Goal: Information Seeking & Learning: Learn about a topic

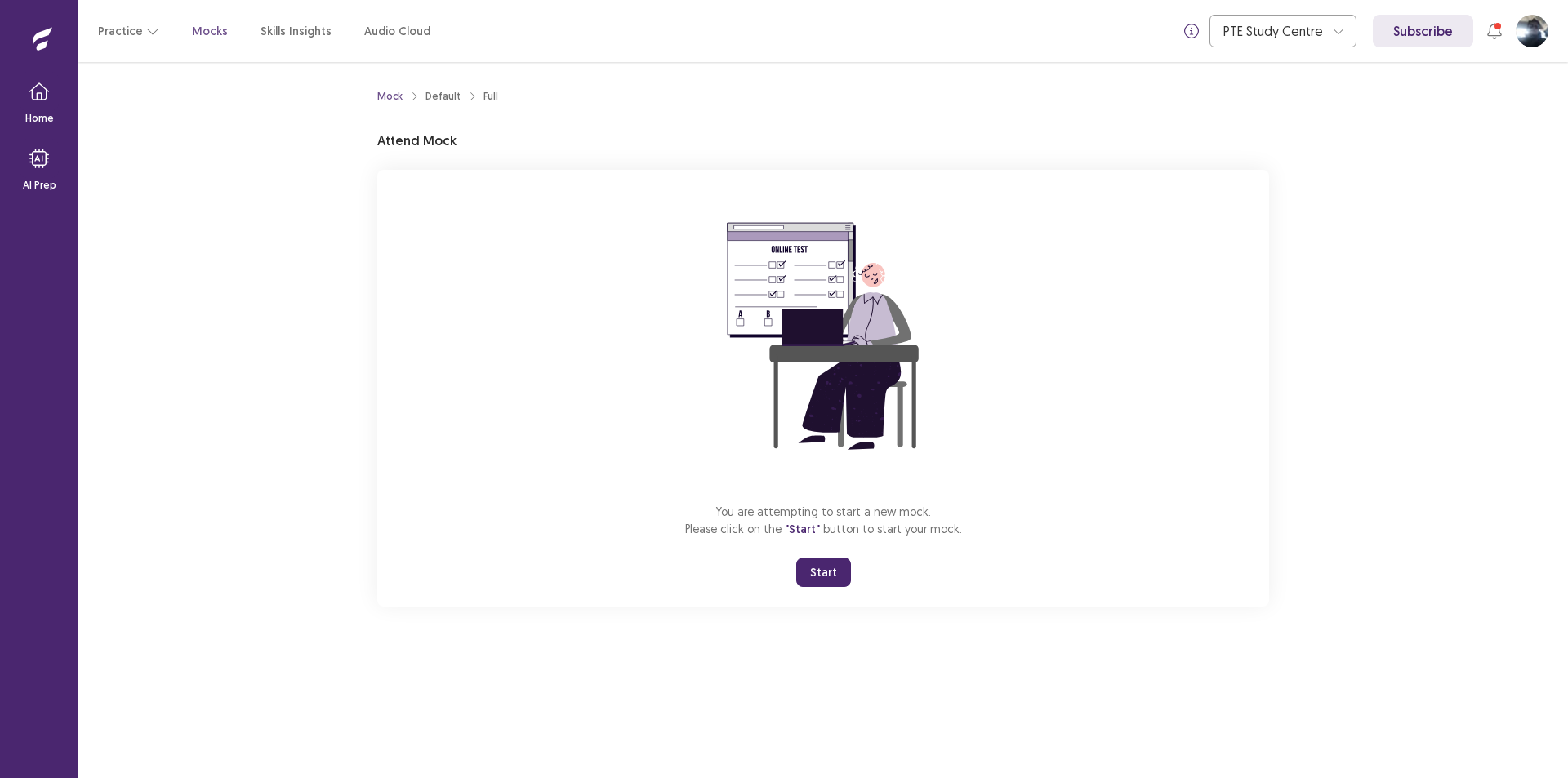
click at [827, 578] on button "Start" at bounding box center [823, 572] width 54 height 29
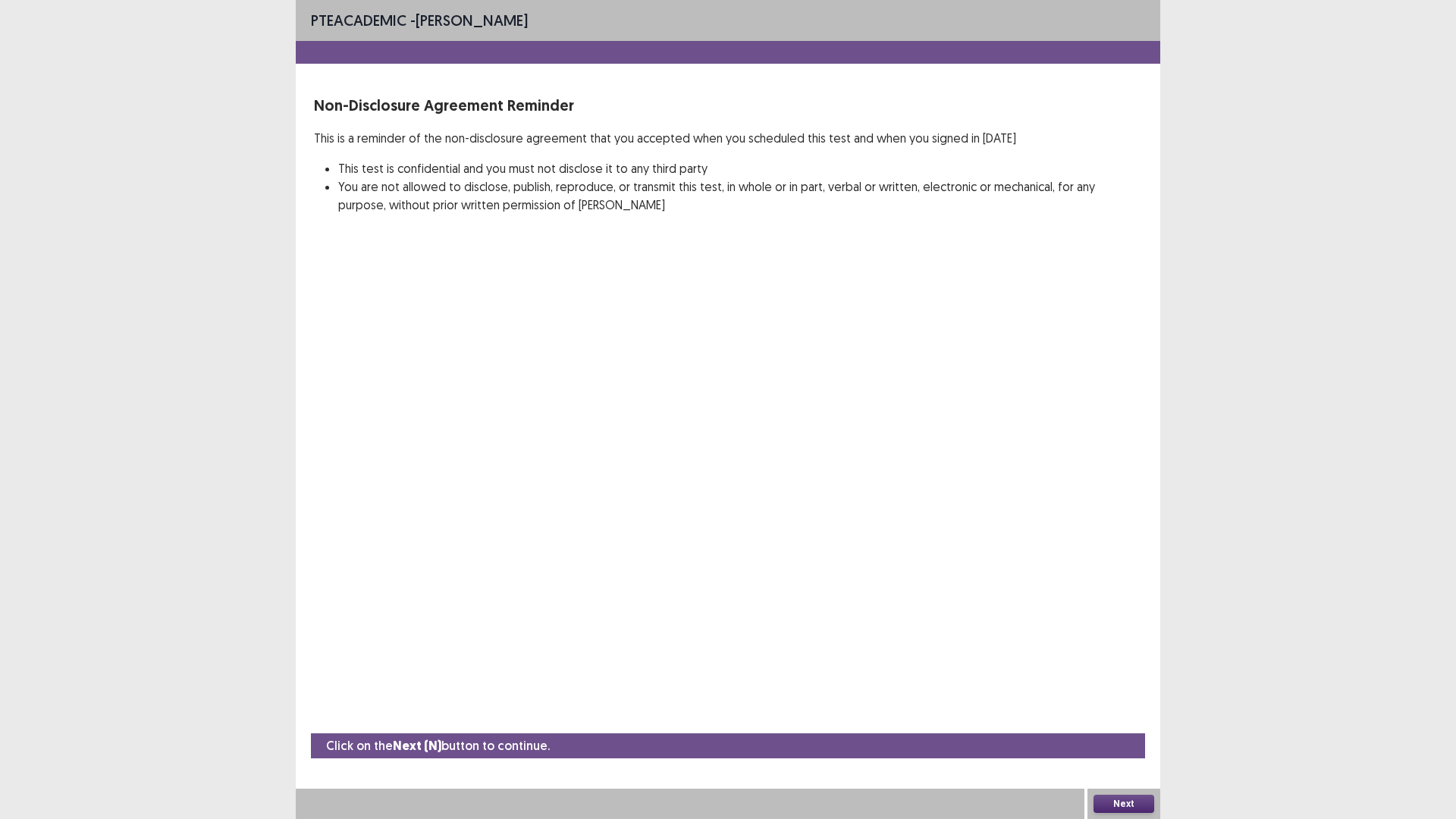
click at [1121, 722] on button "Next" at bounding box center [1124, 803] width 61 height 18
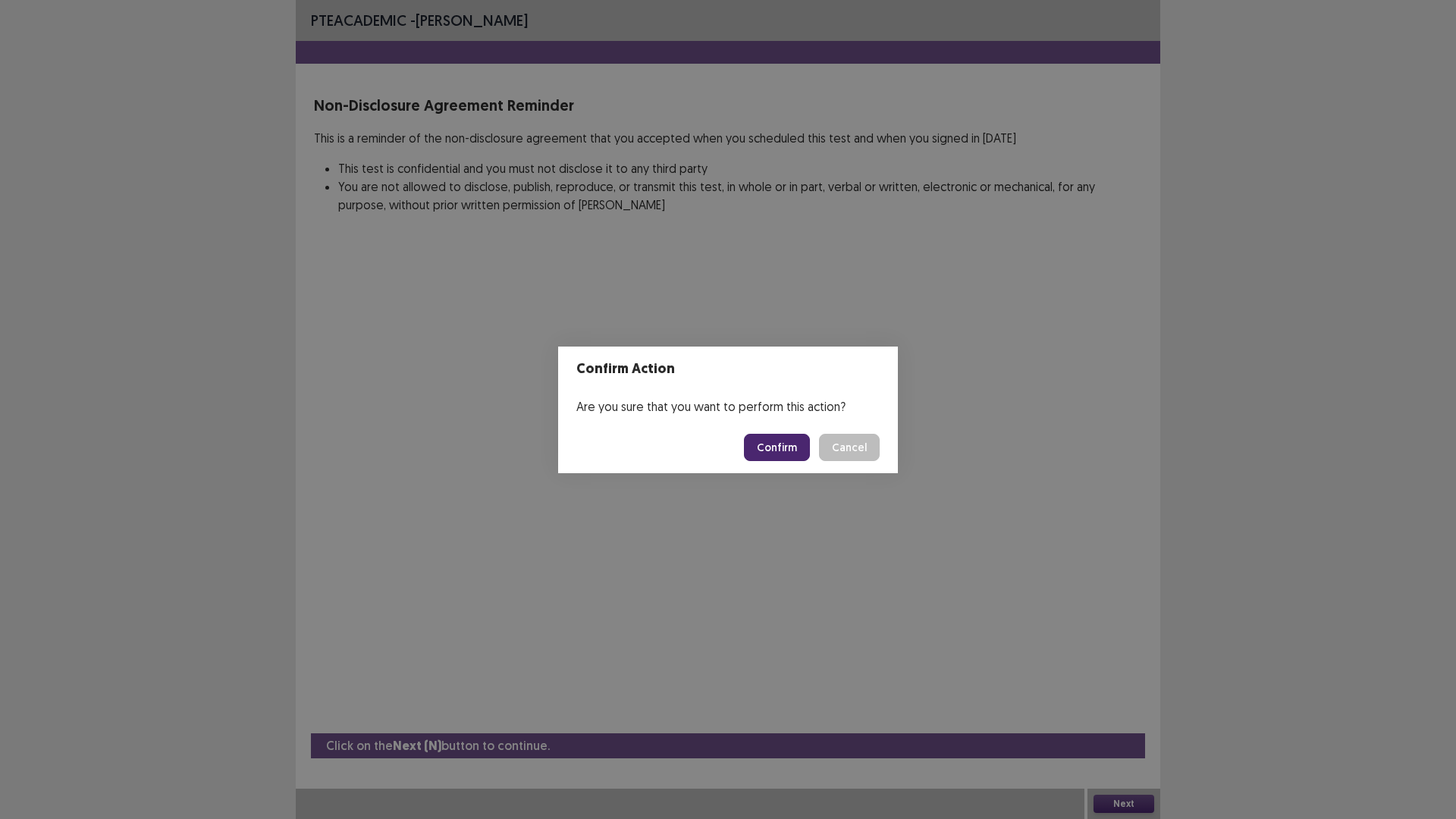
click at [778, 455] on button "Confirm" at bounding box center [776, 447] width 66 height 27
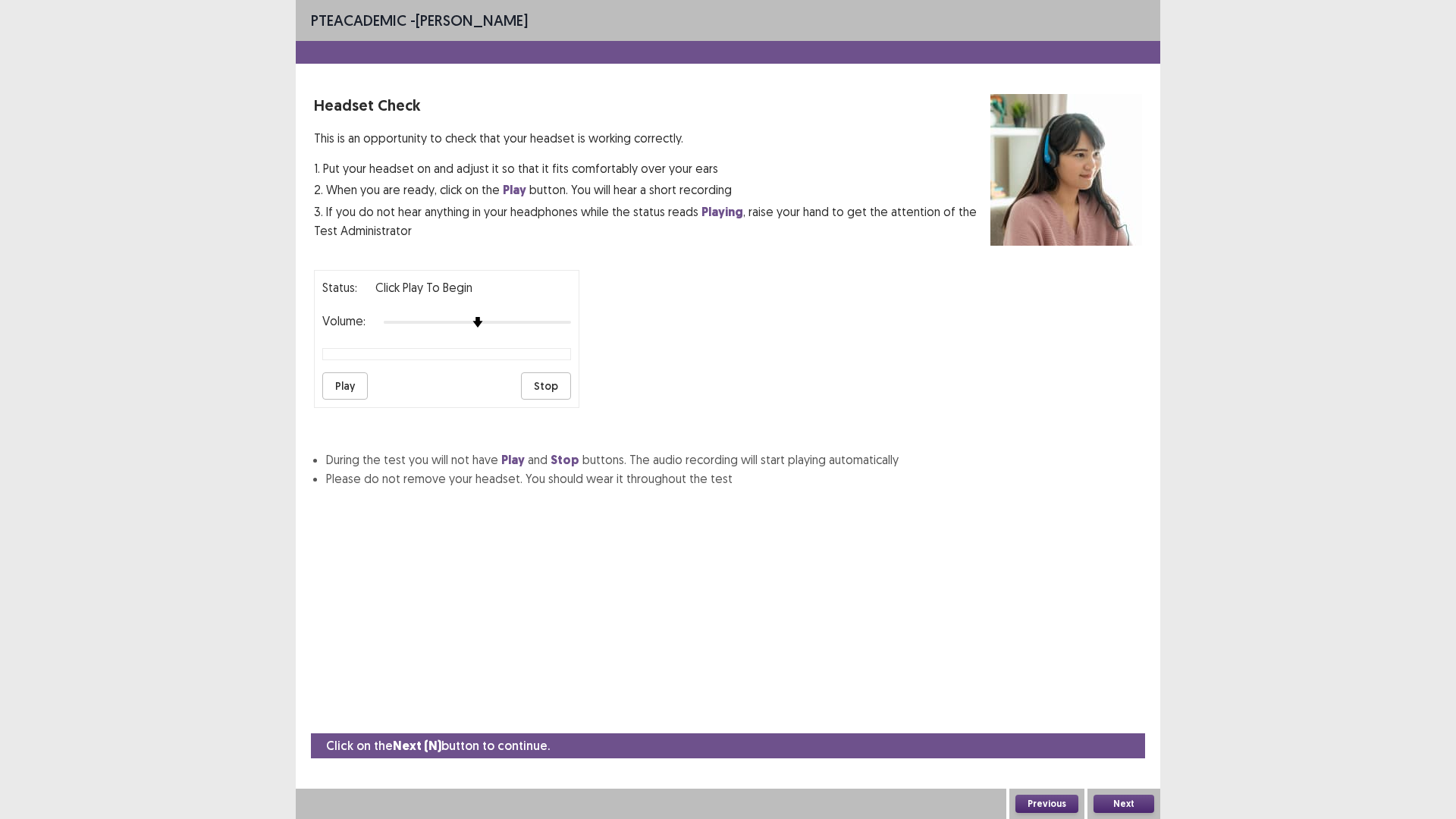
click at [351, 395] on button "Play" at bounding box center [345, 386] width 46 height 27
click at [1127, 722] on button "Next" at bounding box center [1124, 803] width 61 height 18
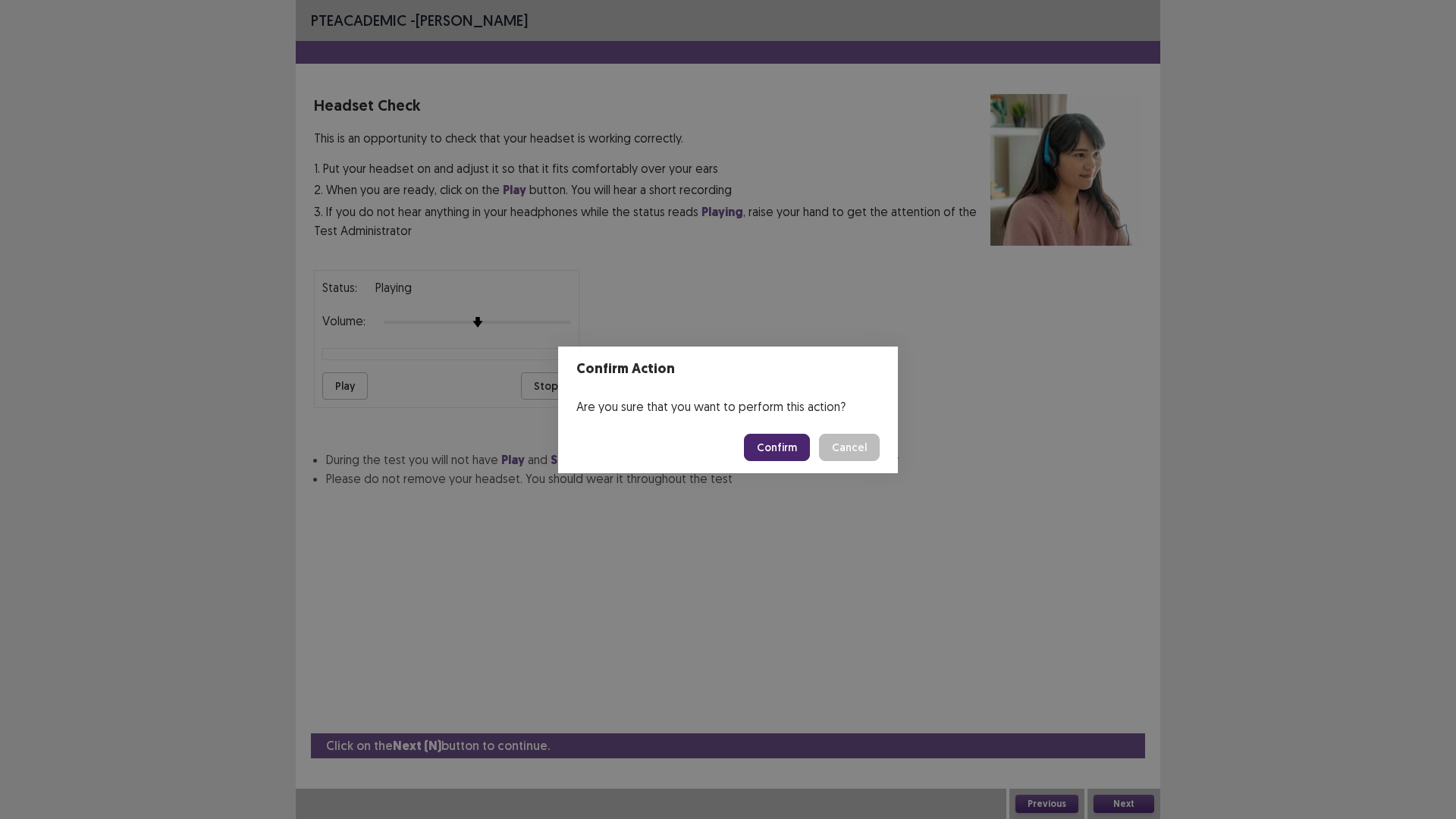
click at [782, 453] on button "Confirm" at bounding box center [776, 447] width 66 height 27
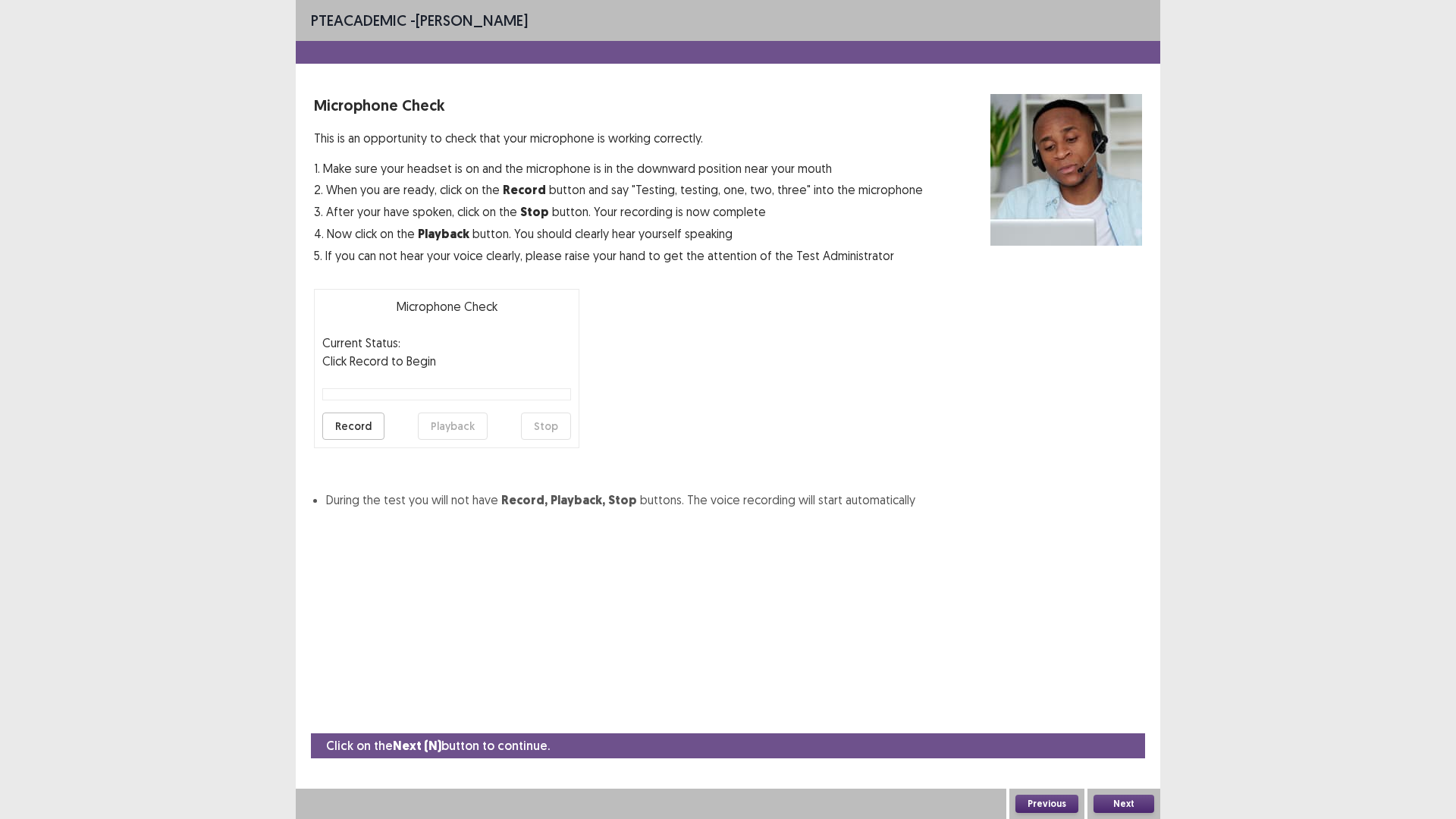
click at [349, 428] on button "Record" at bounding box center [353, 425] width 62 height 27
click at [442, 428] on button "Playback" at bounding box center [452, 425] width 70 height 27
click at [1118, 722] on button "Next" at bounding box center [1124, 803] width 61 height 18
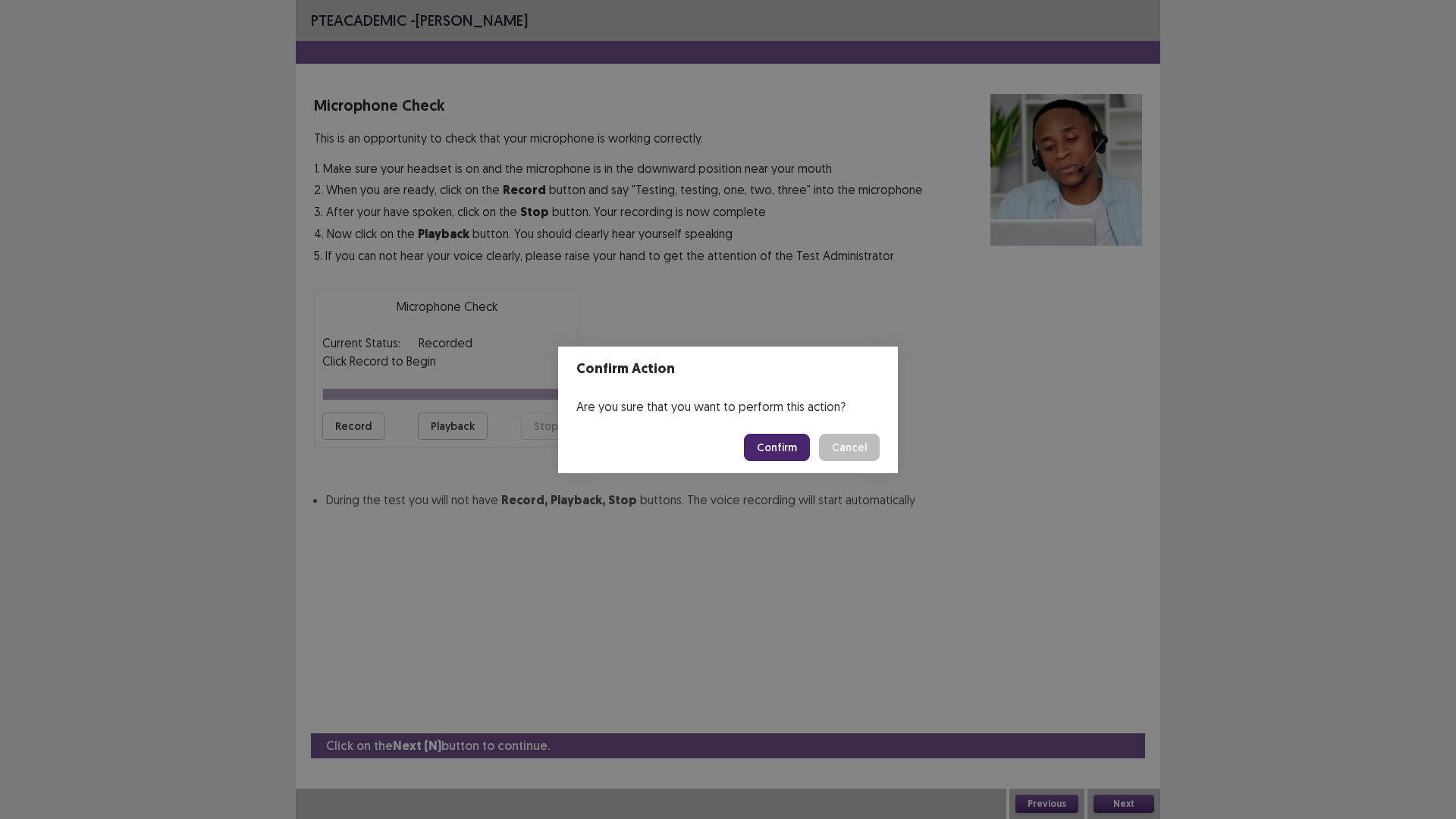
click at [775, 434] on button "Confirm" at bounding box center [776, 447] width 66 height 27
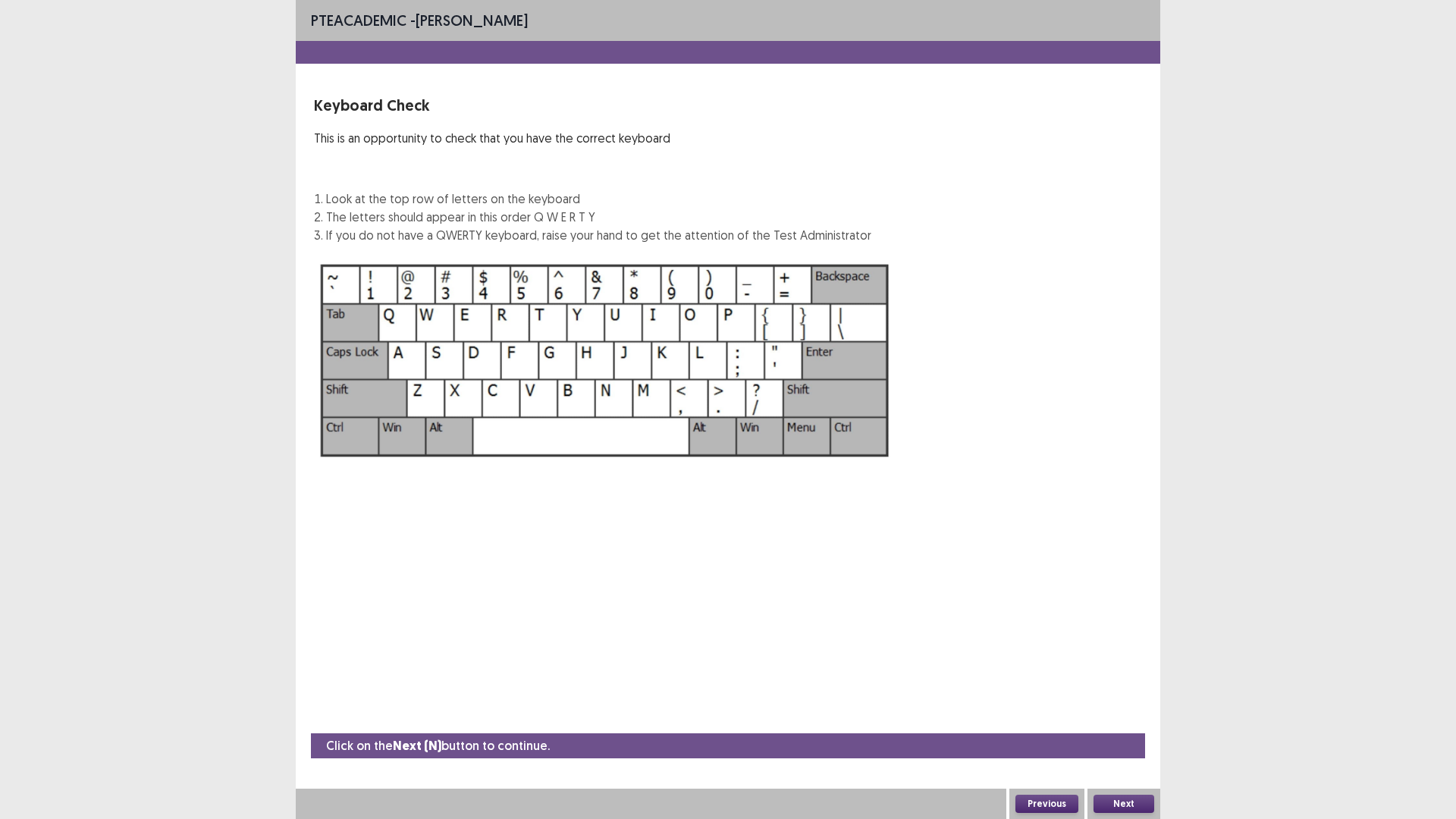
click at [400, 320] on img at bounding box center [605, 360] width 582 height 209
click at [463, 326] on img at bounding box center [605, 360] width 582 height 209
click at [1146, 722] on button "Next" at bounding box center [1124, 803] width 61 height 18
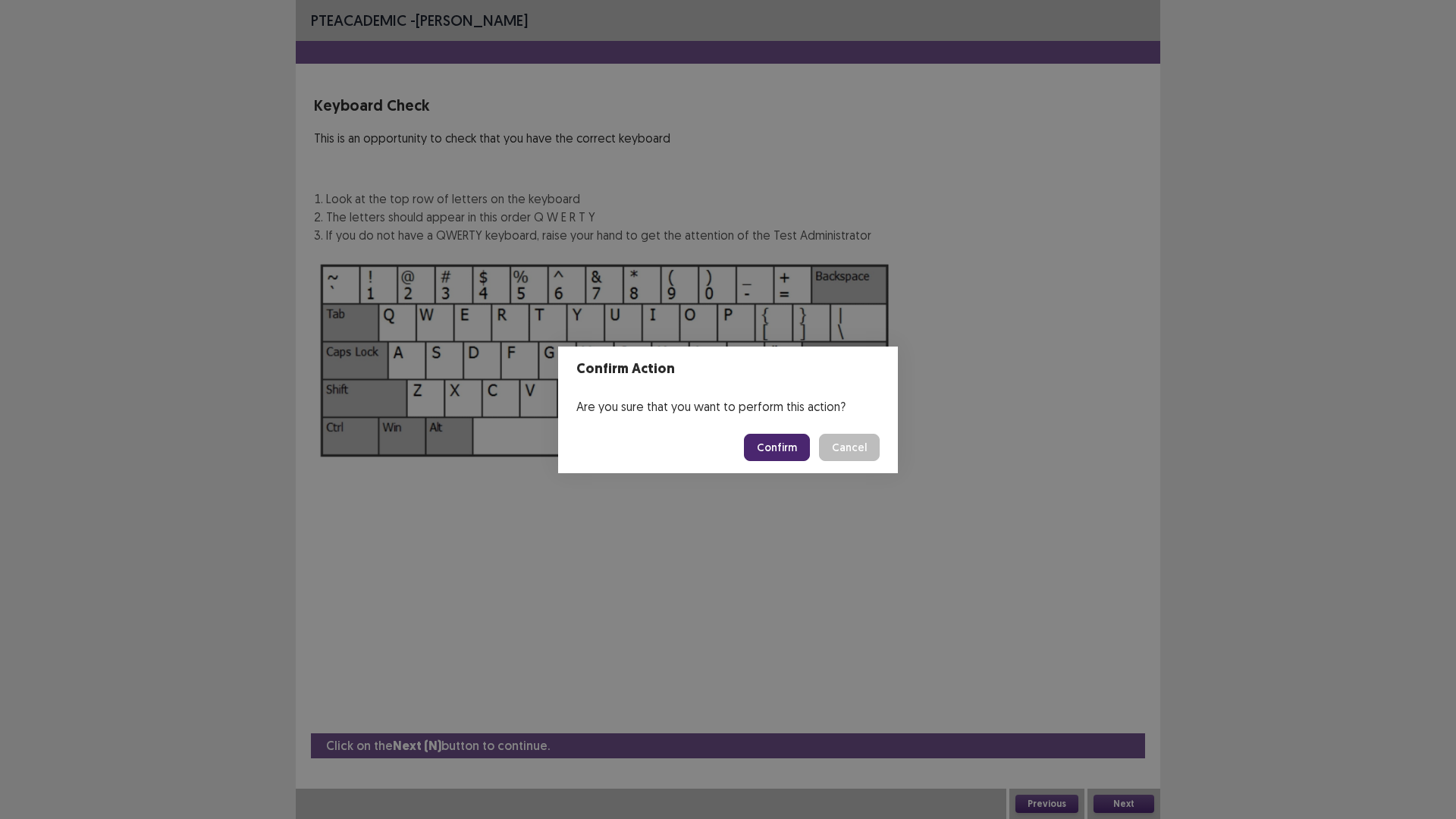
click at [764, 449] on button "Confirm" at bounding box center [776, 447] width 66 height 27
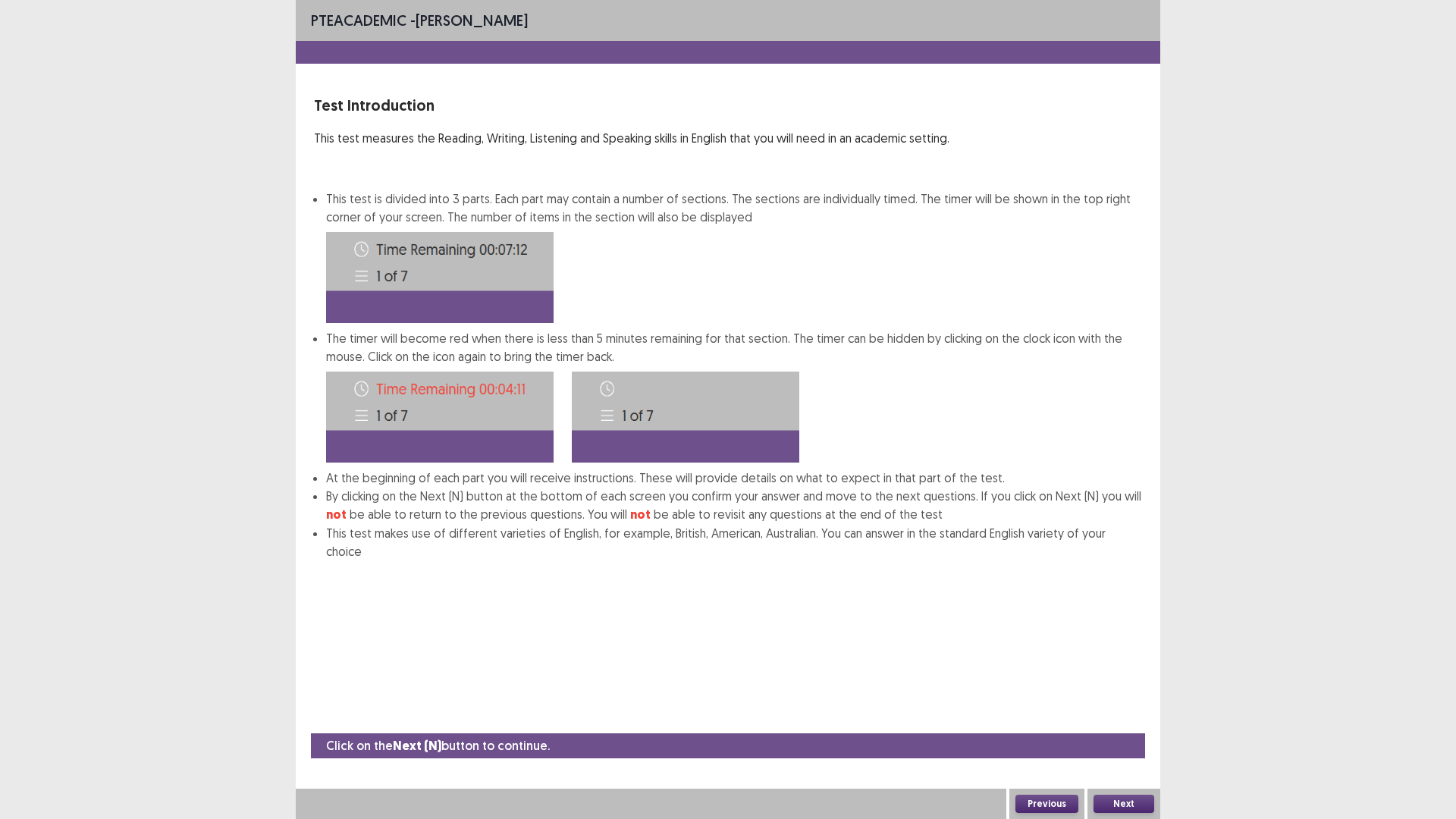
click at [1128, 722] on button "Next" at bounding box center [1124, 803] width 61 height 18
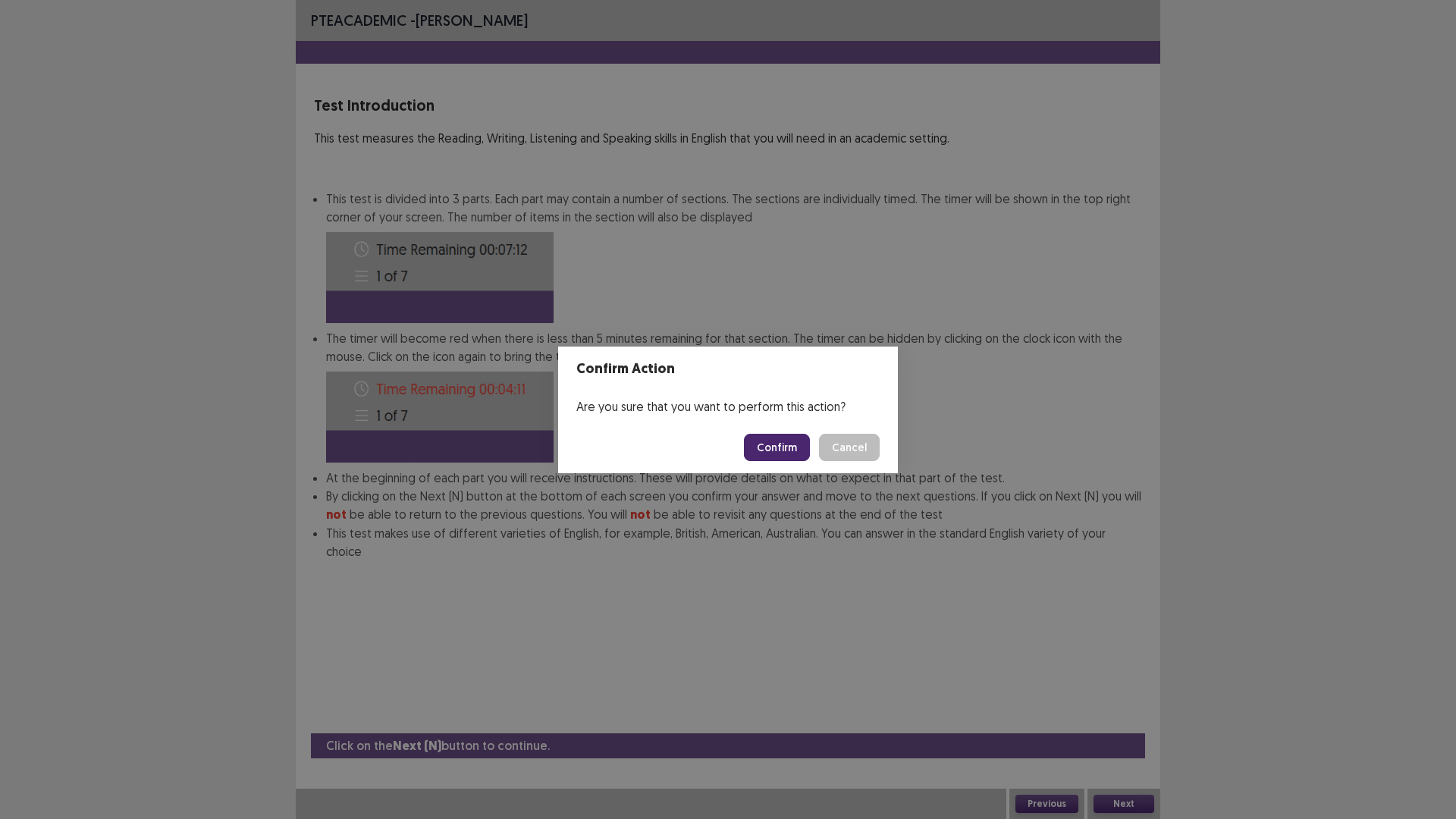
click at [779, 445] on button "Confirm" at bounding box center [776, 447] width 66 height 27
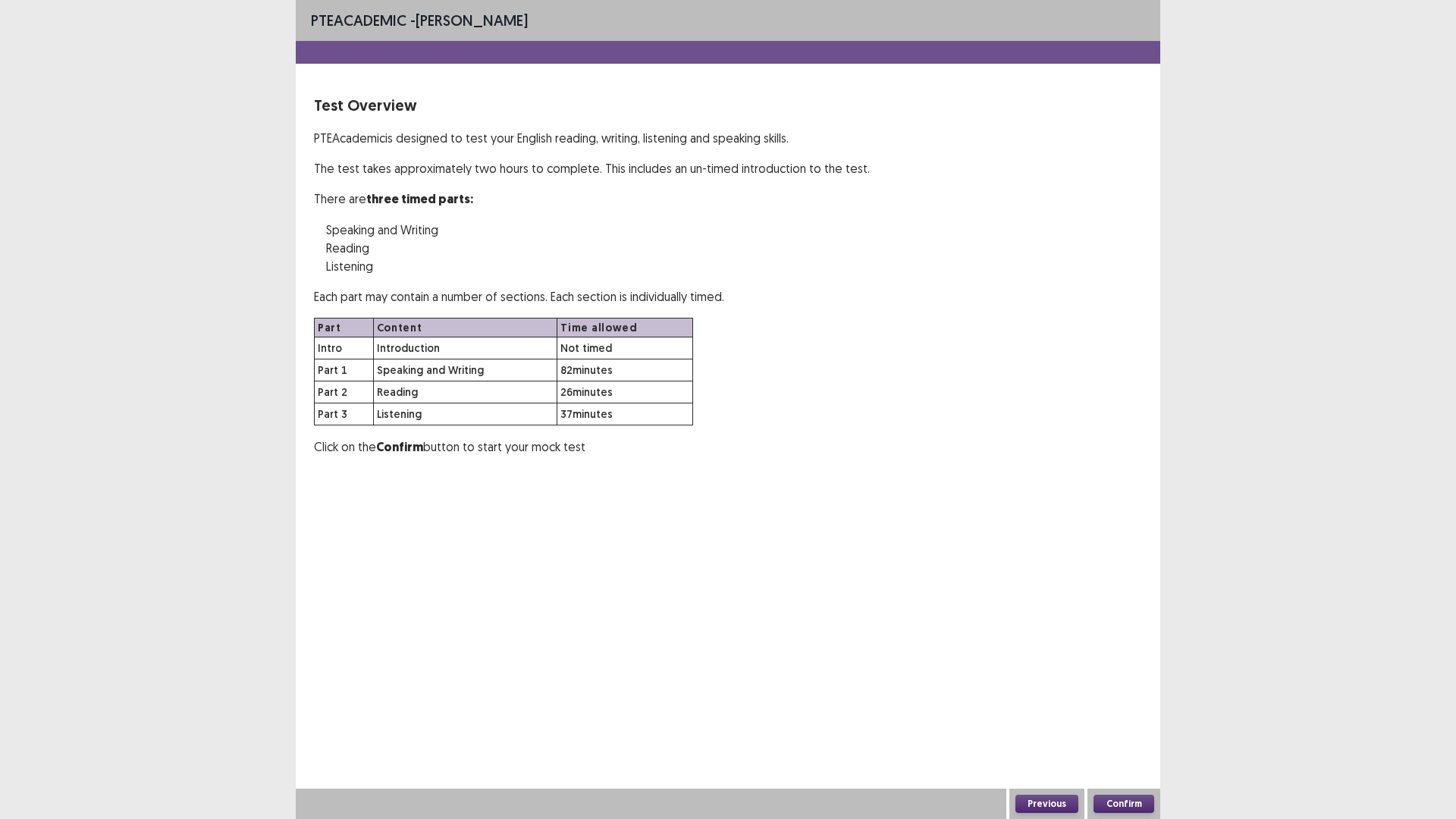
click at [1125, 722] on button "Confirm" at bounding box center [1124, 803] width 61 height 18
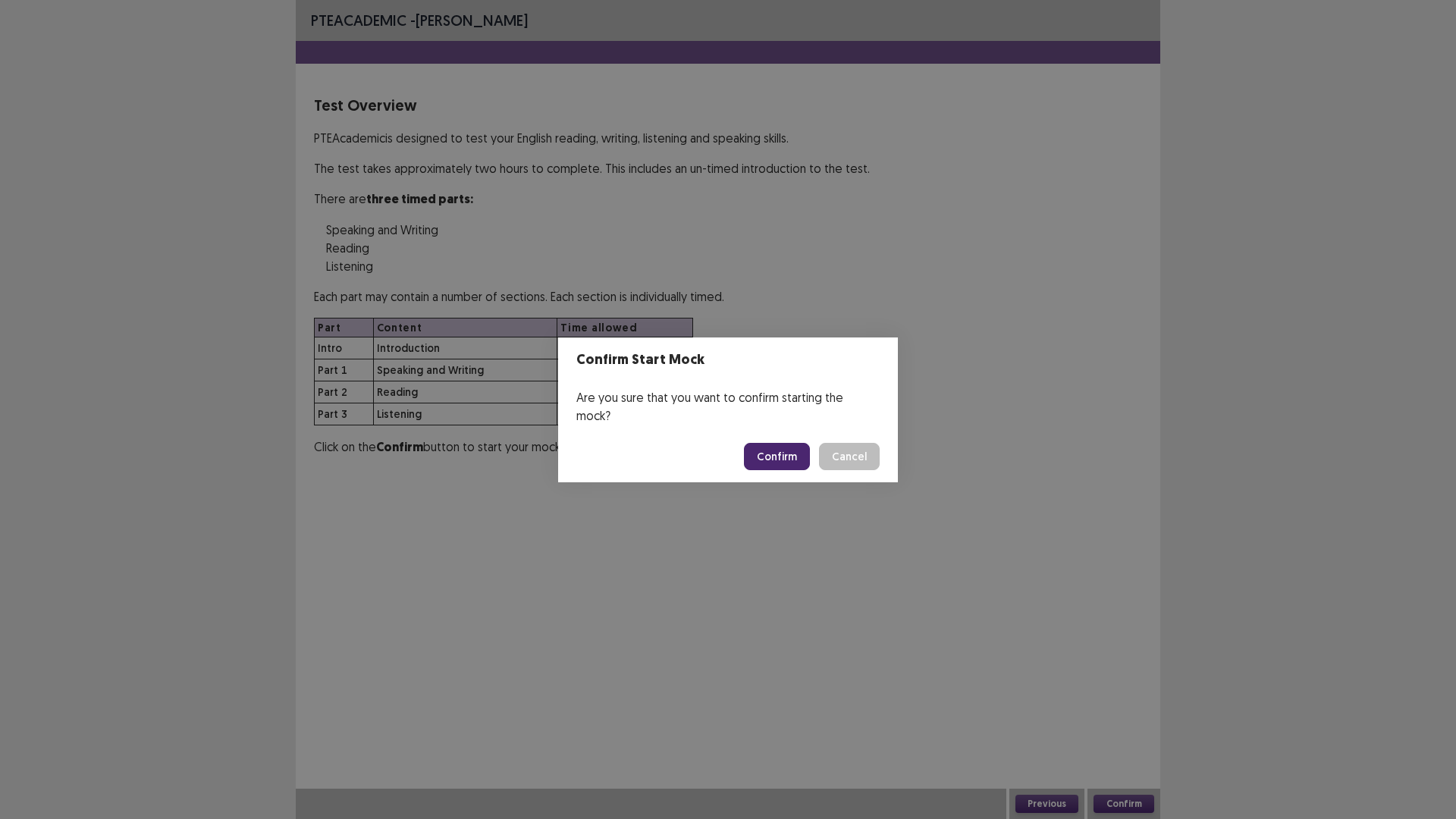
click at [768, 445] on button "Confirm" at bounding box center [776, 456] width 66 height 27
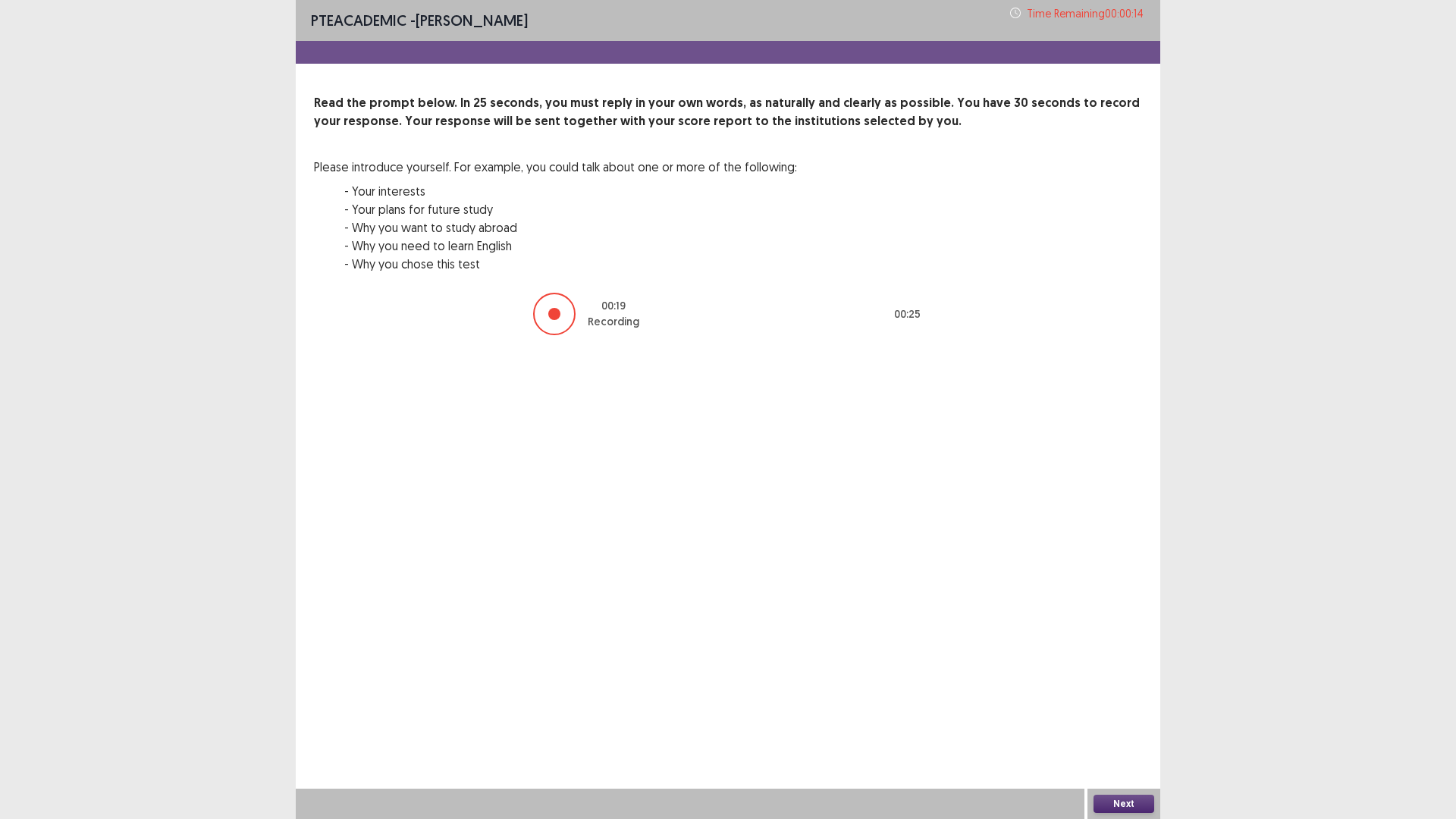
click at [1140, 722] on button "Next" at bounding box center [1124, 803] width 61 height 18
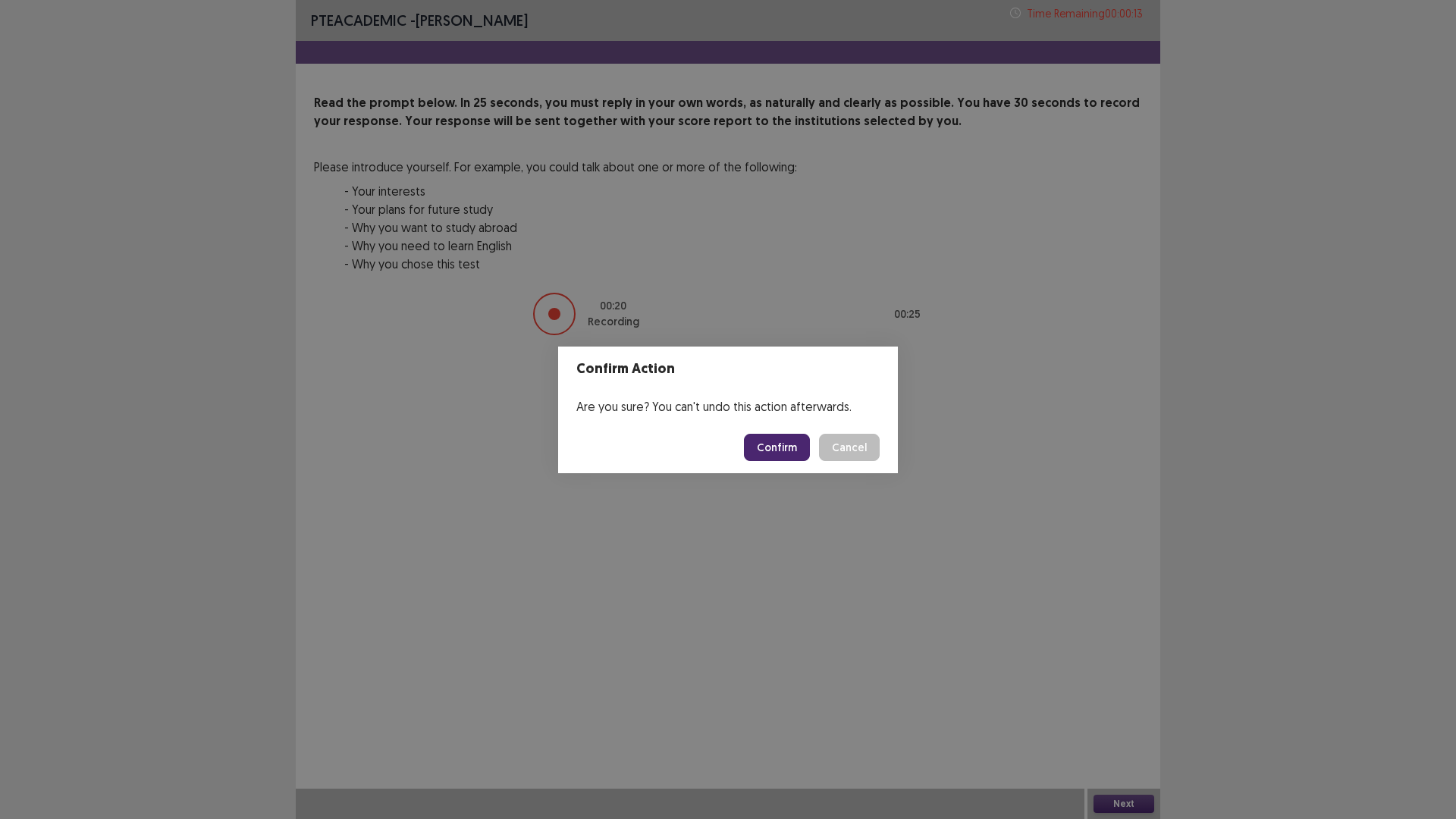
click at [771, 446] on button "Confirm" at bounding box center [776, 447] width 66 height 27
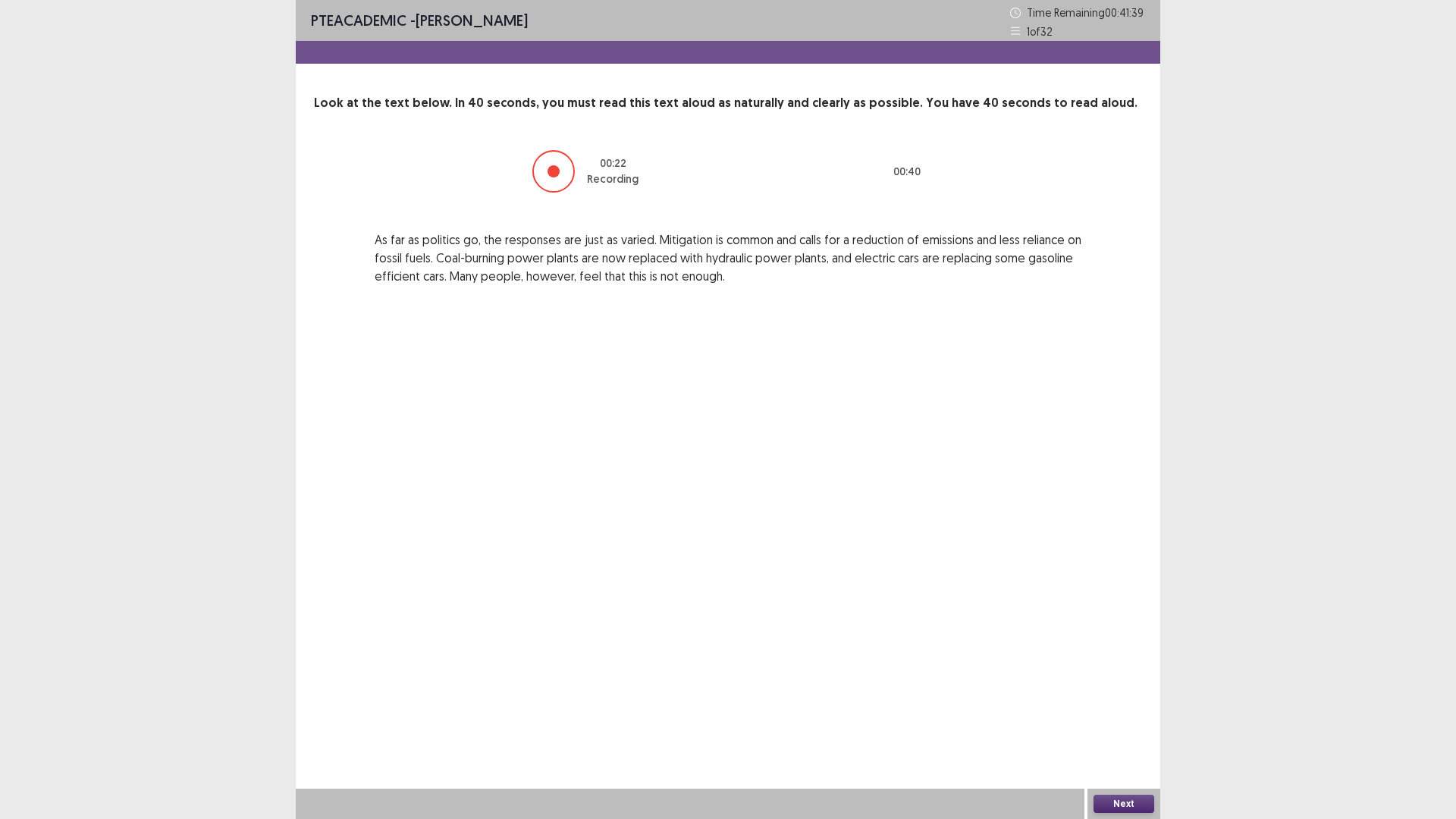
click at [1136, 722] on button "Next" at bounding box center [1124, 803] width 61 height 18
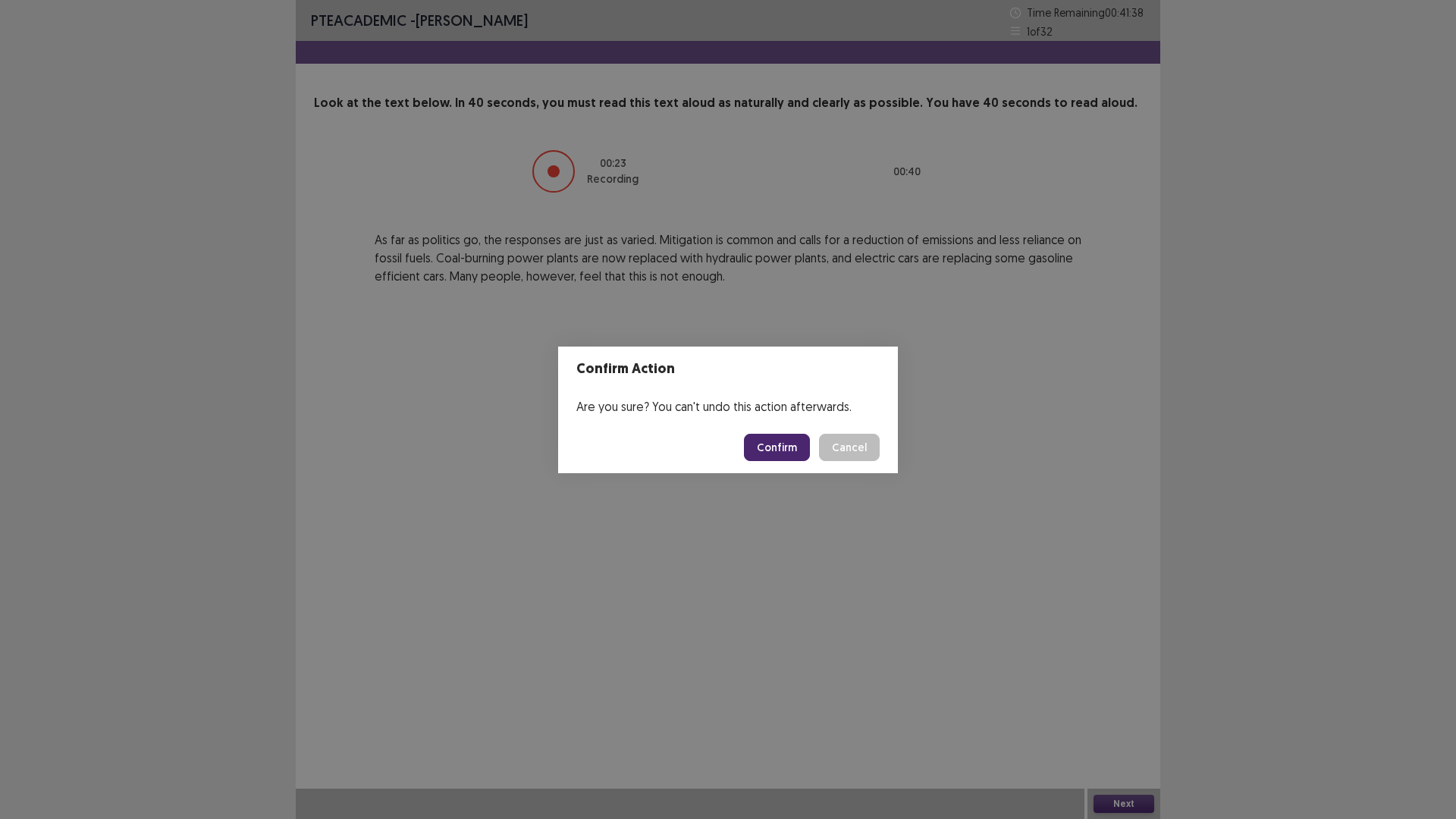
click at [769, 453] on button "Confirm" at bounding box center [776, 447] width 66 height 27
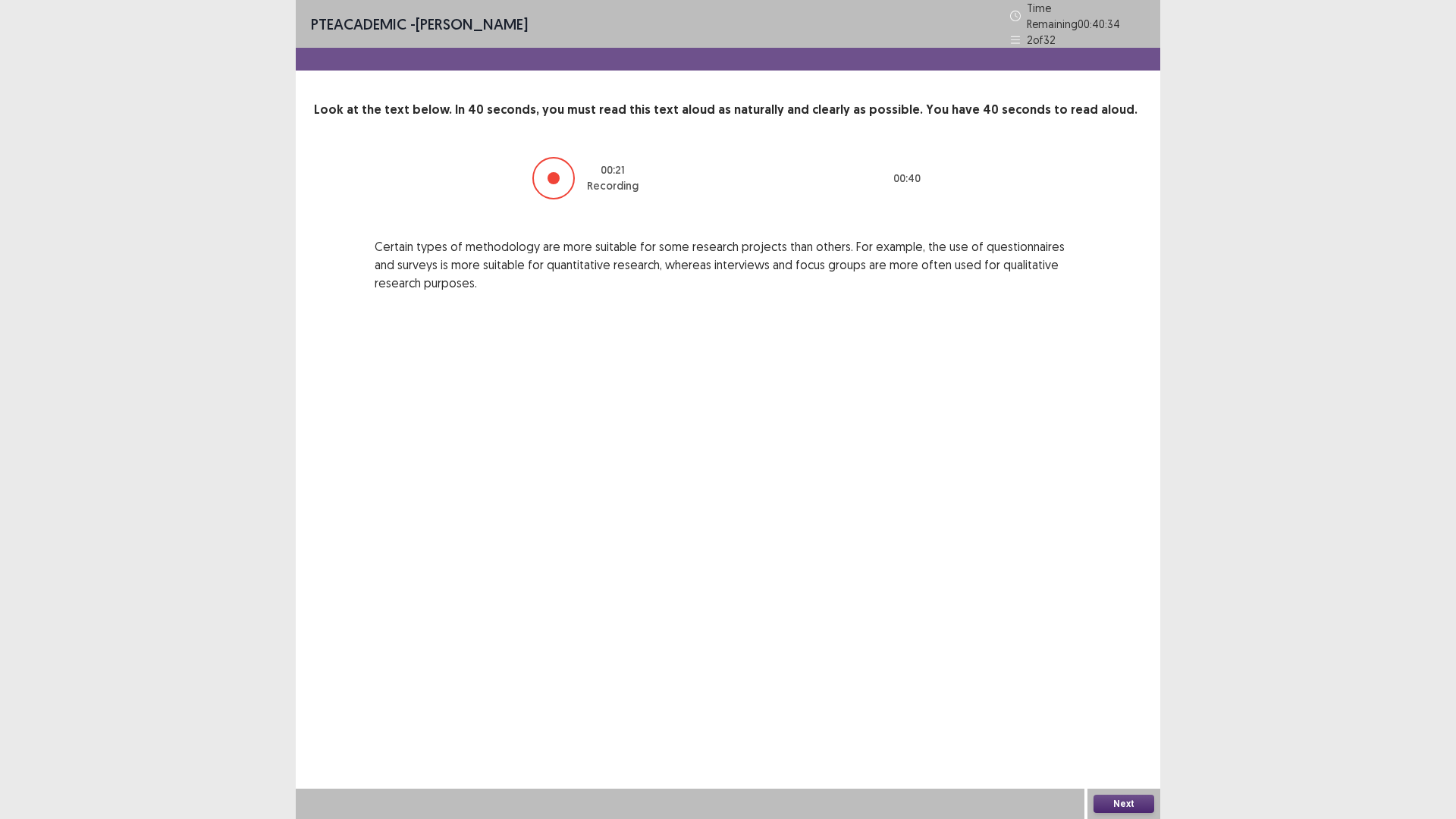
click at [1143, 722] on button "Next" at bounding box center [1124, 803] width 61 height 18
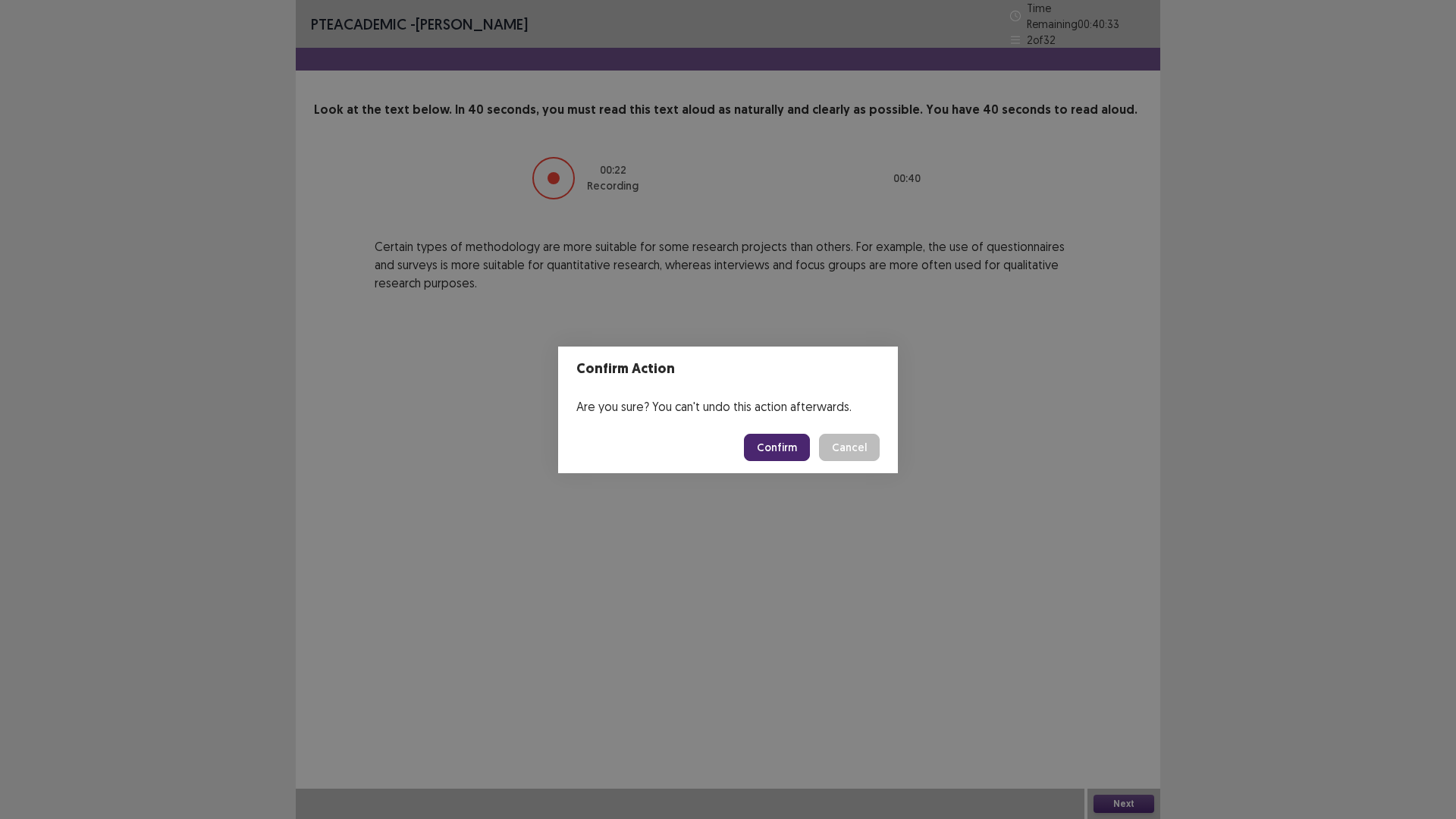
click at [784, 447] on button "Confirm" at bounding box center [776, 447] width 66 height 27
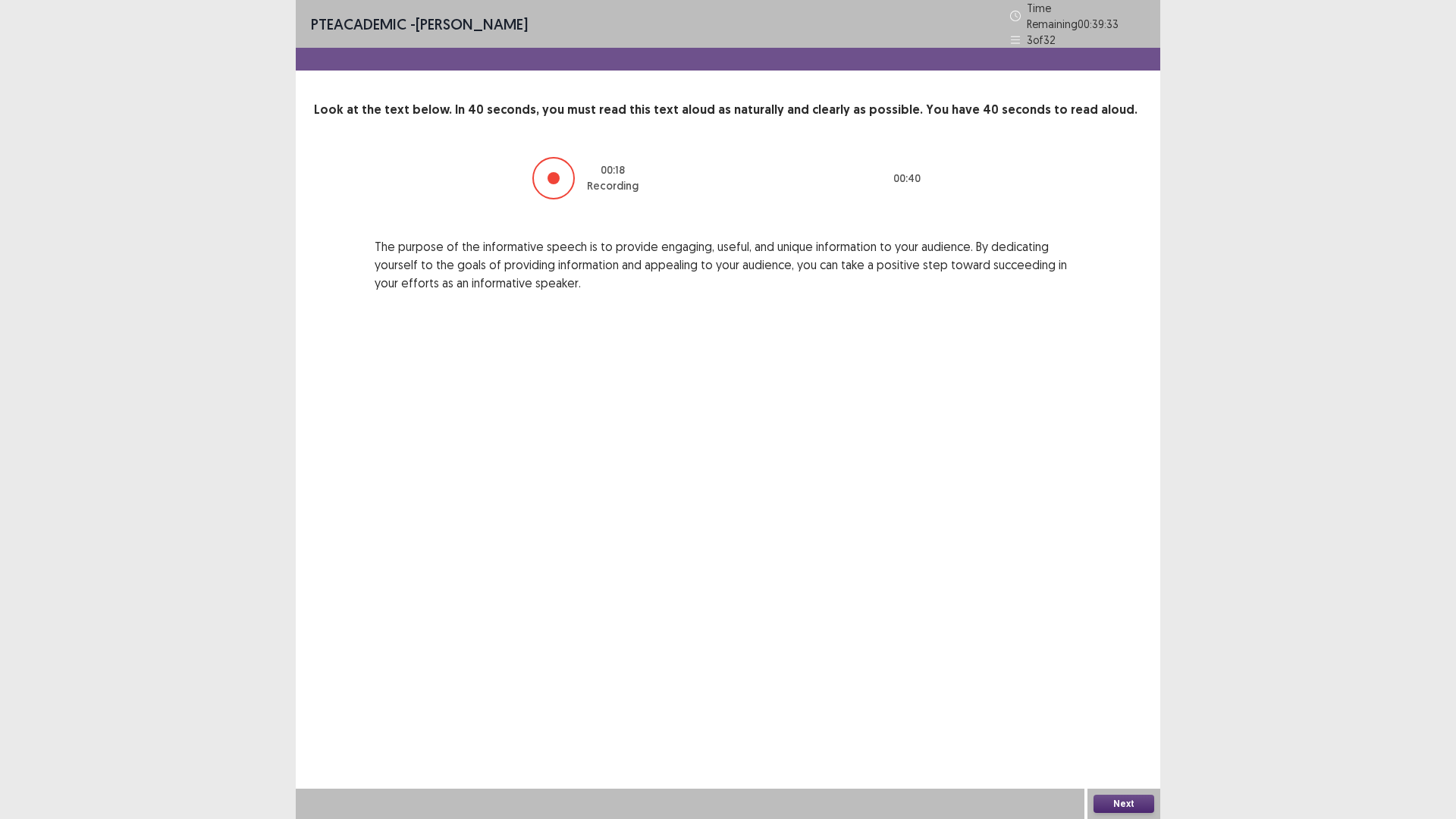
click at [1120, 722] on button "Next" at bounding box center [1124, 803] width 61 height 18
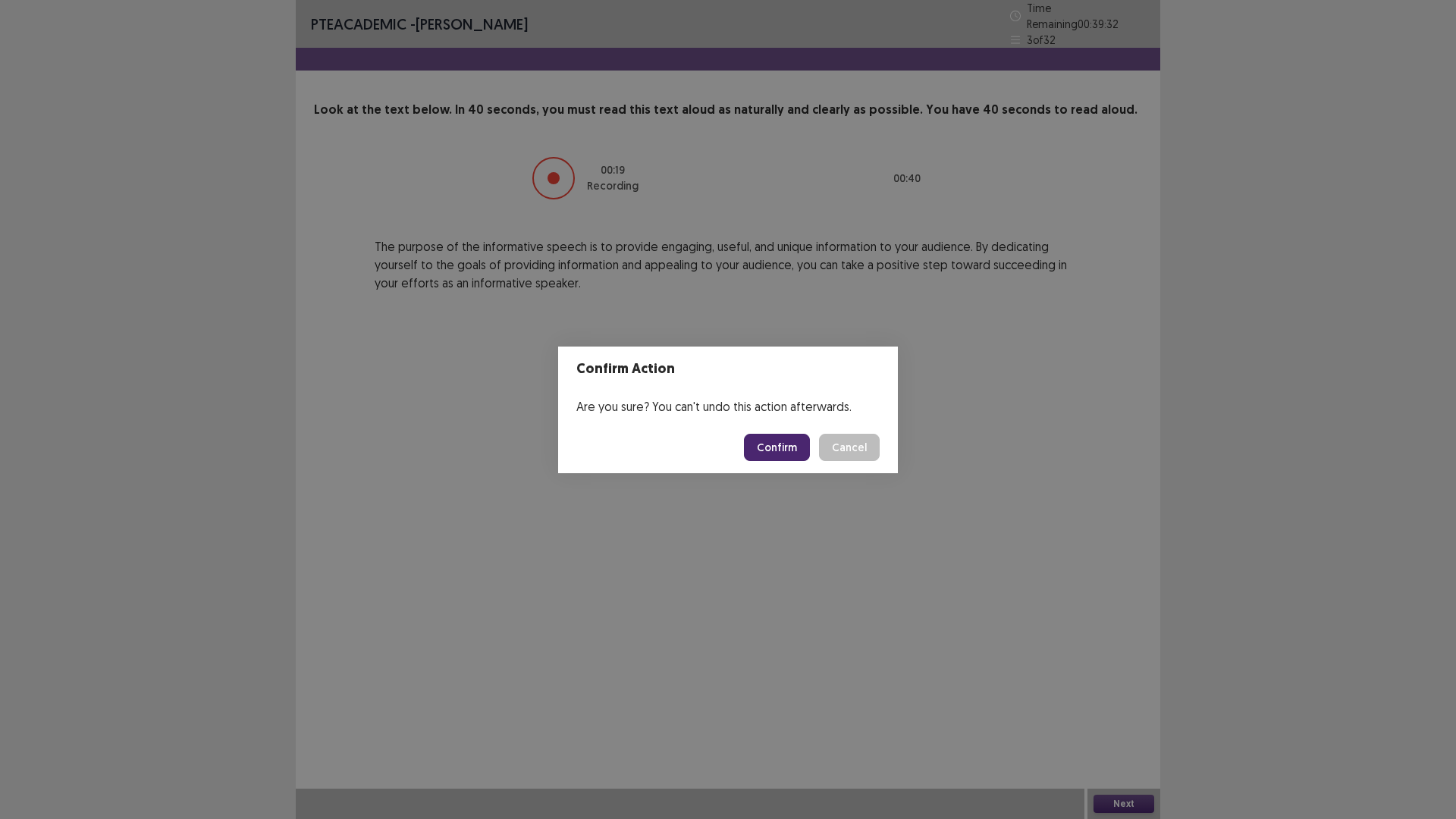
click at [757, 440] on button "Confirm" at bounding box center [776, 447] width 66 height 27
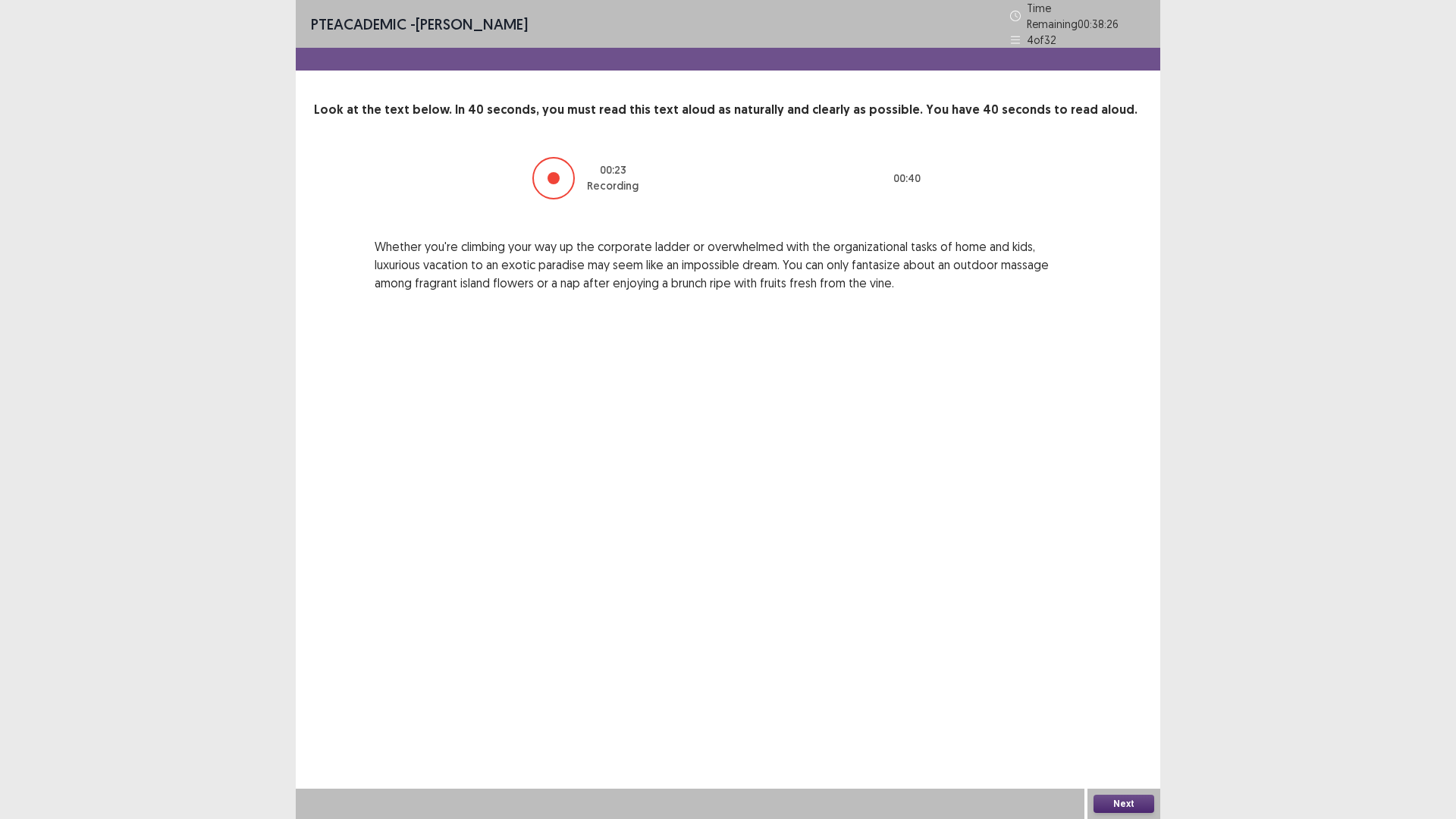
click at [1135, 722] on button "Next" at bounding box center [1124, 803] width 61 height 18
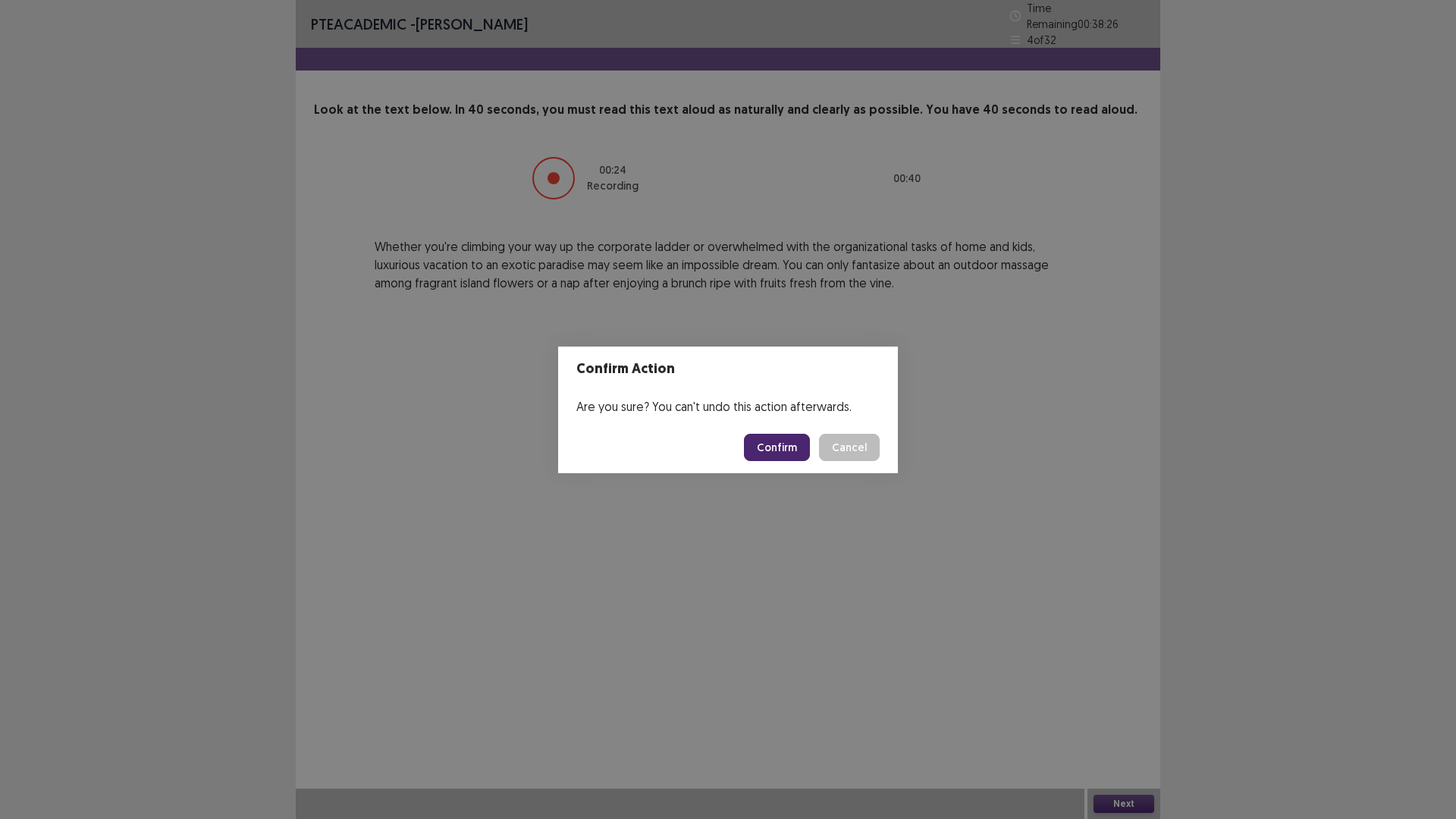
click at [798, 445] on button "Confirm" at bounding box center [776, 447] width 66 height 27
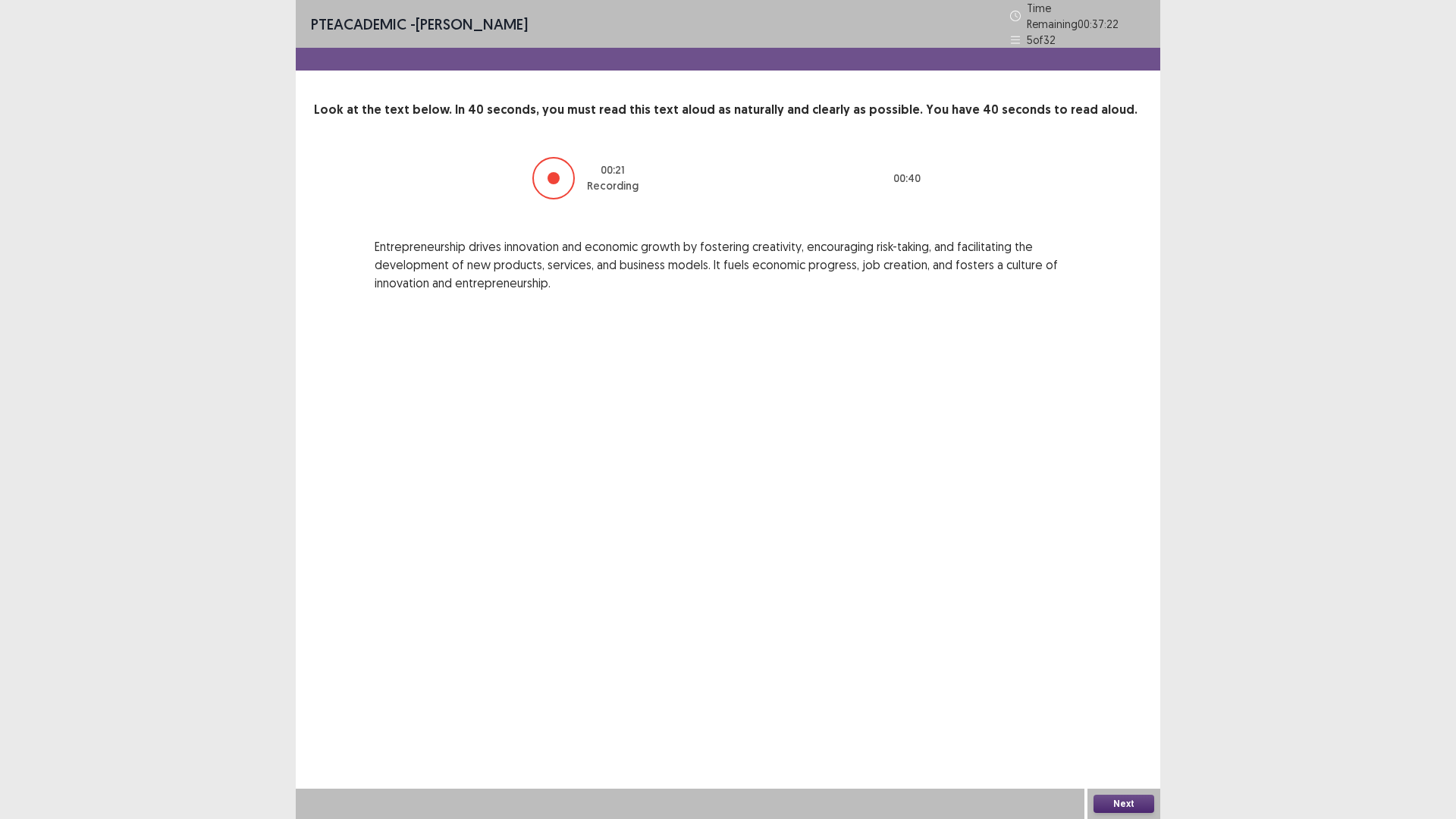
click at [1132, 722] on button "Next" at bounding box center [1124, 803] width 61 height 18
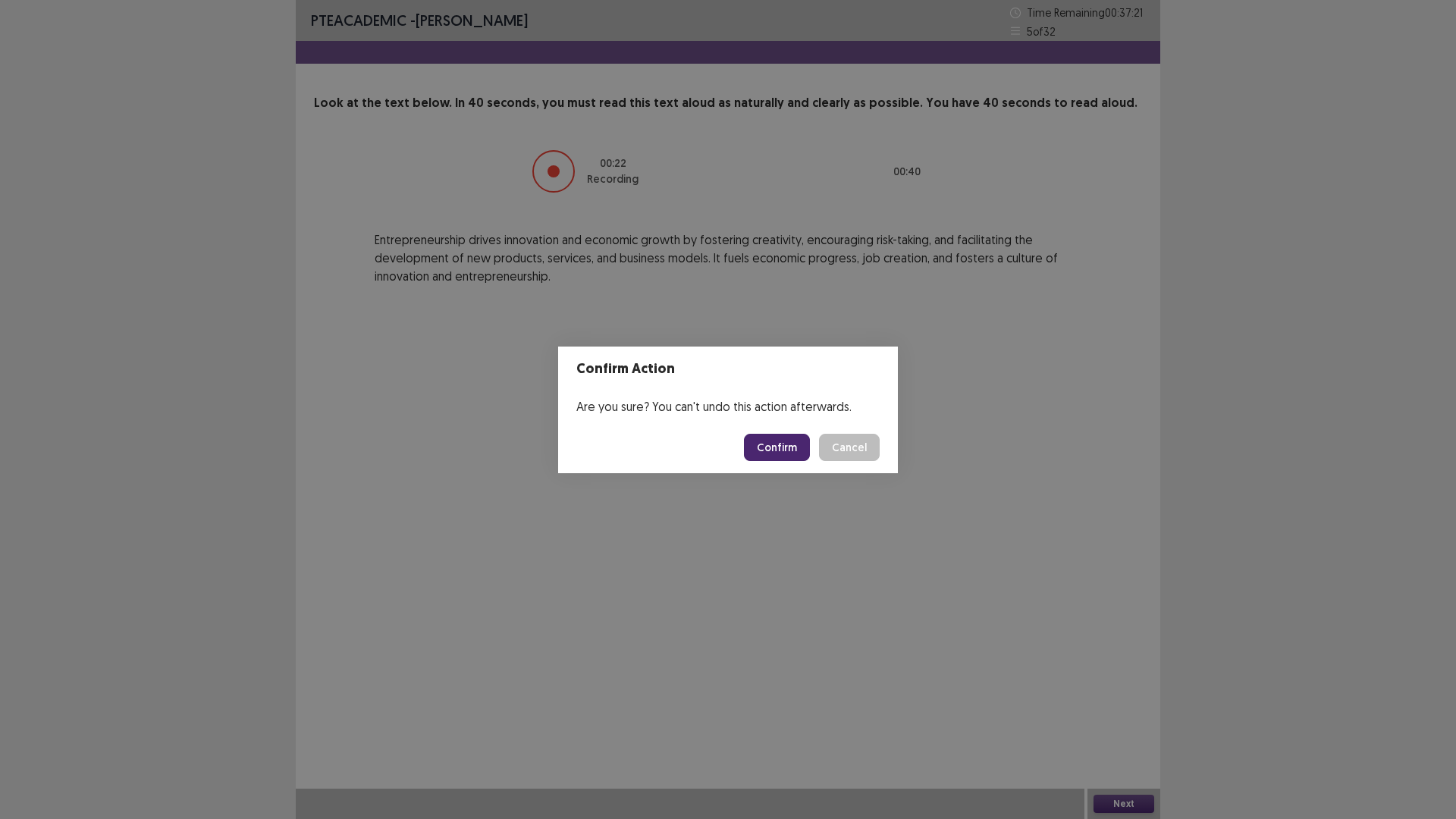
click at [777, 452] on button "Confirm" at bounding box center [776, 447] width 66 height 27
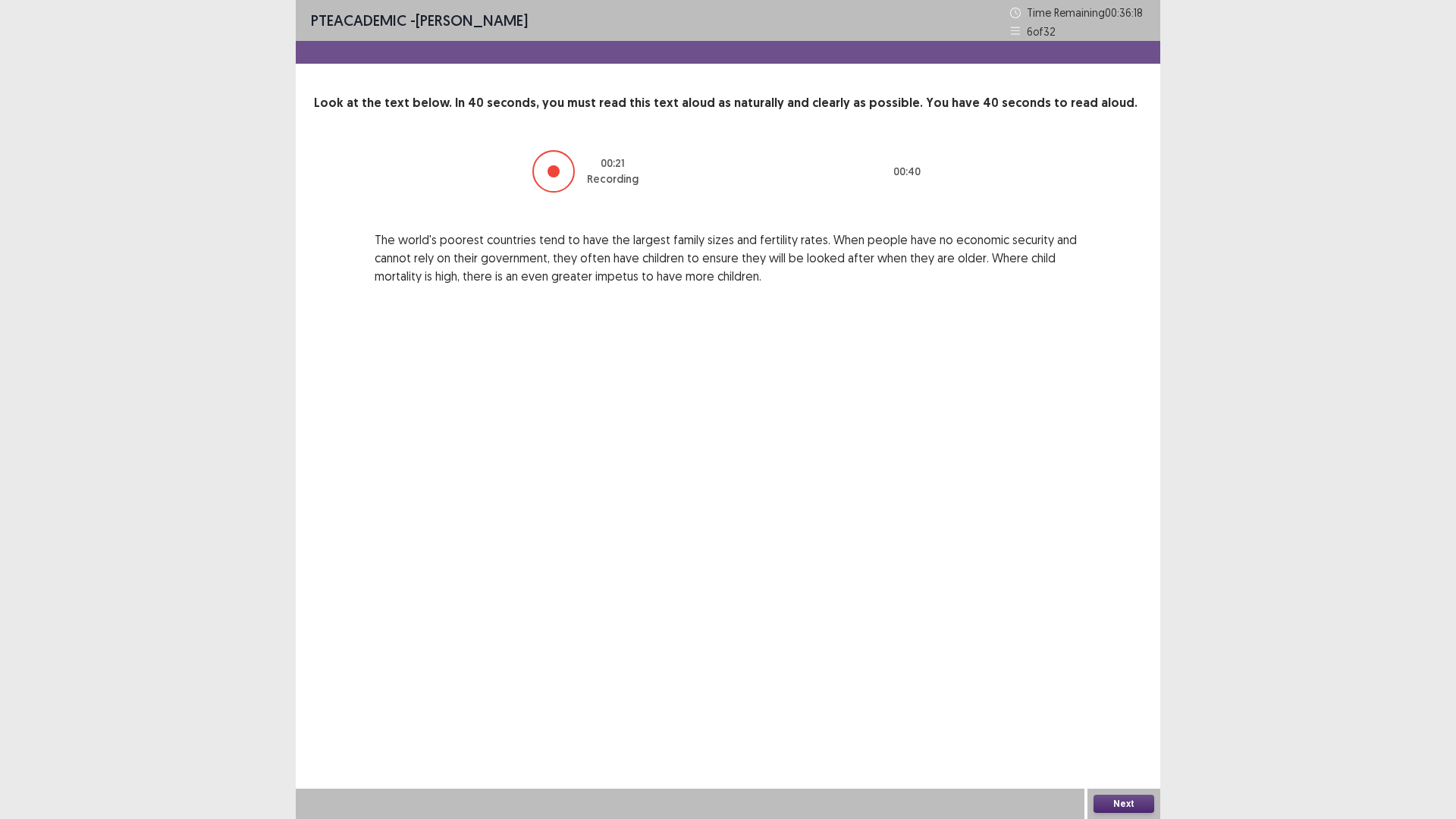
click at [1128, 722] on button "Next" at bounding box center [1124, 803] width 61 height 18
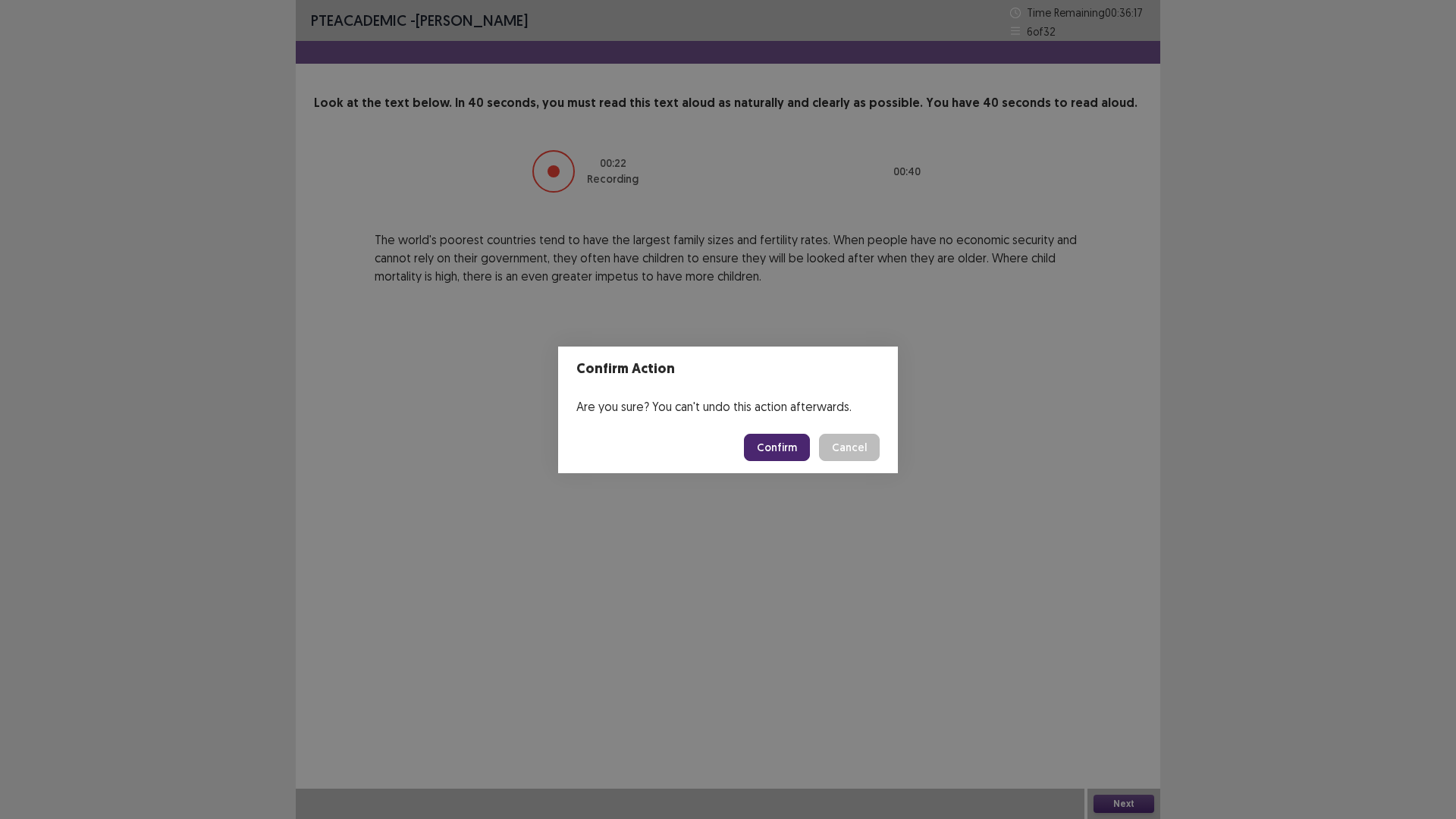
click at [764, 443] on button "Confirm" at bounding box center [776, 447] width 66 height 27
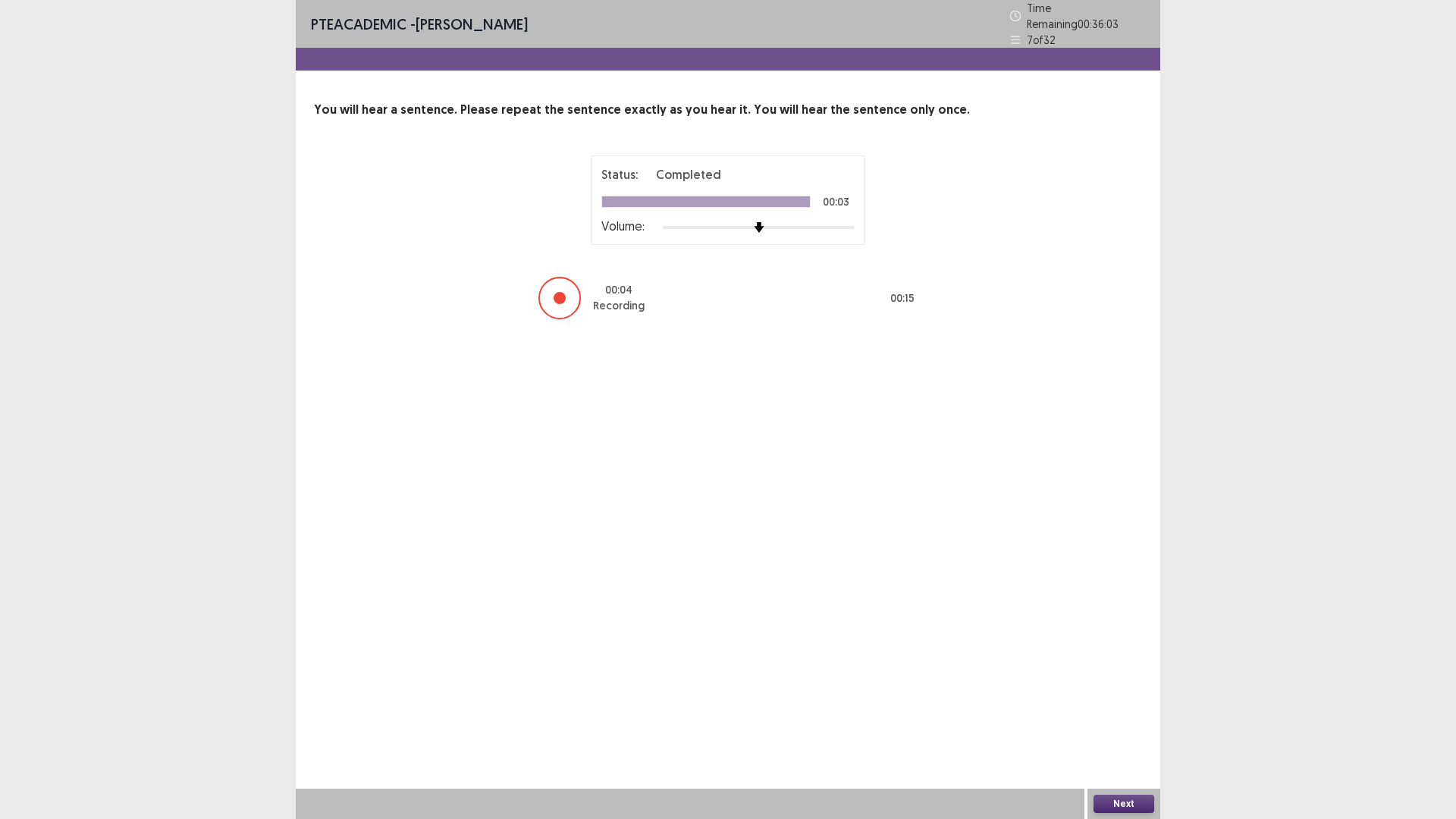
click at [1138, 722] on button "Next" at bounding box center [1124, 803] width 61 height 18
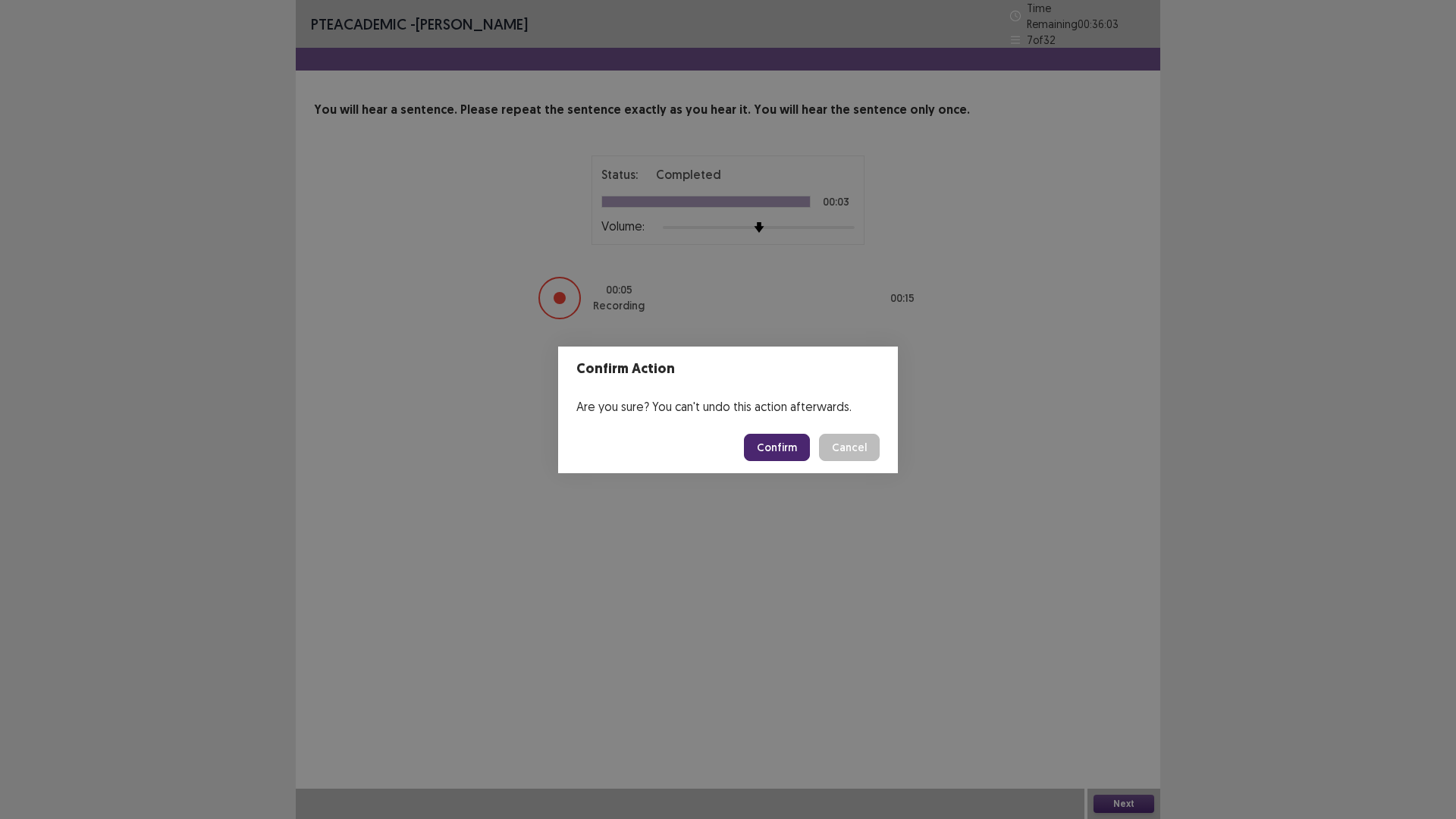
click at [782, 458] on button "Confirm" at bounding box center [776, 447] width 66 height 27
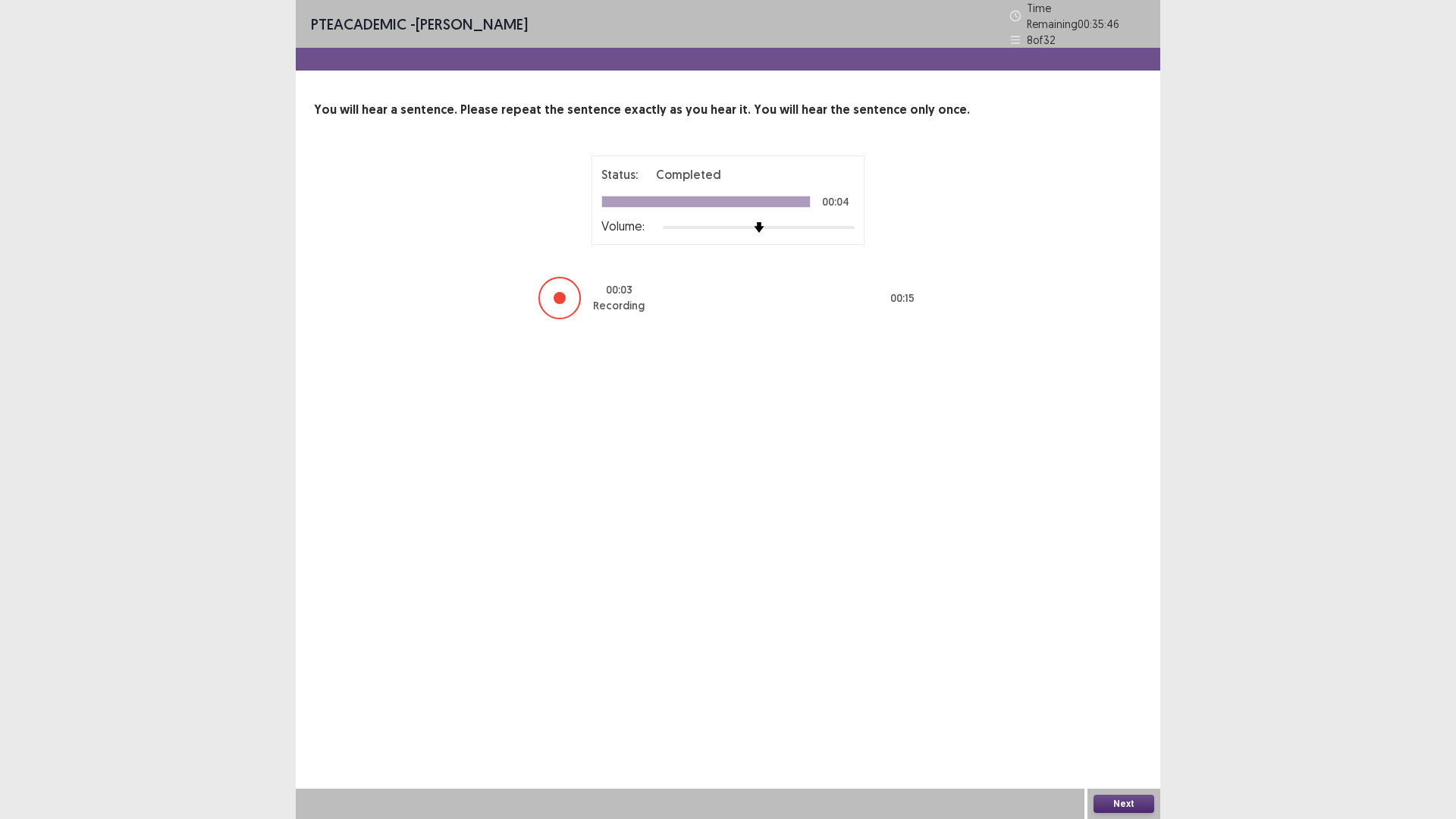
click at [1123, 722] on button "Next" at bounding box center [1124, 803] width 61 height 18
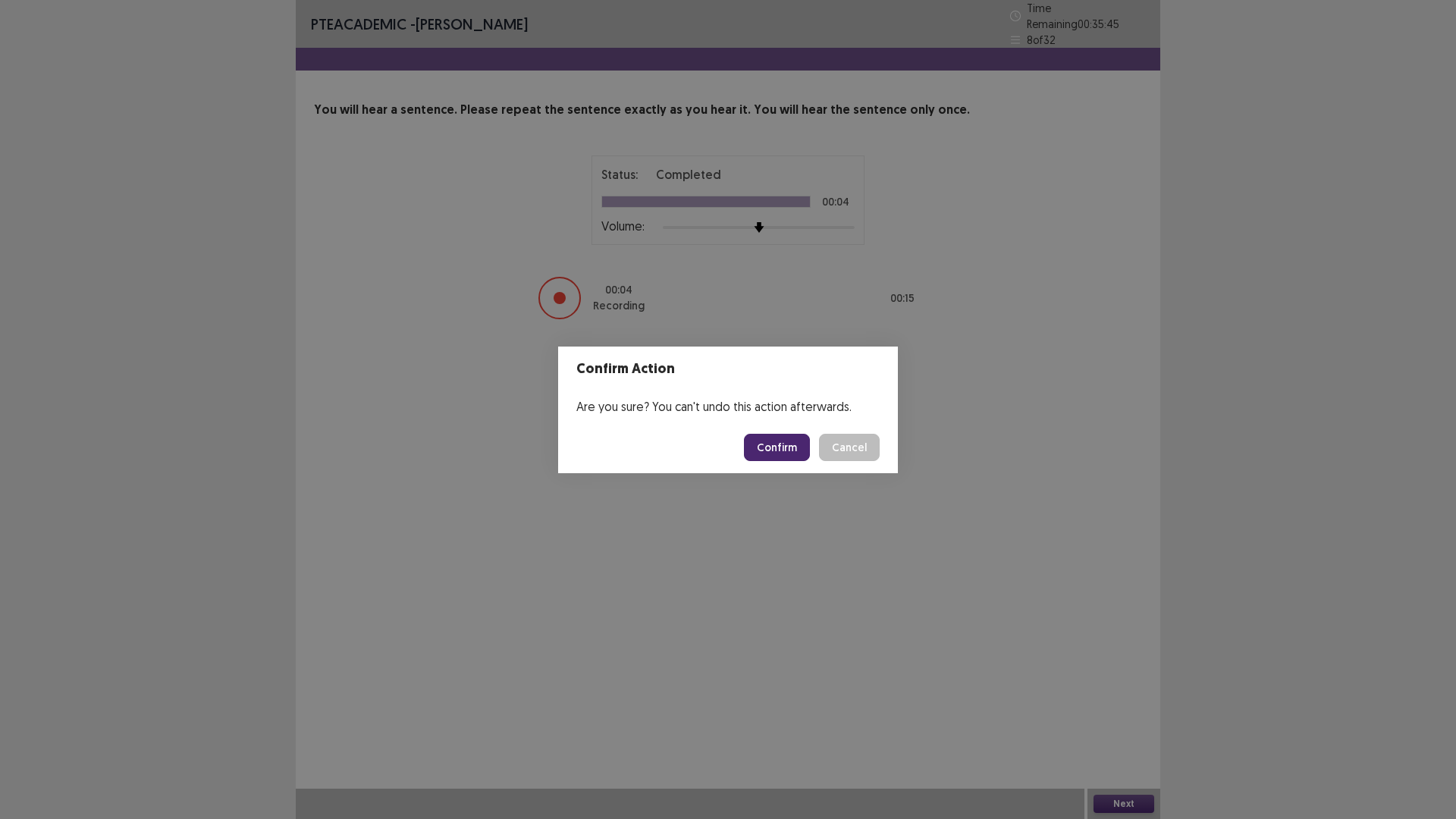
click at [783, 446] on button "Confirm" at bounding box center [776, 447] width 66 height 27
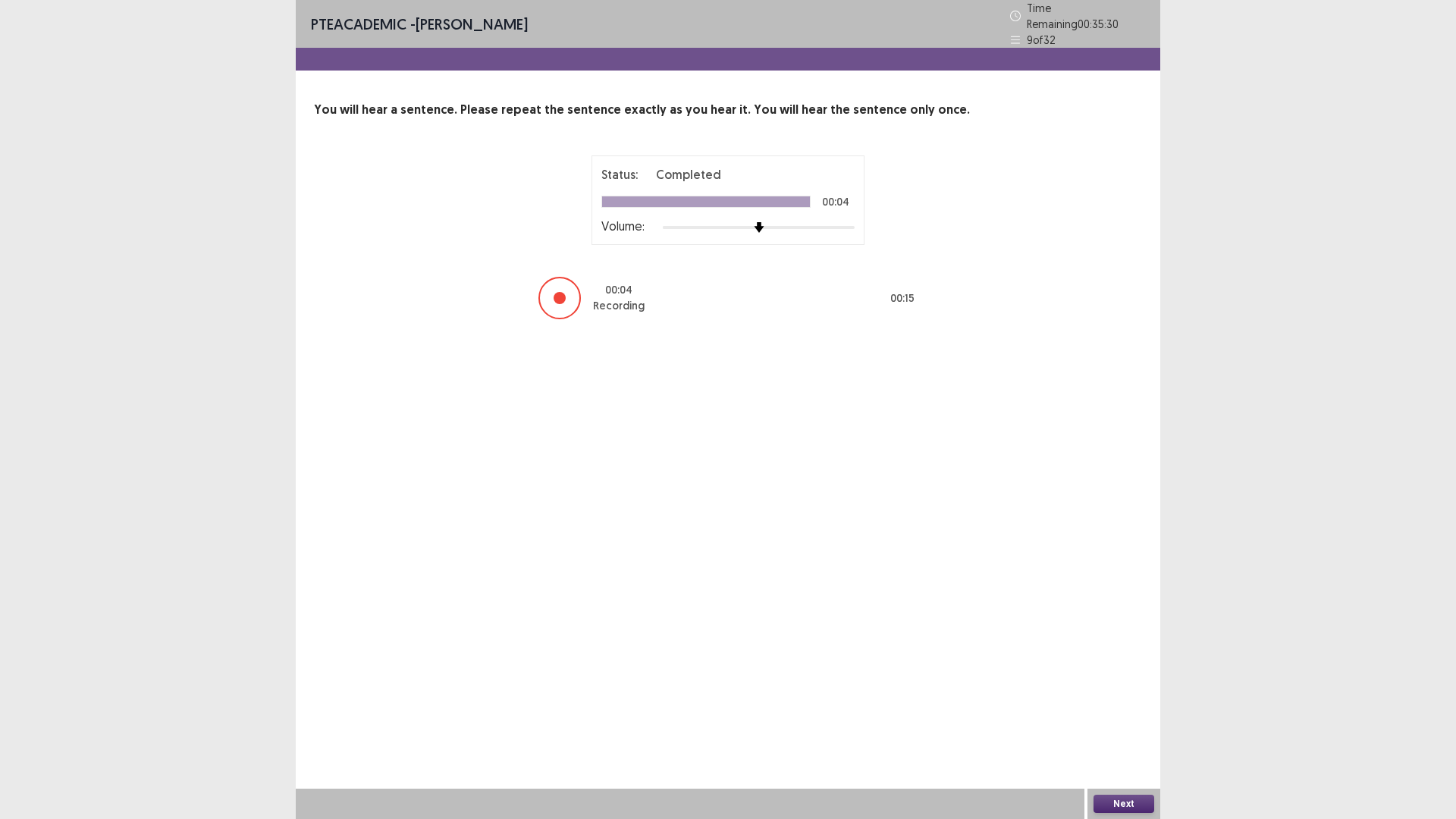
click at [1121, 722] on button "Next" at bounding box center [1124, 803] width 61 height 18
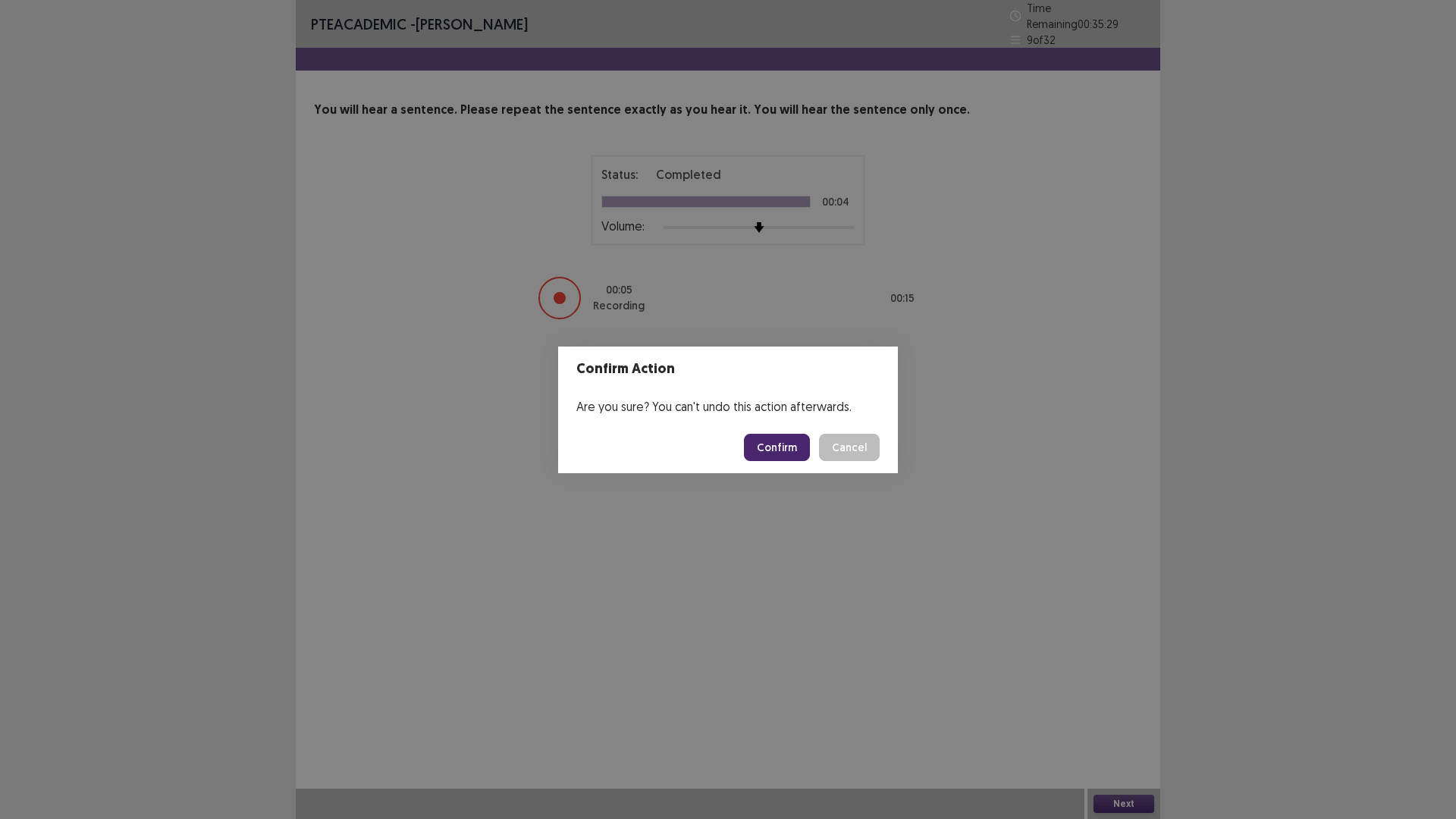
click at [782, 449] on button "Confirm" at bounding box center [776, 447] width 66 height 27
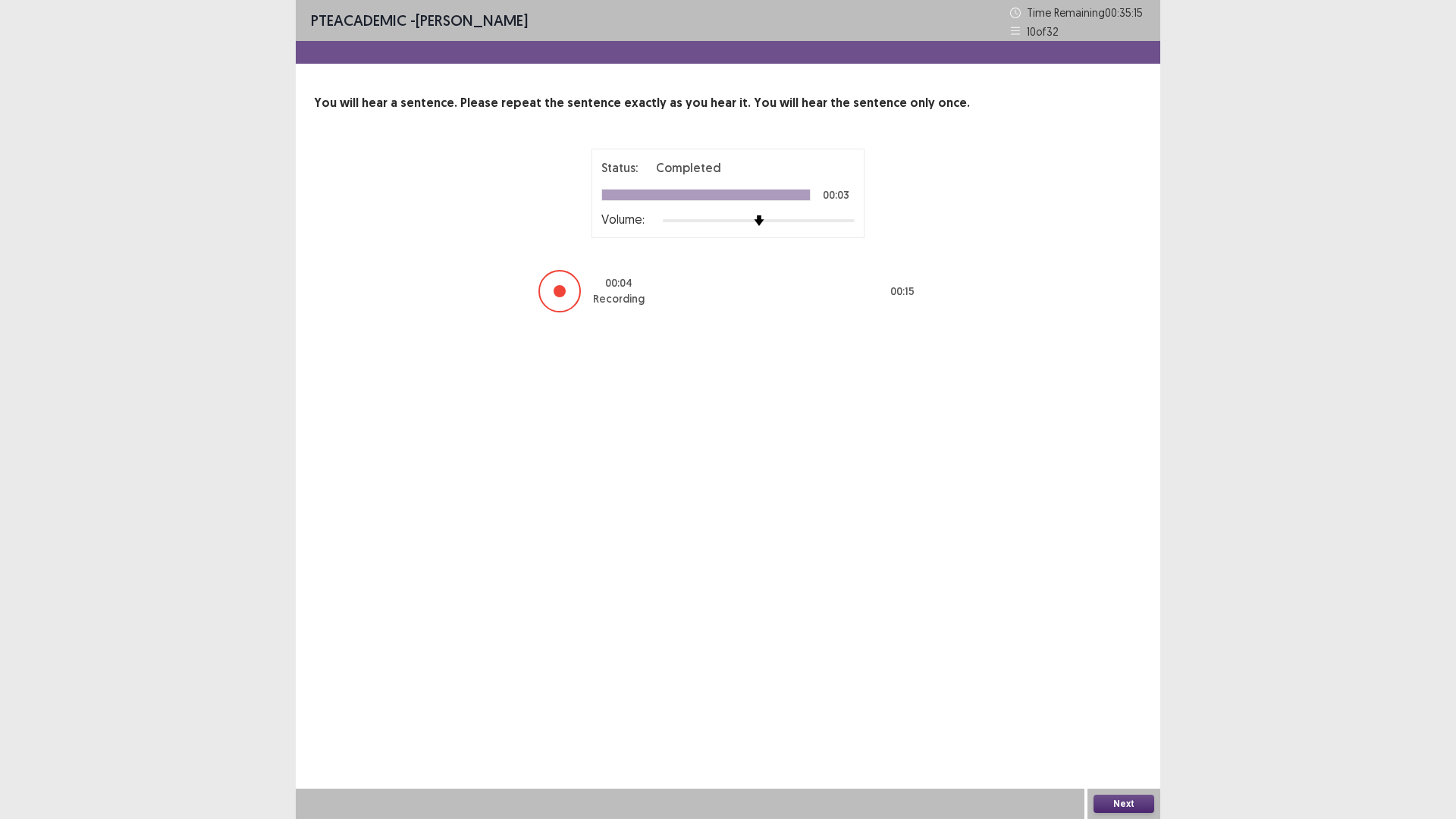
click at [1132, 722] on button "Next" at bounding box center [1124, 803] width 61 height 18
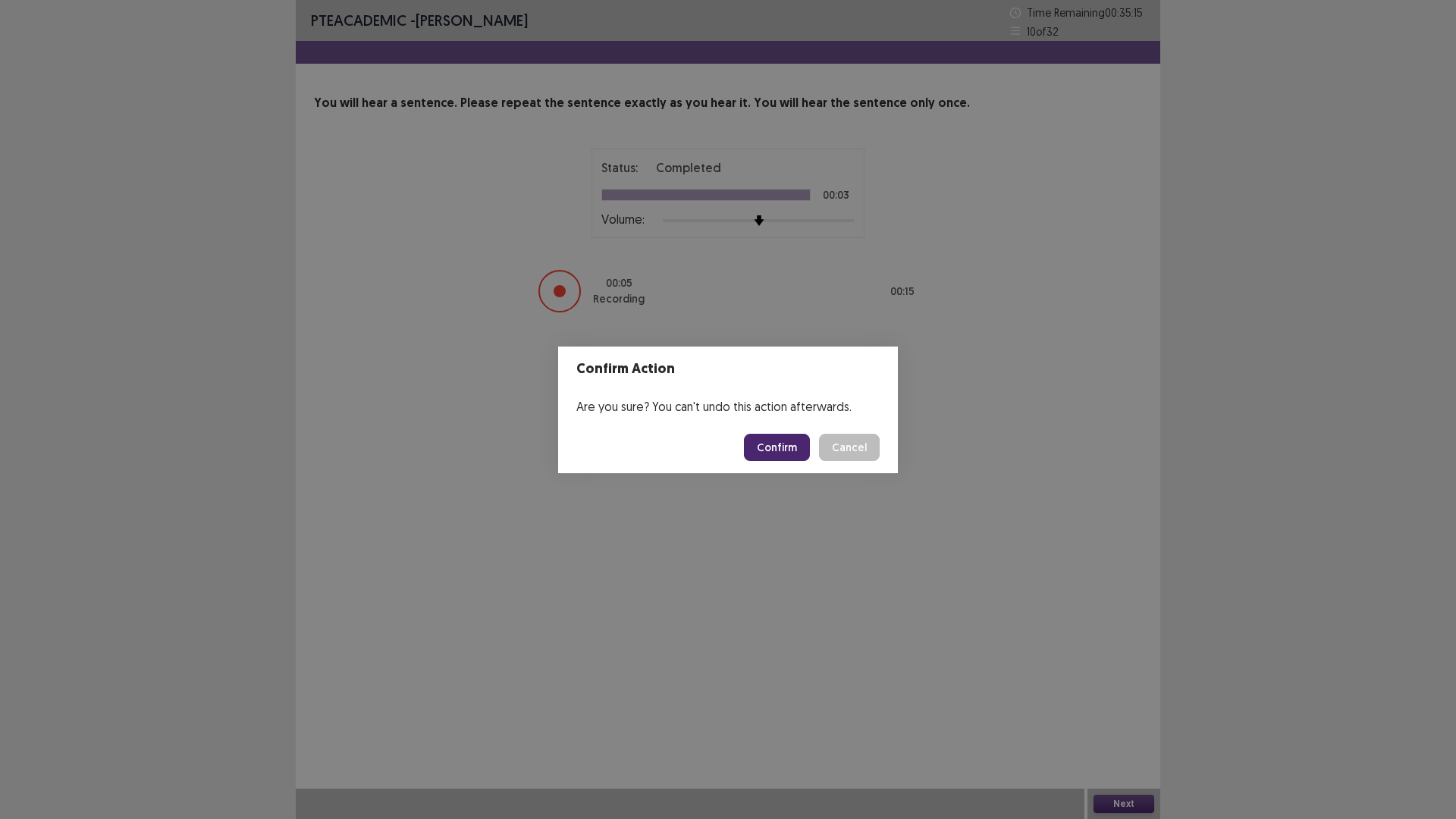
click at [765, 447] on button "Confirm" at bounding box center [776, 447] width 66 height 27
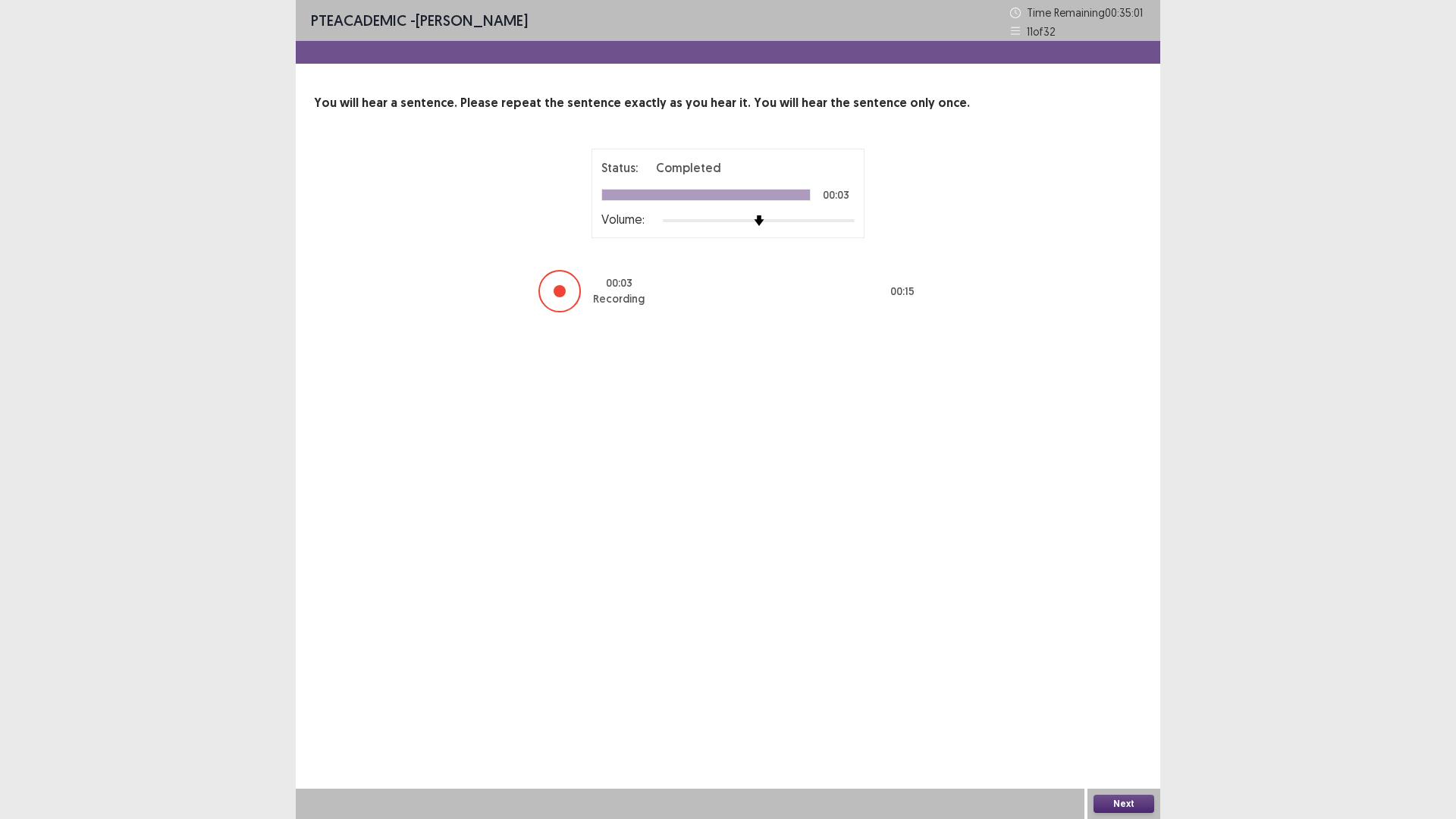
click at [1131, 722] on button "Next" at bounding box center [1124, 803] width 61 height 18
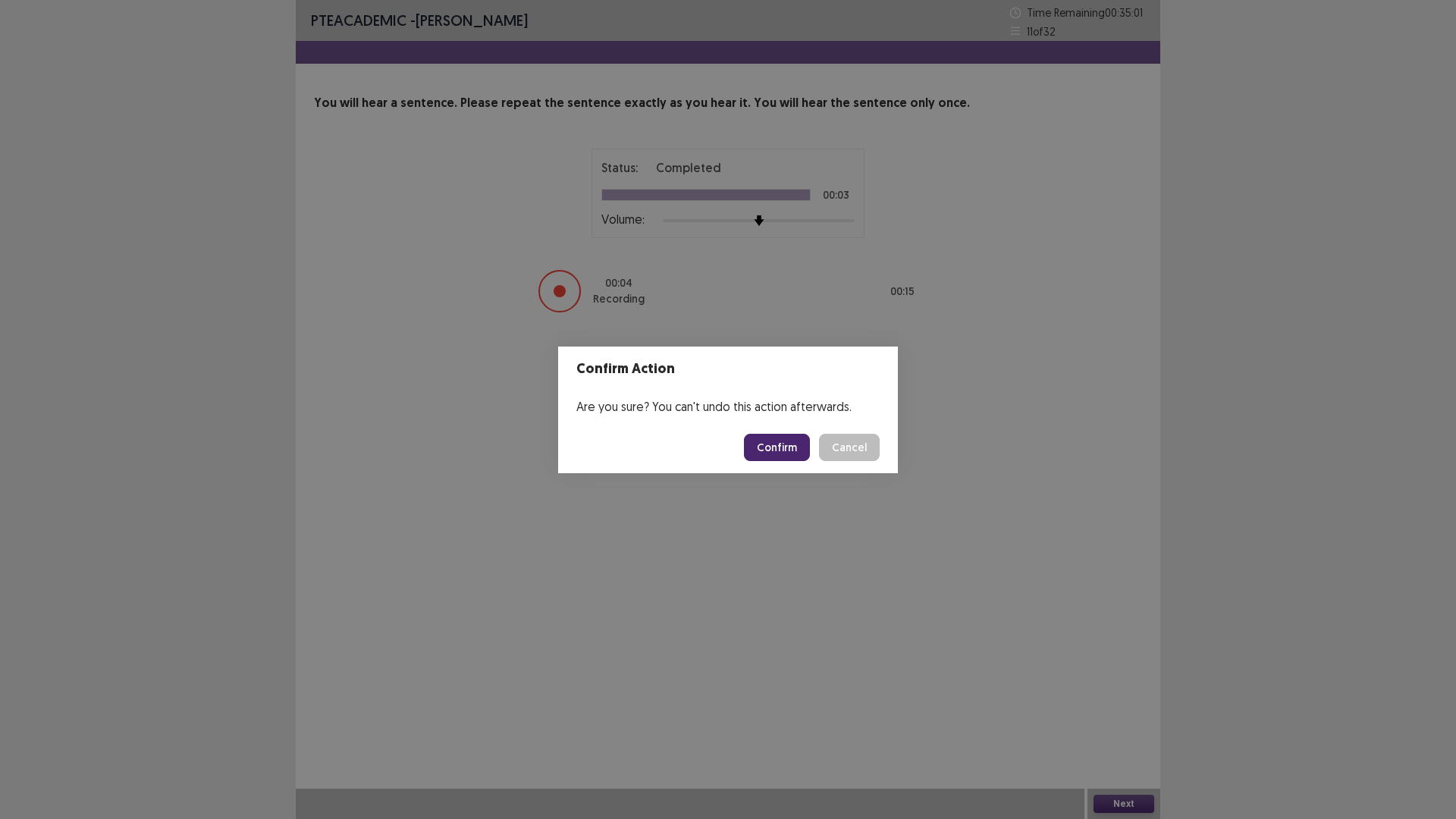
click at [789, 449] on button "Confirm" at bounding box center [776, 447] width 66 height 27
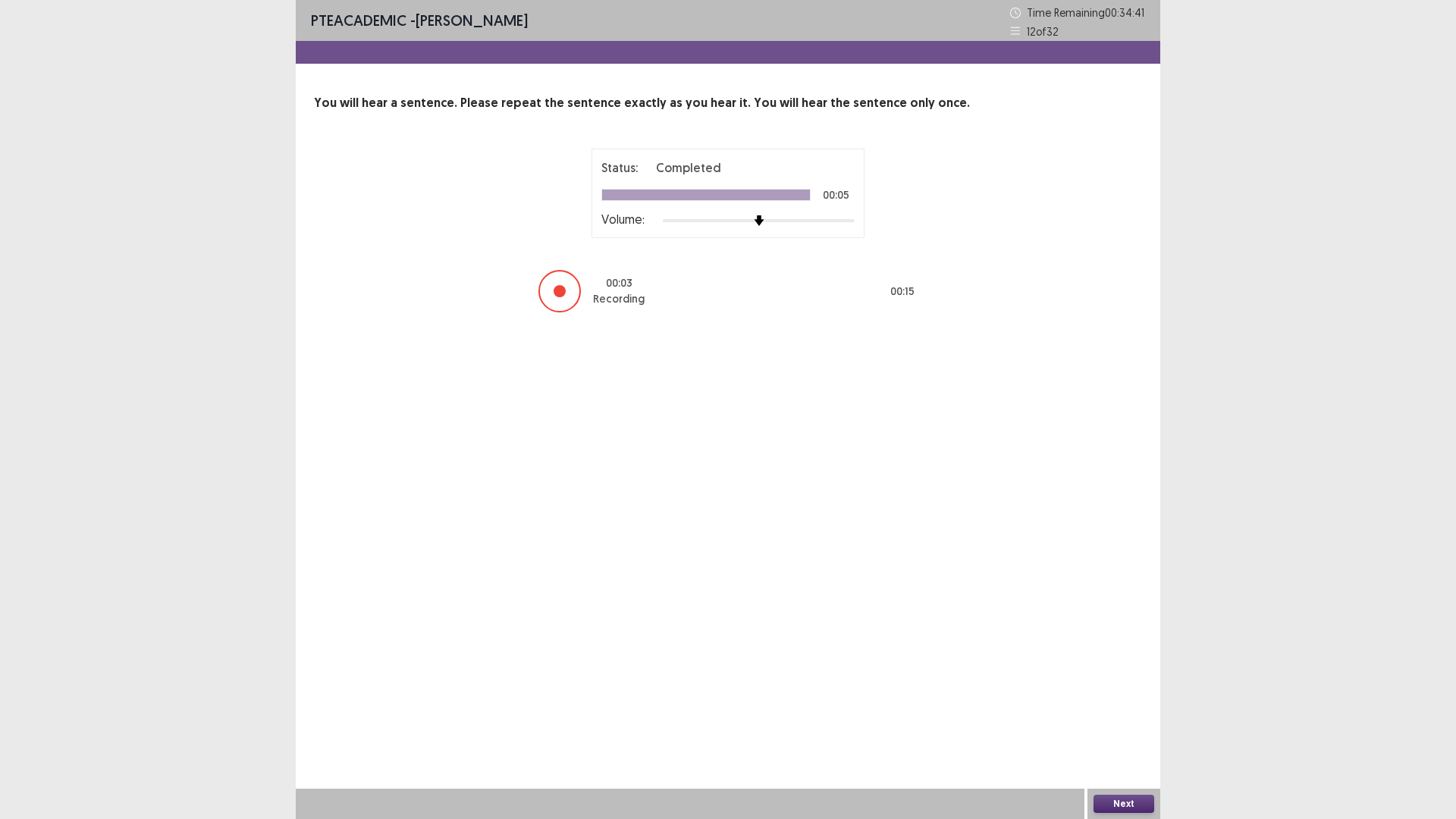
click at [1137, 722] on button "Next" at bounding box center [1124, 803] width 61 height 18
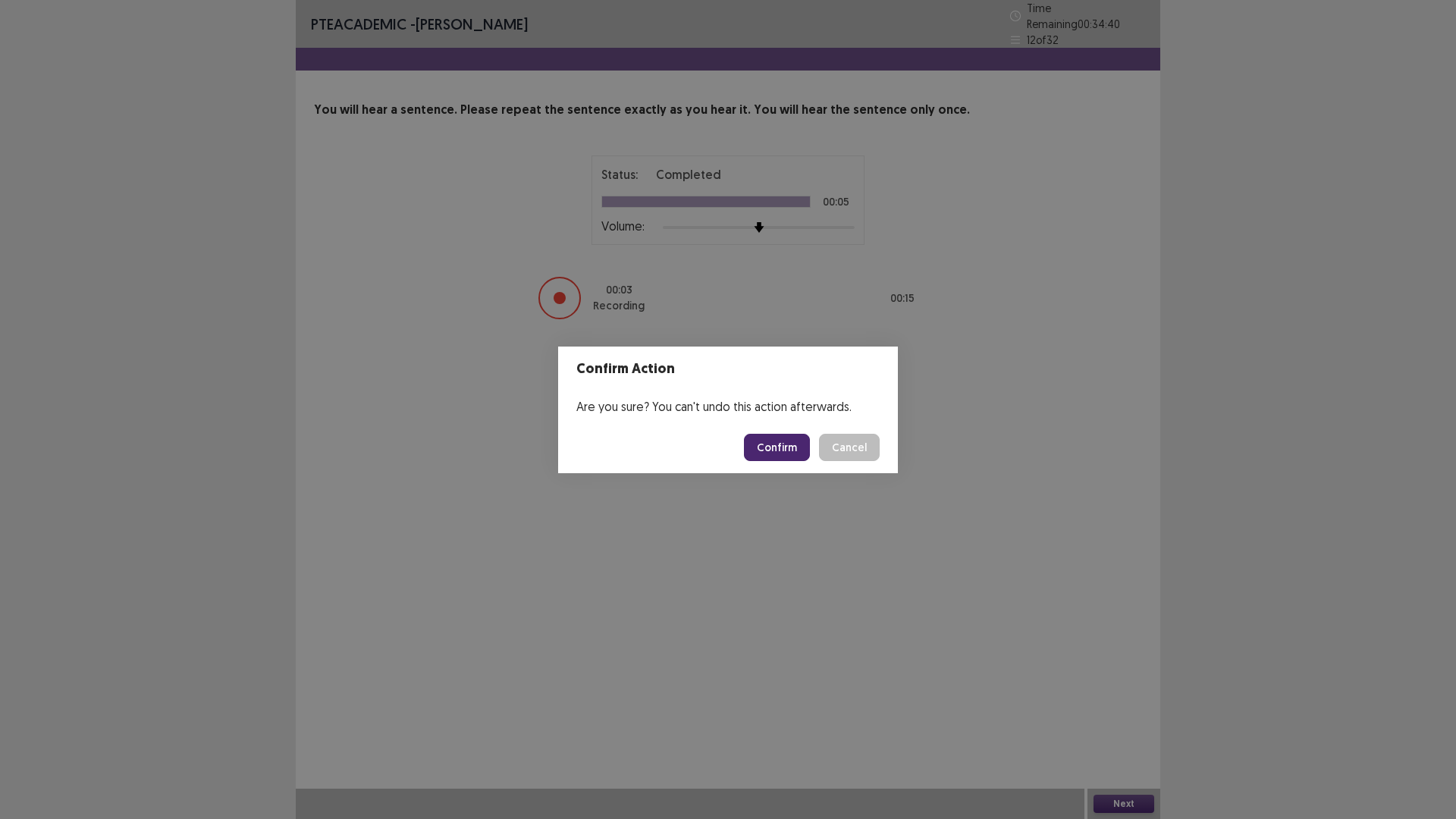
click at [792, 442] on button "Confirm" at bounding box center [776, 447] width 66 height 27
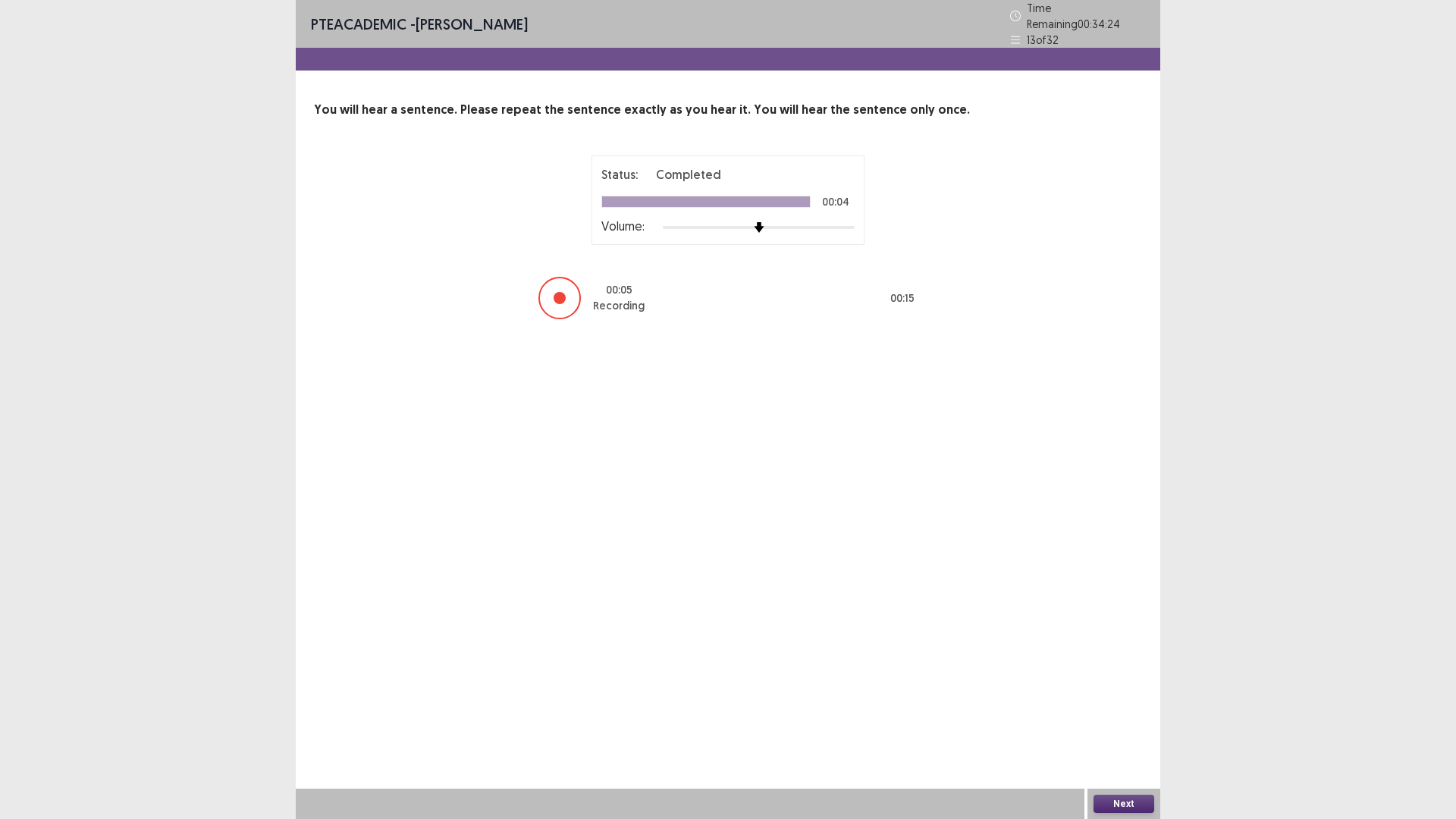
click at [1128, 722] on button "Next" at bounding box center [1124, 803] width 61 height 18
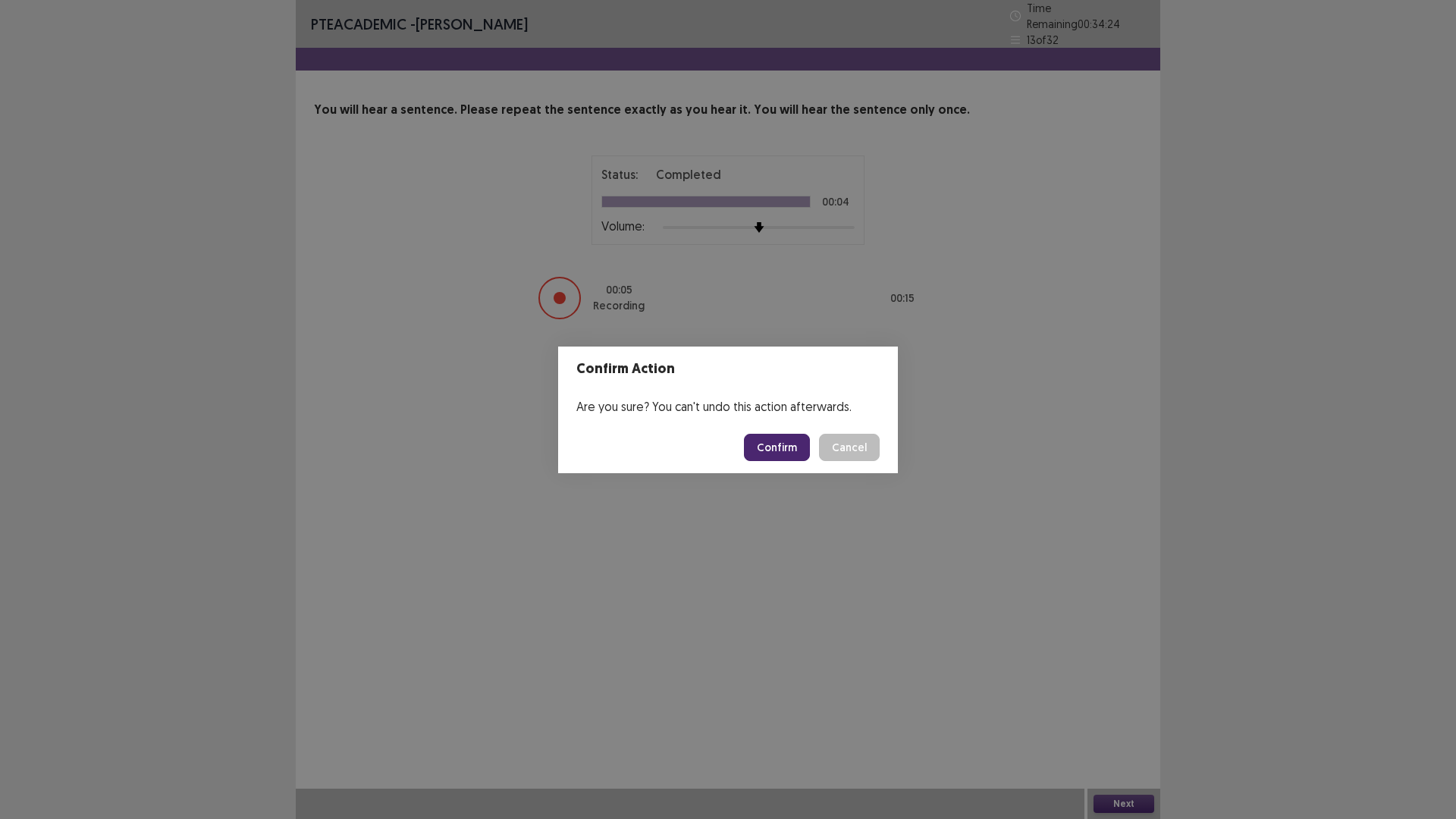
click at [770, 448] on button "Confirm" at bounding box center [776, 447] width 66 height 27
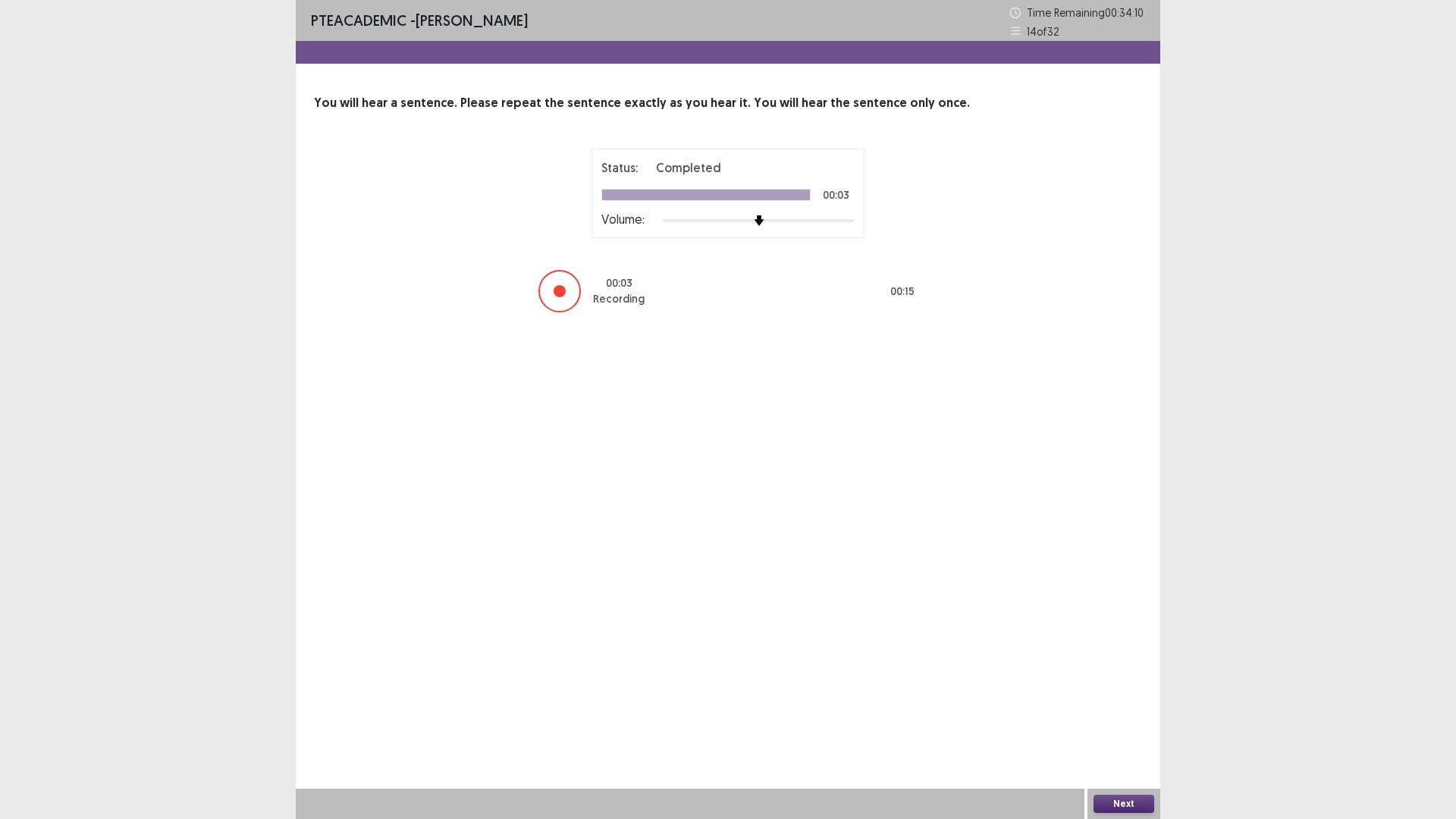
click at [1135, 722] on button "Next" at bounding box center [1124, 803] width 61 height 18
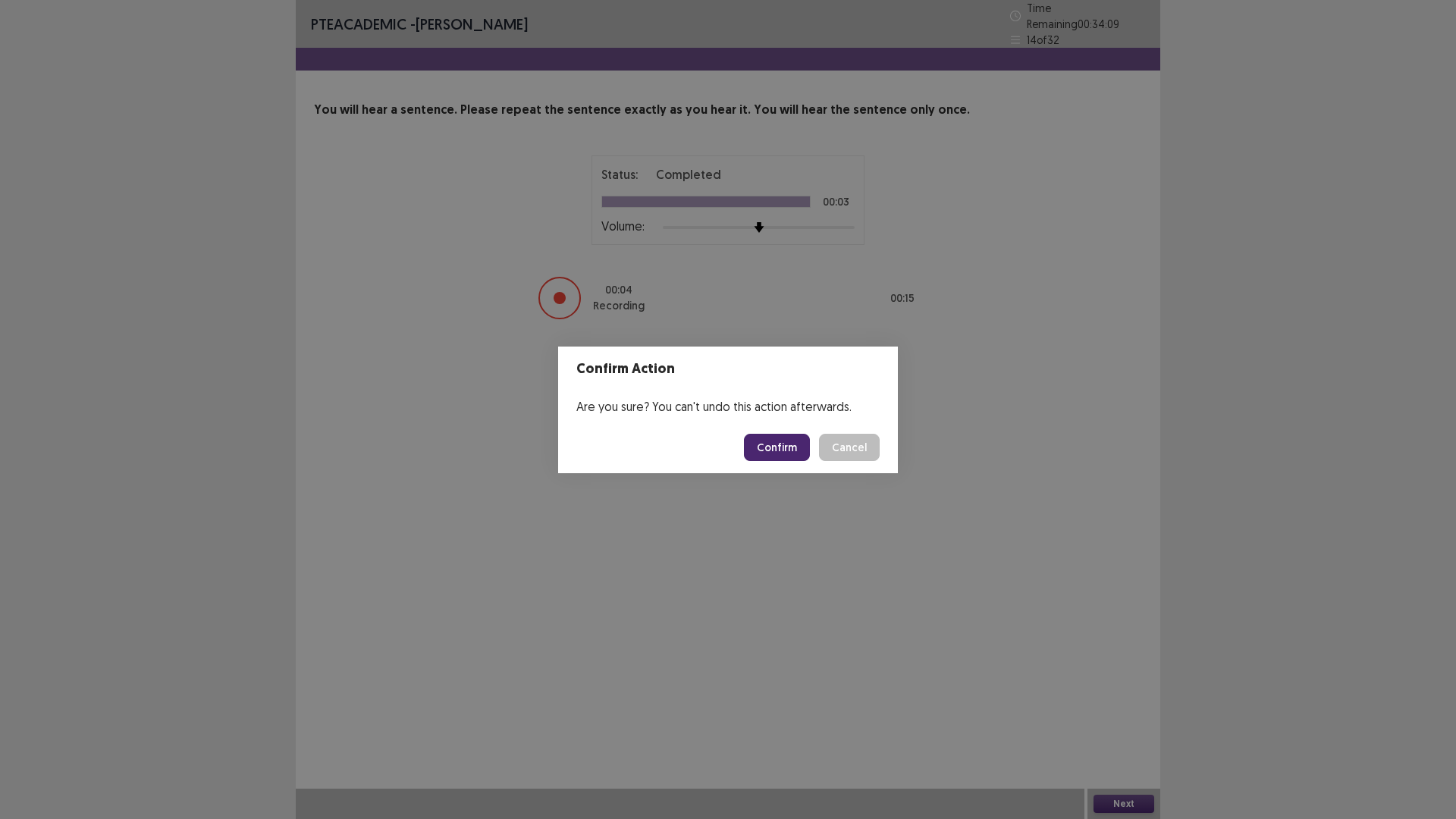
click at [796, 448] on button "Confirm" at bounding box center [776, 447] width 66 height 27
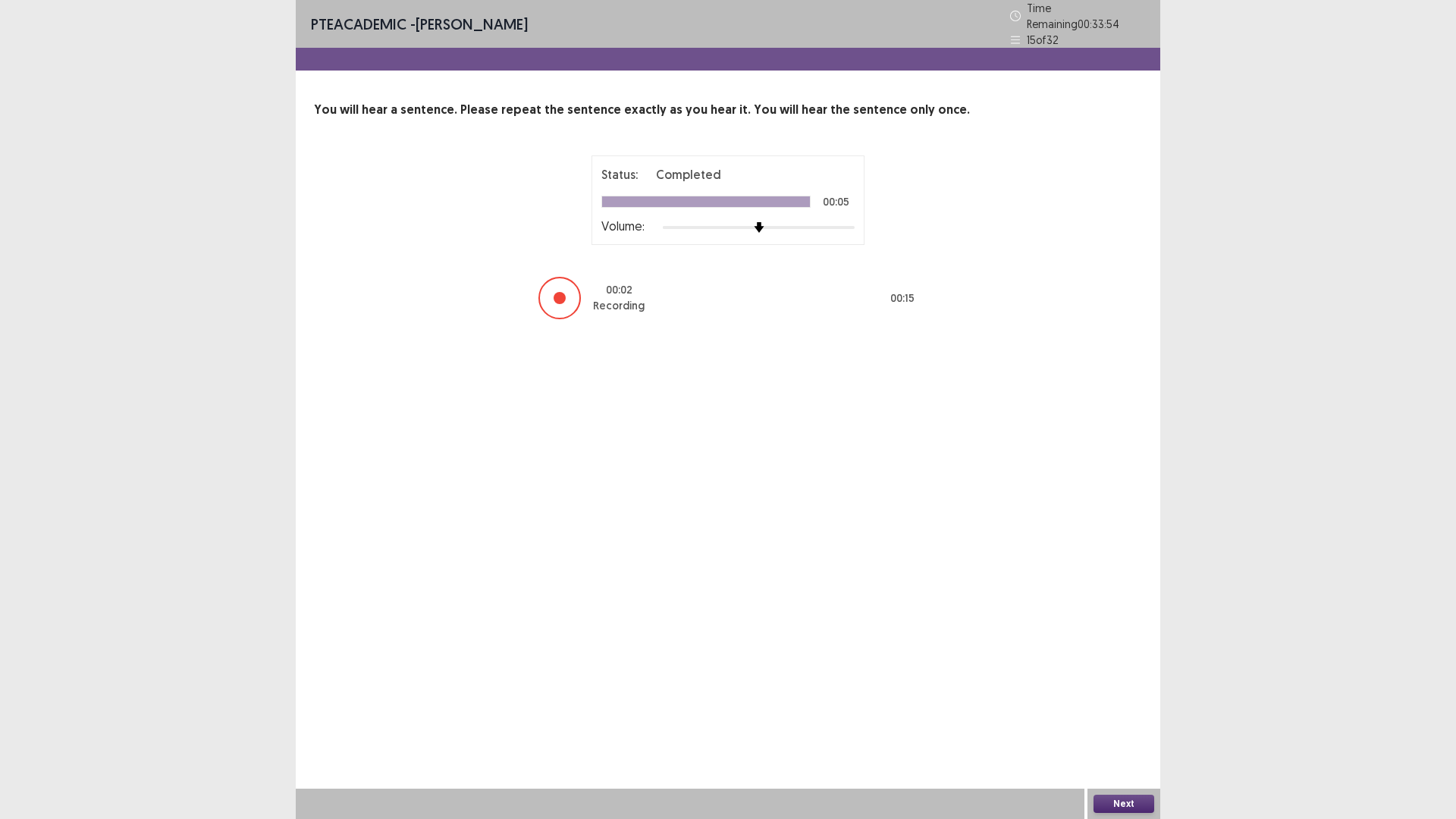
click at [1133, 722] on button "Next" at bounding box center [1124, 803] width 61 height 18
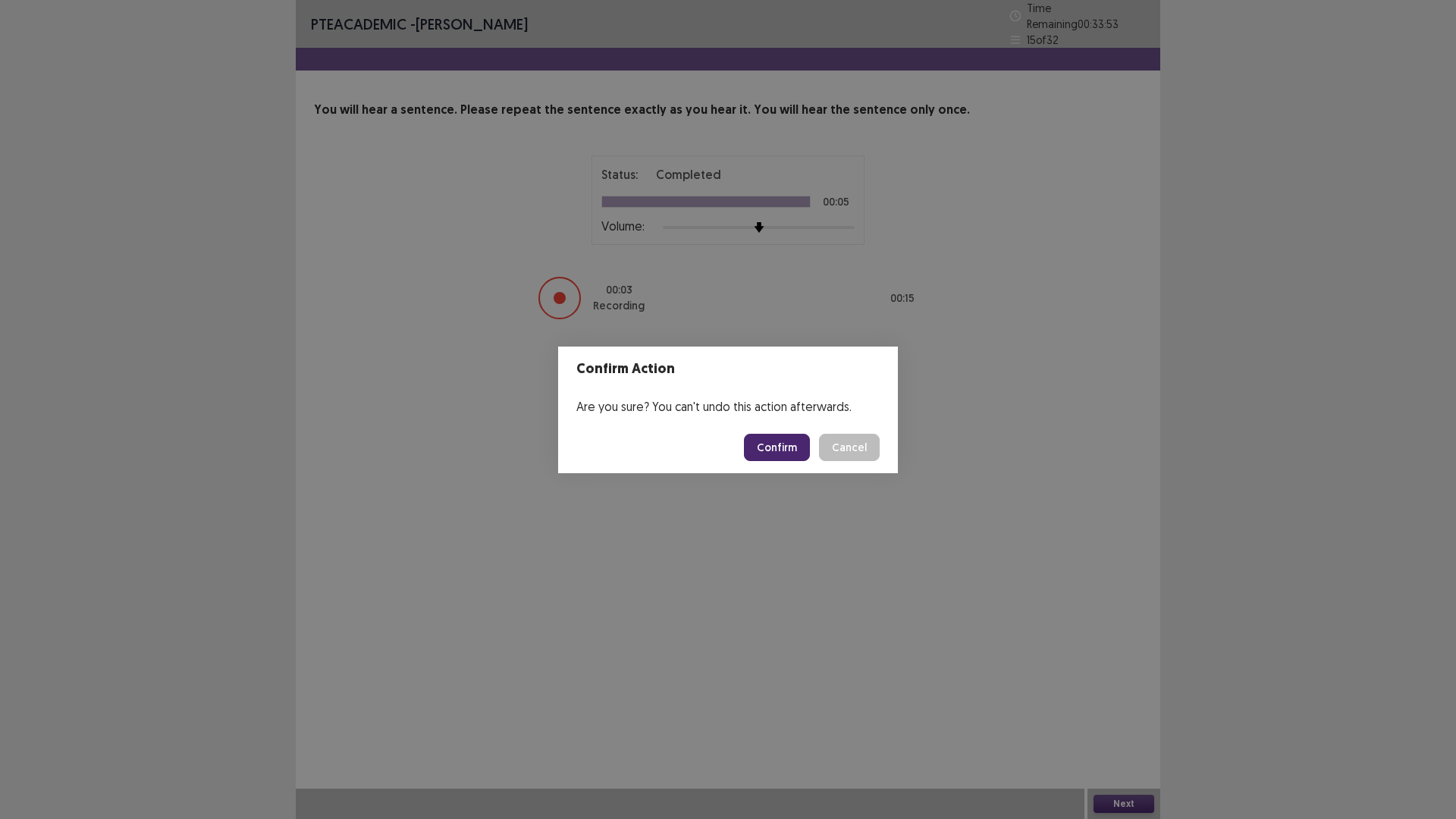
click at [781, 442] on button "Confirm" at bounding box center [776, 447] width 66 height 27
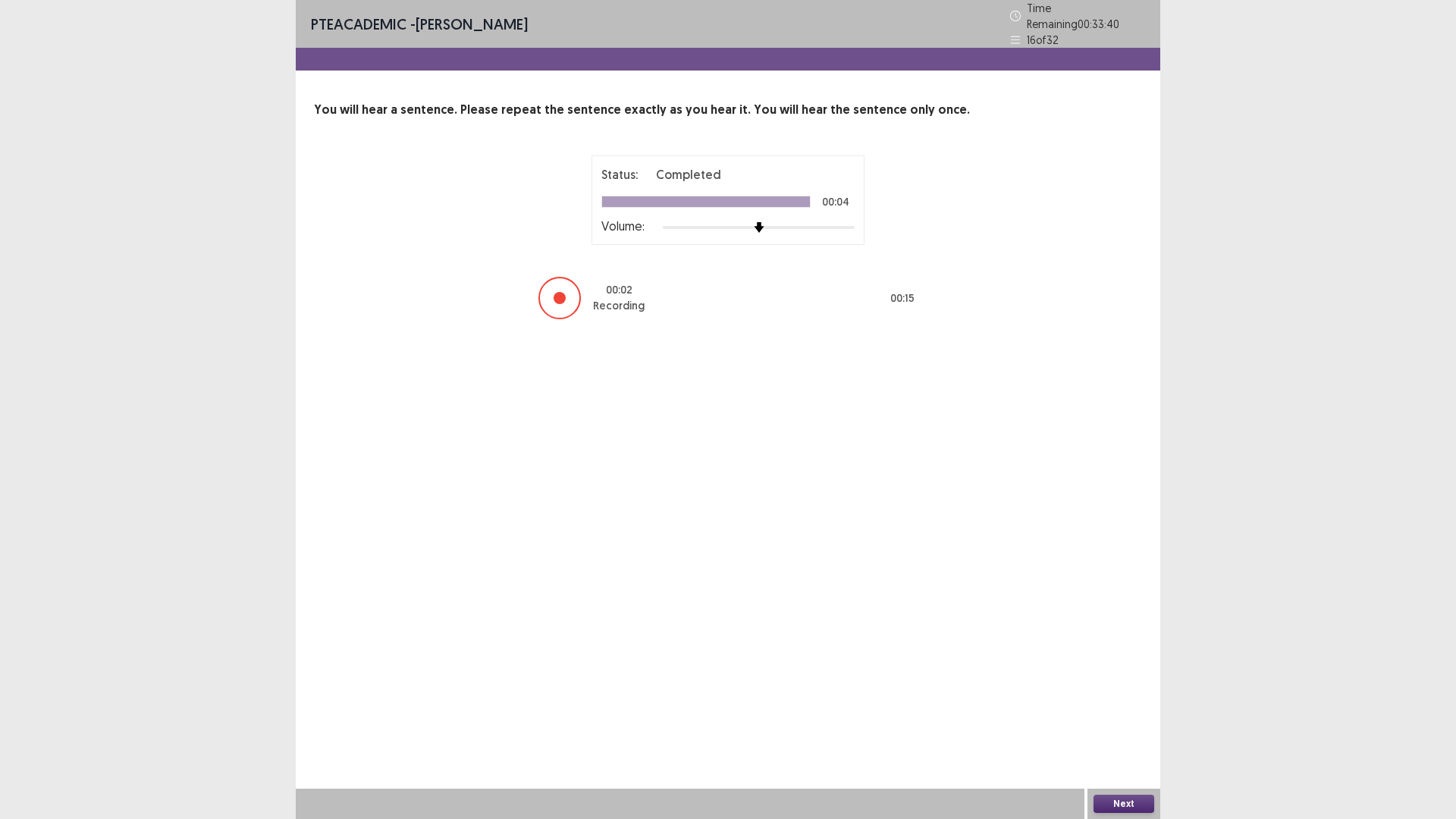
click at [1129, 722] on button "Next" at bounding box center [1124, 803] width 61 height 18
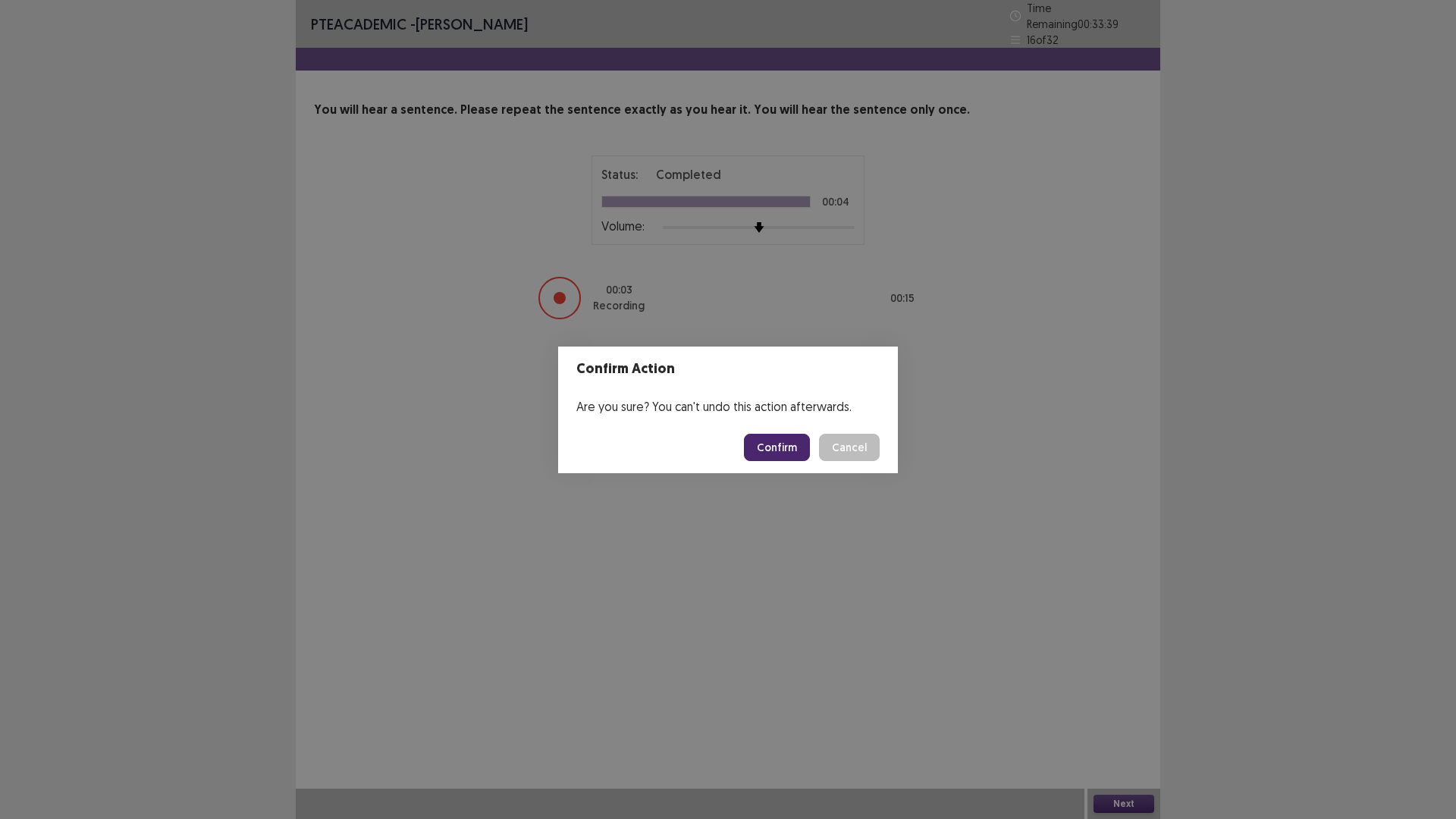
click at [778, 445] on button "Confirm" at bounding box center [776, 447] width 66 height 27
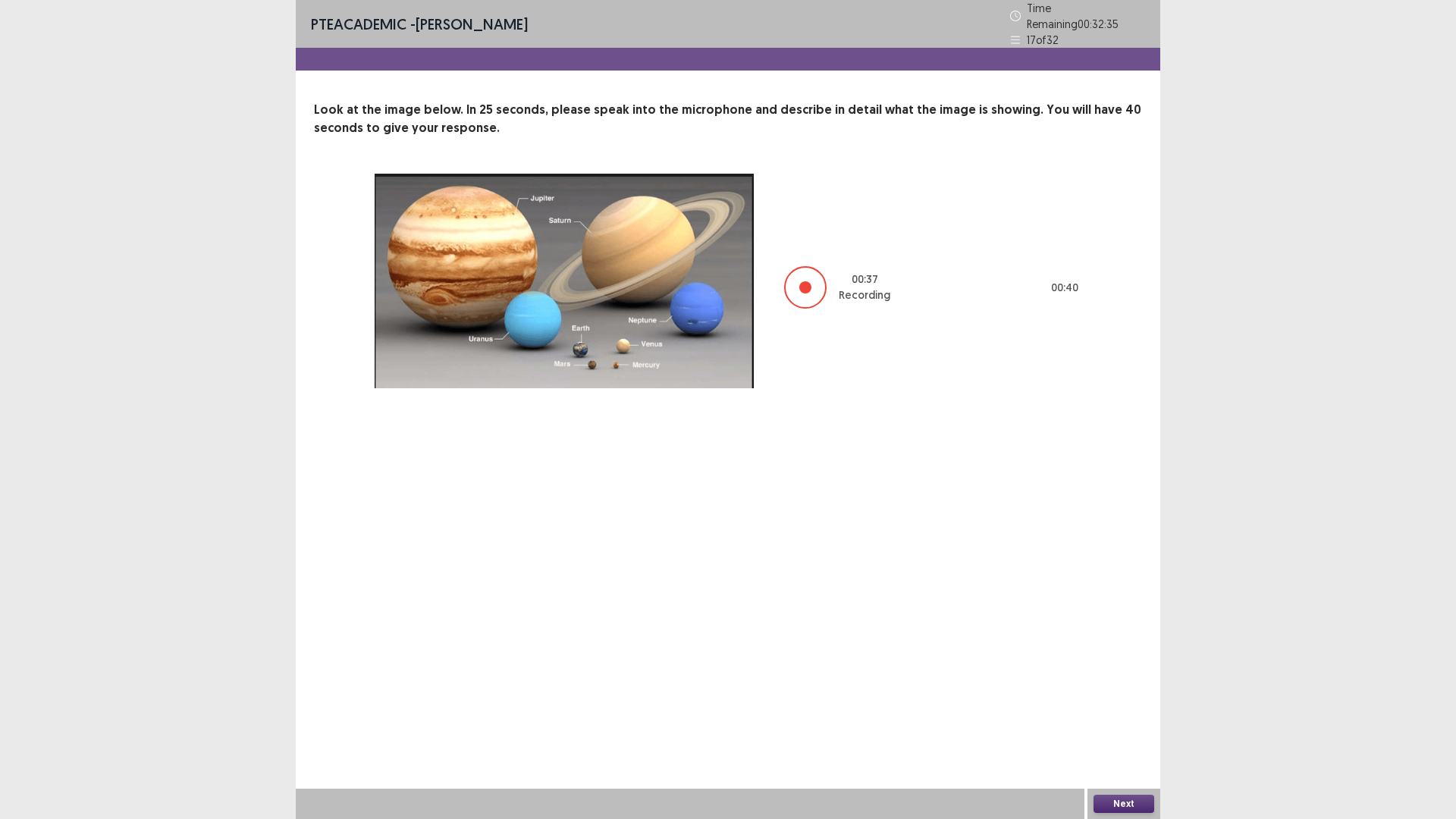
click at [1121, 722] on button "Next" at bounding box center [1124, 803] width 61 height 18
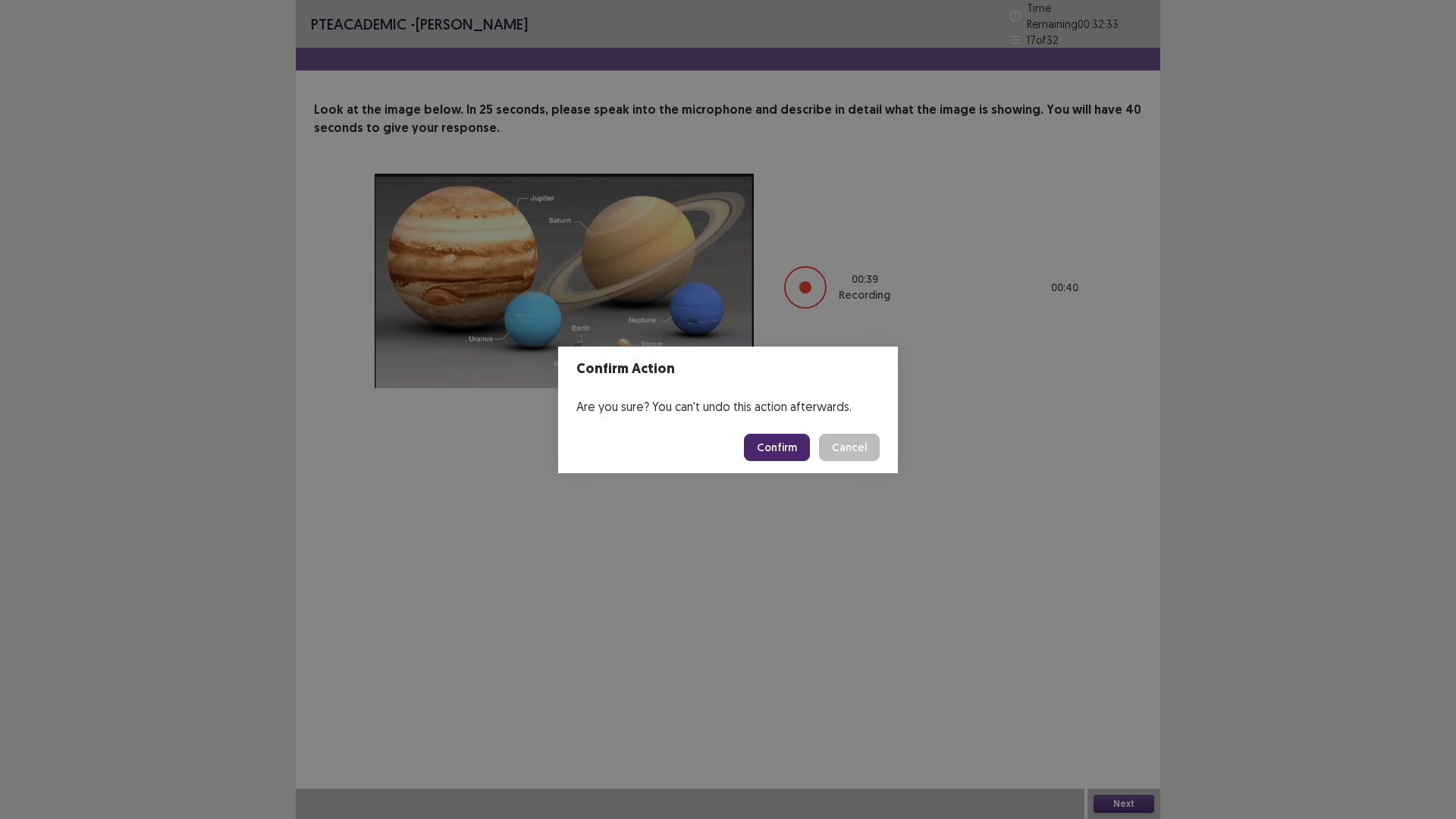
click at [785, 449] on button "Confirm" at bounding box center [776, 447] width 66 height 27
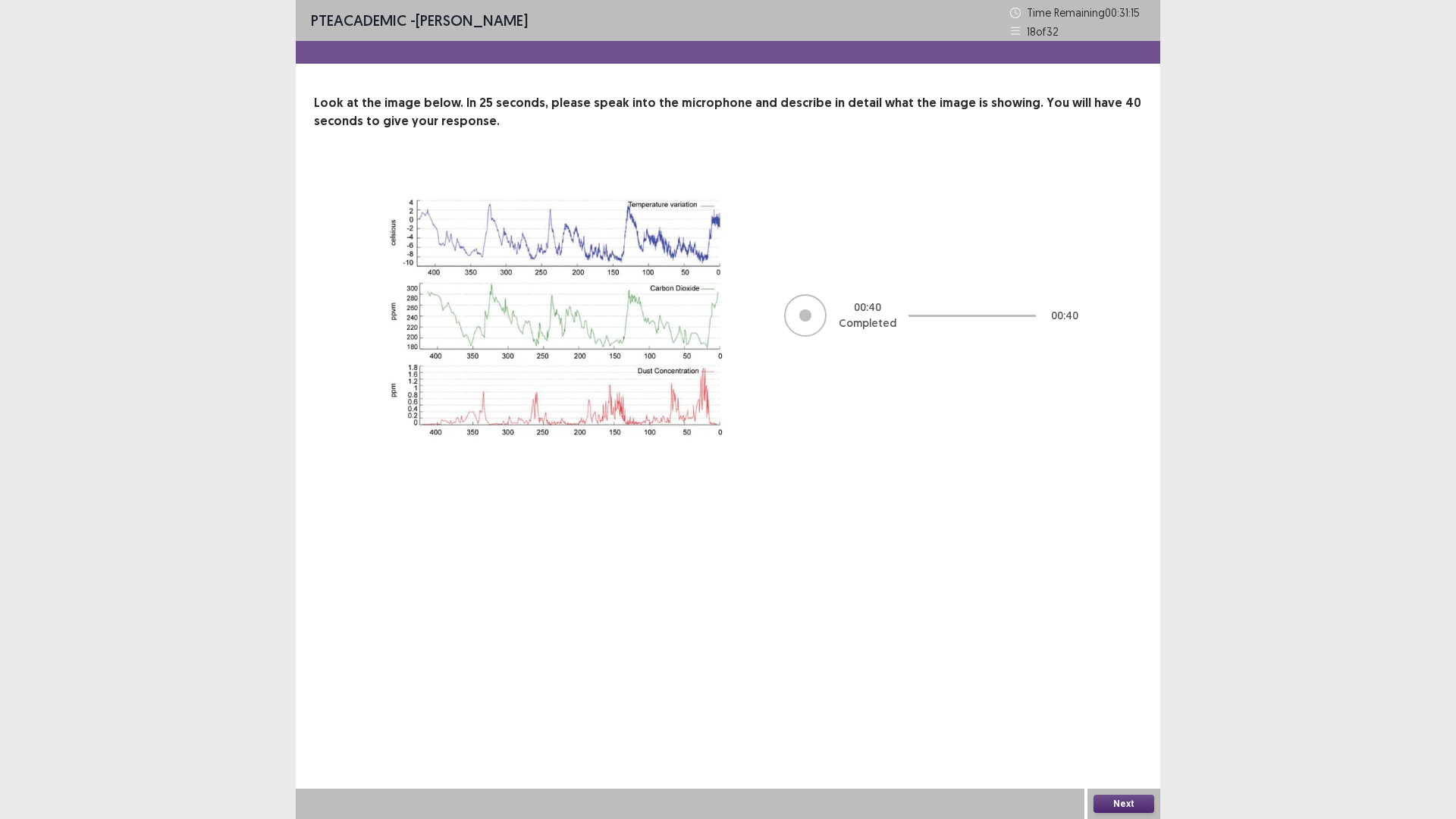
click at [1106, 722] on button "Next" at bounding box center [1124, 803] width 61 height 18
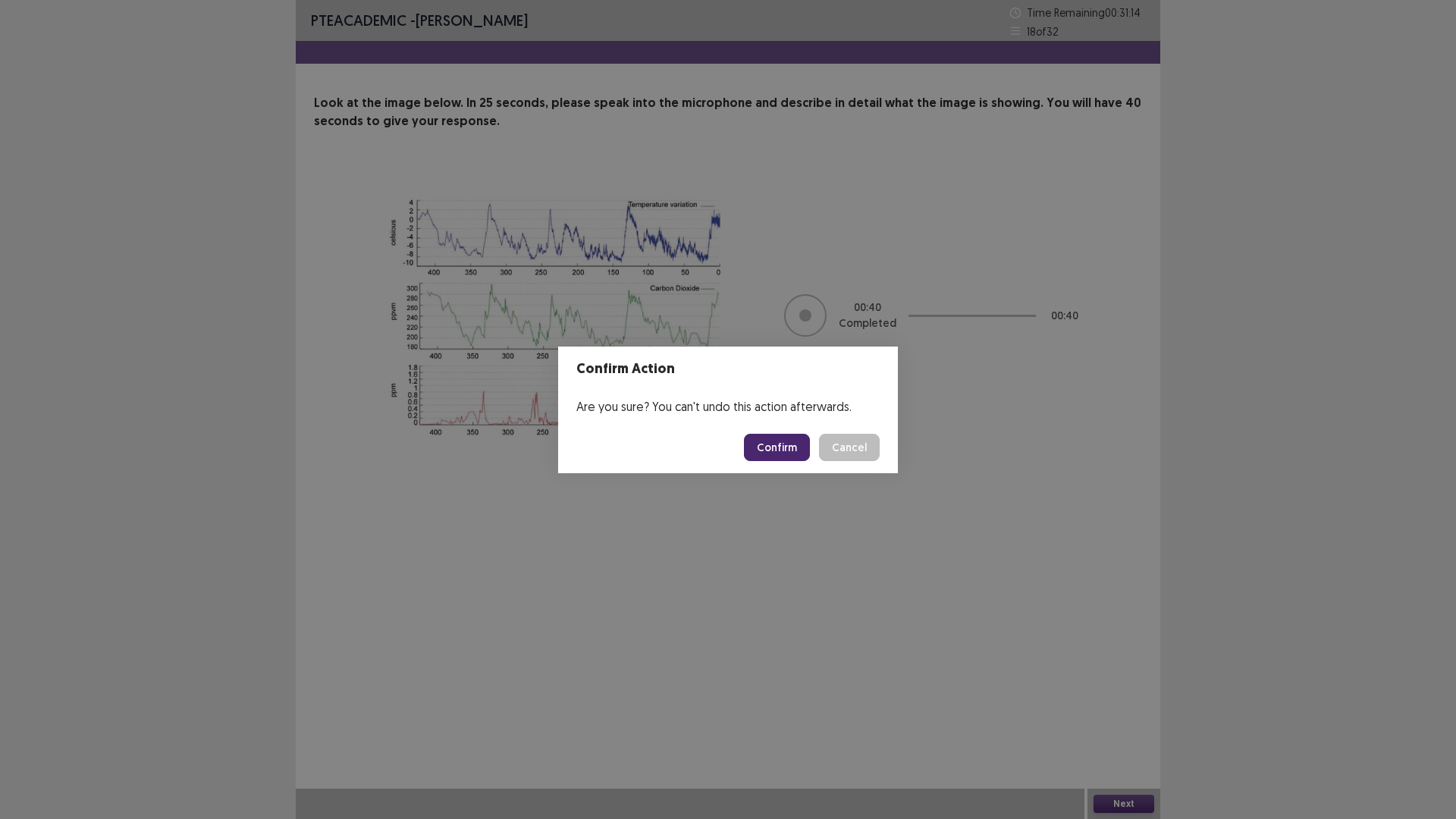
click at [782, 442] on button "Confirm" at bounding box center [776, 447] width 66 height 27
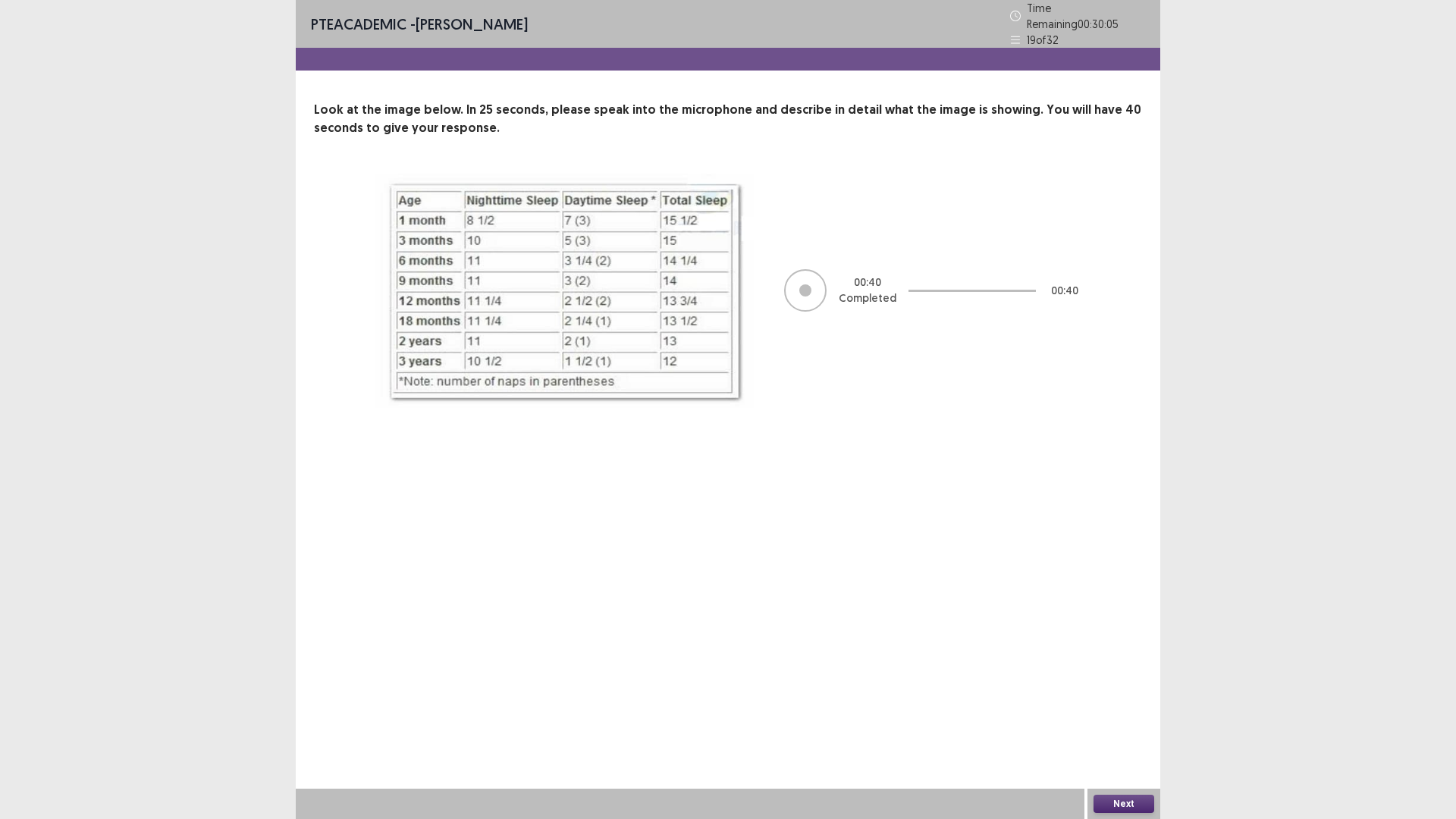
click at [1125, 722] on button "Next" at bounding box center [1124, 803] width 61 height 18
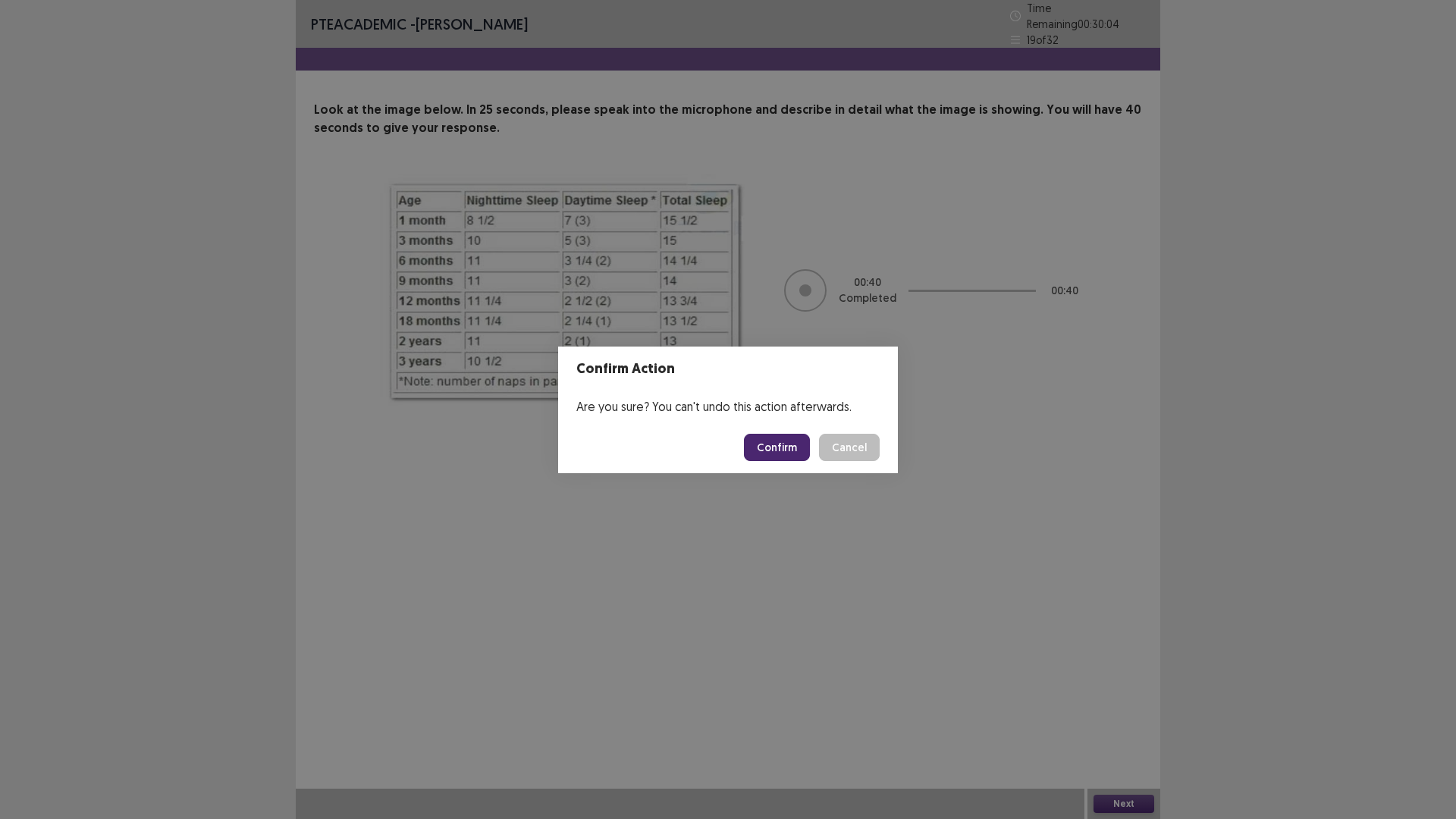
click at [775, 449] on button "Confirm" at bounding box center [776, 447] width 66 height 27
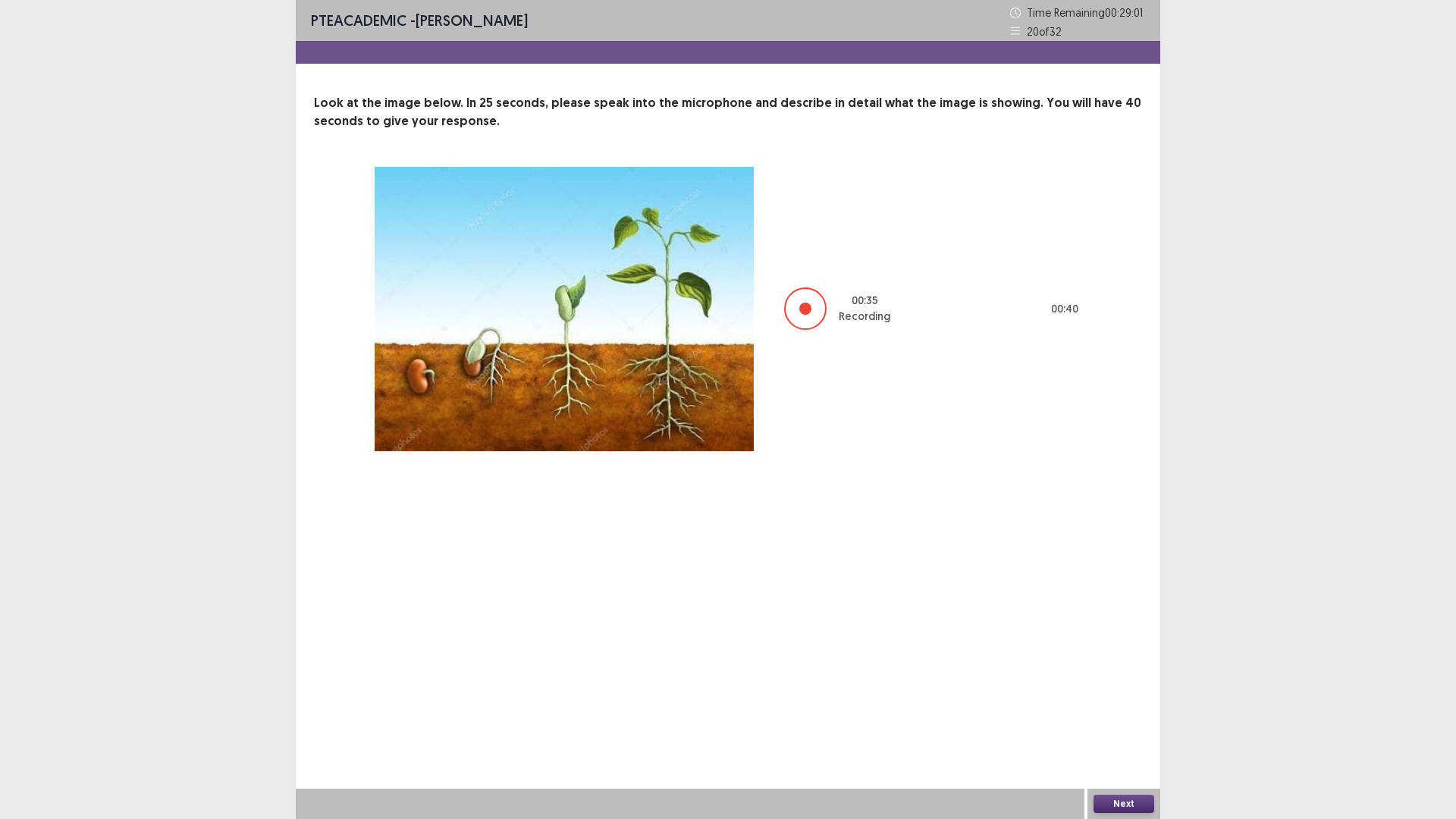
click at [1144, 722] on button "Next" at bounding box center [1124, 803] width 61 height 18
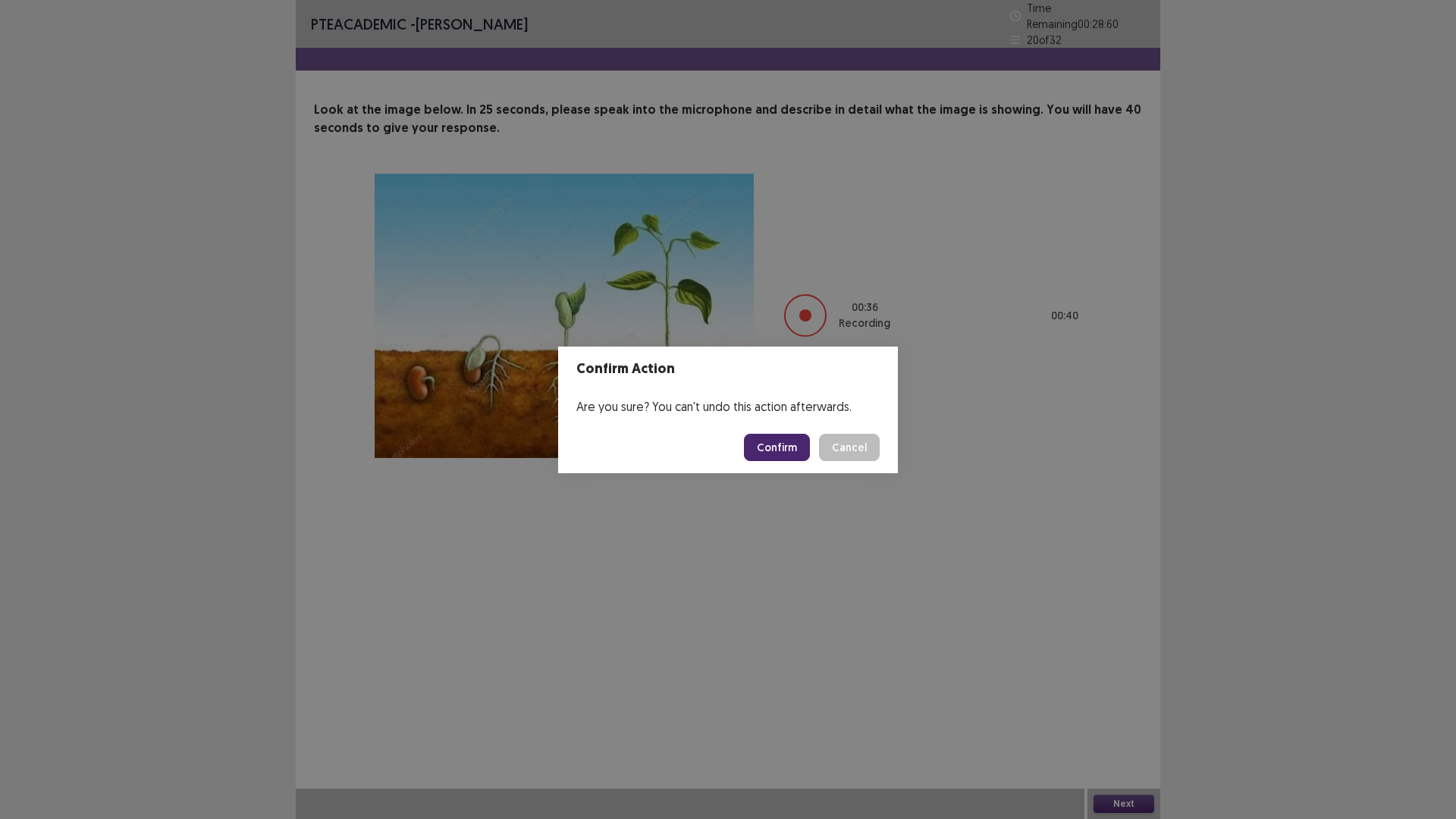
click at [770, 446] on button "Confirm" at bounding box center [776, 447] width 66 height 27
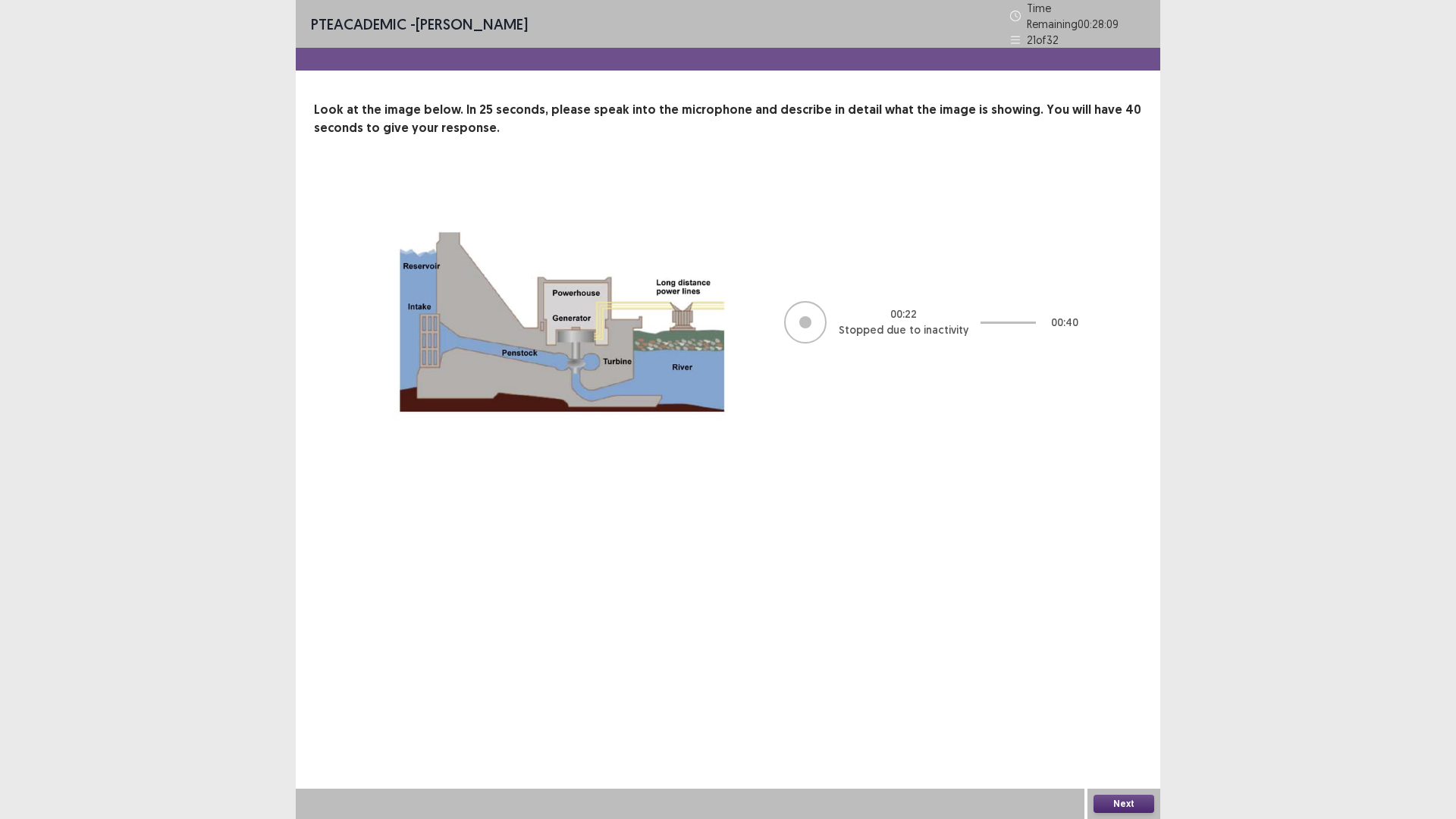
click at [1134, 722] on button "Next" at bounding box center [1124, 803] width 61 height 18
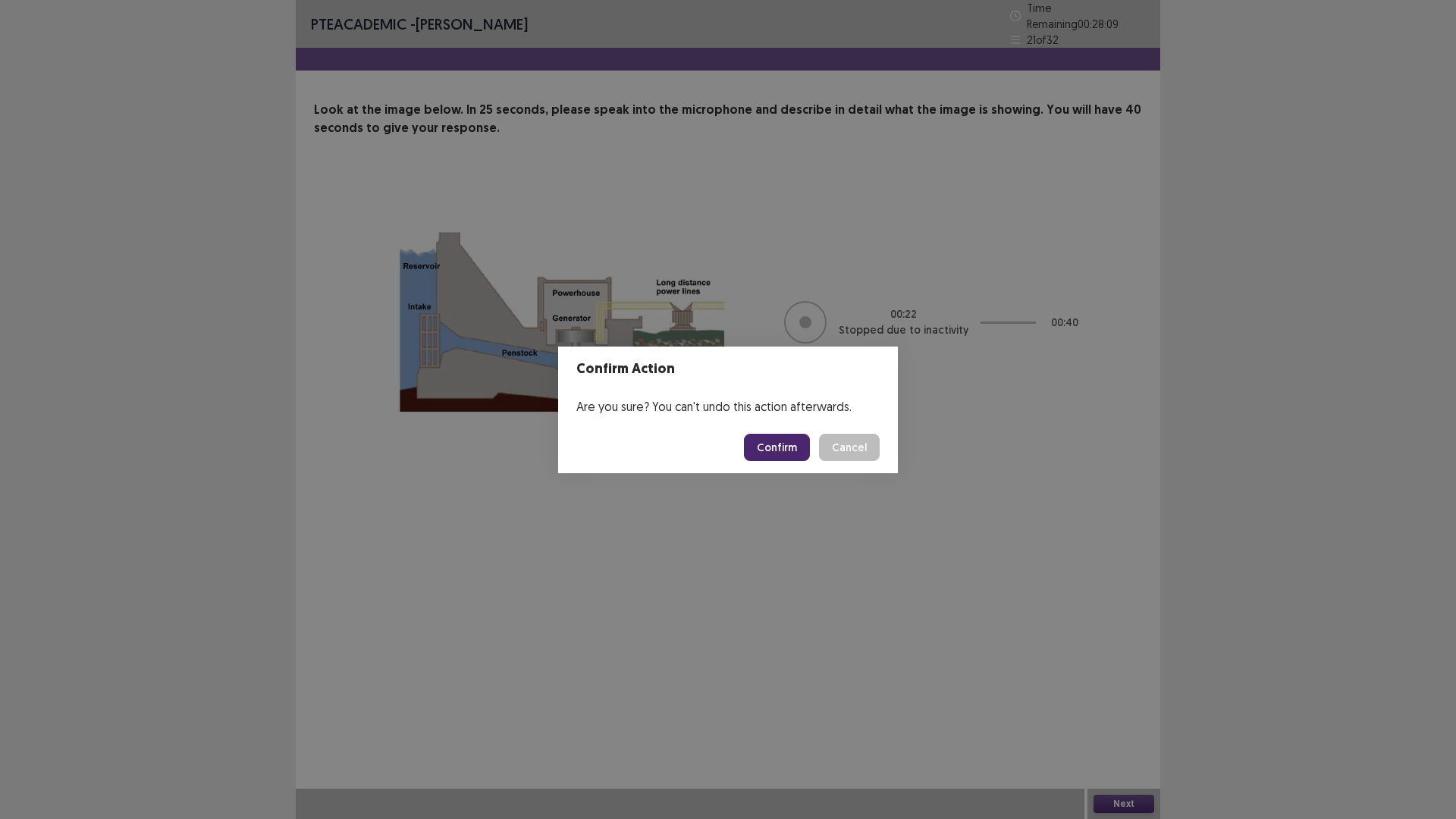
click at [782, 440] on button "Confirm" at bounding box center [776, 447] width 66 height 27
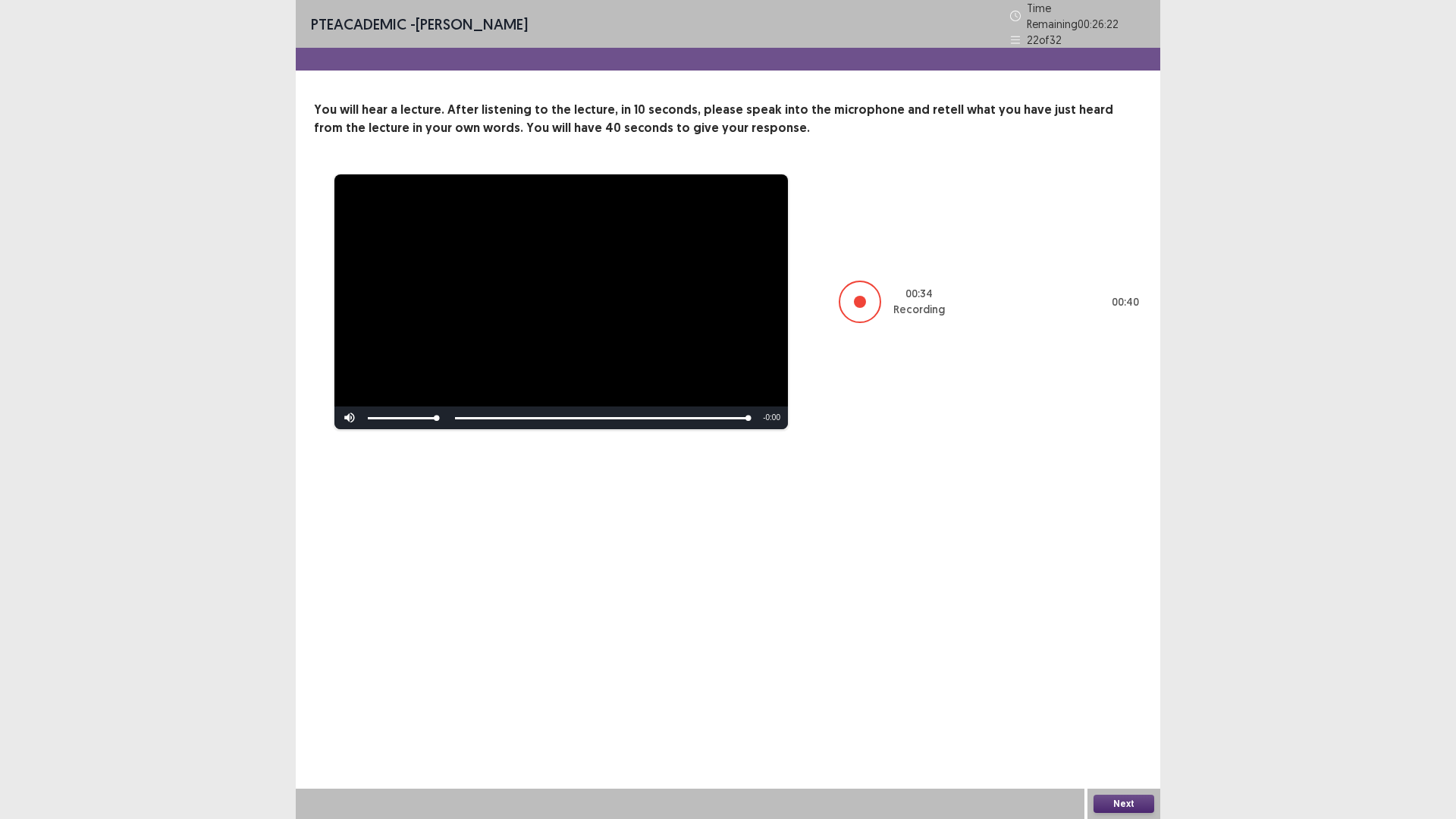
click at [1142, 722] on button "Next" at bounding box center [1124, 803] width 61 height 18
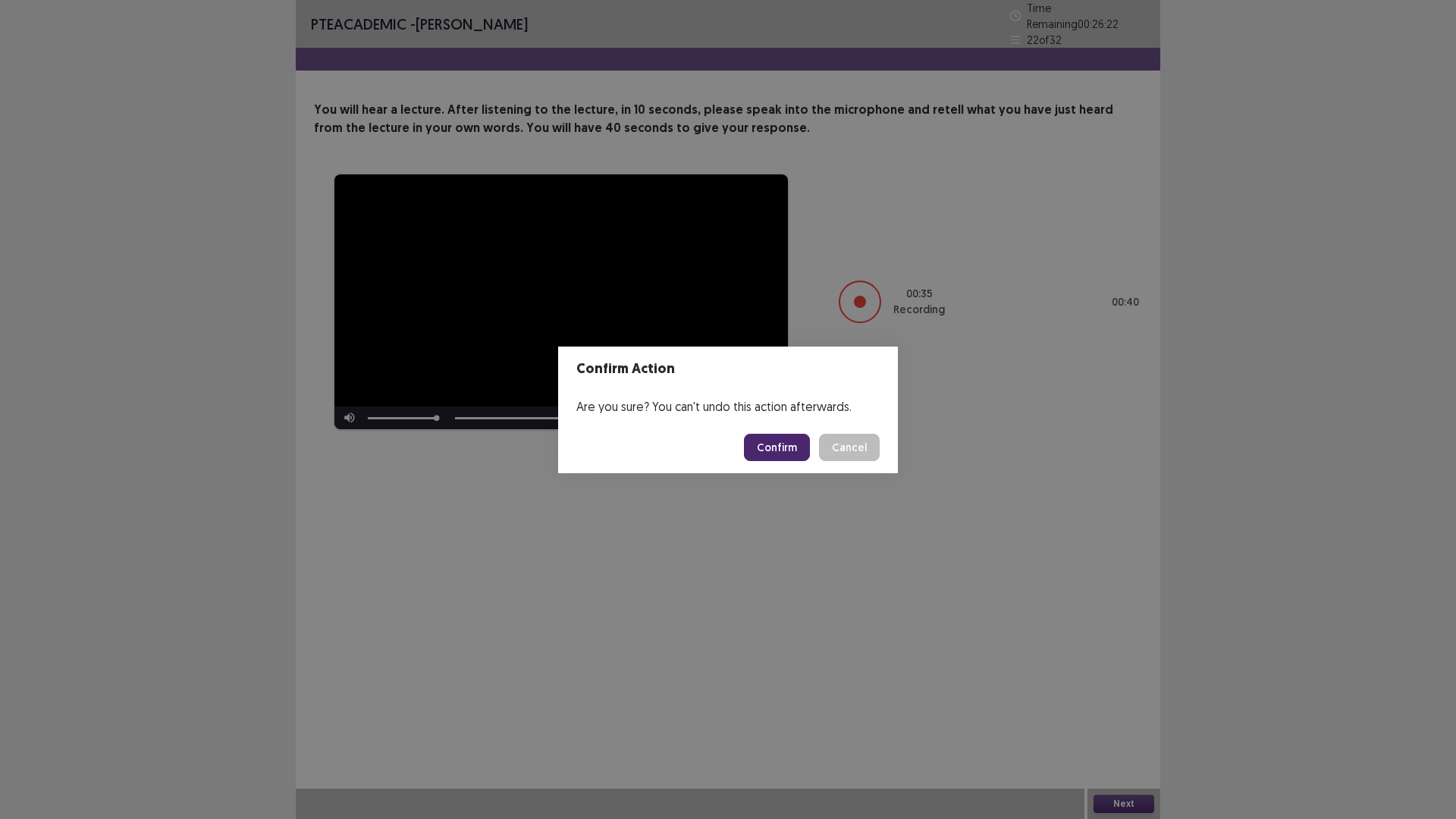
click at [778, 450] on button "Confirm" at bounding box center [776, 447] width 66 height 27
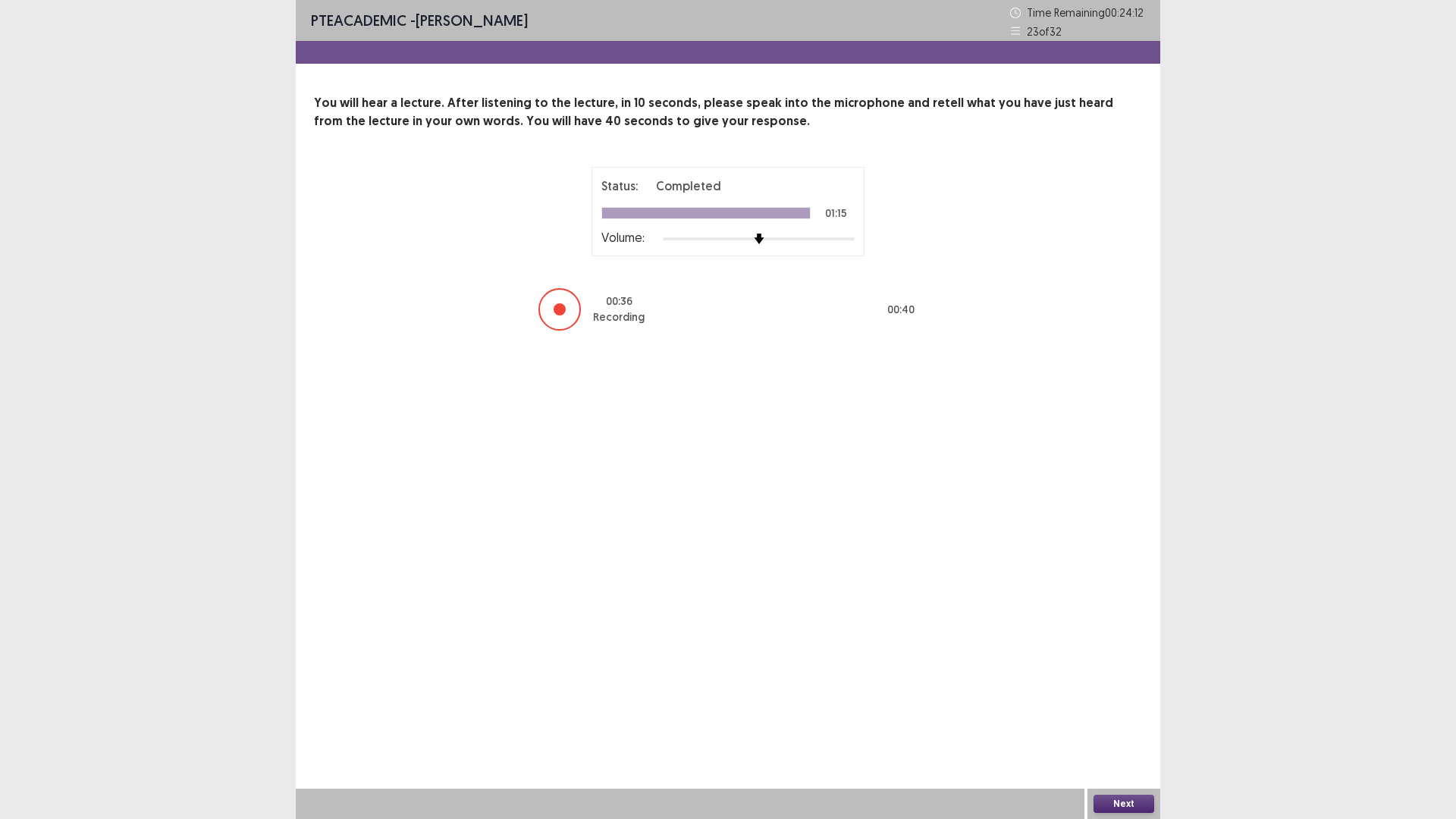
click at [1117, 722] on button "Next" at bounding box center [1124, 803] width 61 height 18
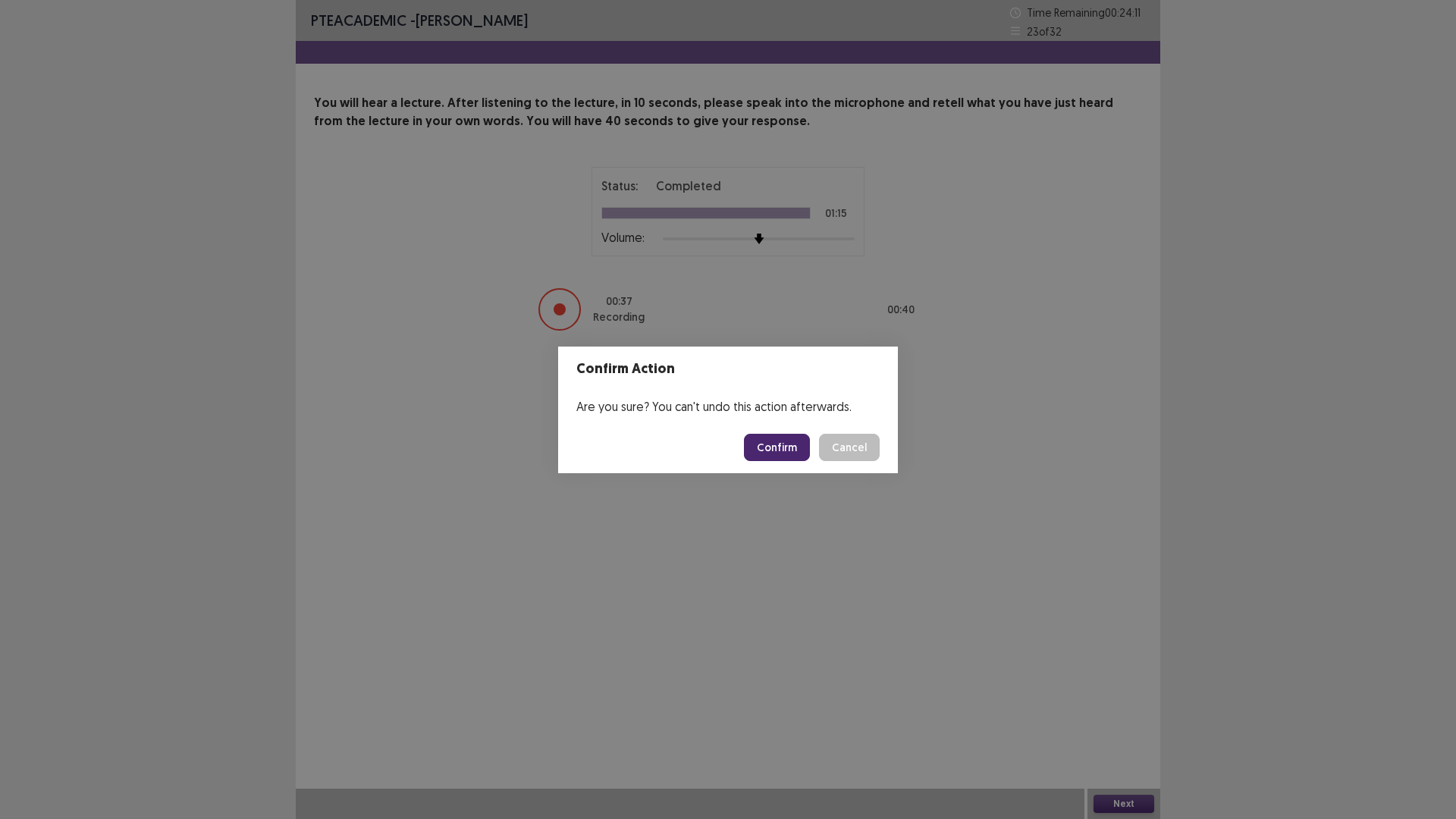
click at [770, 445] on button "Confirm" at bounding box center [776, 447] width 66 height 27
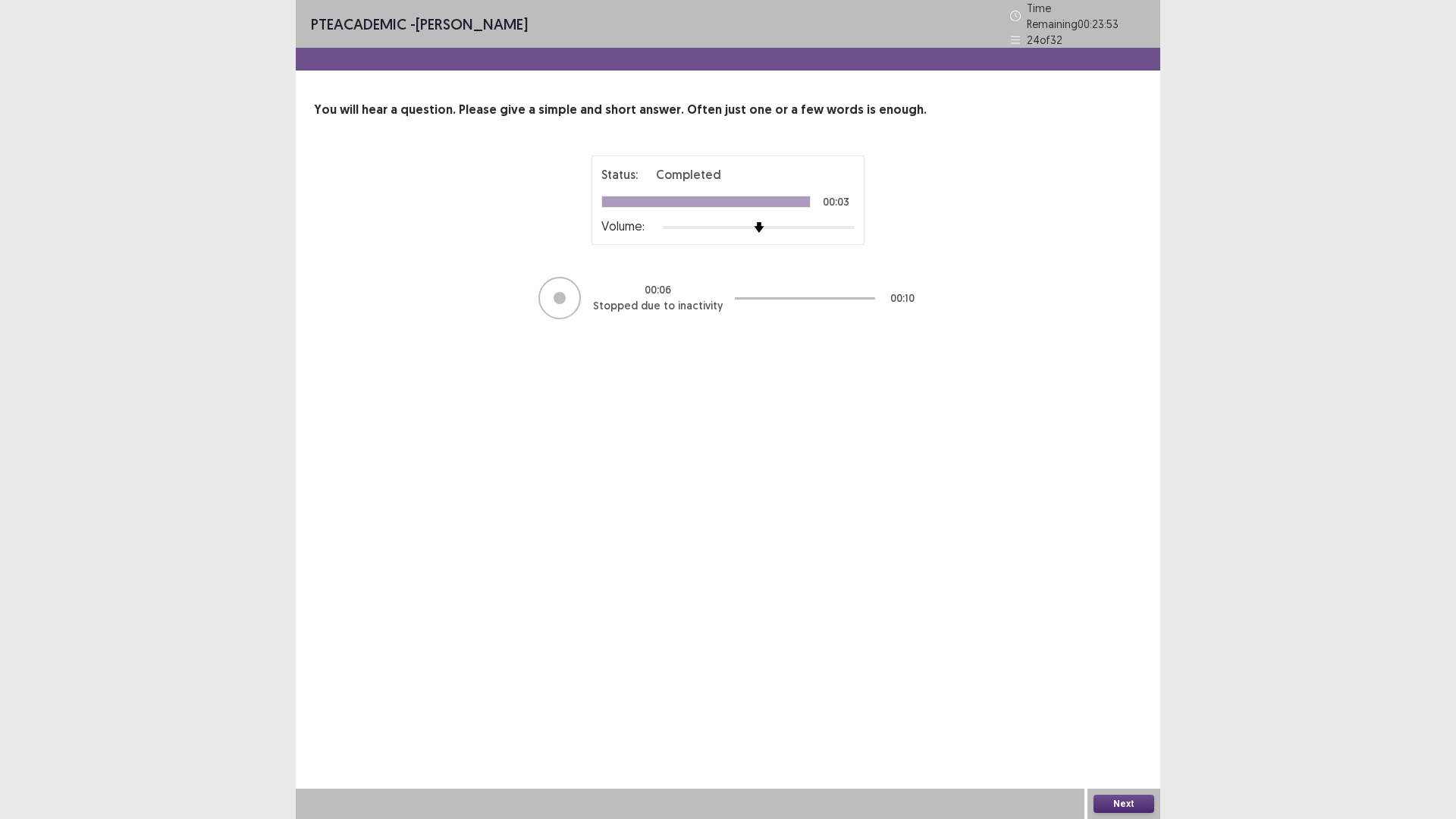
click at [1125, 722] on button "Next" at bounding box center [1124, 803] width 61 height 18
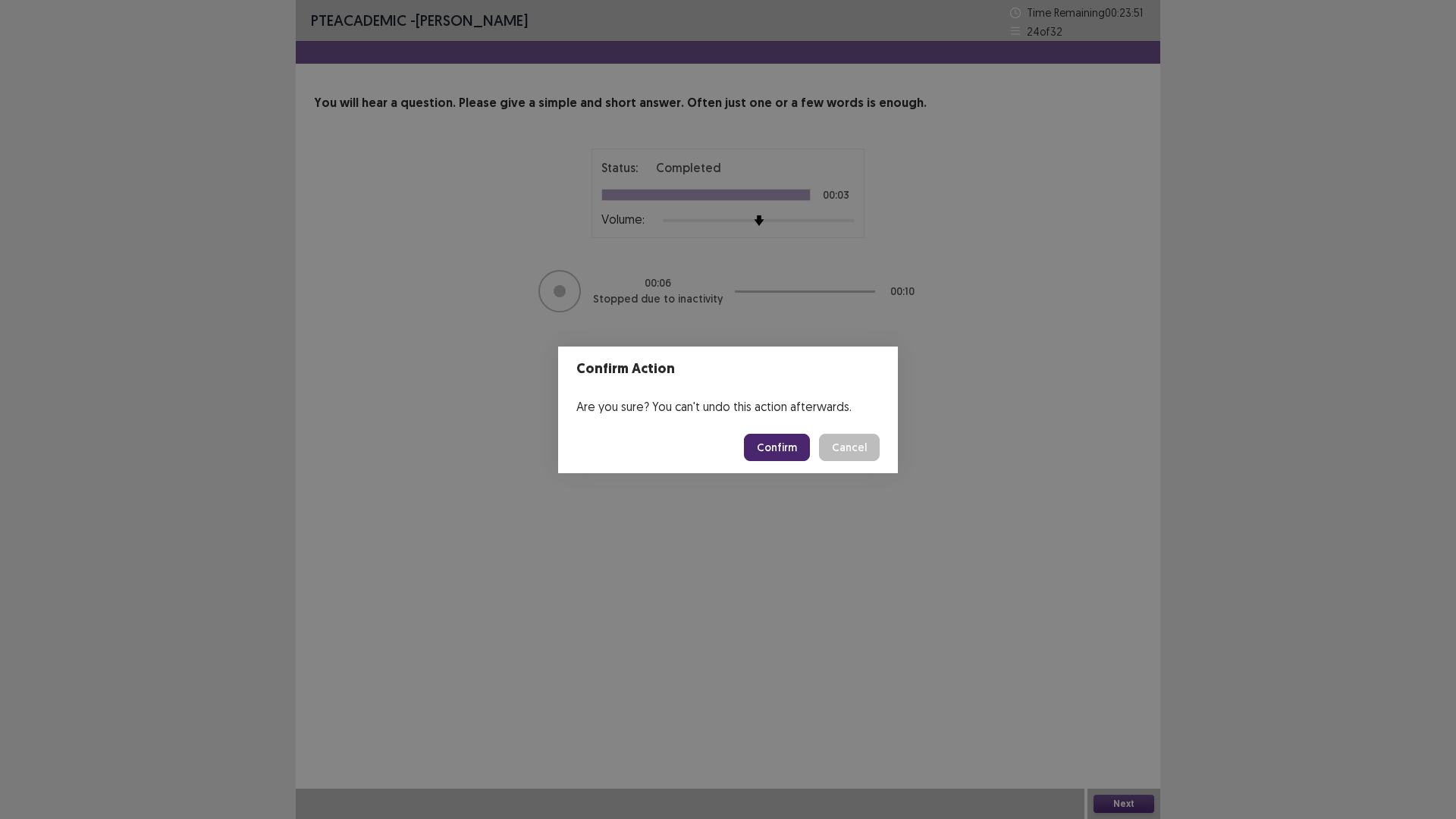
click at [781, 448] on button "Confirm" at bounding box center [776, 447] width 66 height 27
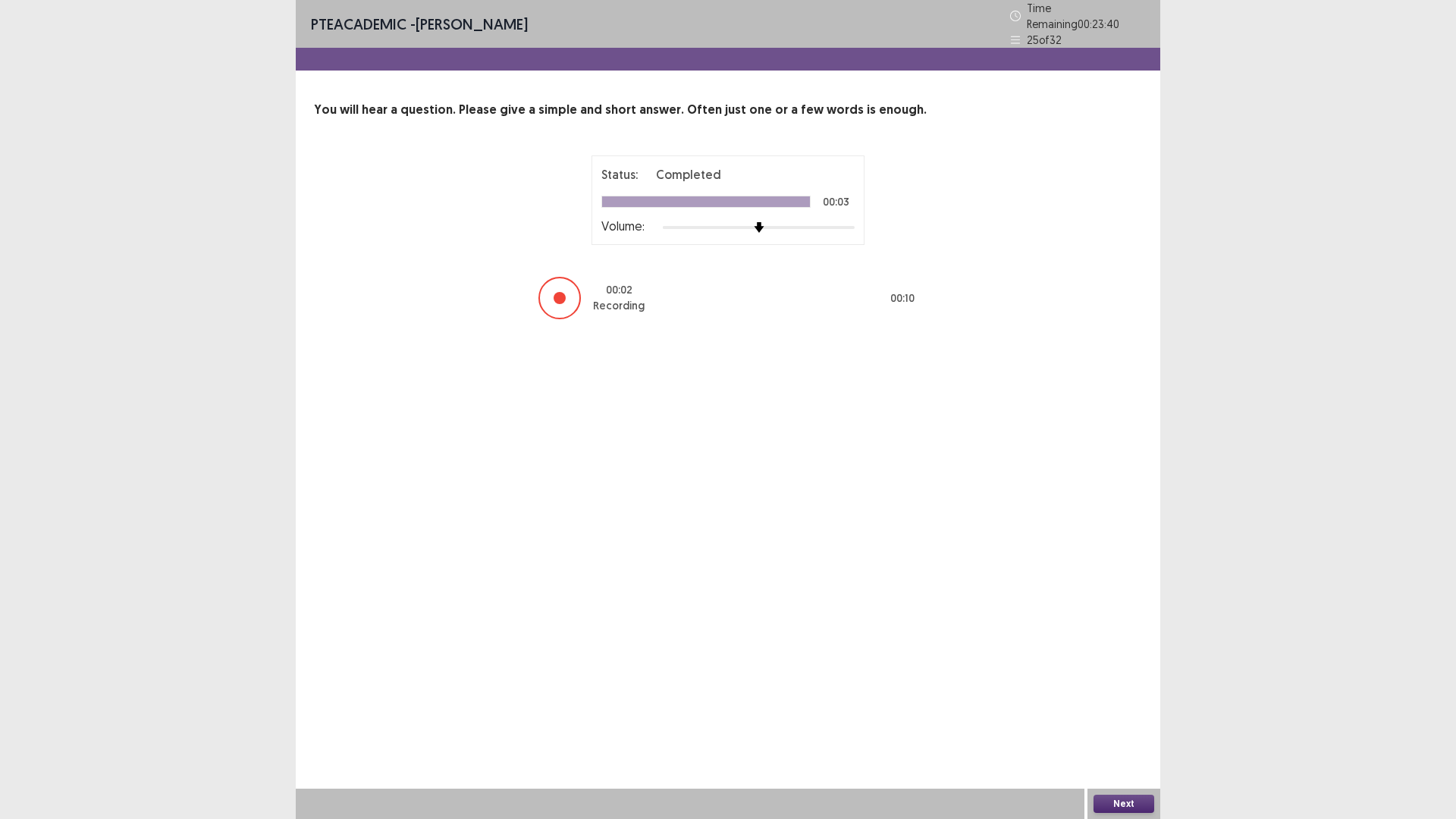
click at [1122, 722] on button "Next" at bounding box center [1124, 803] width 61 height 18
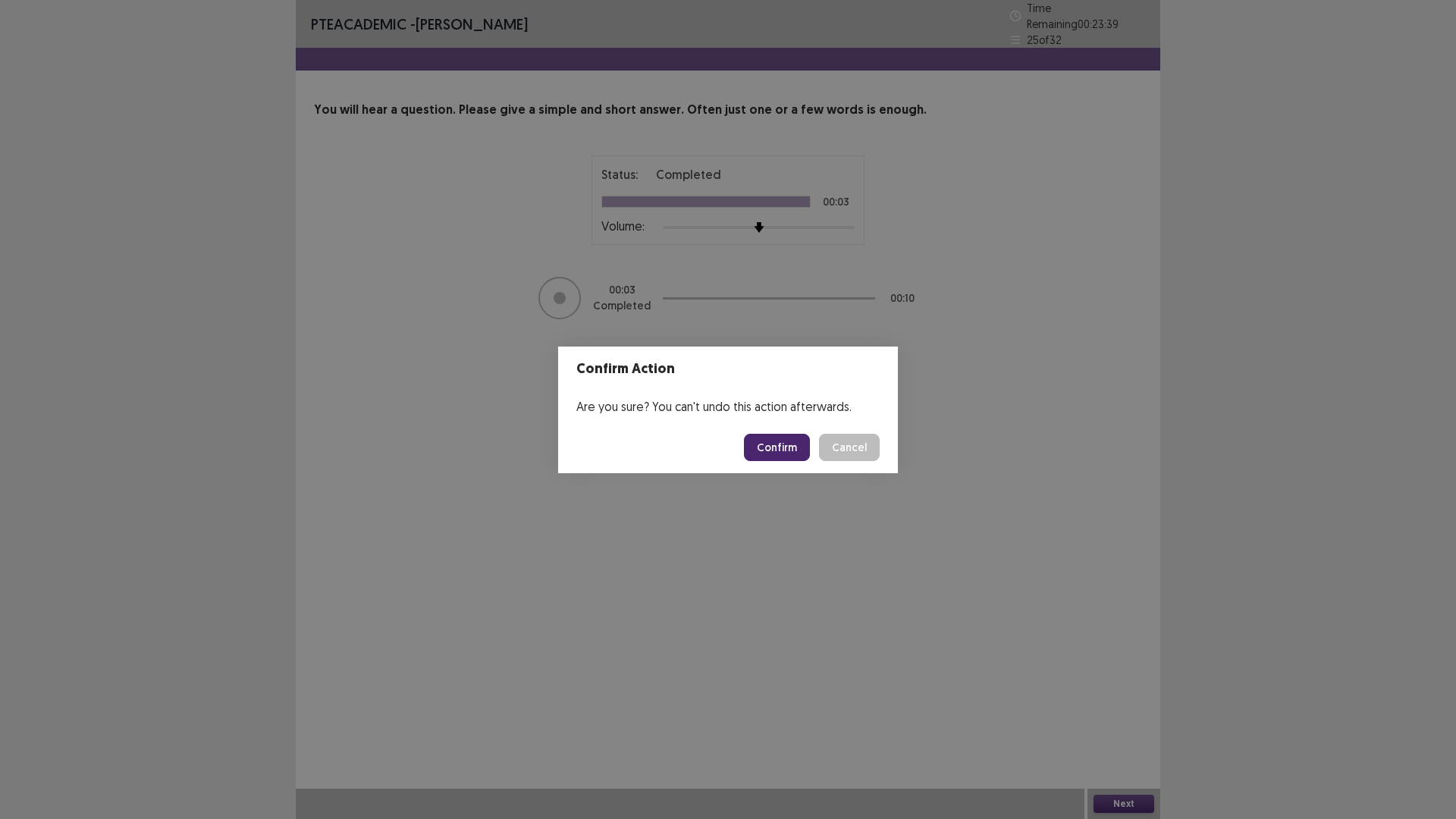
click at [779, 452] on button "Confirm" at bounding box center [776, 447] width 66 height 27
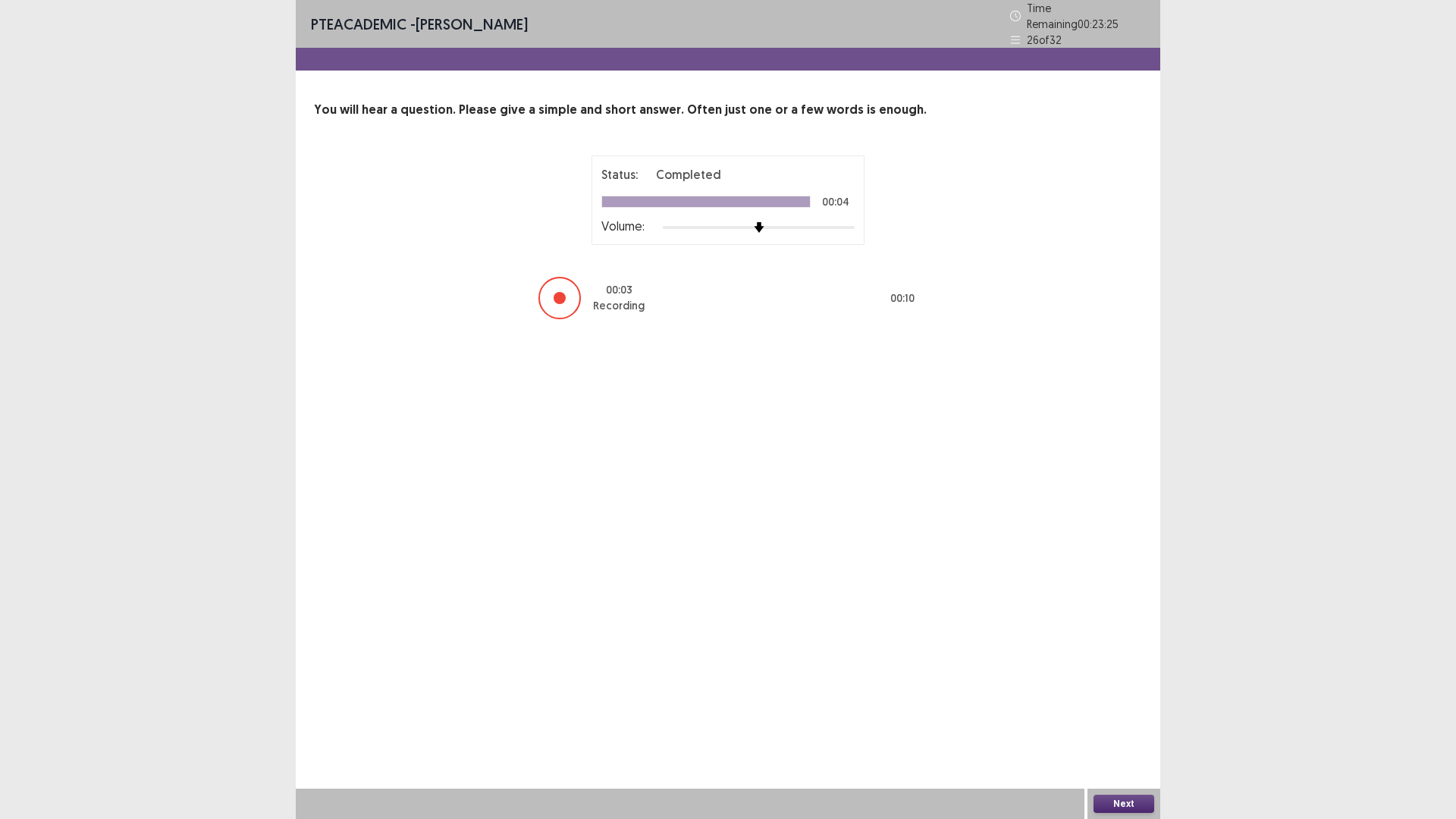
click at [1130, 722] on button "Next" at bounding box center [1124, 803] width 61 height 18
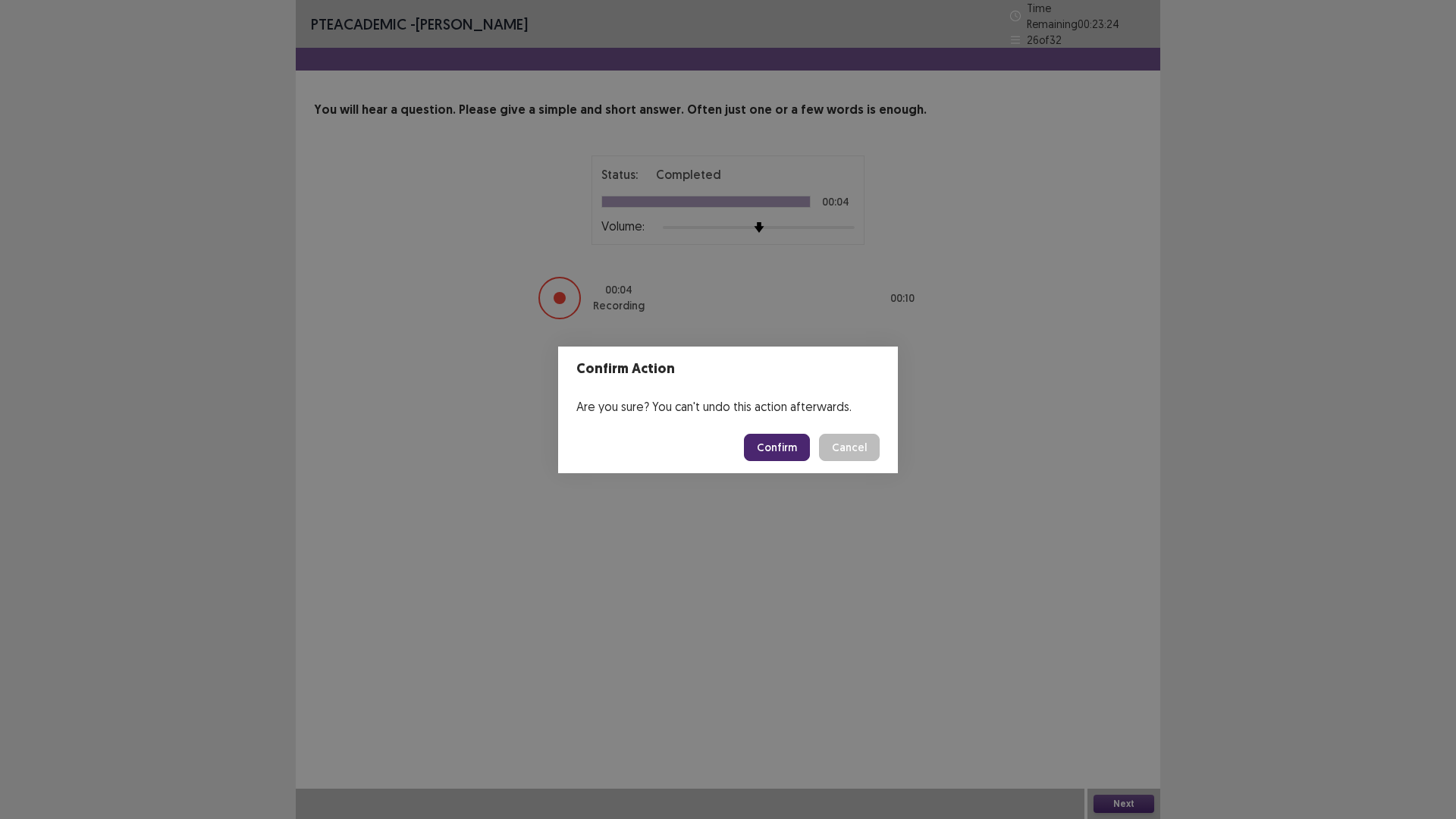
click at [784, 452] on button "Confirm" at bounding box center [776, 447] width 66 height 27
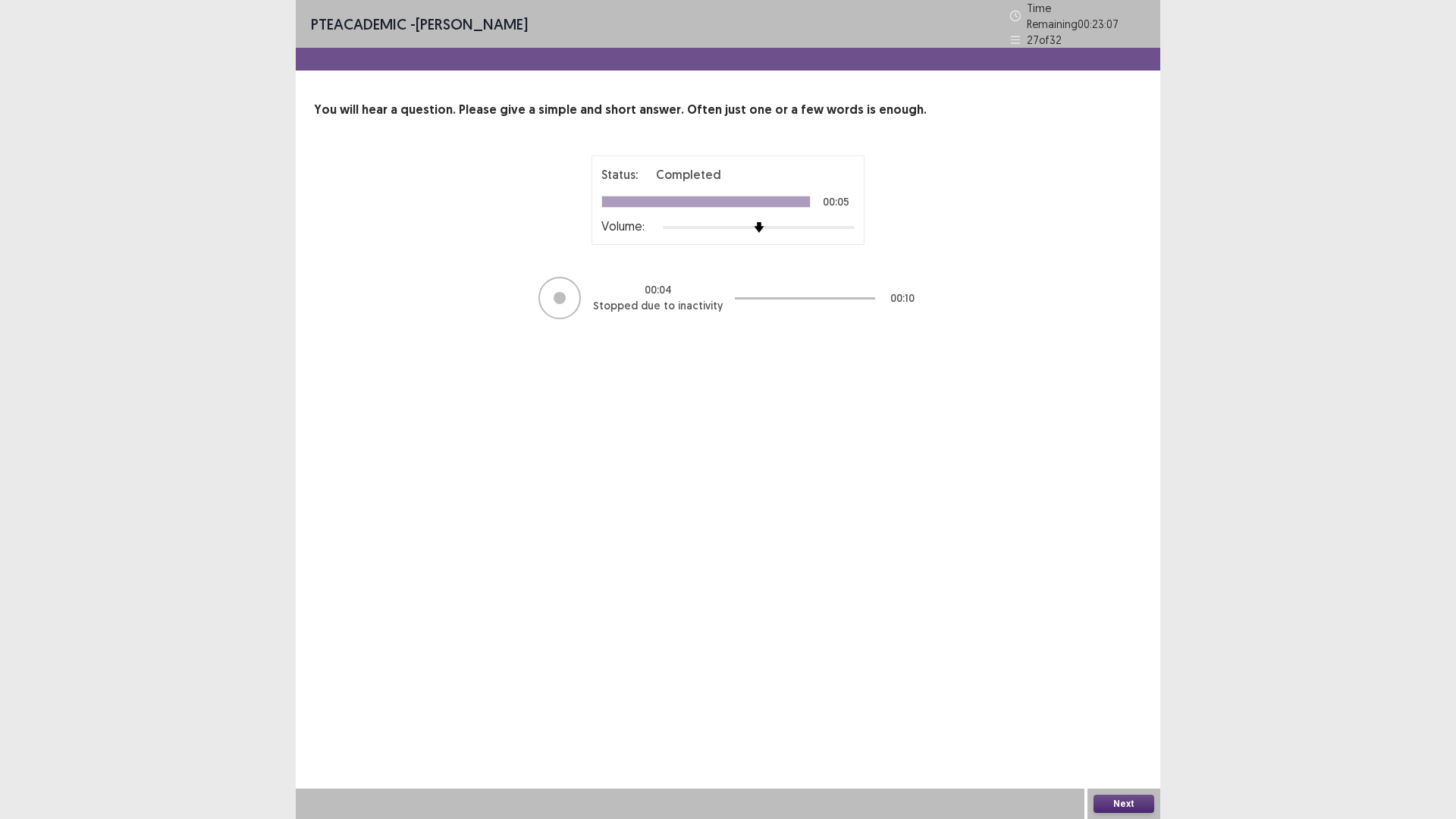
click at [1128, 722] on button "Next" at bounding box center [1124, 803] width 61 height 18
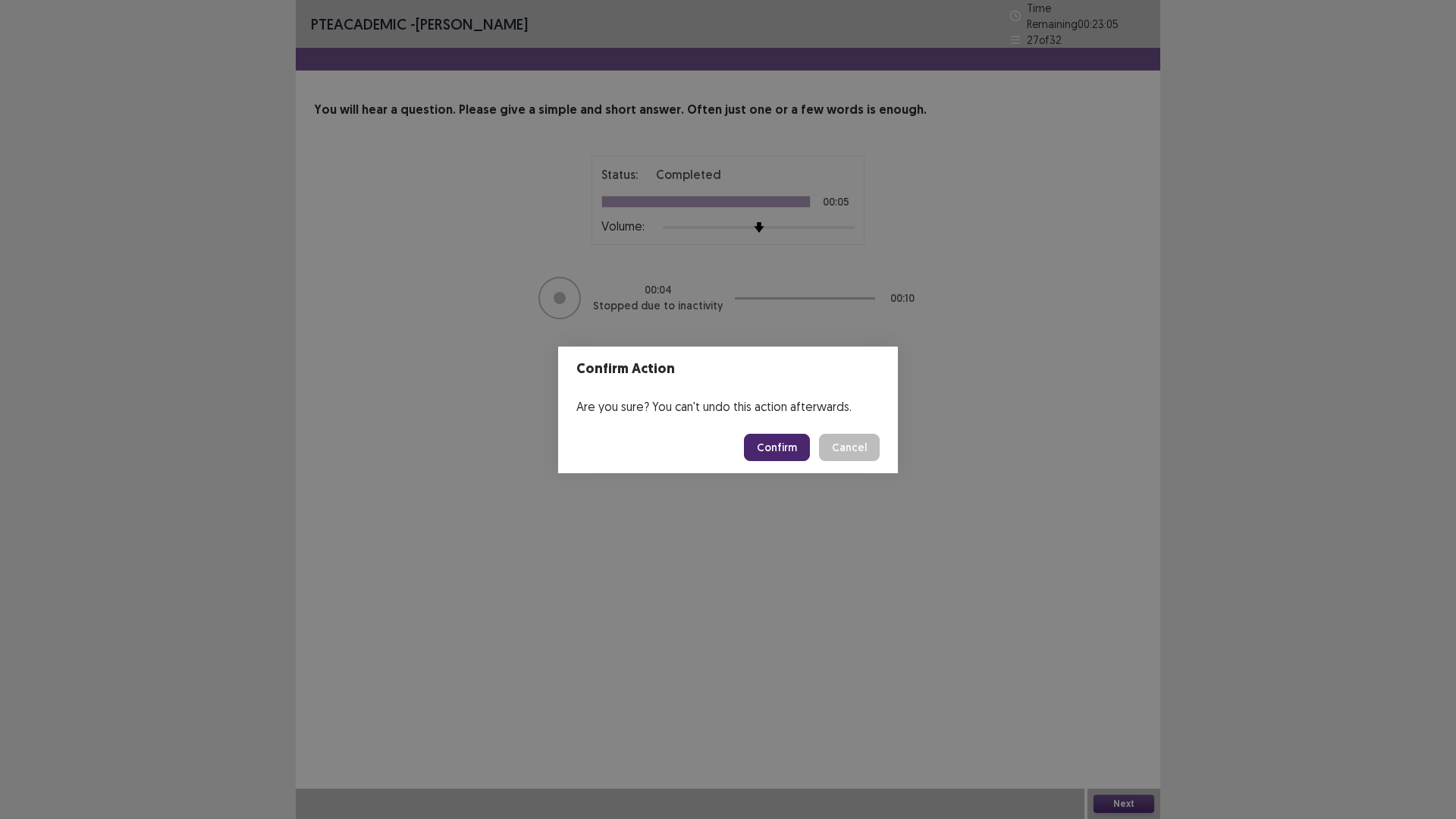
click at [766, 446] on button "Confirm" at bounding box center [776, 447] width 66 height 27
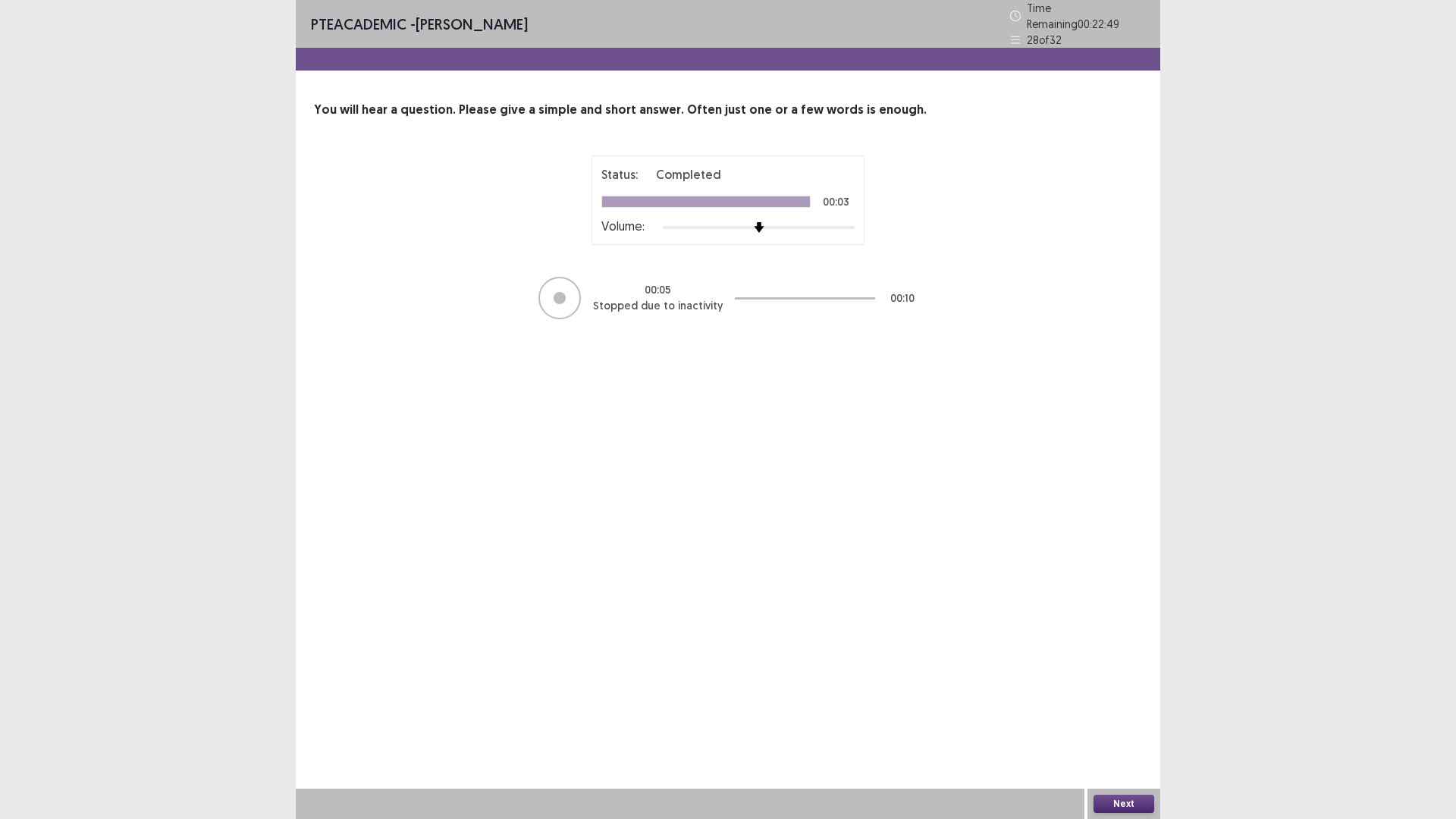
click at [1117, 722] on button "Next" at bounding box center [1124, 803] width 61 height 18
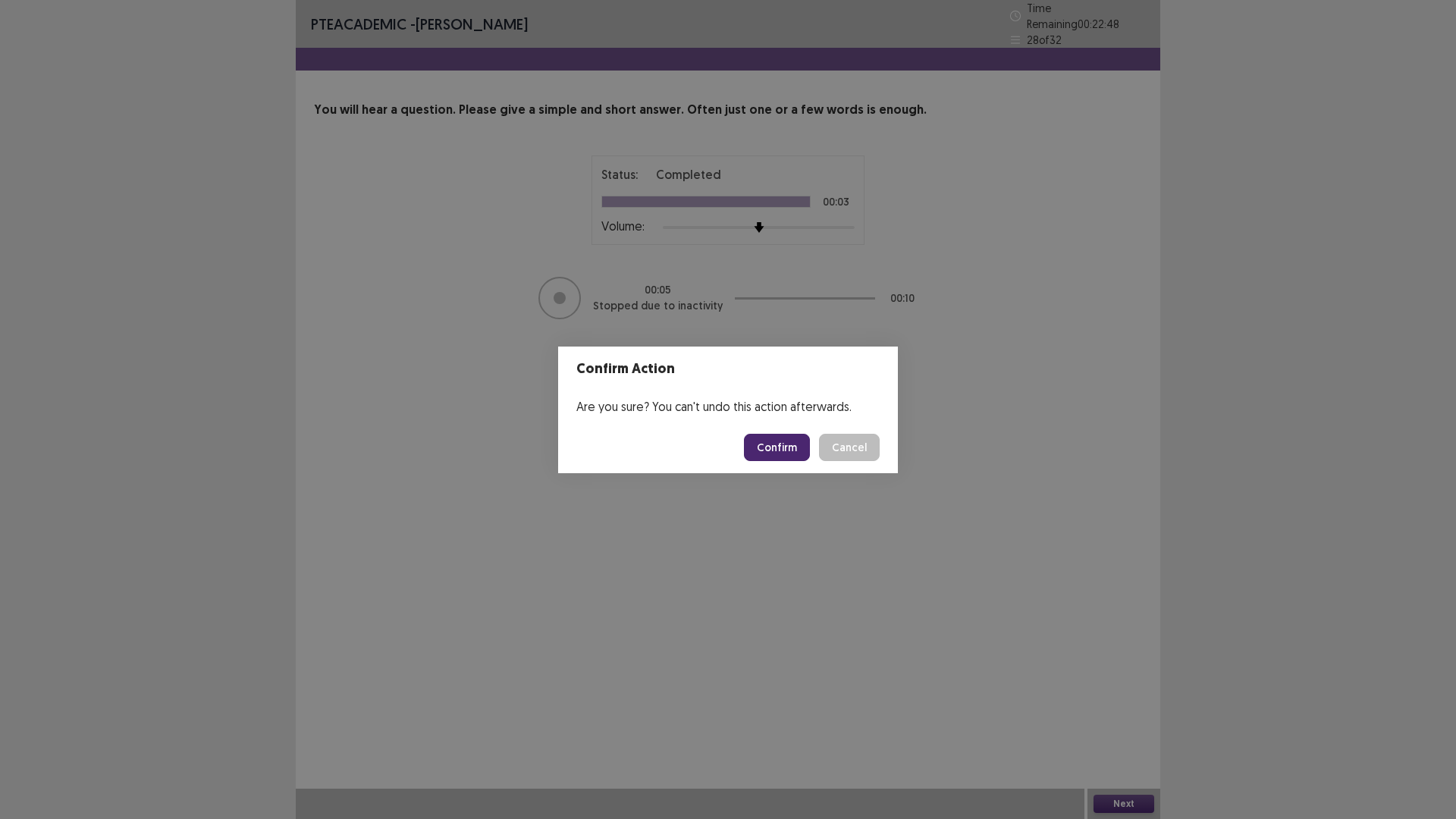
click at [775, 446] on button "Confirm" at bounding box center [776, 447] width 66 height 27
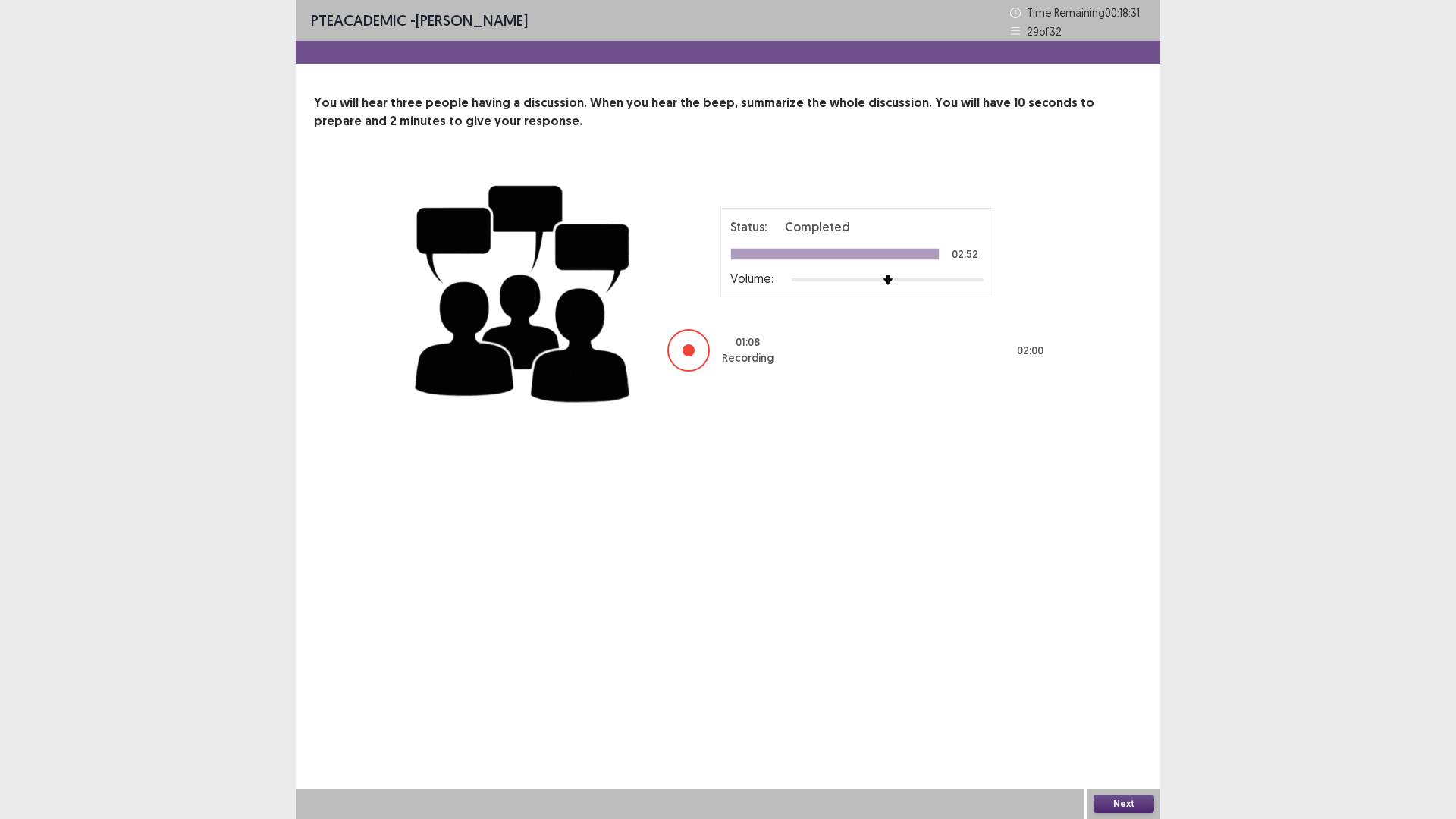
click at [1131, 722] on button "Next" at bounding box center [1124, 803] width 61 height 18
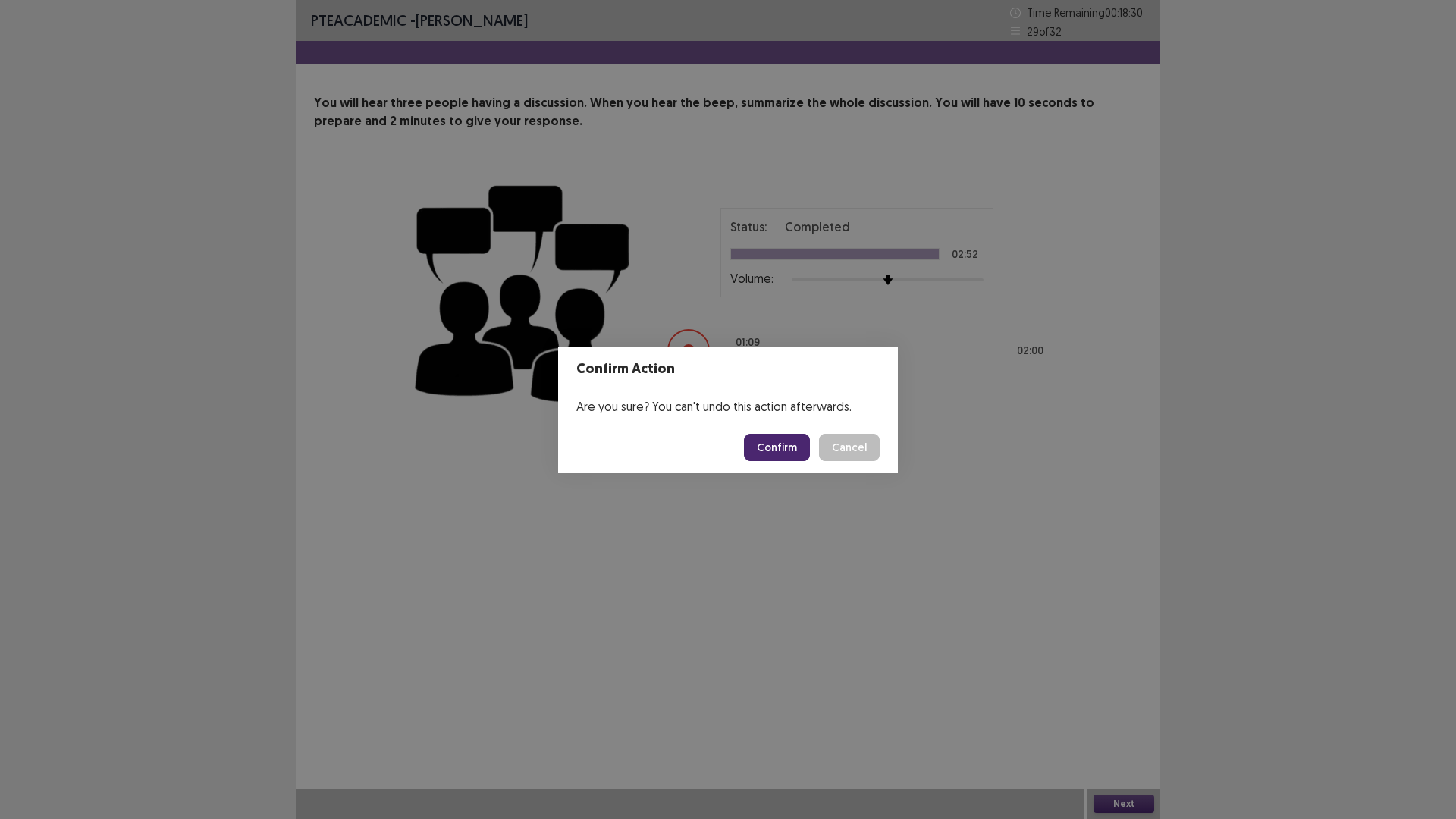
click at [778, 443] on button "Confirm" at bounding box center [776, 447] width 66 height 27
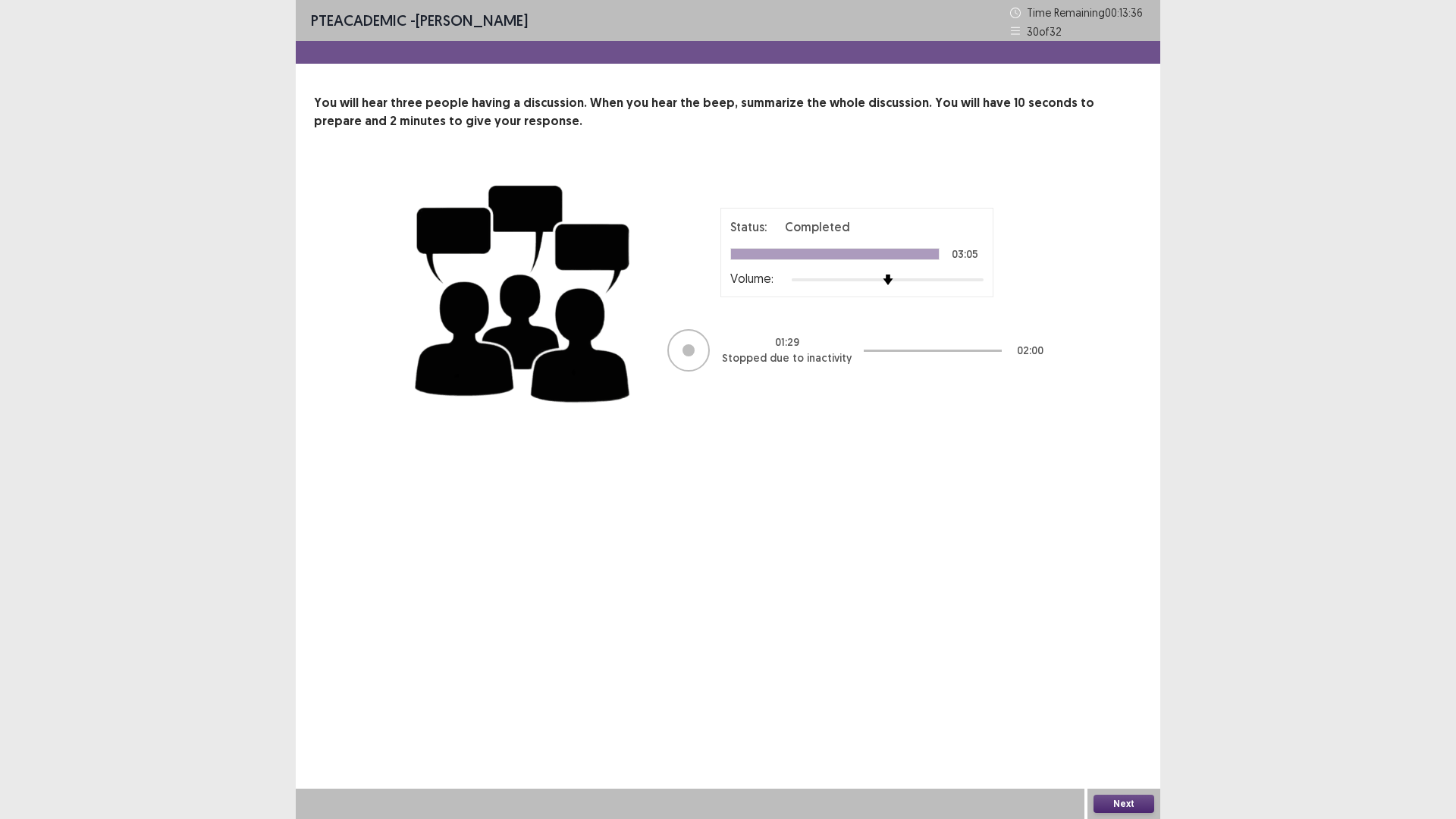
click at [1134, 722] on button "Next" at bounding box center [1124, 803] width 61 height 18
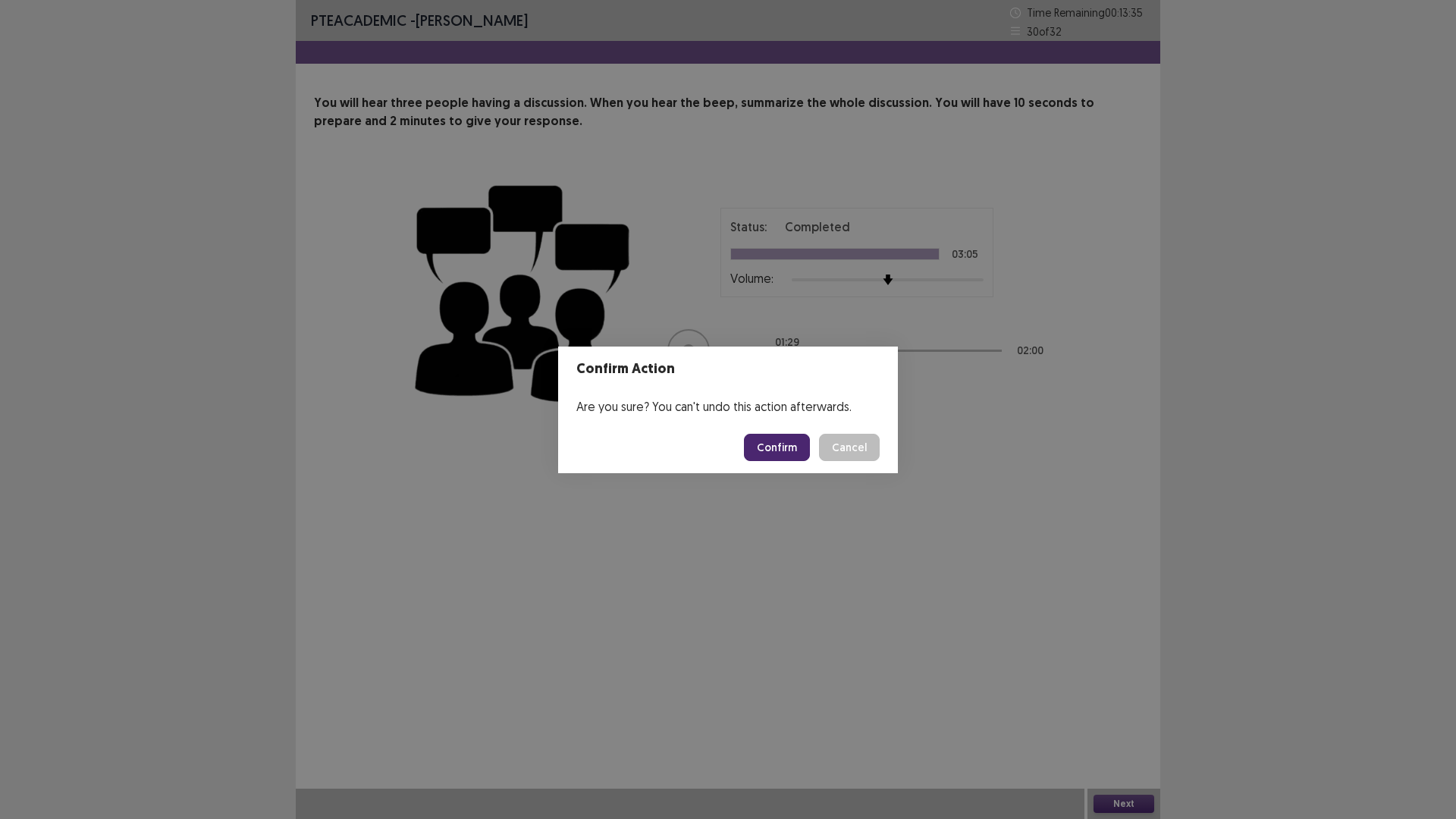
click at [782, 437] on button "Confirm" at bounding box center [776, 447] width 66 height 27
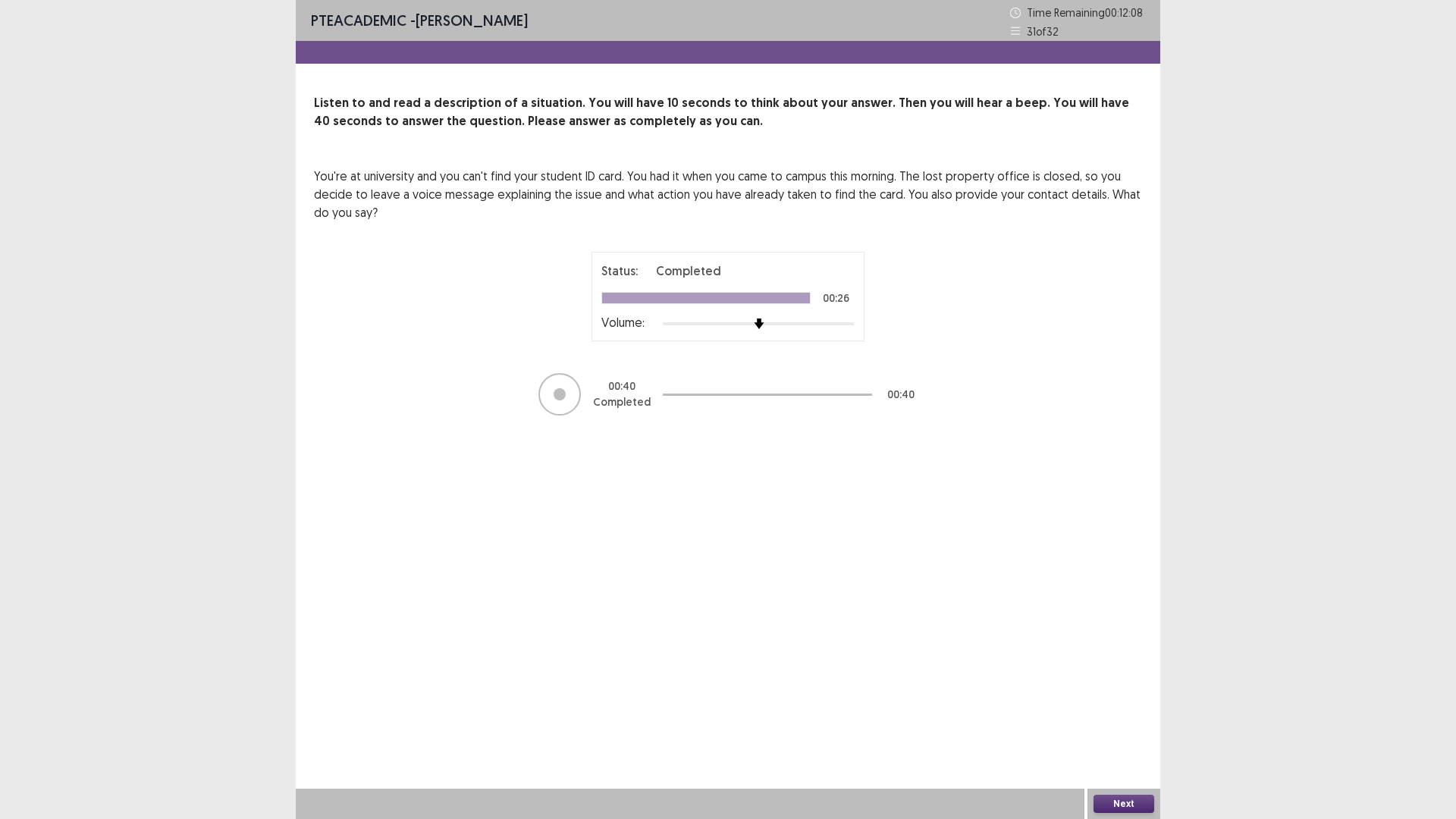
click at [1125, 722] on button "Next" at bounding box center [1124, 803] width 61 height 18
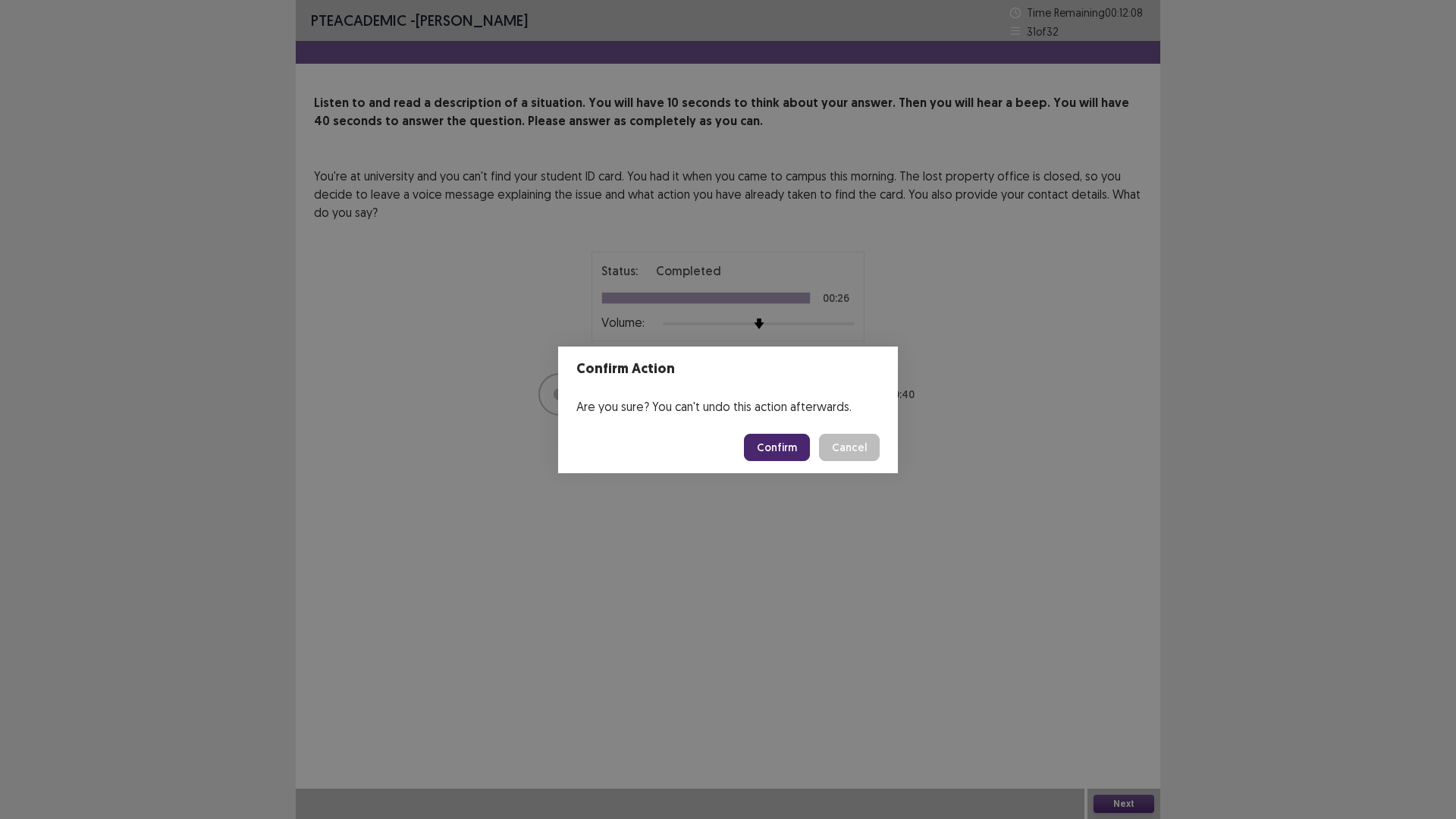
click at [792, 445] on button "Confirm" at bounding box center [776, 447] width 66 height 27
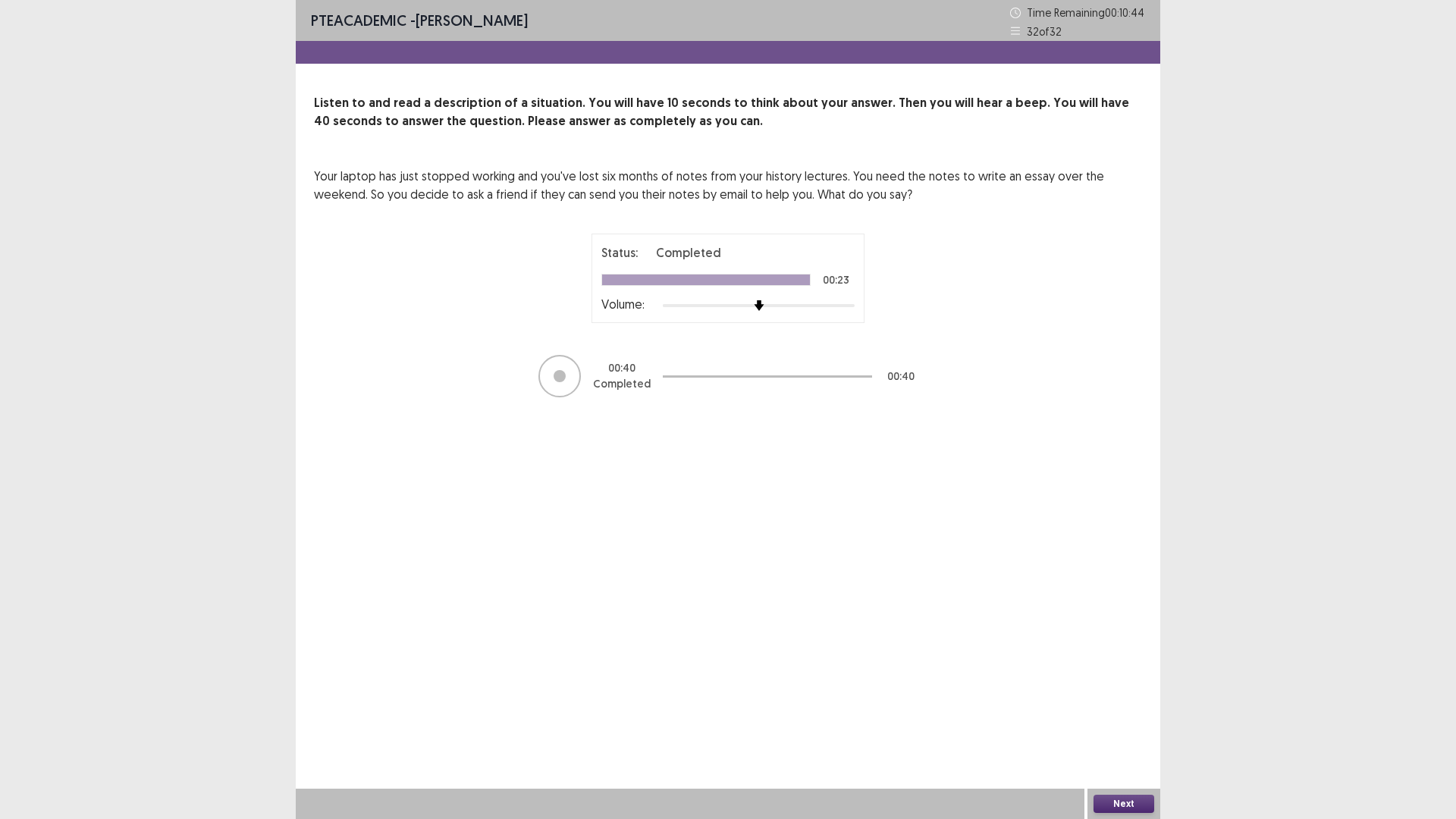
click at [1132, 722] on button "Next" at bounding box center [1124, 803] width 61 height 18
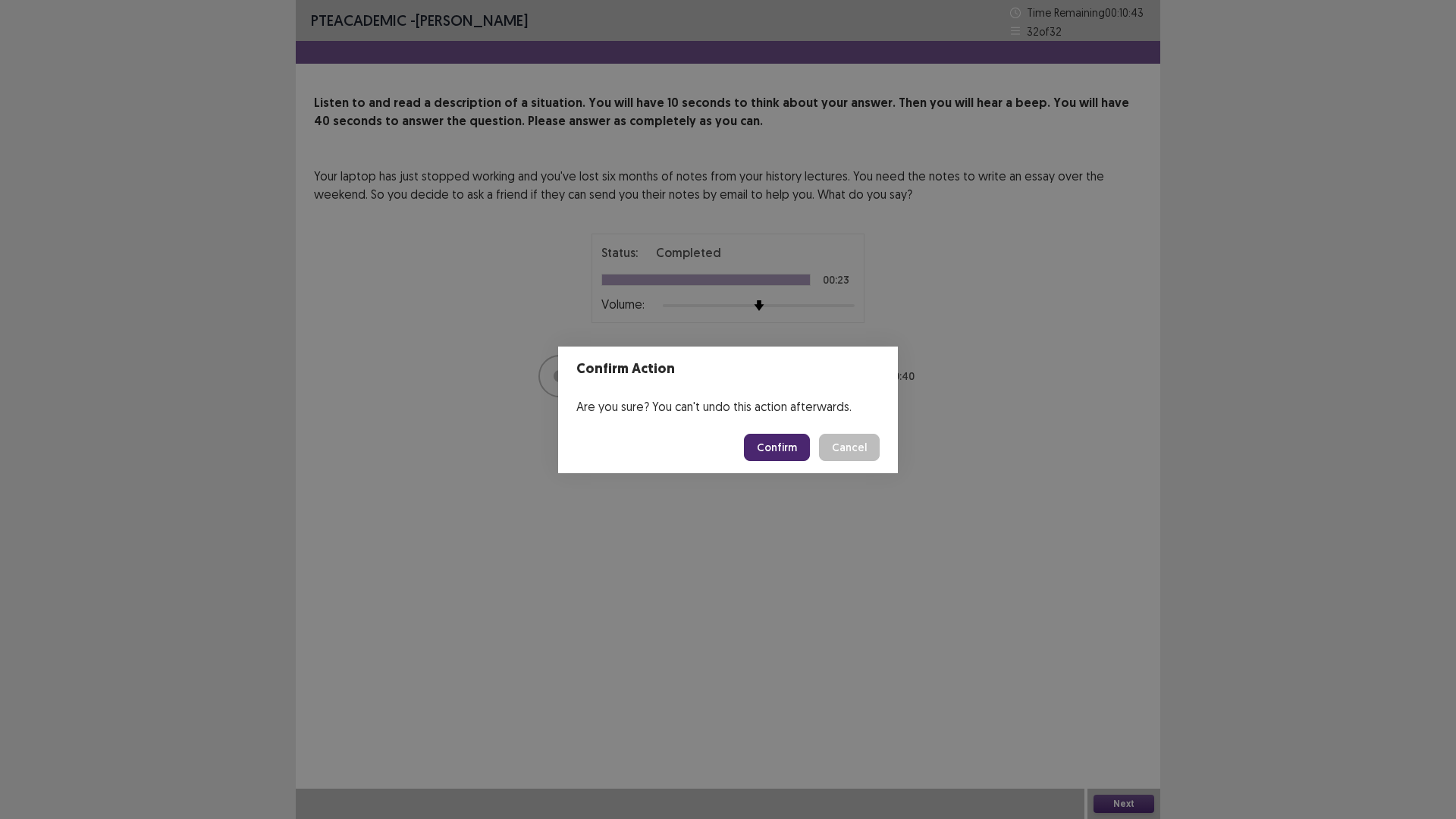
click at [775, 446] on button "Confirm" at bounding box center [776, 447] width 66 height 27
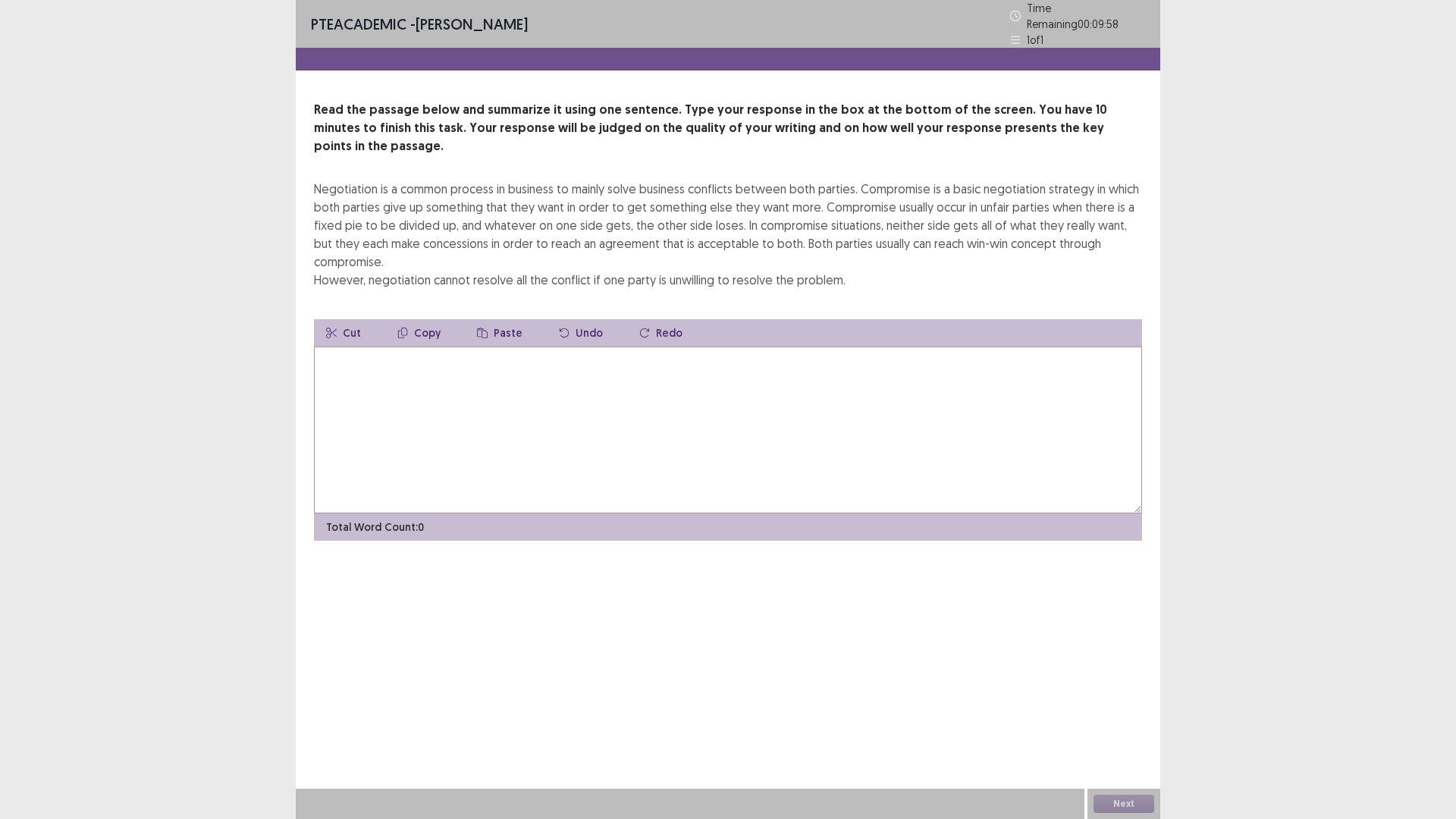
click at [419, 362] on textarea at bounding box center [727, 429] width 828 height 167
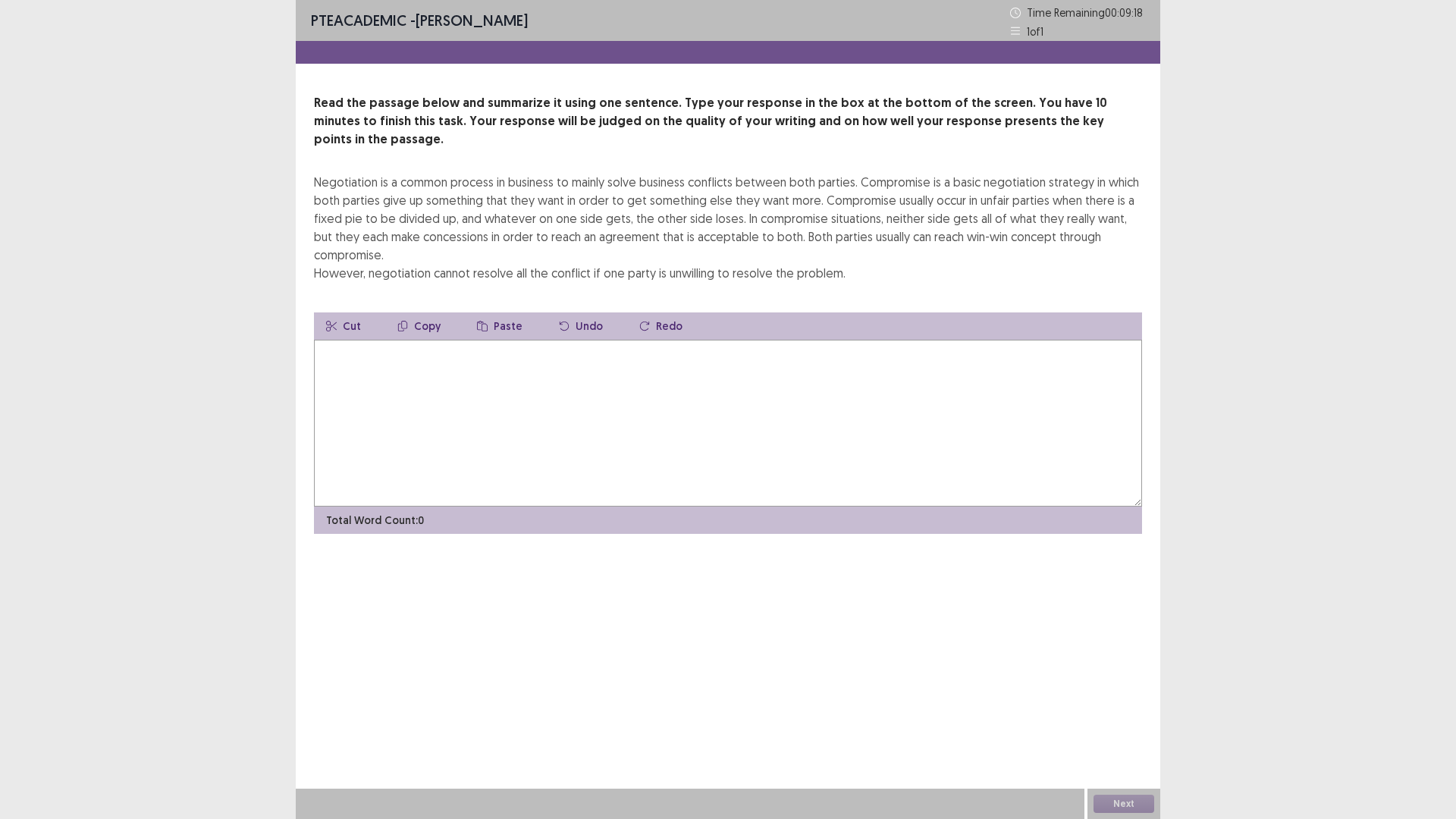
click at [385, 347] on textarea at bounding box center [727, 423] width 828 height 167
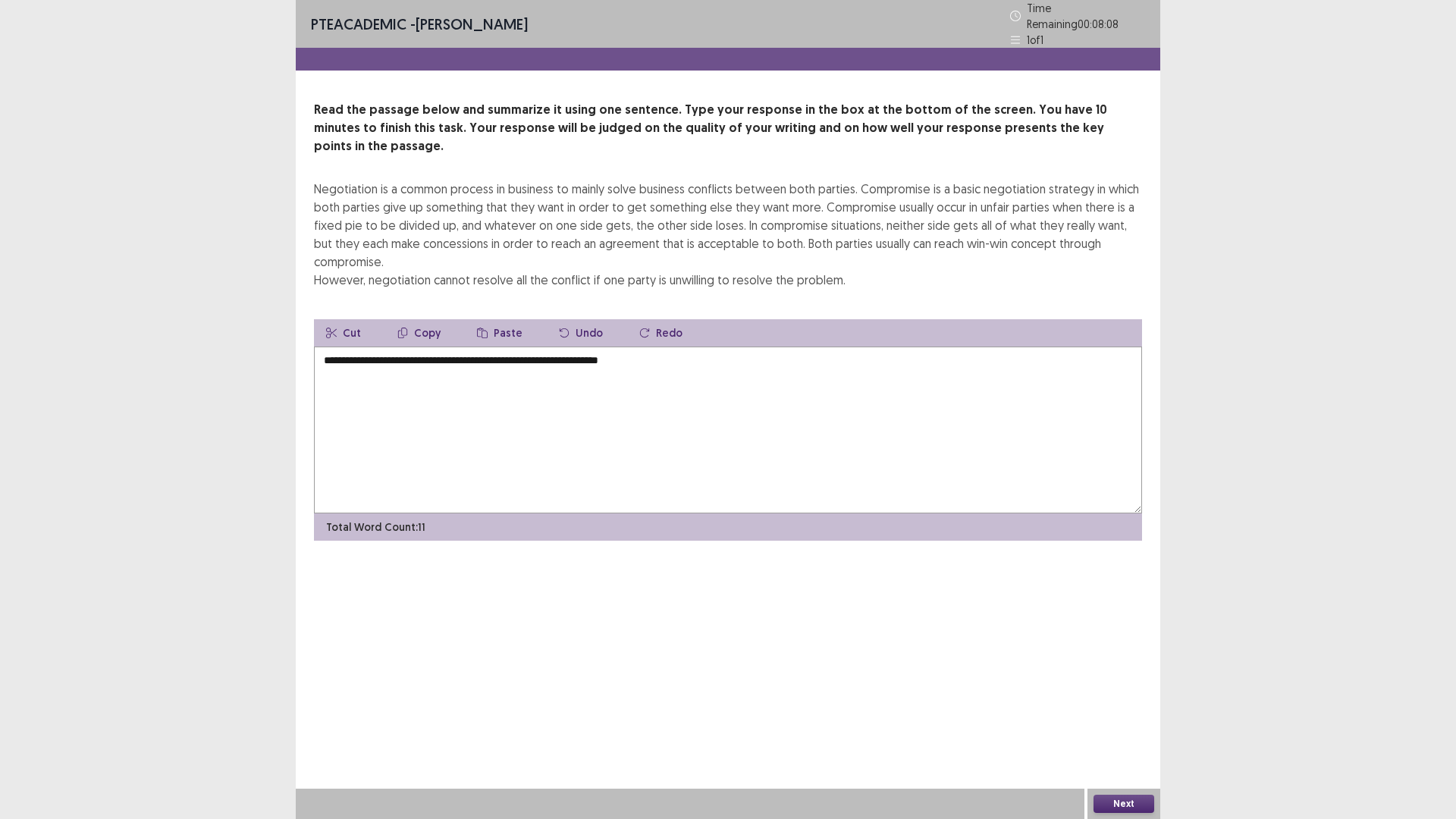
click at [598, 346] on textarea "**********" at bounding box center [727, 429] width 828 height 167
click at [692, 346] on textarea "**********" at bounding box center [727, 429] width 828 height 167
click at [737, 346] on textarea "**********" at bounding box center [727, 429] width 828 height 167
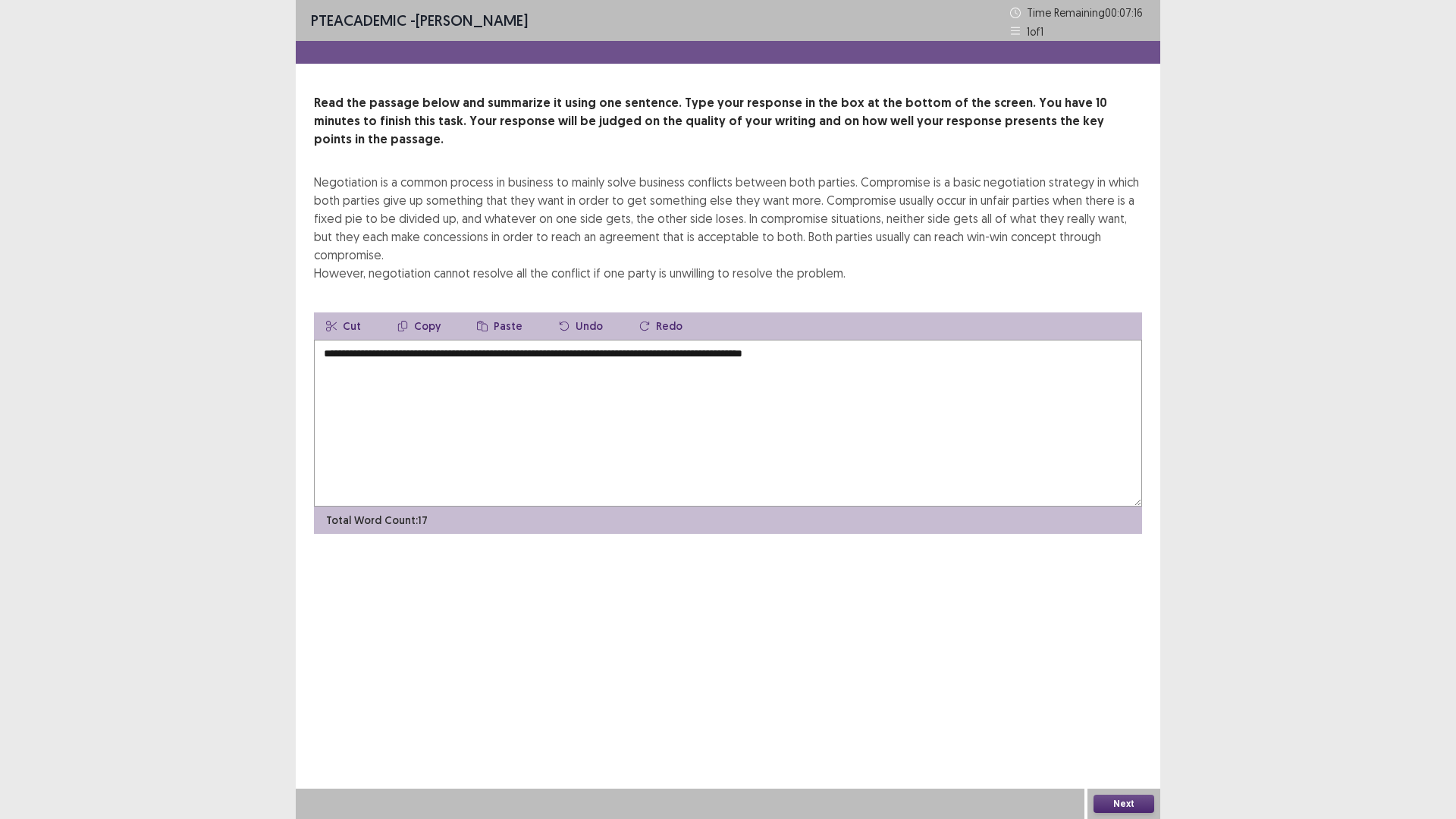
click at [647, 340] on textarea "**********" at bounding box center [727, 423] width 828 height 167
click at [625, 340] on textarea "**********" at bounding box center [727, 423] width 828 height 167
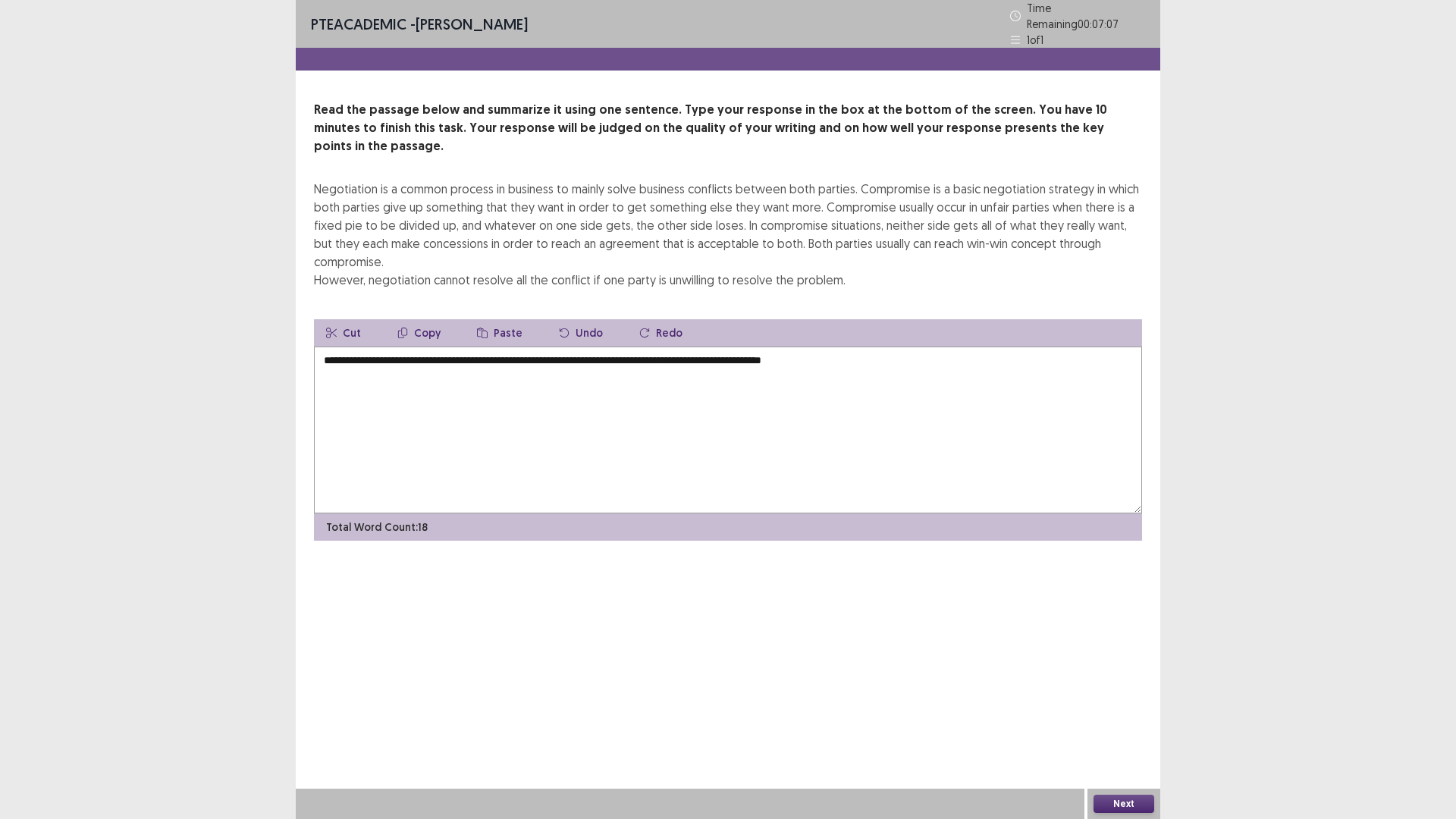
click at [872, 346] on textarea "**********" at bounding box center [727, 429] width 828 height 167
click at [964, 346] on textarea "**********" at bounding box center [727, 429] width 828 height 167
click at [976, 346] on textarea "**********" at bounding box center [727, 429] width 828 height 167
click at [931, 346] on textarea "**********" at bounding box center [727, 429] width 828 height 167
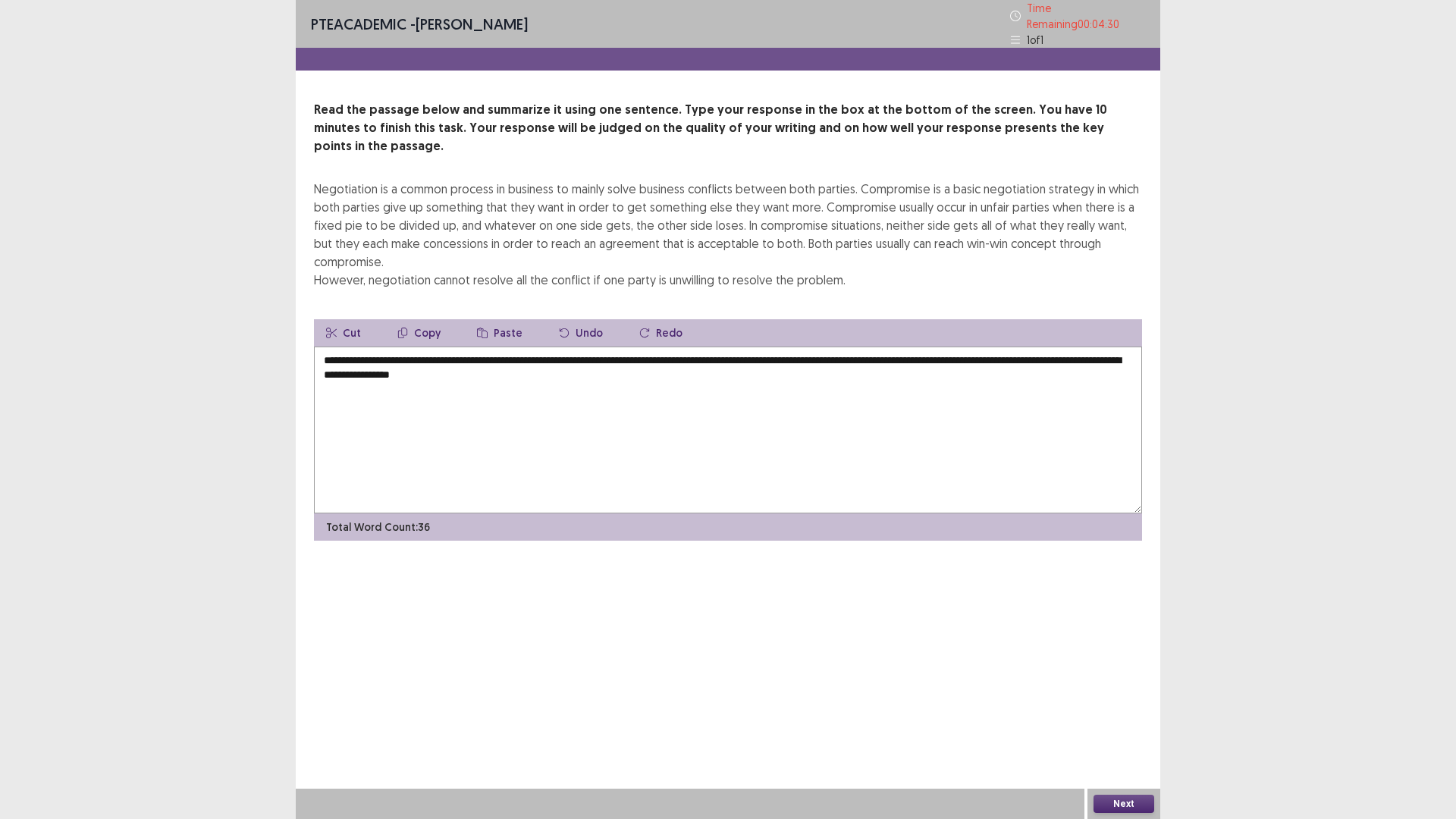
type textarea "**********"
click at [1120, 722] on button "Next" at bounding box center [1124, 803] width 61 height 18
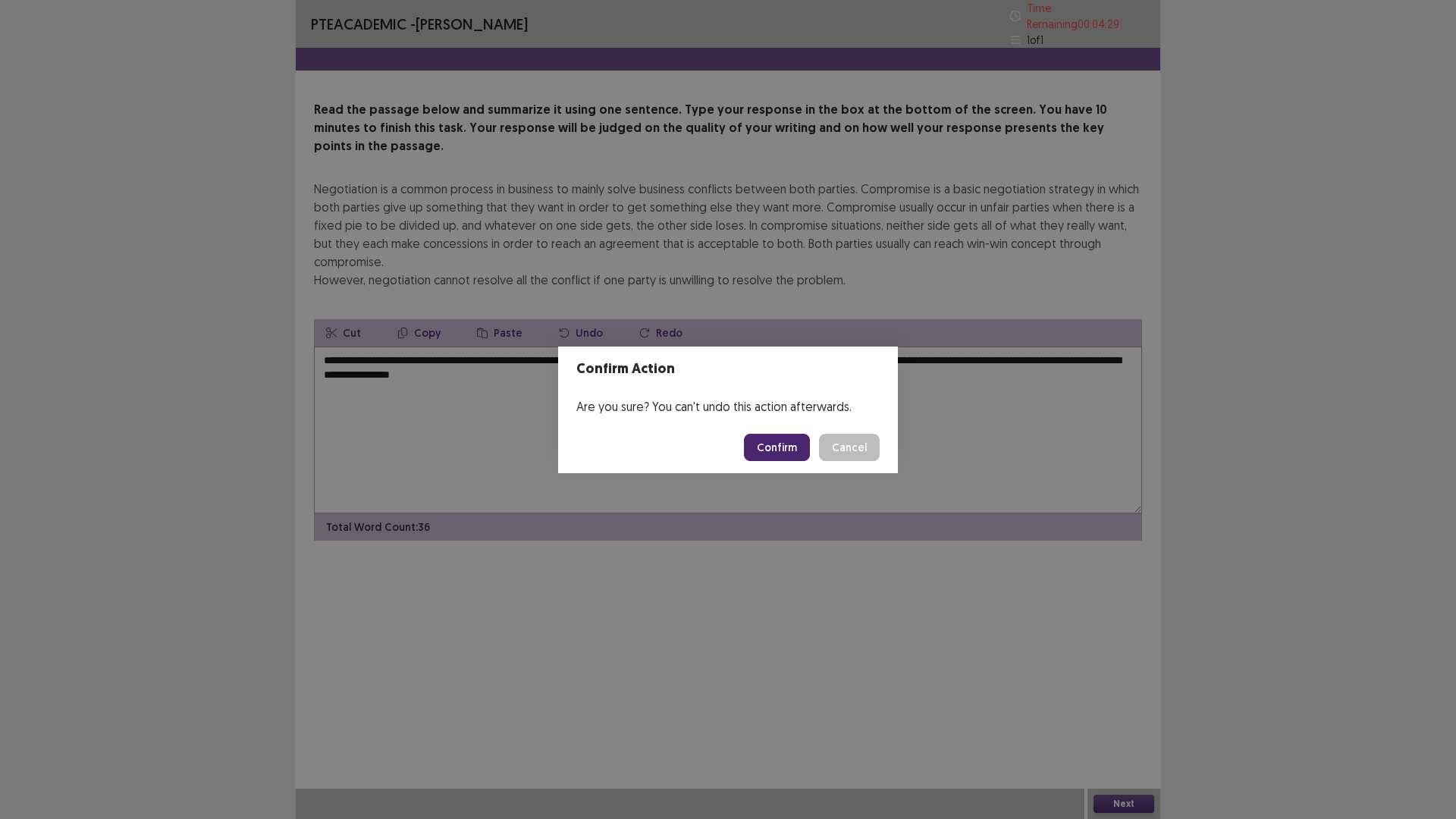
click at [790, 444] on button "Confirm" at bounding box center [776, 447] width 66 height 27
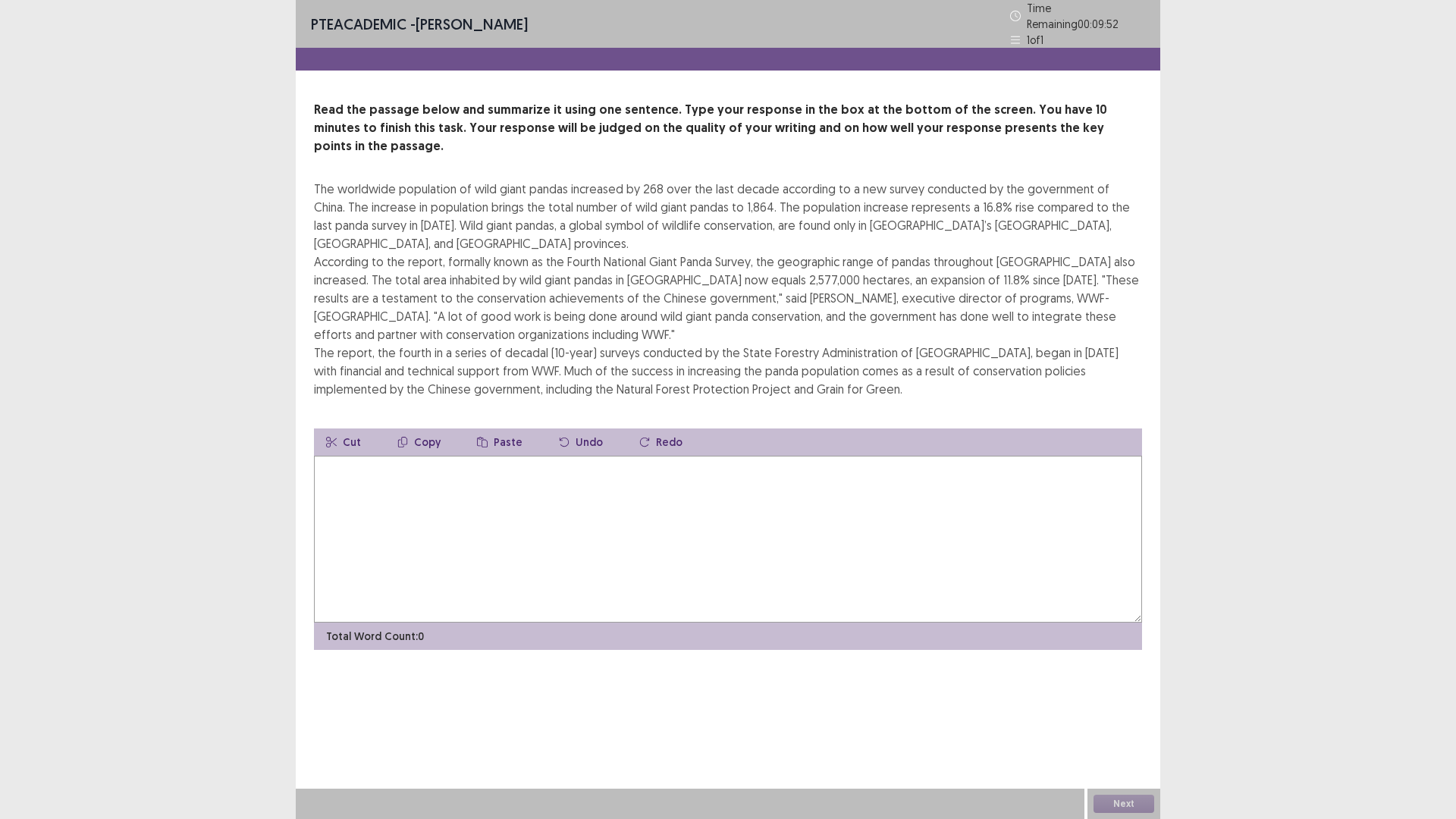
click at [401, 456] on textarea at bounding box center [727, 539] width 828 height 167
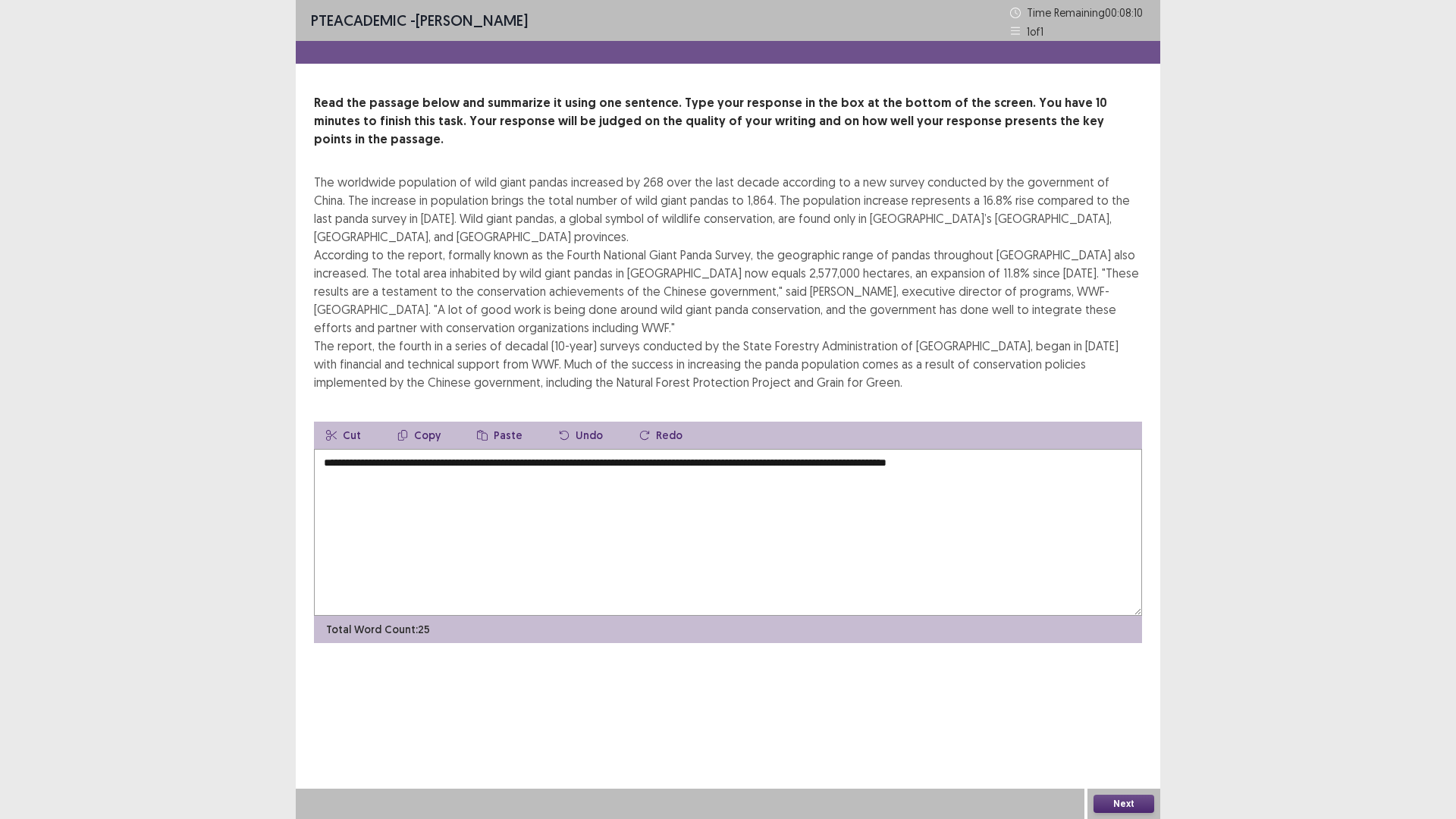
click at [1044, 449] on textarea "**********" at bounding box center [727, 532] width 828 height 167
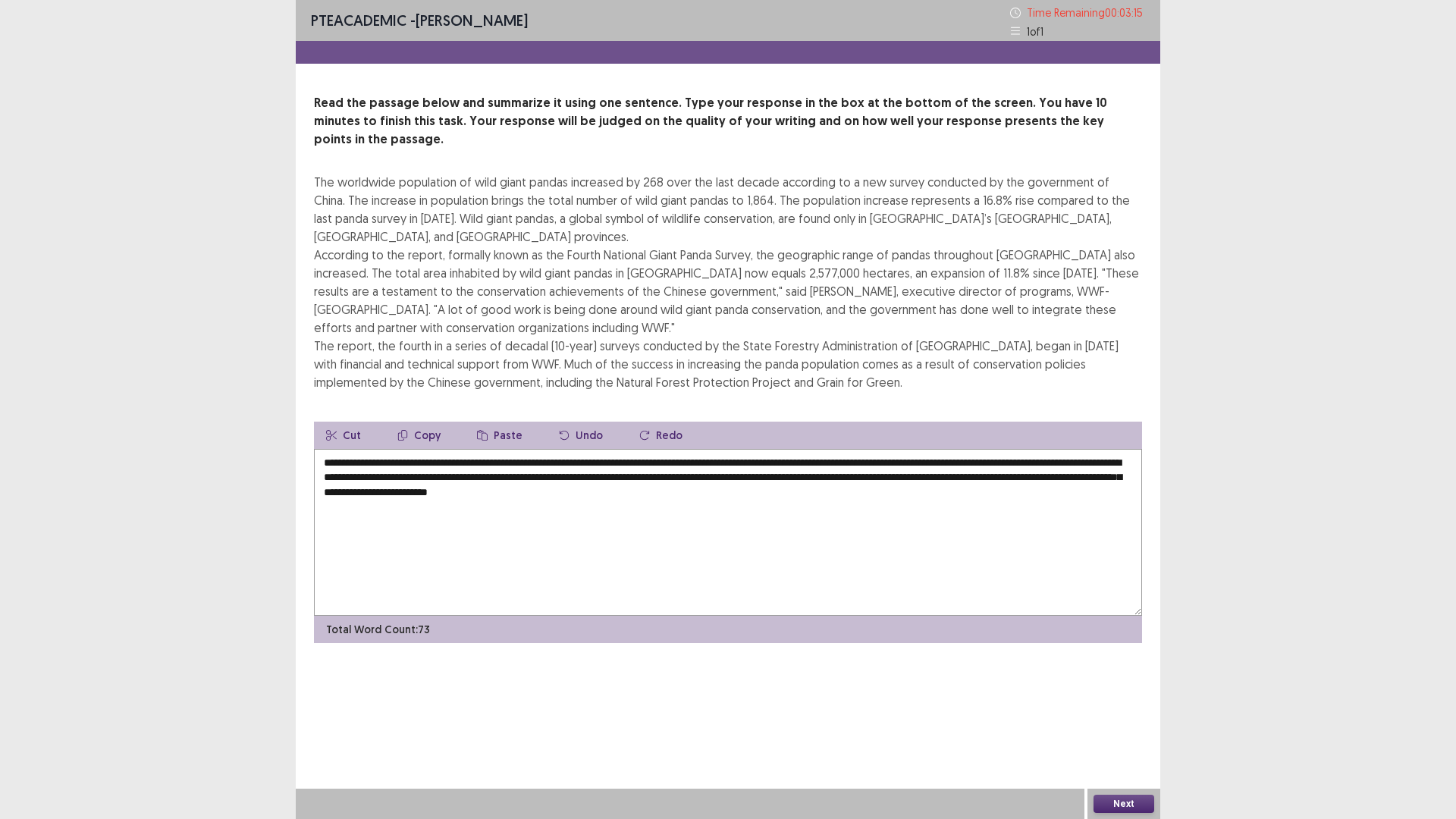
click at [1020, 449] on textarea "**********" at bounding box center [727, 532] width 828 height 167
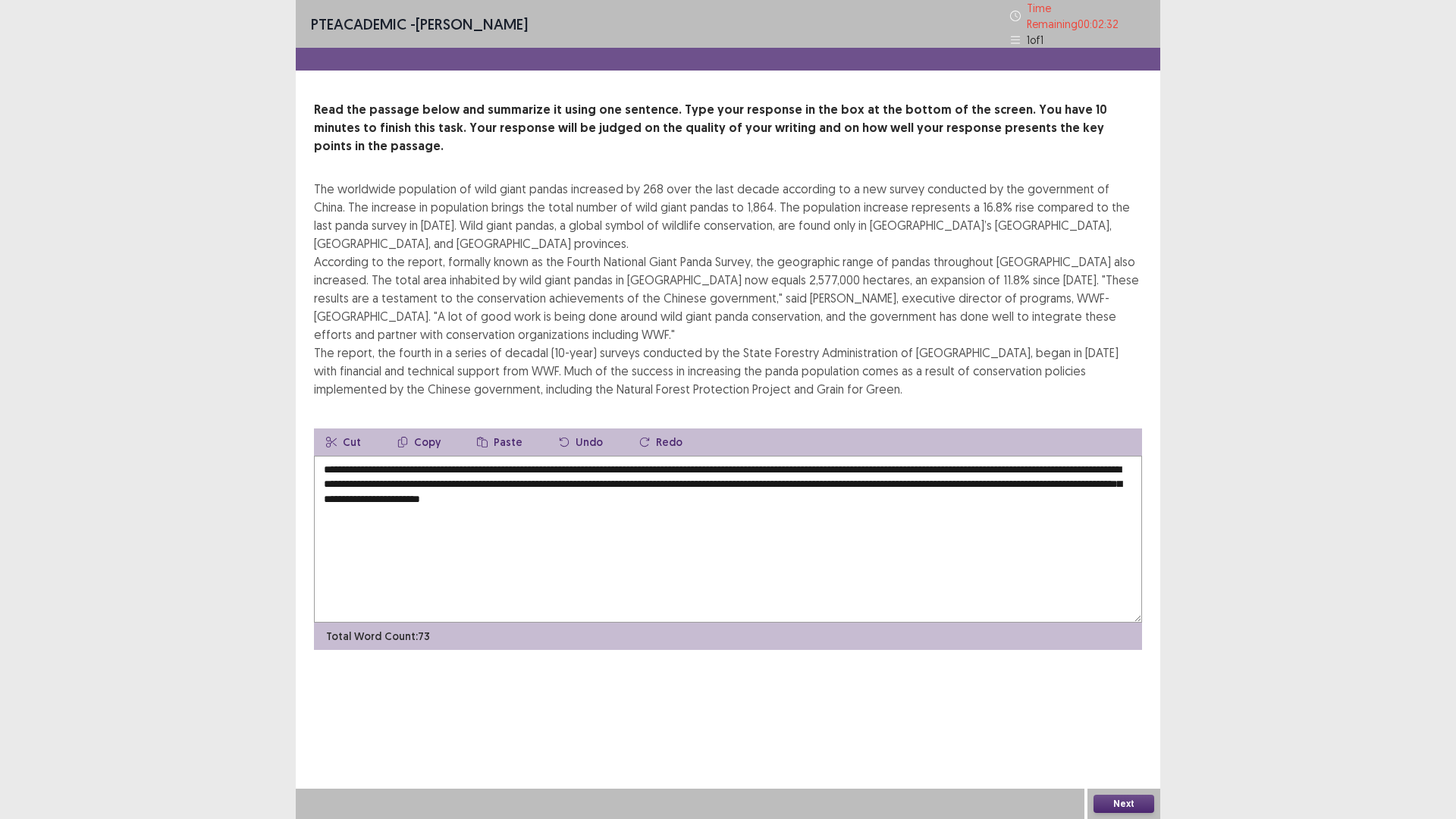
click at [769, 457] on textarea "**********" at bounding box center [727, 539] width 828 height 167
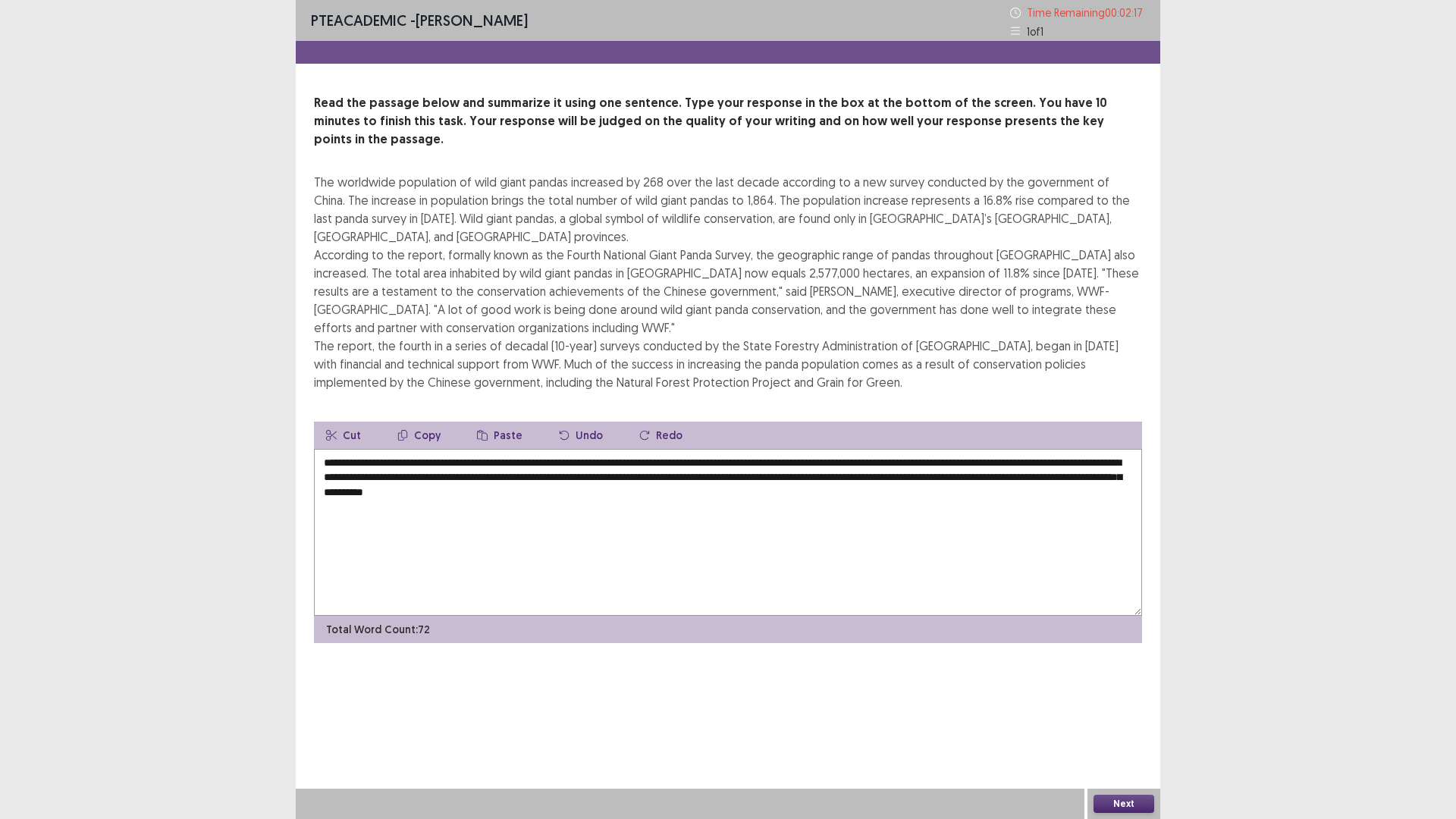
click at [939, 449] on textarea "**********" at bounding box center [727, 532] width 828 height 167
drag, startPoint x: 744, startPoint y: 673, endPoint x: 757, endPoint y: 674, distance: 13.0
click at [745, 673] on div "PTE academic - [PERSON_NAME] Time Remaining 00 : 02 : 10 1 of 1 Read the passag…" at bounding box center [728, 409] width 865 height 819
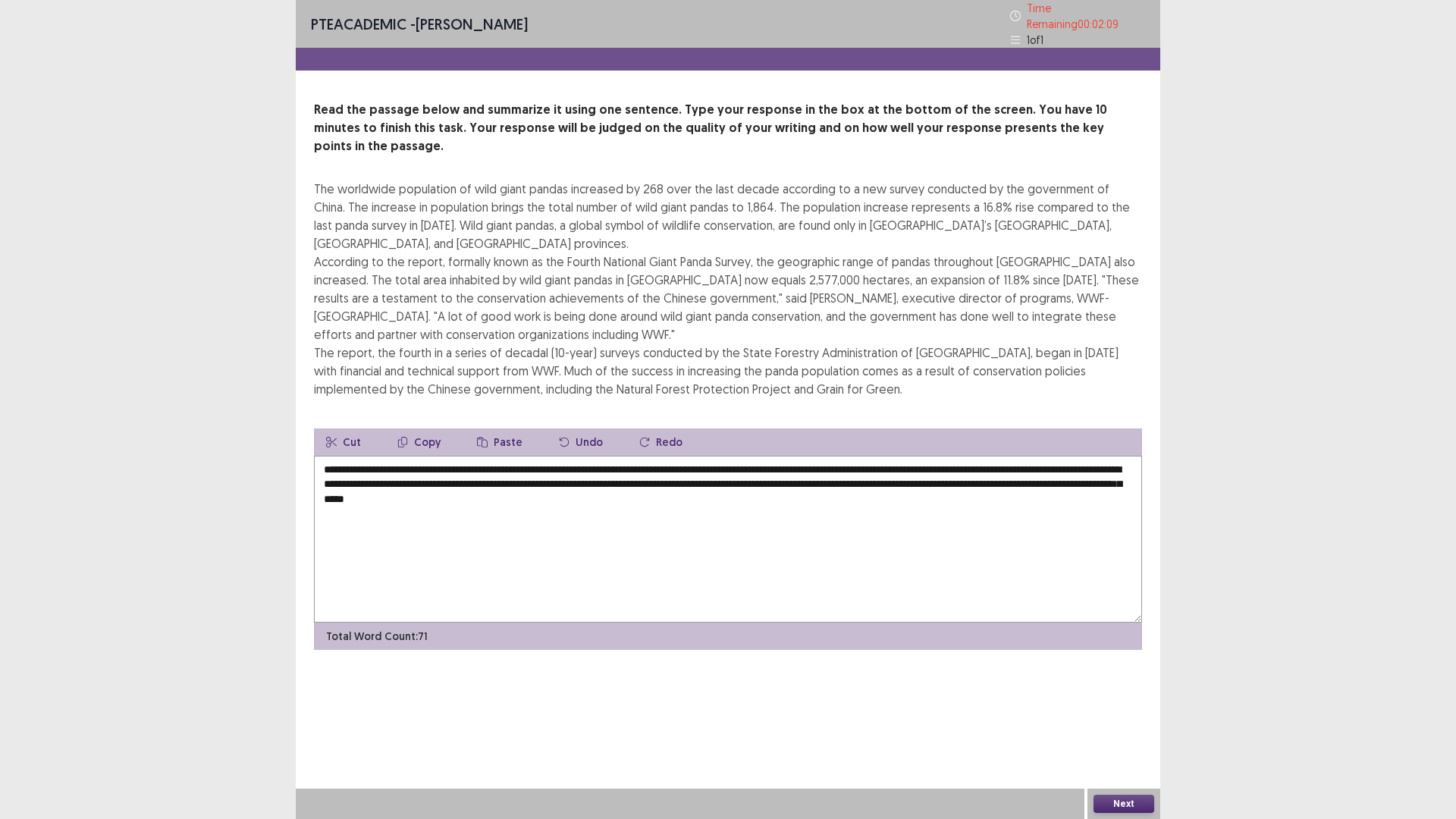
click at [148, 426] on div "PTE academic - [PERSON_NAME] Time Remaining 00 : 02 : 09 1 of 1 Read the passag…" at bounding box center [728, 409] width 1456 height 819
click at [891, 491] on textarea "**********" at bounding box center [727, 539] width 828 height 167
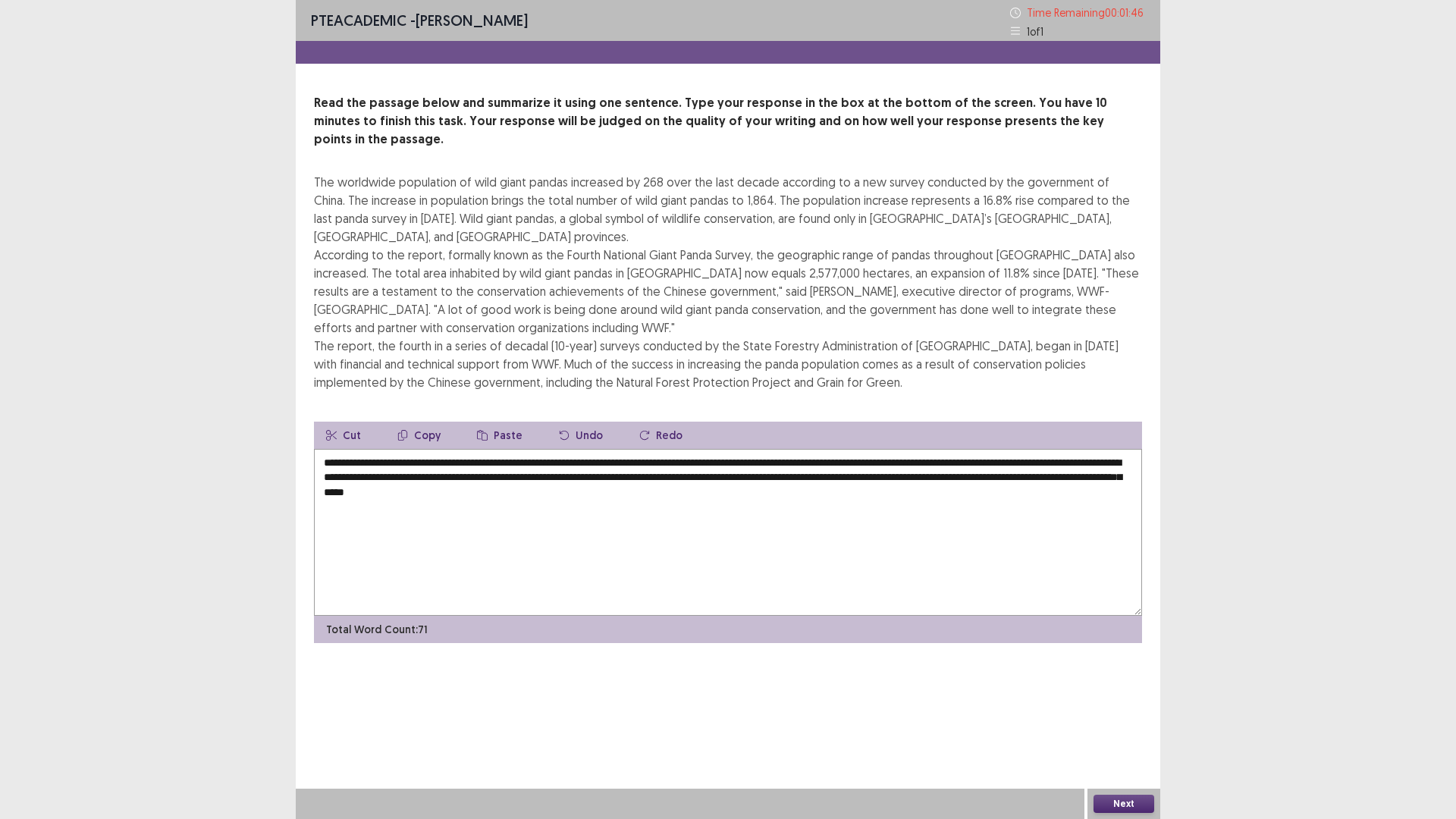
click at [796, 449] on textarea "**********" at bounding box center [727, 532] width 828 height 167
type textarea "**********"
click at [1138, 722] on button "Next" at bounding box center [1124, 803] width 61 height 18
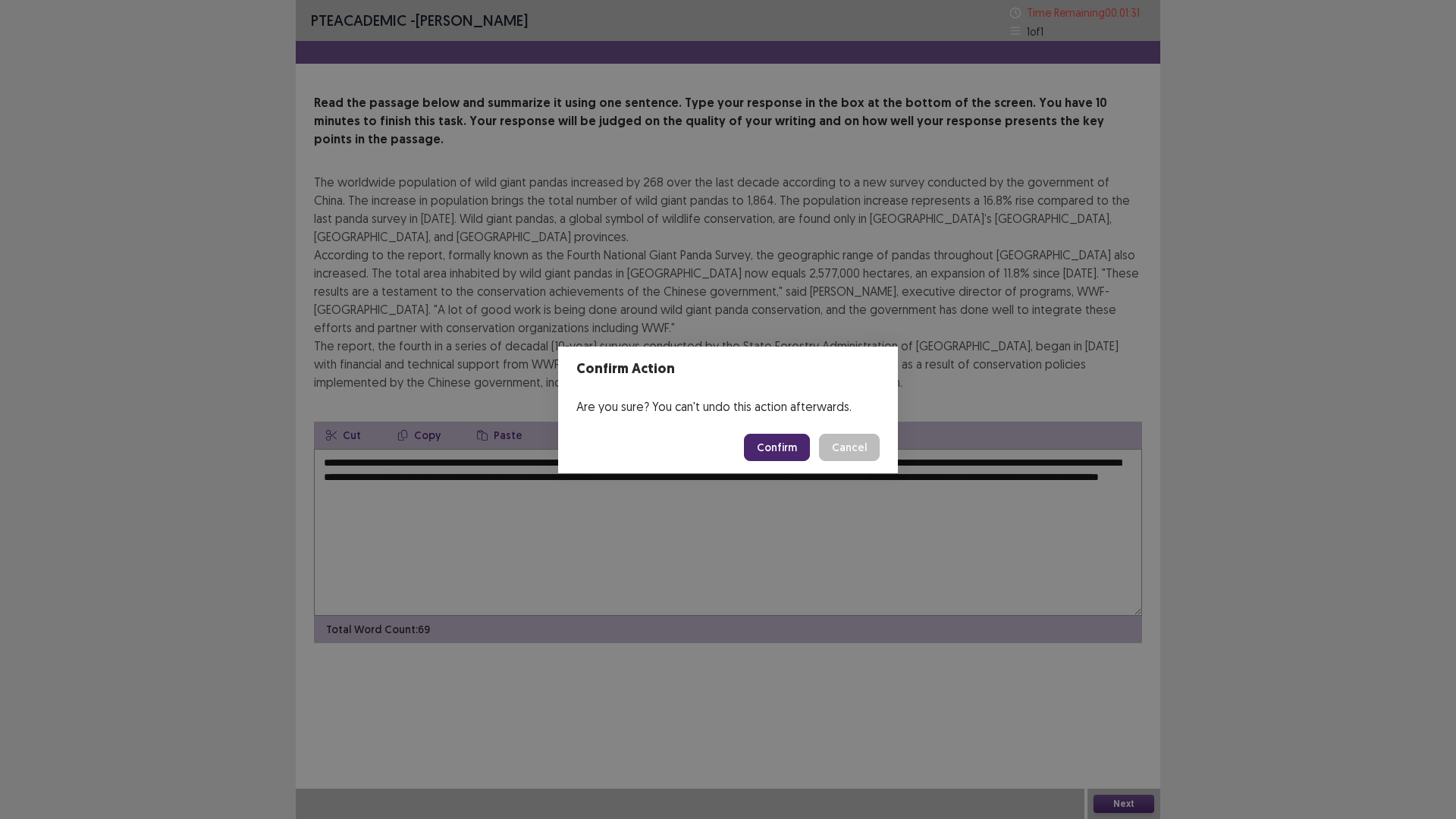
click at [782, 447] on button "Confirm" at bounding box center [776, 447] width 66 height 27
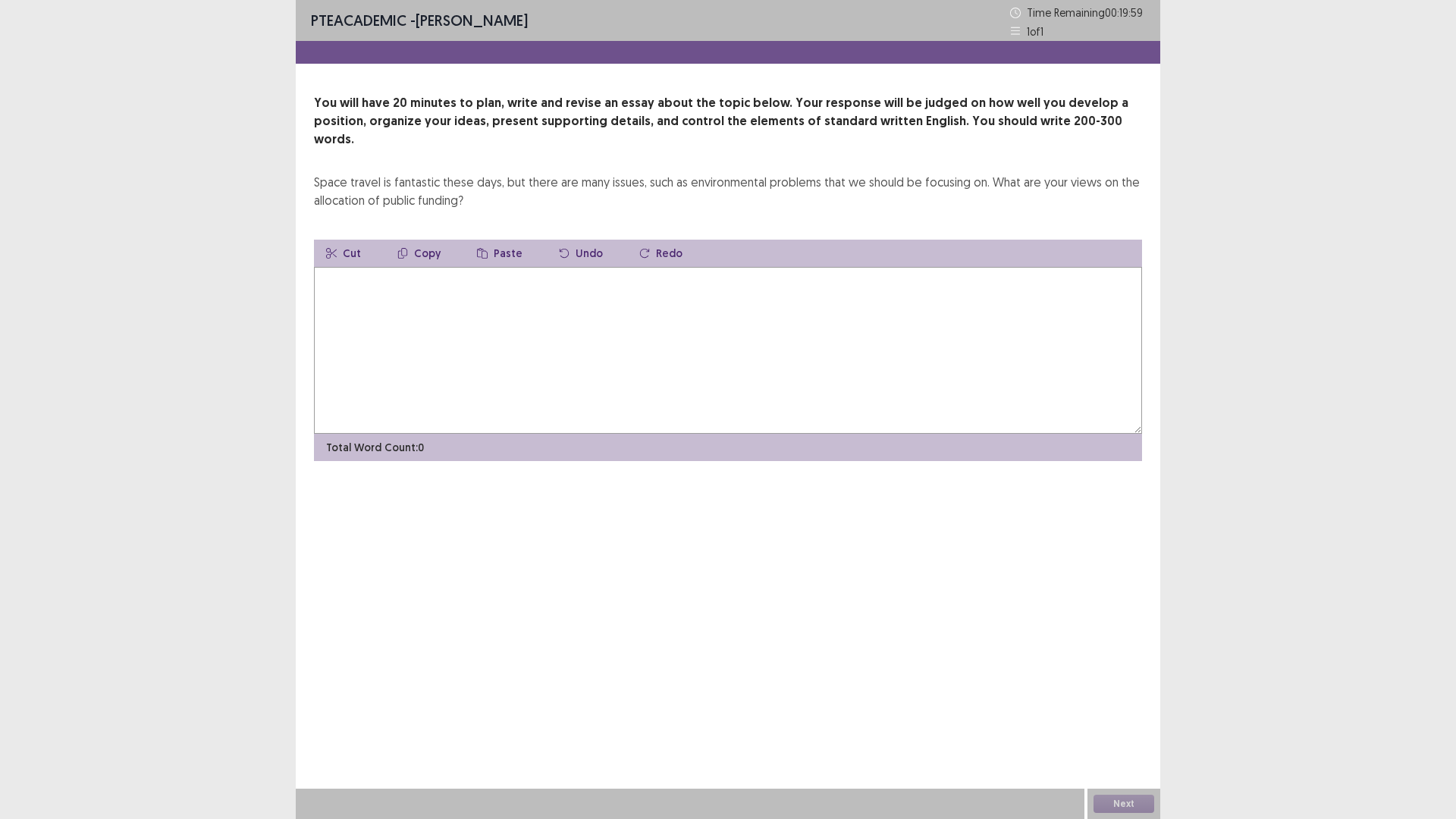
click at [403, 289] on textarea at bounding box center [727, 350] width 828 height 167
click at [757, 267] on textarea "**********" at bounding box center [727, 350] width 828 height 167
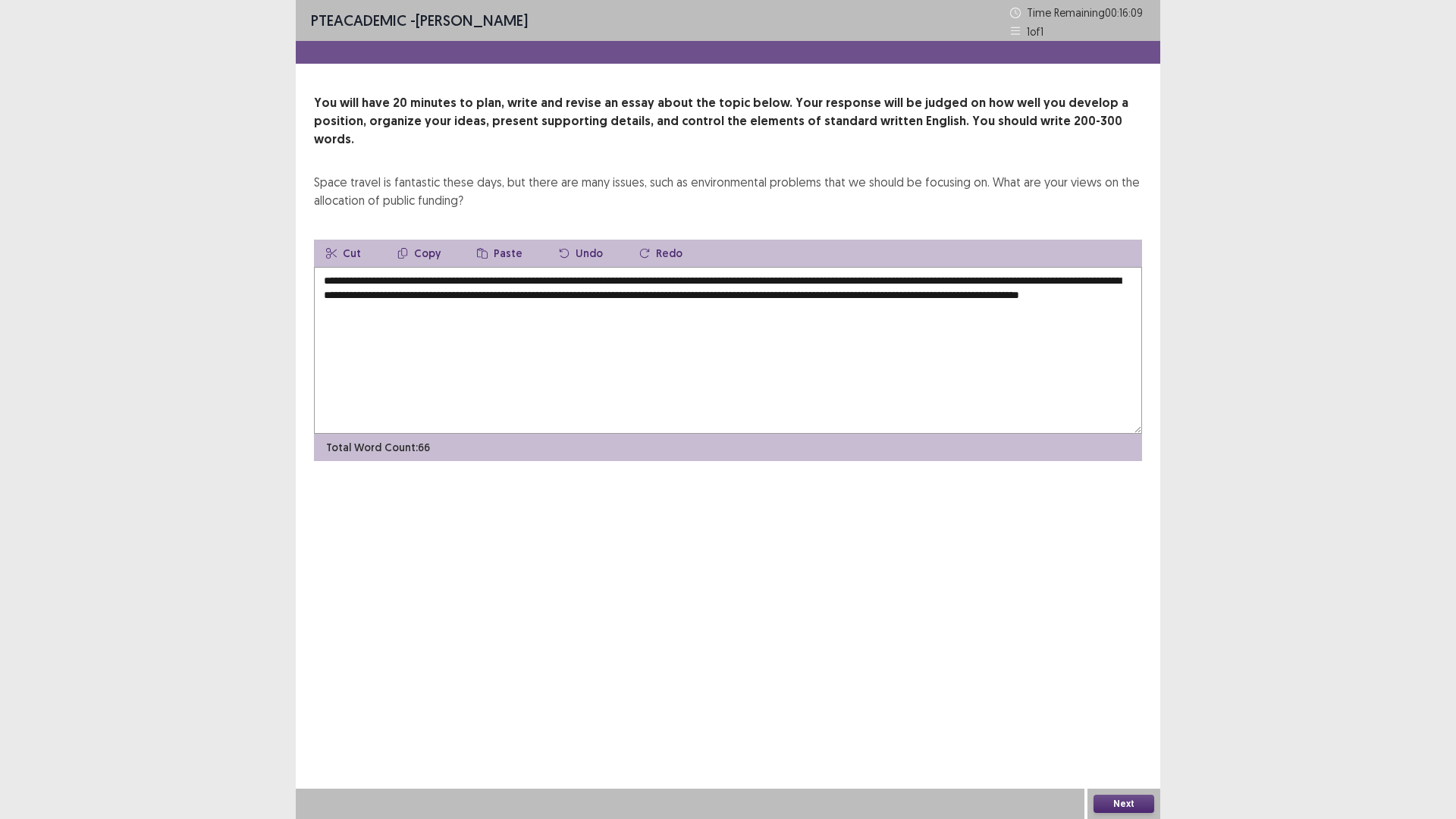
click at [536, 293] on textarea "**********" at bounding box center [727, 350] width 828 height 167
click at [608, 290] on textarea "**********" at bounding box center [727, 350] width 828 height 167
click at [745, 293] on textarea "**********" at bounding box center [727, 350] width 828 height 167
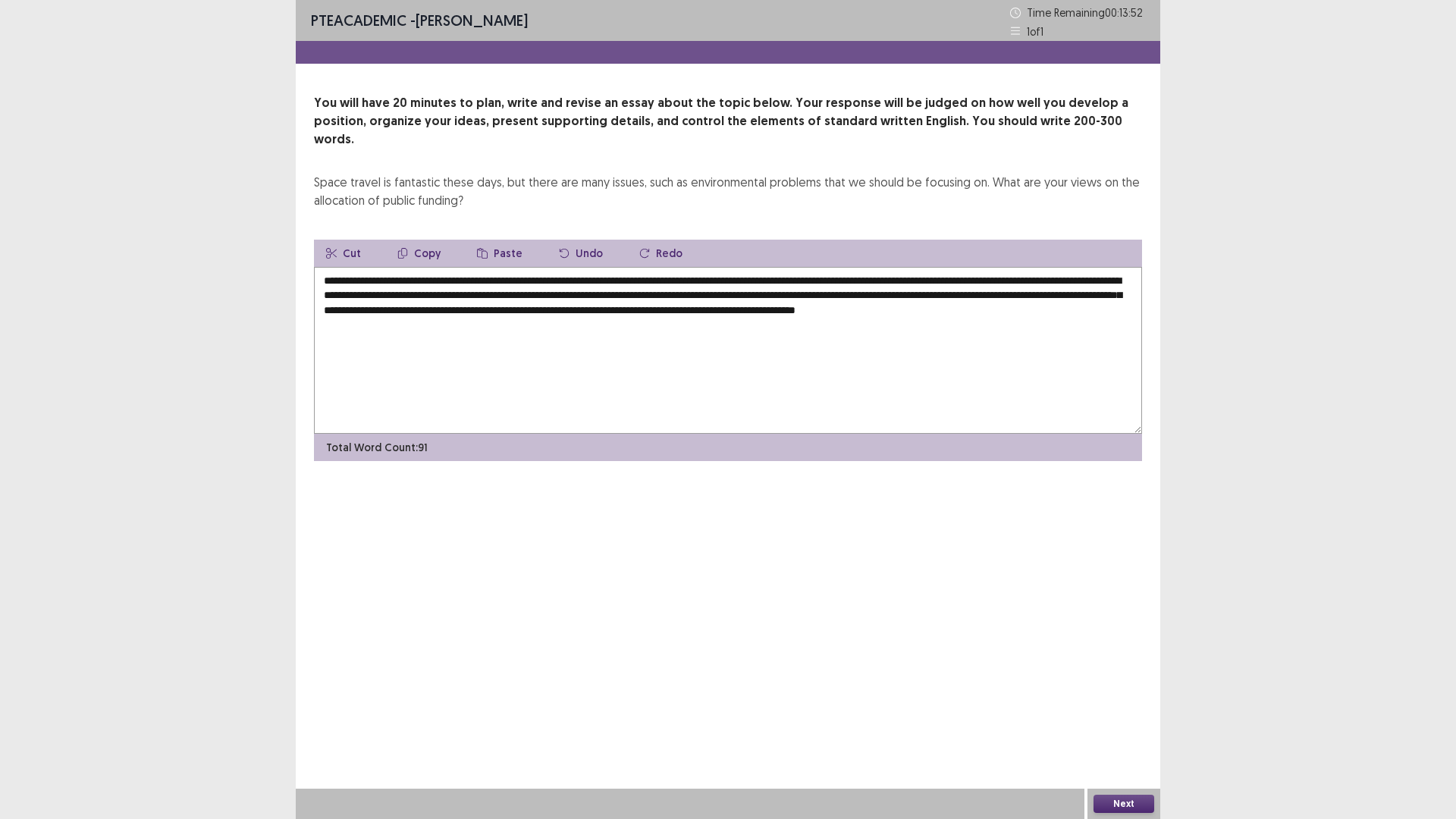
click at [442, 305] on textarea "**********" at bounding box center [727, 350] width 828 height 167
click at [447, 307] on textarea "**********" at bounding box center [727, 350] width 828 height 167
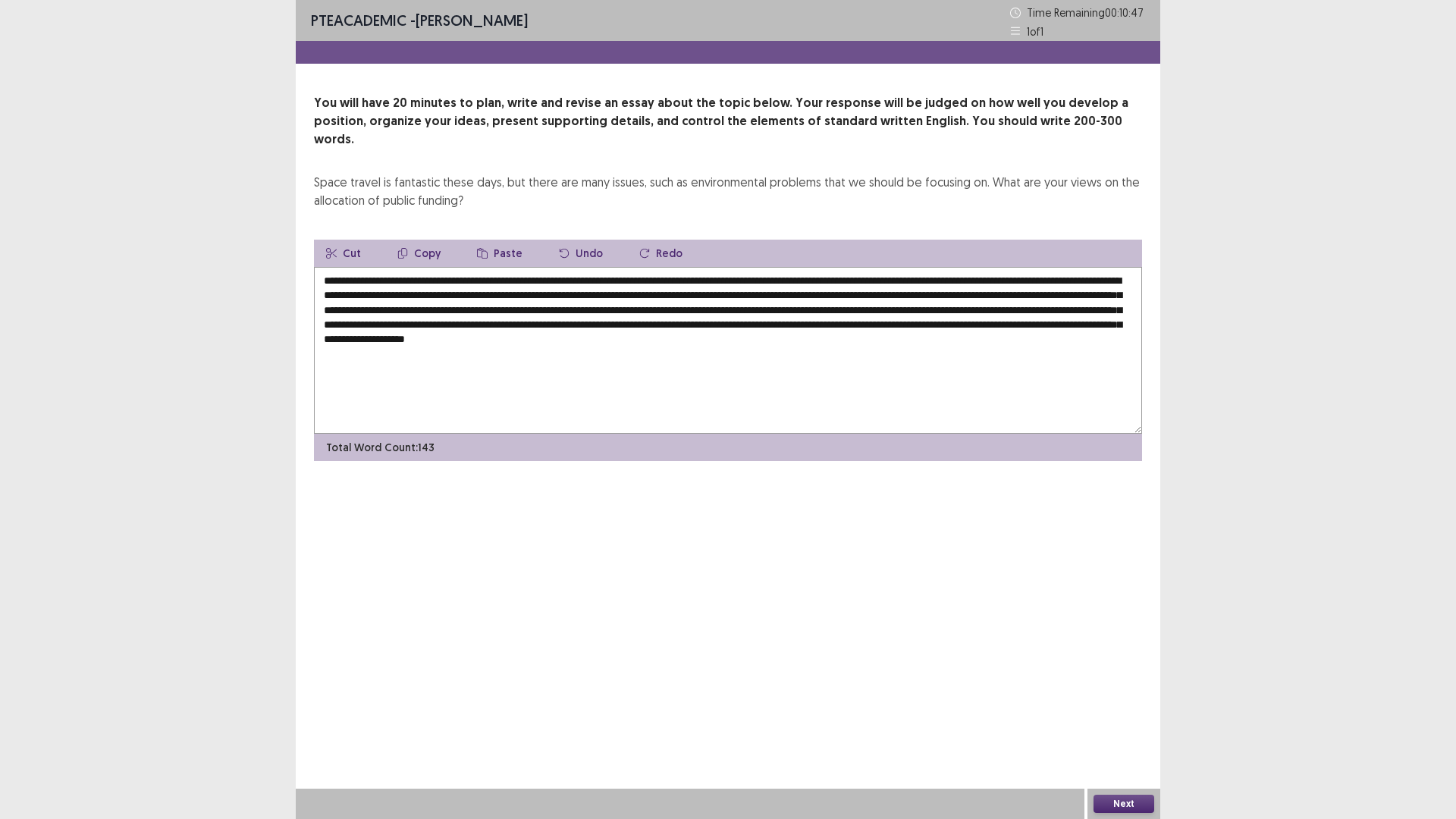
click at [373, 333] on textarea "**********" at bounding box center [727, 350] width 828 height 167
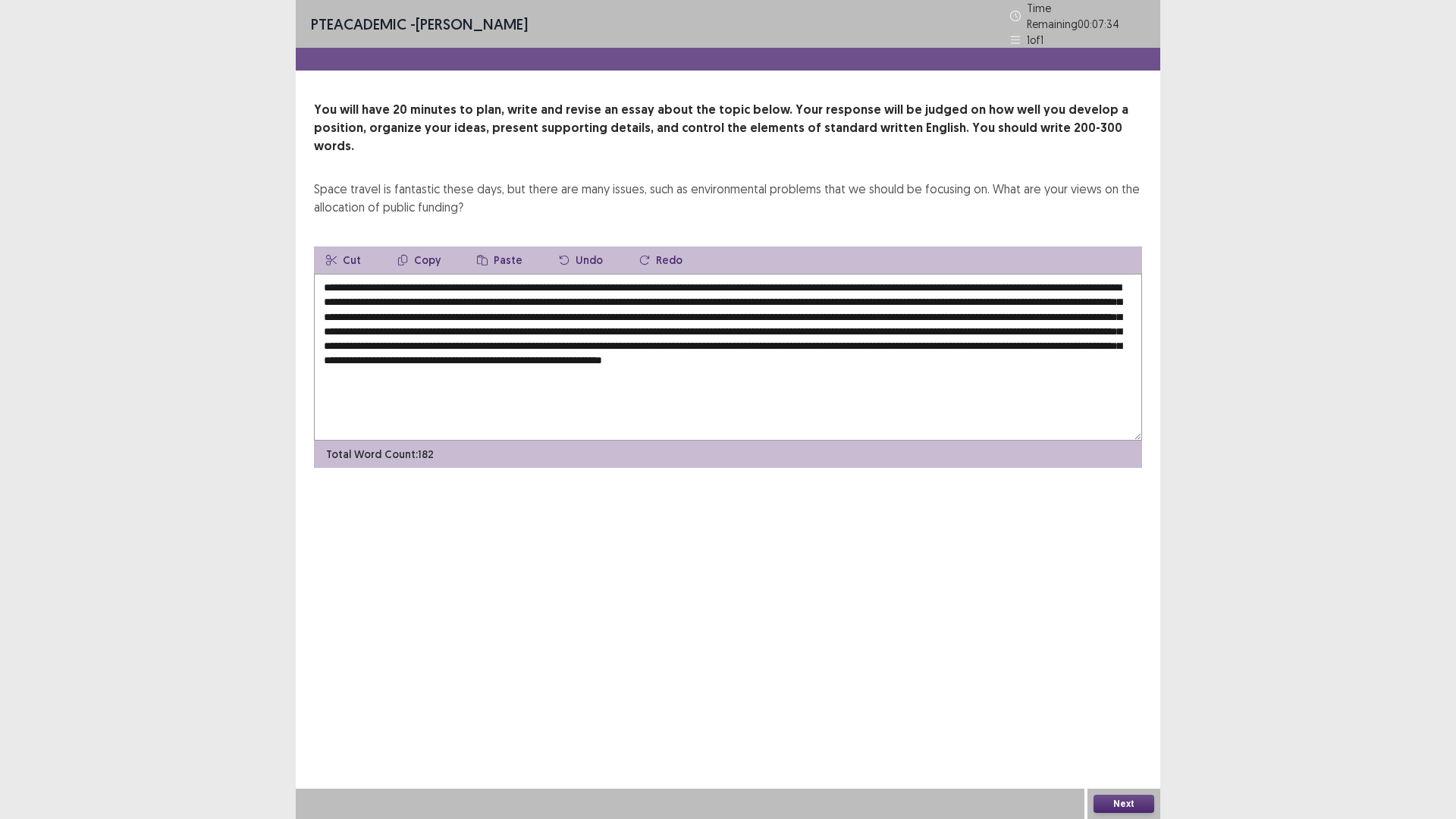
click at [412, 274] on textarea at bounding box center [727, 357] width 828 height 167
click at [435, 274] on textarea at bounding box center [727, 357] width 828 height 167
drag, startPoint x: 525, startPoint y: 264, endPoint x: 413, endPoint y: 262, distance: 112.0
click at [413, 274] on textarea at bounding box center [727, 357] width 828 height 167
drag, startPoint x: 473, startPoint y: 290, endPoint x: 451, endPoint y: 291, distance: 22.0
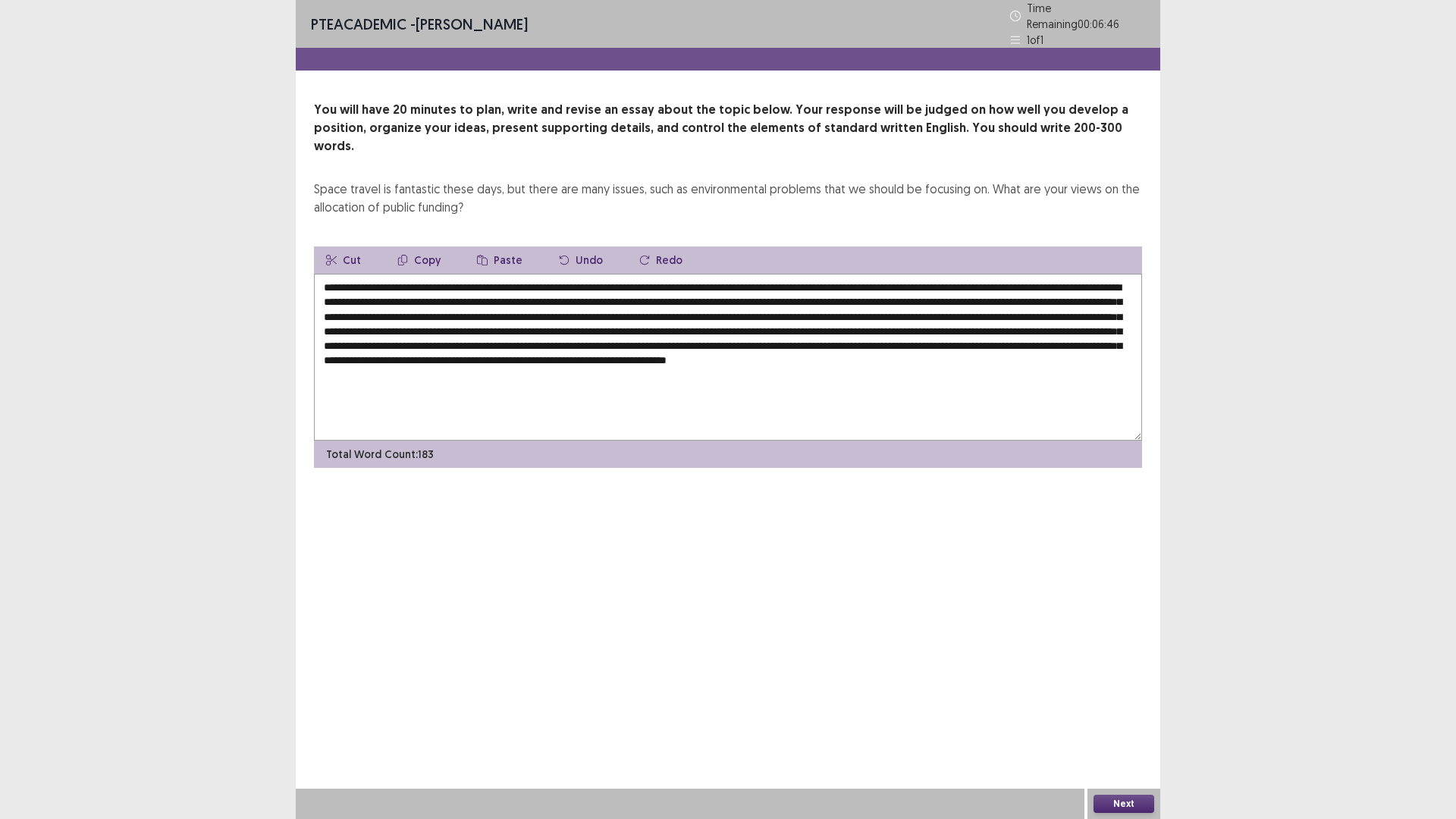
click at [451, 291] on textarea at bounding box center [727, 357] width 828 height 167
click at [1040, 278] on textarea at bounding box center [727, 357] width 828 height 167
click at [1042, 276] on textarea at bounding box center [727, 357] width 828 height 167
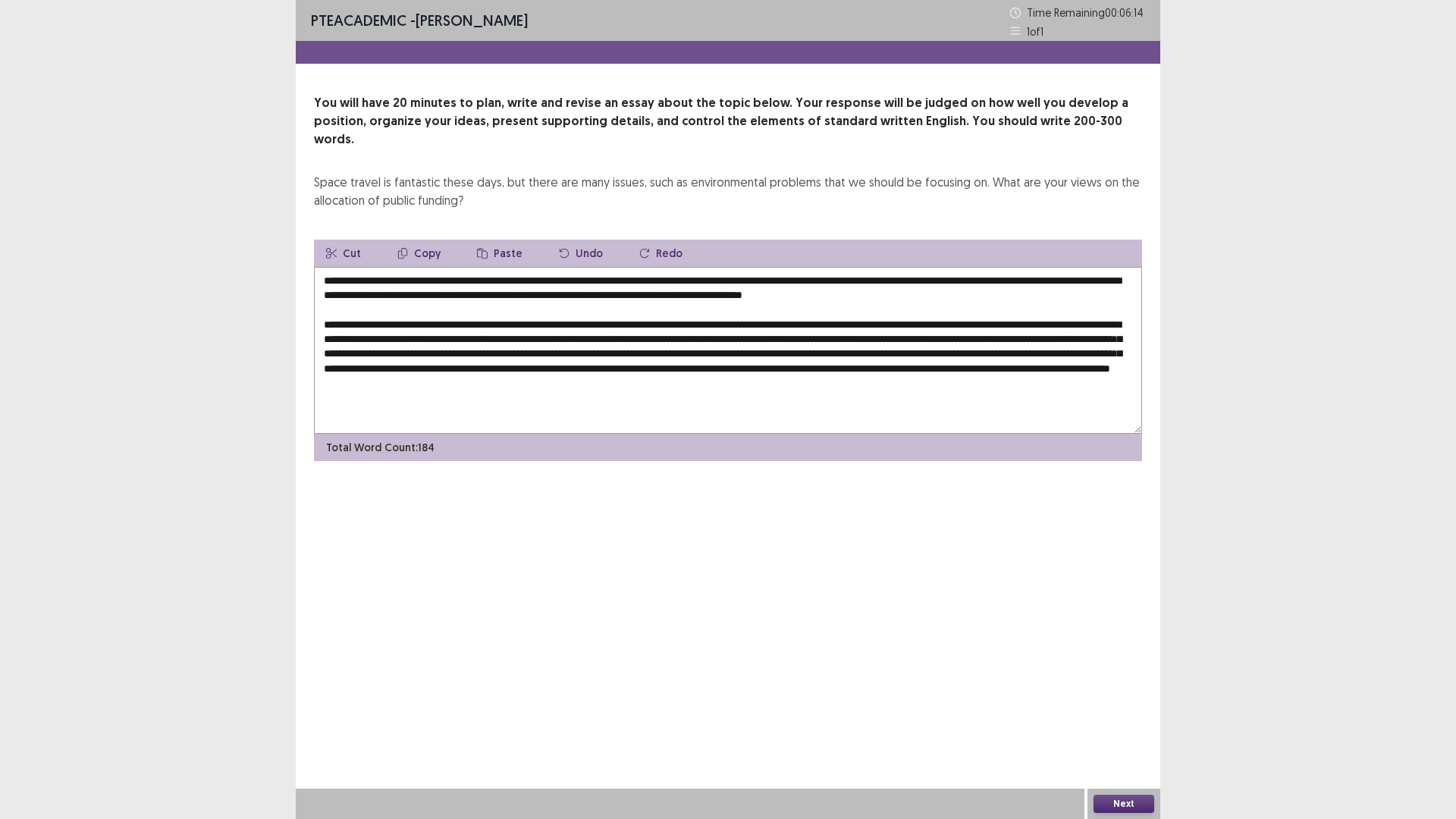
drag, startPoint x: 982, startPoint y: 321, endPoint x: 962, endPoint y: 320, distance: 20.0
click at [962, 320] on textarea at bounding box center [727, 350] width 828 height 167
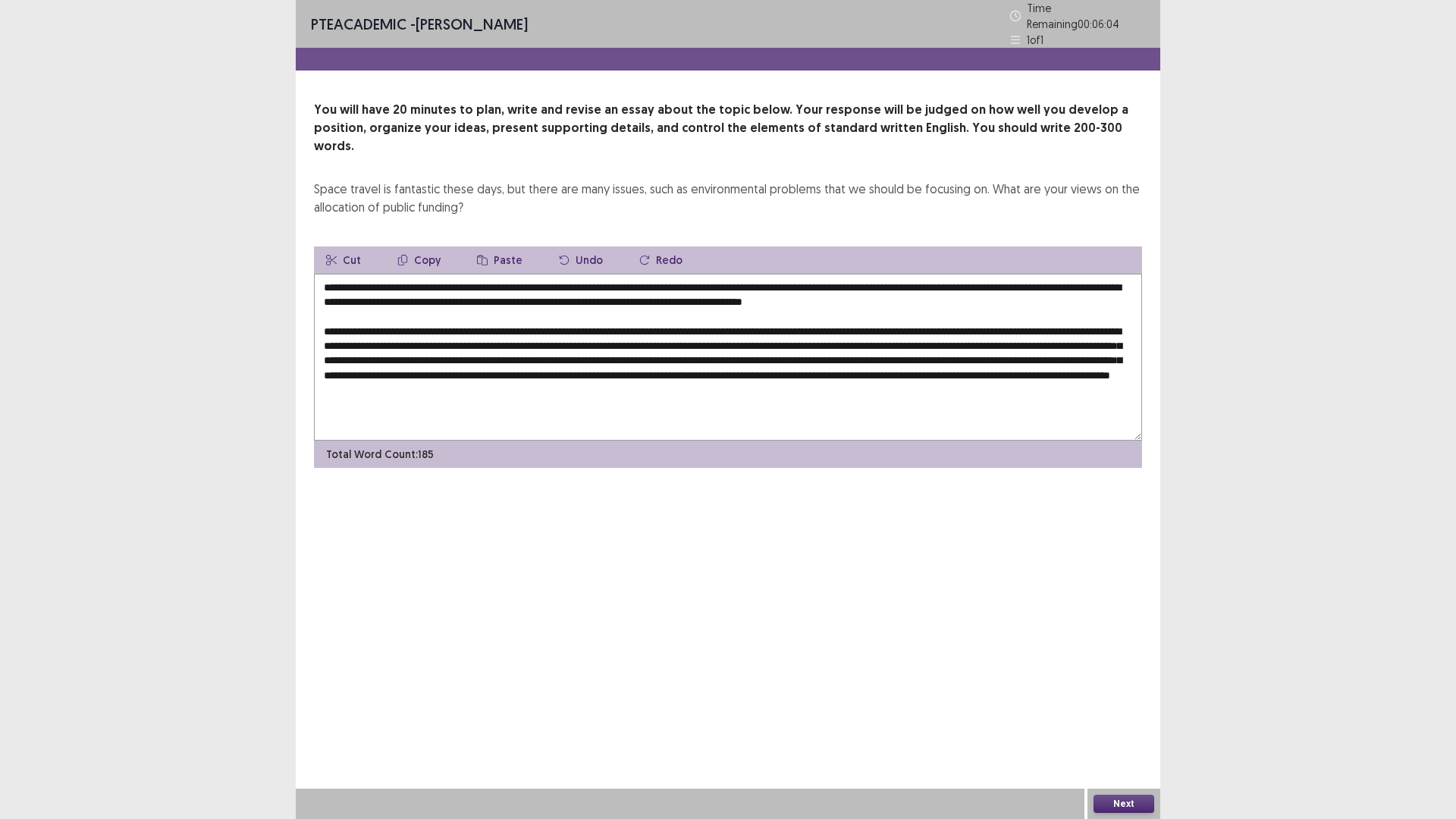
drag, startPoint x: 630, startPoint y: 333, endPoint x: 605, endPoint y: 337, distance: 25.3
click at [605, 337] on textarea at bounding box center [727, 357] width 828 height 167
click at [380, 334] on textarea at bounding box center [727, 357] width 828 height 167
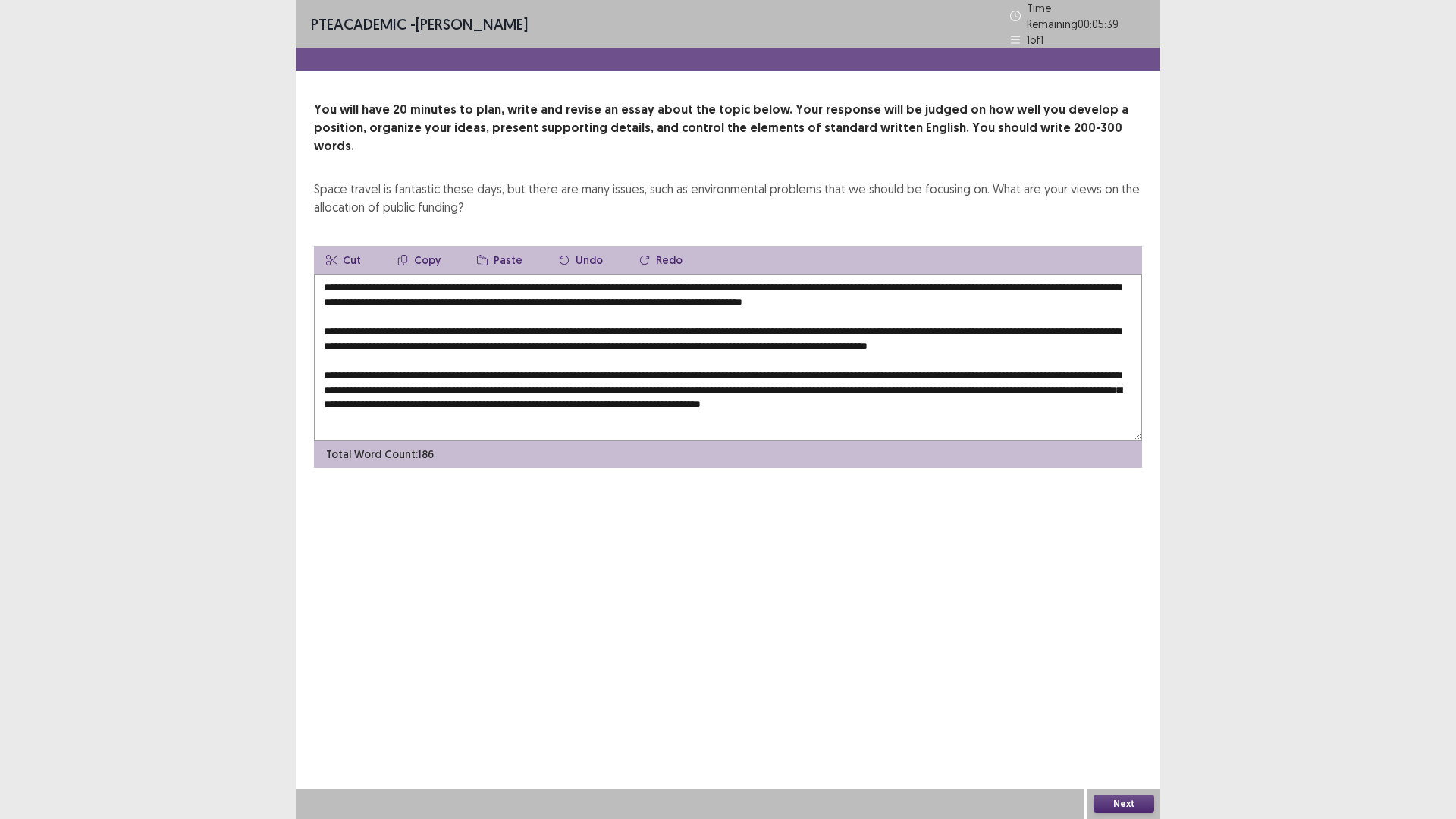
click at [379, 397] on textarea at bounding box center [727, 357] width 828 height 167
click at [381, 392] on textarea at bounding box center [727, 357] width 828 height 167
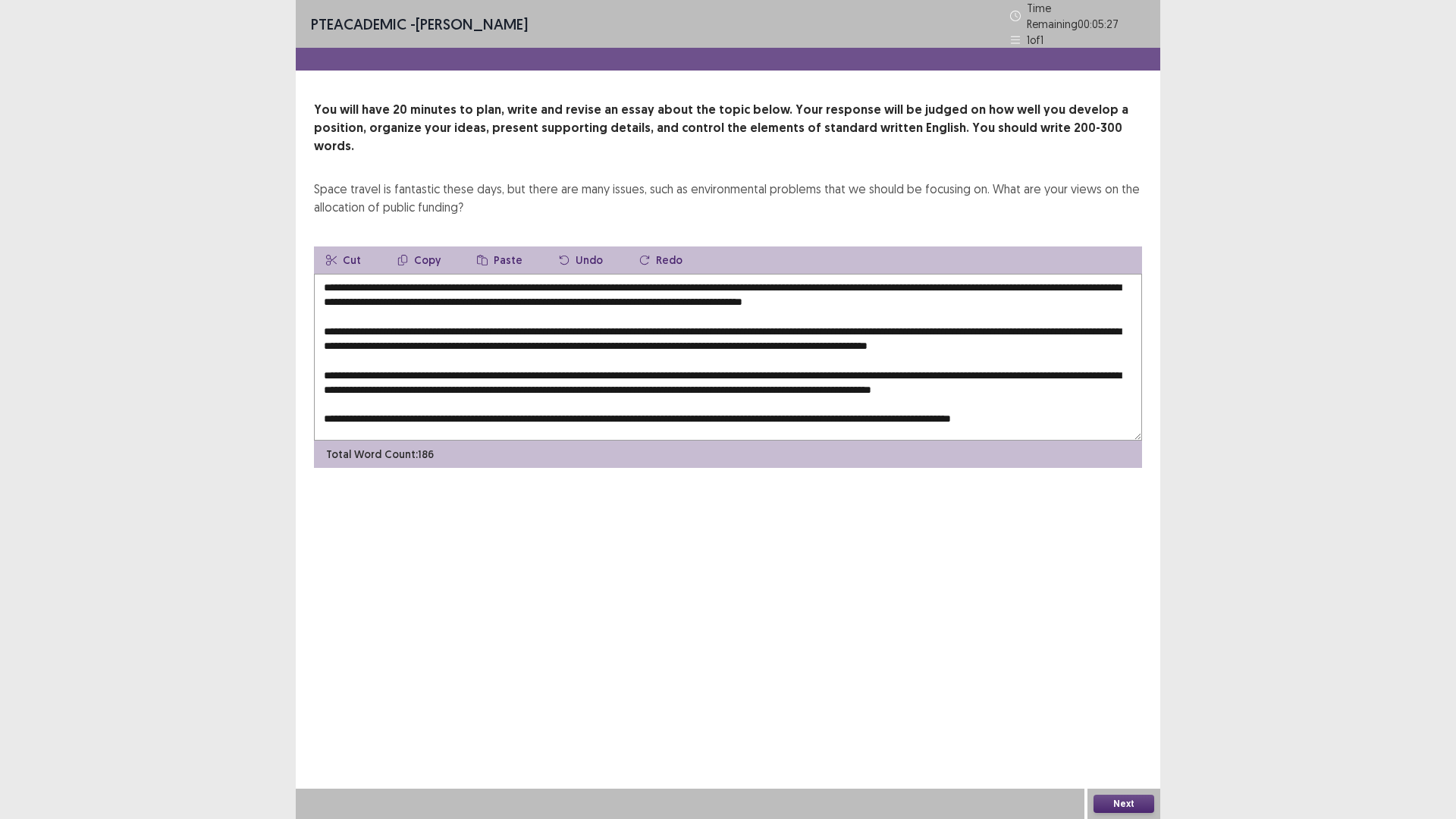
scroll to position [22, 0]
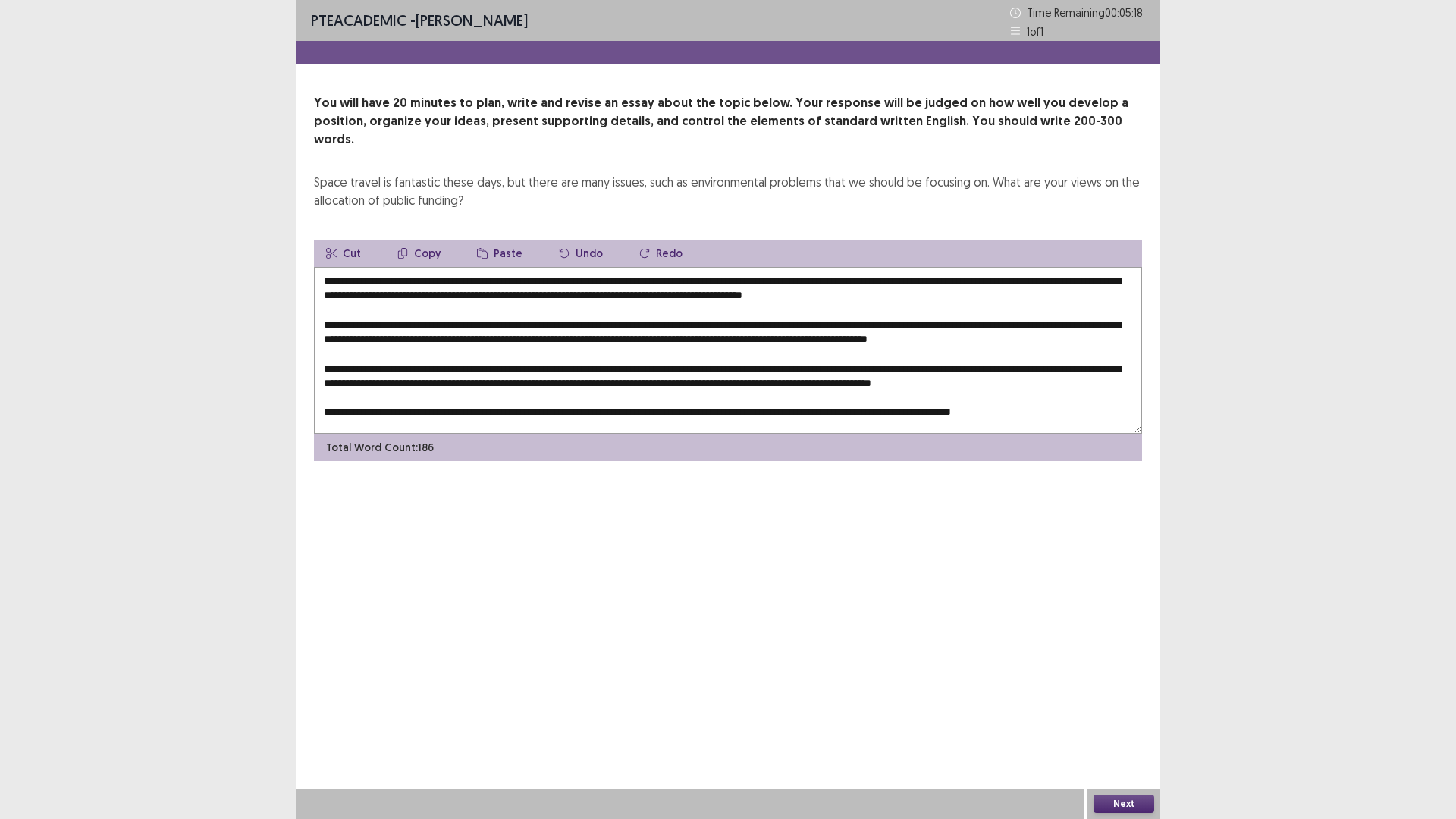
drag, startPoint x: 1107, startPoint y: 352, endPoint x: 1083, endPoint y: 356, distance: 24.3
click at [1083, 356] on textarea at bounding box center [727, 350] width 828 height 167
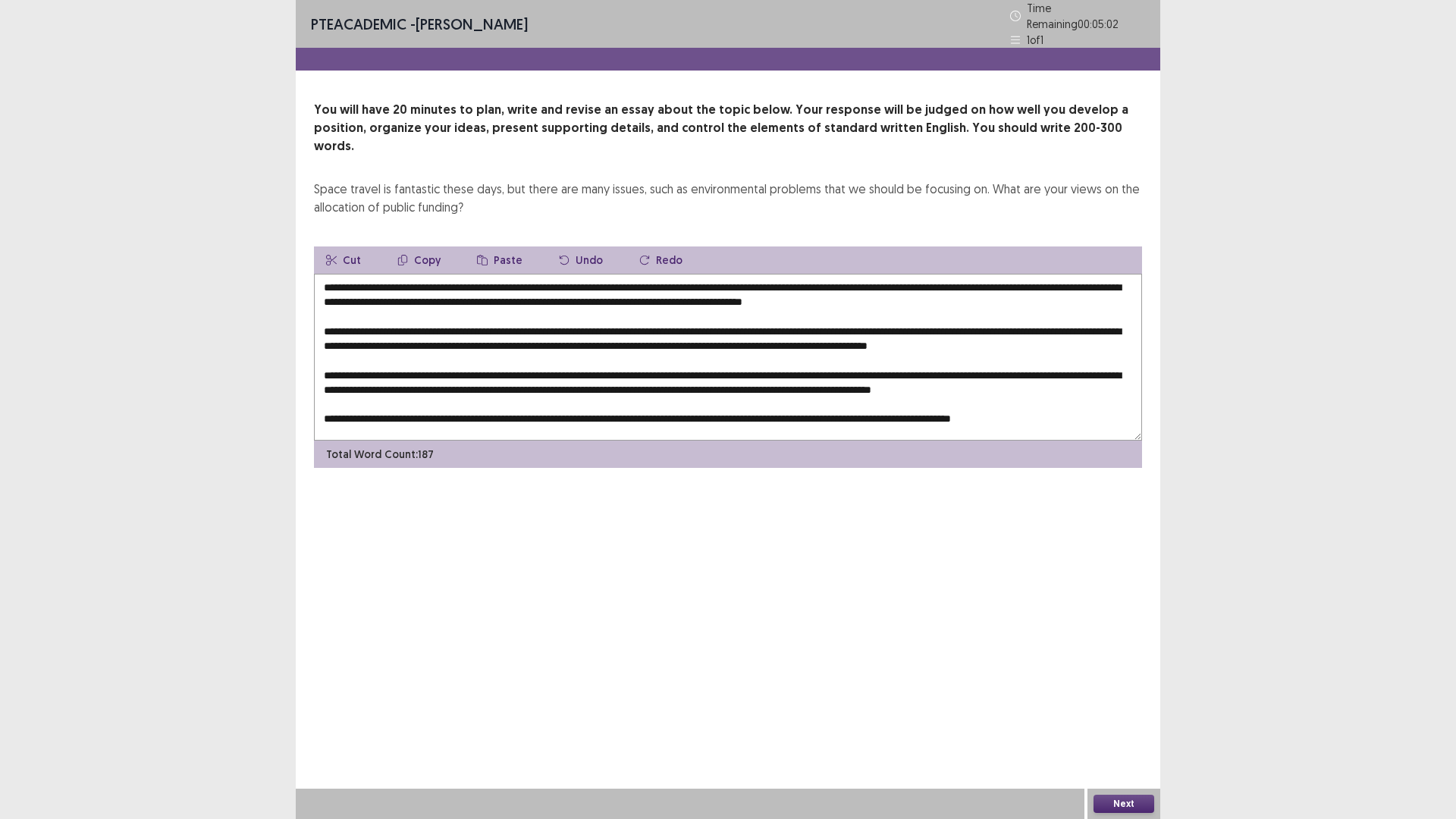
drag, startPoint x: 723, startPoint y: 397, endPoint x: 700, endPoint y: 404, distance: 24.0
click at [700, 404] on textarea at bounding box center [727, 357] width 828 height 167
drag, startPoint x: 759, startPoint y: 276, endPoint x: 737, endPoint y: 277, distance: 22.0
click at [737, 277] on textarea at bounding box center [727, 357] width 828 height 167
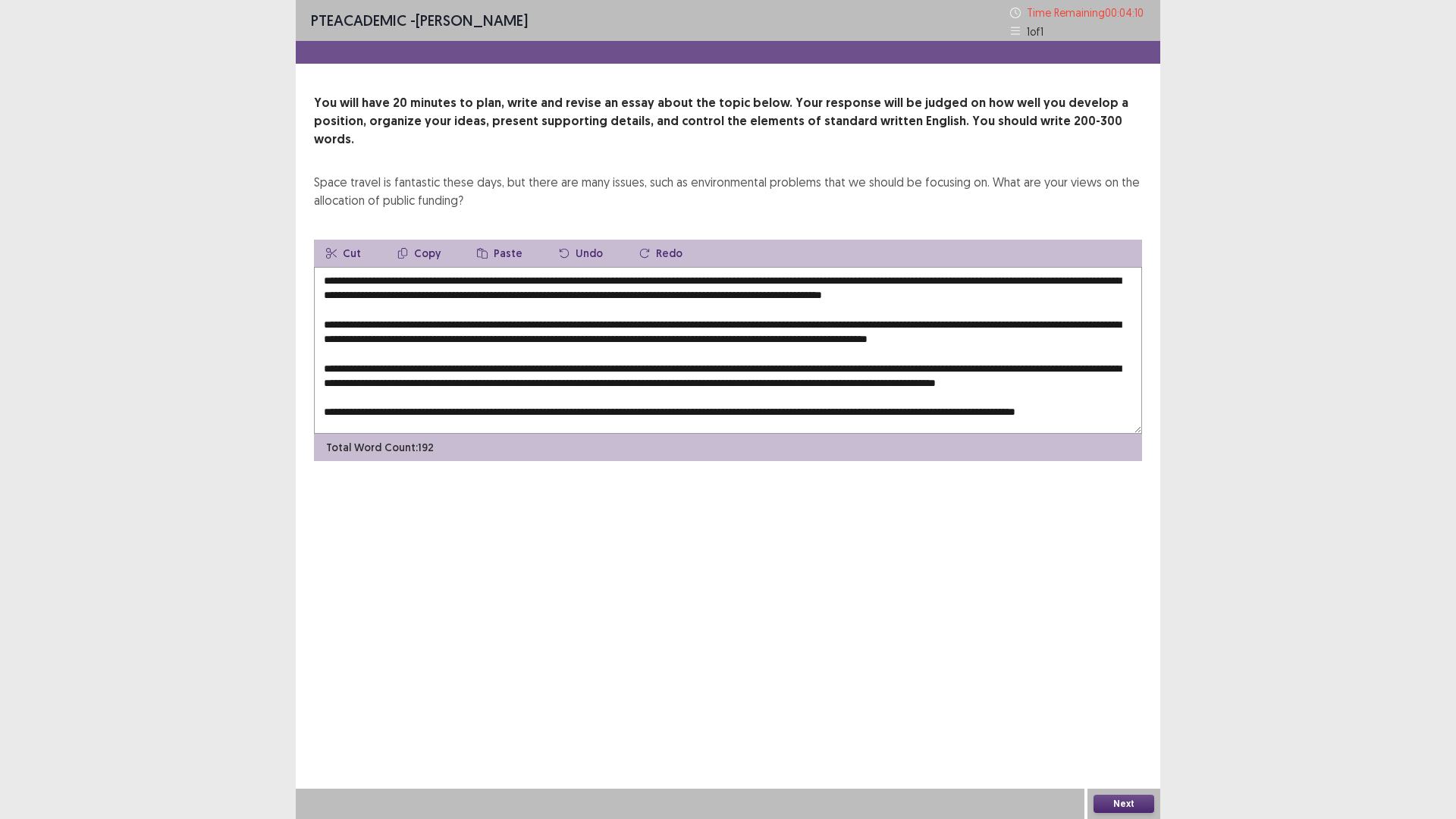
drag, startPoint x: 927, startPoint y: 276, endPoint x: 920, endPoint y: 277, distance: 7.1
click at [903, 282] on textarea at bounding box center [727, 350] width 828 height 167
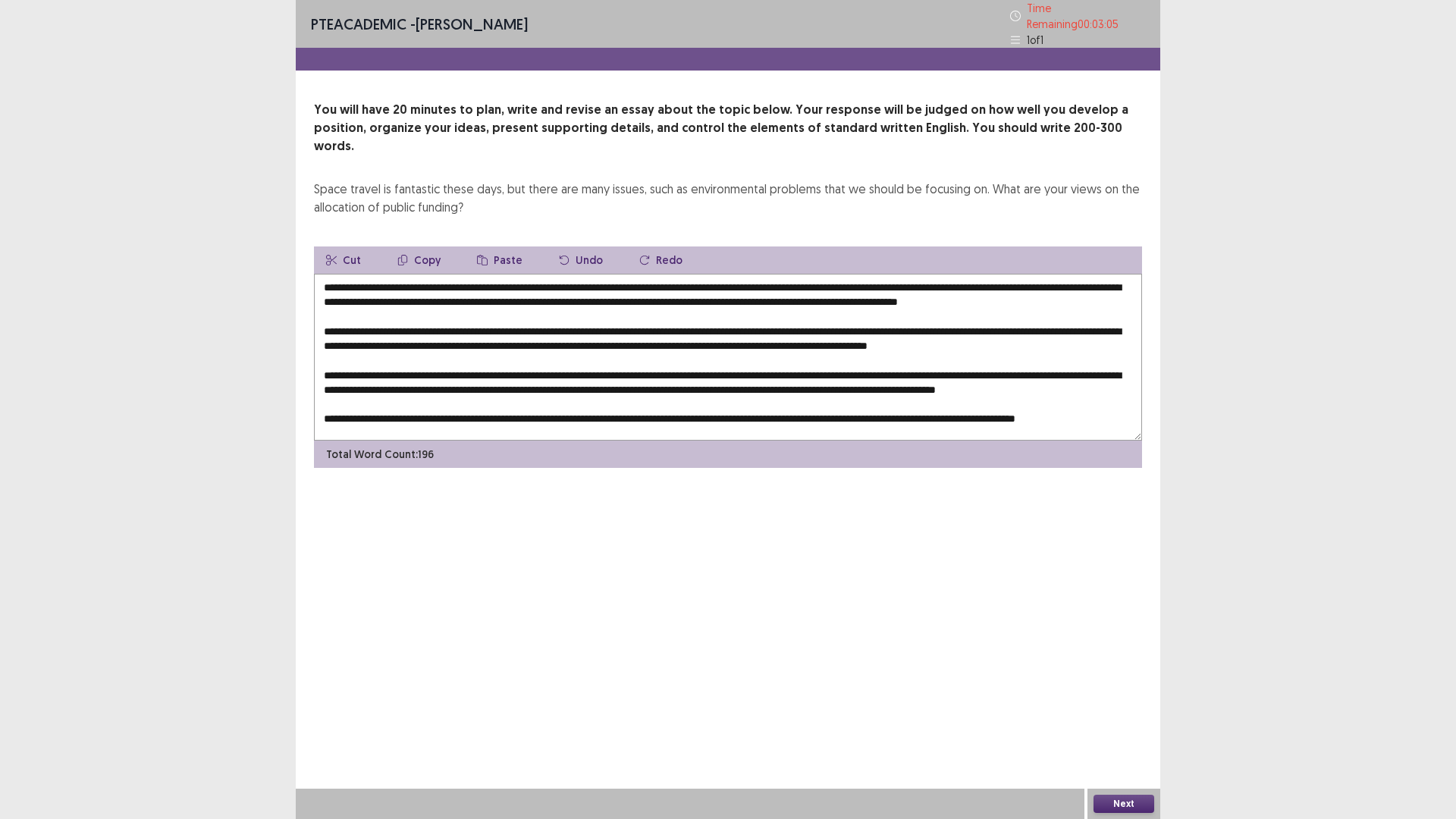
drag, startPoint x: 854, startPoint y: 278, endPoint x: 747, endPoint y: 274, distance: 107.1
click at [737, 280] on textarea at bounding box center [727, 357] width 828 height 167
drag, startPoint x: 1025, startPoint y: 321, endPoint x: 1003, endPoint y: 323, distance: 22.1
click at [1003, 323] on textarea at bounding box center [727, 357] width 828 height 167
click at [1004, 320] on textarea at bounding box center [727, 357] width 828 height 167
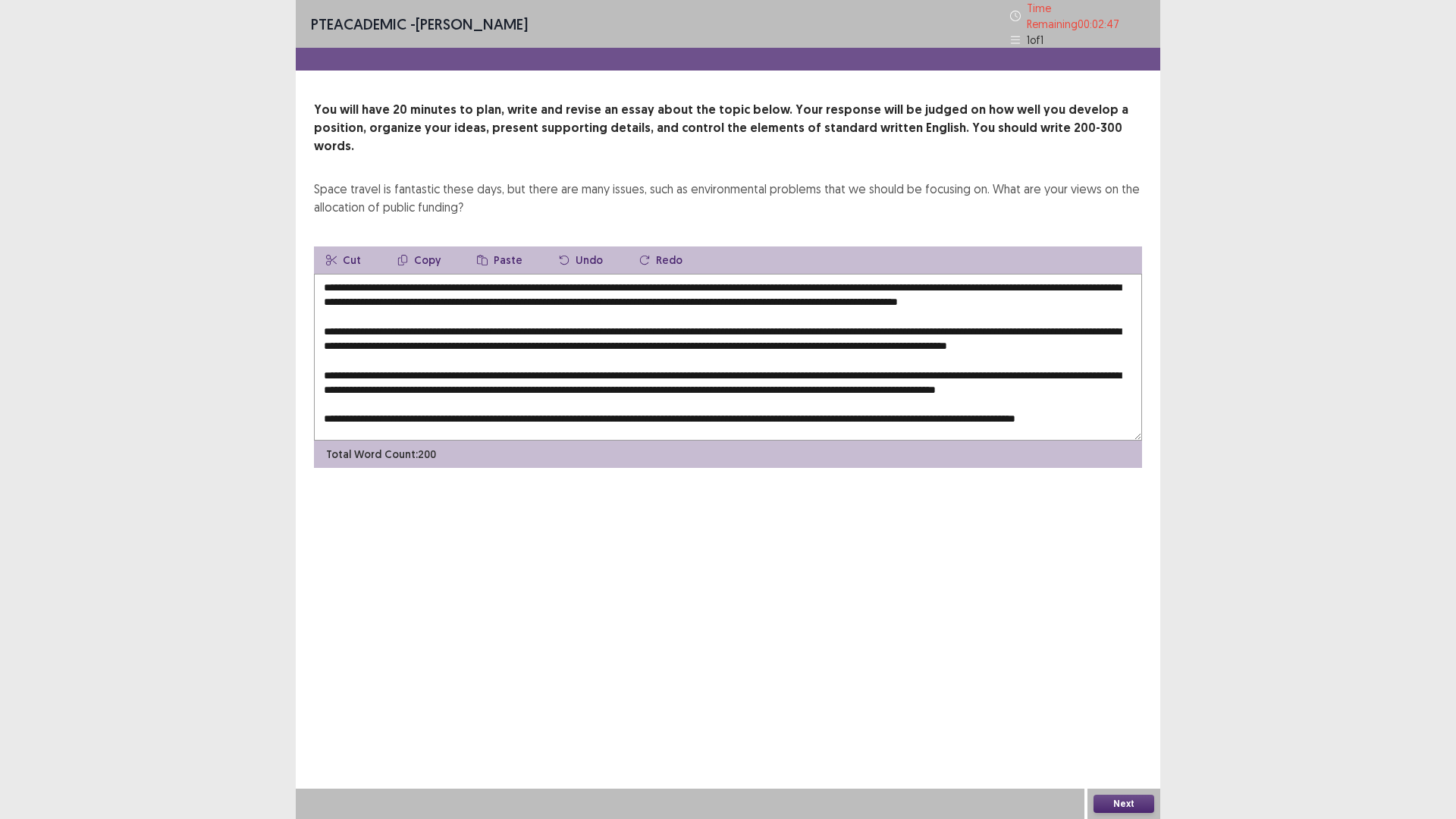
click at [1007, 276] on textarea at bounding box center [727, 357] width 828 height 167
drag, startPoint x: 1008, startPoint y: 276, endPoint x: 903, endPoint y: 280, distance: 105.1
click at [903, 280] on textarea at bounding box center [727, 357] width 828 height 167
drag, startPoint x: 430, startPoint y: 390, endPoint x: 406, endPoint y: 390, distance: 24.0
click at [406, 390] on textarea at bounding box center [727, 357] width 828 height 167
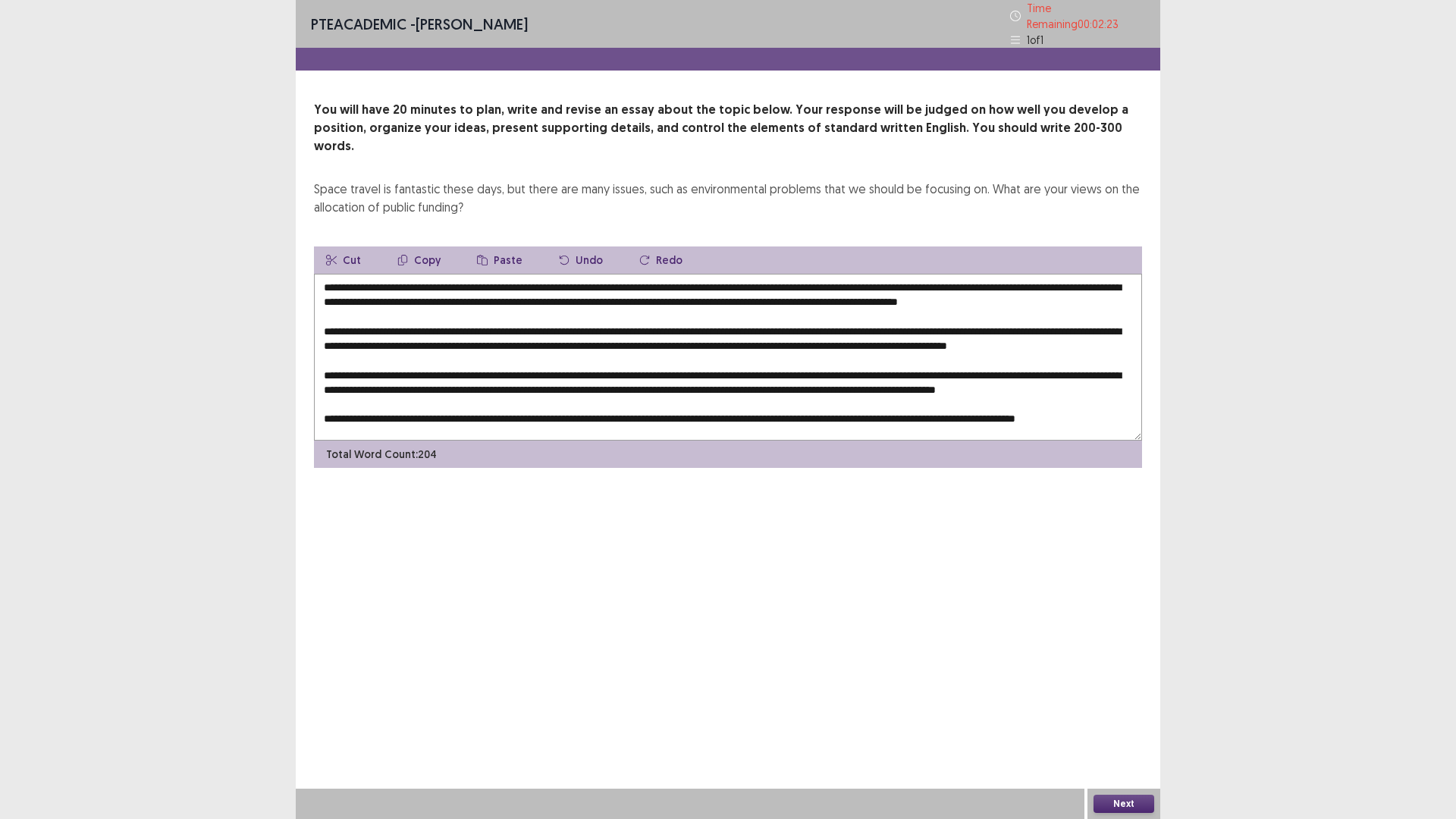
drag, startPoint x: 543, startPoint y: 335, endPoint x: 489, endPoint y: 338, distance: 54.1
click at [489, 338] on textarea at bounding box center [727, 357] width 828 height 167
drag, startPoint x: 828, startPoint y: 338, endPoint x: 789, endPoint y: 338, distance: 39.0
click at [789, 338] on textarea at bounding box center [727, 357] width 828 height 167
drag, startPoint x: 663, startPoint y: 379, endPoint x: 618, endPoint y: 380, distance: 45.0
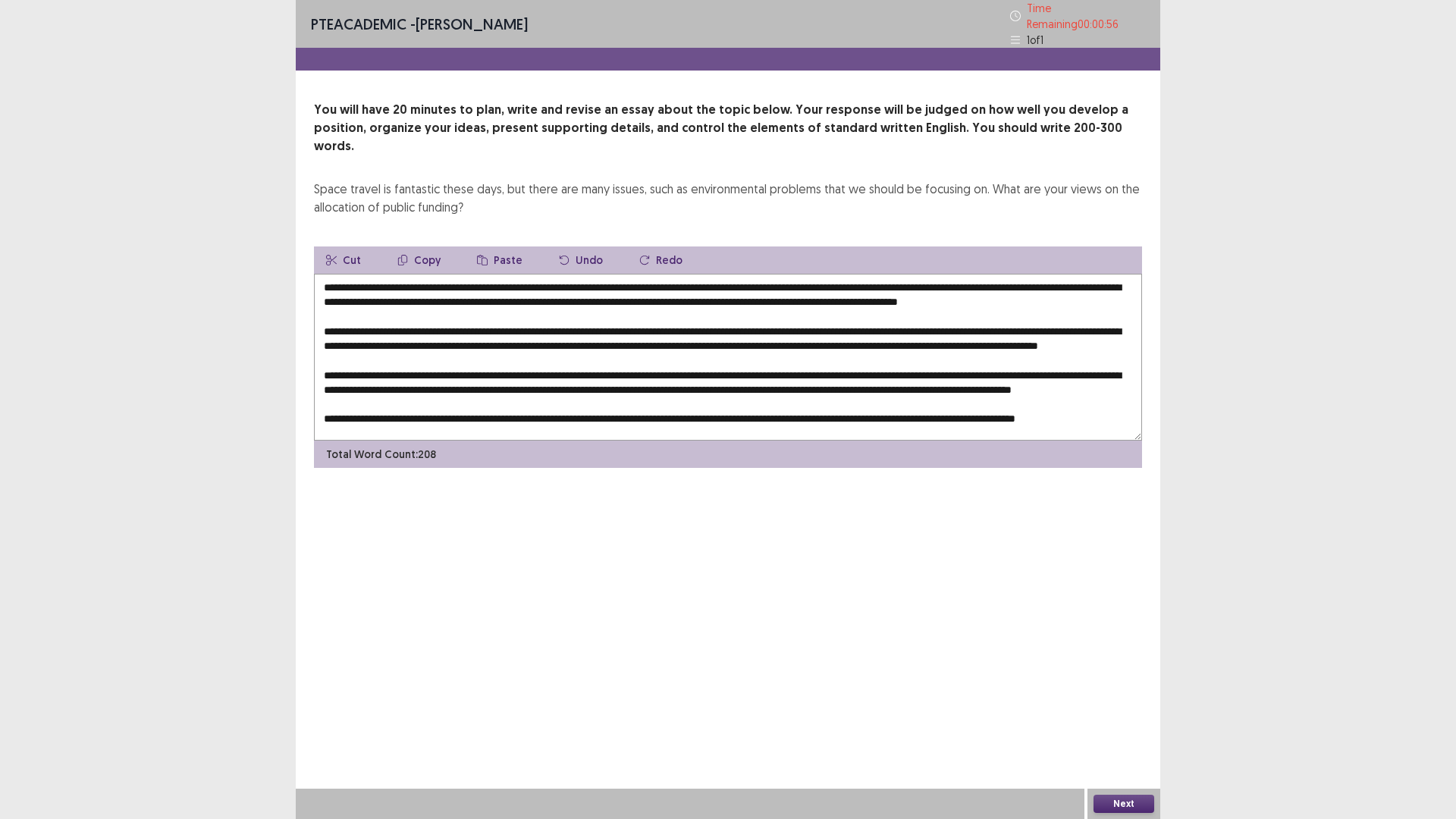
click at [618, 380] on textarea at bounding box center [727, 357] width 828 height 167
click at [941, 311] on textarea at bounding box center [727, 357] width 828 height 167
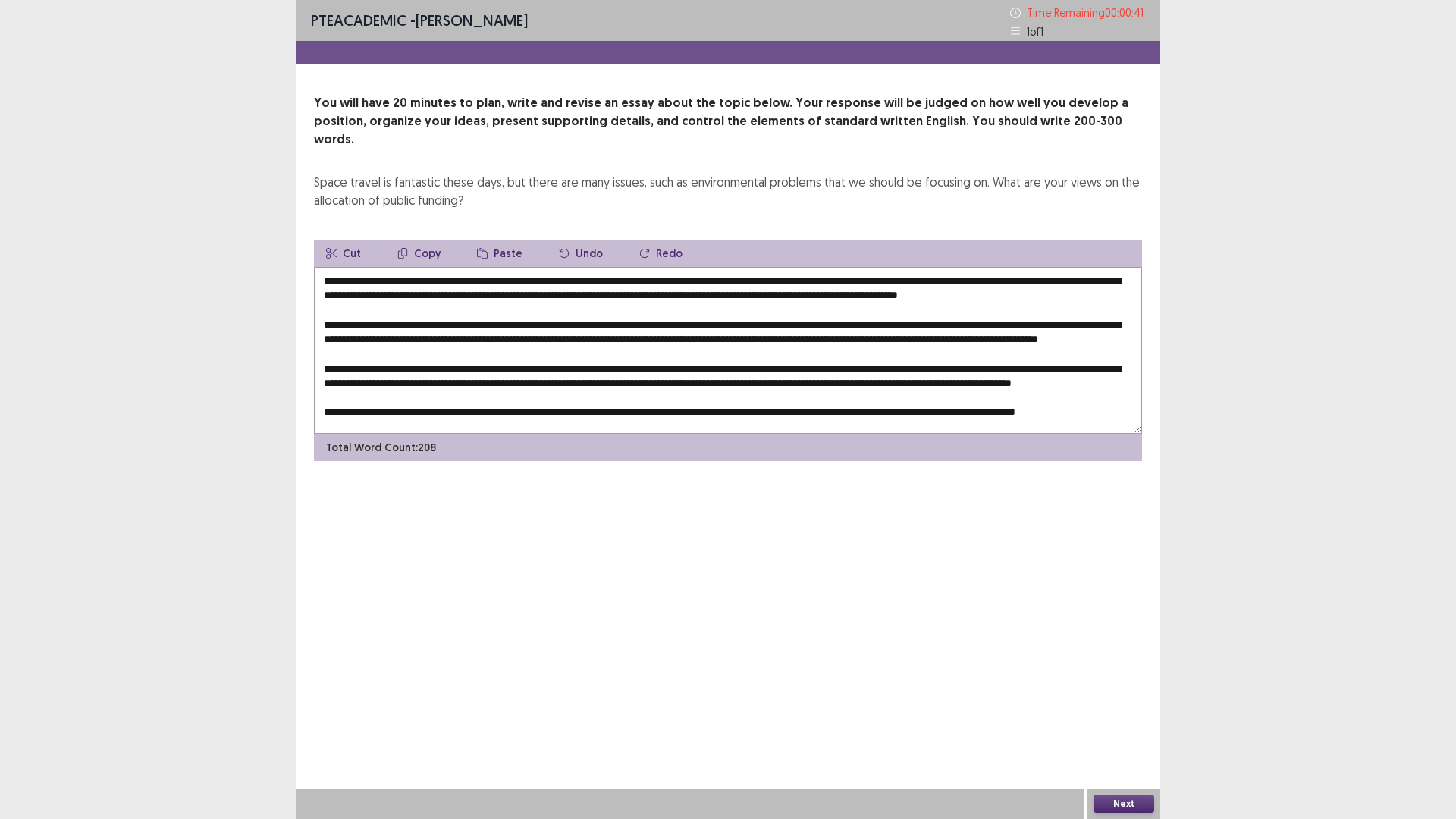
drag, startPoint x: 1022, startPoint y: 342, endPoint x: 983, endPoint y: 345, distance: 39.1
click at [983, 345] on textarea at bounding box center [727, 350] width 828 height 167
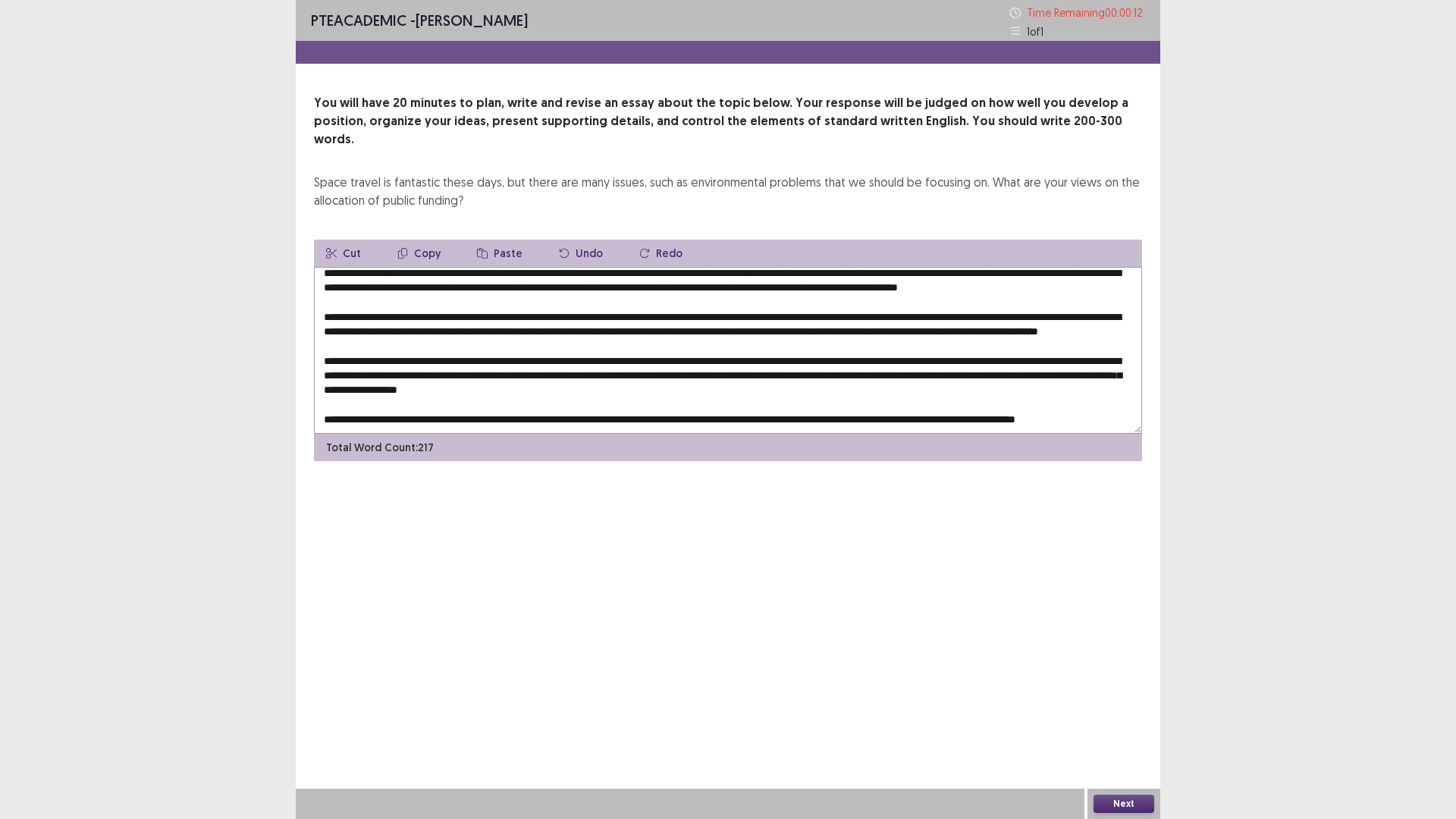
scroll to position [51, 0]
type textarea "**********"
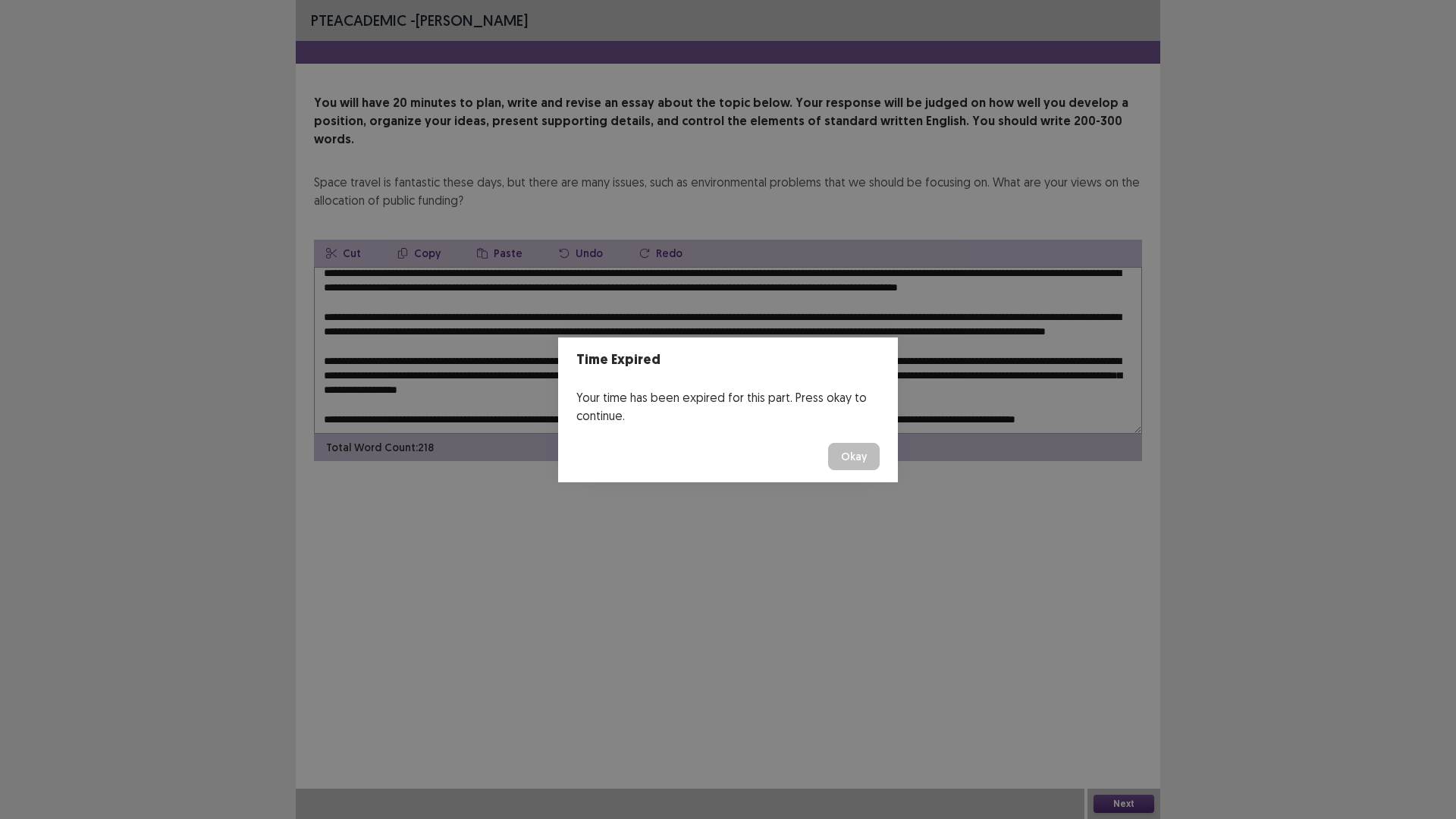
click at [851, 445] on button "Okay" at bounding box center [854, 456] width 51 height 27
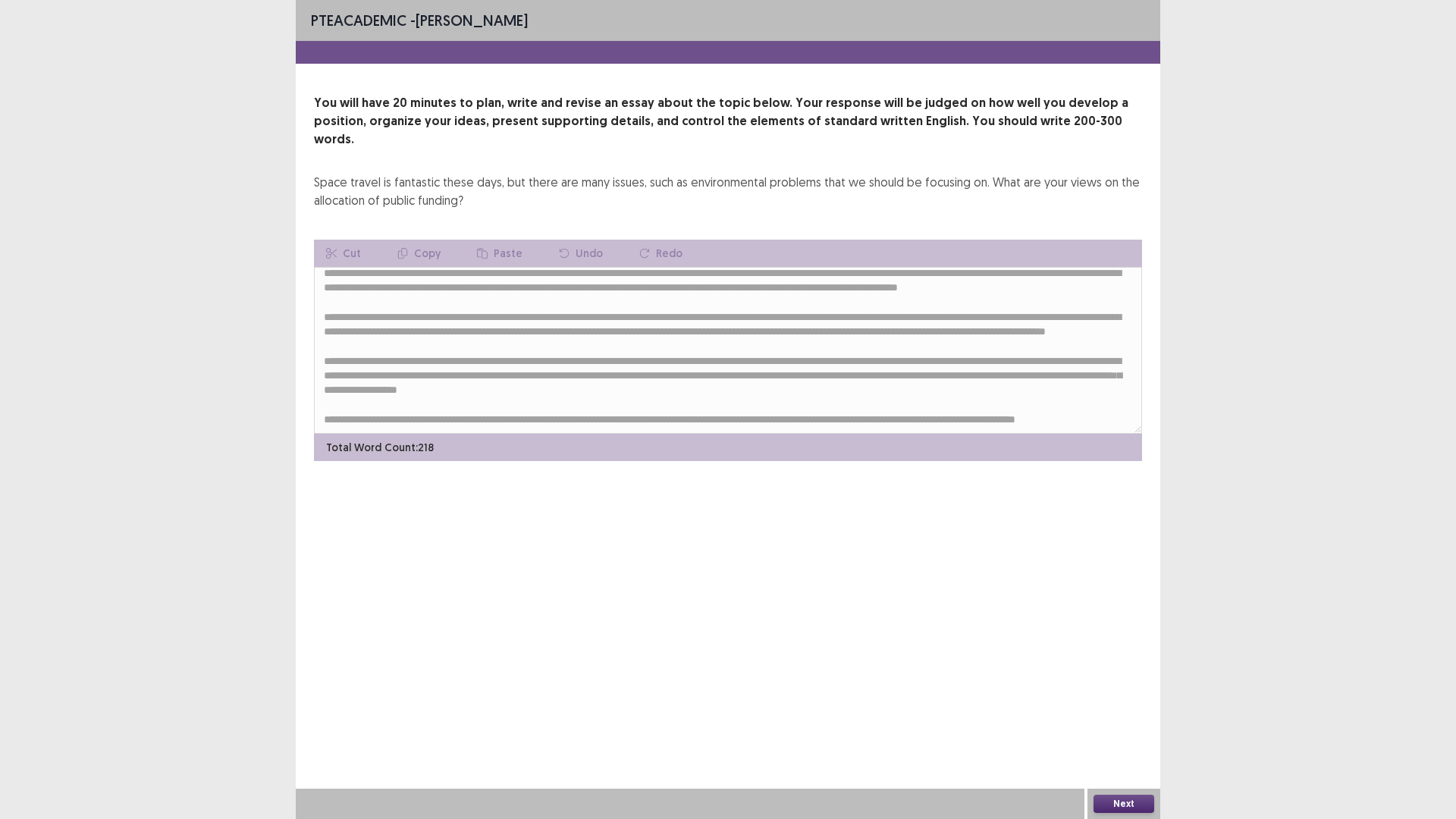
click at [1116, 722] on button "Next" at bounding box center [1124, 803] width 61 height 18
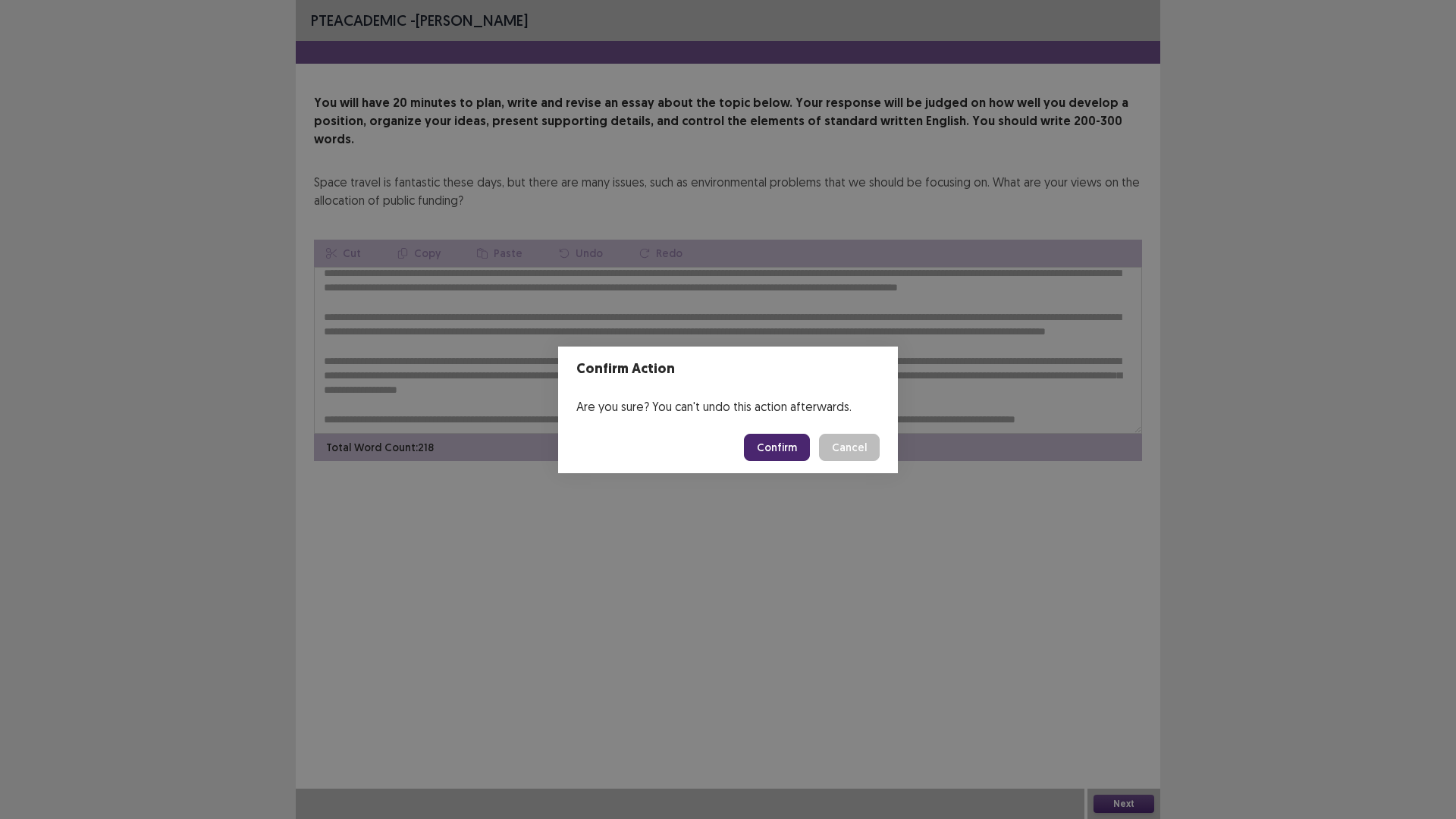
click at [773, 440] on button "Confirm" at bounding box center [776, 447] width 66 height 27
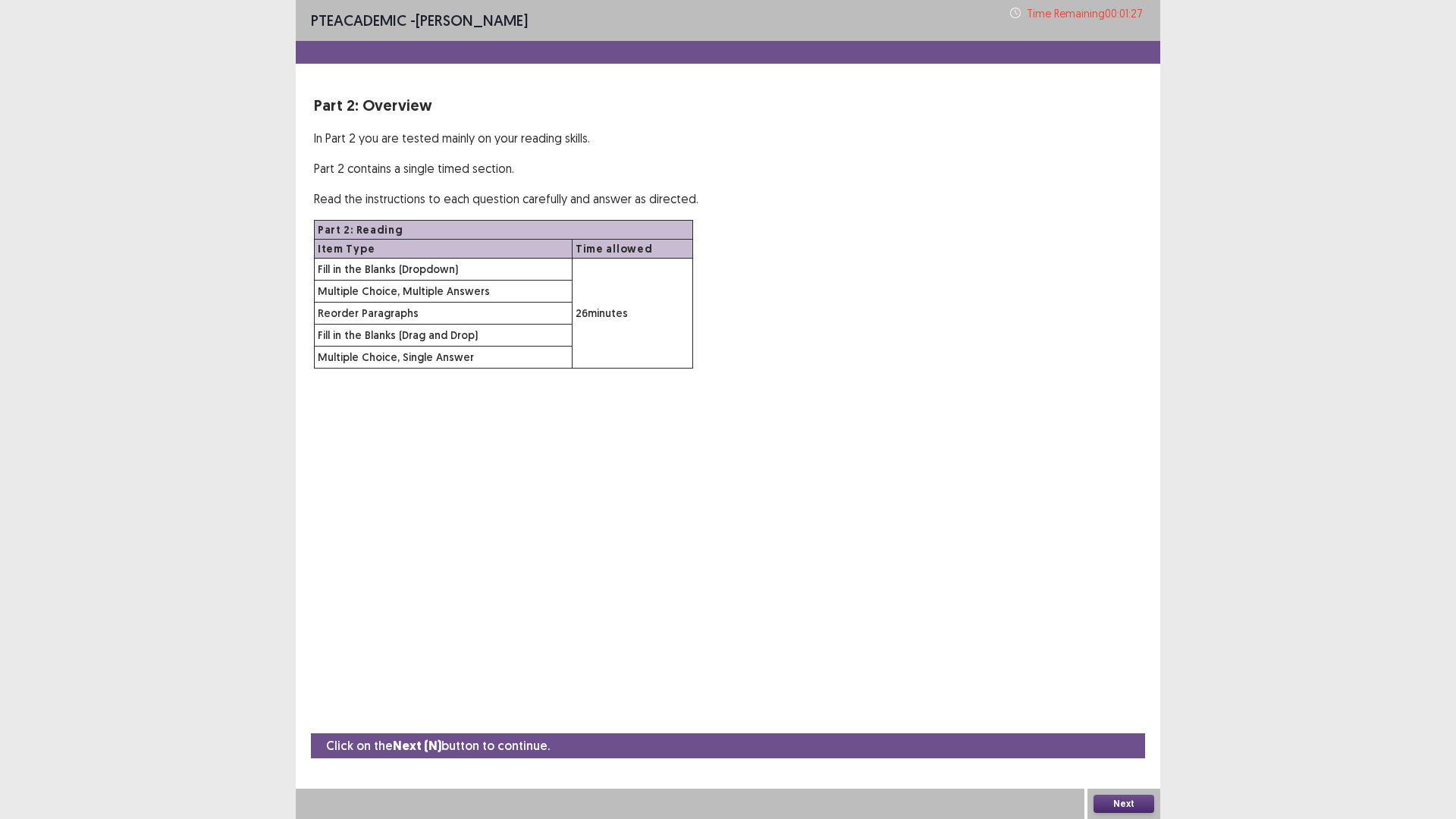
click at [1121, 722] on button "Next" at bounding box center [1124, 803] width 61 height 18
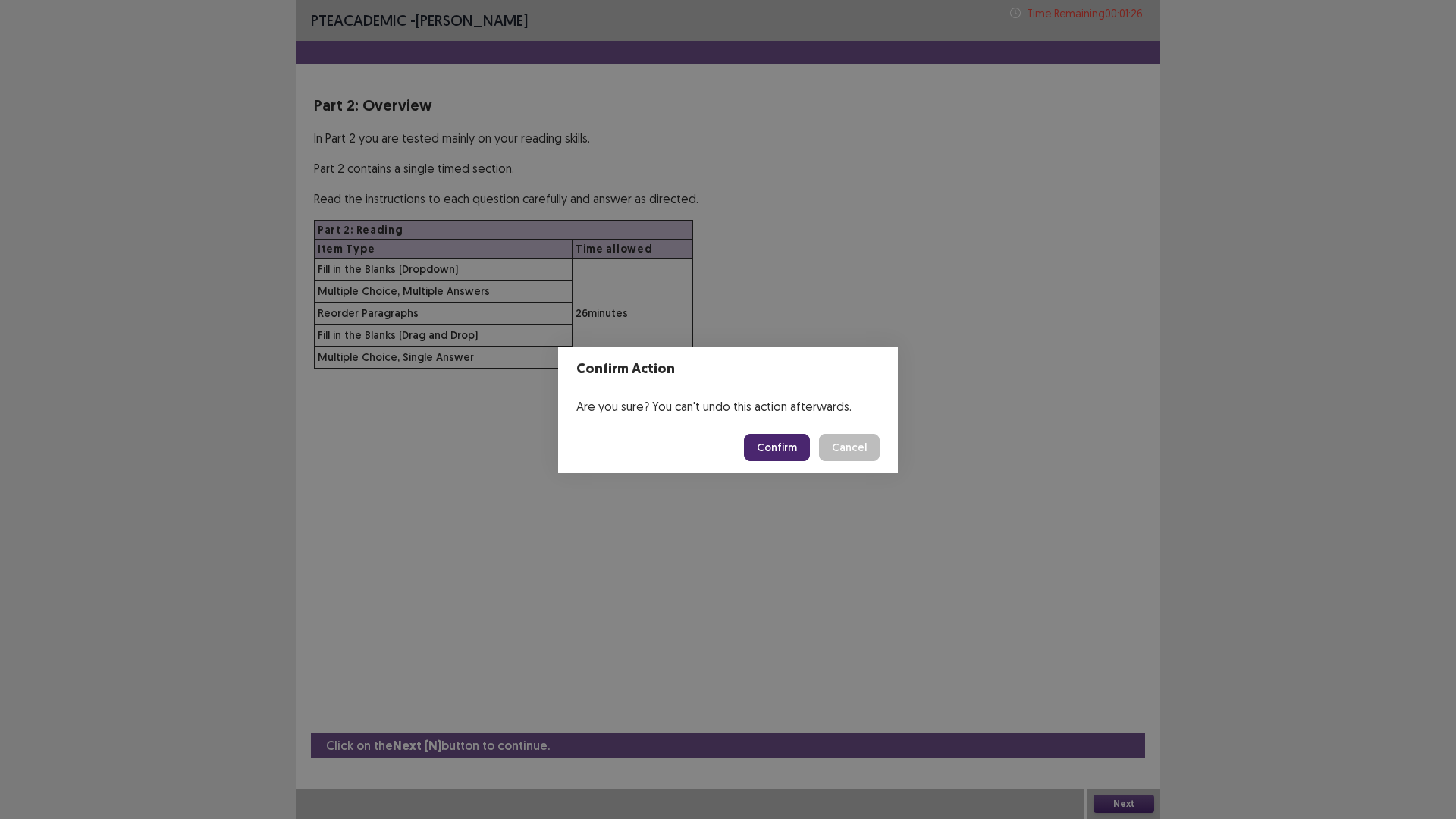
click at [774, 439] on button "Confirm" at bounding box center [776, 447] width 66 height 27
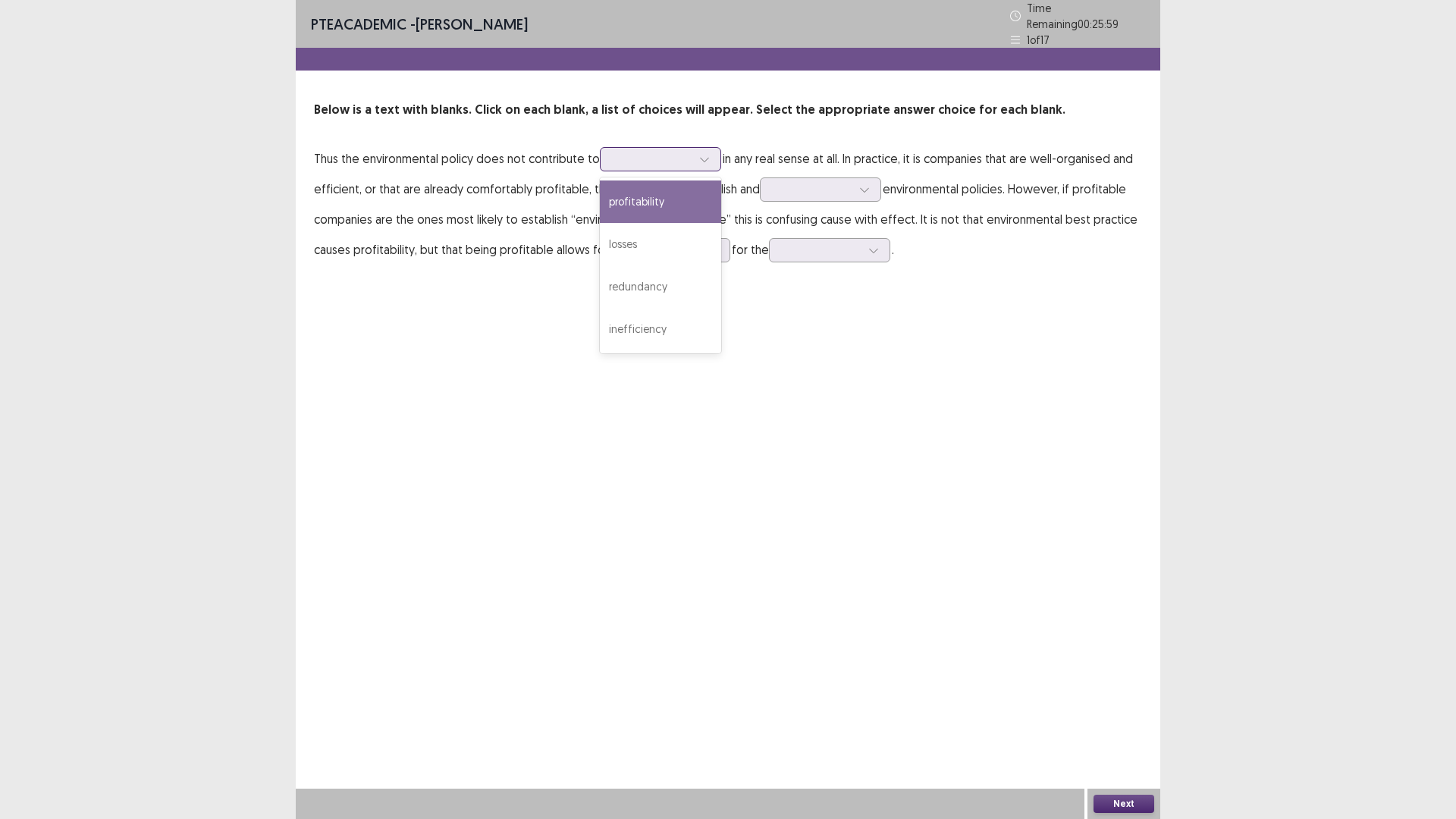
click at [705, 154] on icon at bounding box center [705, 159] width 11 height 11
click at [642, 236] on div "losses" at bounding box center [660, 244] width 121 height 43
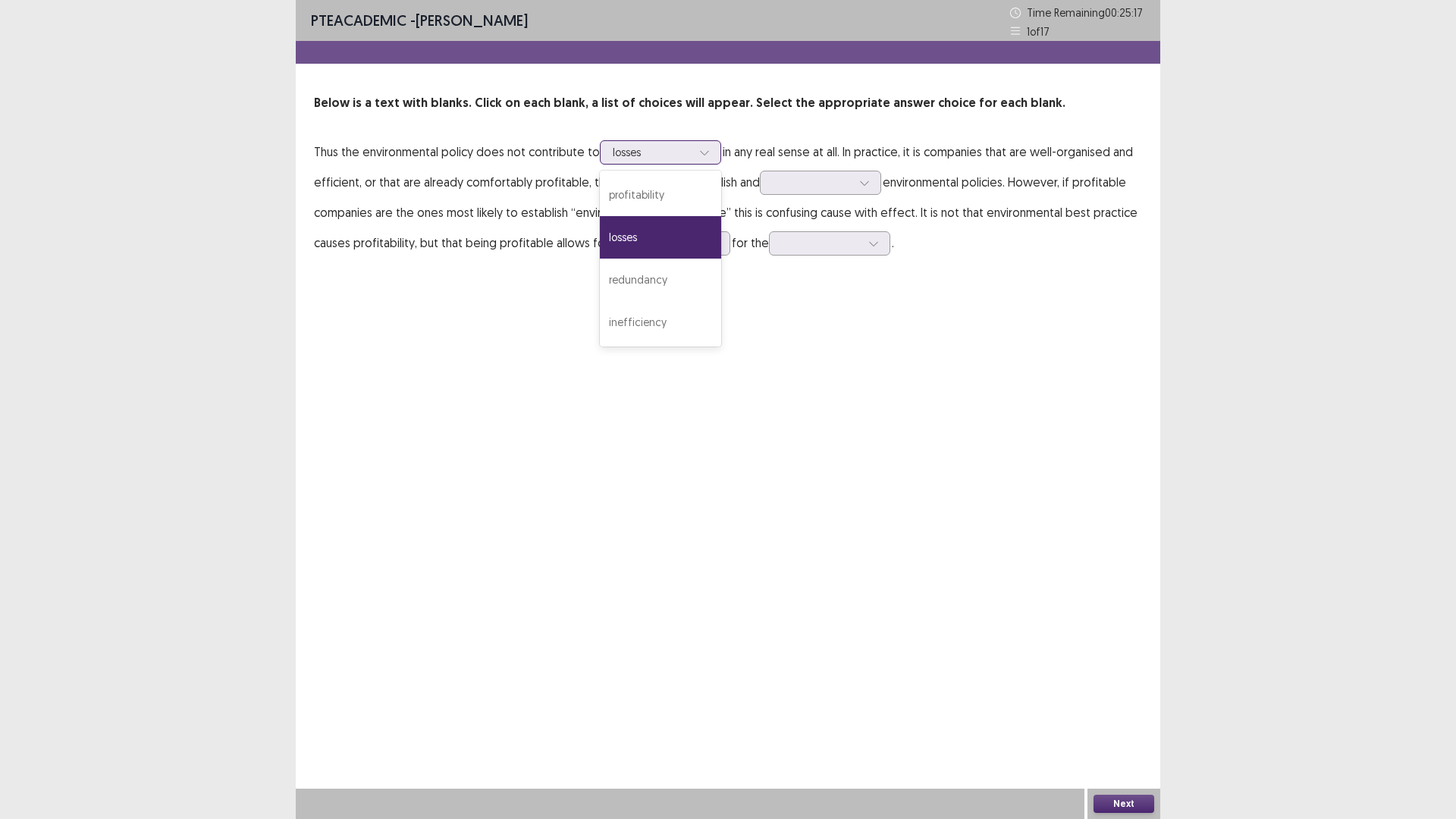
click at [702, 150] on icon at bounding box center [705, 153] width 11 height 11
click at [669, 198] on div "profitability" at bounding box center [660, 195] width 121 height 43
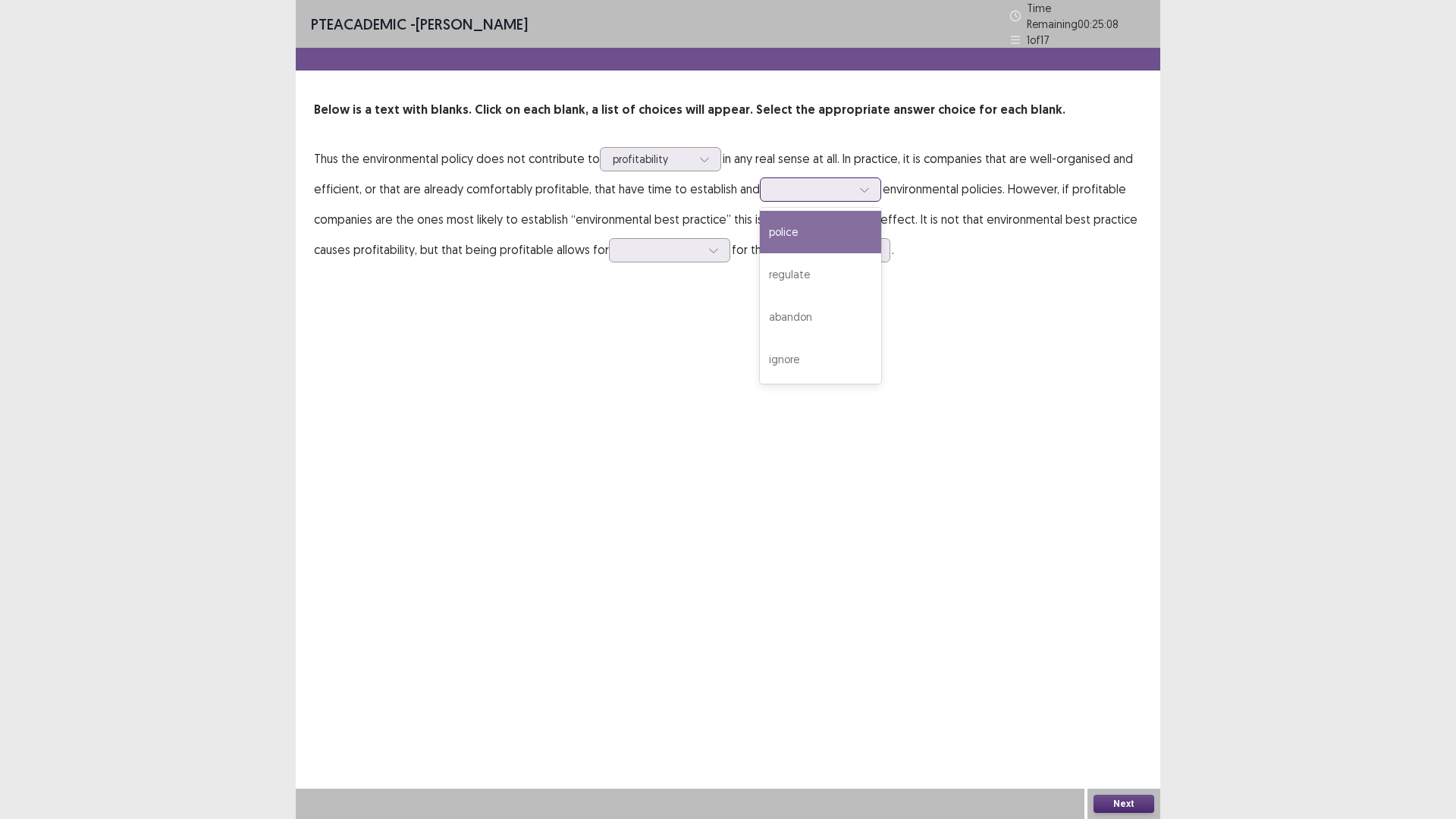
click at [861, 184] on icon at bounding box center [865, 189] width 11 height 11
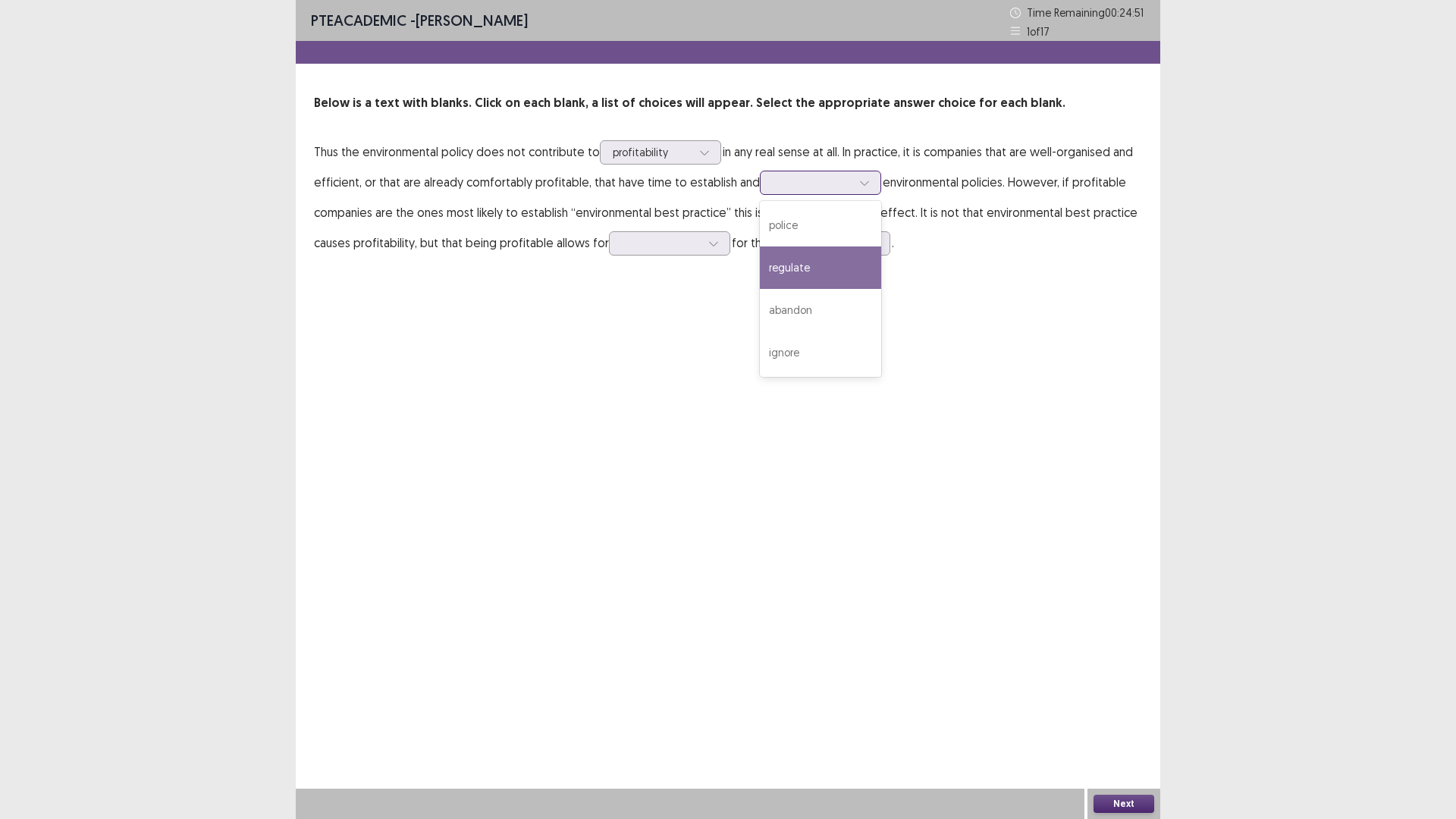
click at [805, 266] on div "regulate" at bounding box center [820, 268] width 121 height 43
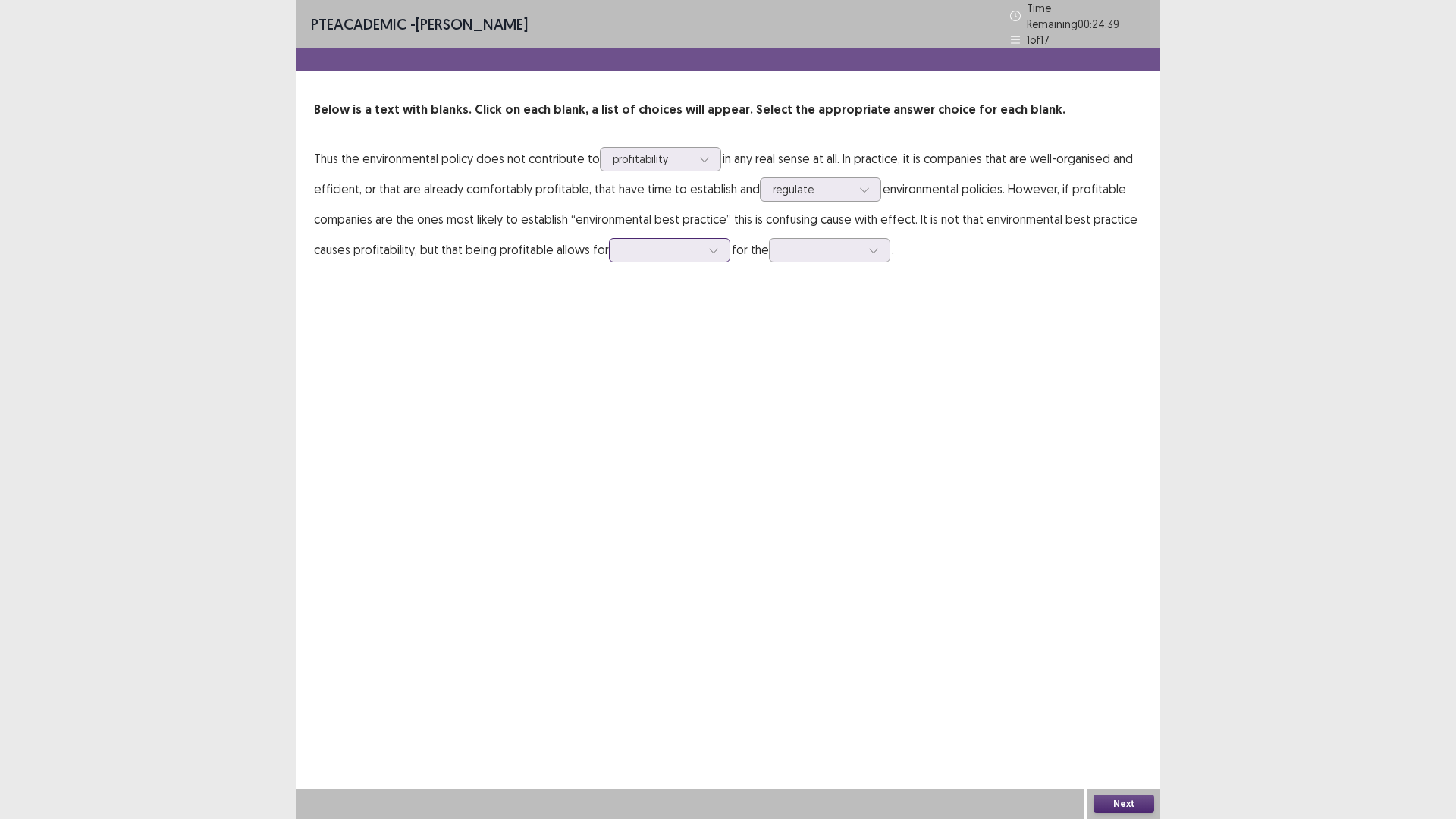
click at [712, 245] on icon at bounding box center [713, 251] width 11 height 11
click at [644, 407] on div "concern" at bounding box center [670, 420] width 121 height 43
click at [868, 245] on icon at bounding box center [874, 251] width 11 height 11
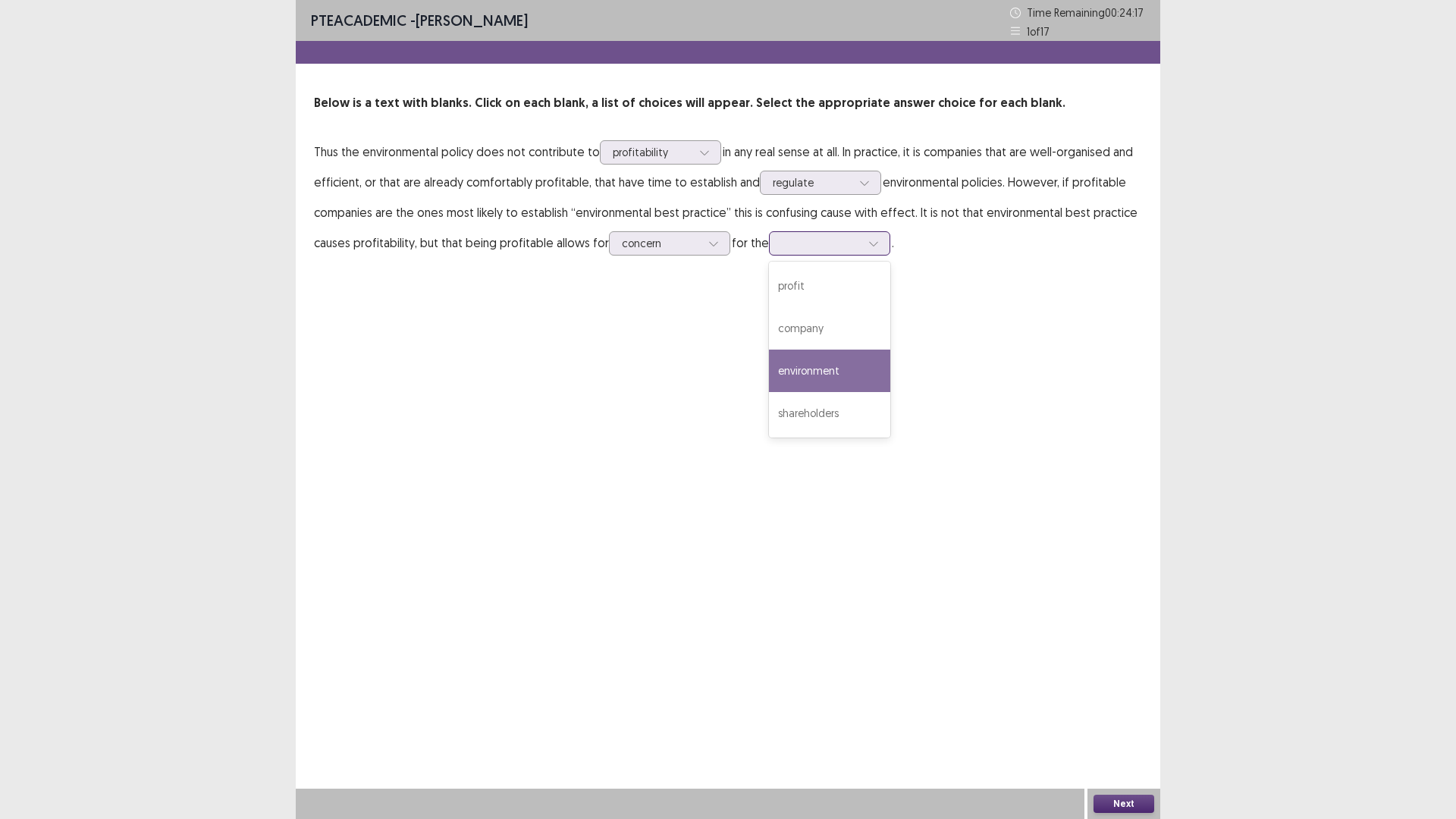
click at [822, 370] on div "environment" at bounding box center [830, 370] width 121 height 43
click at [1139, 722] on button "Next" at bounding box center [1124, 803] width 61 height 18
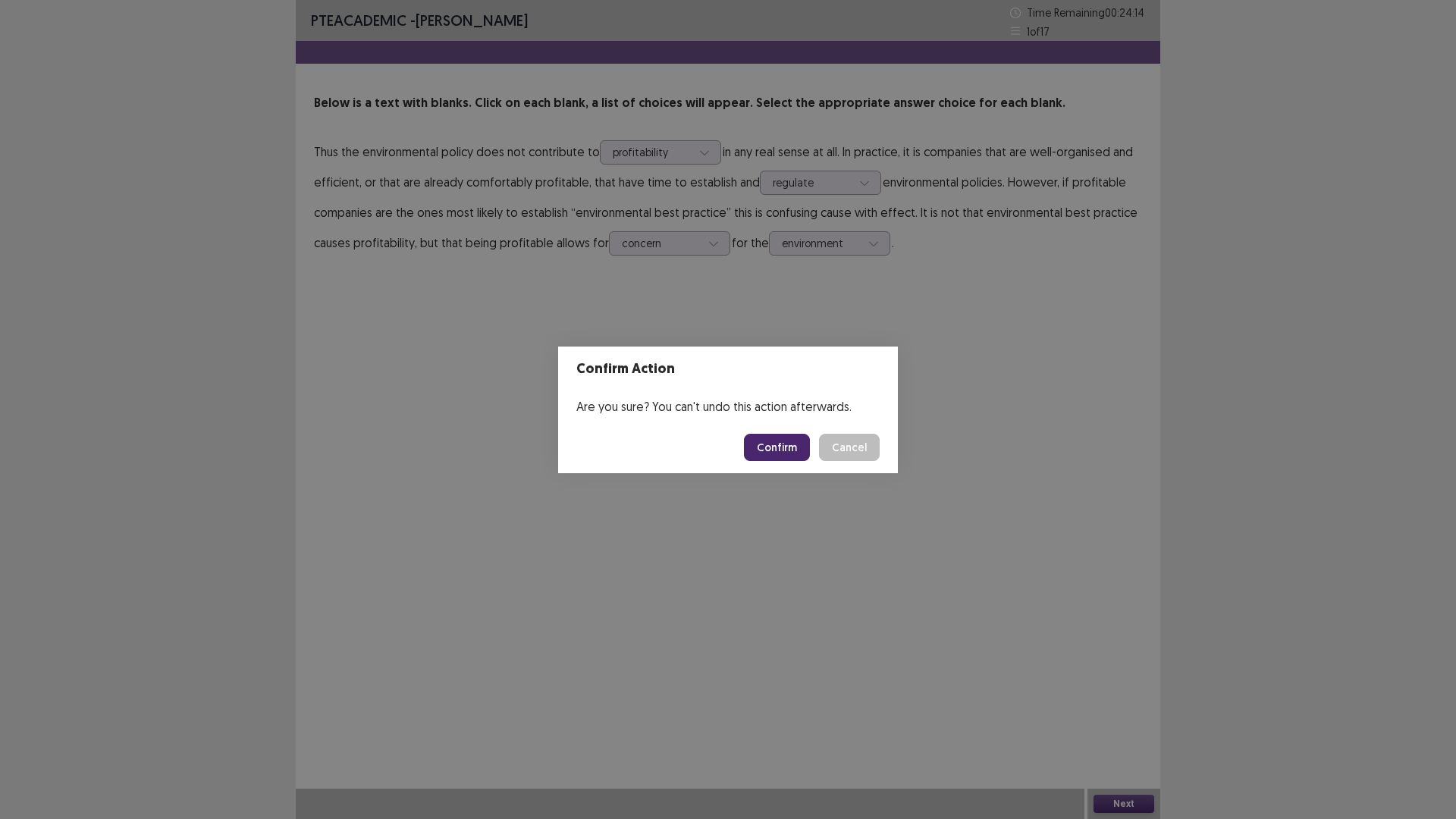
click at [771, 448] on button "Confirm" at bounding box center [776, 447] width 66 height 27
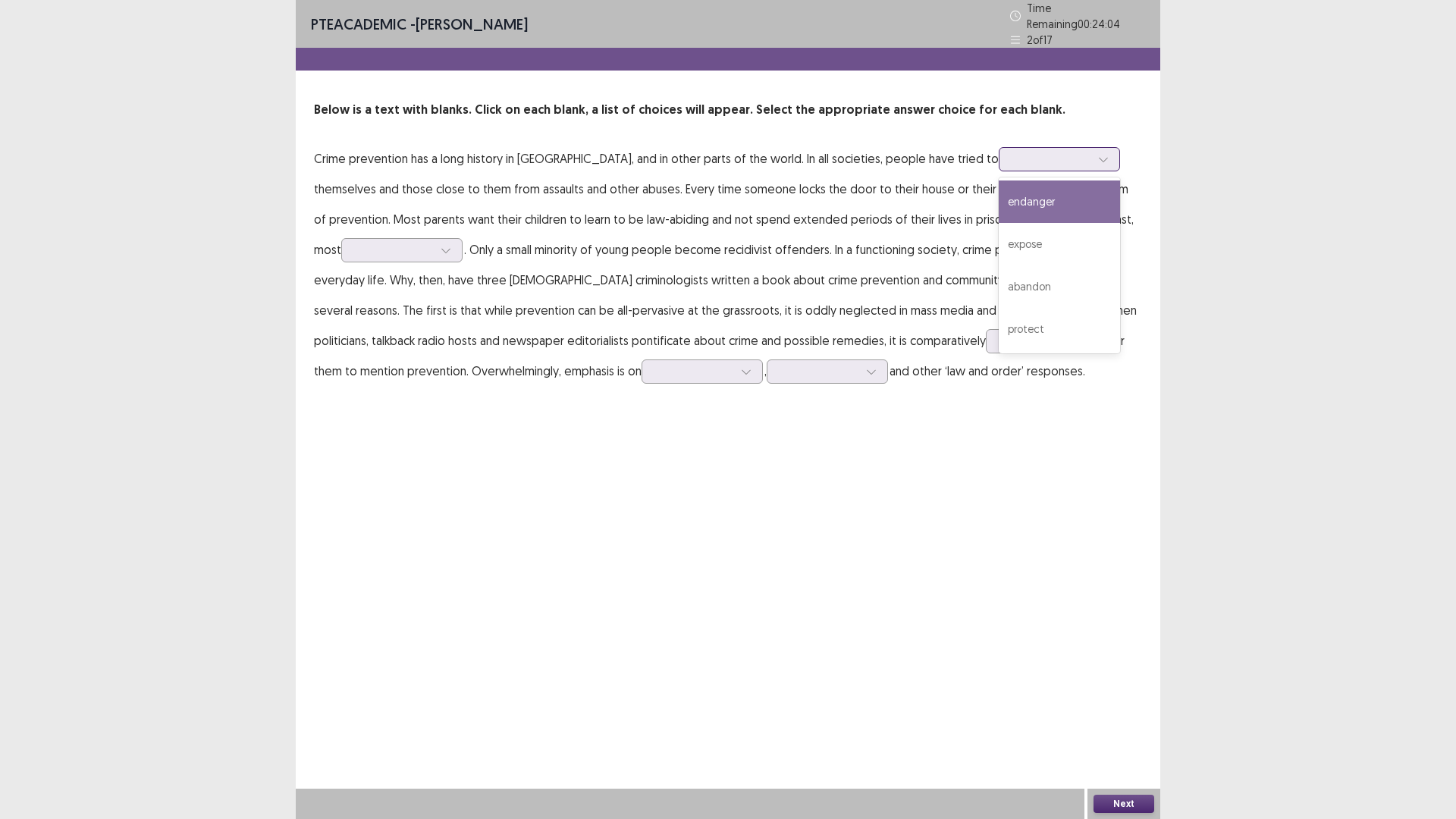
click at [1098, 154] on icon at bounding box center [1104, 159] width 11 height 11
click at [999, 318] on div "protect" at bounding box center [1059, 329] width 121 height 43
click at [441, 245] on icon at bounding box center [446, 251] width 11 height 11
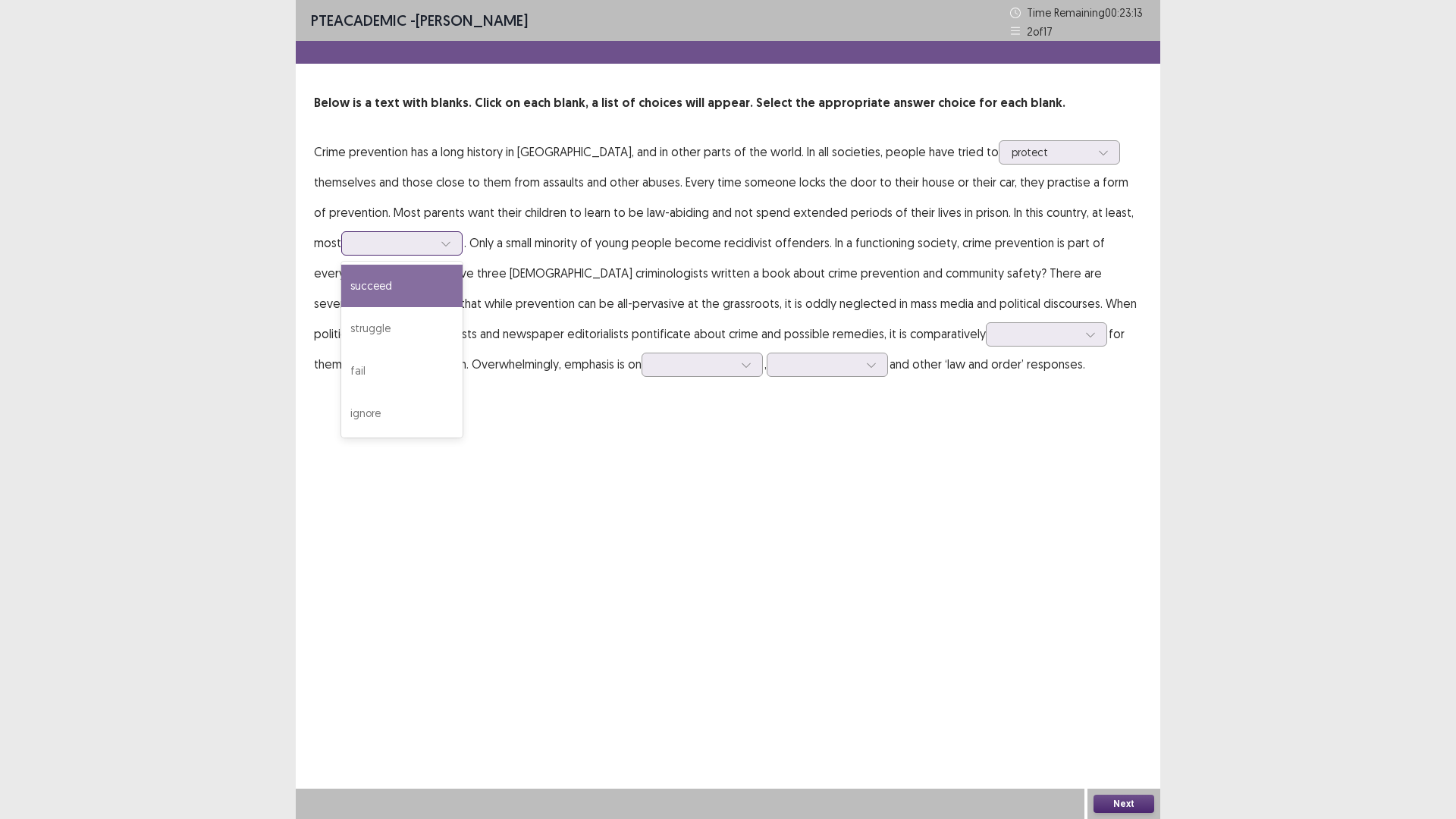
click at [345, 288] on div "succeed" at bounding box center [402, 286] width 121 height 43
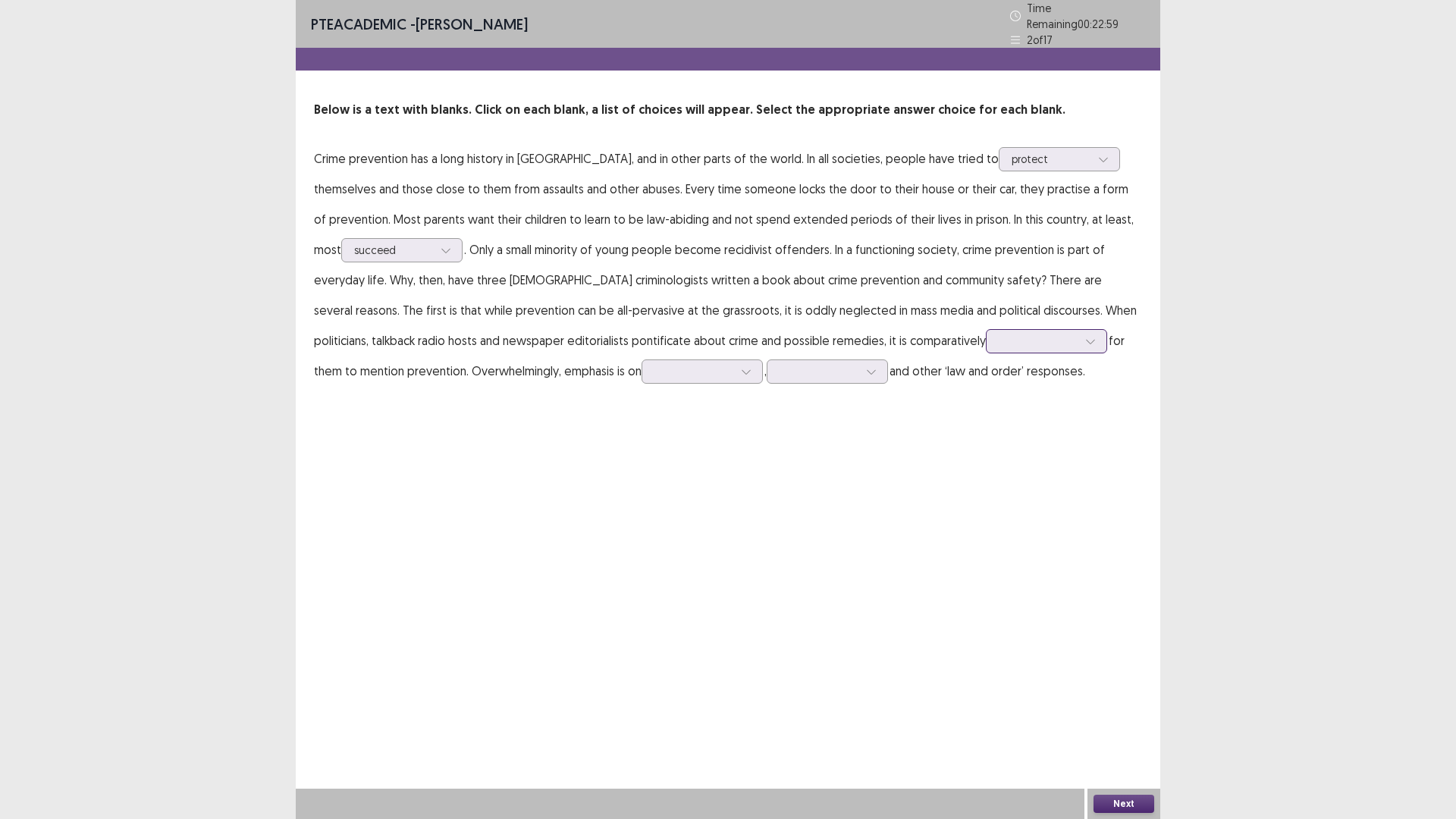
click at [1085, 336] on icon at bounding box center [1090, 342] width 11 height 11
click at [986, 418] on div "mandatory" at bounding box center [1046, 426] width 121 height 43
click at [741, 366] on icon at bounding box center [747, 372] width 11 height 11
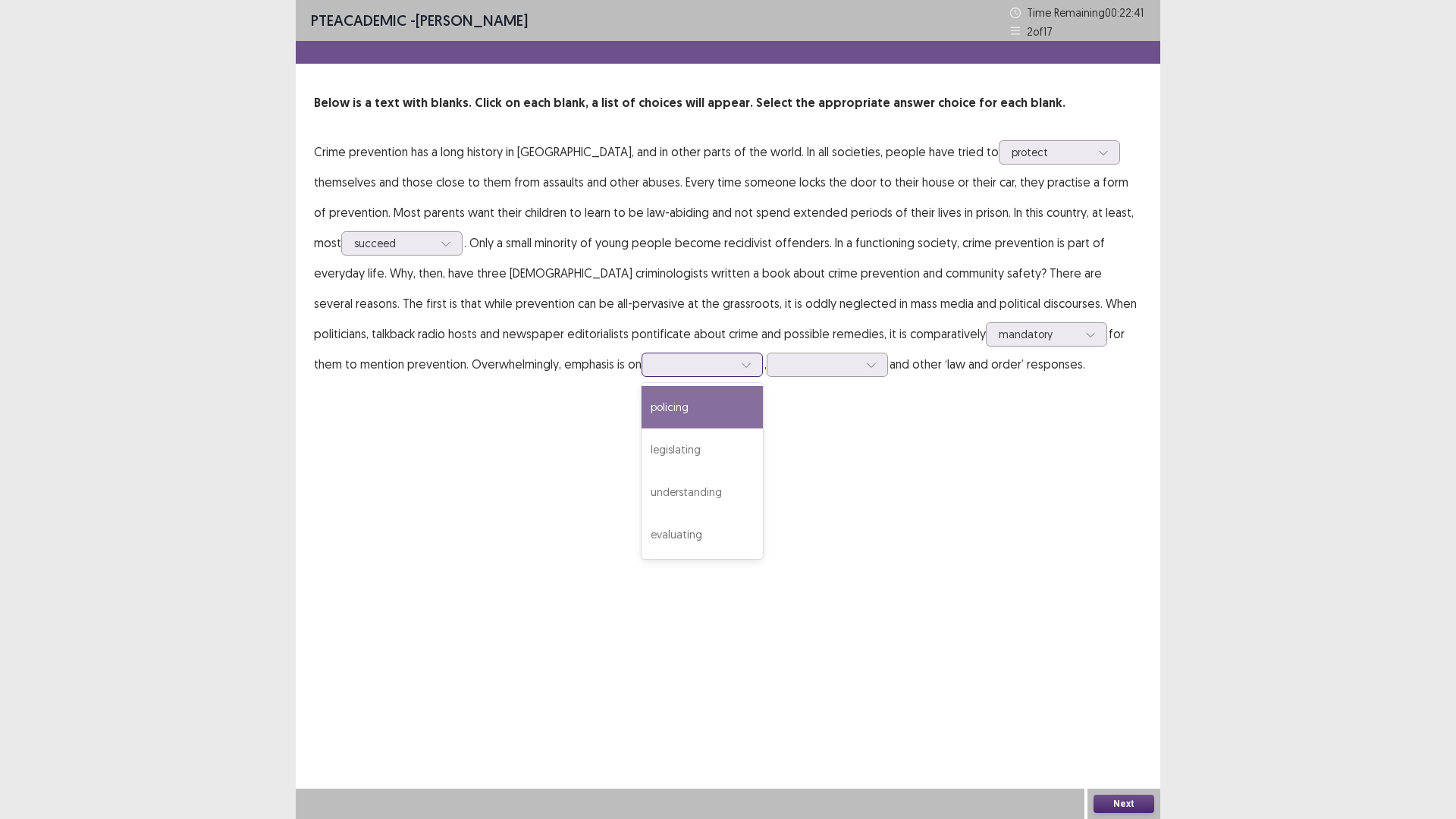
click at [642, 412] on div "policing" at bounding box center [702, 407] width 121 height 43
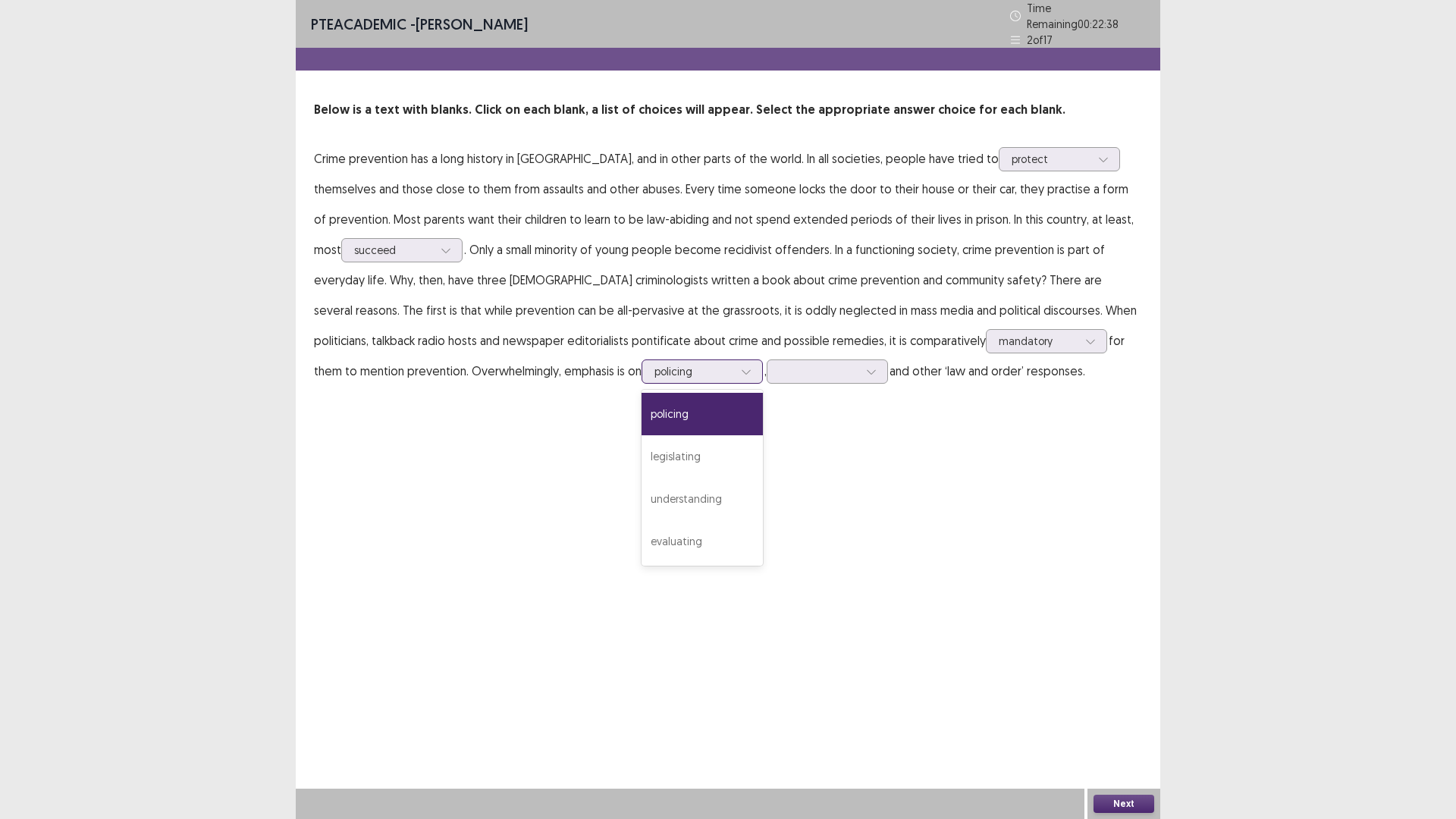
click at [741, 366] on icon at bounding box center [747, 372] width 11 height 11
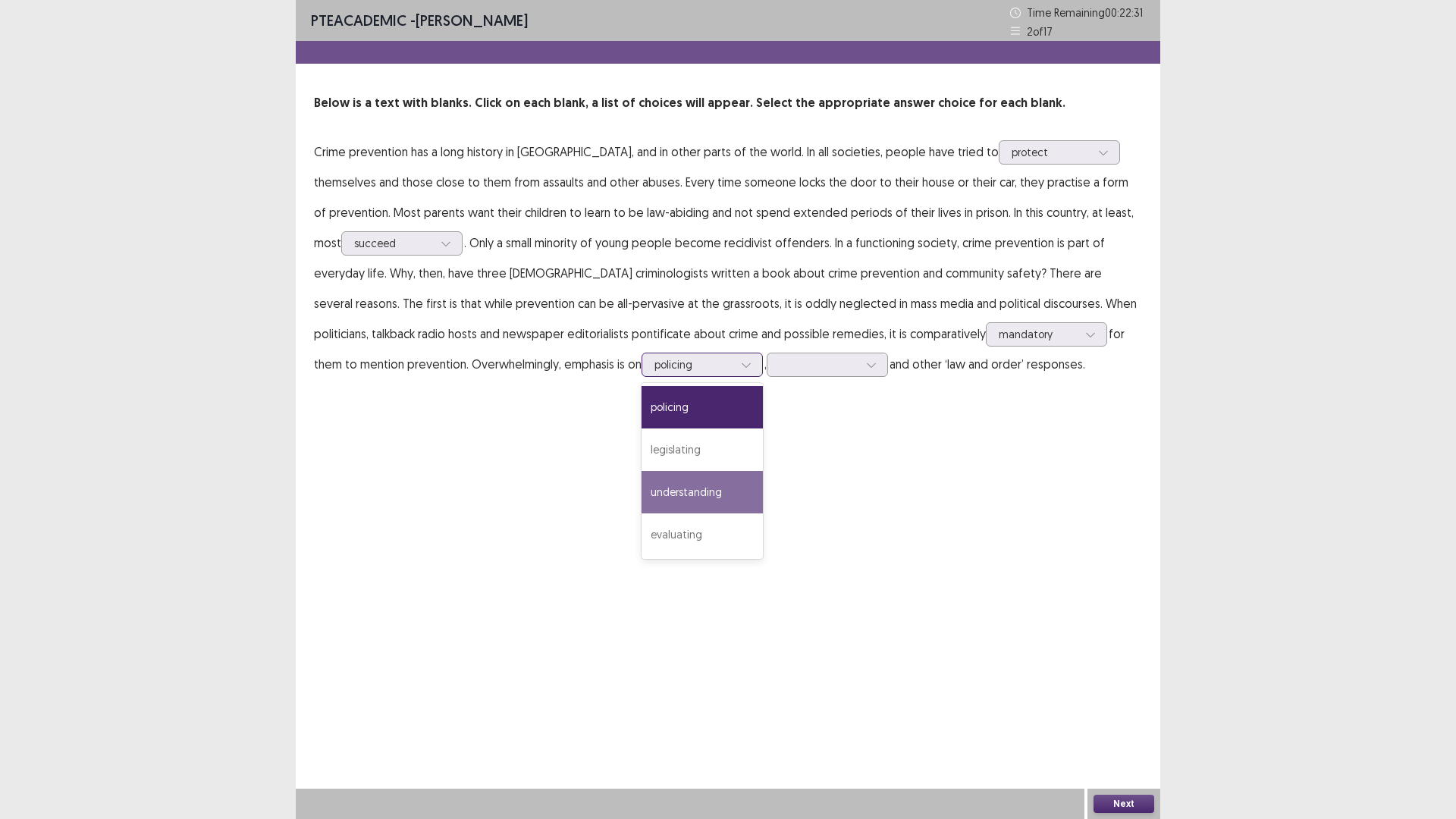
click at [642, 491] on div "understanding" at bounding box center [702, 492] width 121 height 43
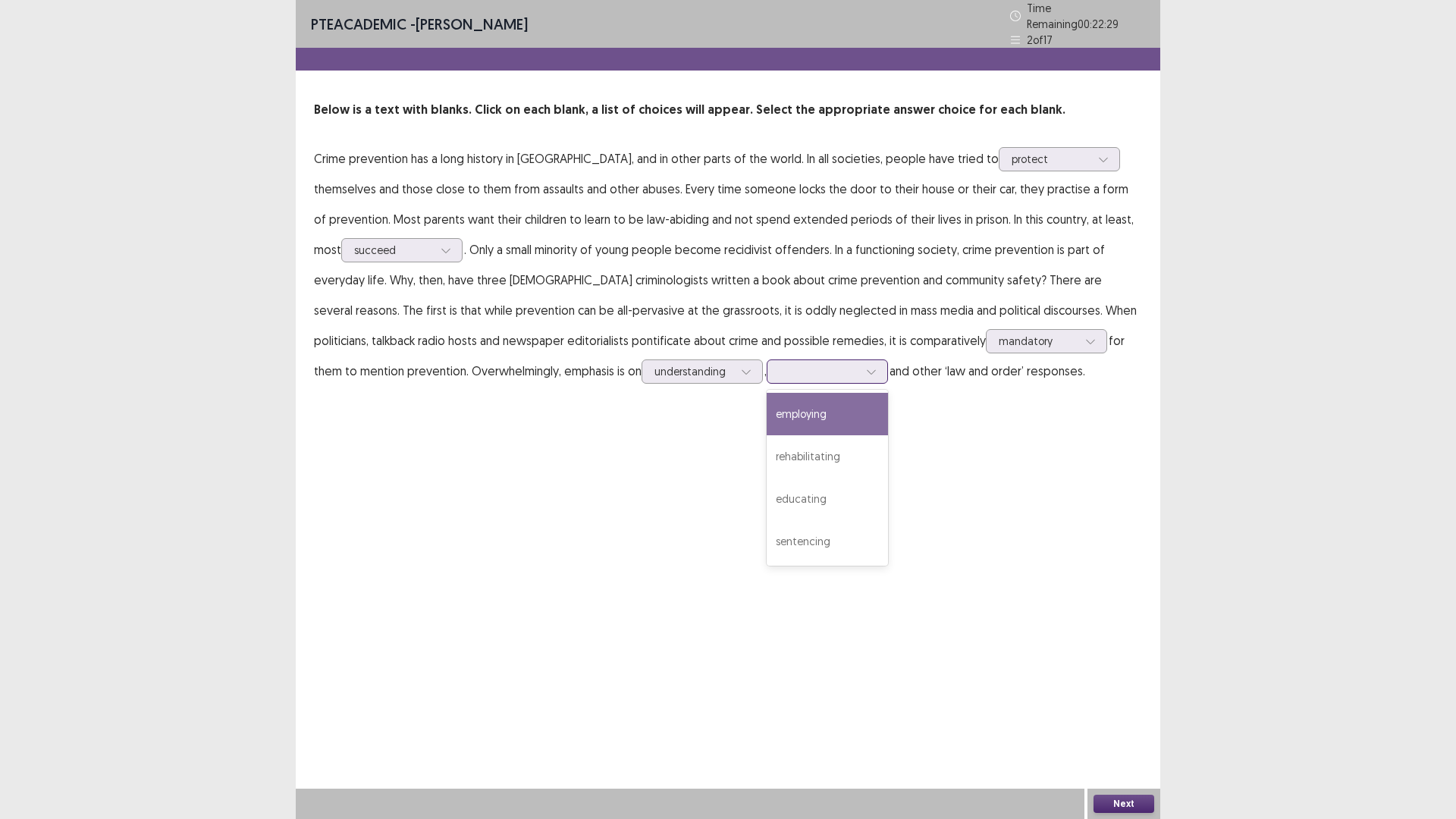
click at [866, 370] on icon at bounding box center [872, 372] width 11 height 11
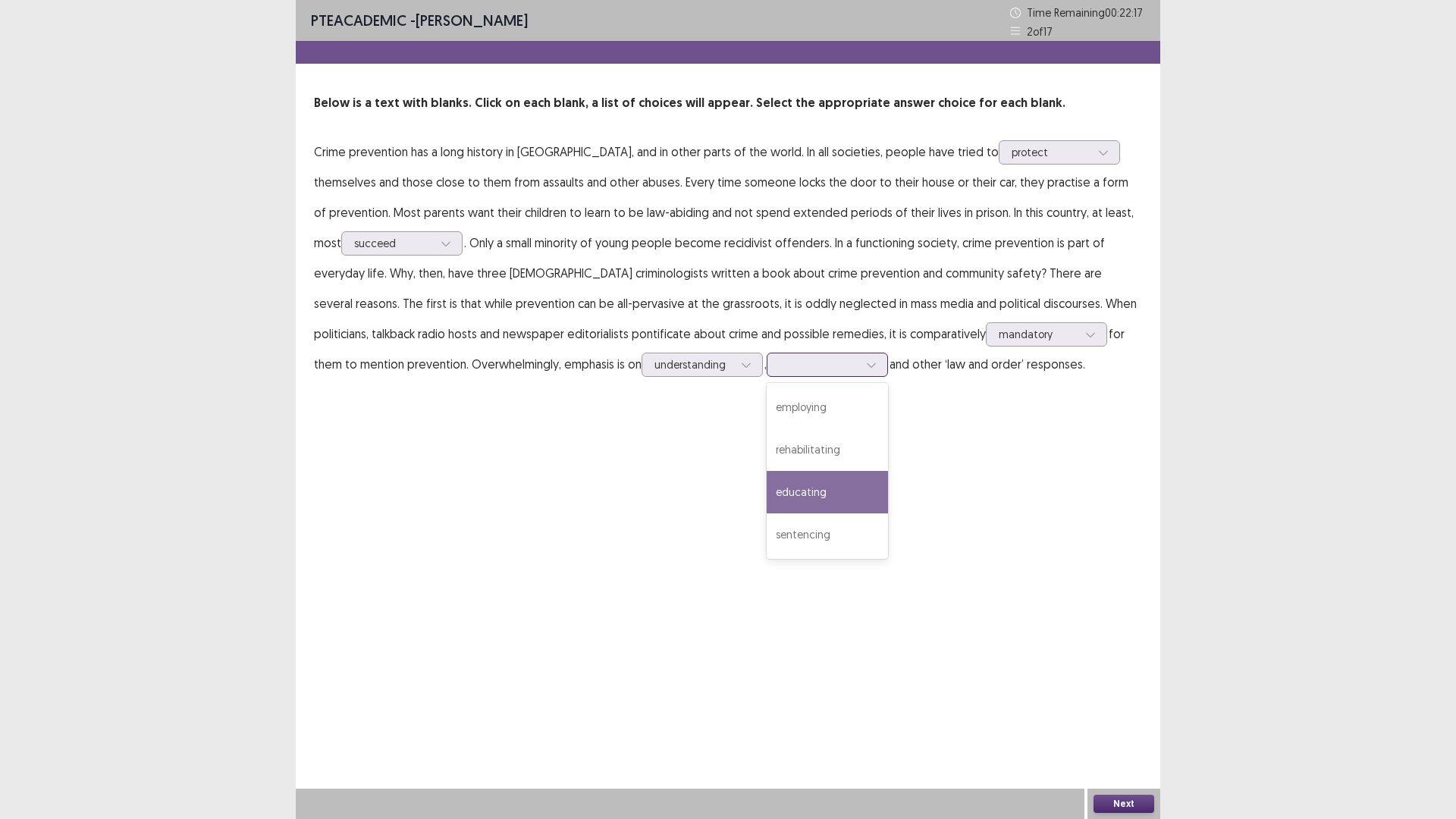
click at [767, 488] on div "educating" at bounding box center [827, 492] width 121 height 43
click at [1135, 722] on button "Next" at bounding box center [1124, 803] width 61 height 18
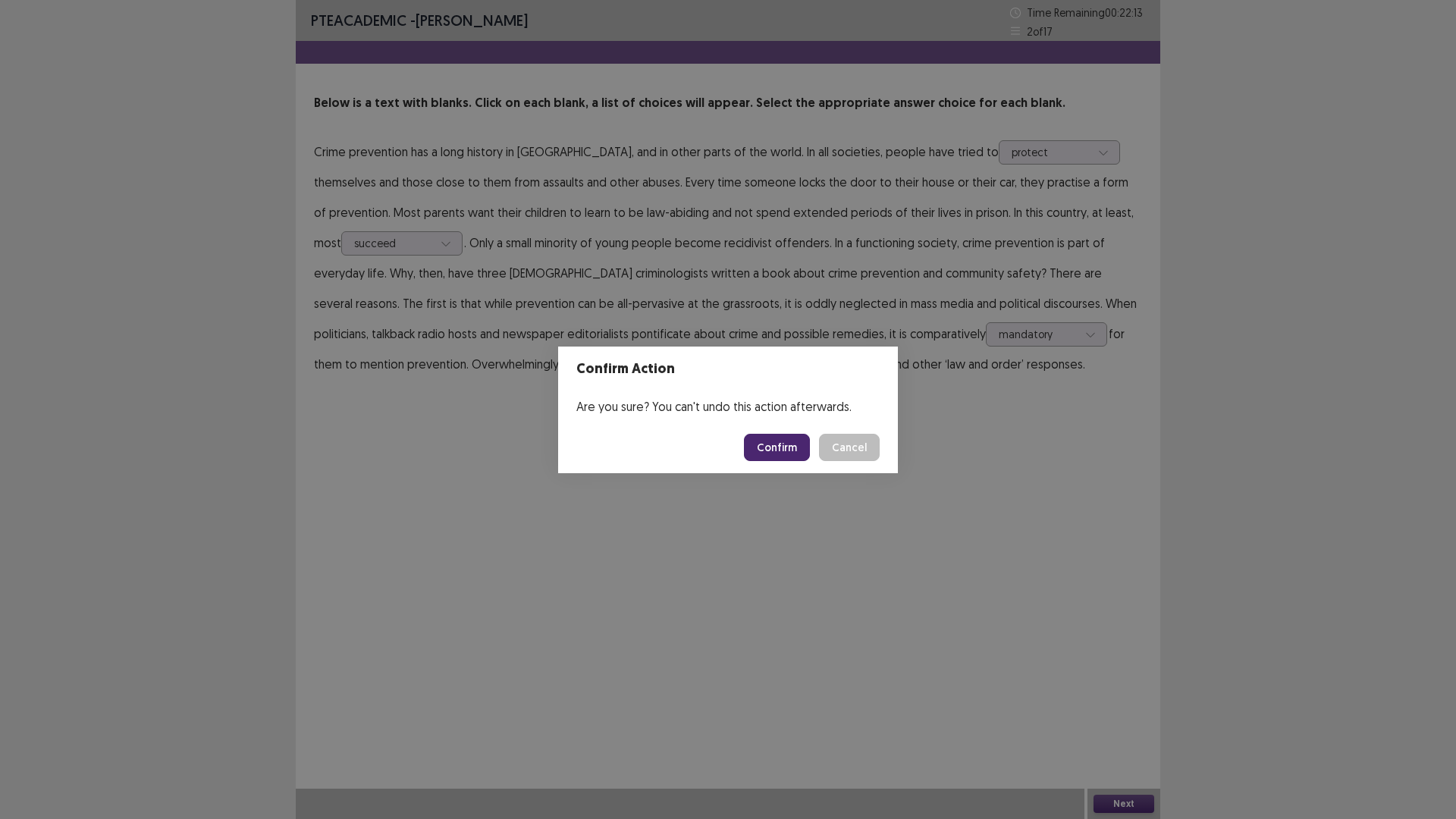
click at [775, 446] on button "Confirm" at bounding box center [776, 447] width 66 height 27
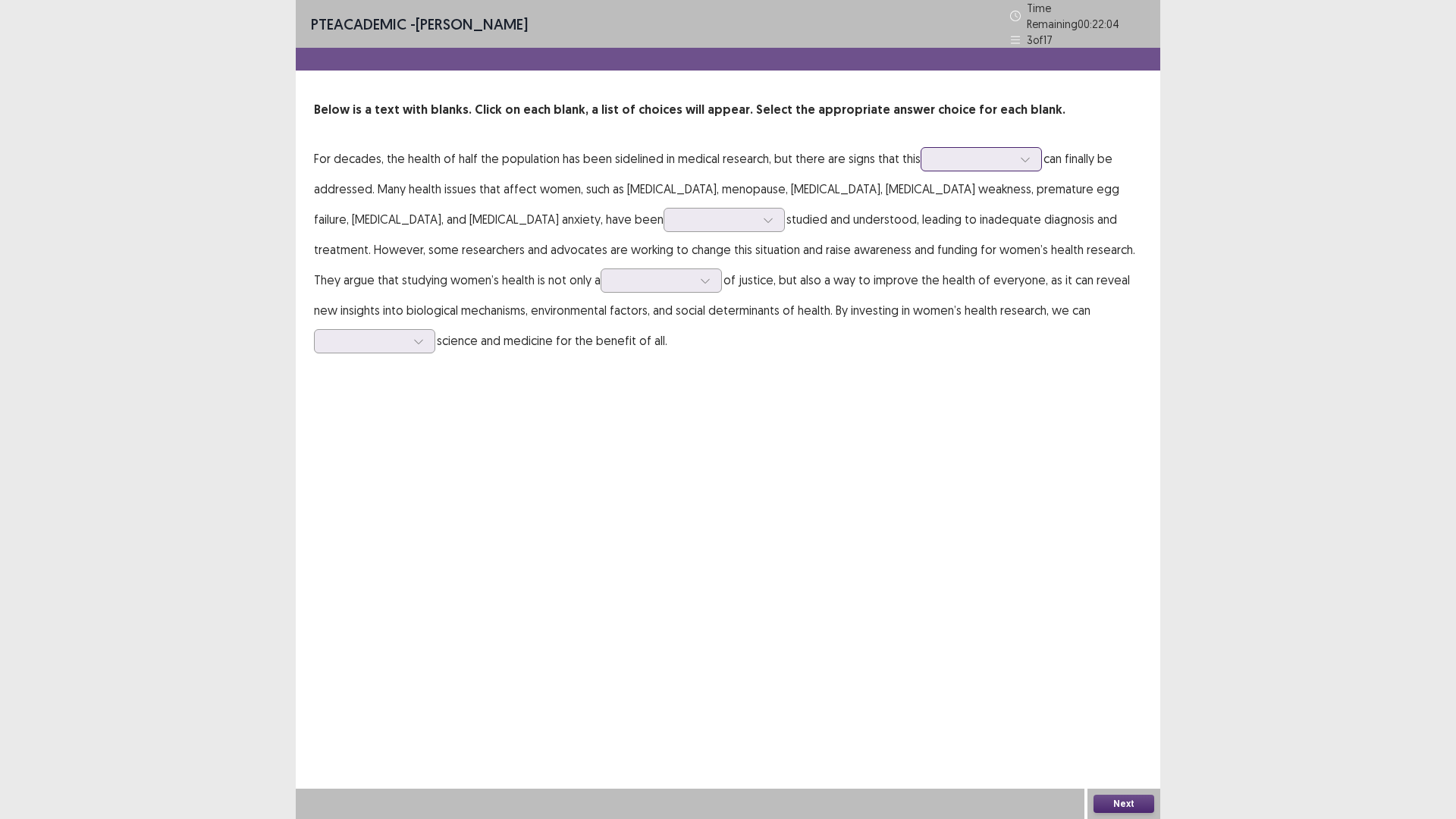
click at [1024, 154] on icon at bounding box center [1025, 159] width 11 height 11
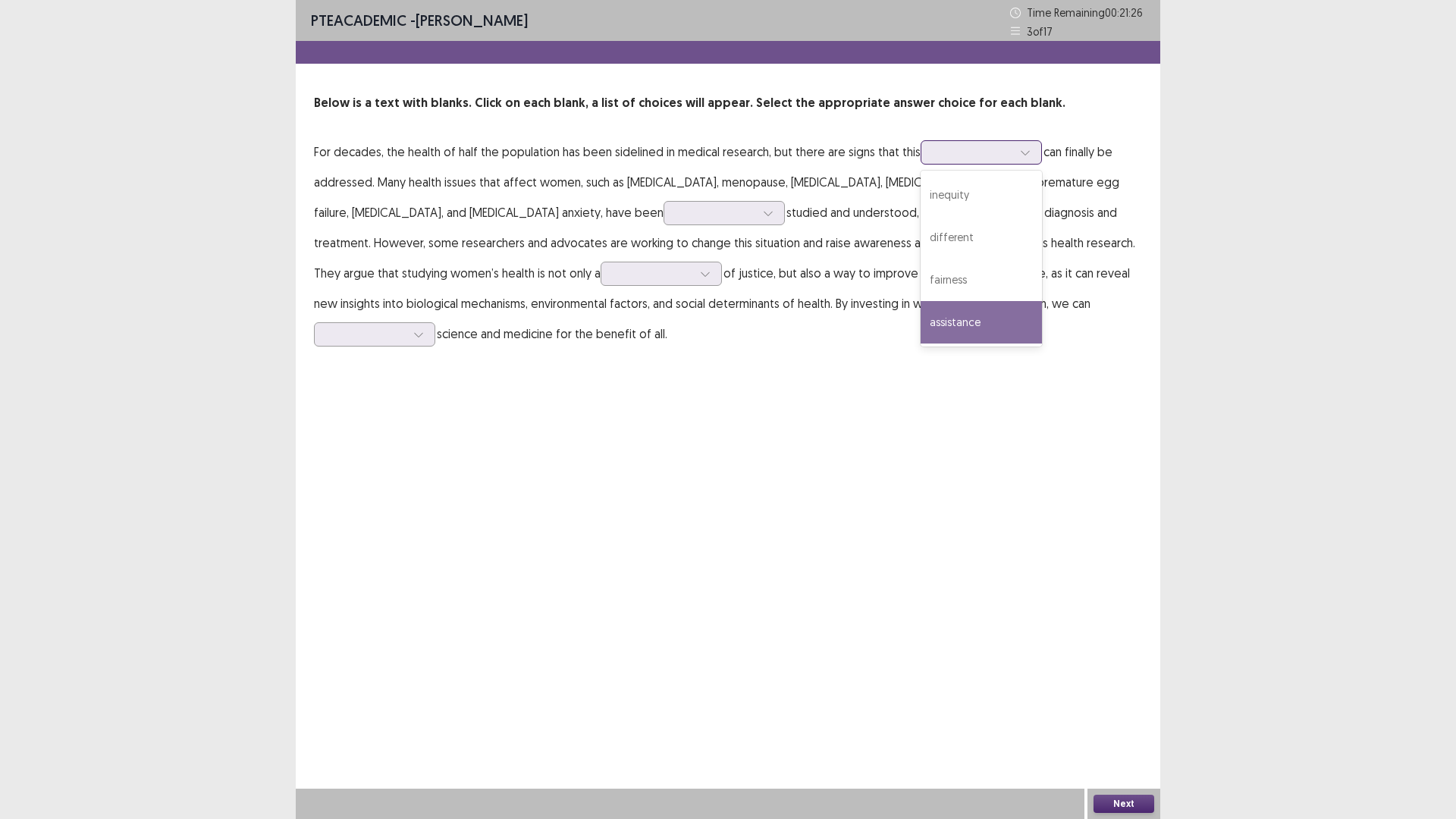
click at [948, 321] on div "assistance" at bounding box center [981, 322] width 121 height 43
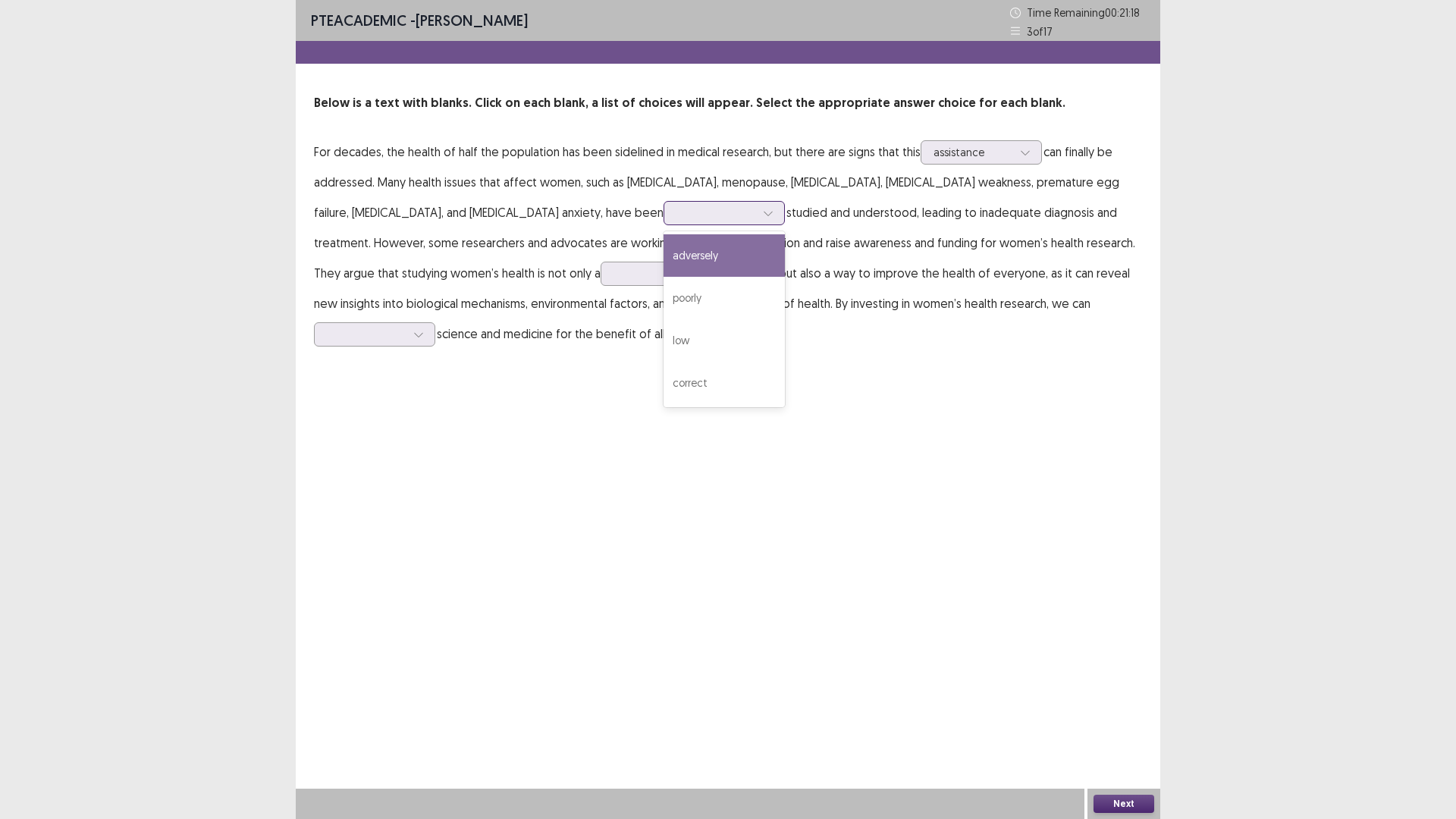
click at [763, 214] on icon at bounding box center [768, 213] width 11 height 11
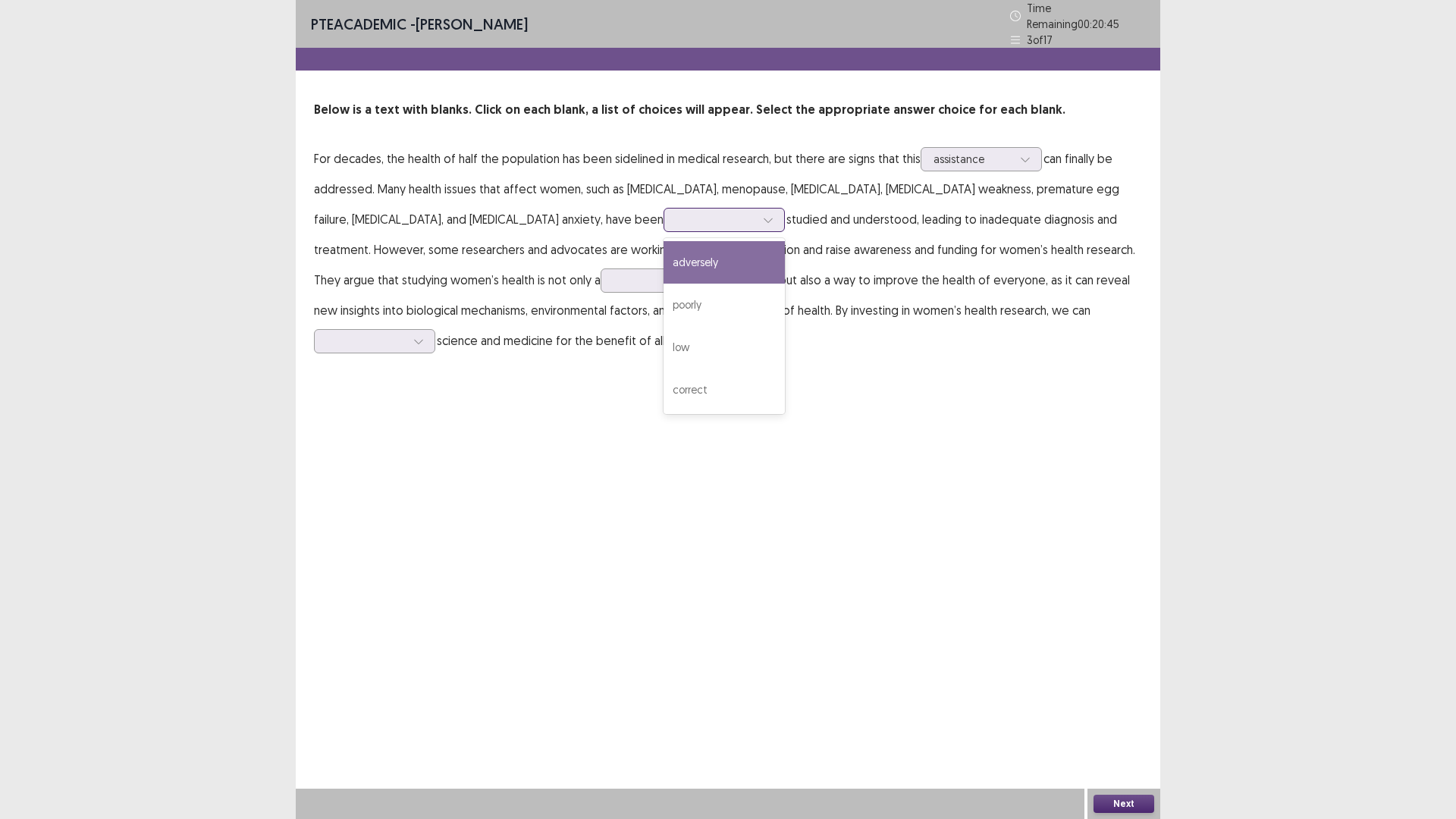
click at [664, 254] on div "adversely" at bounding box center [724, 262] width 121 height 43
click at [700, 276] on icon at bounding box center [705, 281] width 11 height 11
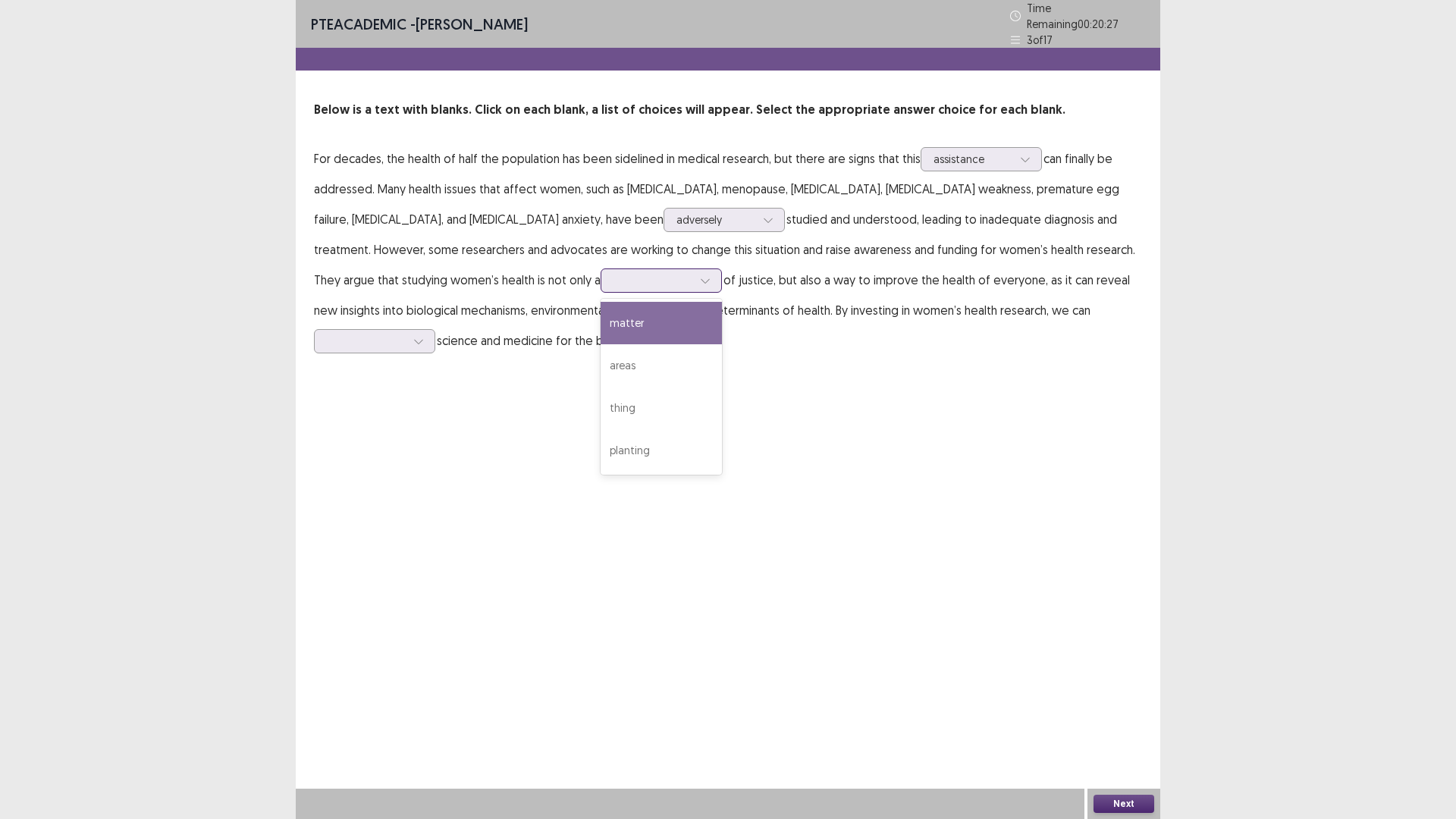
click at [601, 321] on div "matter" at bounding box center [661, 323] width 121 height 43
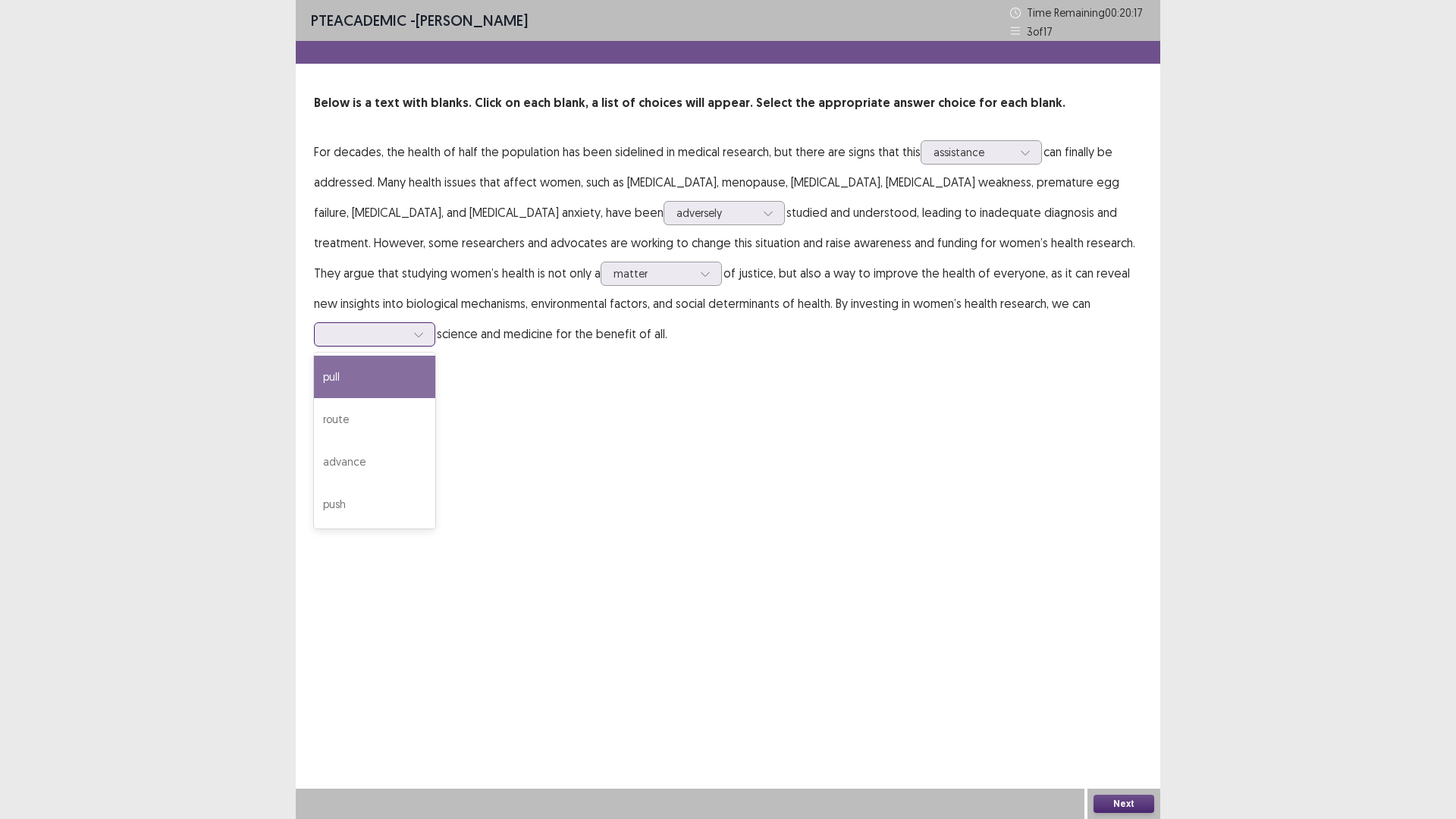
click at [424, 329] on icon at bounding box center [418, 335] width 11 height 11
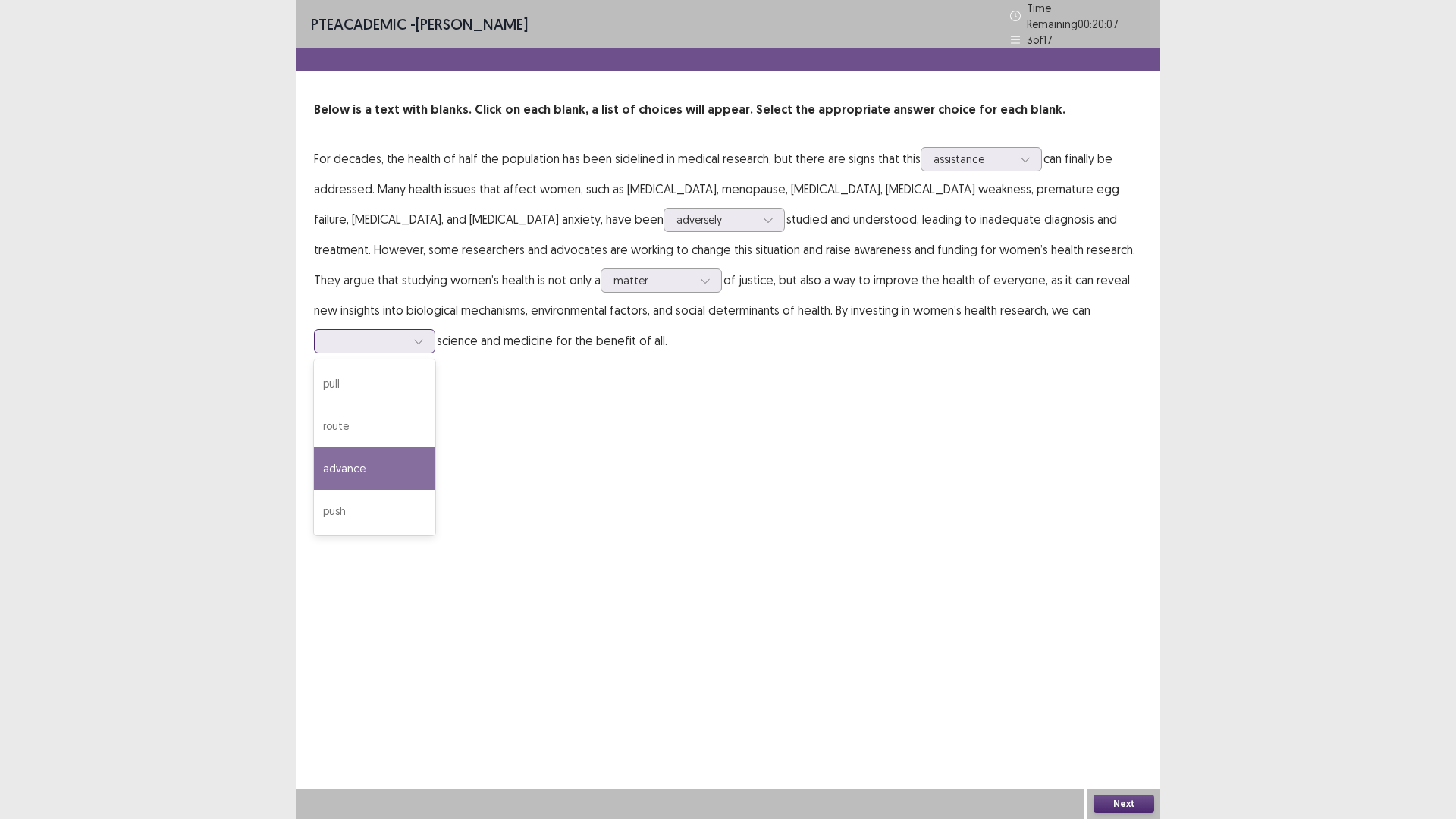
click at [435, 447] on div "advance" at bounding box center [374, 468] width 121 height 43
click at [1128, 722] on button "Next" at bounding box center [1124, 803] width 61 height 18
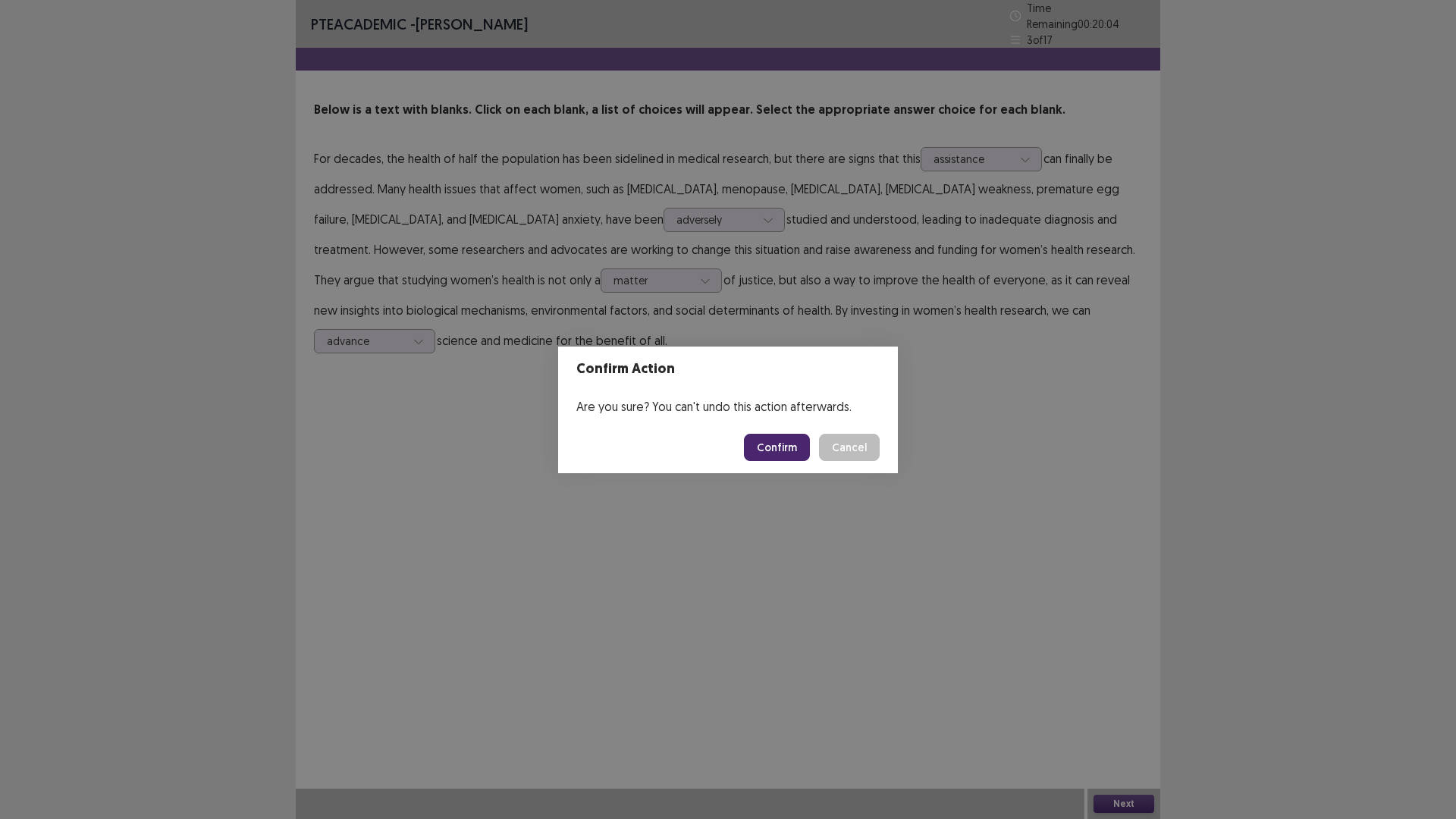
click at [789, 445] on button "Confirm" at bounding box center [776, 447] width 66 height 27
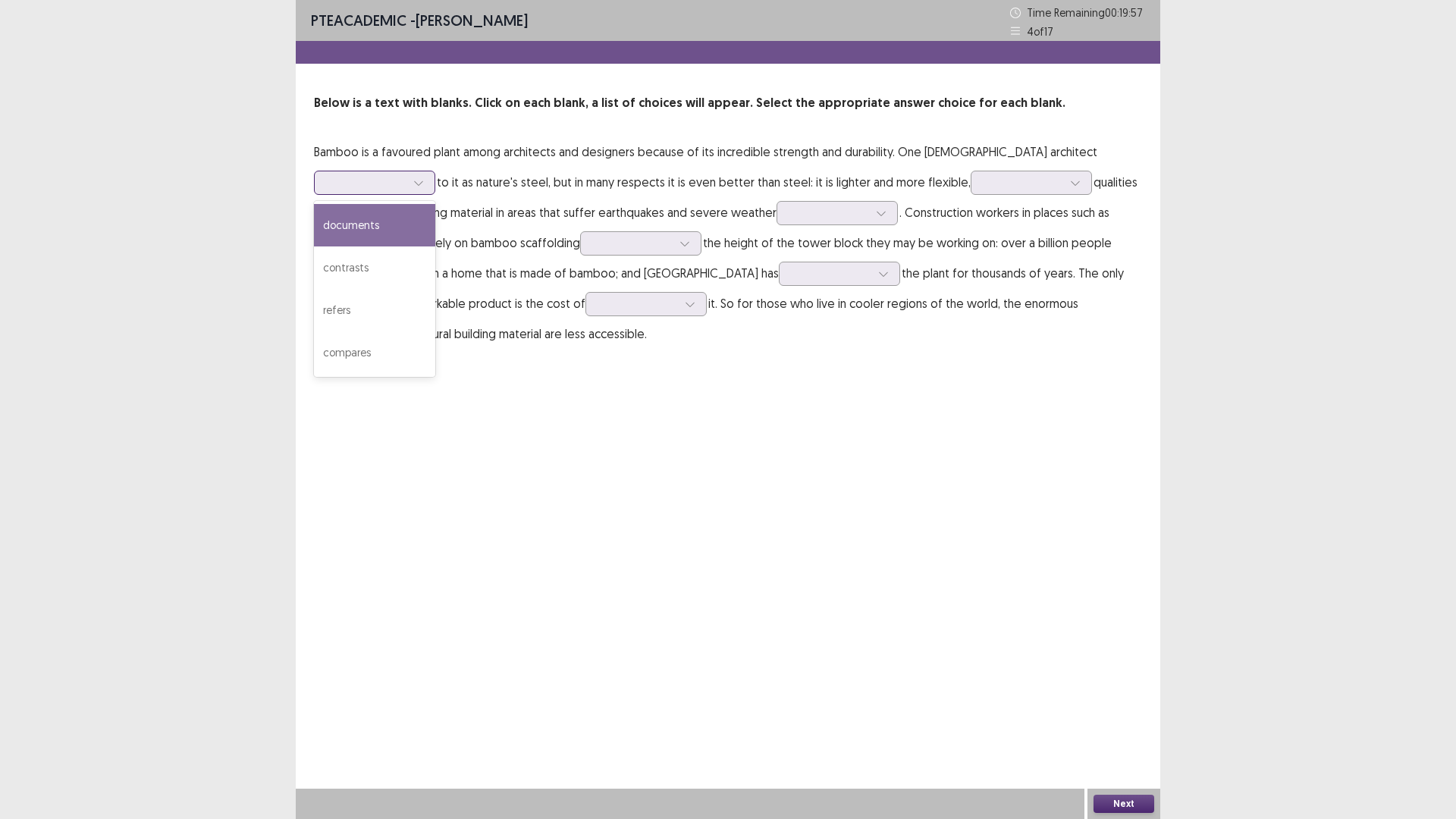
click at [419, 186] on icon at bounding box center [418, 183] width 11 height 11
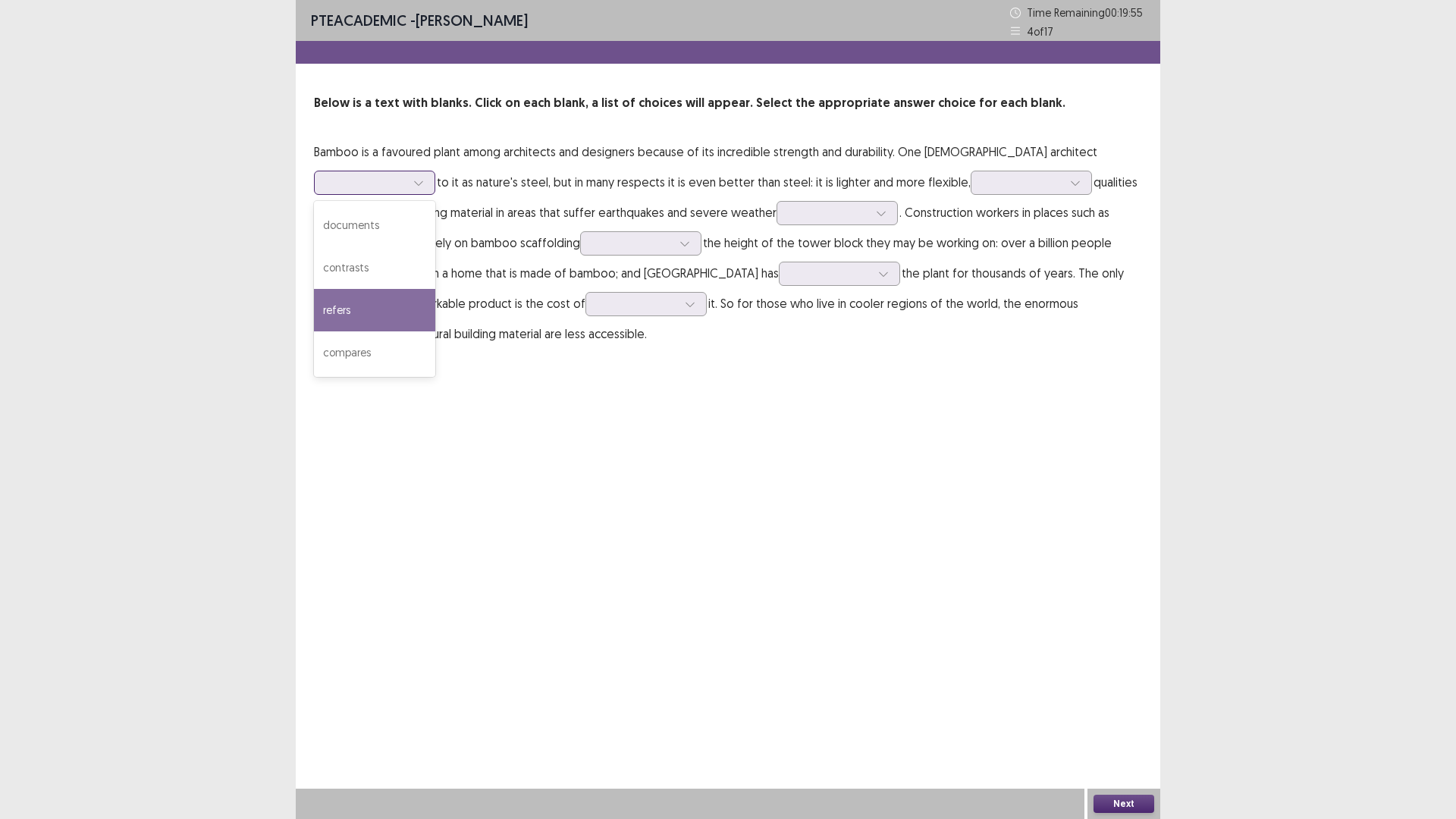
click at [367, 312] on div "refers" at bounding box center [374, 310] width 121 height 43
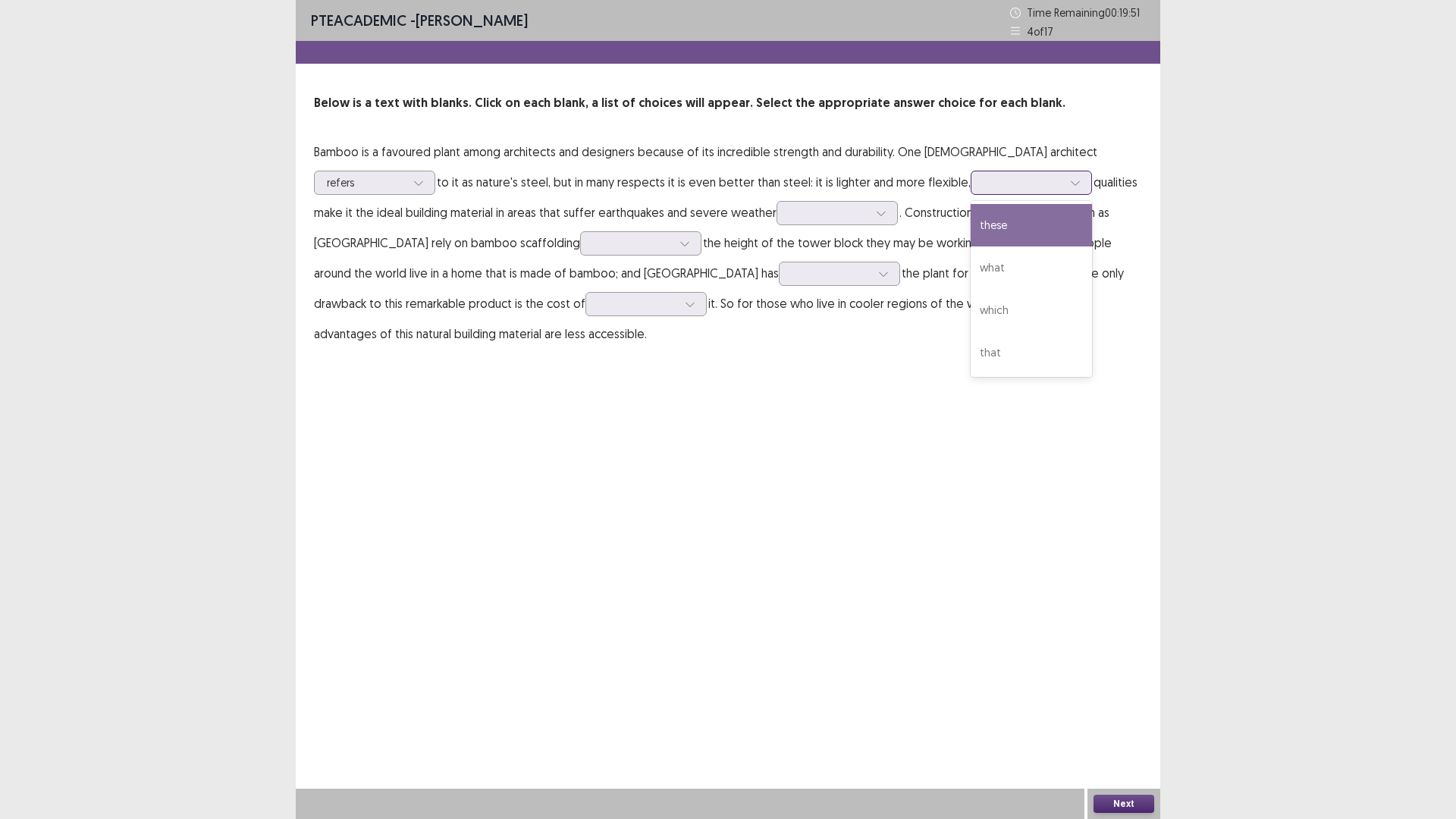
click at [1070, 181] on icon at bounding box center [1074, 183] width 9 height 5
click at [994, 230] on div "these" at bounding box center [1031, 225] width 121 height 43
click at [882, 216] on div at bounding box center [881, 213] width 23 height 23
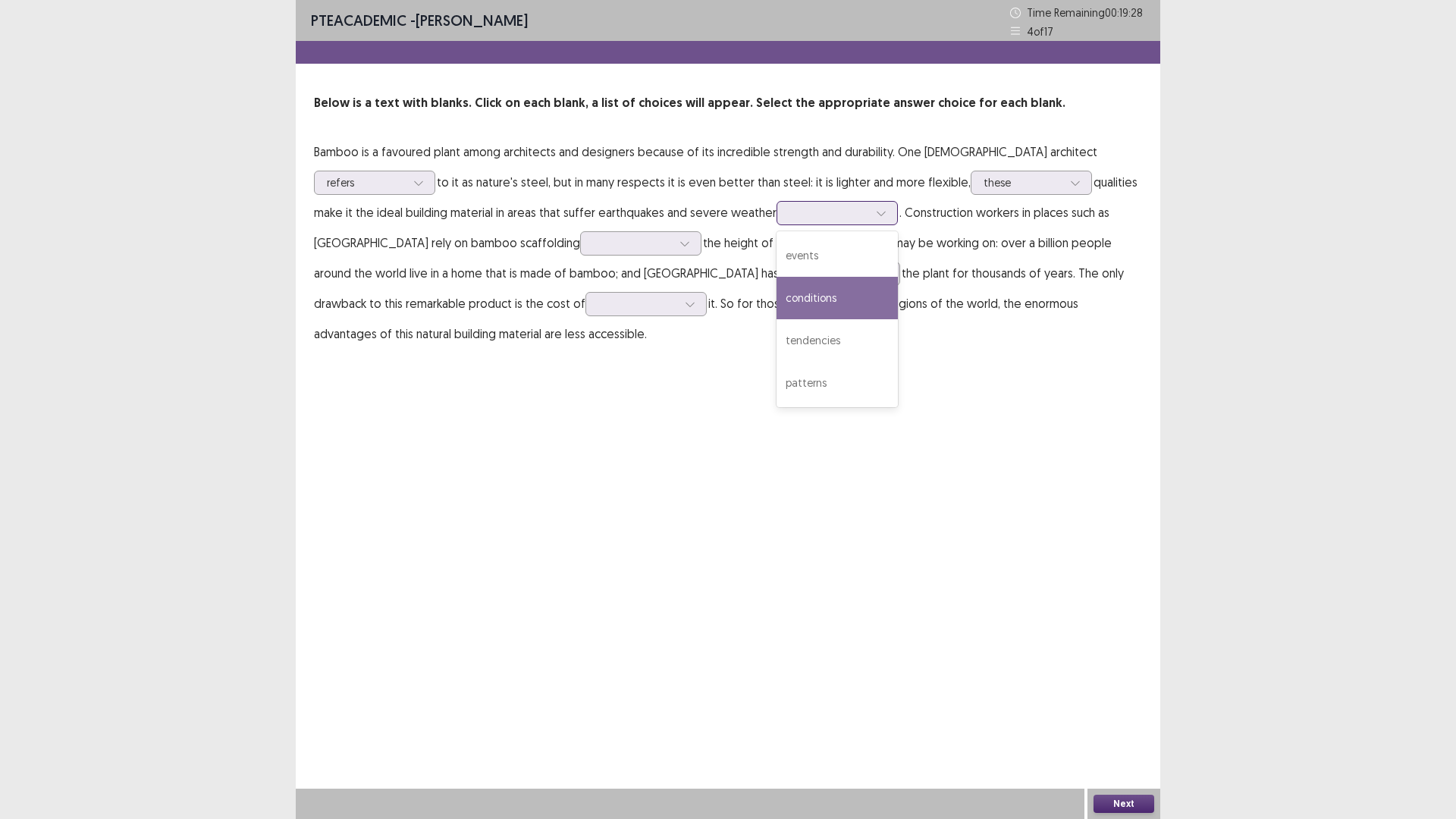
click at [830, 301] on div "conditions" at bounding box center [837, 298] width 121 height 43
click at [679, 246] on icon at bounding box center [685, 244] width 11 height 11
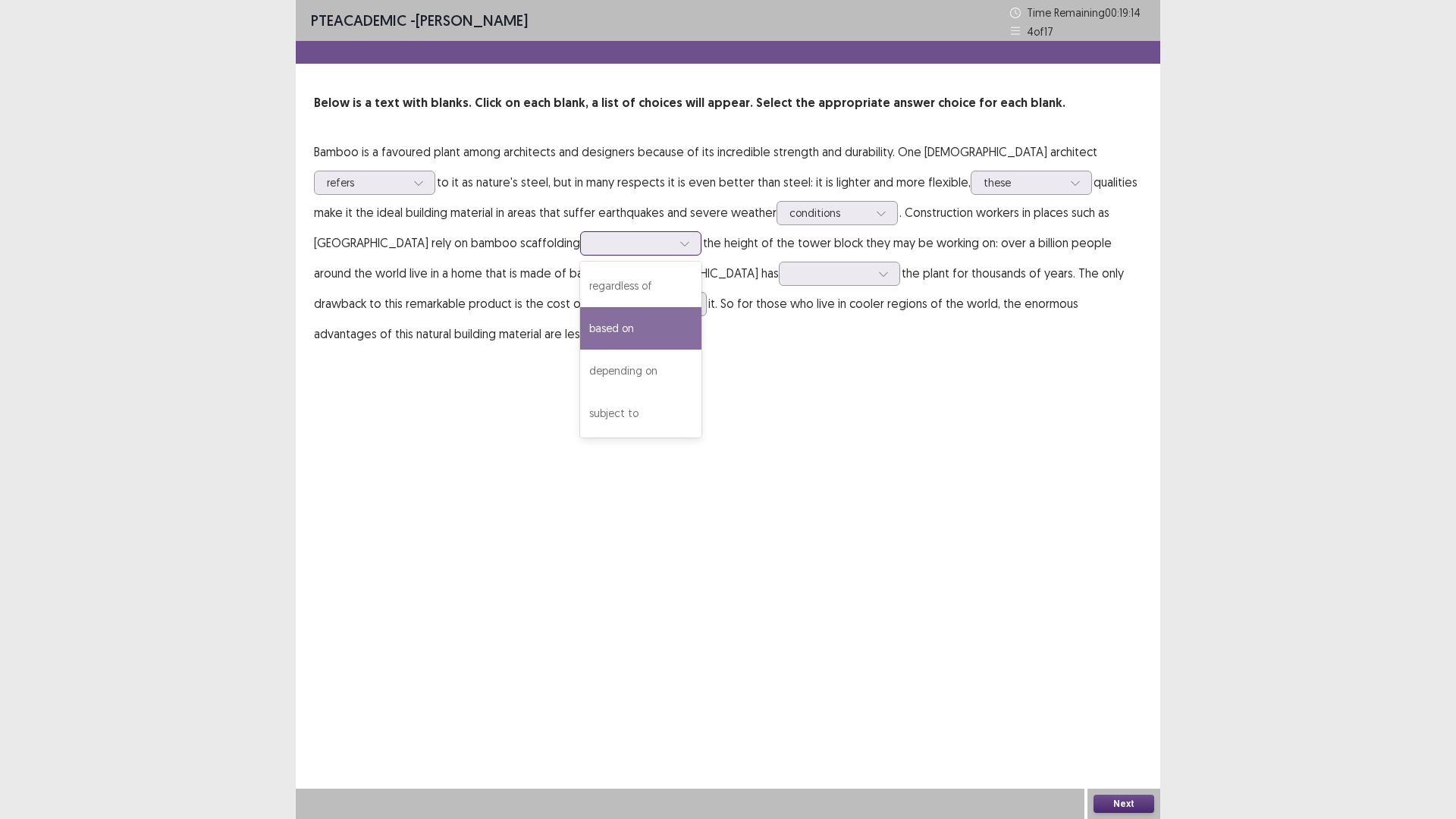
click at [580, 330] on div "based on" at bounding box center [640, 328] width 121 height 43
click at [878, 277] on icon at bounding box center [883, 274] width 11 height 11
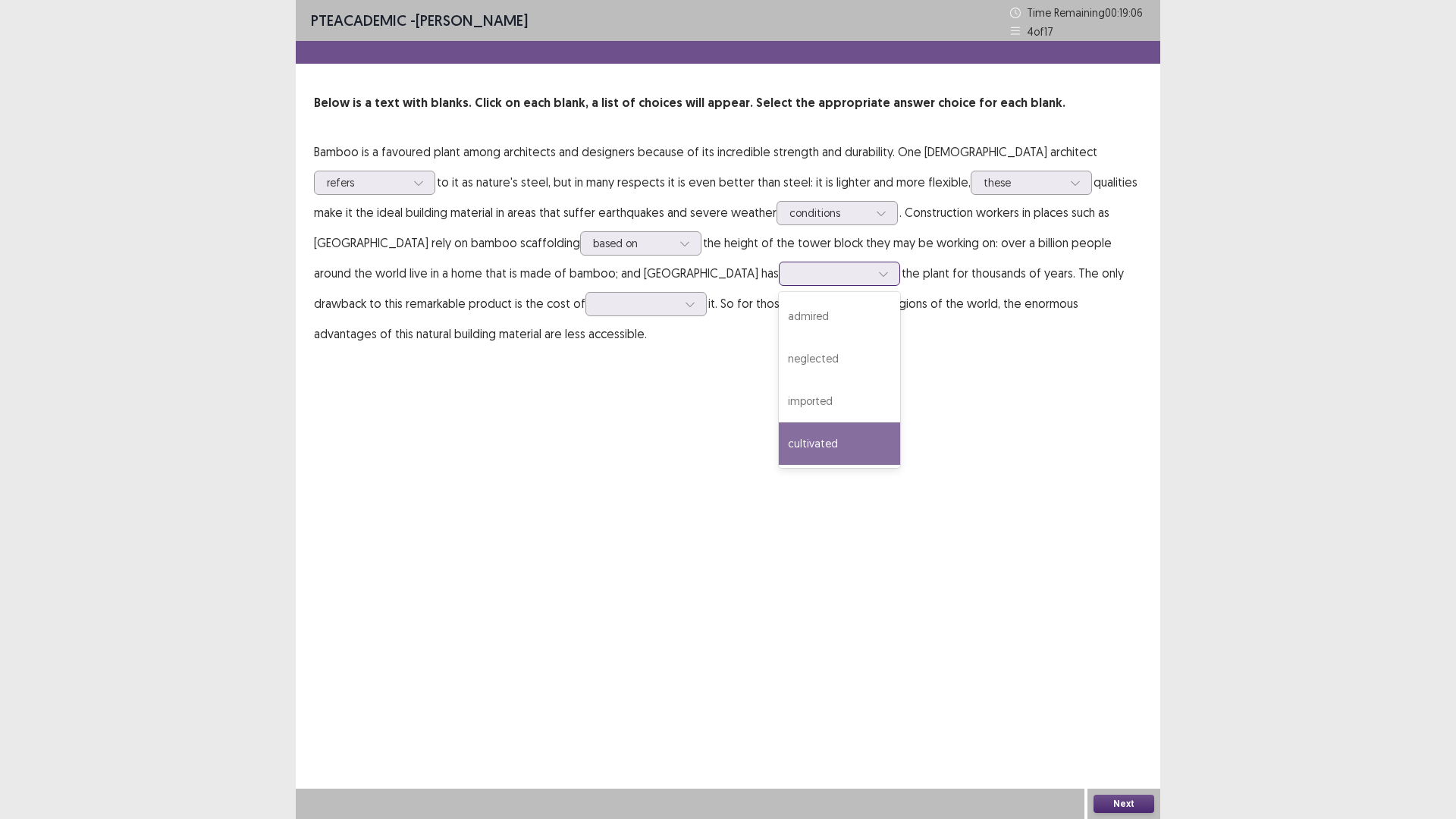
click at [778, 439] on div "cultivated" at bounding box center [839, 443] width 121 height 43
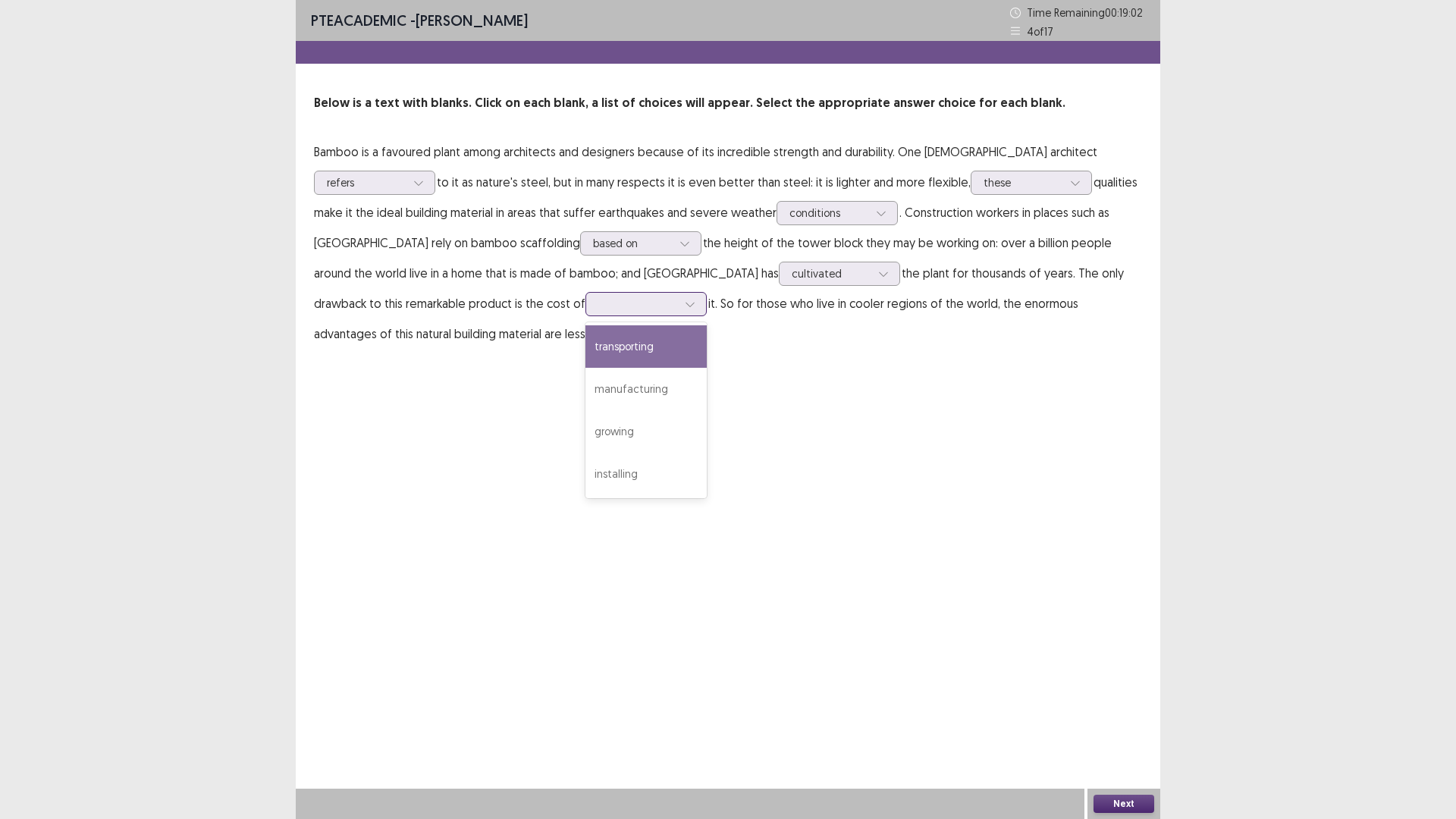
click at [685, 306] on icon at bounding box center [690, 304] width 11 height 11
click at [585, 394] on div "manufacturing" at bounding box center [646, 389] width 121 height 43
click at [685, 304] on icon at bounding box center [690, 304] width 11 height 11
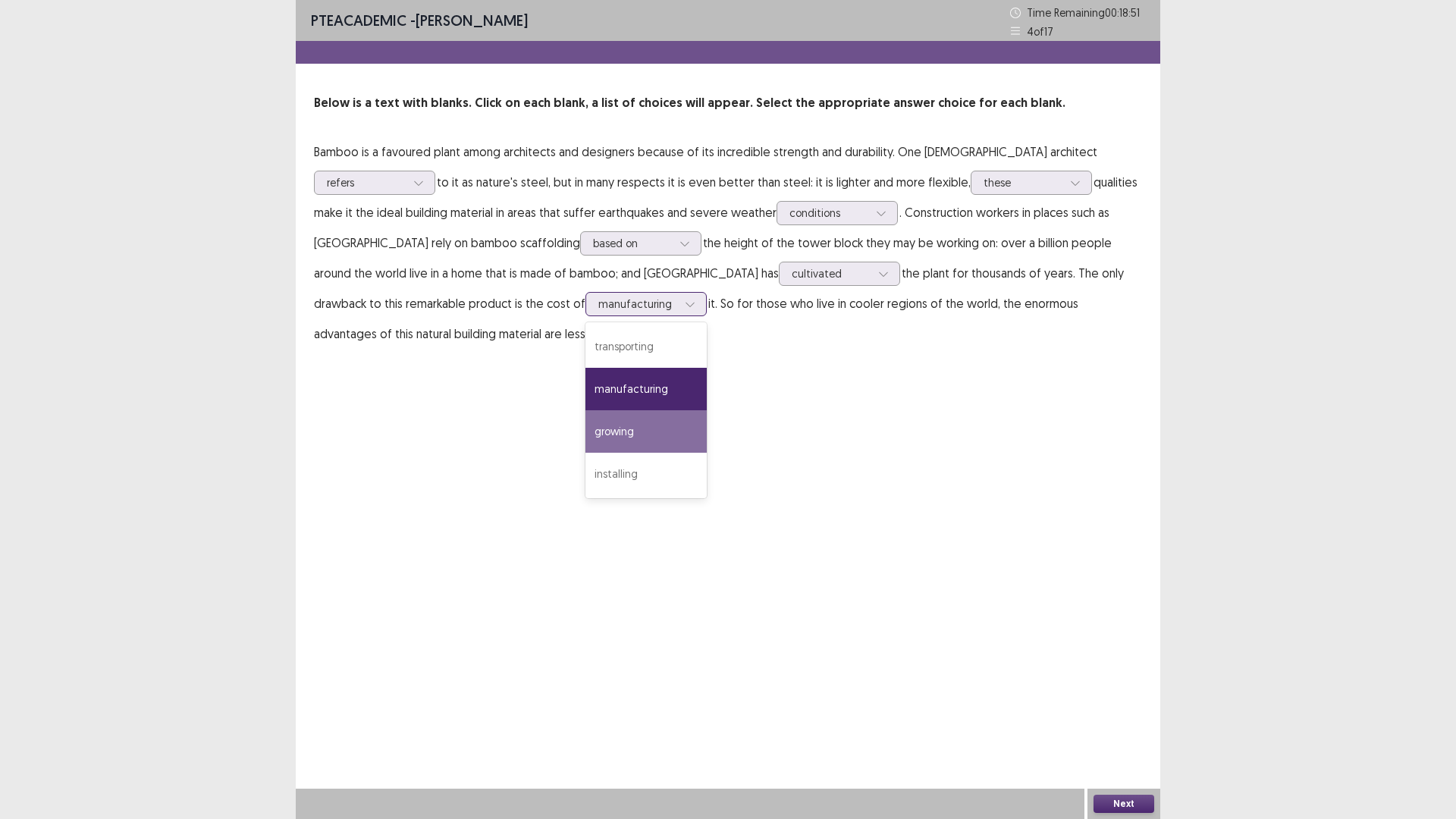
click at [585, 431] on div "growing" at bounding box center [646, 432] width 121 height 43
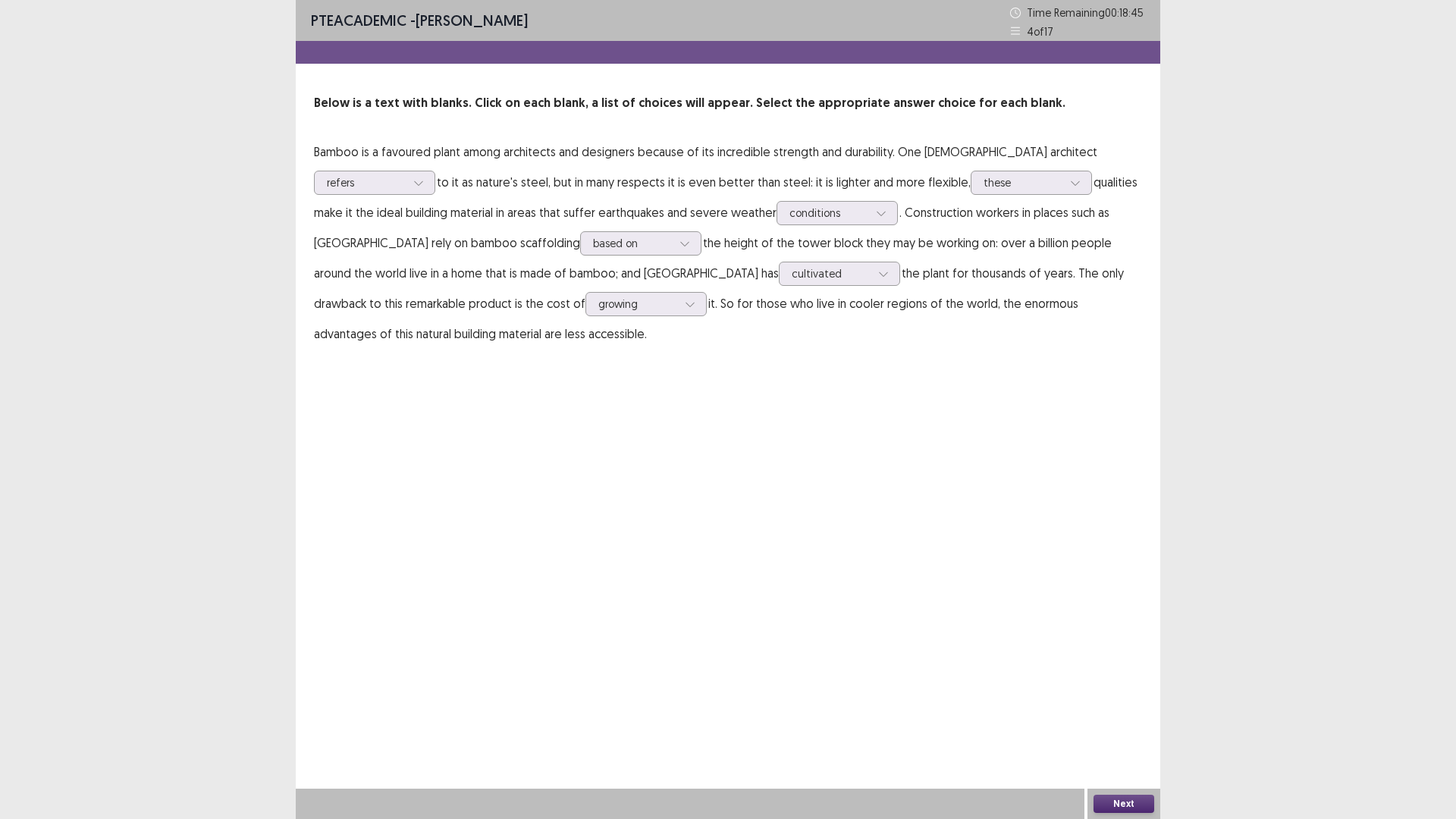
click at [1123, 722] on button "Next" at bounding box center [1124, 803] width 61 height 18
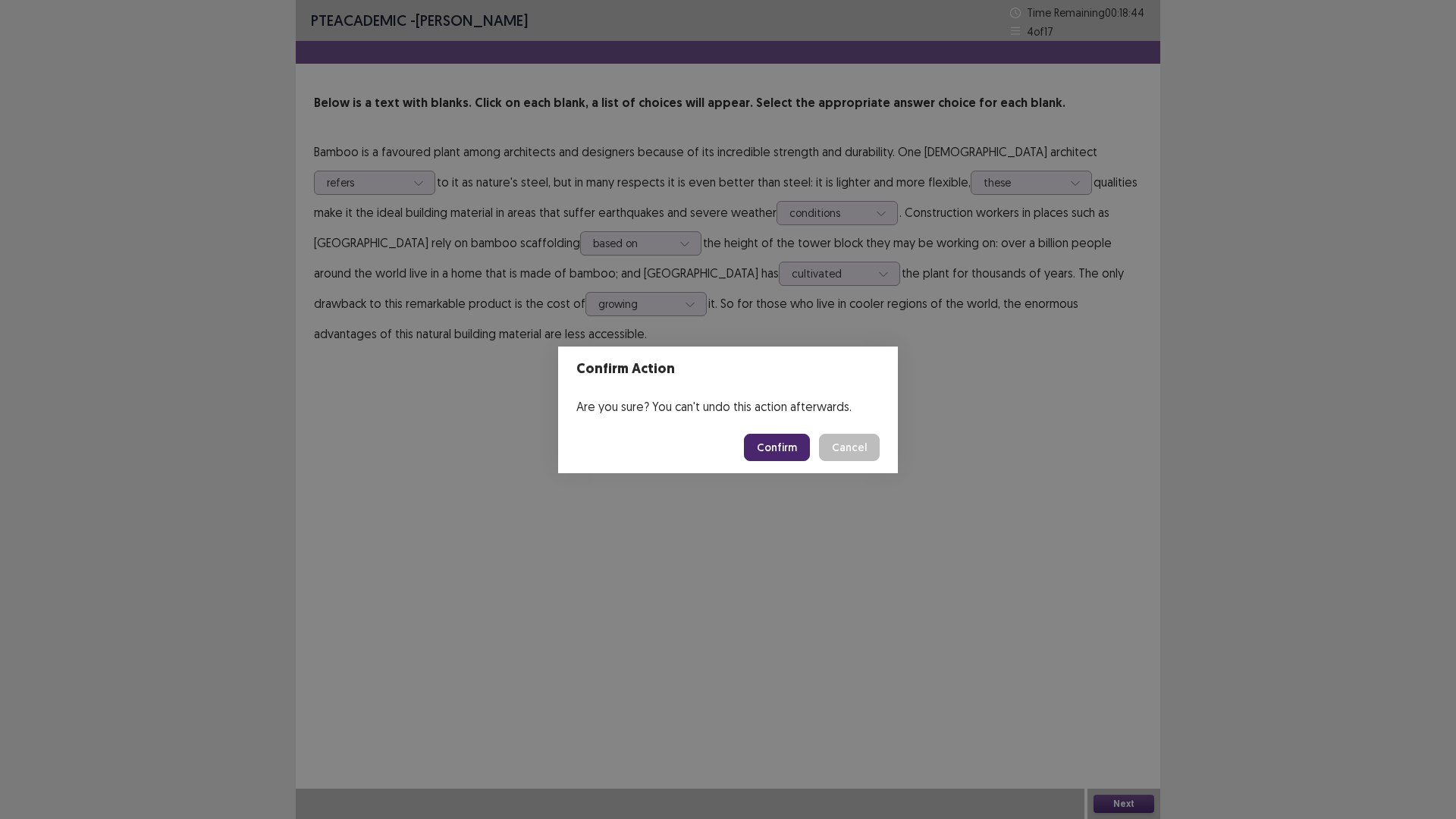
click at [754, 439] on button "Confirm" at bounding box center [776, 447] width 66 height 27
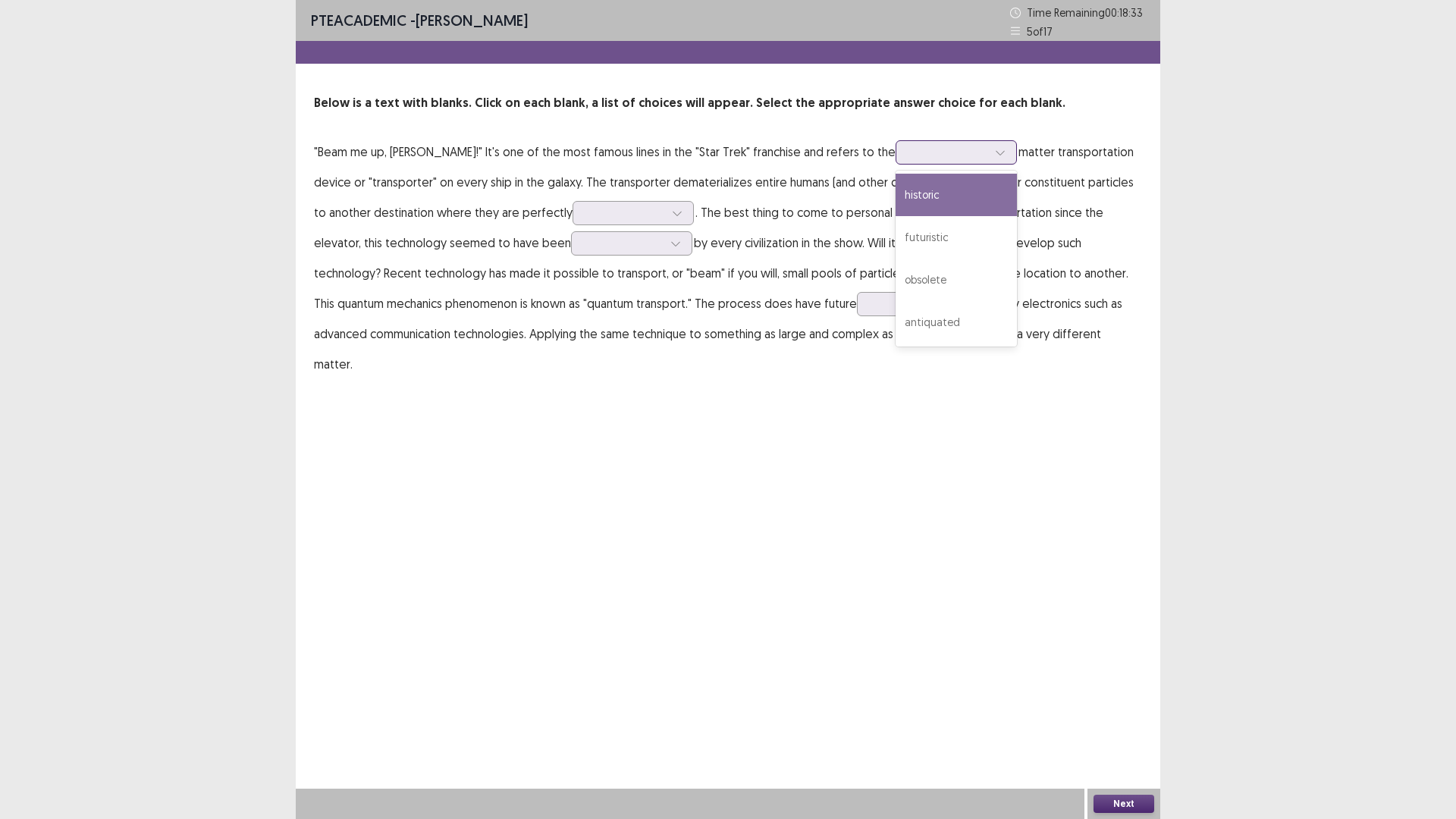
click at [996, 154] on icon at bounding box center [1000, 153] width 9 height 5
click at [896, 195] on div "historic" at bounding box center [956, 195] width 121 height 43
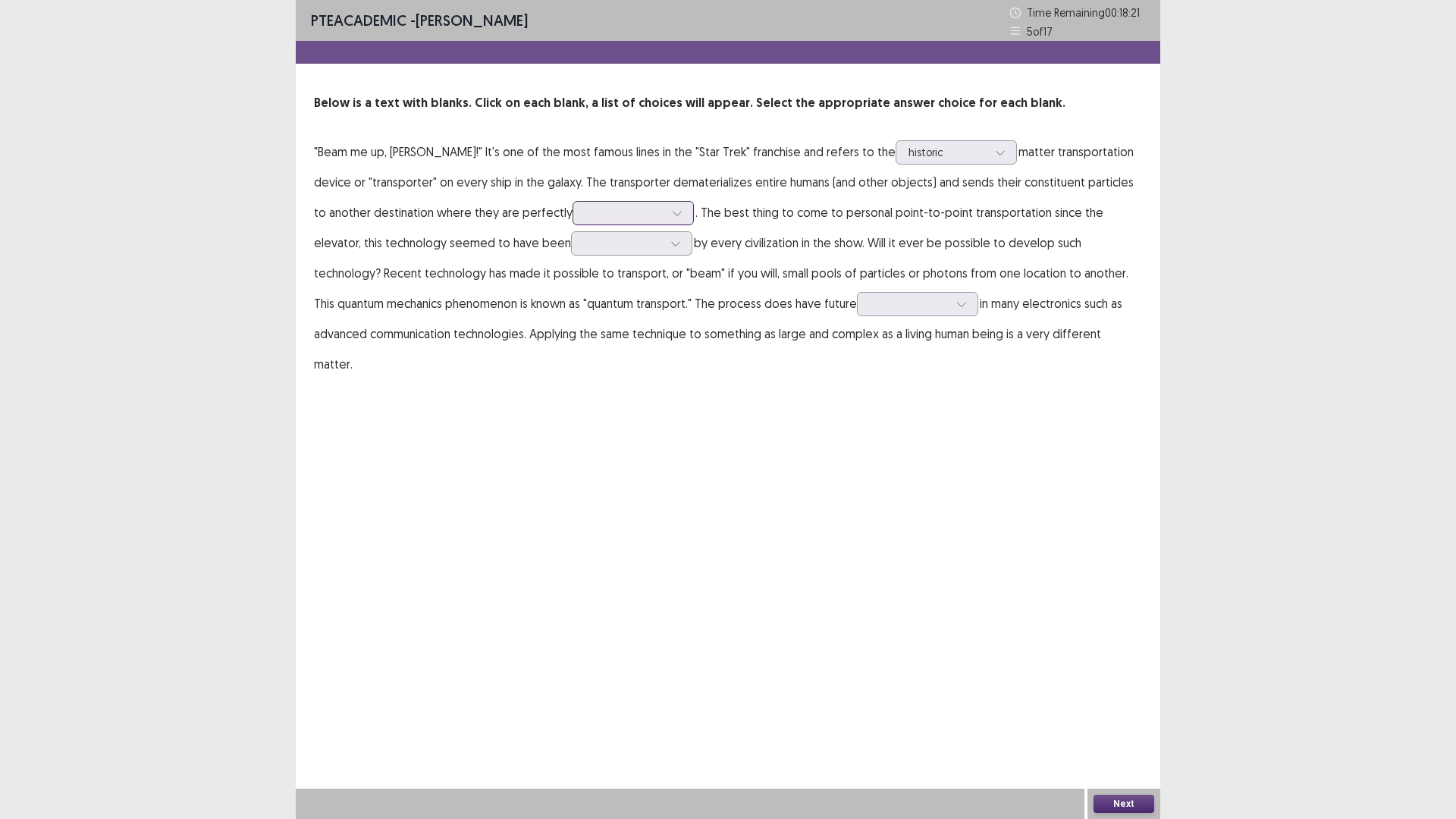
click at [673, 214] on icon at bounding box center [677, 214] width 9 height 5
click at [573, 338] on div "dissolved" at bounding box center [633, 340] width 121 height 43
click at [671, 245] on icon at bounding box center [676, 244] width 11 height 11
drag, startPoint x: 566, startPoint y: 360, endPoint x: 574, endPoint y: 359, distance: 8.1
click at [571, 362] on div "abandoned" at bounding box center [632, 370] width 121 height 43
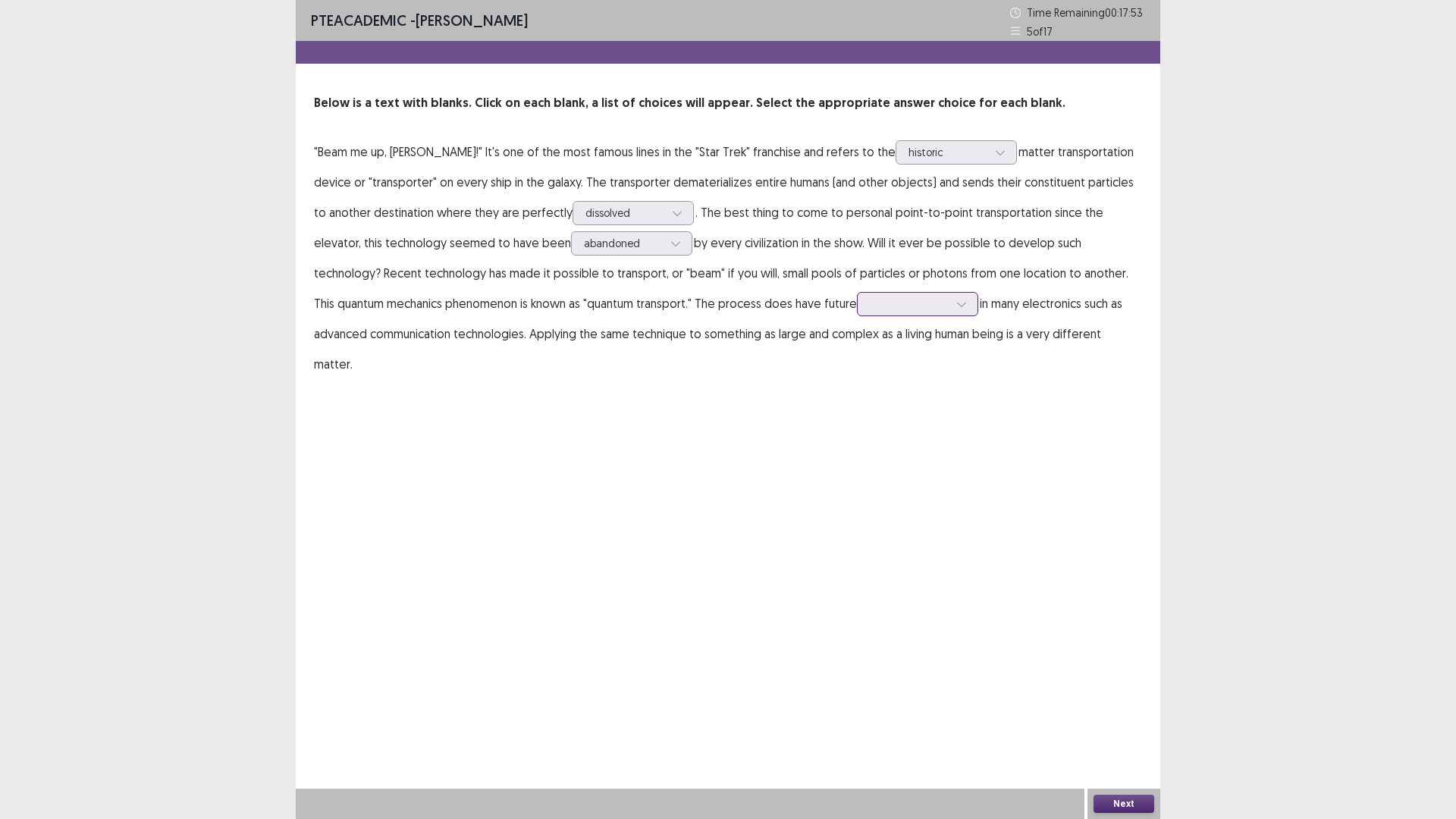
click at [956, 305] on icon at bounding box center [962, 304] width 11 height 11
click at [857, 345] on div "errors" at bounding box center [917, 346] width 121 height 43
click at [1124, 722] on button "Next" at bounding box center [1124, 803] width 61 height 18
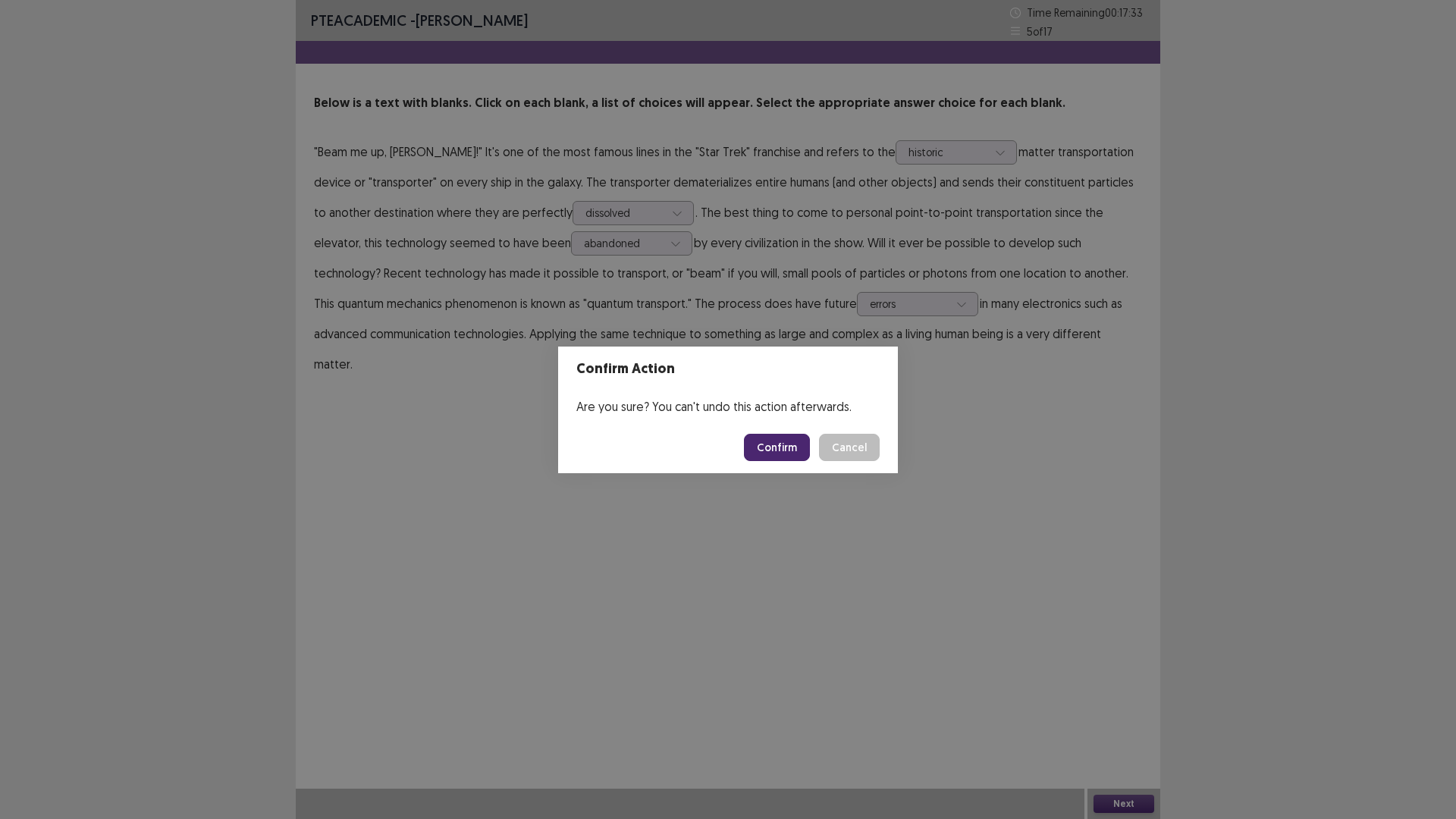
click at [760, 441] on button "Confirm" at bounding box center [776, 447] width 66 height 27
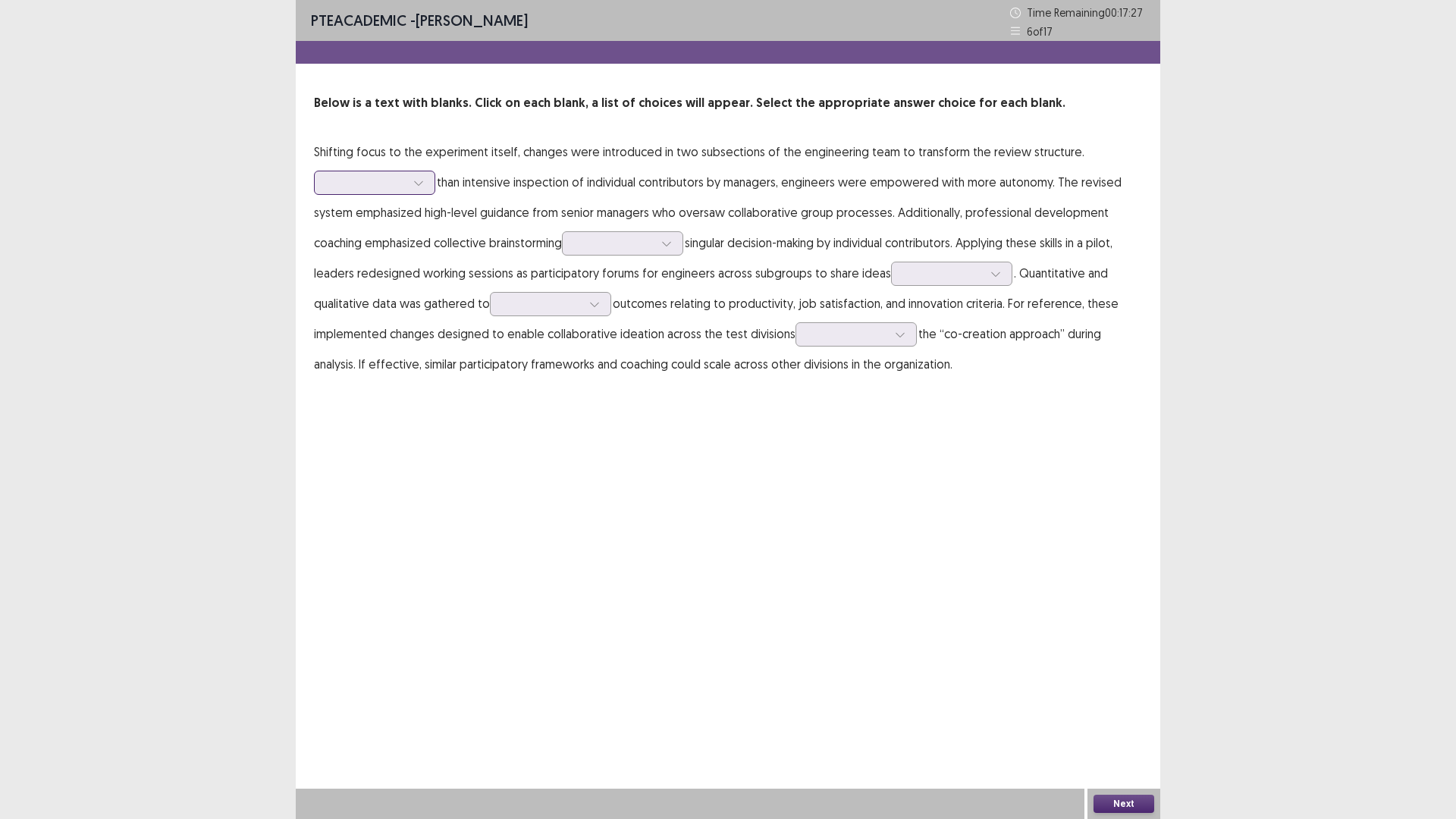
click at [420, 182] on icon at bounding box center [418, 183] width 11 height 11
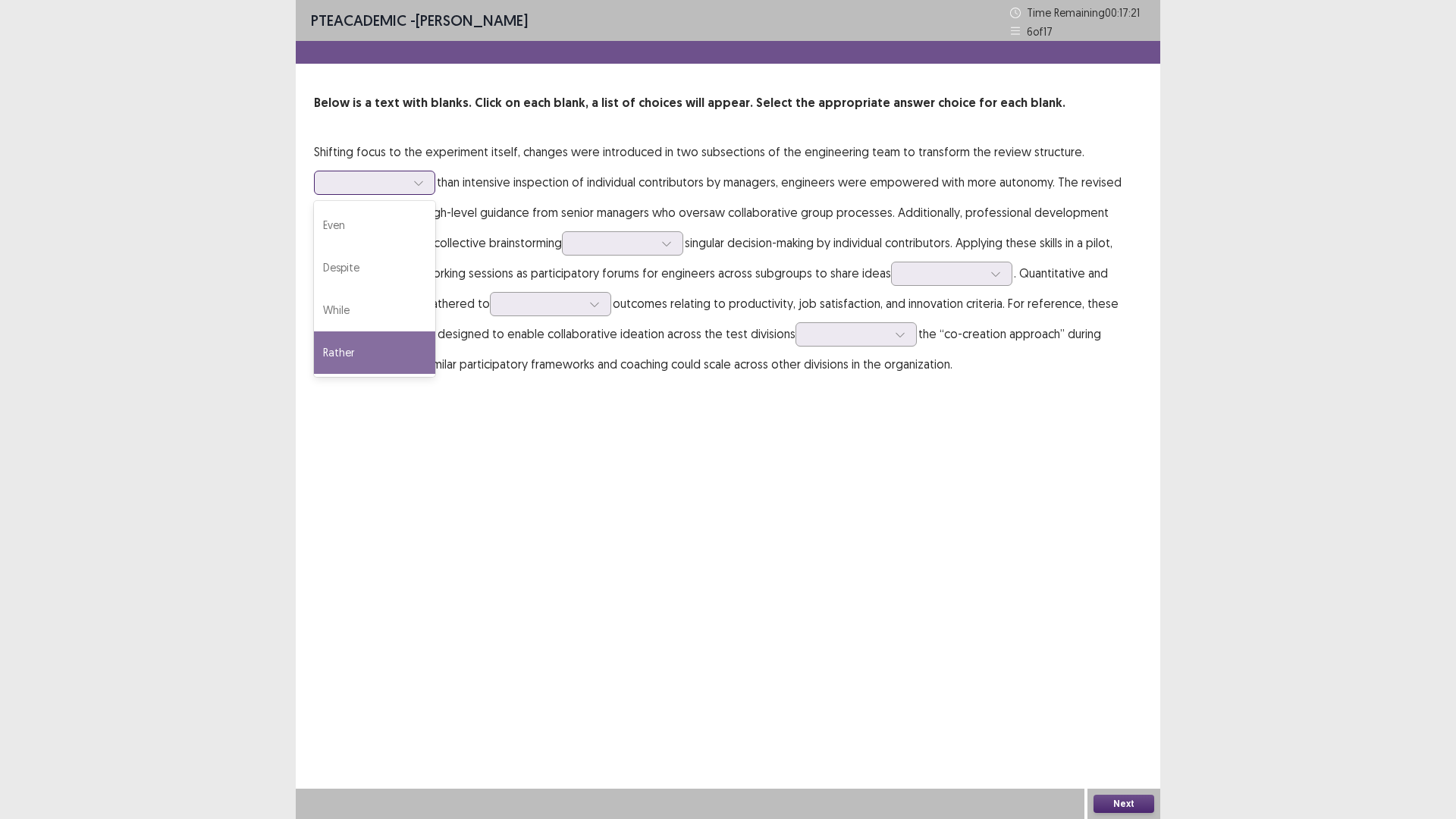
drag, startPoint x: 335, startPoint y: 352, endPoint x: 356, endPoint y: 343, distance: 22.8
click at [335, 352] on div "Rather" at bounding box center [374, 352] width 121 height 43
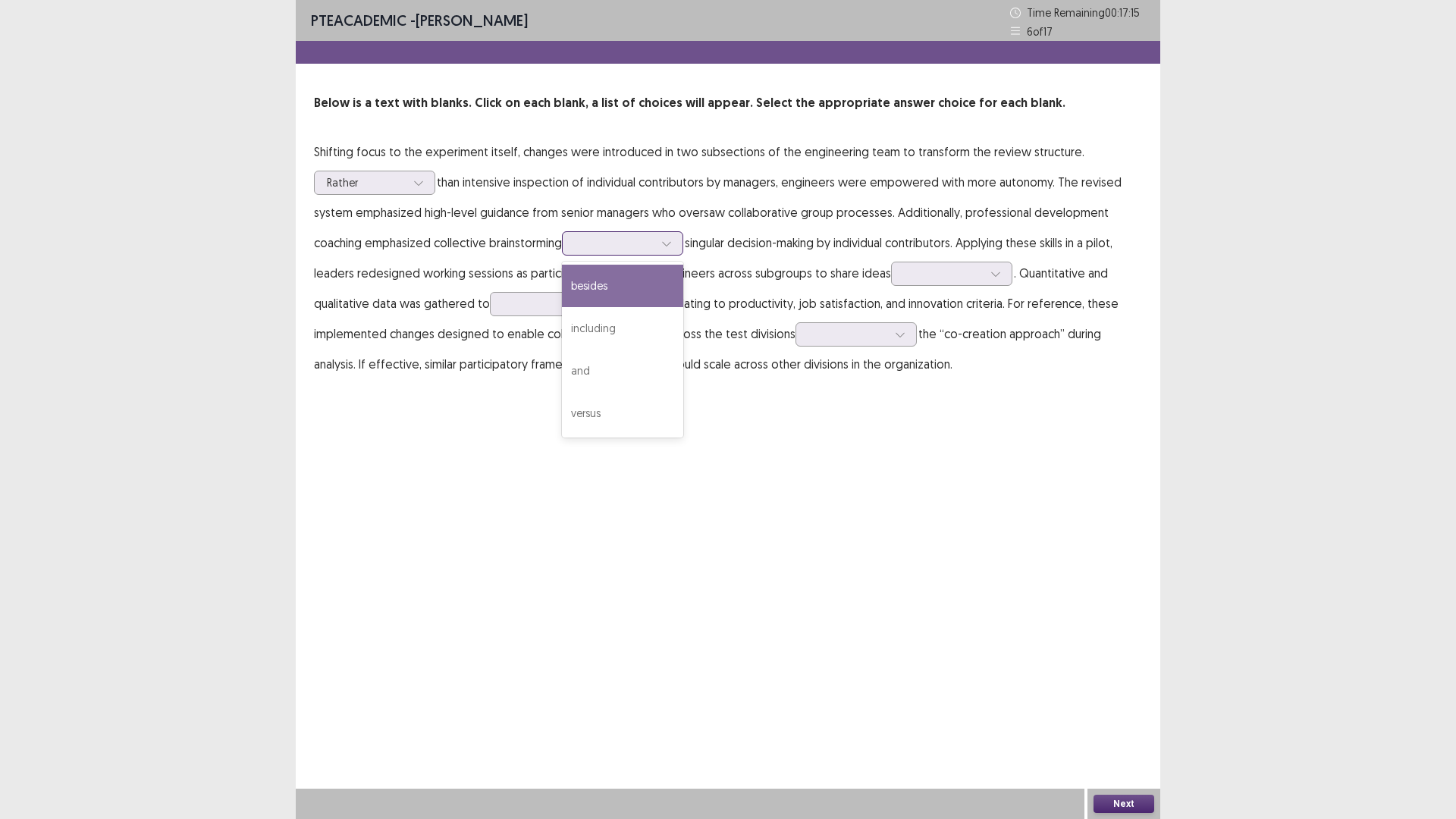
click at [667, 241] on icon at bounding box center [667, 244] width 11 height 11
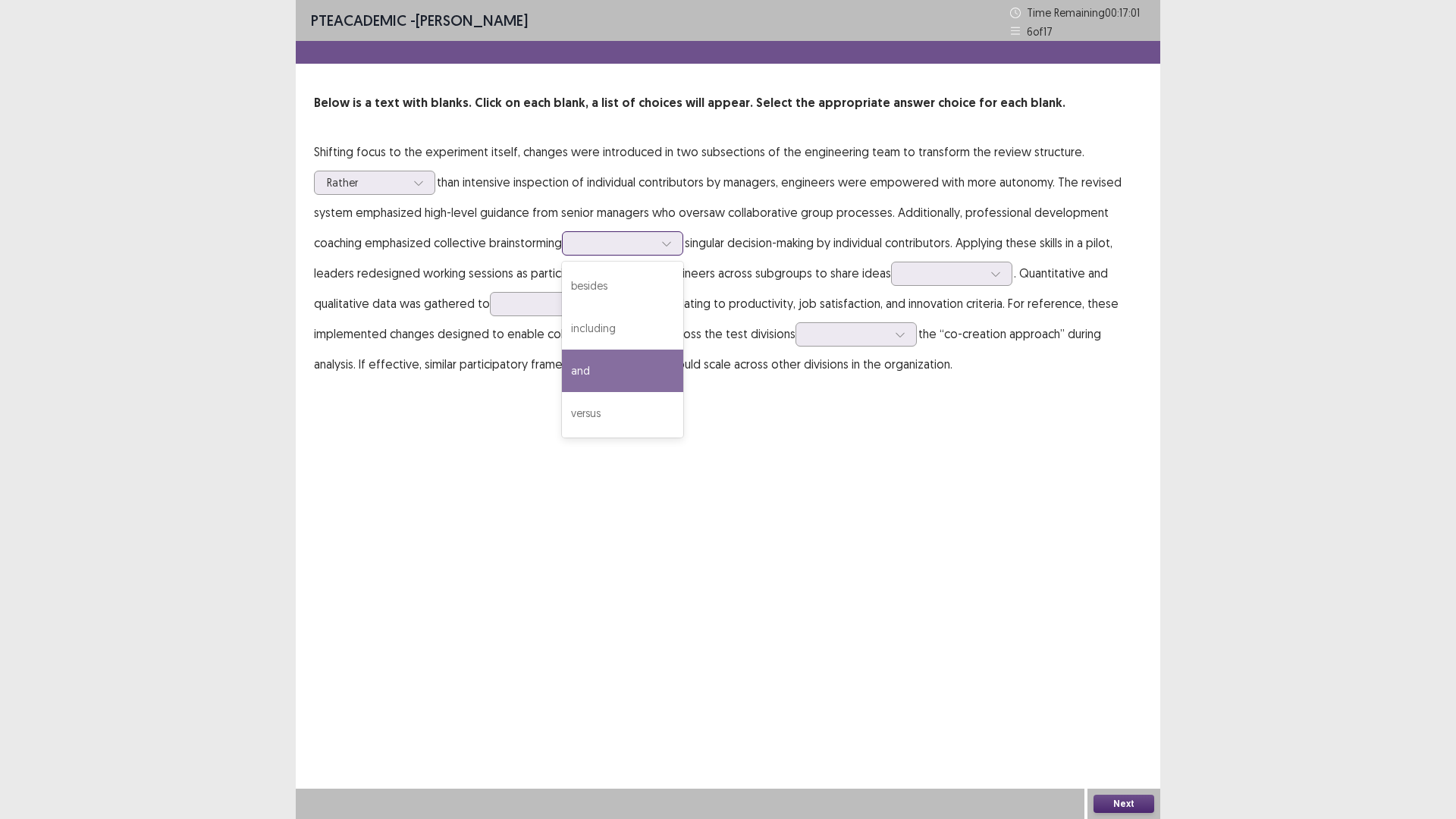
click at [601, 364] on div "and" at bounding box center [622, 370] width 121 height 43
click at [984, 277] on div at bounding box center [995, 273] width 23 height 23
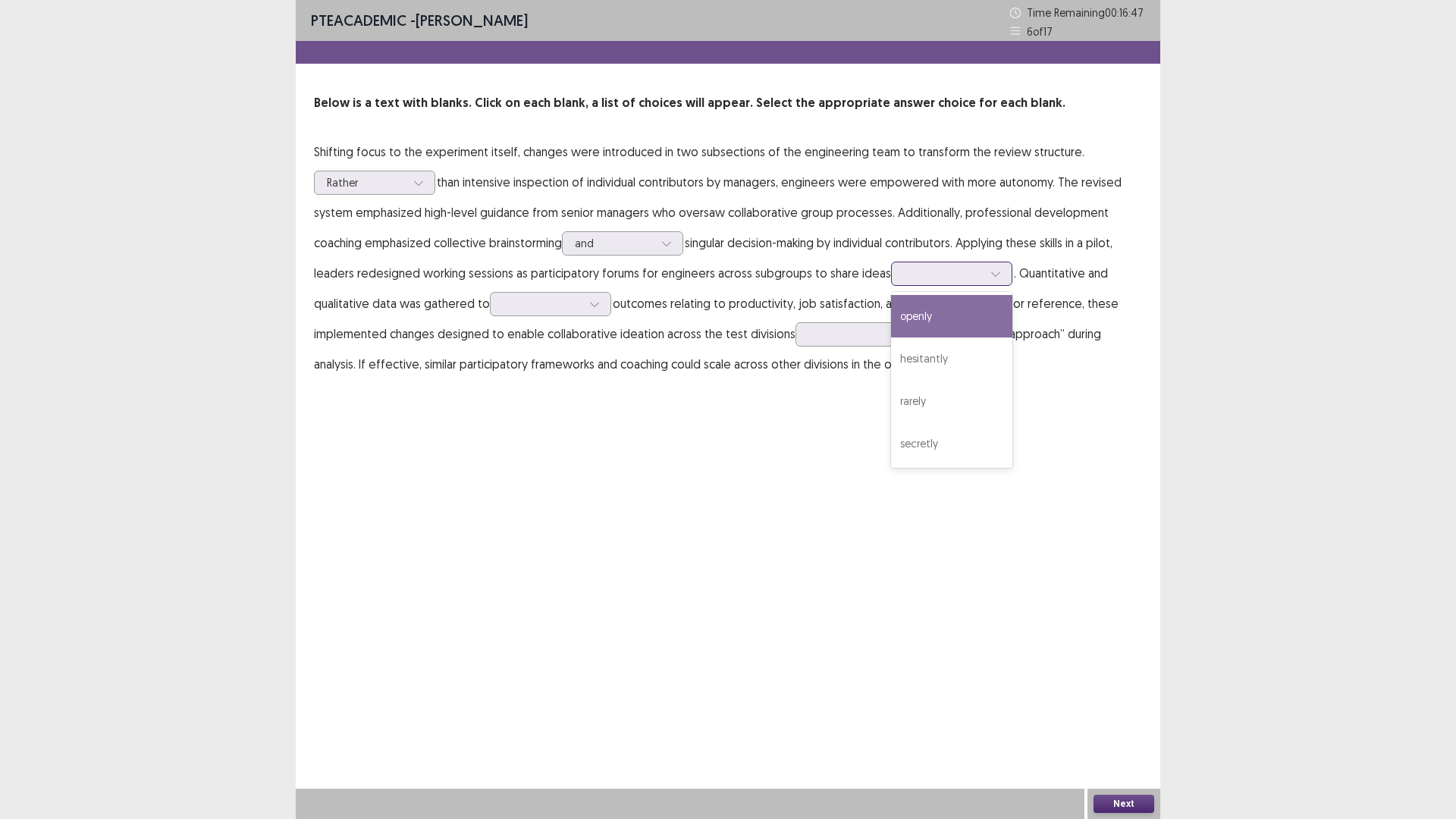
click at [926, 320] on div "openly" at bounding box center [952, 316] width 121 height 43
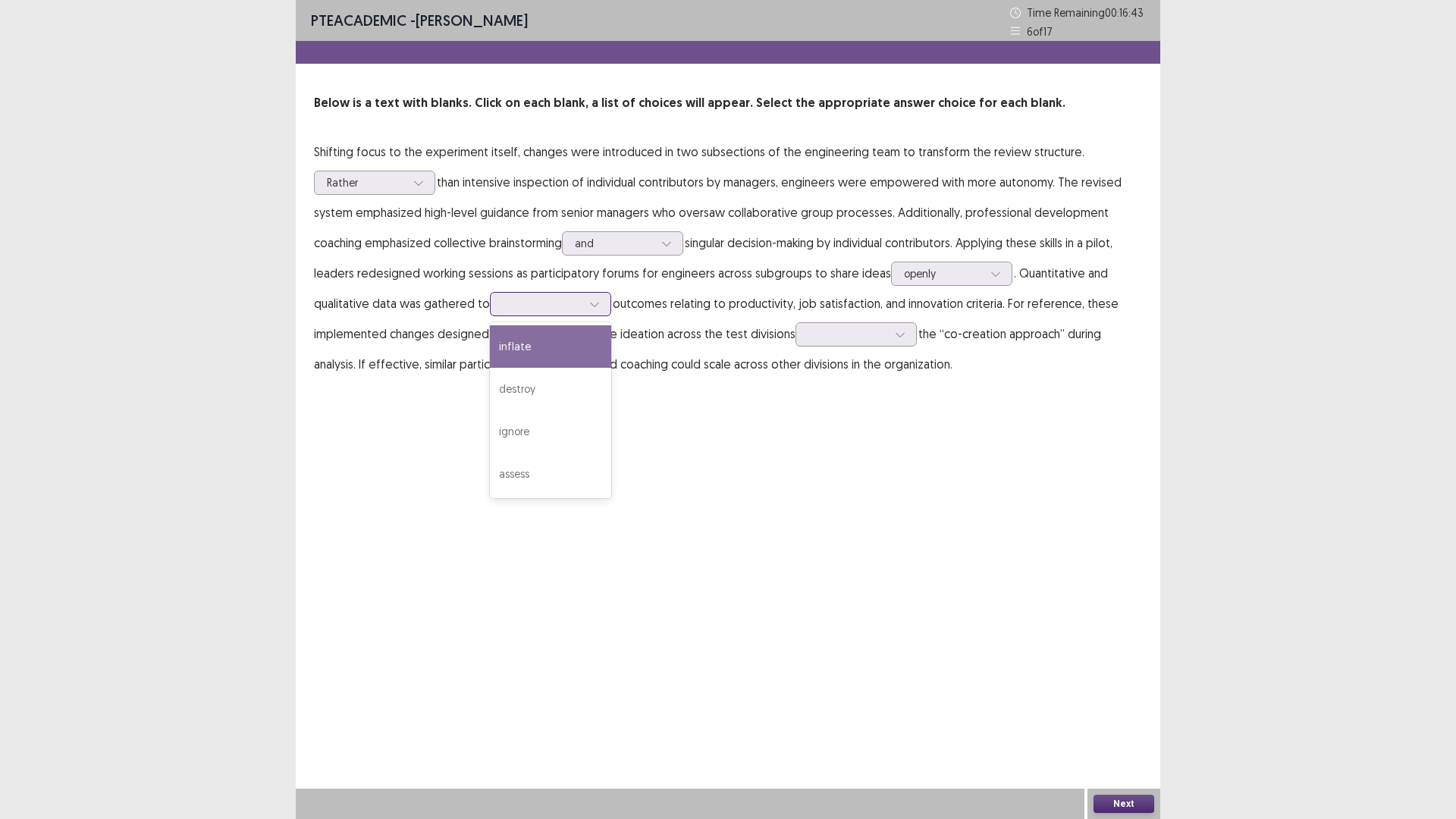
click at [592, 304] on icon at bounding box center [595, 304] width 11 height 11
click at [532, 478] on div "assess" at bounding box center [550, 474] width 121 height 43
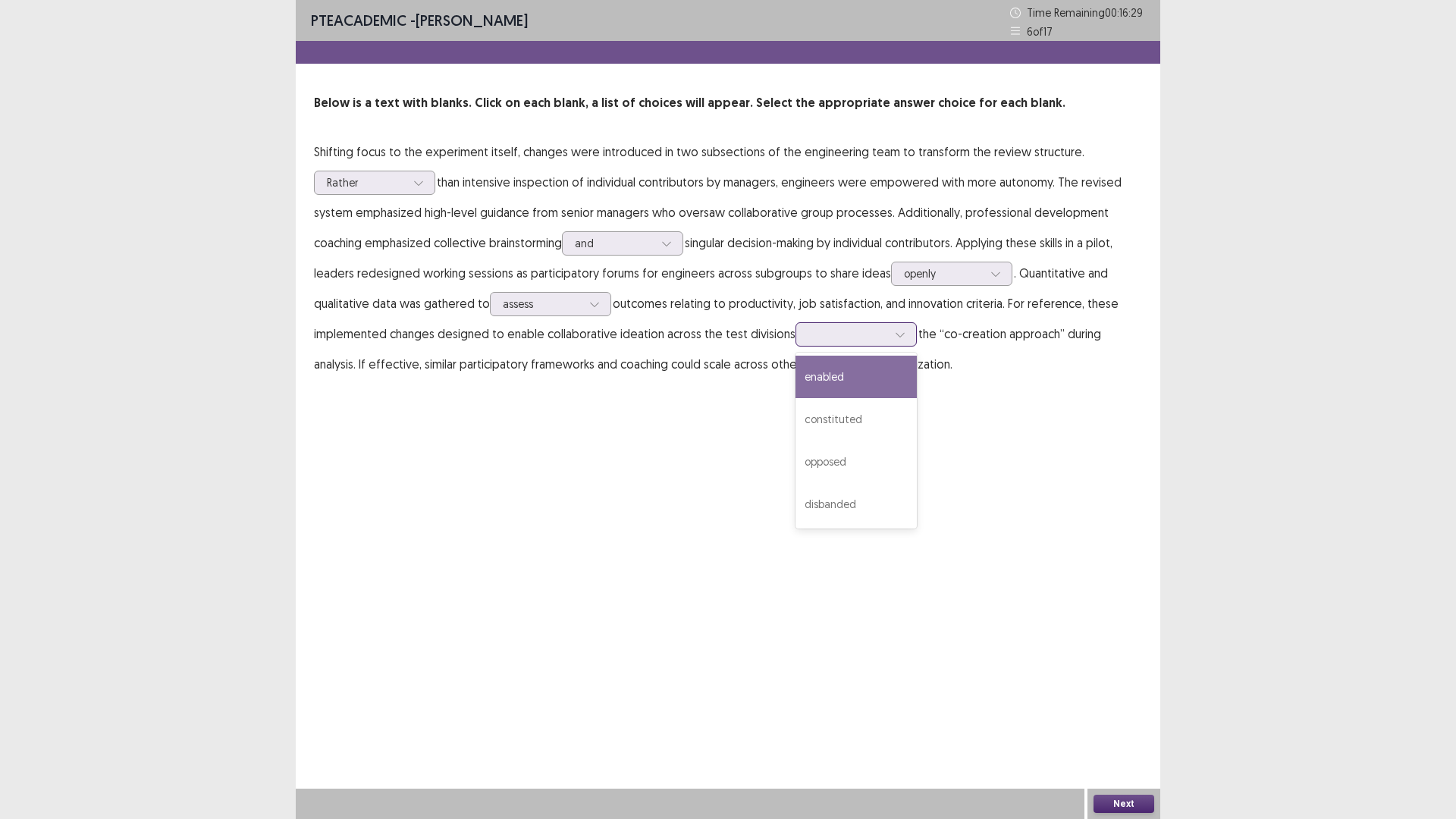
click at [895, 335] on icon at bounding box center [900, 335] width 11 height 11
click at [834, 379] on div "enabled" at bounding box center [856, 377] width 121 height 43
click at [1127, 722] on button "Next" at bounding box center [1124, 803] width 61 height 18
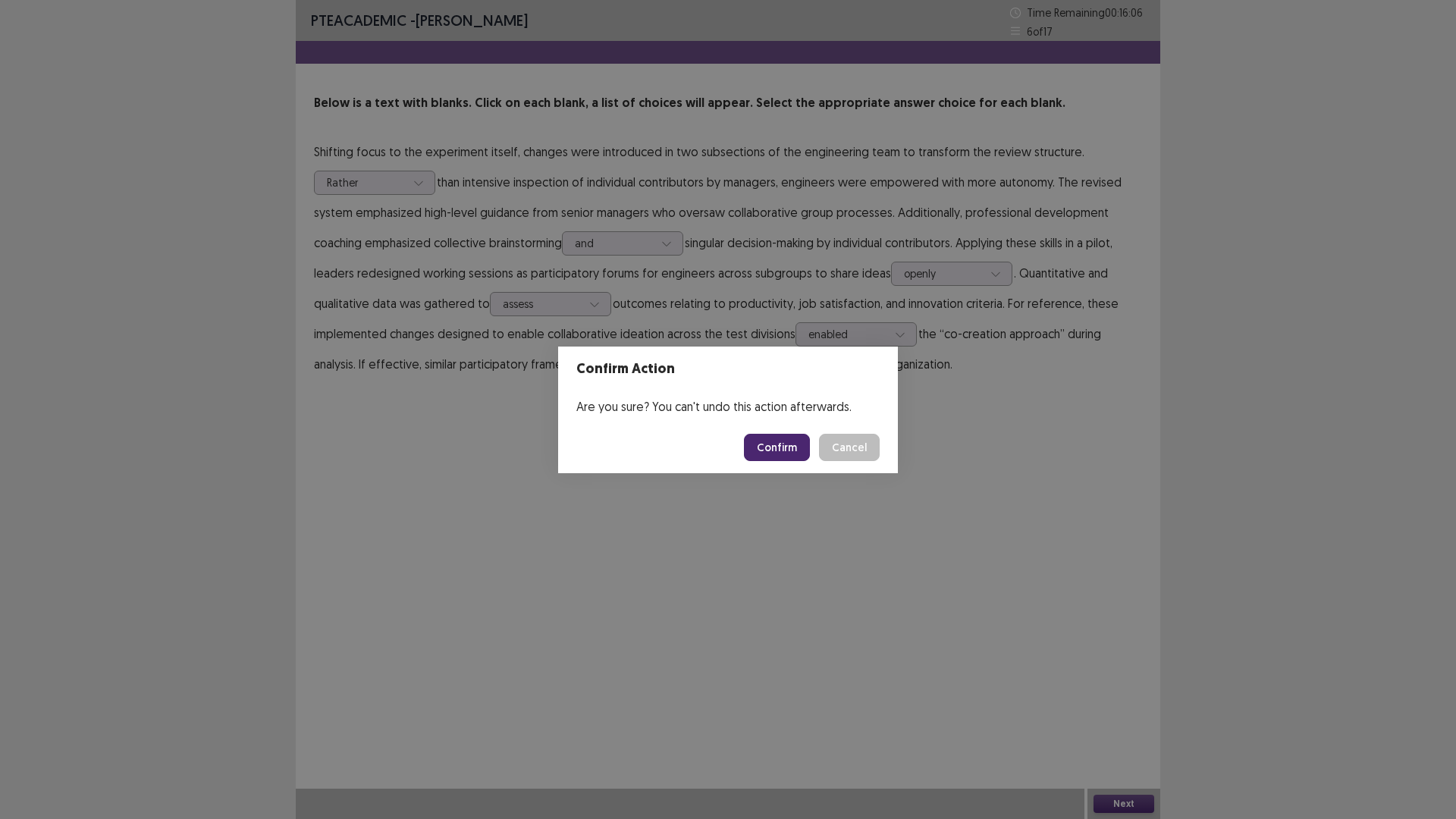
click at [779, 456] on button "Confirm" at bounding box center [776, 447] width 66 height 27
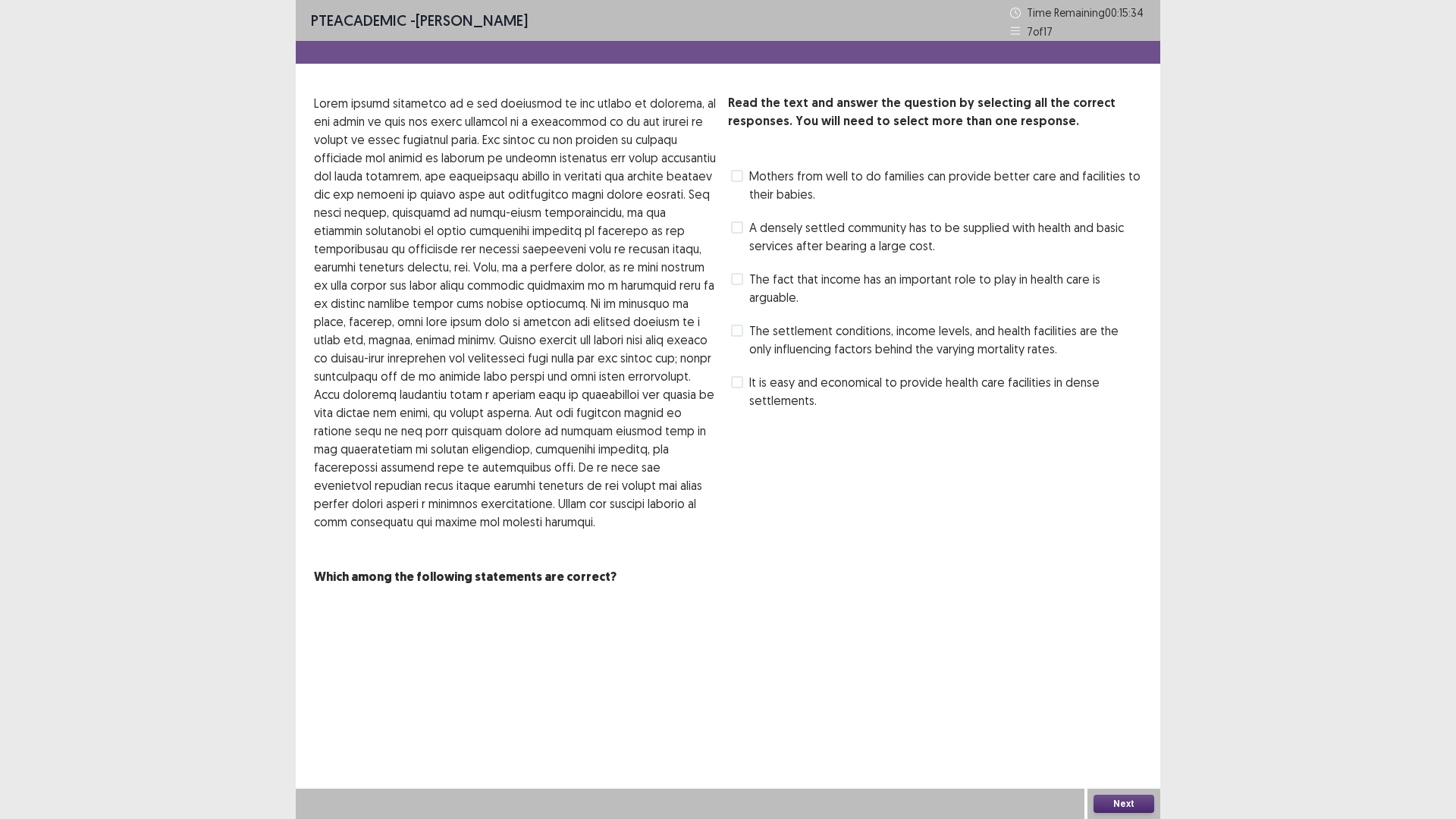
click at [739, 179] on span at bounding box center [737, 176] width 12 height 12
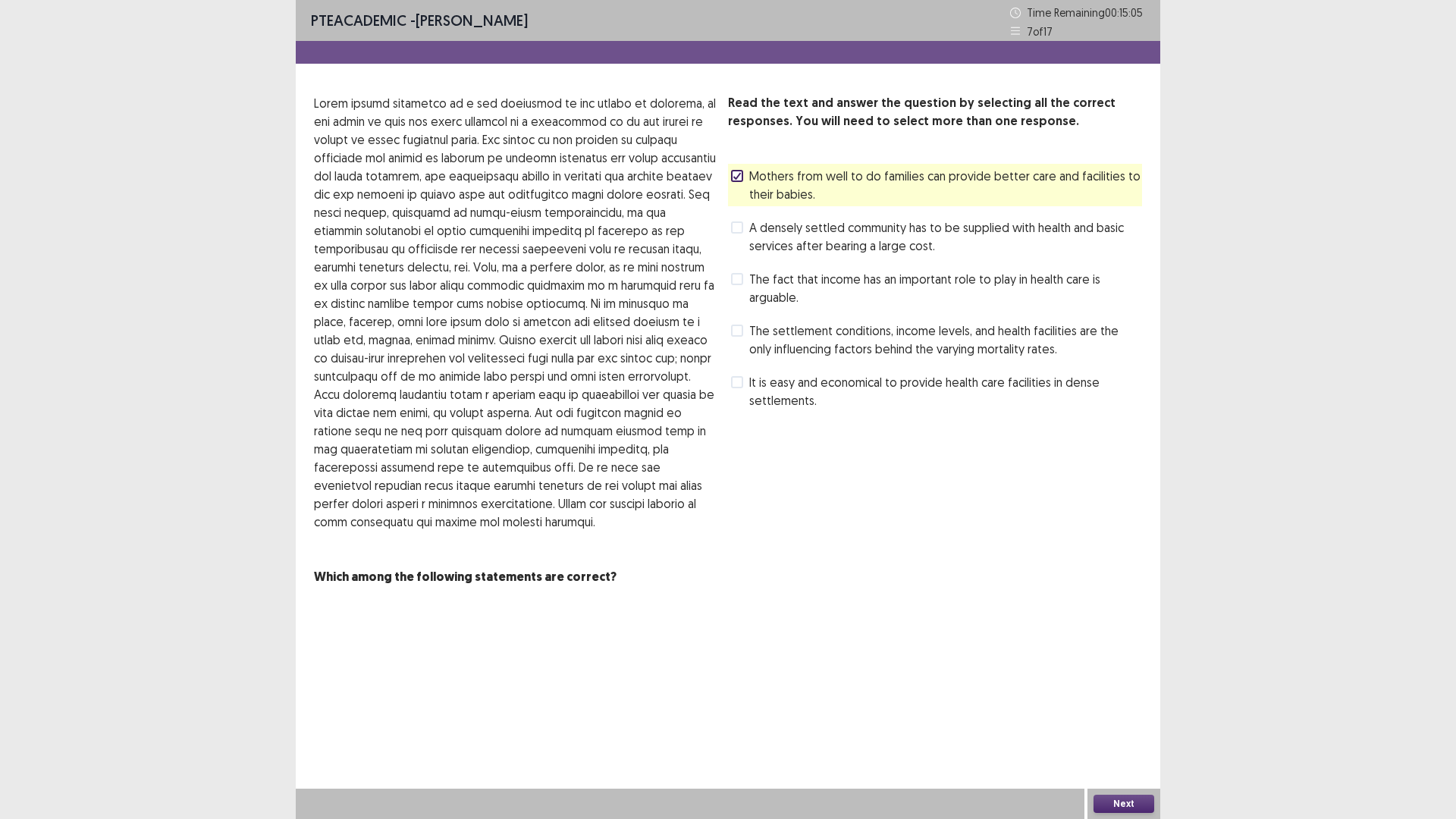
click at [748, 280] on label "The fact that income has an important role to play in health care is arguable." at bounding box center [937, 288] width 411 height 36
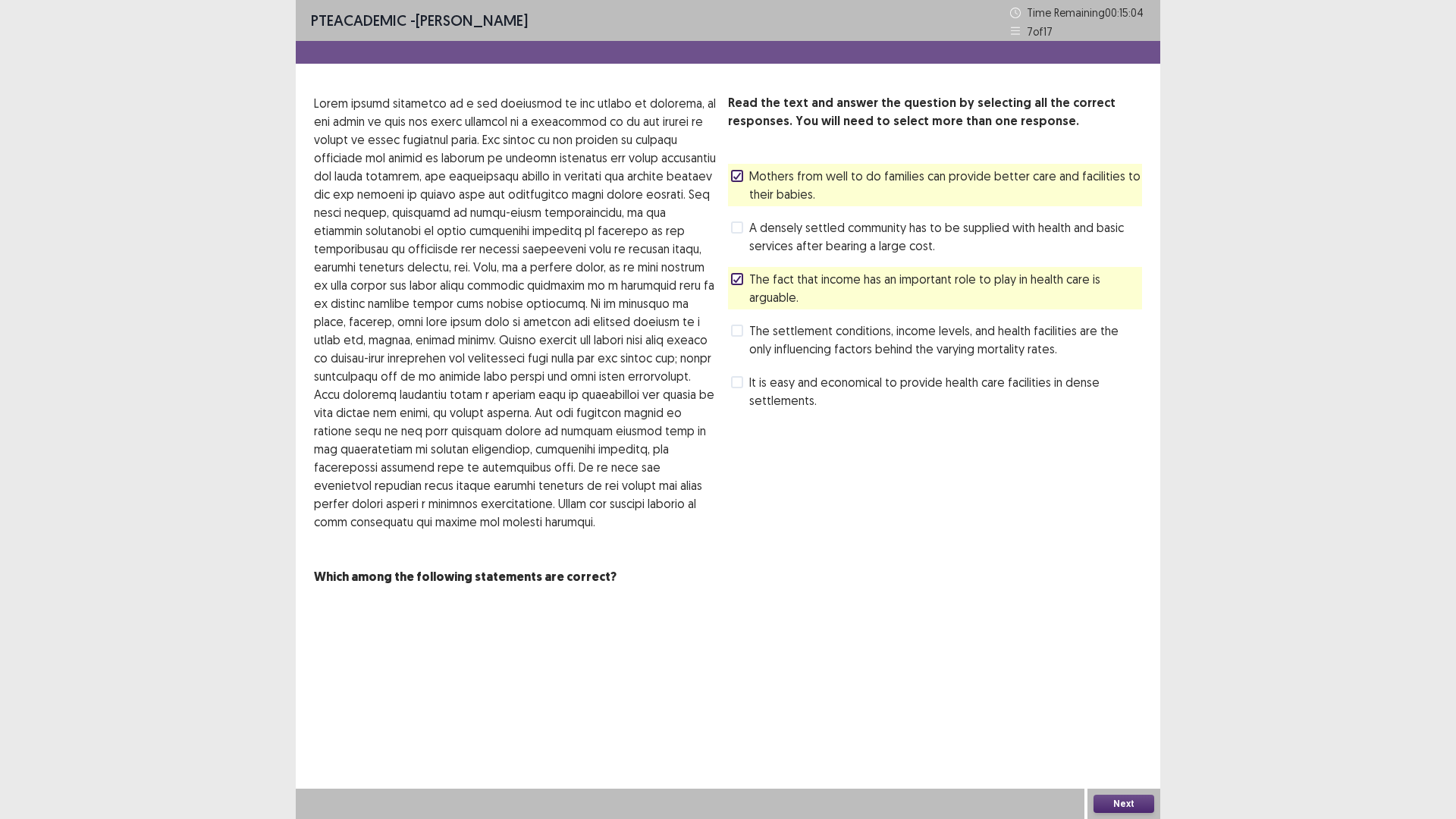
click at [1142, 722] on button "Next" at bounding box center [1124, 803] width 61 height 18
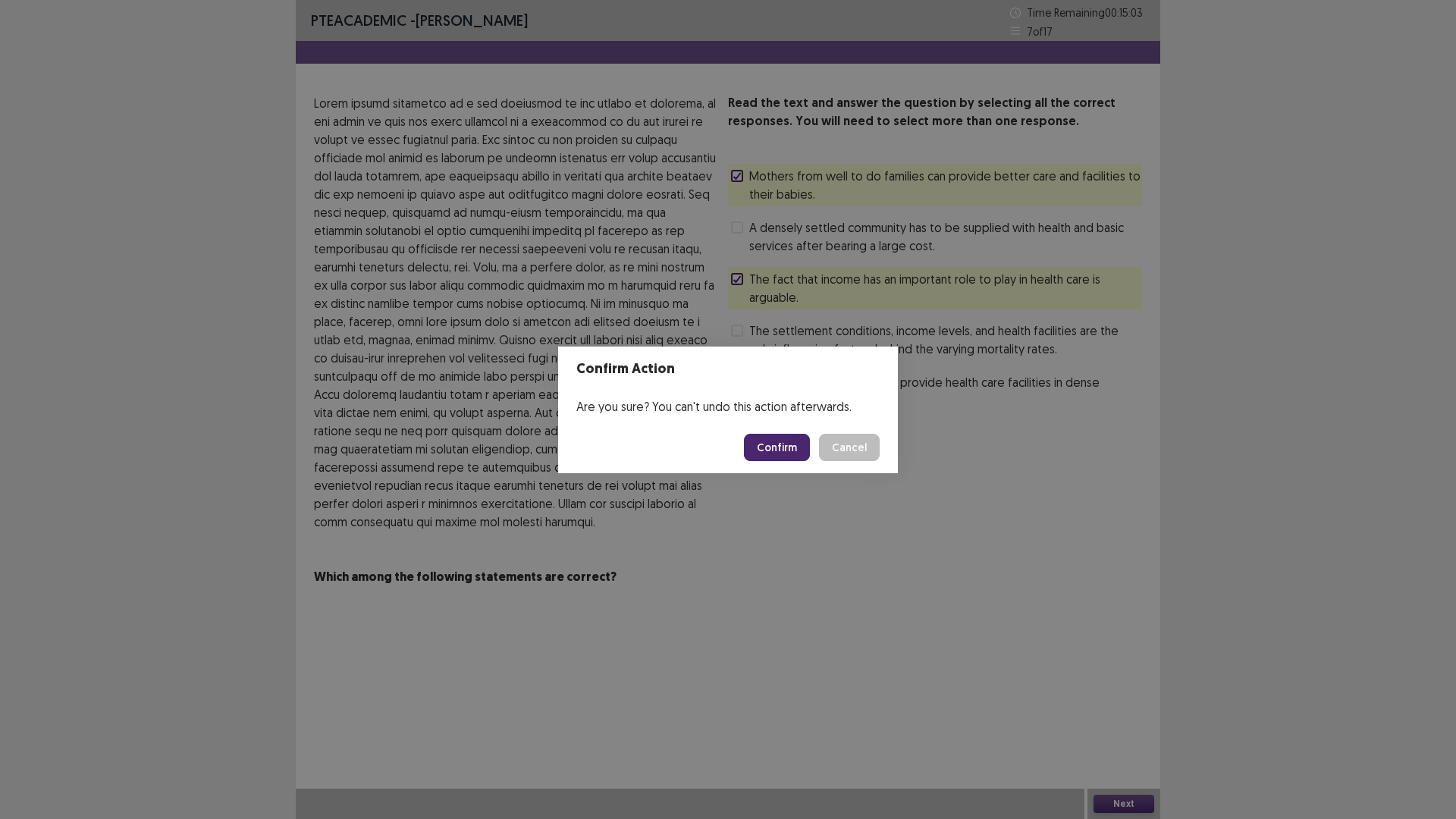
click at [798, 453] on button "Confirm" at bounding box center [776, 447] width 66 height 27
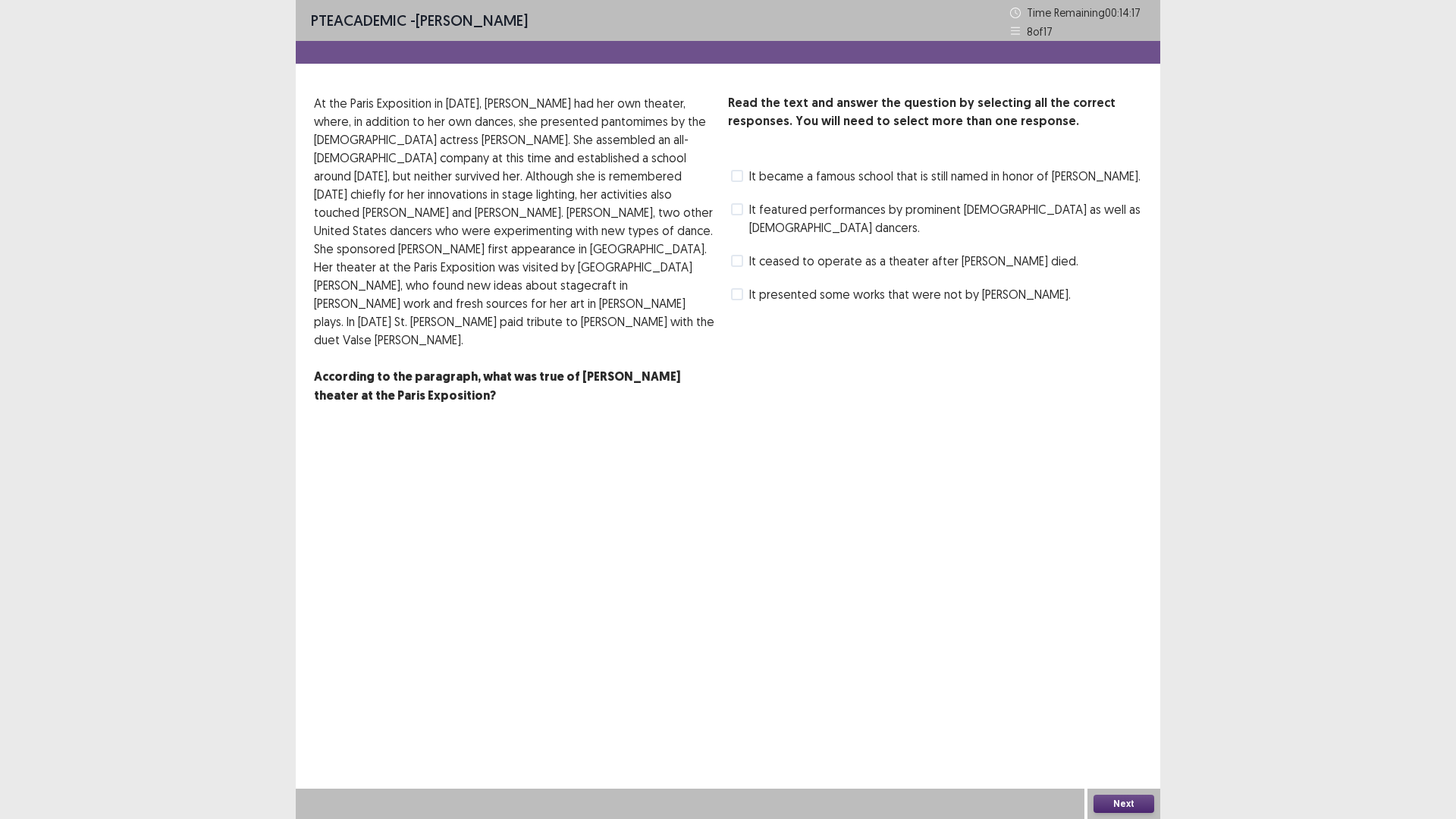
click at [738, 179] on span at bounding box center [737, 176] width 12 height 12
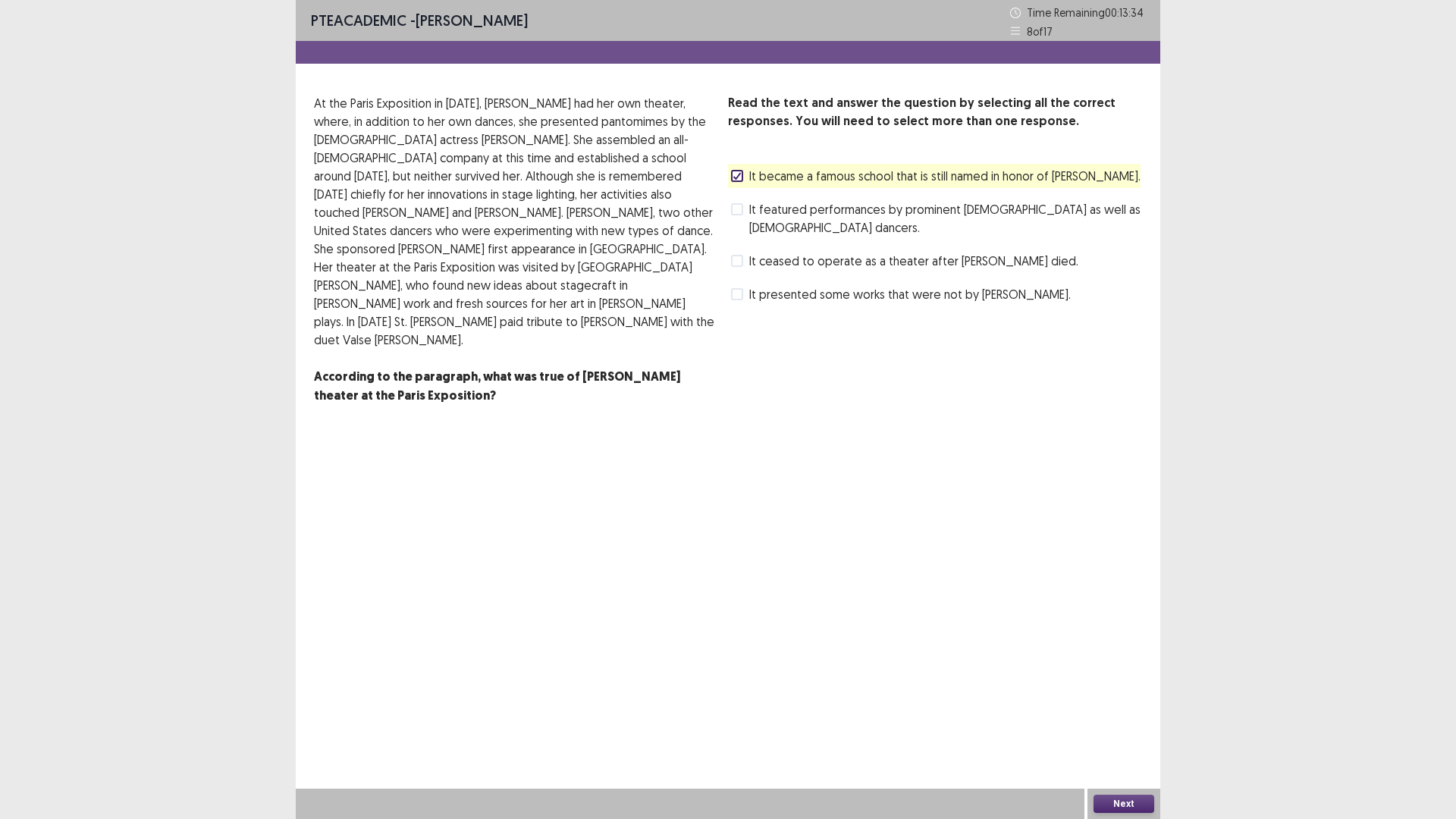
click at [1136, 722] on button "Next" at bounding box center [1124, 803] width 61 height 18
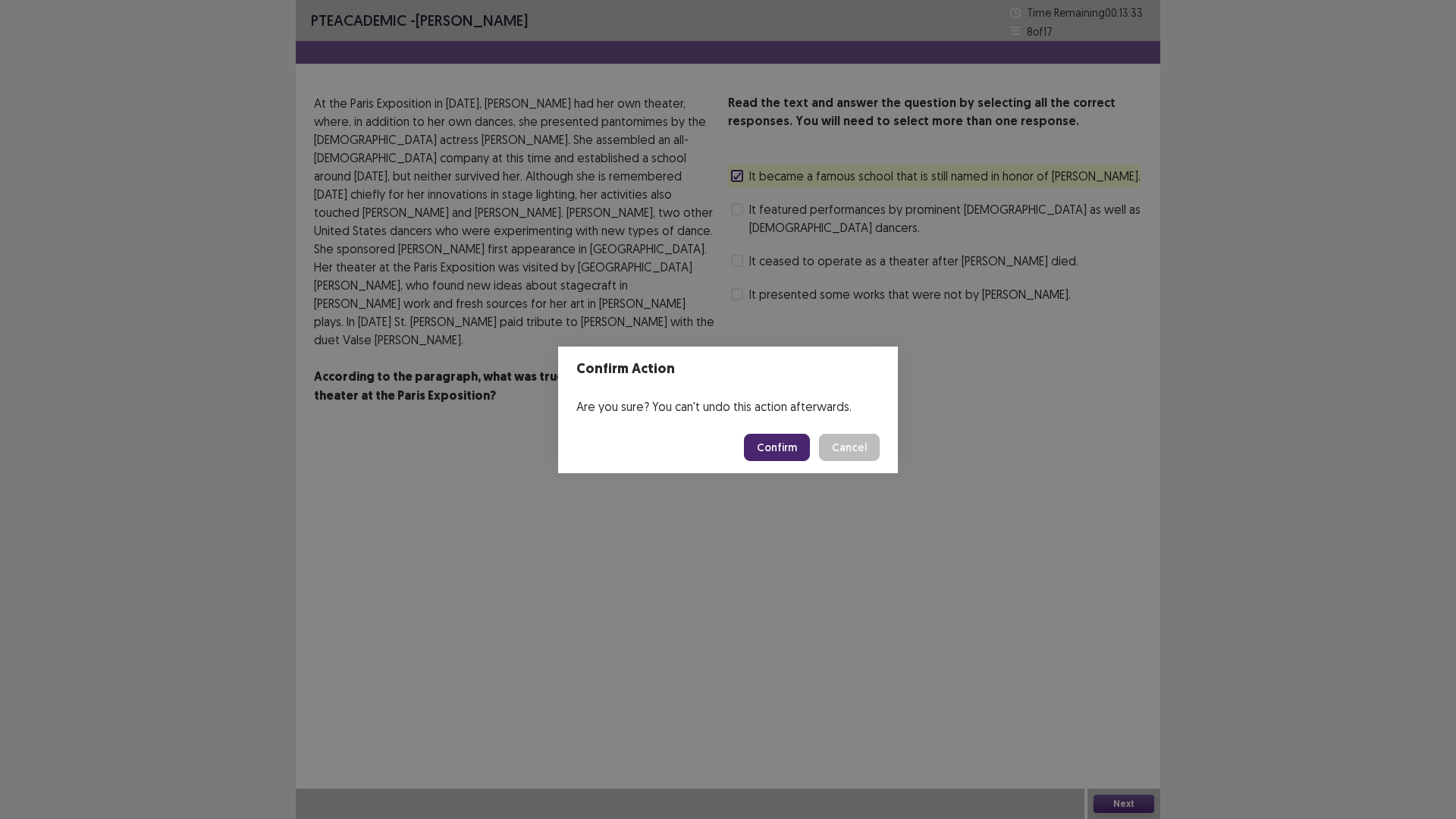
click at [786, 447] on button "Confirm" at bounding box center [776, 447] width 66 height 27
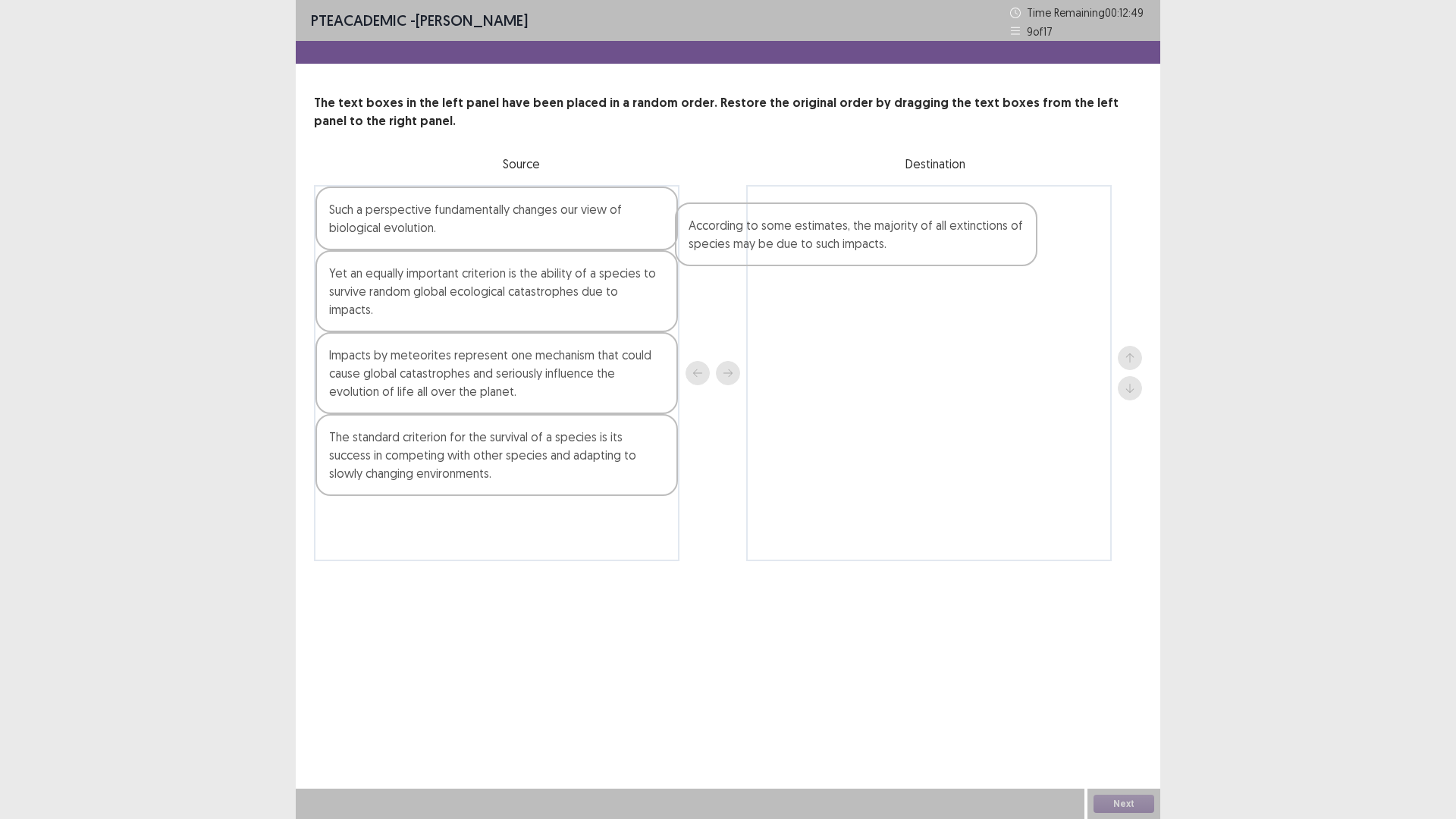
drag, startPoint x: 345, startPoint y: 526, endPoint x: 723, endPoint y: 252, distance: 466.9
click at [723, 252] on div "Such a perspective fundamentally changes our view of biological evolution. Yet …" at bounding box center [727, 373] width 828 height 377
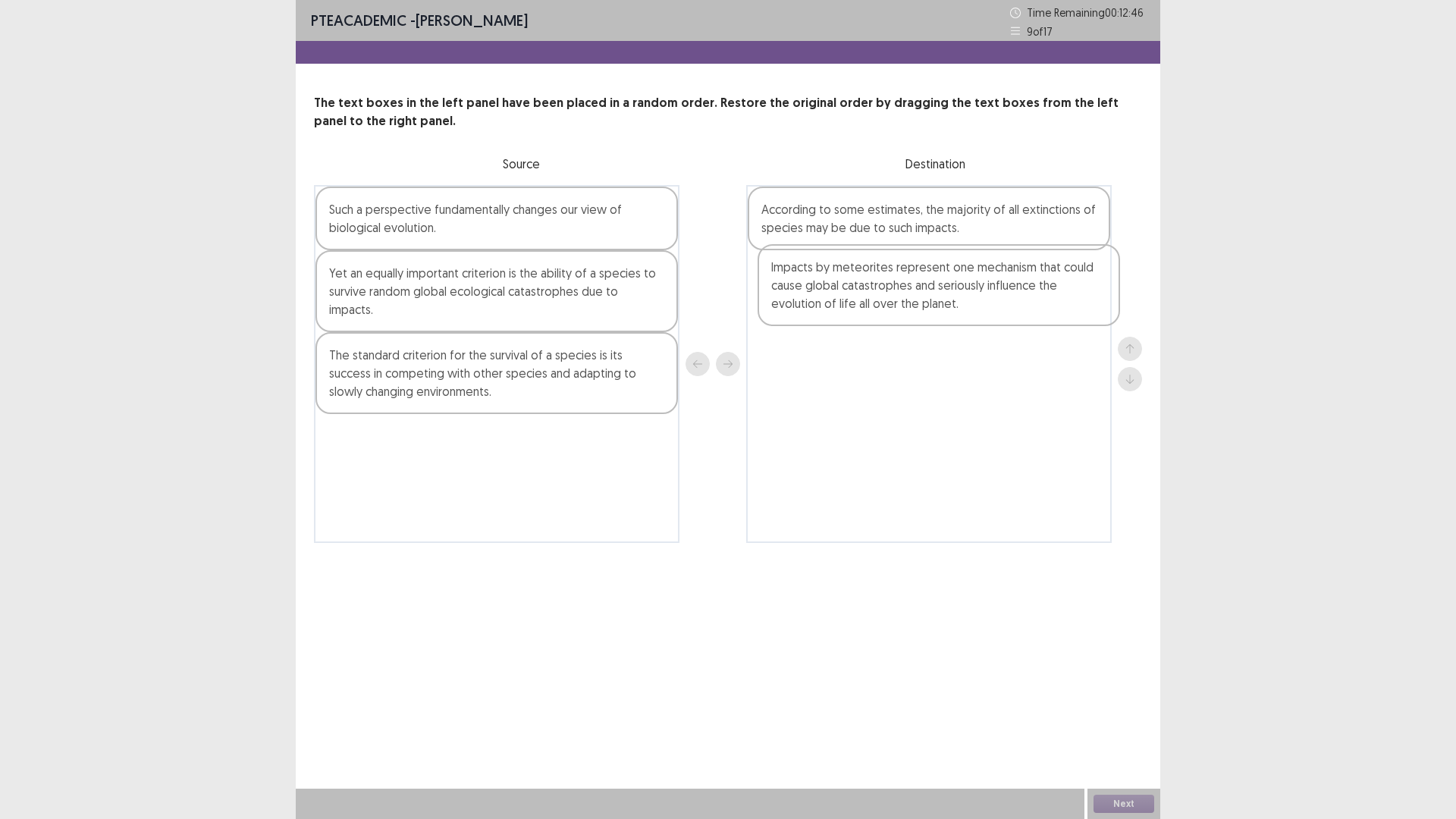
drag, startPoint x: 358, startPoint y: 368, endPoint x: 807, endPoint y: 300, distance: 454.1
click at [807, 300] on div "Such a perspective fundamentally changes our view of biological evolution. Yet …" at bounding box center [727, 363] width 828 height 358
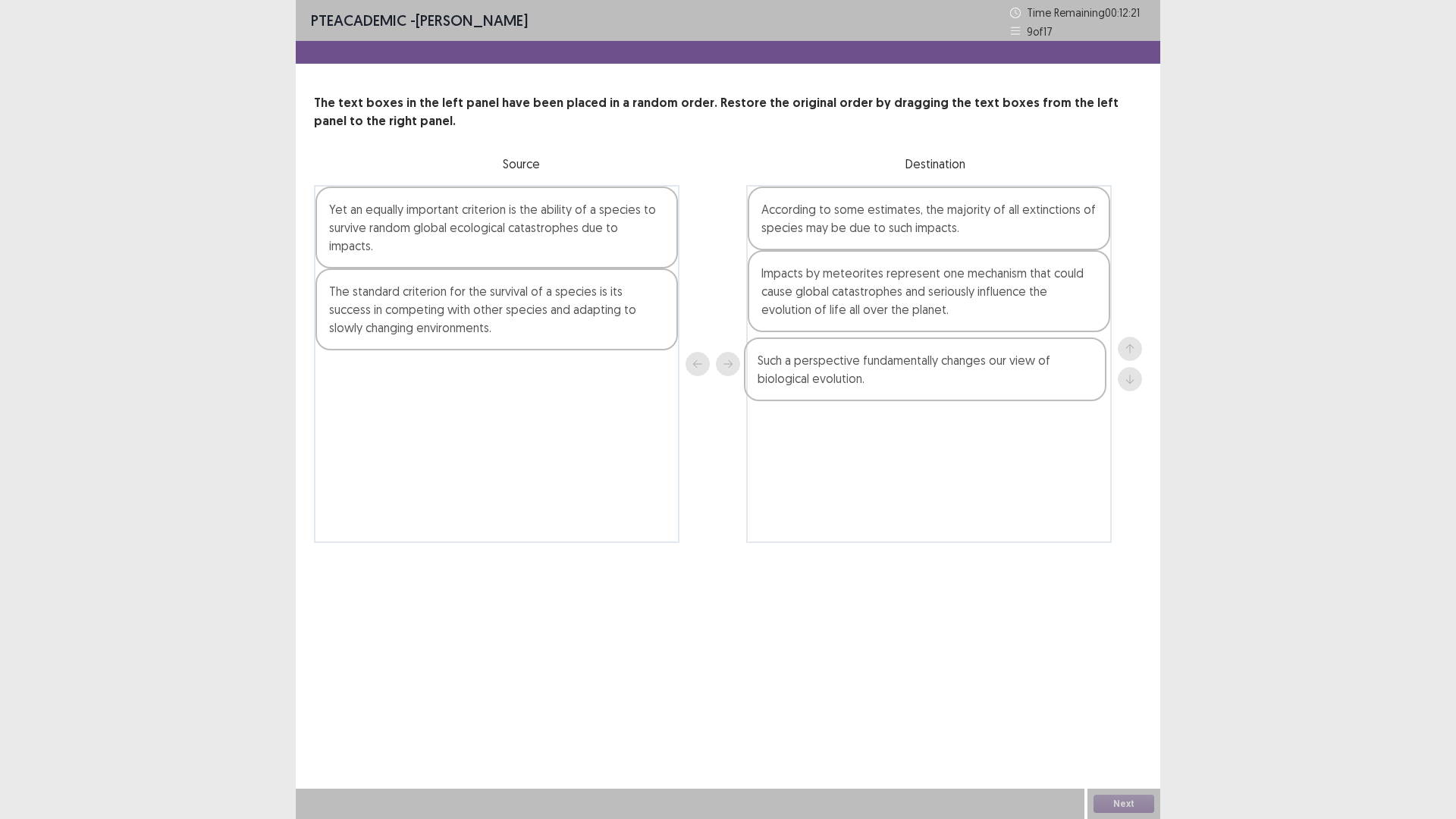
drag, startPoint x: 435, startPoint y: 233, endPoint x: 867, endPoint y: 383, distance: 457.3
click at [867, 383] on div "Such a perspective fundamentally changes our view of biological evolution. Yet …" at bounding box center [727, 363] width 828 height 358
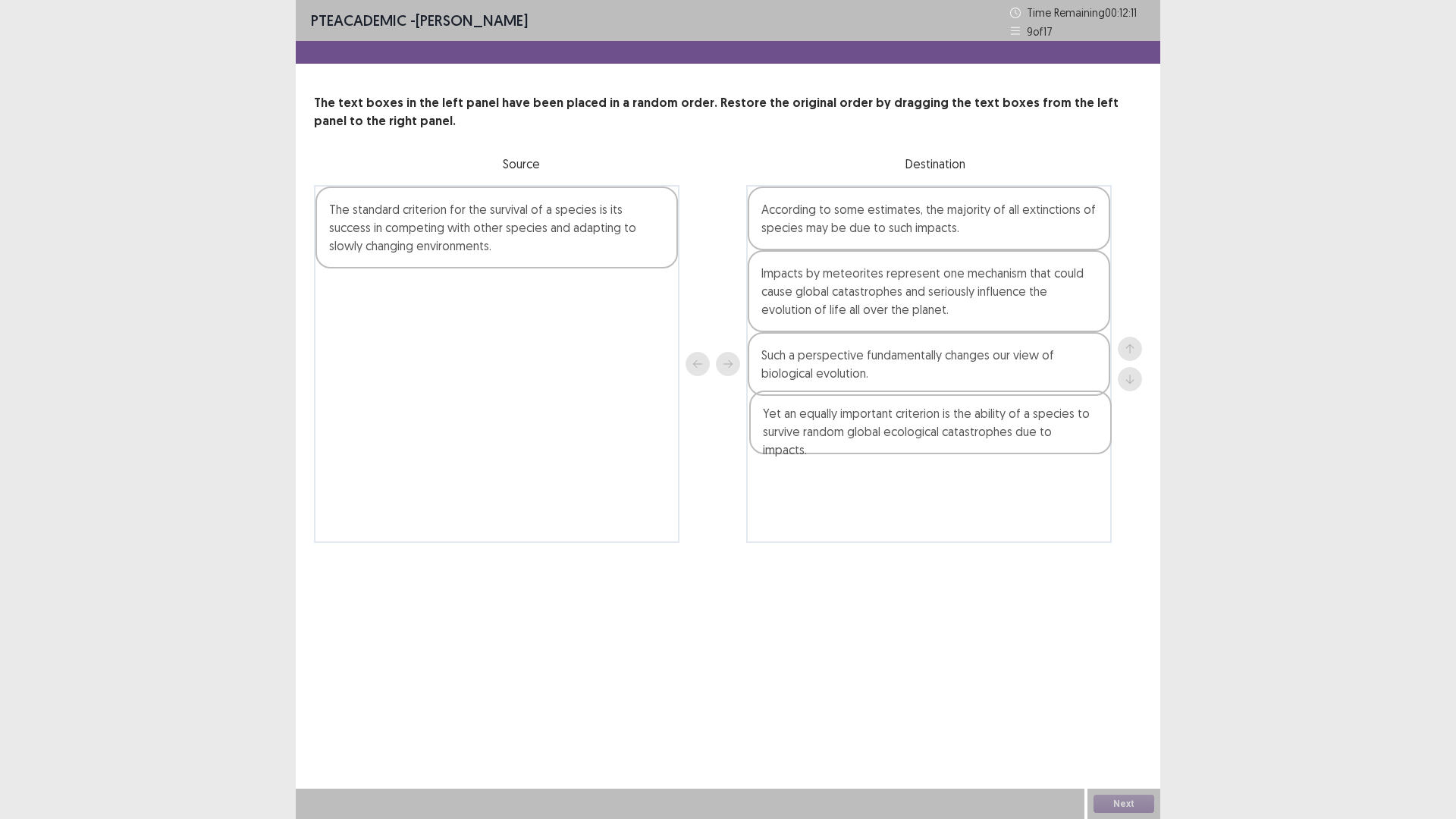
drag, startPoint x: 458, startPoint y: 242, endPoint x: 896, endPoint y: 446, distance: 483.2
click at [896, 446] on div "Yet an equally important criterion is the ability of a species to survive rando…" at bounding box center [727, 363] width 828 height 358
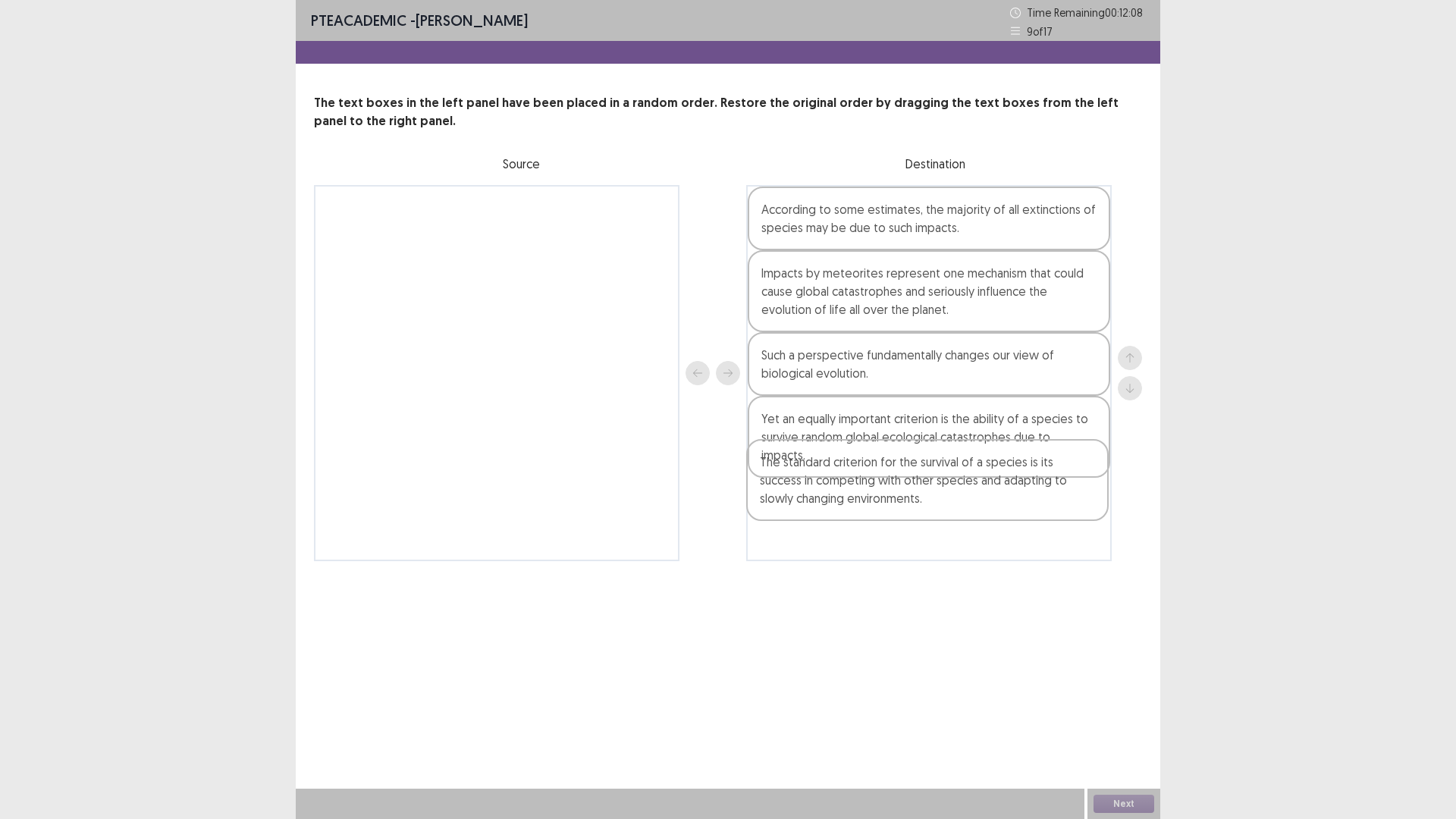
drag, startPoint x: 459, startPoint y: 284, endPoint x: 836, endPoint y: 497, distance: 433.0
click at [836, 497] on div "The standard criterion for the survival of a species is its success in competin…" at bounding box center [727, 373] width 828 height 377
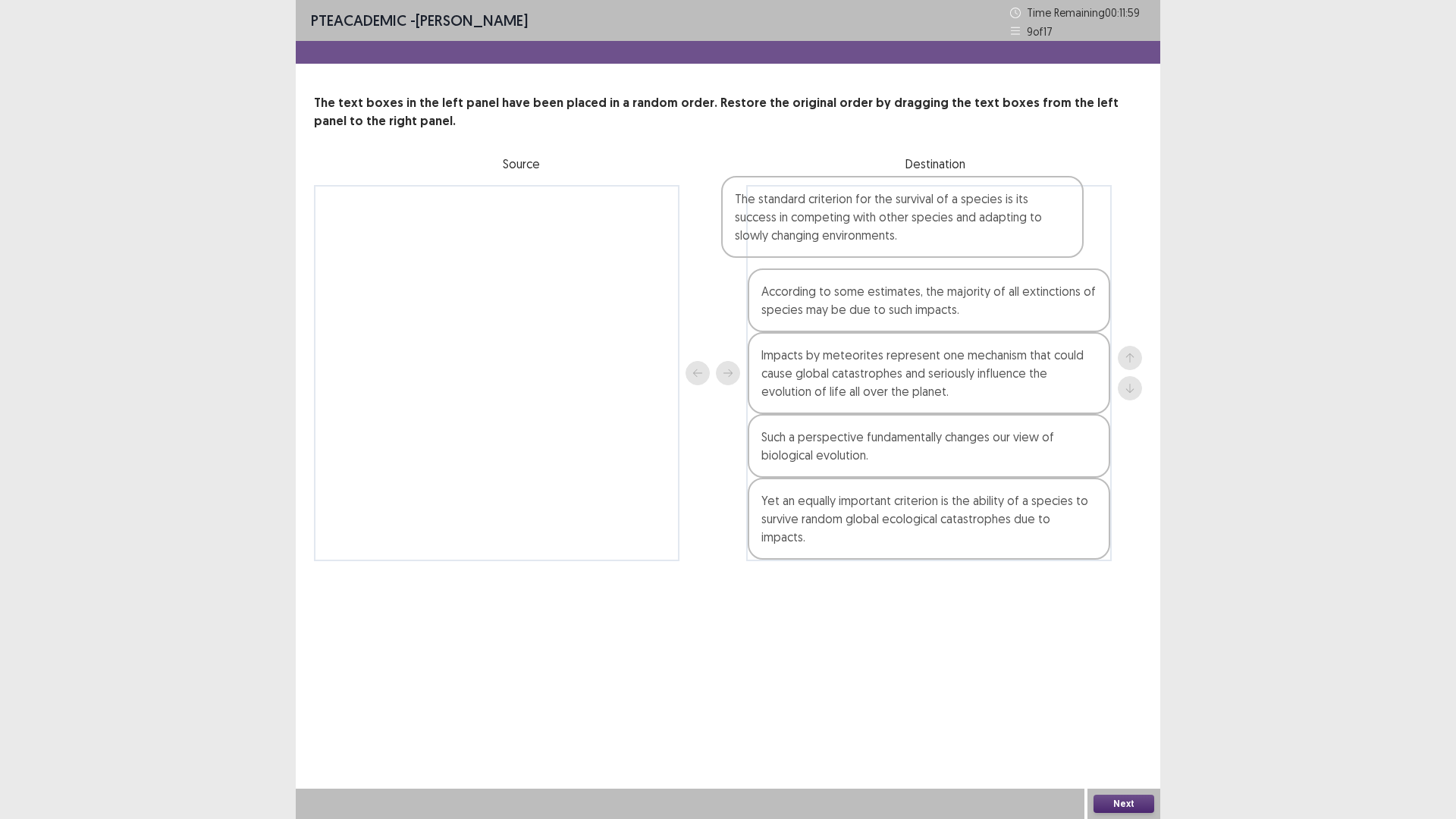
drag, startPoint x: 914, startPoint y: 522, endPoint x: 889, endPoint y: 227, distance: 296.1
click at [889, 227] on div "According to some estimates, the majority of all extinctions of species may be …" at bounding box center [928, 373] width 366 height 377
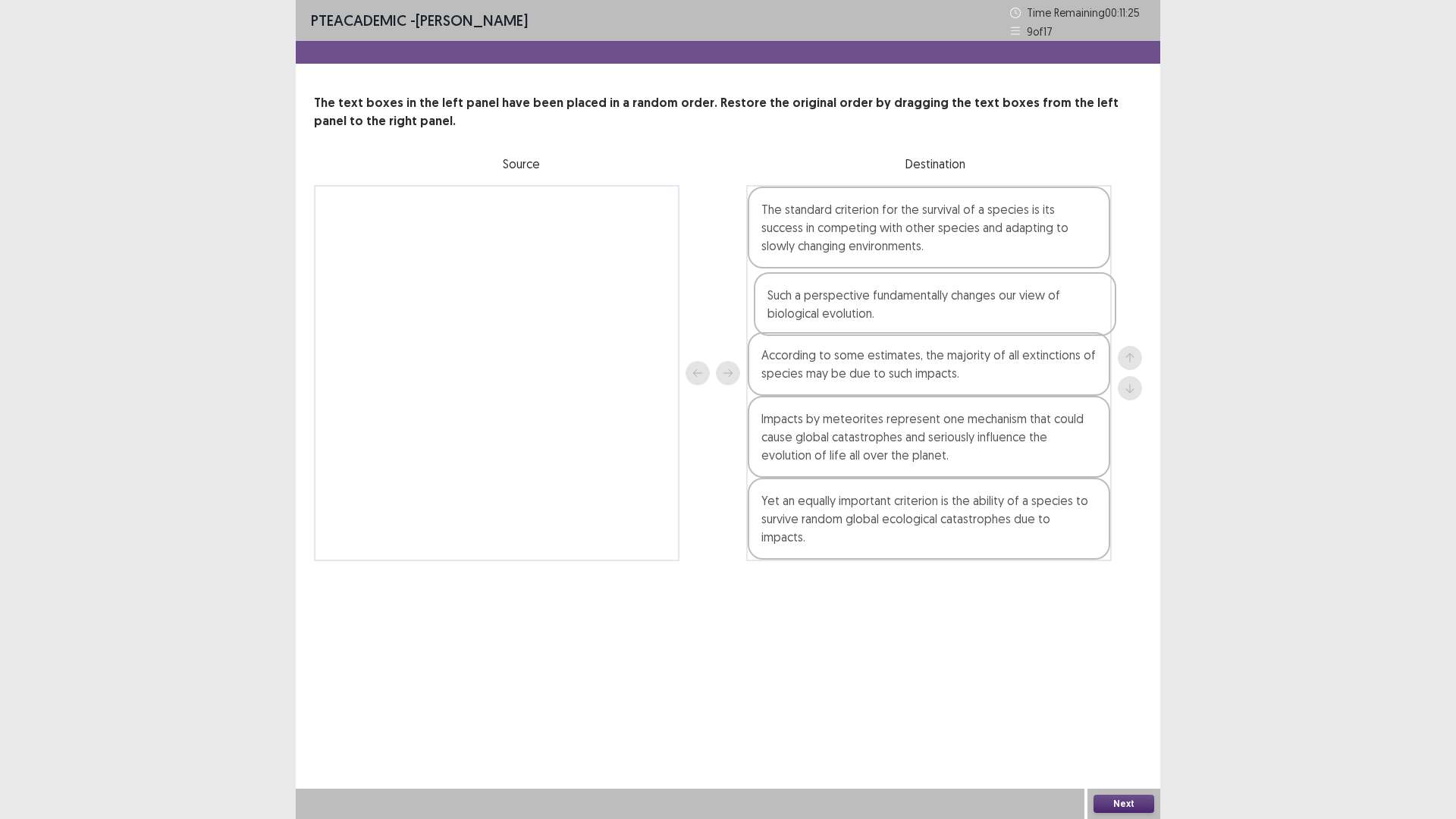
drag, startPoint x: 881, startPoint y: 470, endPoint x: 888, endPoint y: 321, distance: 149.2
click at [888, 321] on div "The standard criterion for the survival of a species is its success in competin…" at bounding box center [928, 373] width 366 height 377
click at [1139, 722] on button "Next" at bounding box center [1124, 803] width 61 height 18
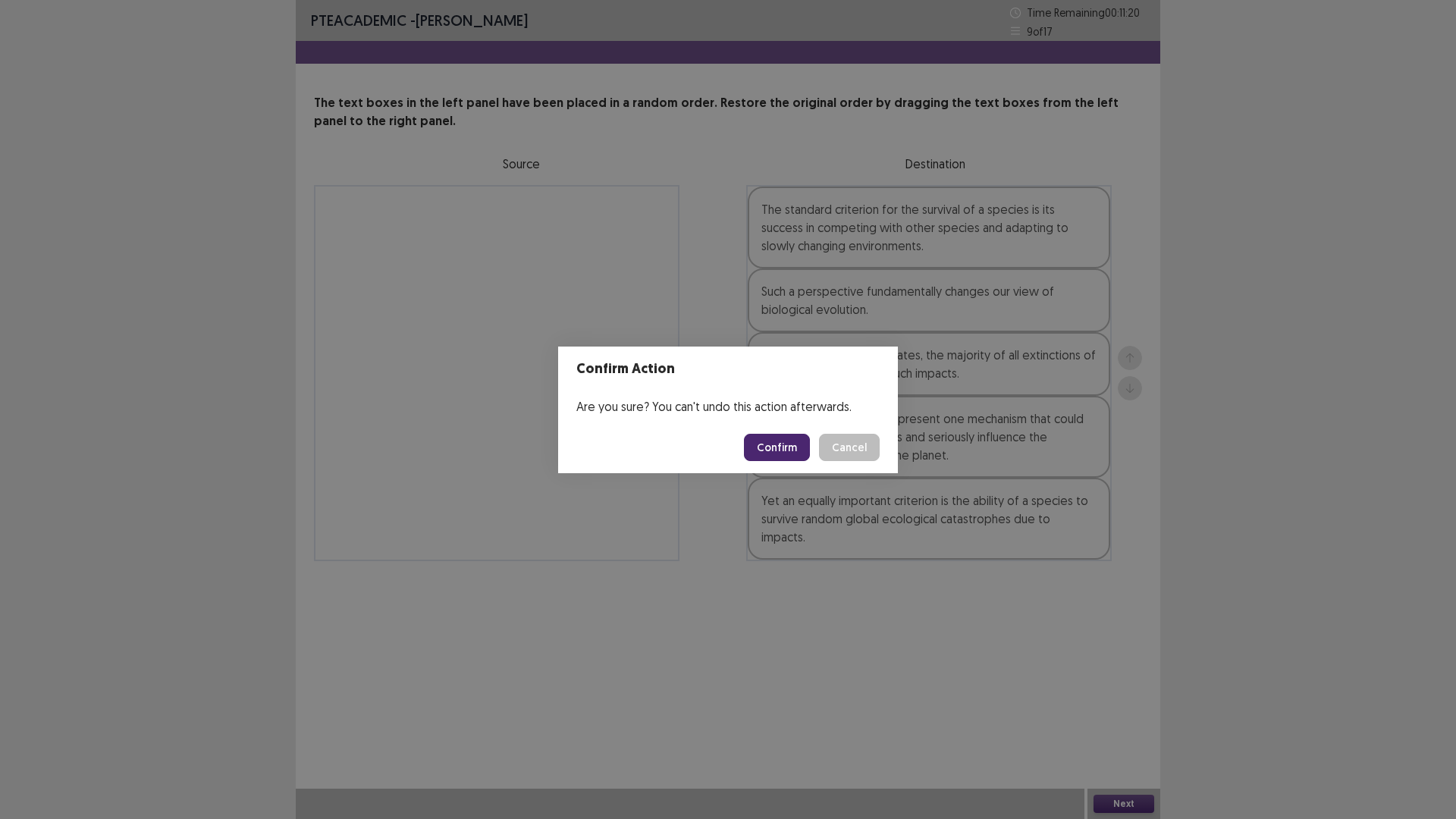
click at [773, 442] on button "Confirm" at bounding box center [776, 447] width 66 height 27
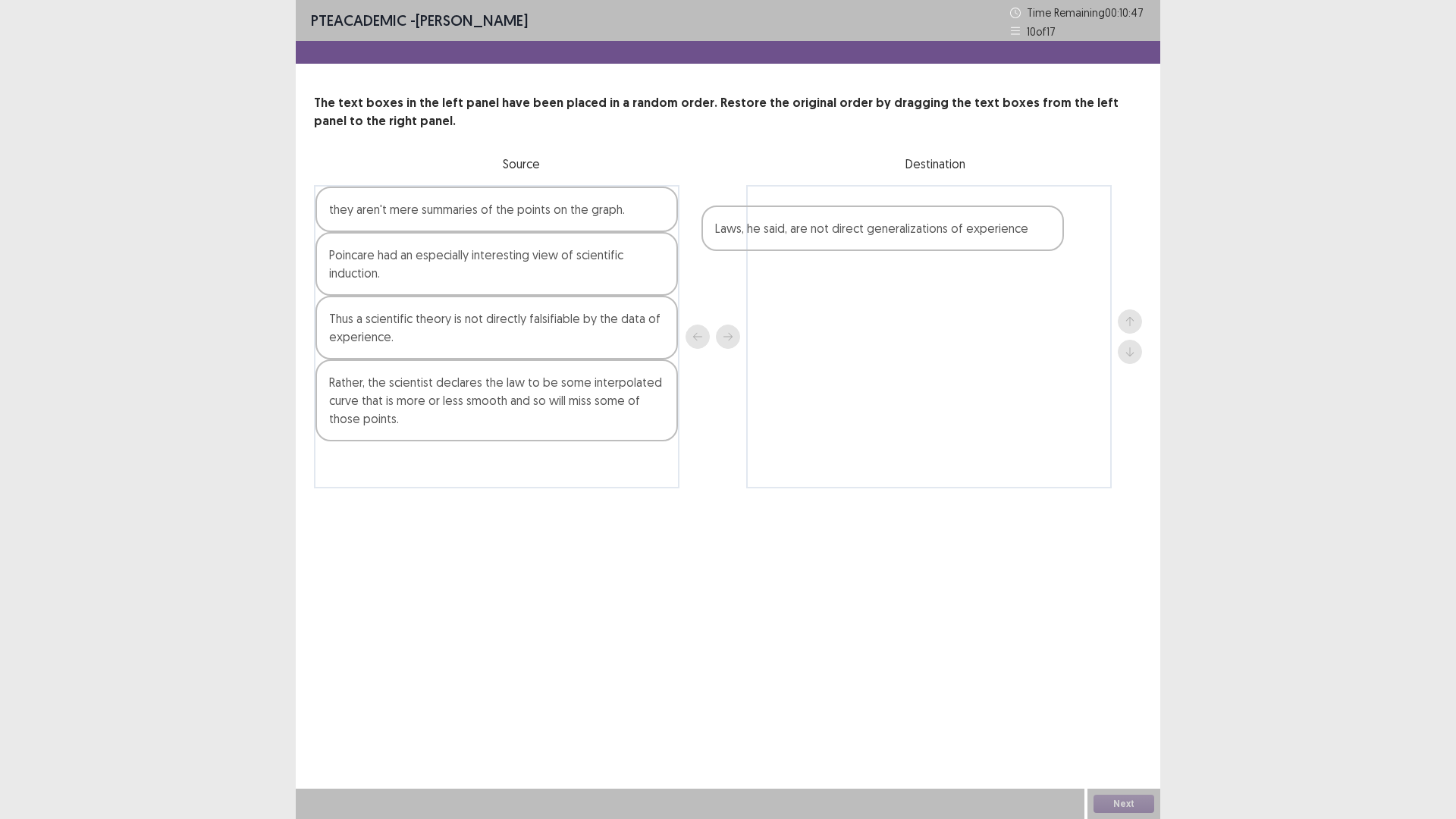
drag, startPoint x: 371, startPoint y: 403, endPoint x: 767, endPoint y: 247, distance: 425.6
click at [767, 247] on div "they aren't mere summaries of the points on the graph. [PERSON_NAME] had an esp…" at bounding box center [727, 336] width 828 height 304
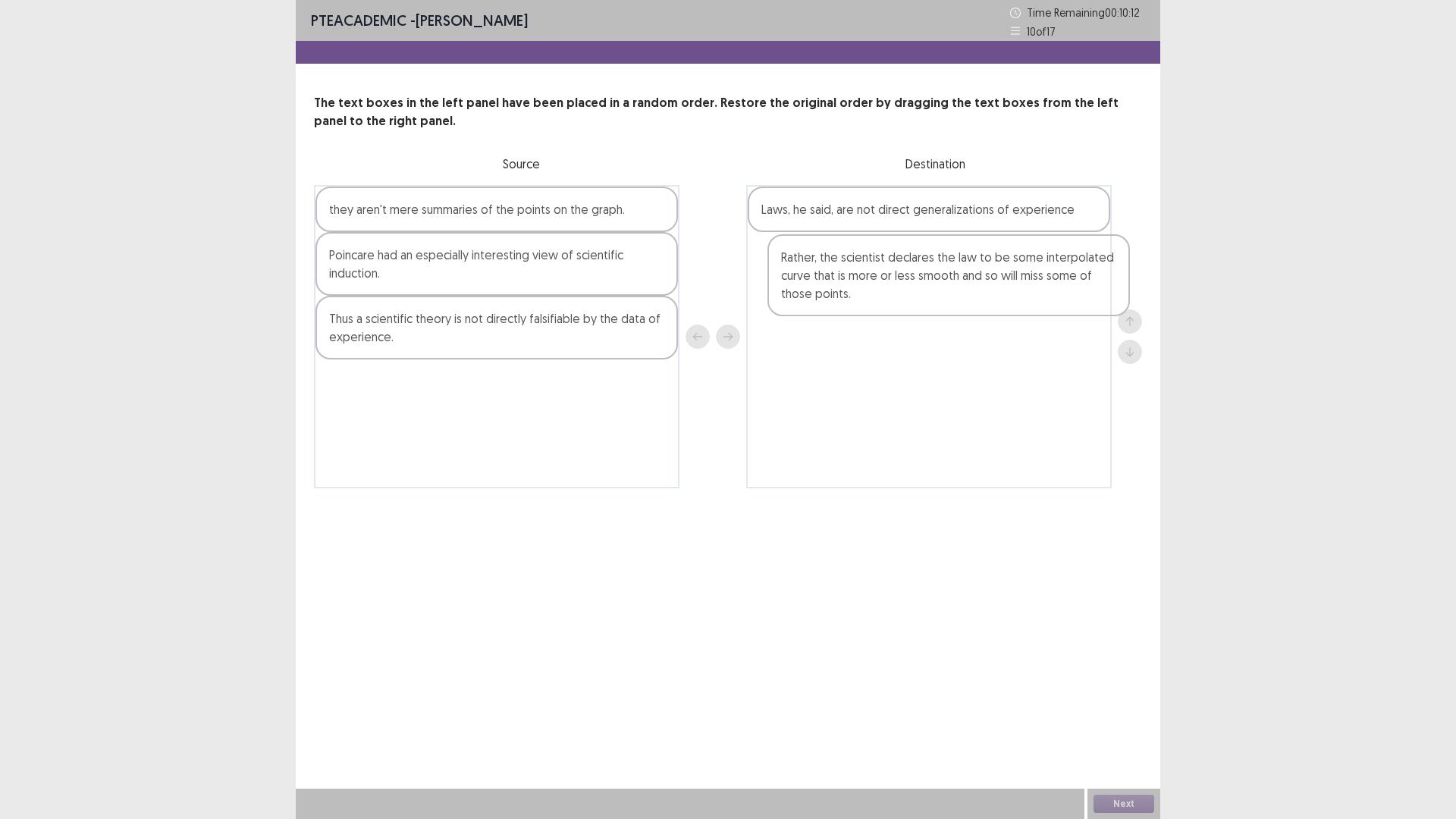
drag, startPoint x: 542, startPoint y: 414, endPoint x: 915, endPoint y: 290, distance: 393.1
click at [915, 290] on div "they aren't mere summaries of the points on the graph. [PERSON_NAME] had an esp…" at bounding box center [727, 336] width 828 height 304
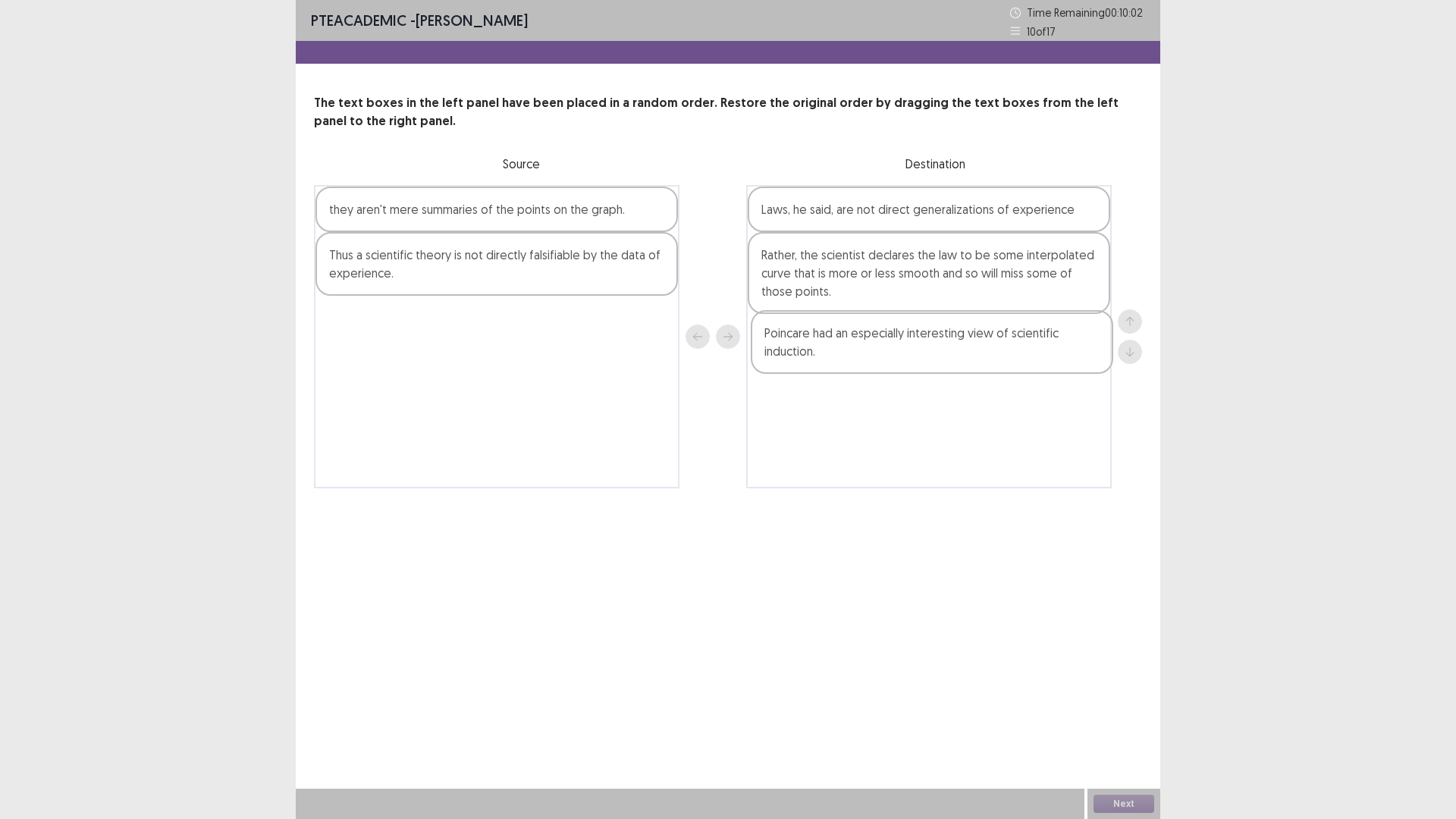
drag, startPoint x: 456, startPoint y: 283, endPoint x: 650, endPoint y: 350, distance: 205.2
click at [893, 362] on div "they aren't mere summaries of the points on the graph. [PERSON_NAME] had an esp…" at bounding box center [727, 336] width 828 height 304
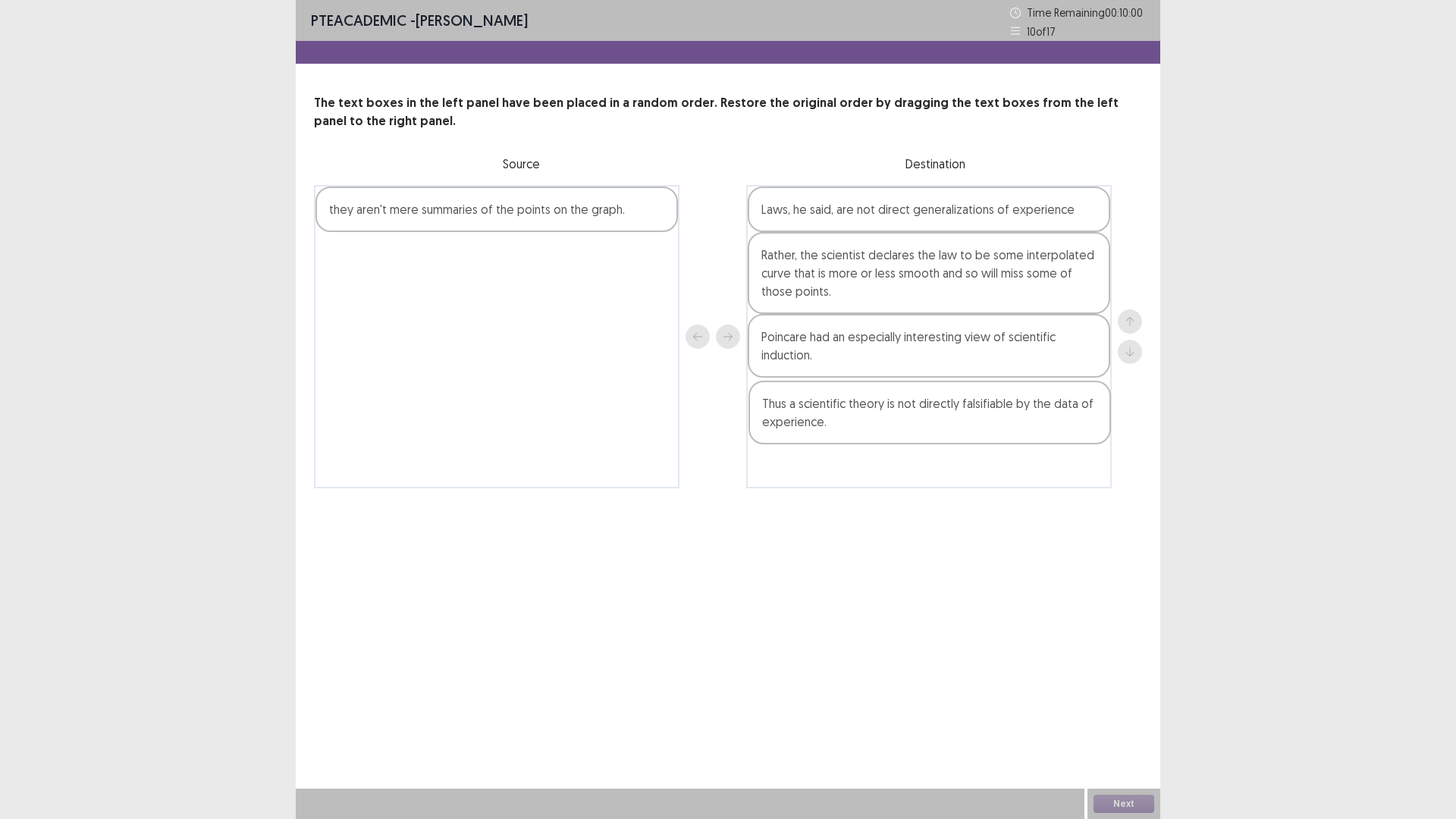
drag, startPoint x: 444, startPoint y: 285, endPoint x: 876, endPoint y: 434, distance: 457.0
click at [876, 434] on div "they aren't mere summaries of the points on the graph. Thus a scientific theory…" at bounding box center [727, 336] width 828 height 304
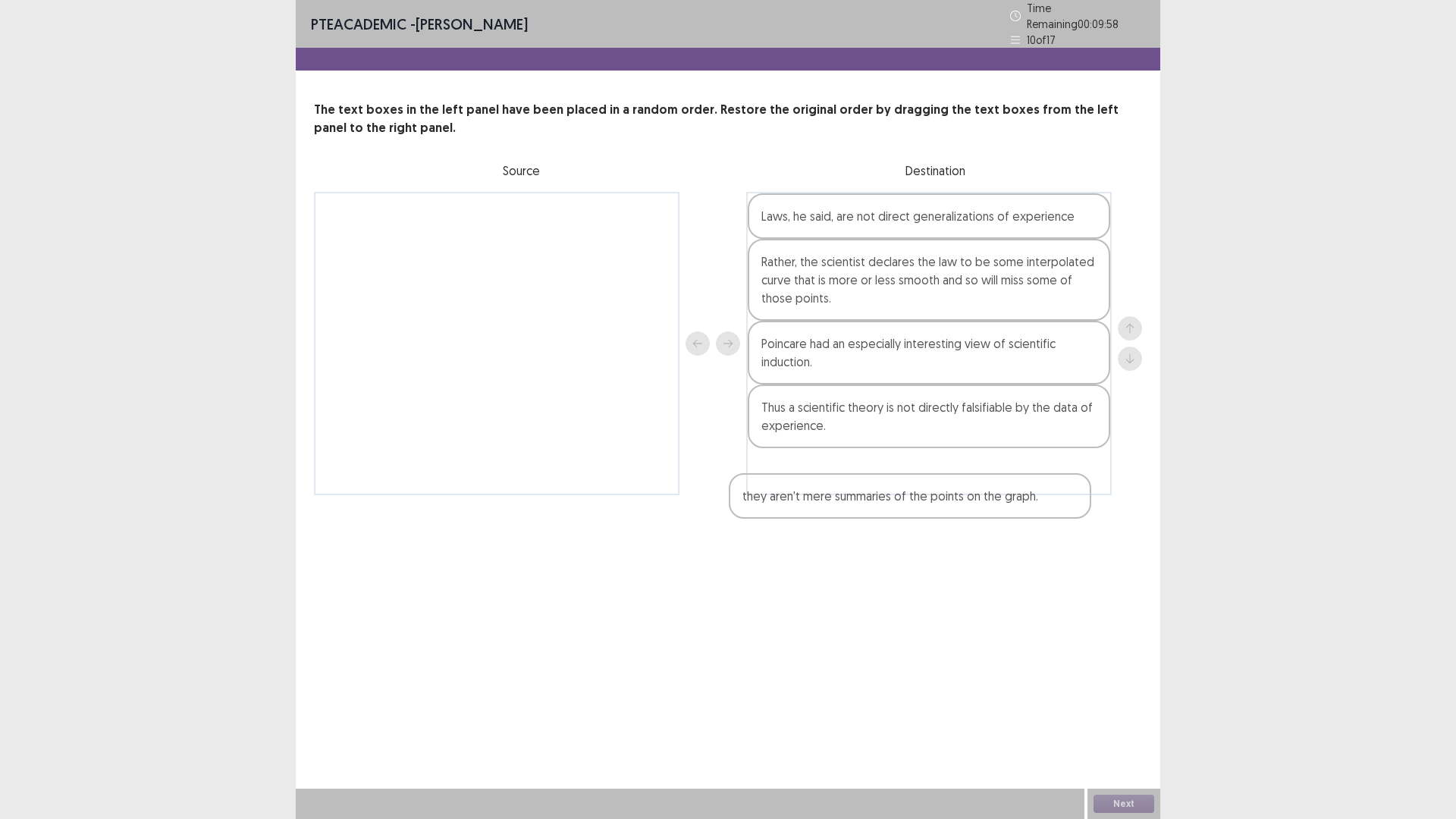
drag, startPoint x: 522, startPoint y: 330, endPoint x: 860, endPoint y: 498, distance: 377.4
click at [860, 498] on div "PTE academic - [PERSON_NAME] Time Remaining 00 : 09 : 58 10 of 17 The text boxe…" at bounding box center [728, 262] width 865 height 526
click at [1132, 722] on button "Next" at bounding box center [1124, 803] width 61 height 18
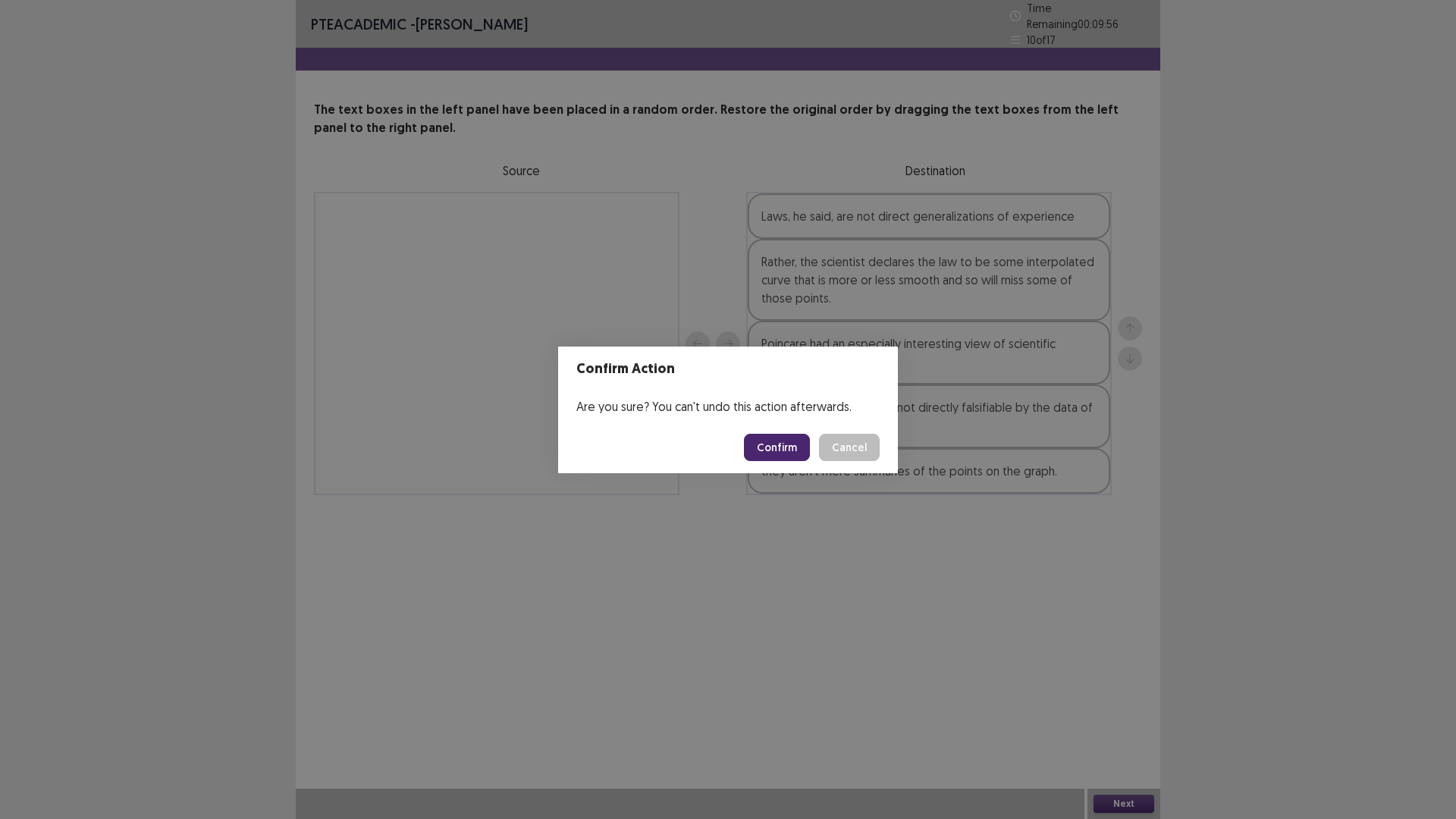
click at [759, 445] on button "Confirm" at bounding box center [776, 447] width 66 height 27
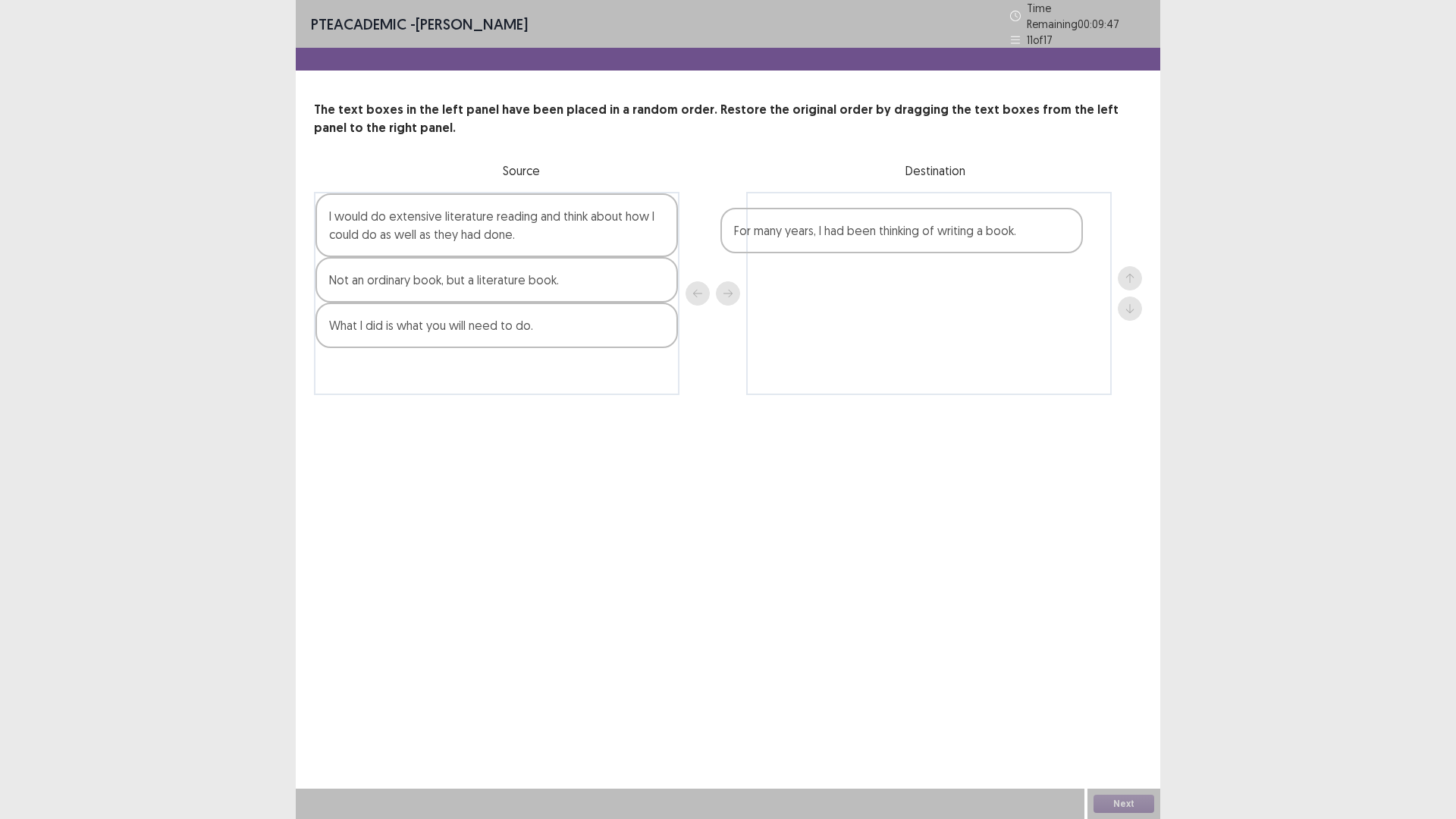
drag, startPoint x: 501, startPoint y: 238, endPoint x: 819, endPoint y: 237, distance: 318.0
click at [819, 237] on div "For many years, I had been thinking of writing a book. I would do extensive lit…" at bounding box center [727, 293] width 828 height 203
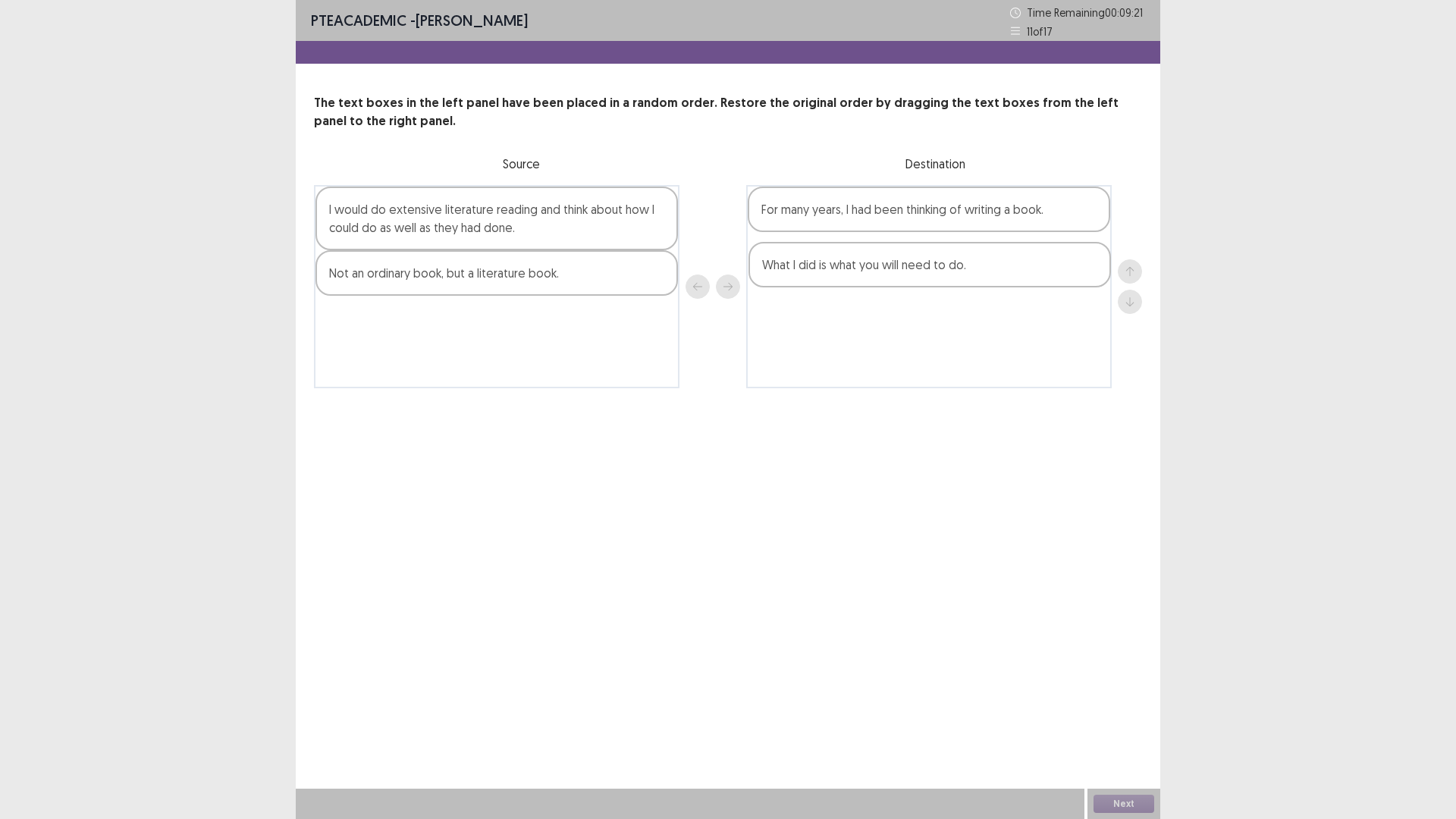
drag, startPoint x: 413, startPoint y: 329, endPoint x: 855, endPoint y: 276, distance: 445.2
click at [855, 276] on div "I would do extensive literature reading and think about how I could do as well …" at bounding box center [727, 286] width 828 height 203
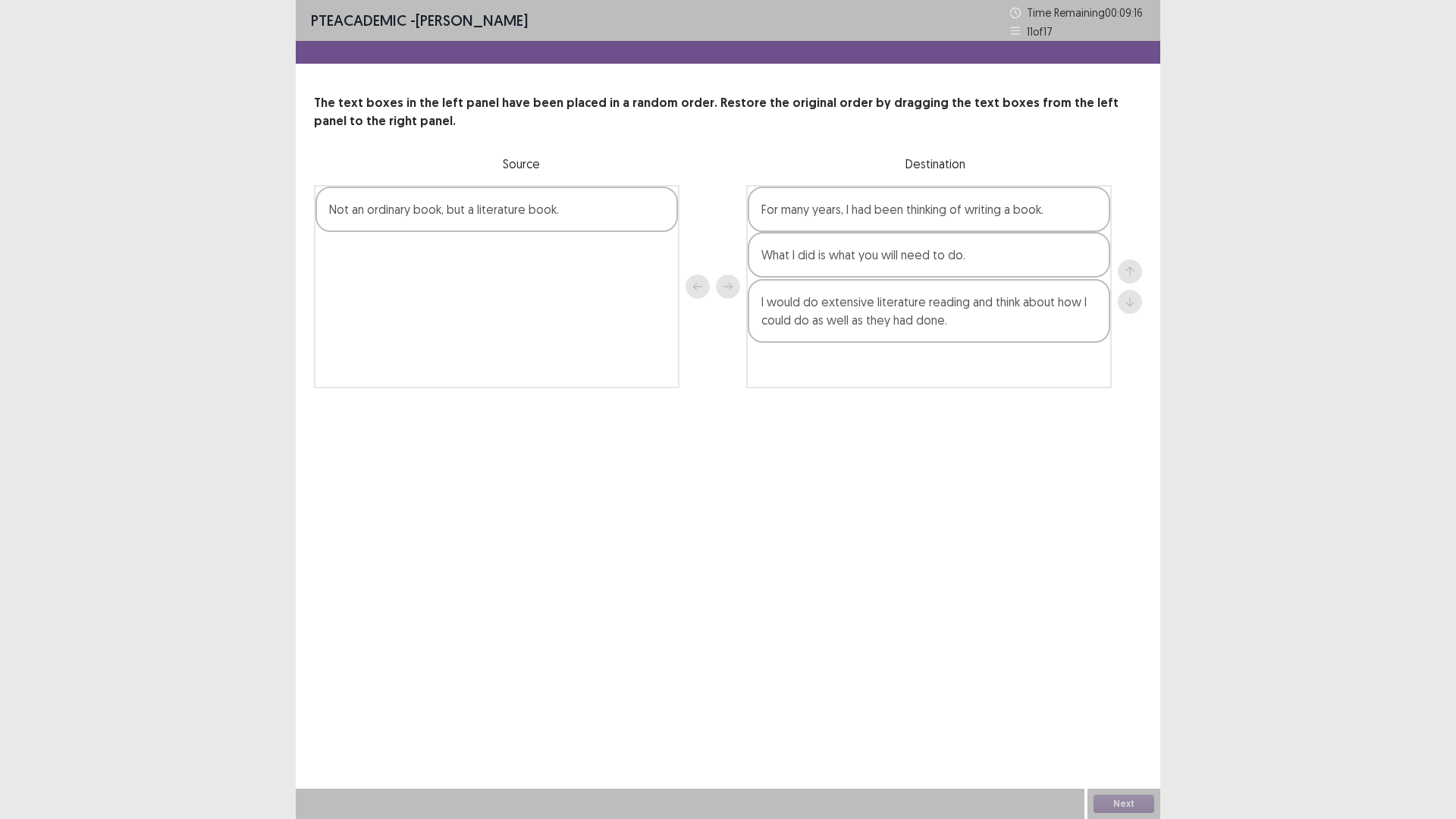
drag, startPoint x: 398, startPoint y: 237, endPoint x: 844, endPoint y: 328, distance: 455.2
click at [844, 328] on div "I would do extensive literature reading and think about how I could do as well …" at bounding box center [727, 286] width 828 height 203
drag, startPoint x: 432, startPoint y: 223, endPoint x: 852, endPoint y: 385, distance: 450.2
click at [852, 385] on div "Not an ordinary book, but a literature book. For many years, I had been thinkin…" at bounding box center [727, 286] width 828 height 203
click at [1131, 722] on button "Next" at bounding box center [1124, 803] width 61 height 18
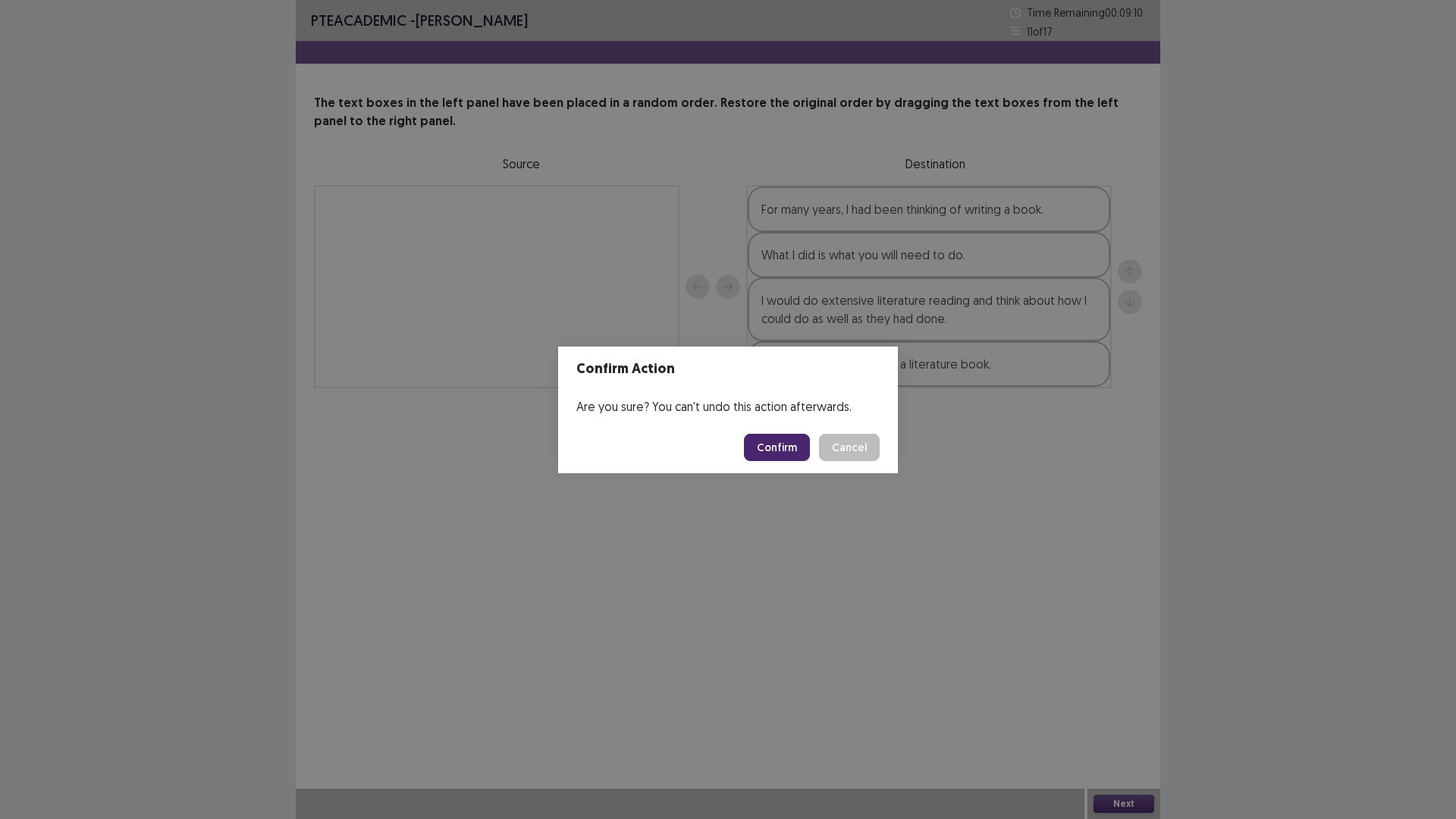
click at [785, 442] on button "Confirm" at bounding box center [776, 447] width 66 height 27
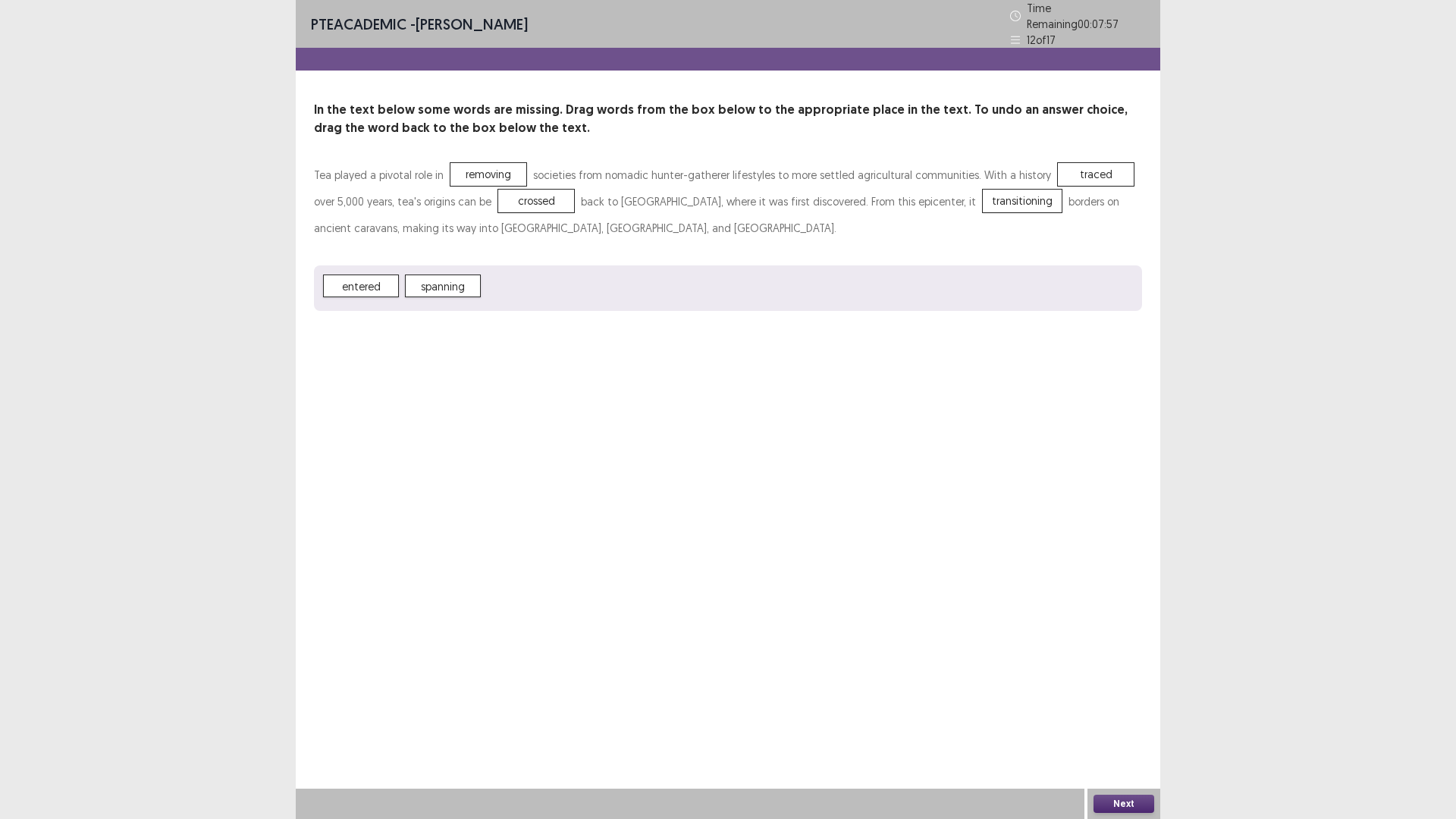
click at [1137, 722] on button "Next" at bounding box center [1124, 803] width 61 height 18
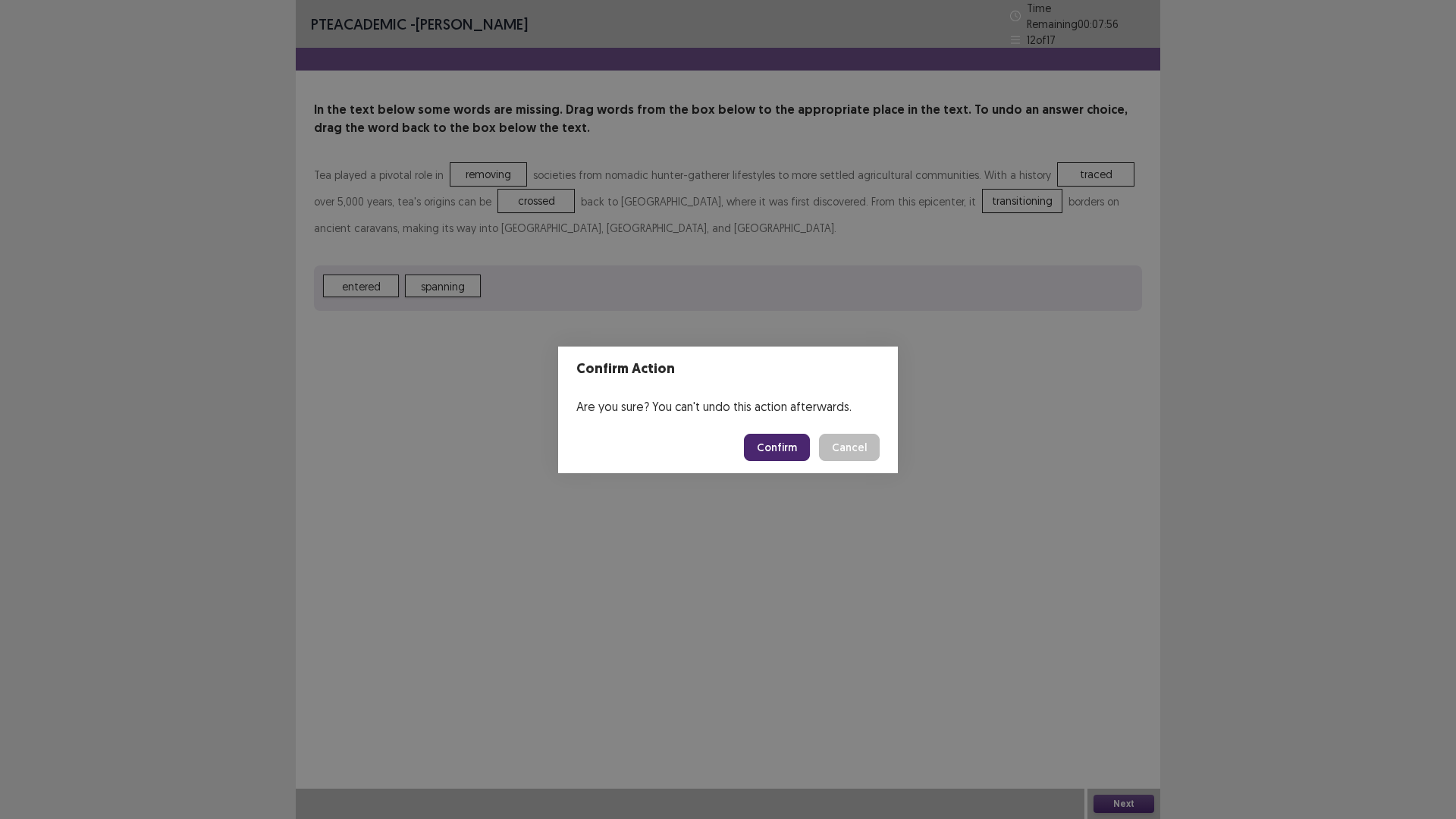
click at [775, 445] on button "Confirm" at bounding box center [776, 447] width 66 height 27
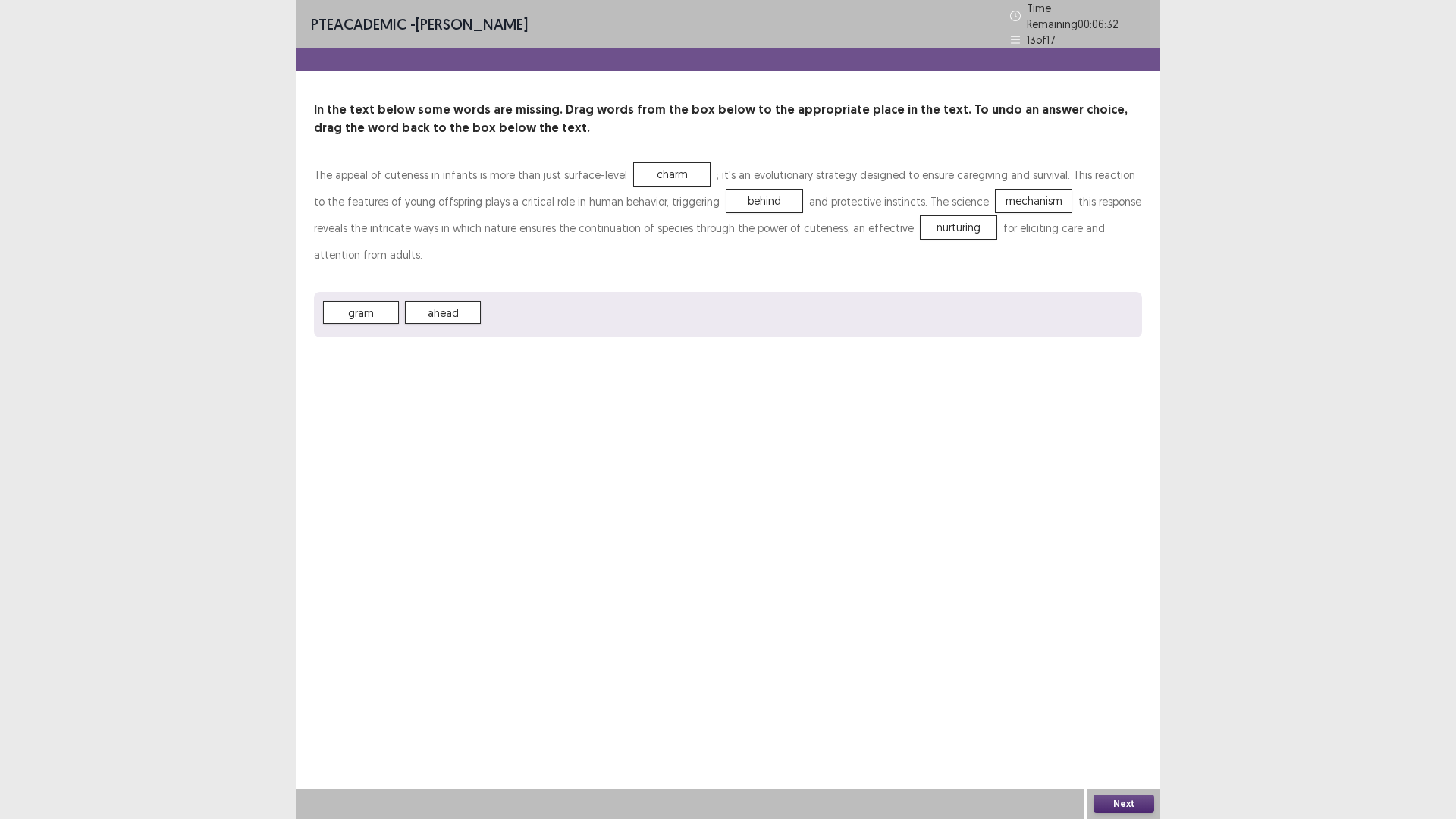
click at [1132, 722] on button "Next" at bounding box center [1124, 803] width 61 height 18
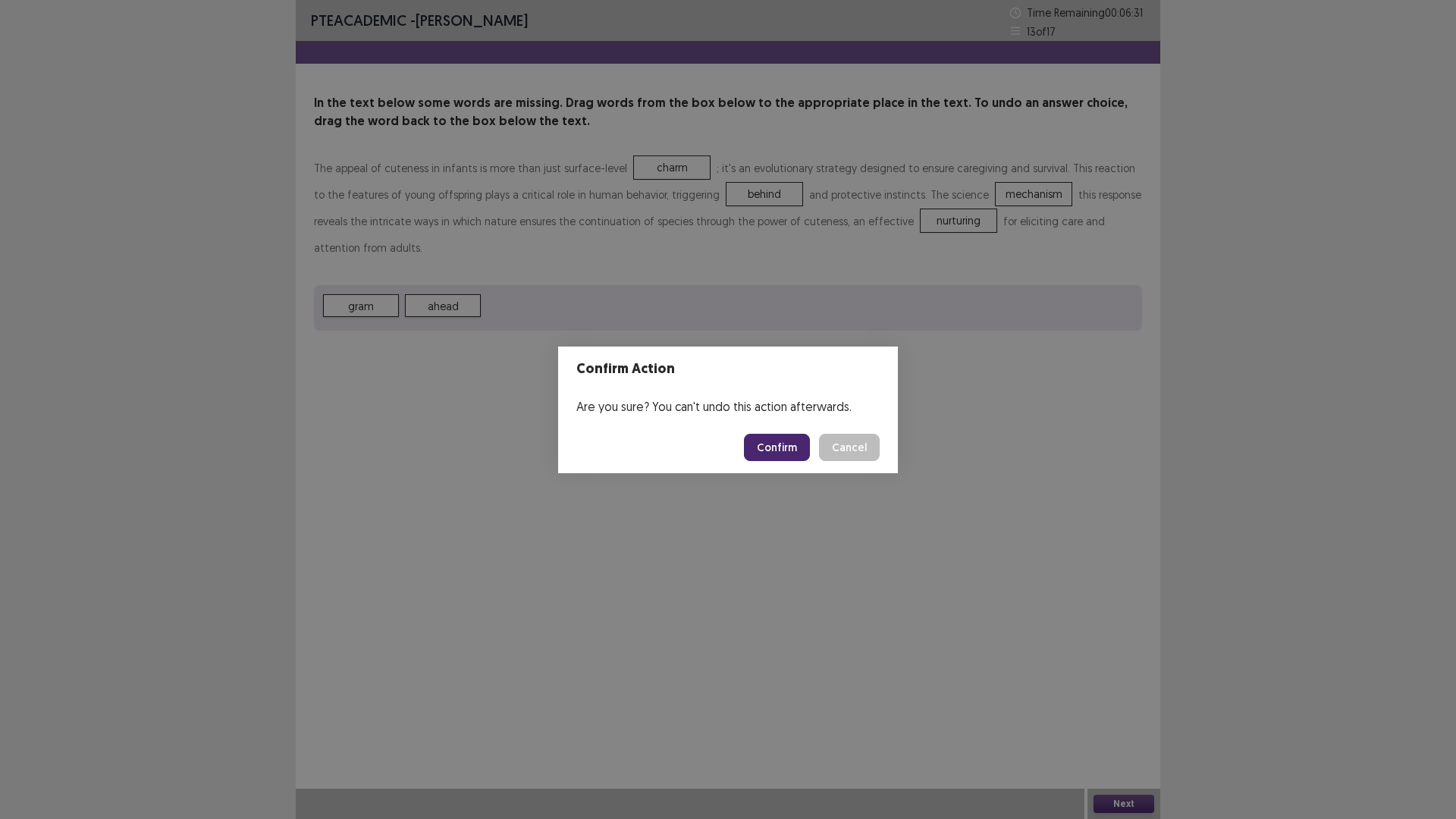
click at [764, 443] on button "Confirm" at bounding box center [776, 447] width 66 height 27
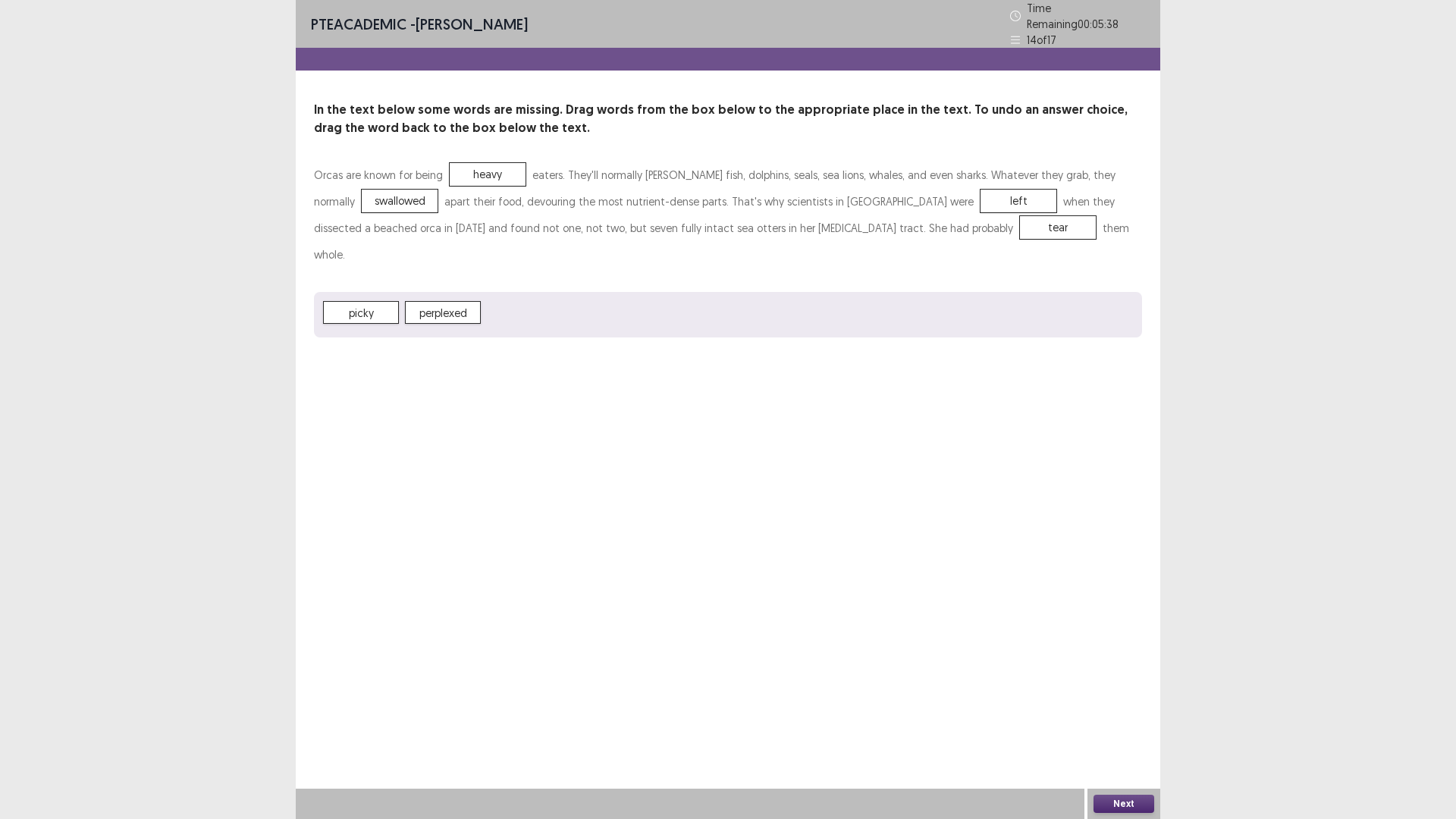
click at [1121, 722] on button "Next" at bounding box center [1124, 803] width 61 height 18
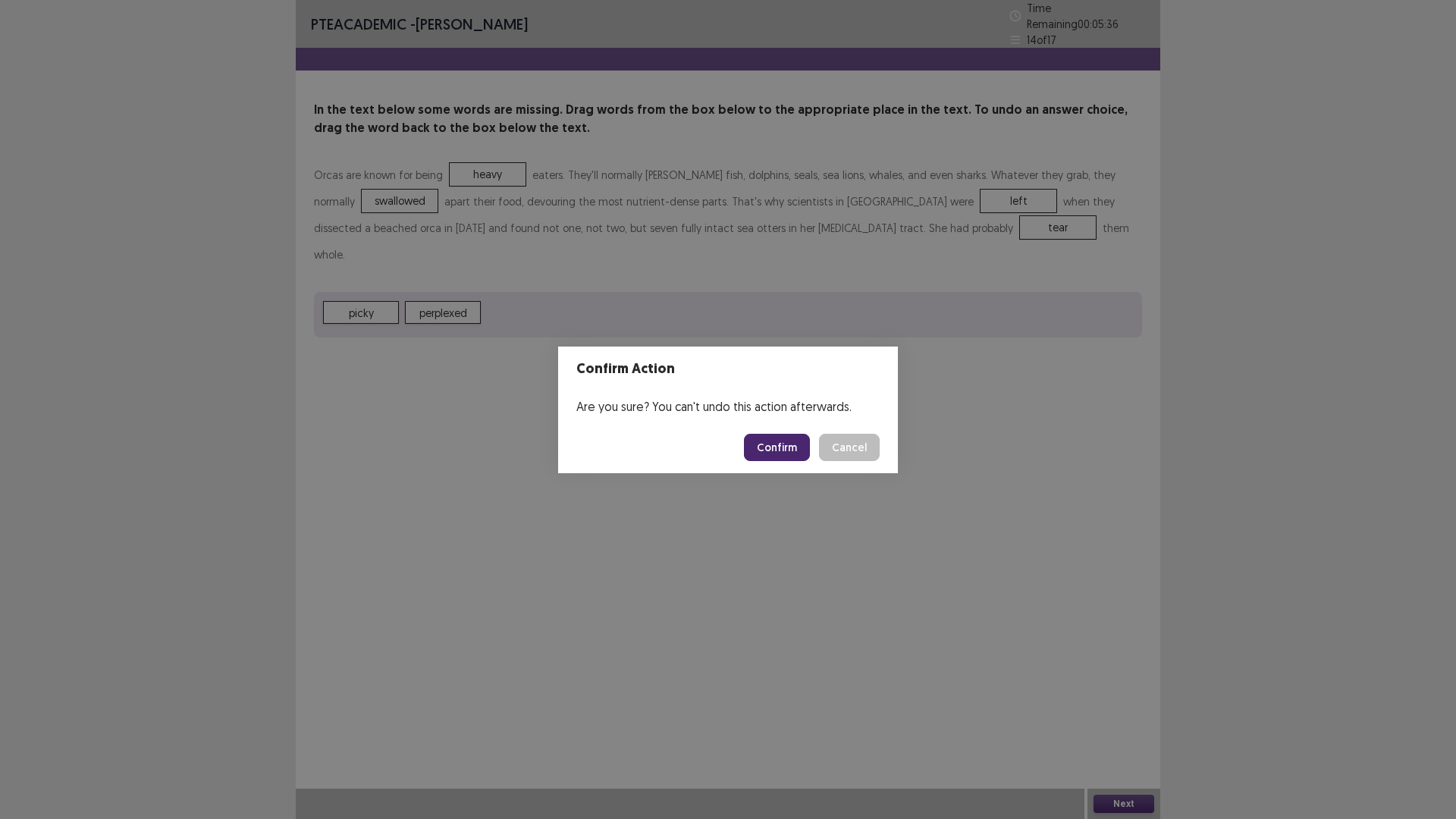
click at [784, 439] on button "Confirm" at bounding box center [776, 447] width 66 height 27
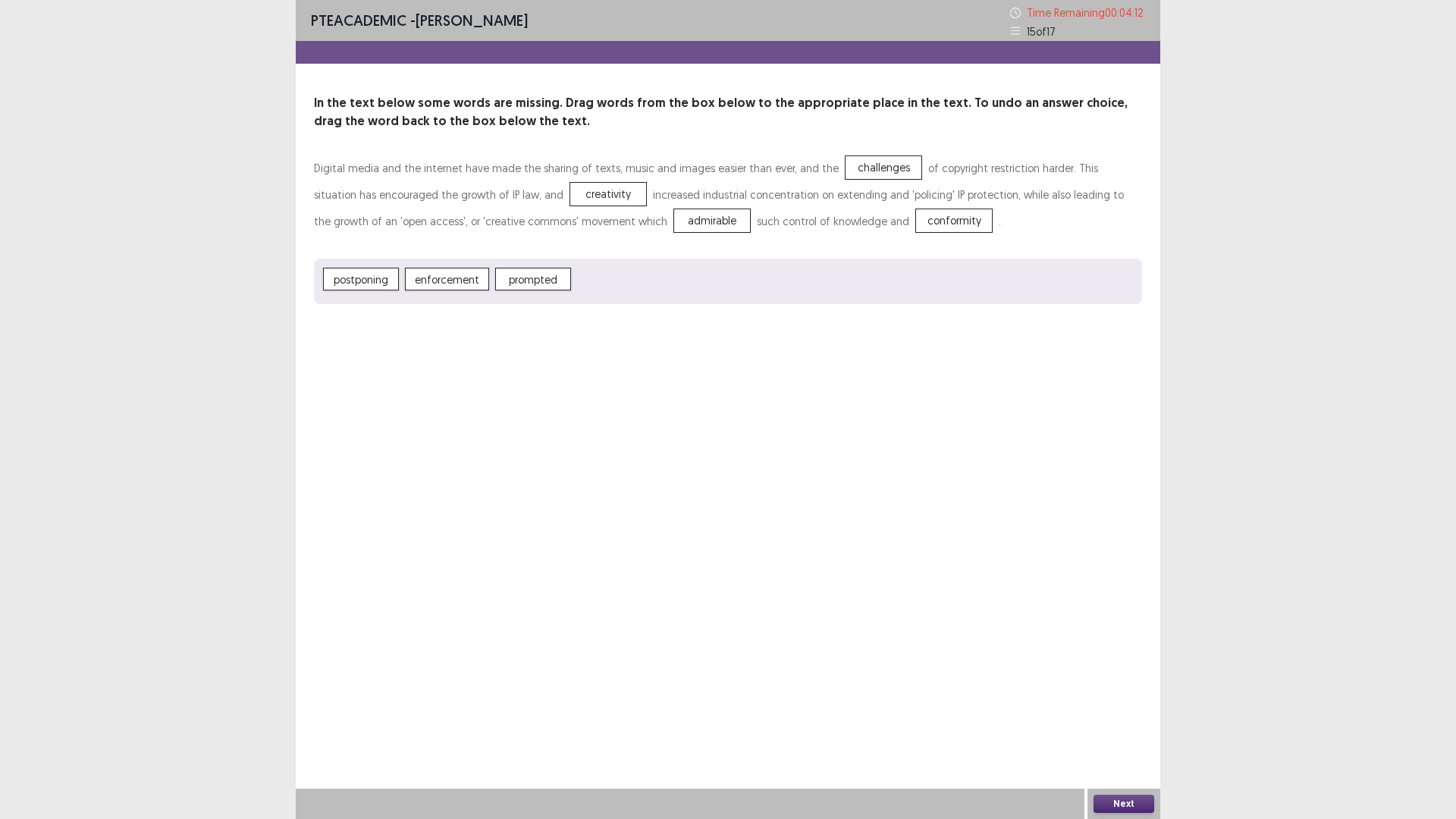
click at [1114, 722] on button "Next" at bounding box center [1124, 803] width 61 height 18
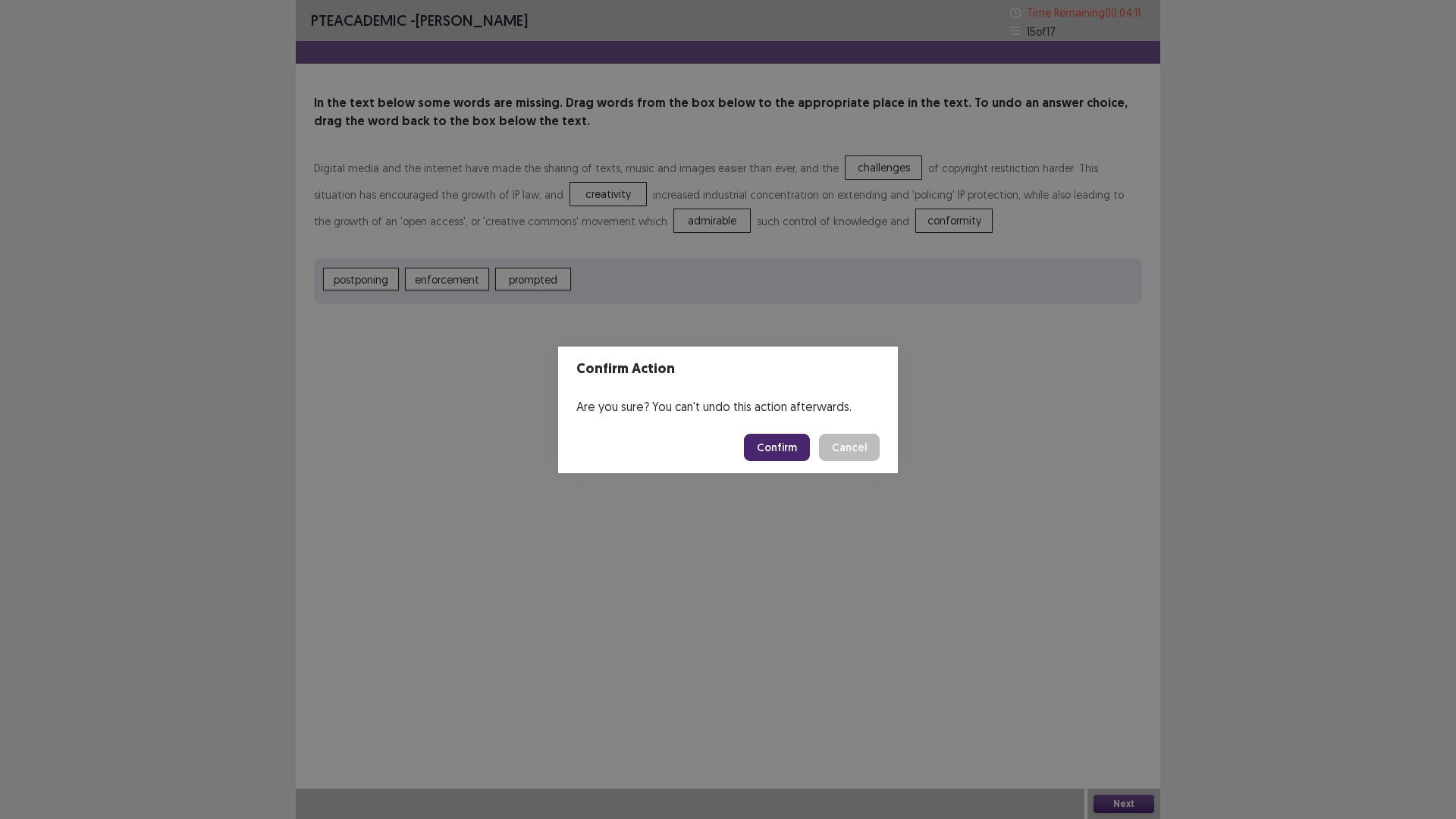
click at [768, 443] on button "Confirm" at bounding box center [776, 447] width 66 height 27
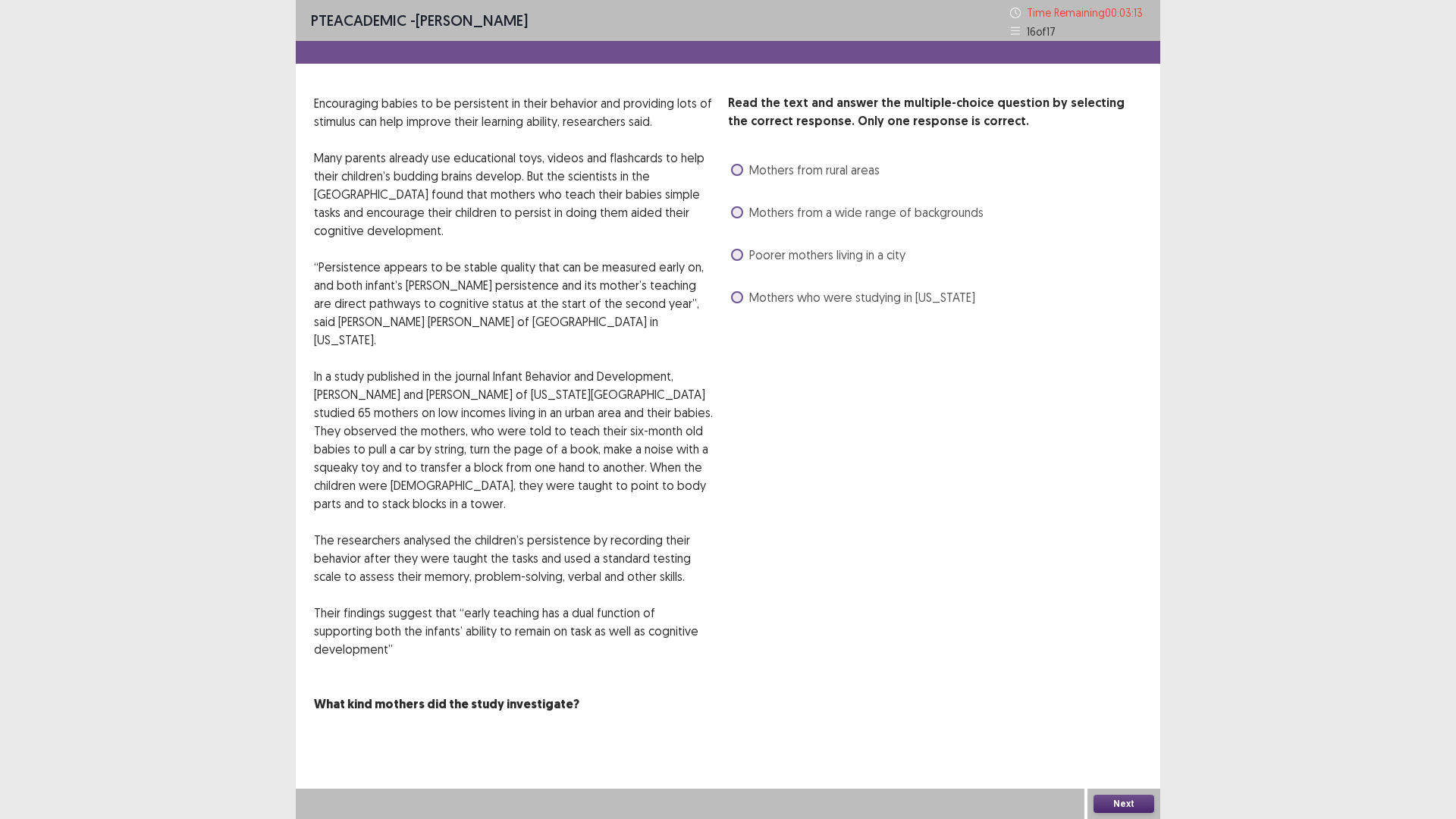
click at [740, 209] on span at bounding box center [737, 213] width 12 height 12
click at [1127, 722] on button "Next" at bounding box center [1124, 803] width 61 height 18
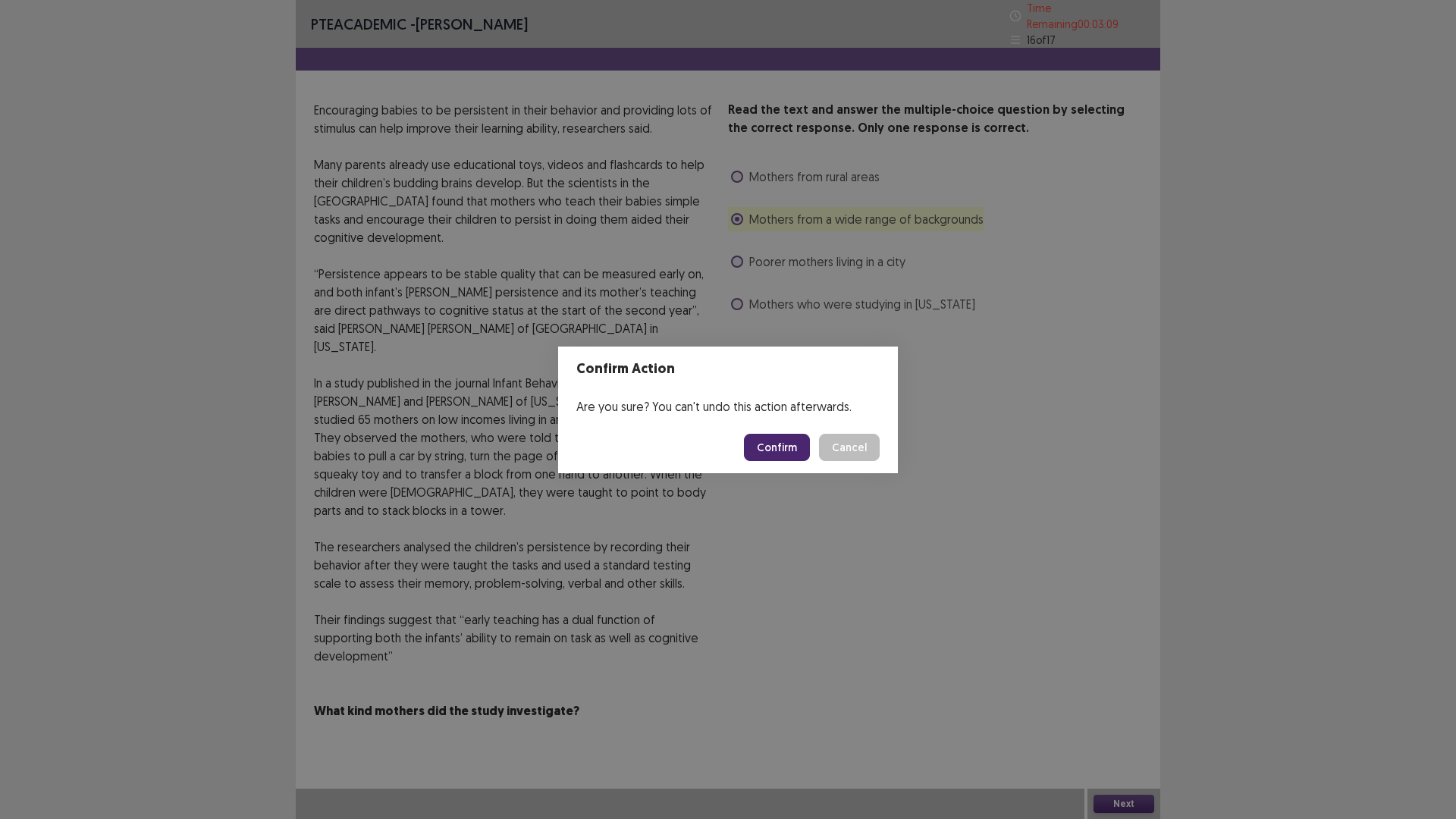
click at [778, 445] on button "Confirm" at bounding box center [776, 447] width 66 height 27
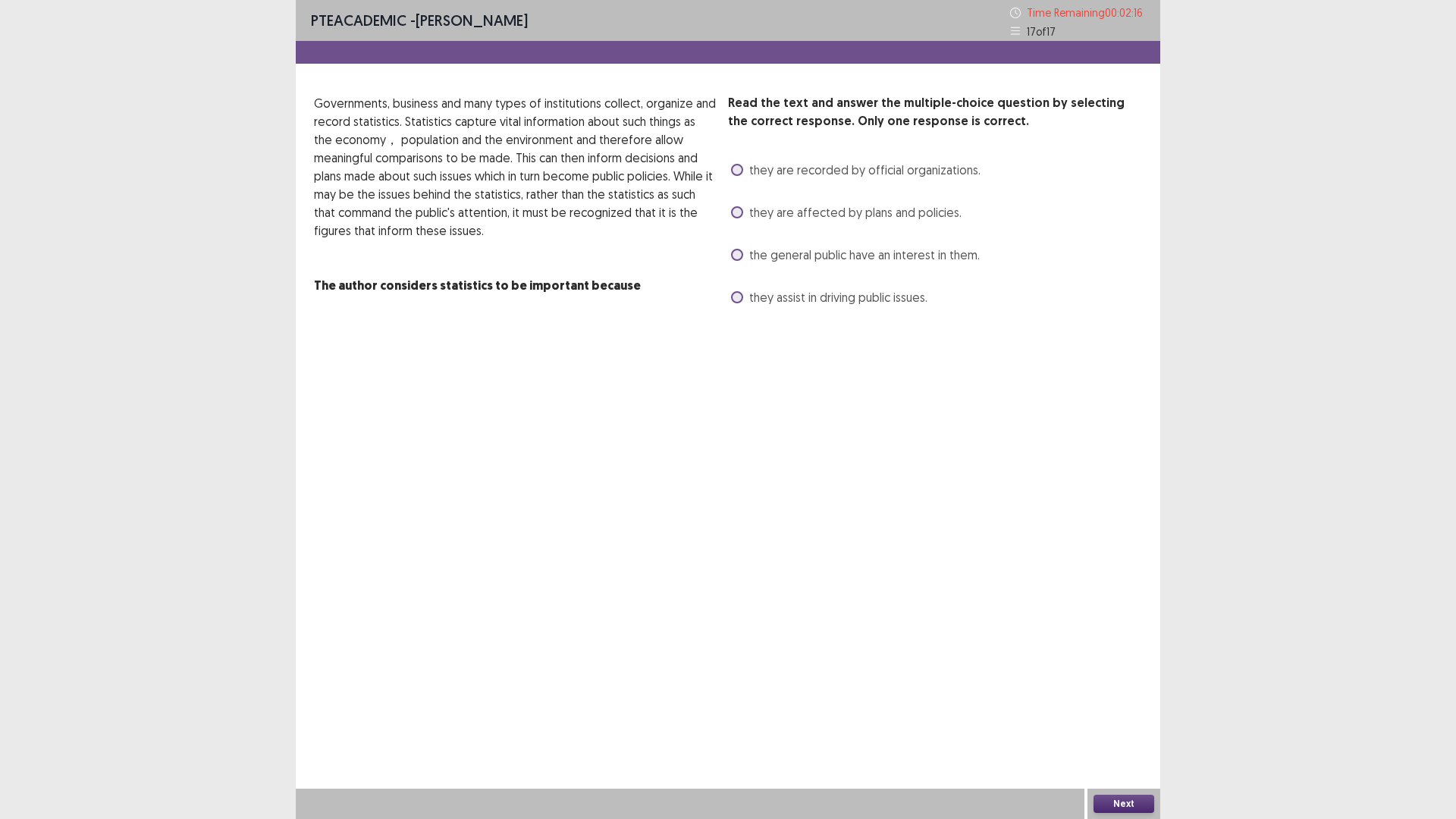
click at [737, 256] on span at bounding box center [737, 255] width 12 height 12
click at [1124, 722] on button "Next" at bounding box center [1124, 803] width 61 height 18
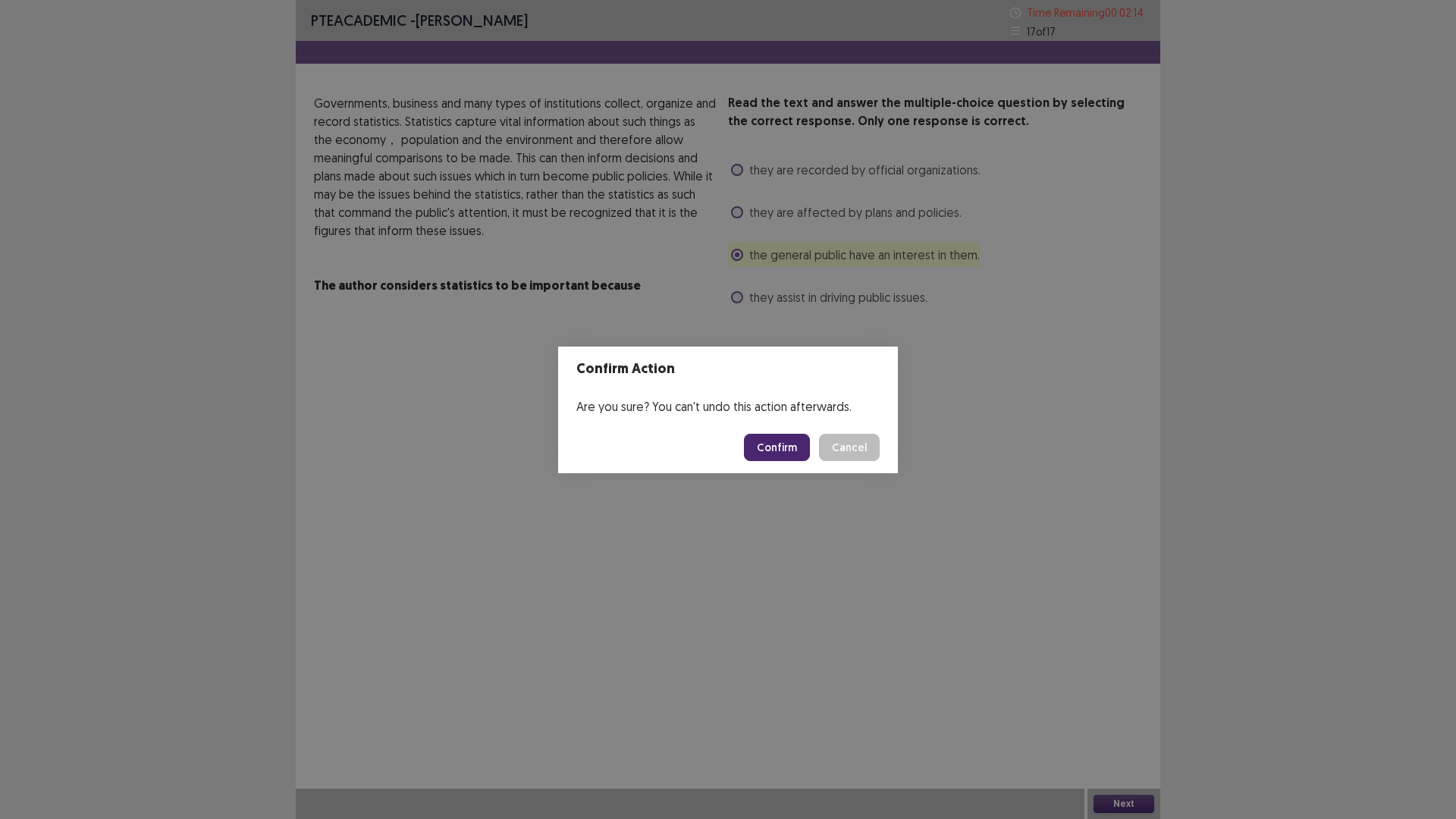
click at [786, 447] on button "Confirm" at bounding box center [776, 447] width 66 height 27
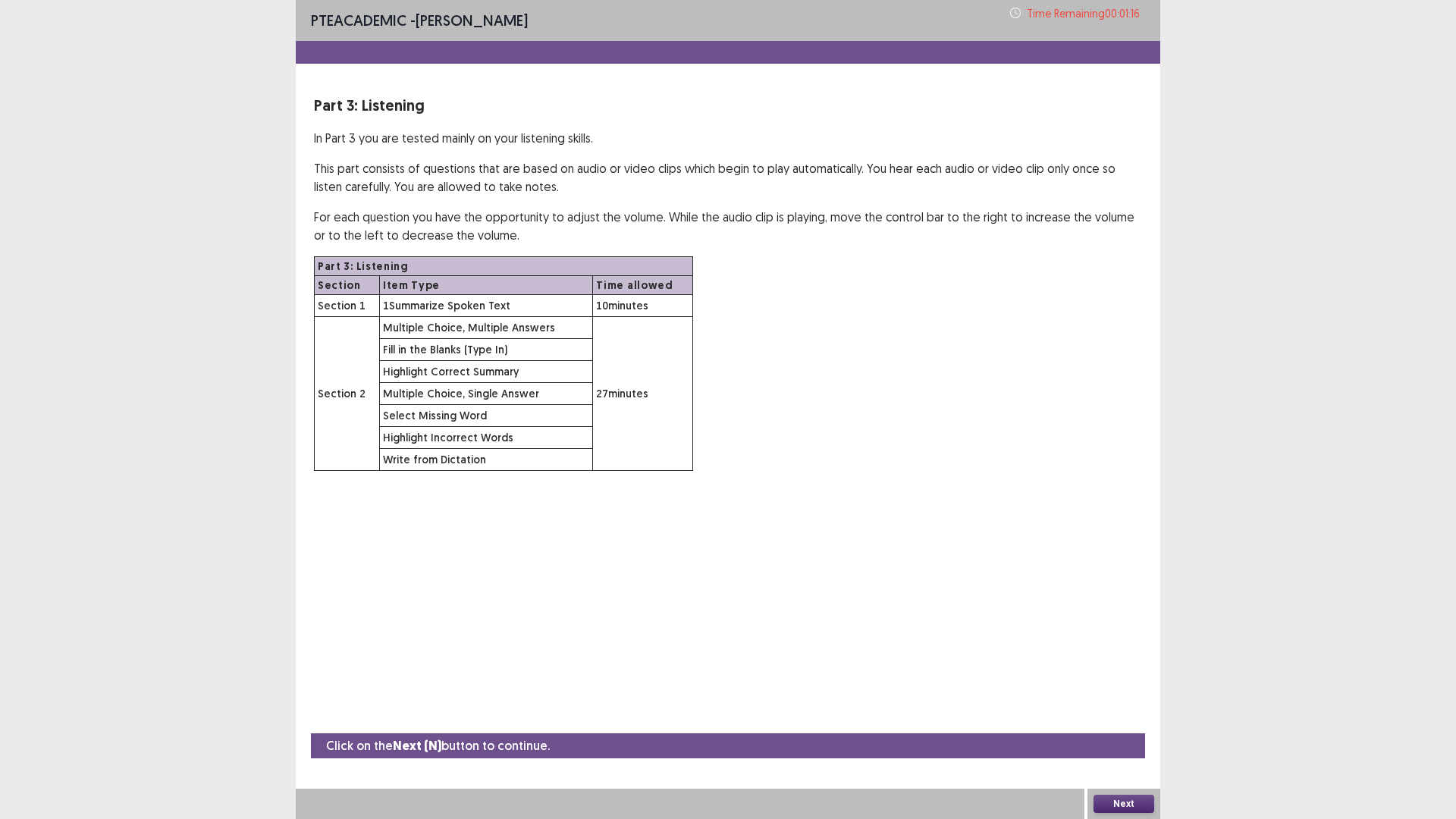
click at [1130, 722] on button "Next" at bounding box center [1124, 803] width 61 height 18
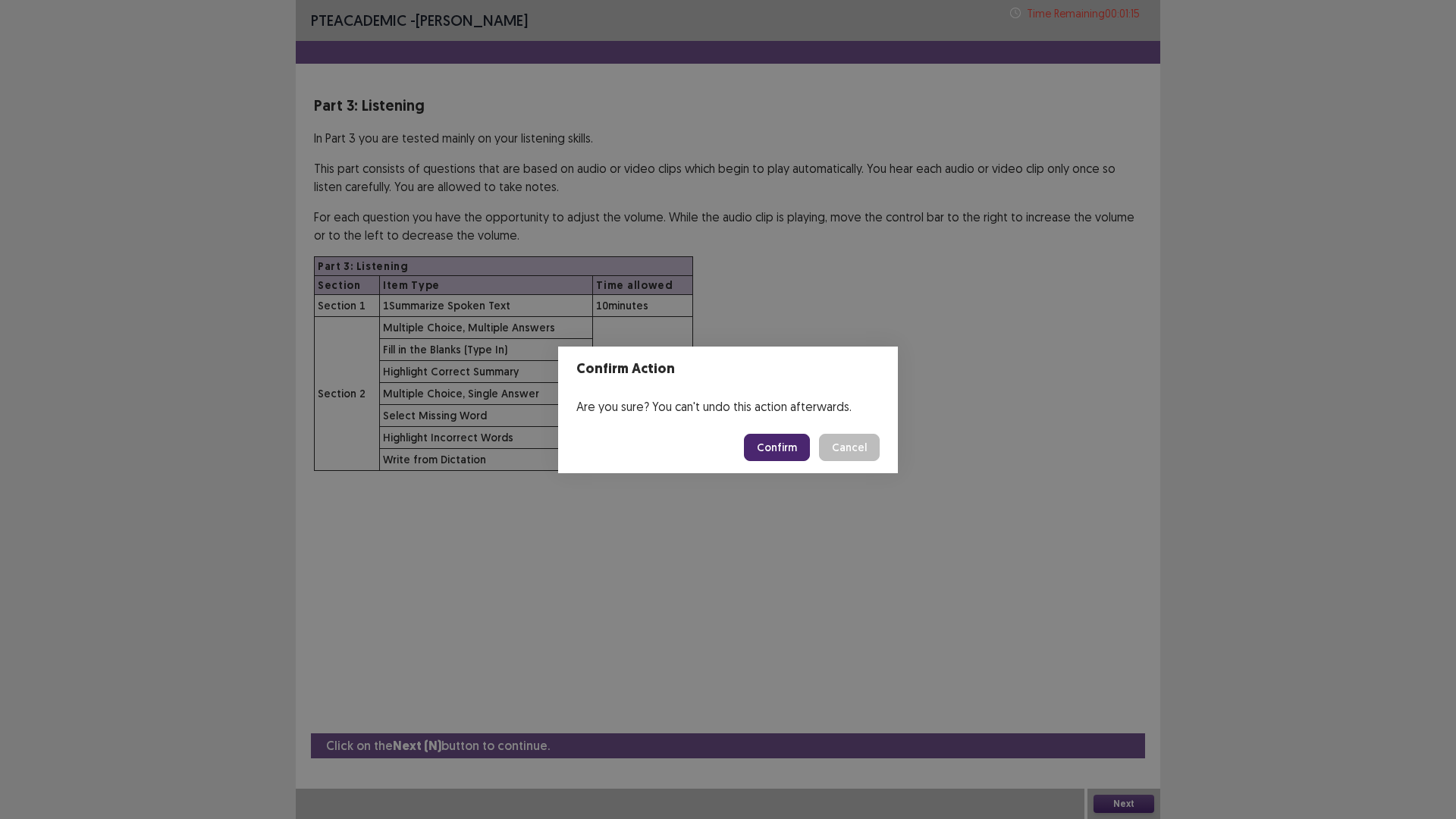
click at [769, 445] on button "Confirm" at bounding box center [776, 447] width 66 height 27
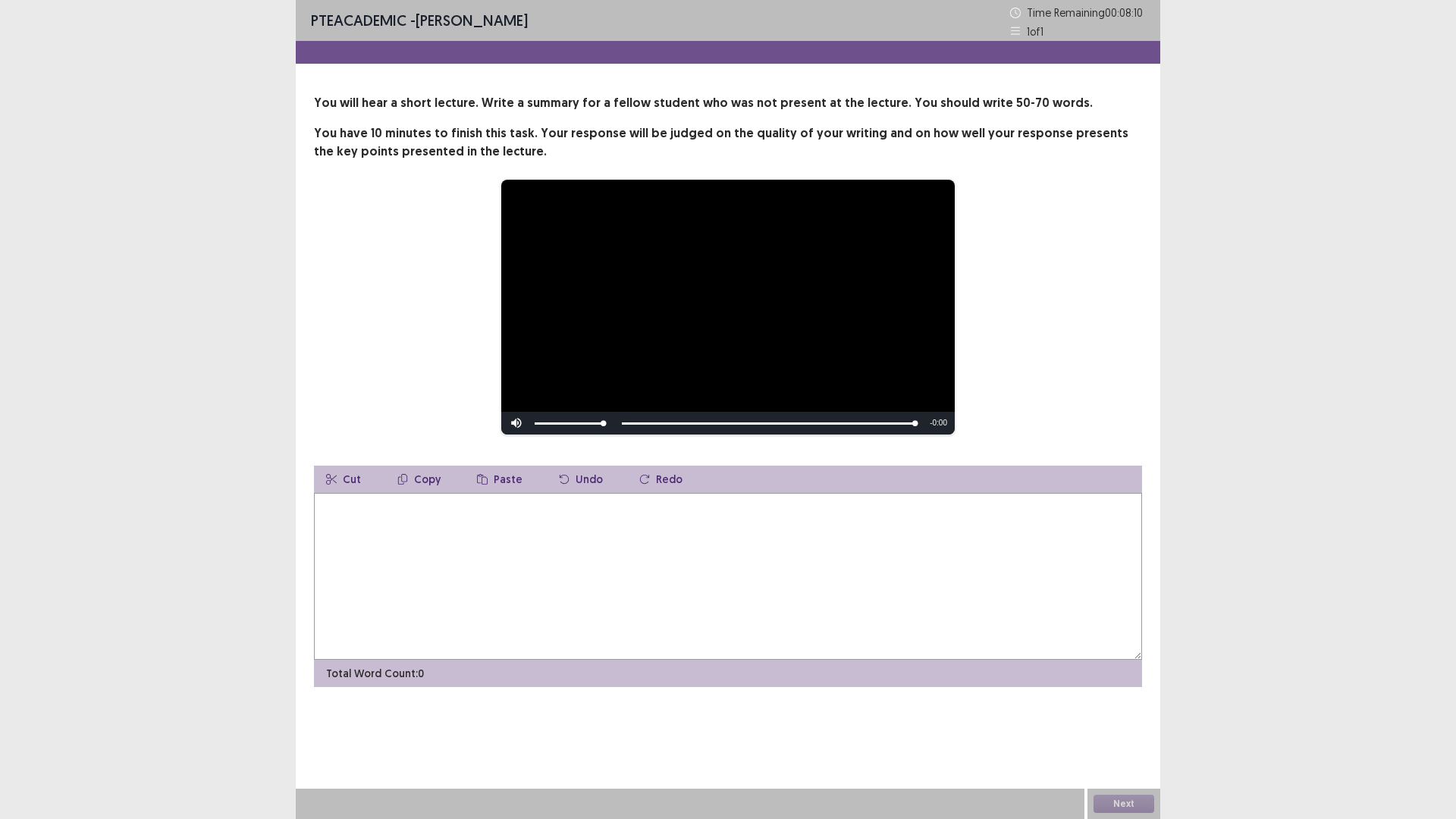
drag, startPoint x: 390, startPoint y: 526, endPoint x: 395, endPoint y: 537, distance: 12.1
click at [392, 536] on textarea at bounding box center [727, 576] width 828 height 167
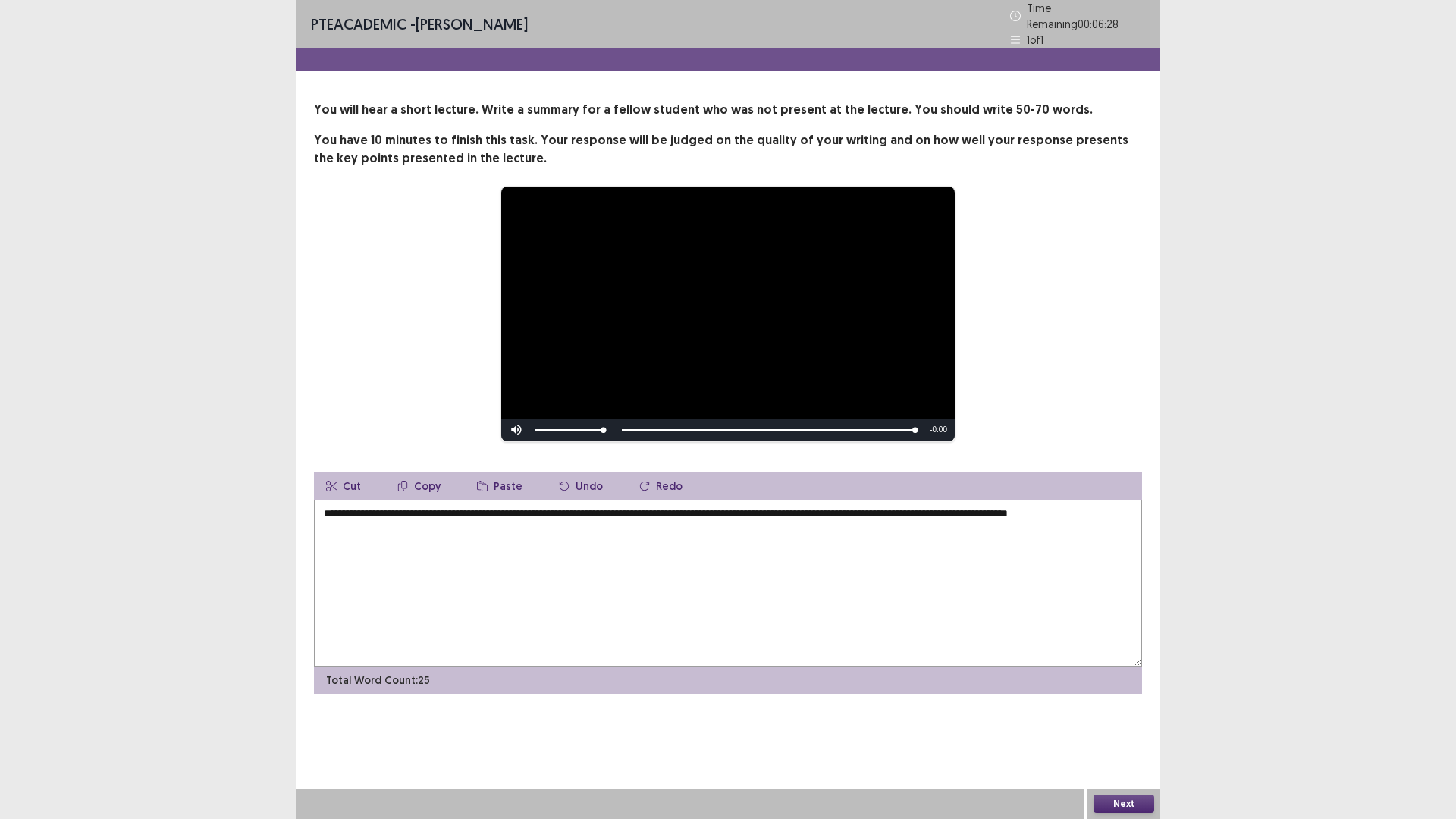
click at [1104, 508] on textarea "**********" at bounding box center [727, 583] width 828 height 167
click at [1097, 508] on textarea "**********" at bounding box center [727, 583] width 828 height 167
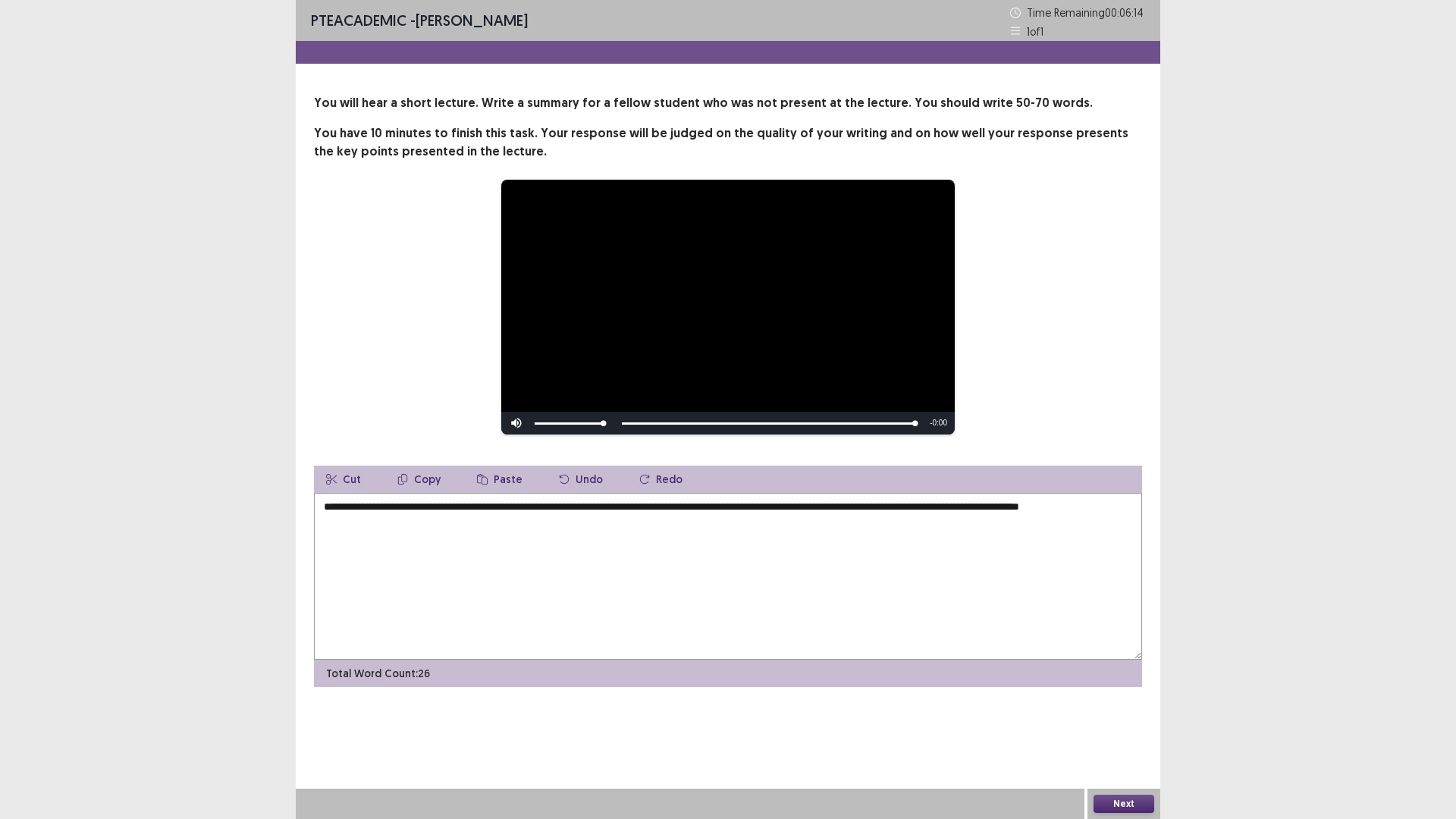
click at [990, 557] on textarea "**********" at bounding box center [727, 576] width 828 height 167
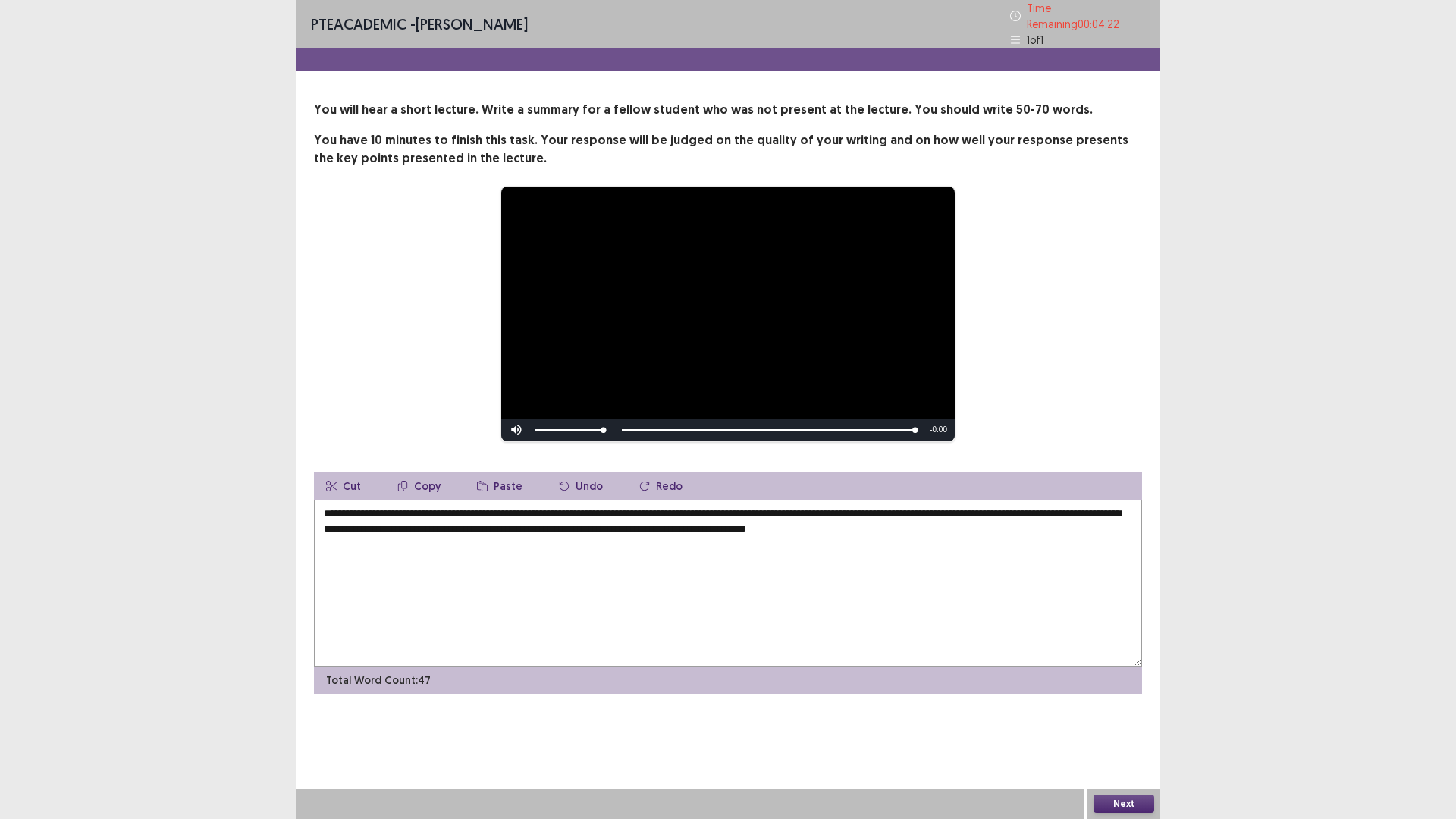
click at [860, 521] on textarea "**********" at bounding box center [727, 583] width 828 height 167
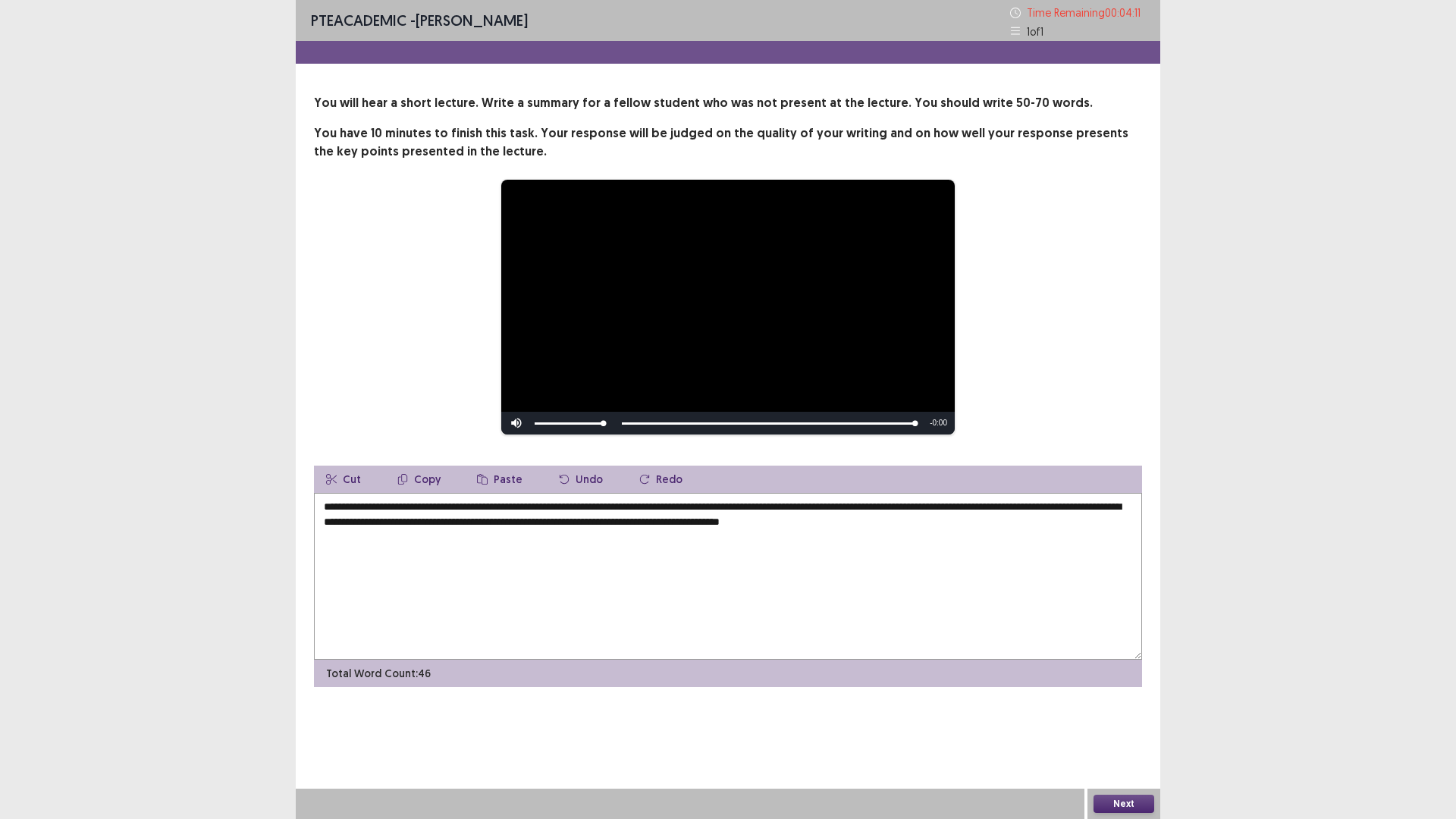
drag, startPoint x: 976, startPoint y: 519, endPoint x: 993, endPoint y: 516, distance: 17.3
click at [976, 519] on textarea "**********" at bounding box center [727, 576] width 828 height 167
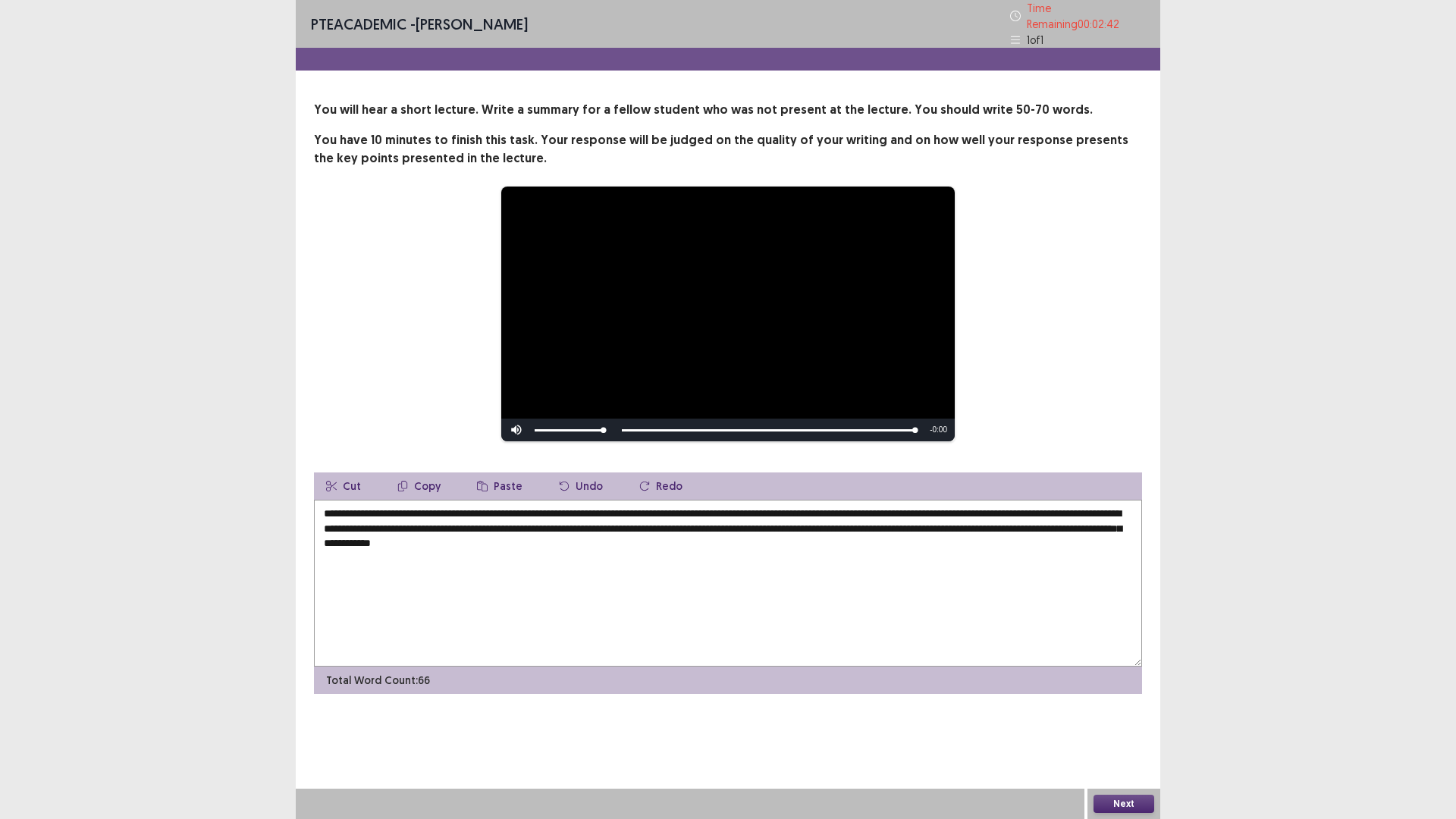
click at [552, 535] on textarea "**********" at bounding box center [727, 583] width 828 height 167
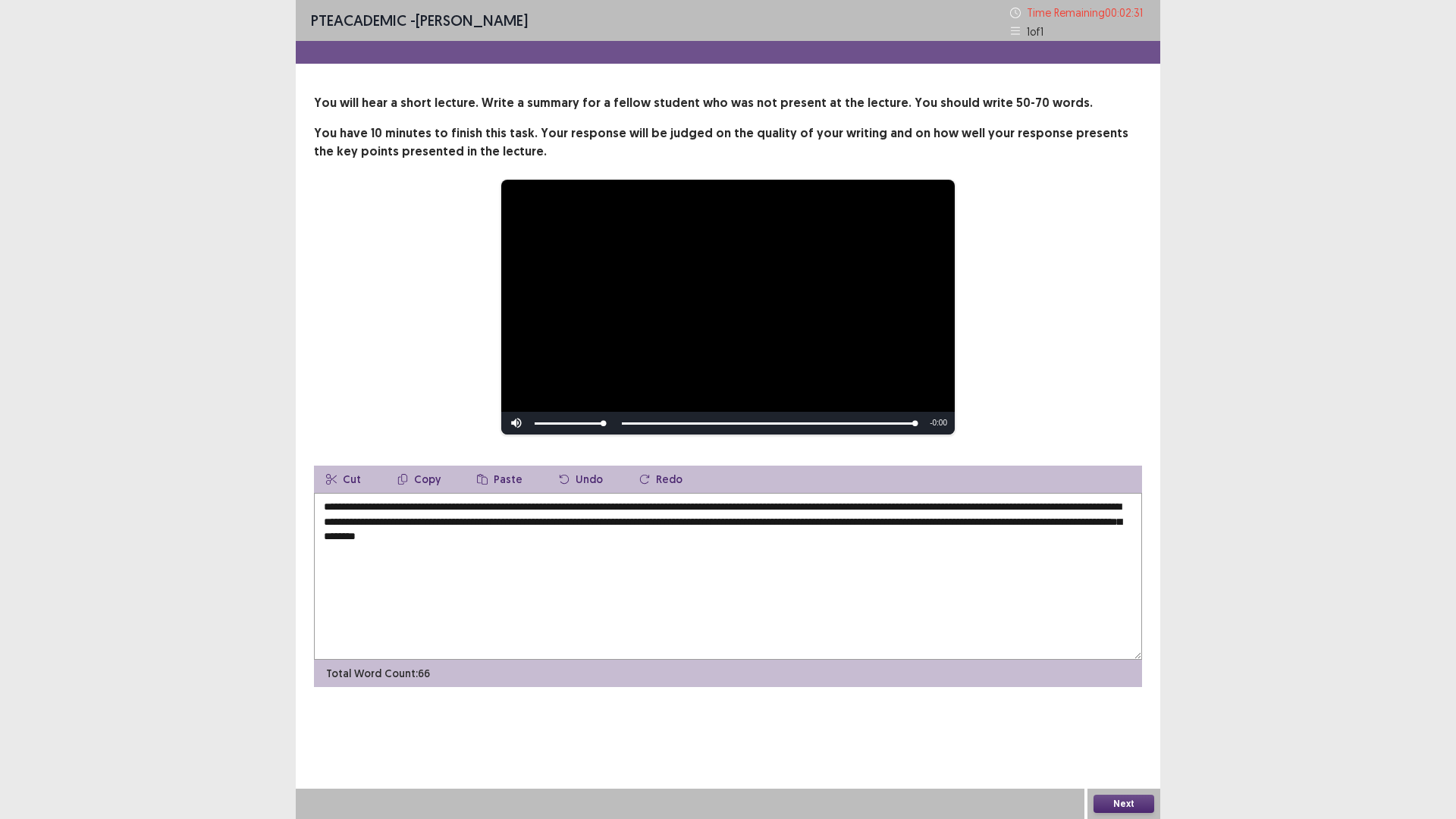
type textarea "**********"
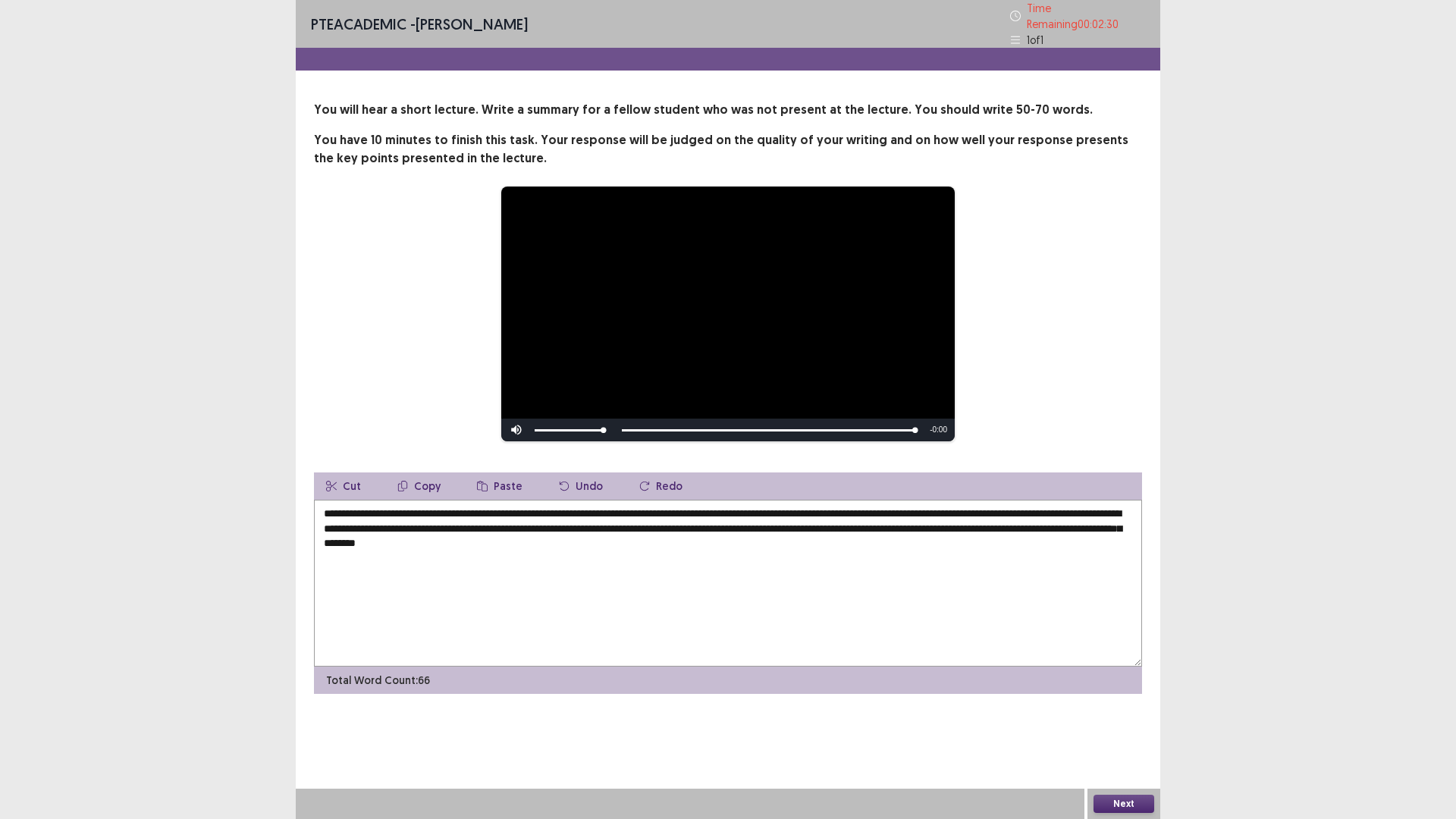
click at [1113, 722] on button "Next" at bounding box center [1124, 803] width 61 height 18
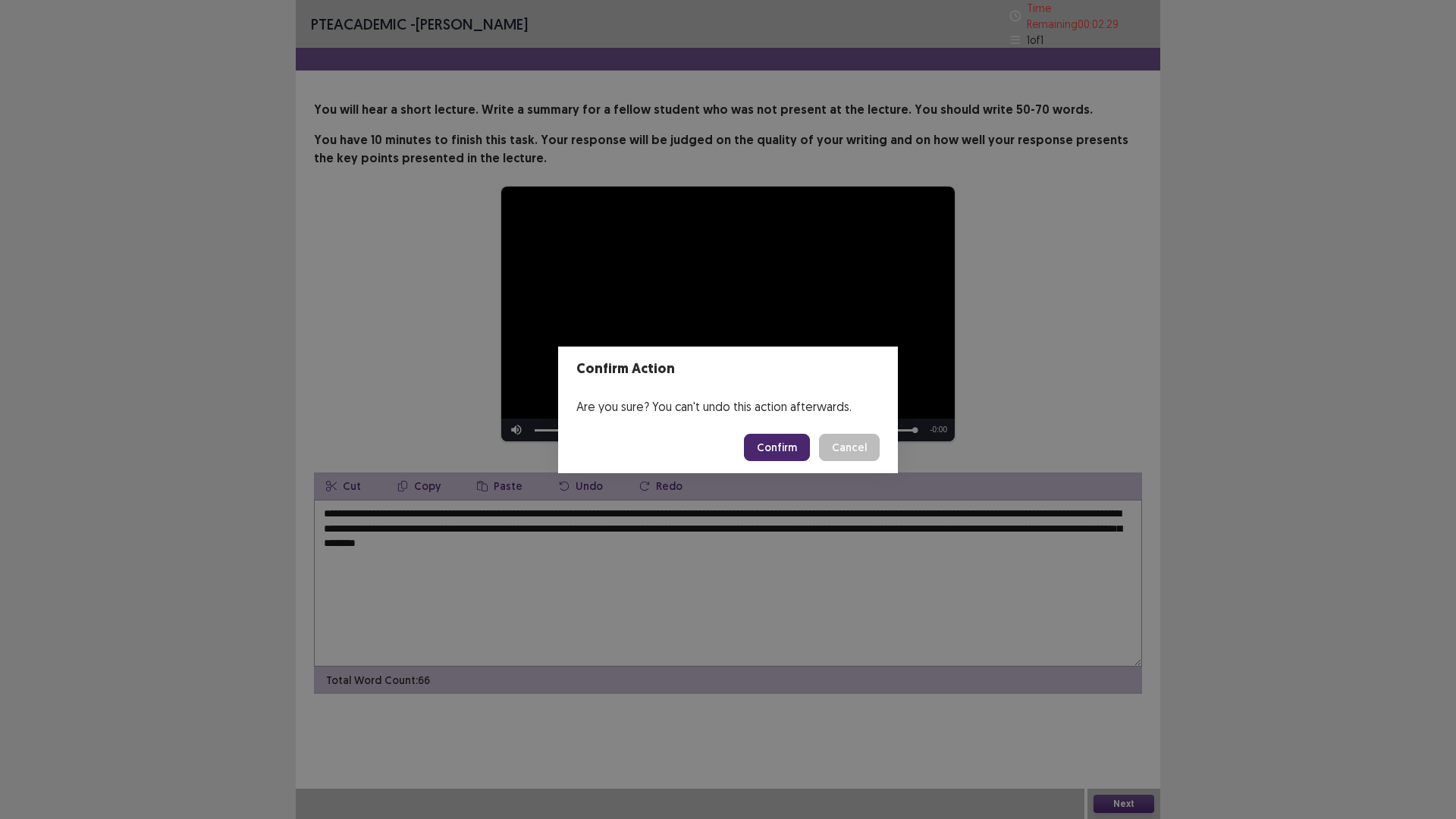
click at [788, 449] on button "Confirm" at bounding box center [776, 447] width 66 height 27
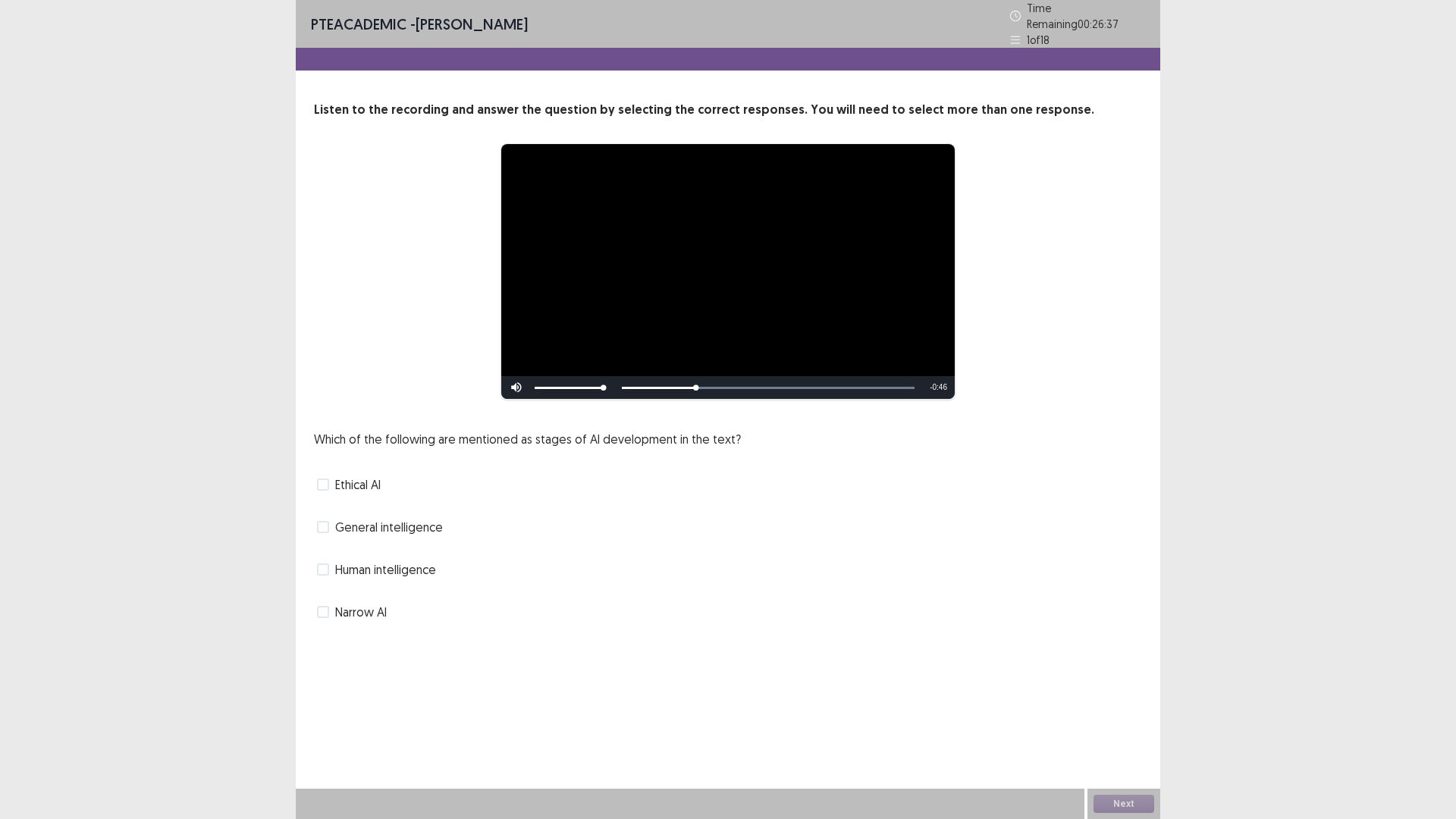
click at [325, 521] on span at bounding box center [323, 527] width 12 height 12
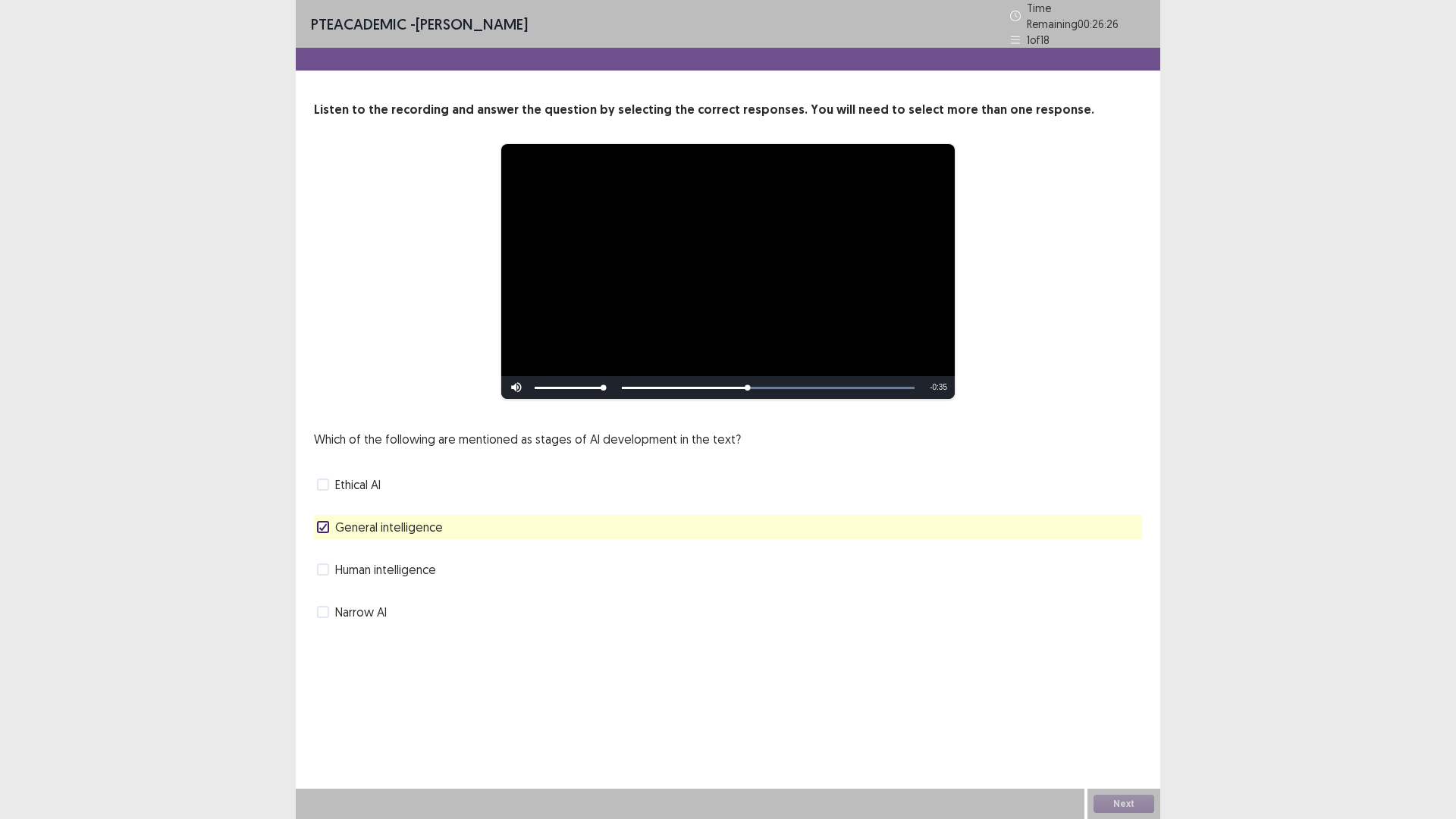
click at [320, 606] on span at bounding box center [323, 613] width 12 height 12
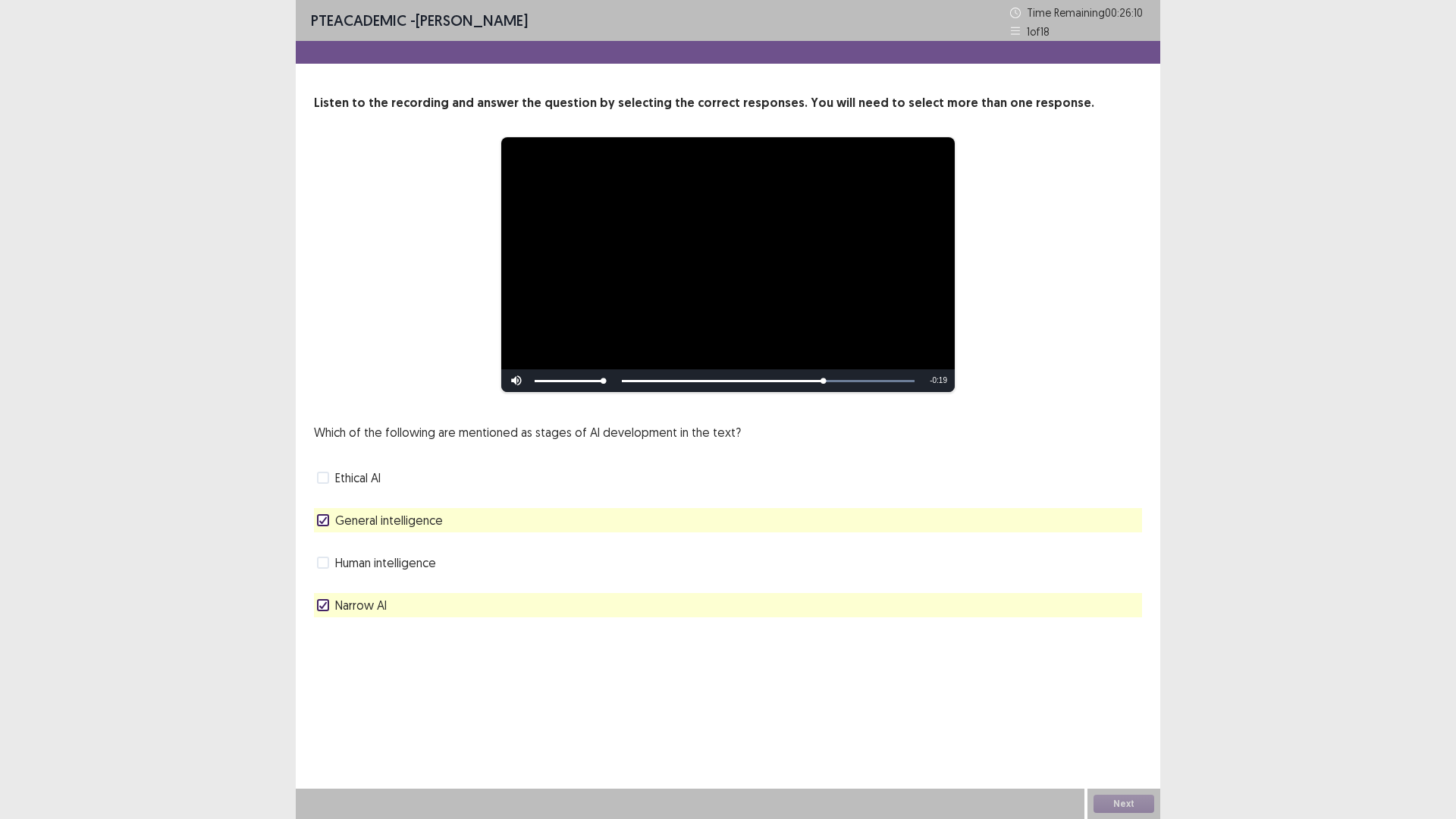
click at [320, 606] on polyline at bounding box center [323, 606] width 7 height 6
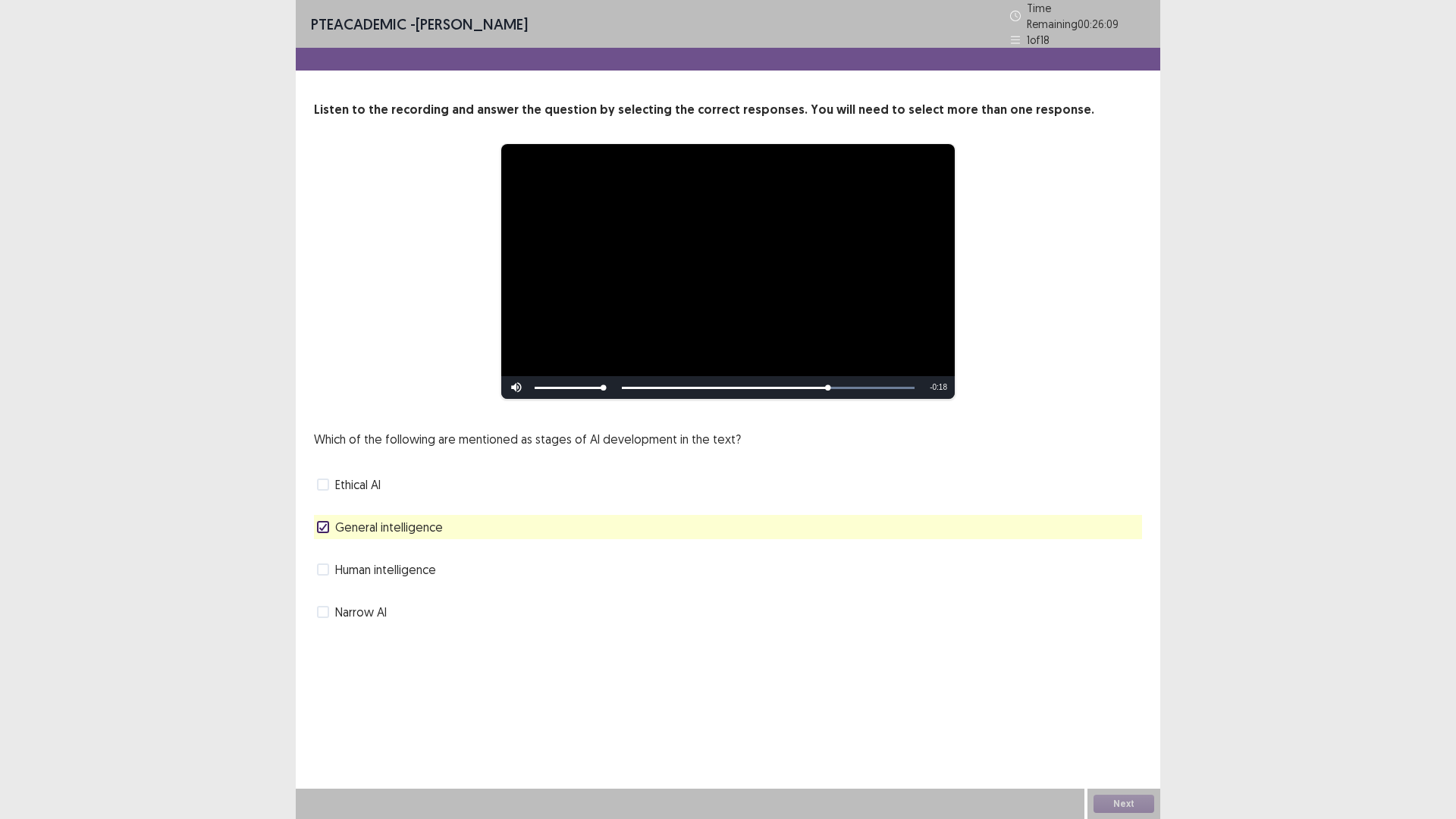
click at [330, 604] on label "Narrow AI" at bounding box center [352, 612] width 70 height 18
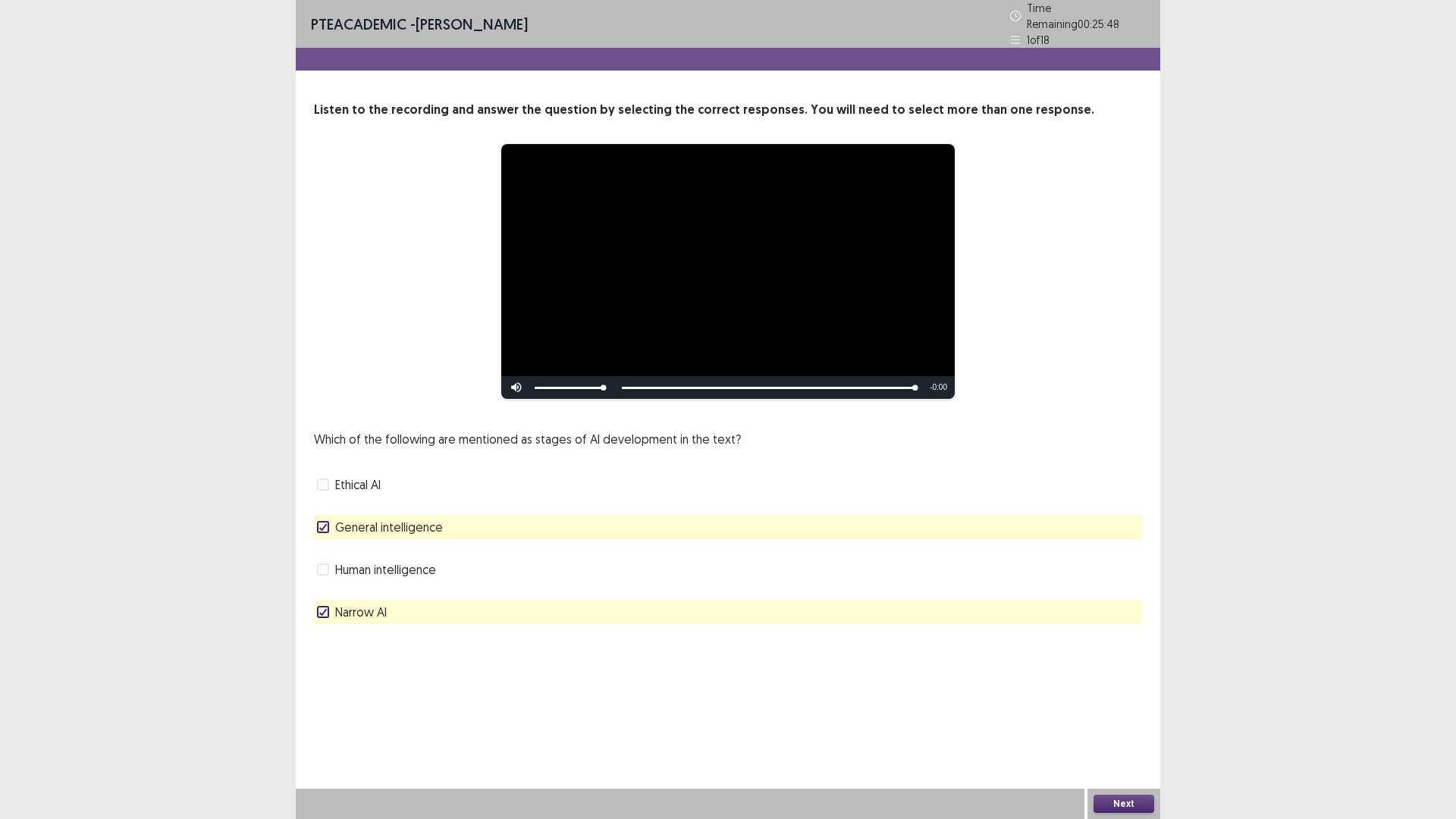
click at [1108, 722] on button "Next" at bounding box center [1124, 803] width 61 height 18
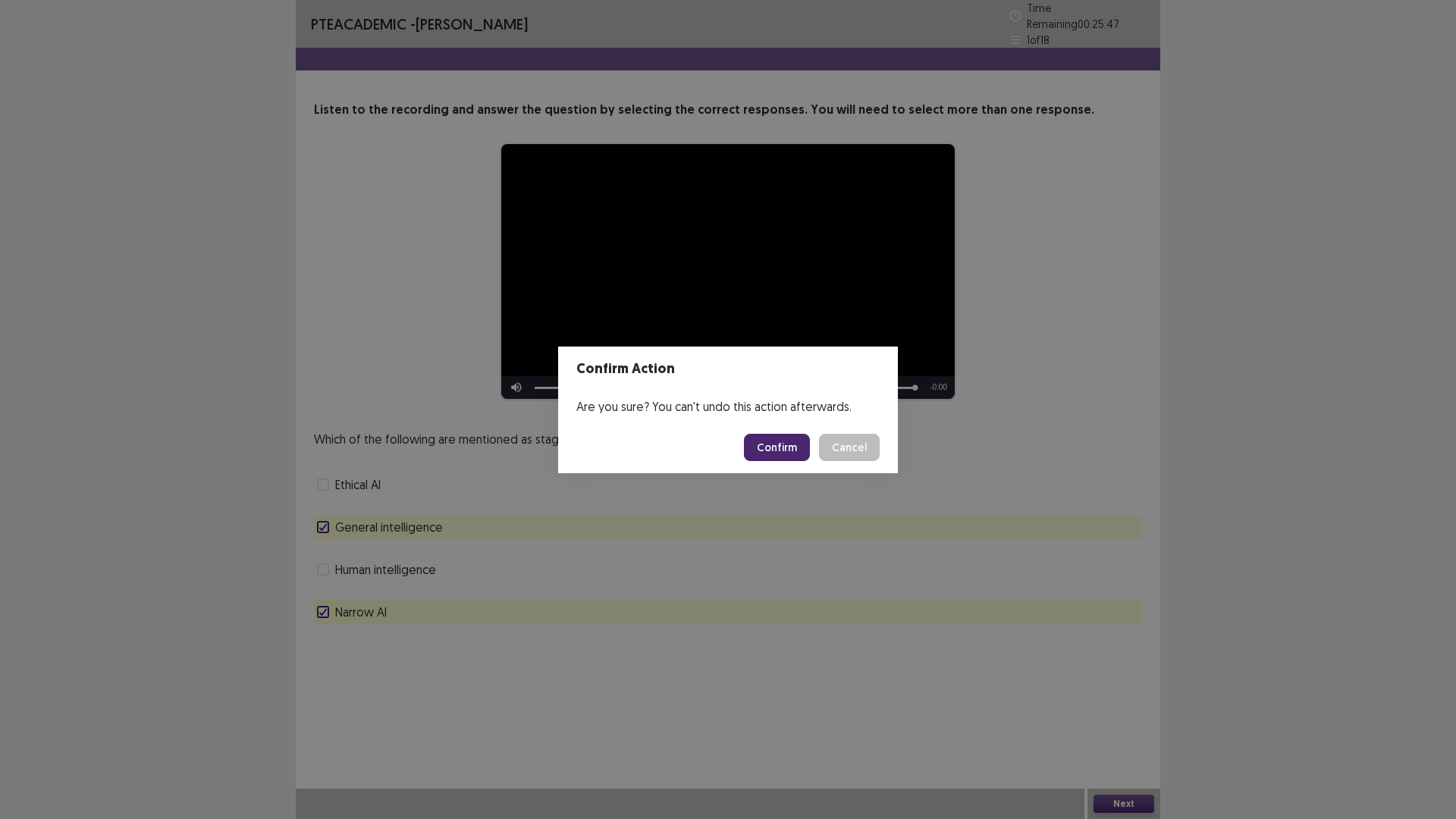
click at [783, 452] on button "Confirm" at bounding box center [776, 447] width 66 height 27
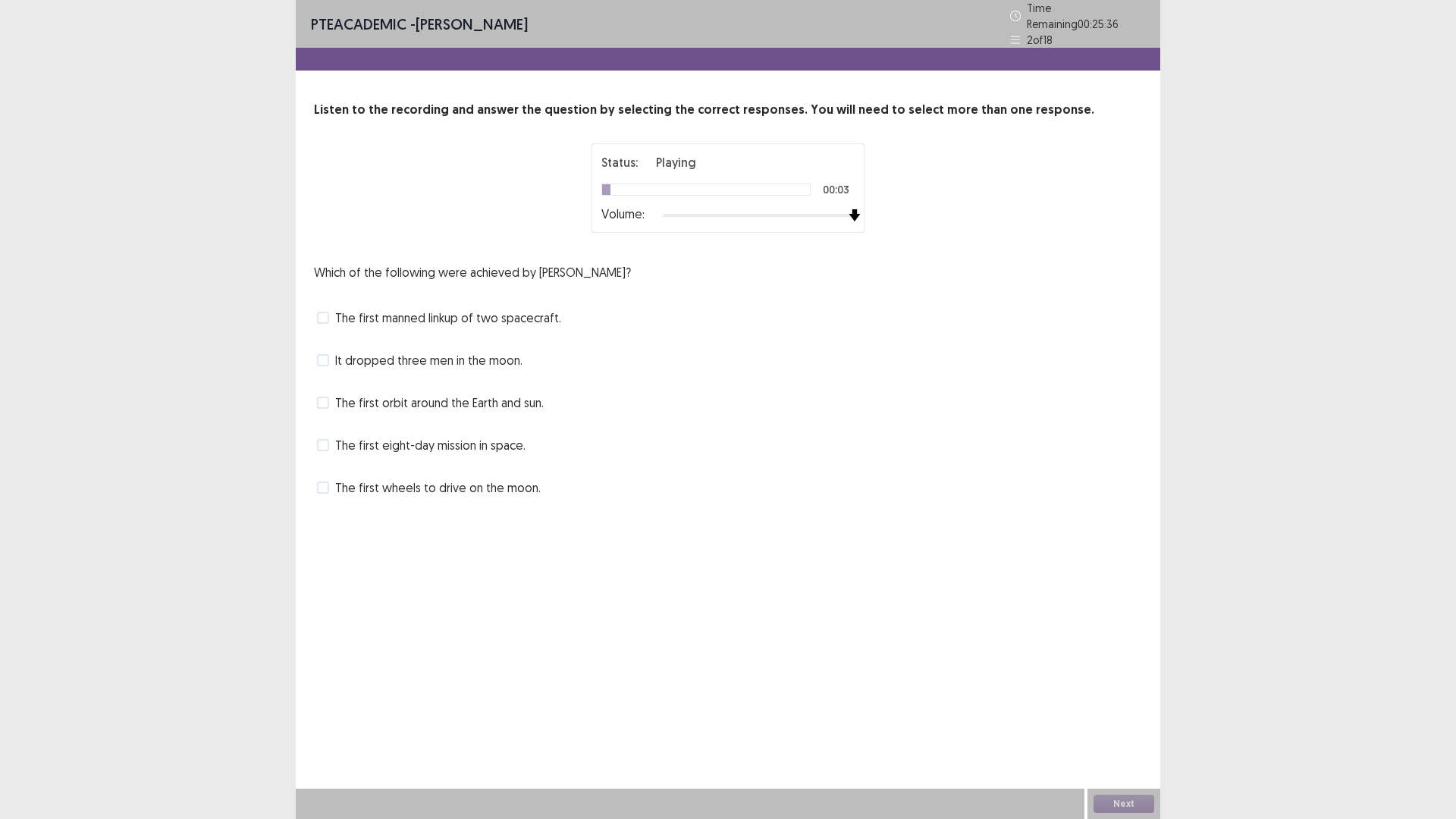
click at [868, 225] on div "Status: Playing 00:03 Volume:" at bounding box center [728, 188] width 379 height 89
click at [330, 312] on label "The first manned linkup of two spacecraft." at bounding box center [439, 318] width 244 height 18
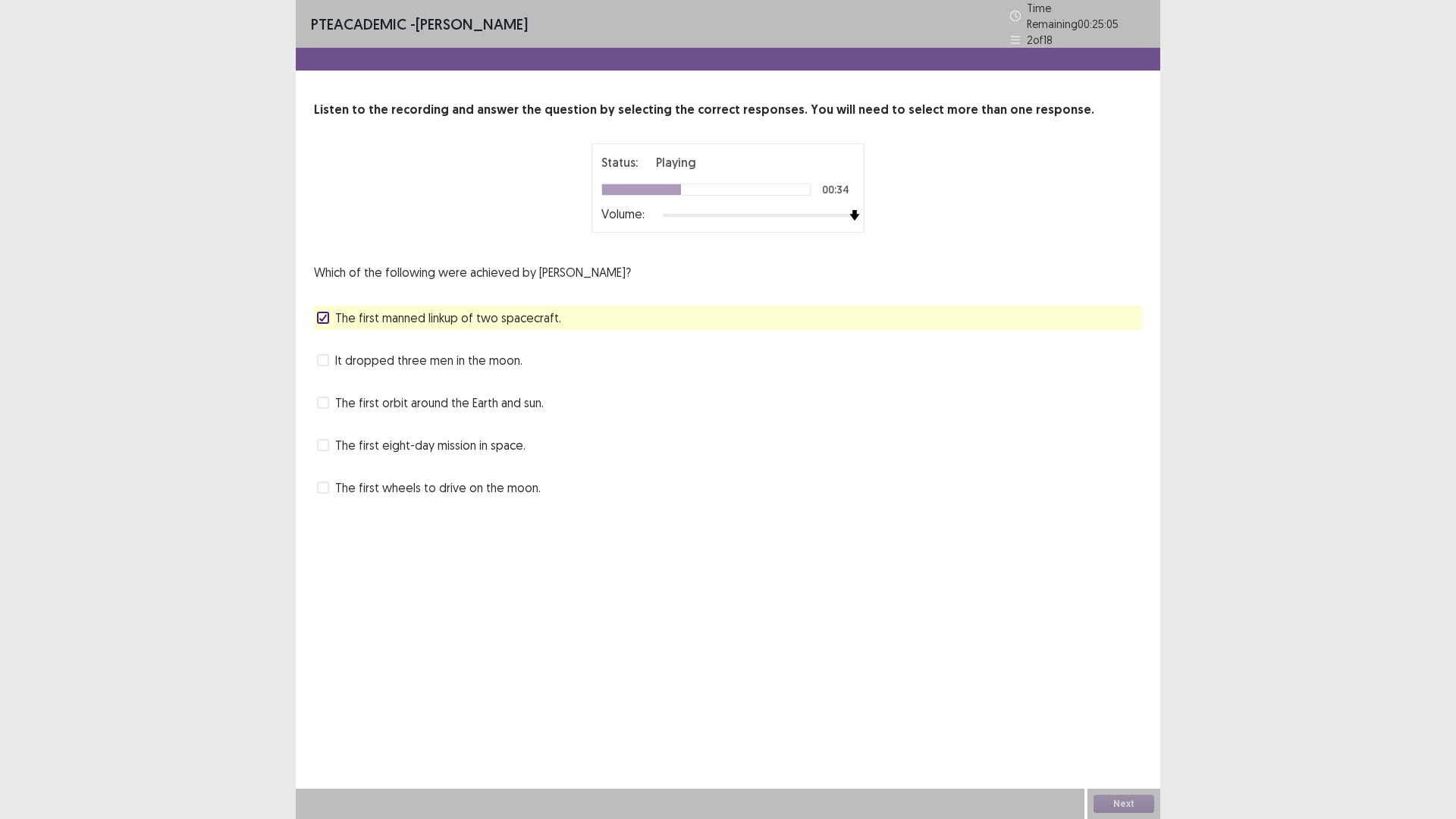
click at [326, 354] on span at bounding box center [323, 360] width 12 height 12
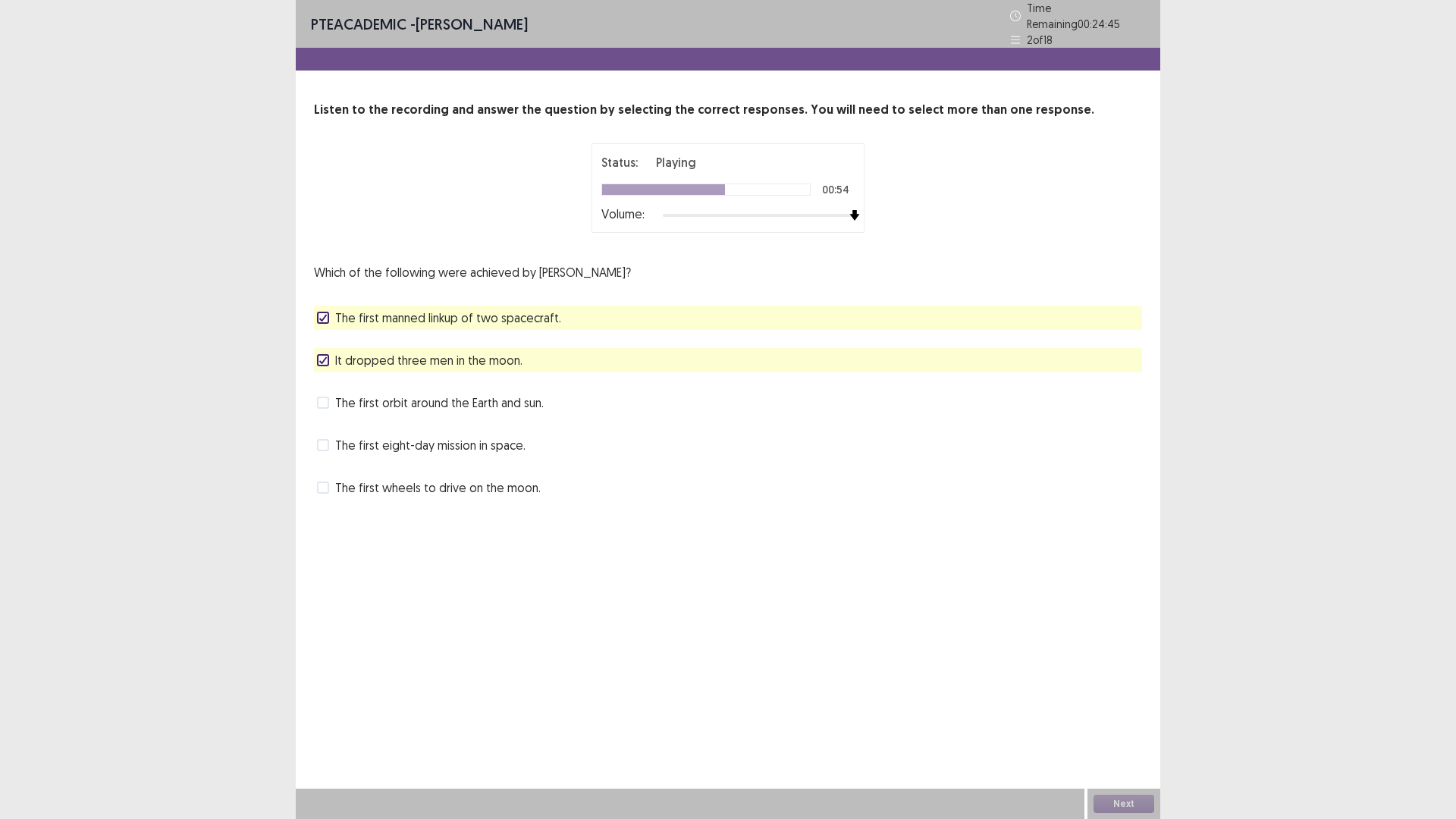
click at [323, 356] on icon at bounding box center [323, 360] width 9 height 8
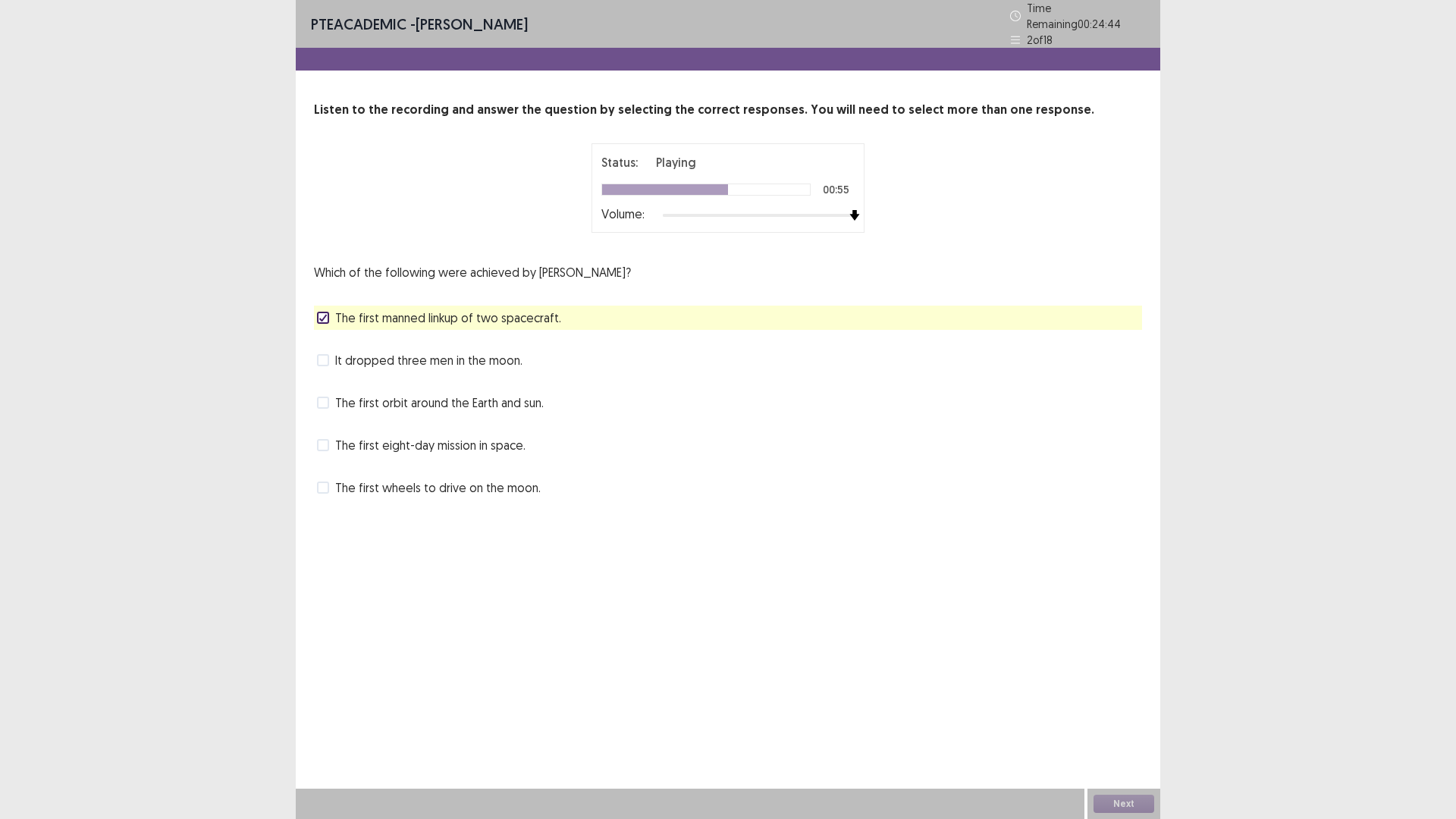
click at [328, 481] on label "The first wheels to drive on the moon." at bounding box center [428, 487] width 224 height 18
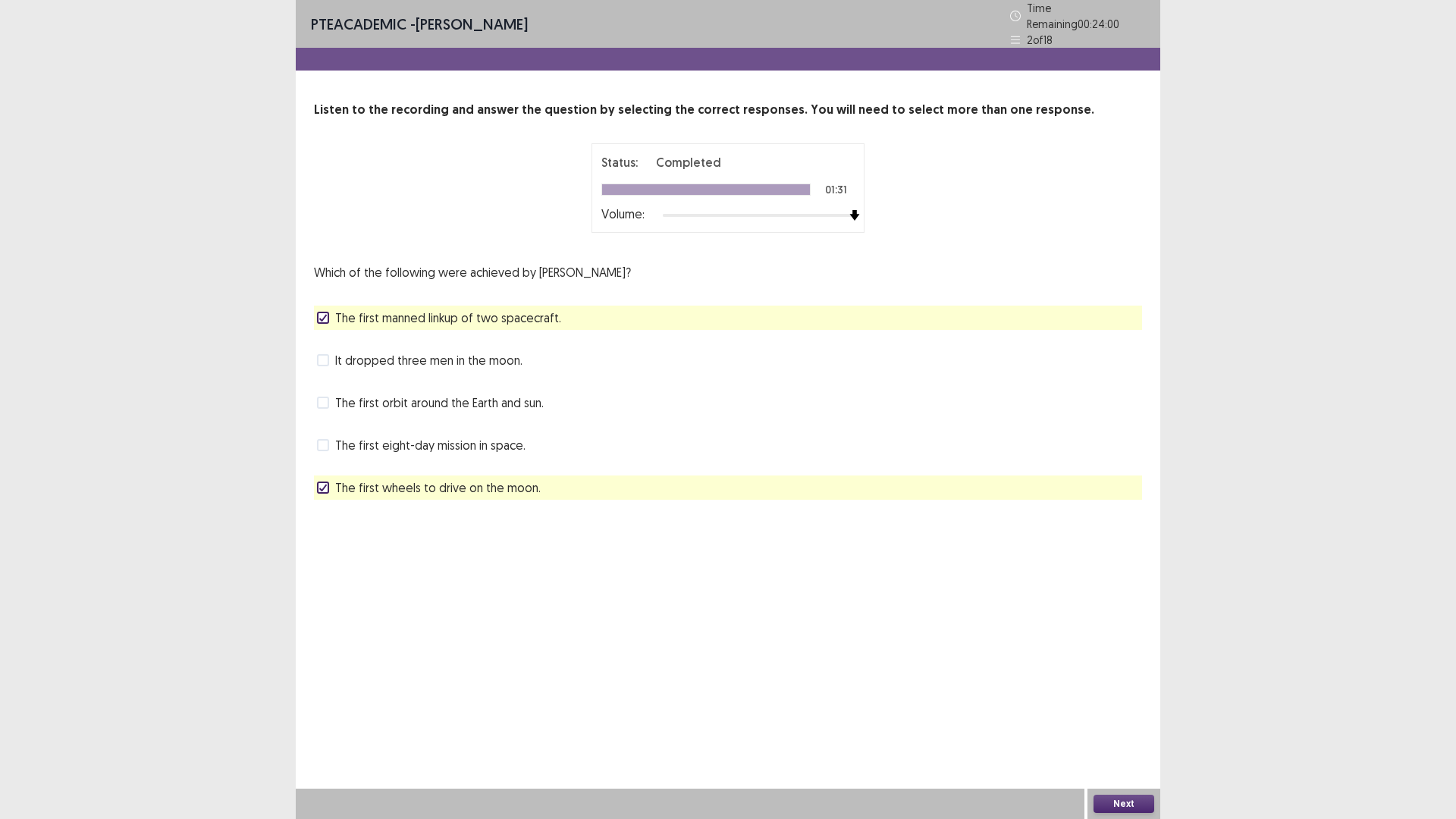
click at [318, 354] on span at bounding box center [323, 360] width 12 height 12
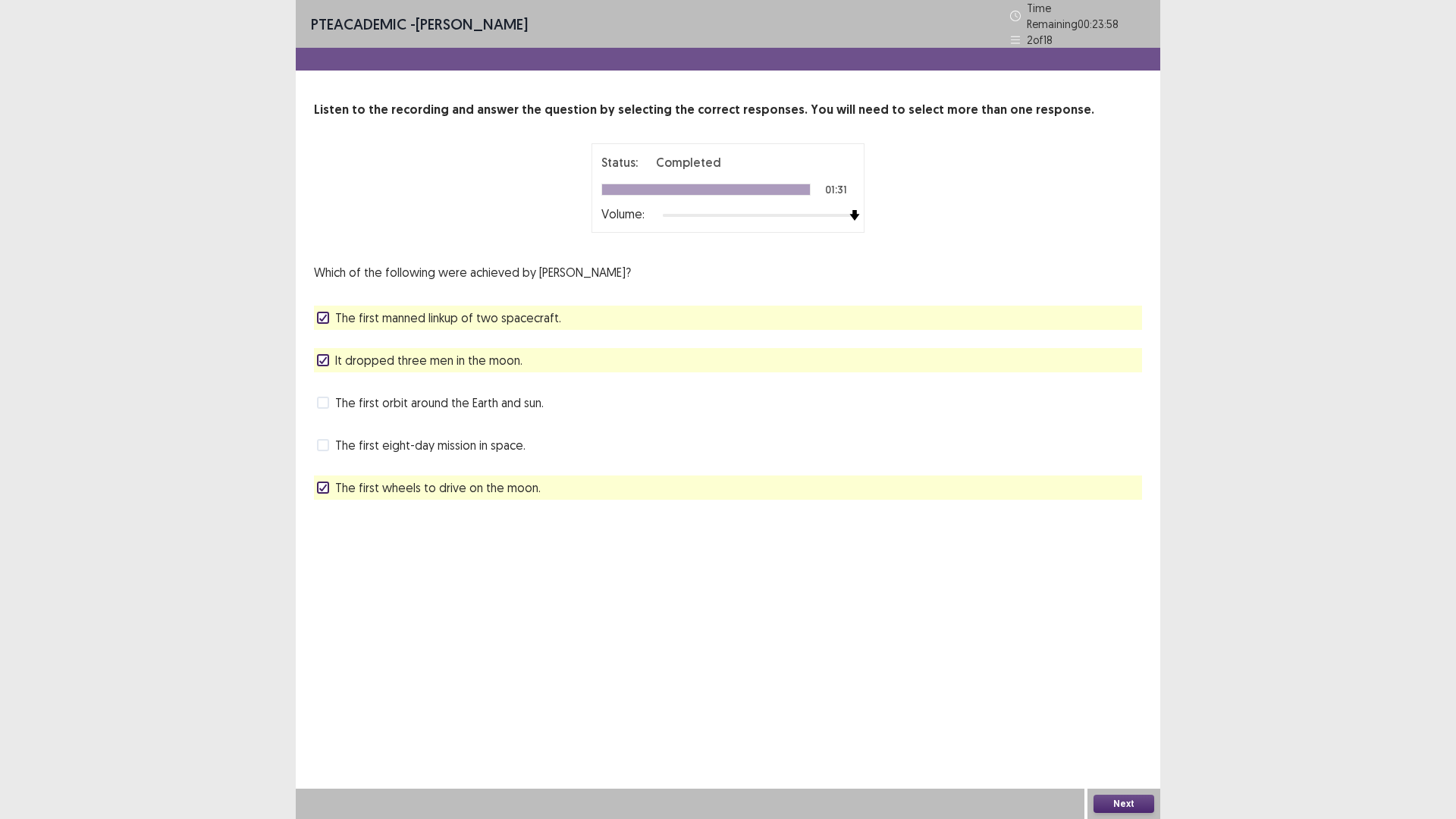
click at [1111, 722] on button "Next" at bounding box center [1124, 803] width 61 height 18
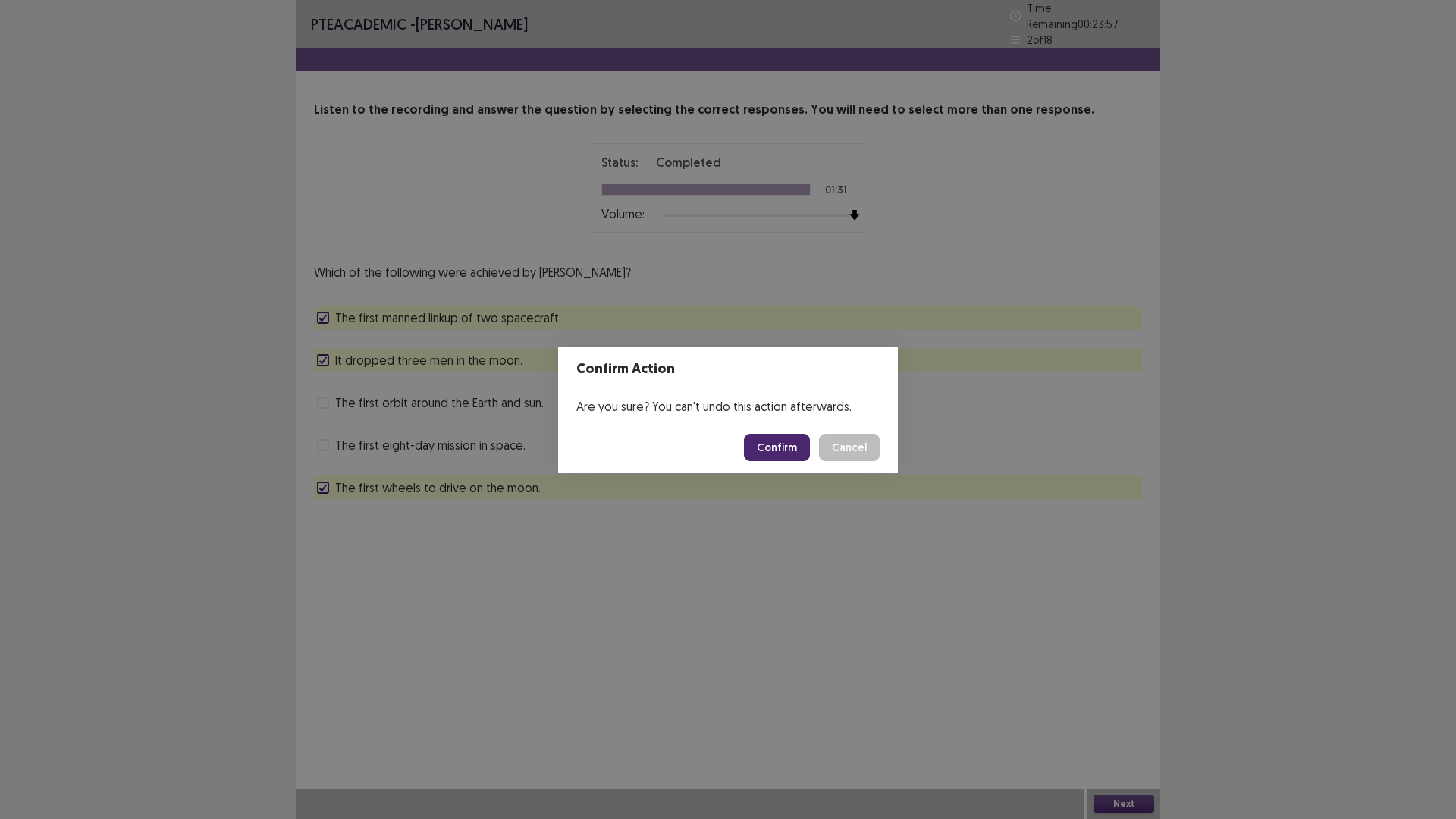
click at [774, 450] on button "Confirm" at bounding box center [776, 447] width 66 height 27
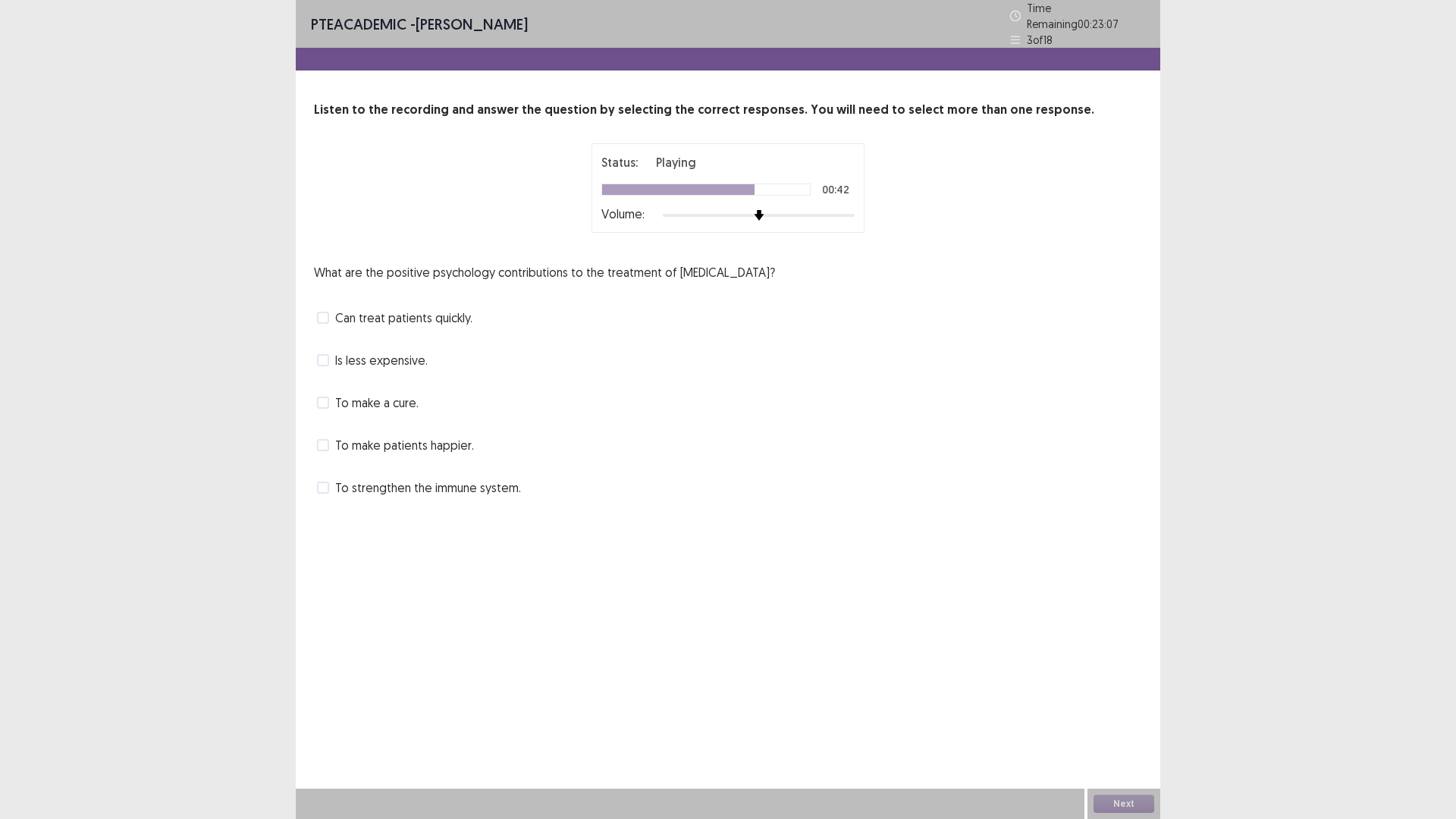
click at [327, 441] on span at bounding box center [323, 446] width 12 height 12
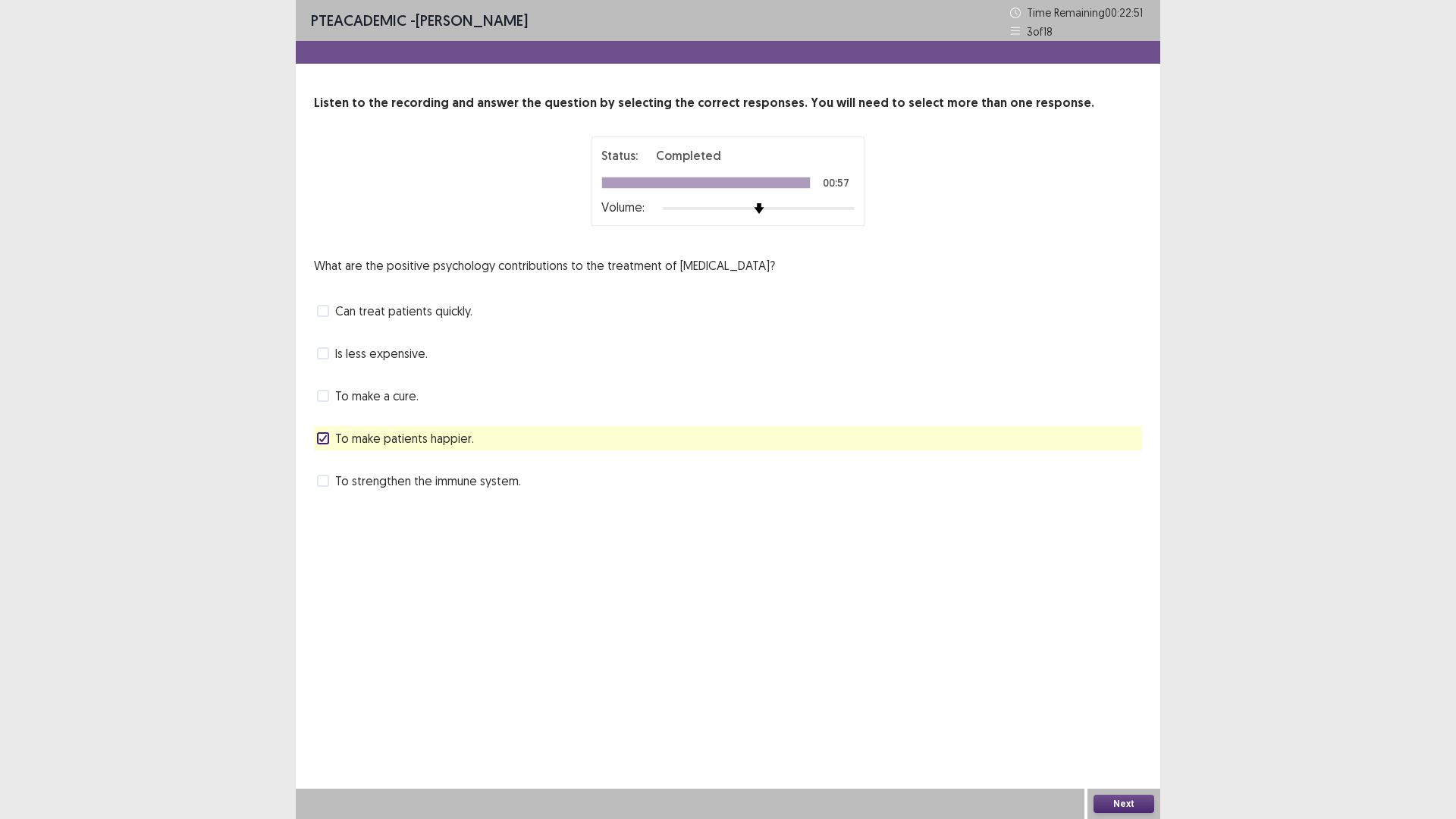
click at [317, 484] on span at bounding box center [323, 481] width 12 height 12
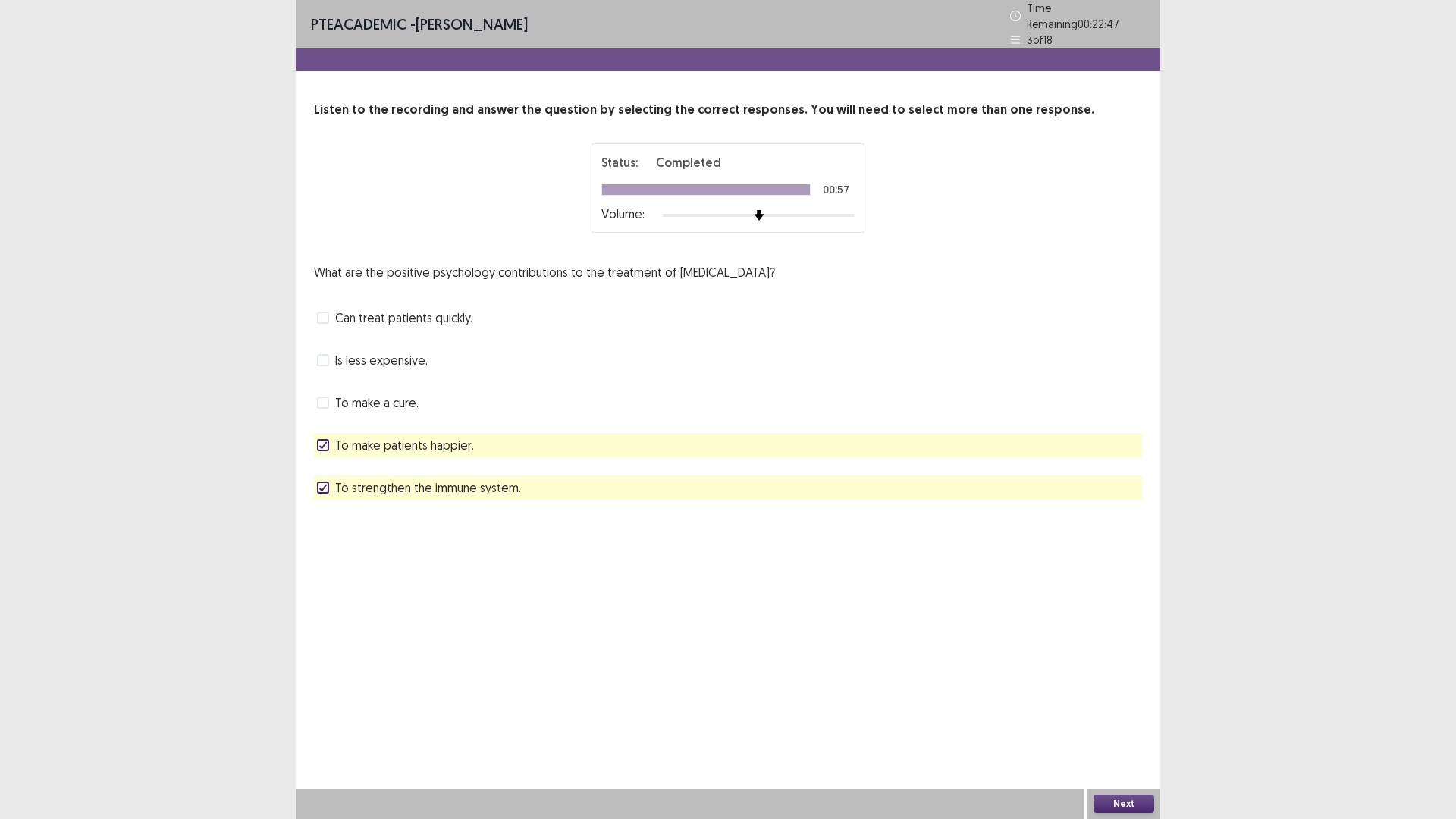
click at [1113, 722] on button "Next" at bounding box center [1124, 803] width 61 height 18
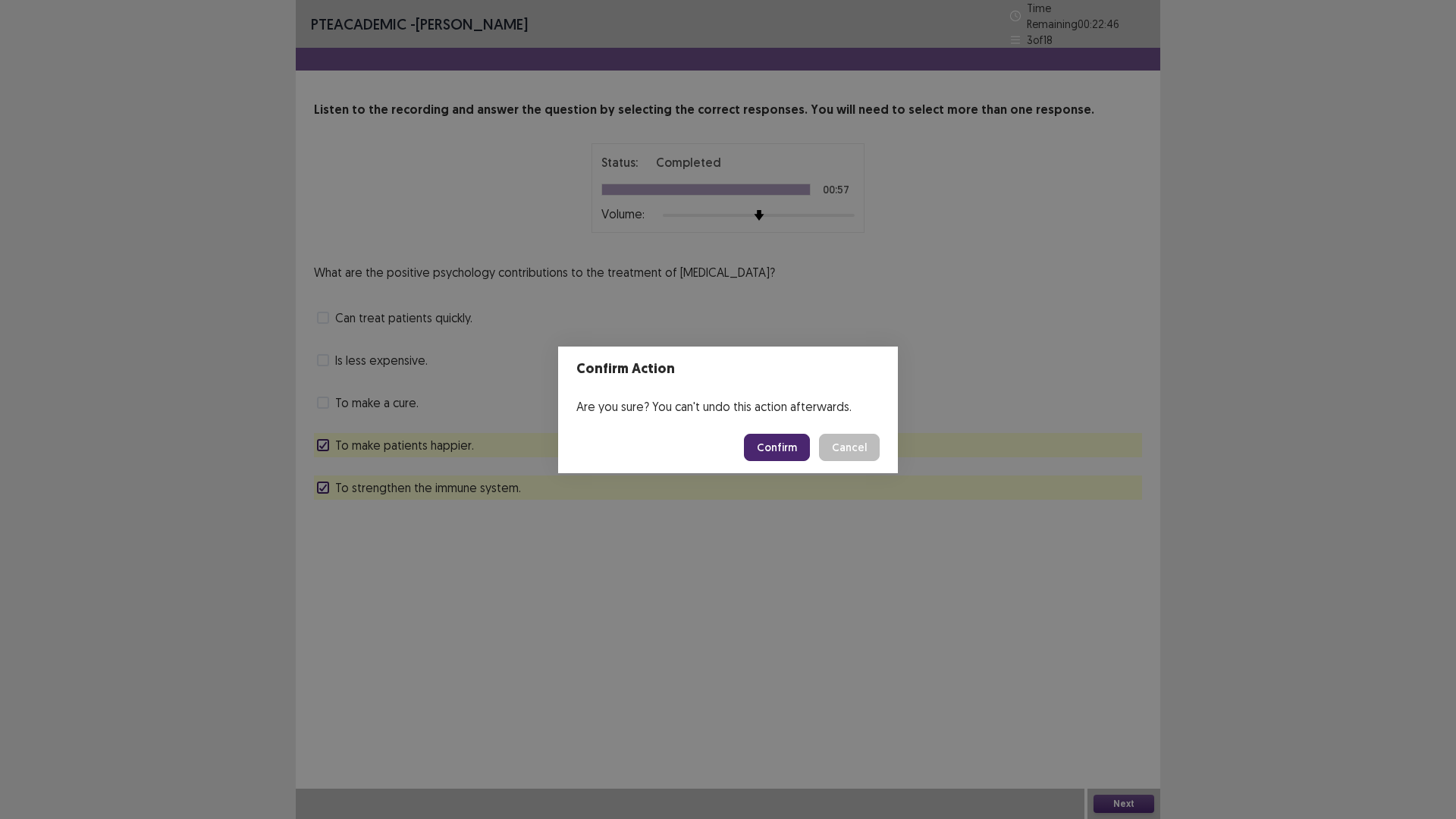
click at [785, 452] on button "Confirm" at bounding box center [776, 447] width 66 height 27
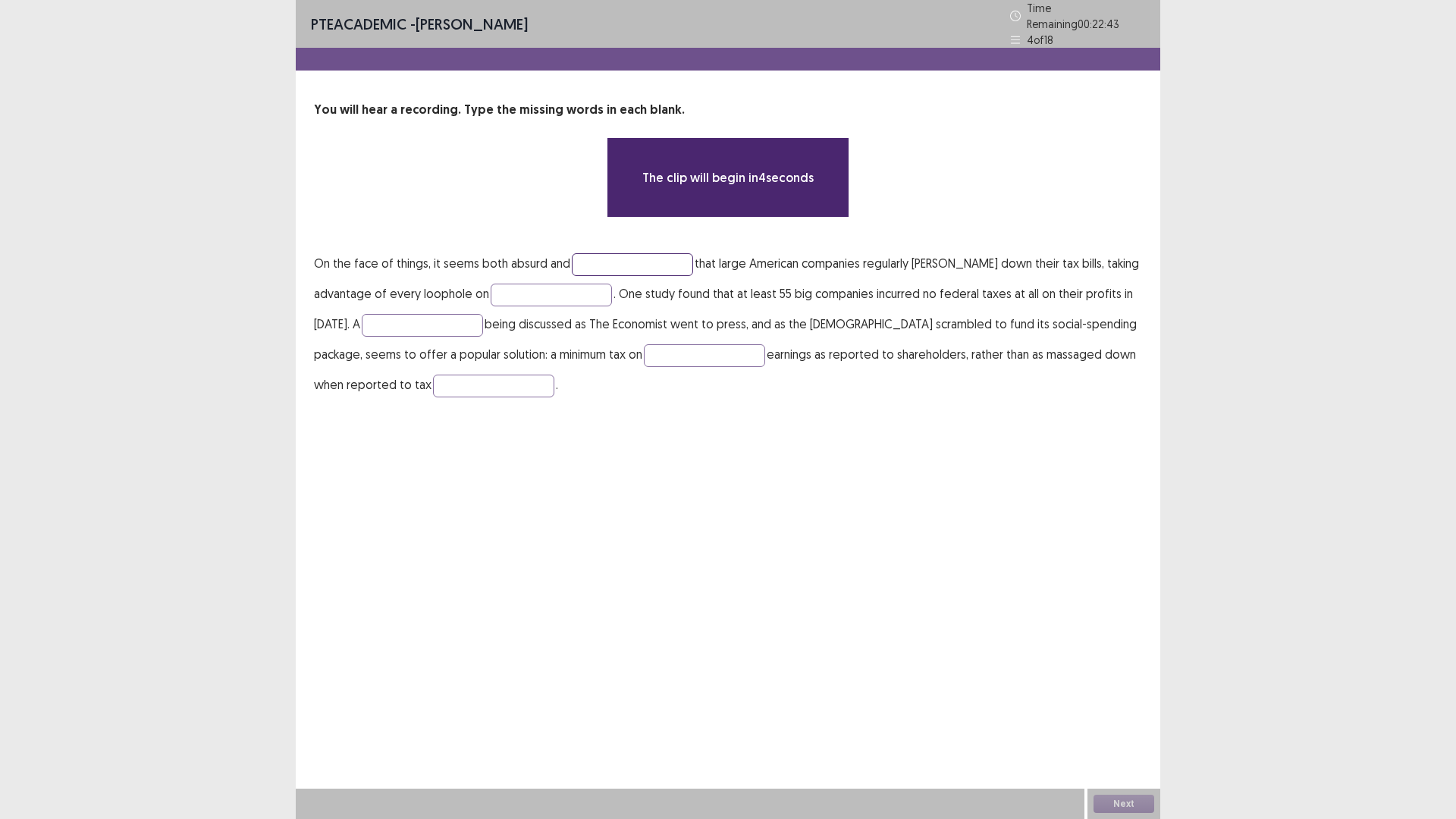
click at [633, 257] on input "text" at bounding box center [633, 264] width 121 height 23
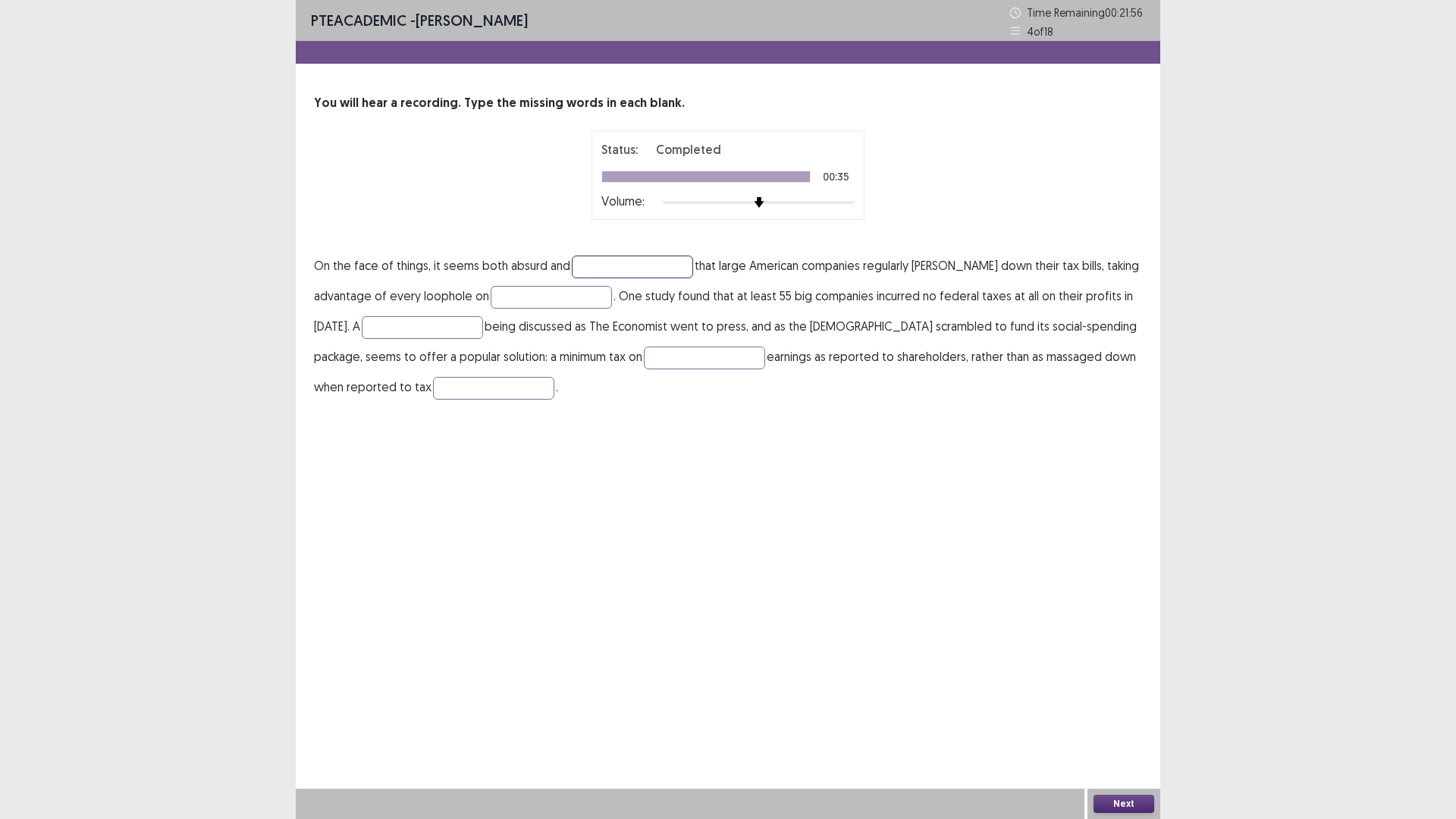
click at [604, 258] on input "text" at bounding box center [633, 266] width 121 height 23
type input "******"
drag, startPoint x: 533, startPoint y: 299, endPoint x: 544, endPoint y: 291, distance: 13.6
click at [533, 299] on input "text" at bounding box center [551, 297] width 121 height 23
type input "*****"
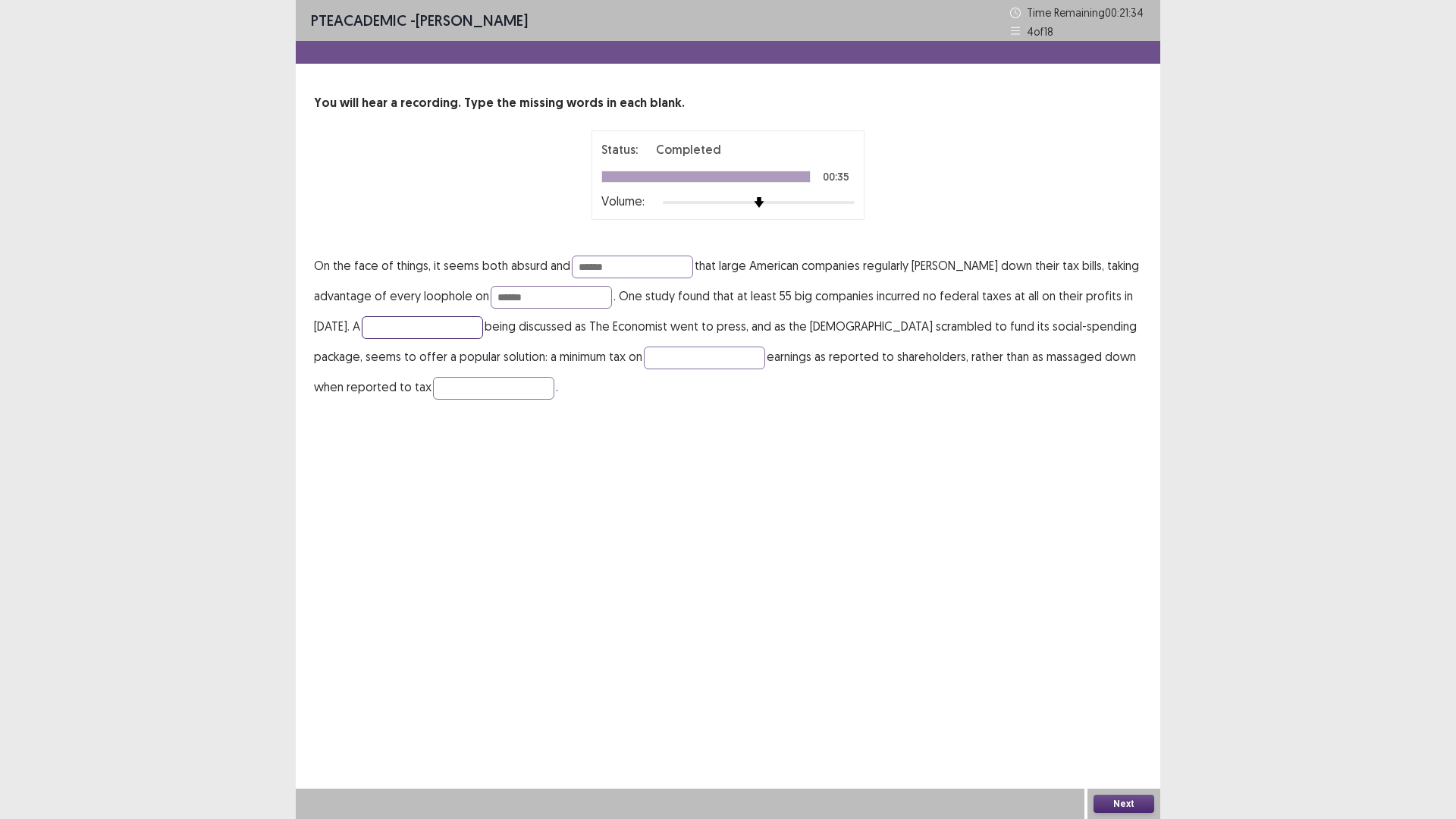
click at [390, 331] on input "text" at bounding box center [422, 327] width 121 height 23
type input "*"
type input "*********"
click at [702, 356] on input "text" at bounding box center [704, 357] width 121 height 23
type input "*****"
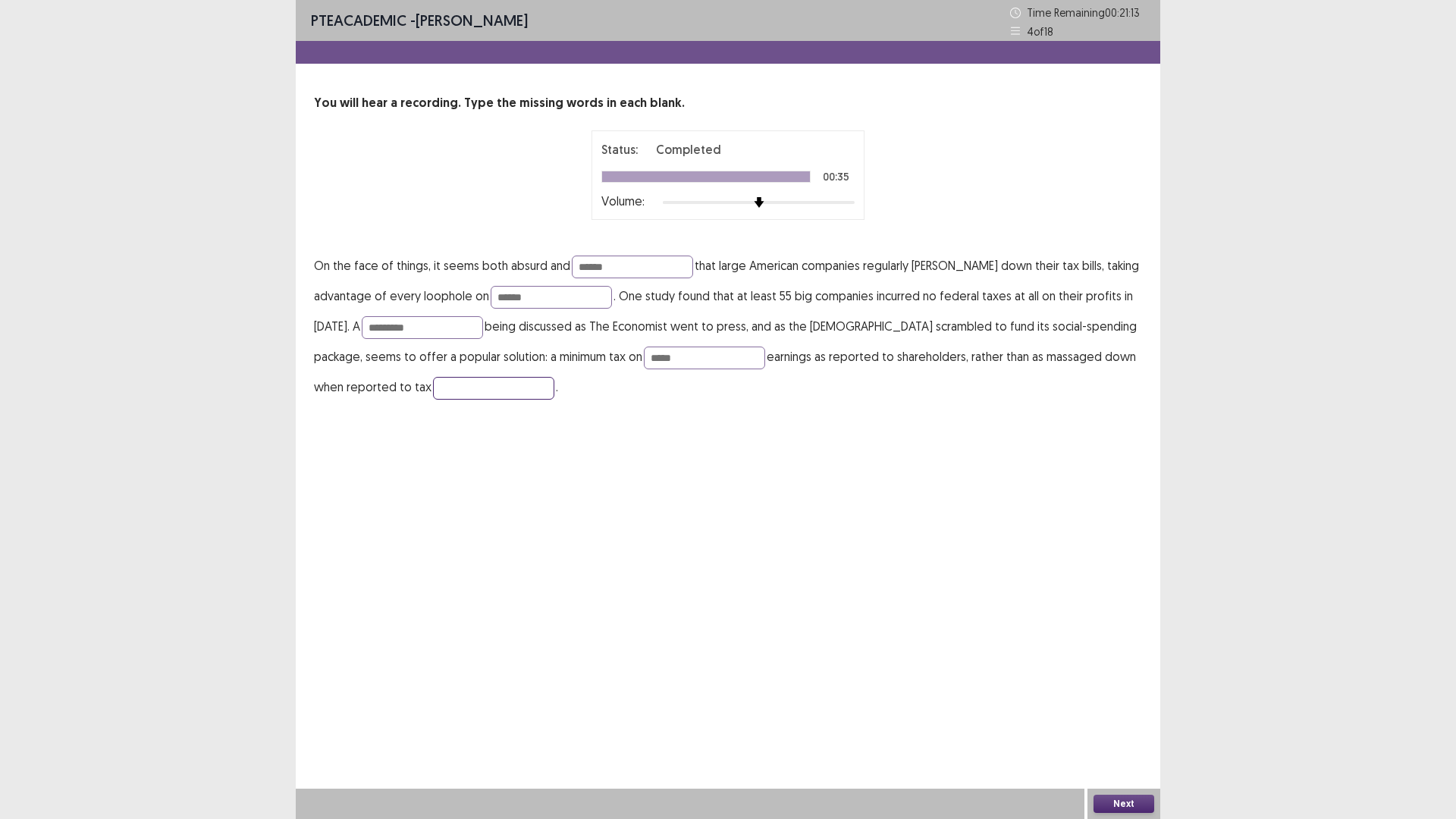
drag, startPoint x: 479, startPoint y: 390, endPoint x: 491, endPoint y: 385, distance: 13.0
click at [479, 390] on input "text" at bounding box center [494, 388] width 121 height 23
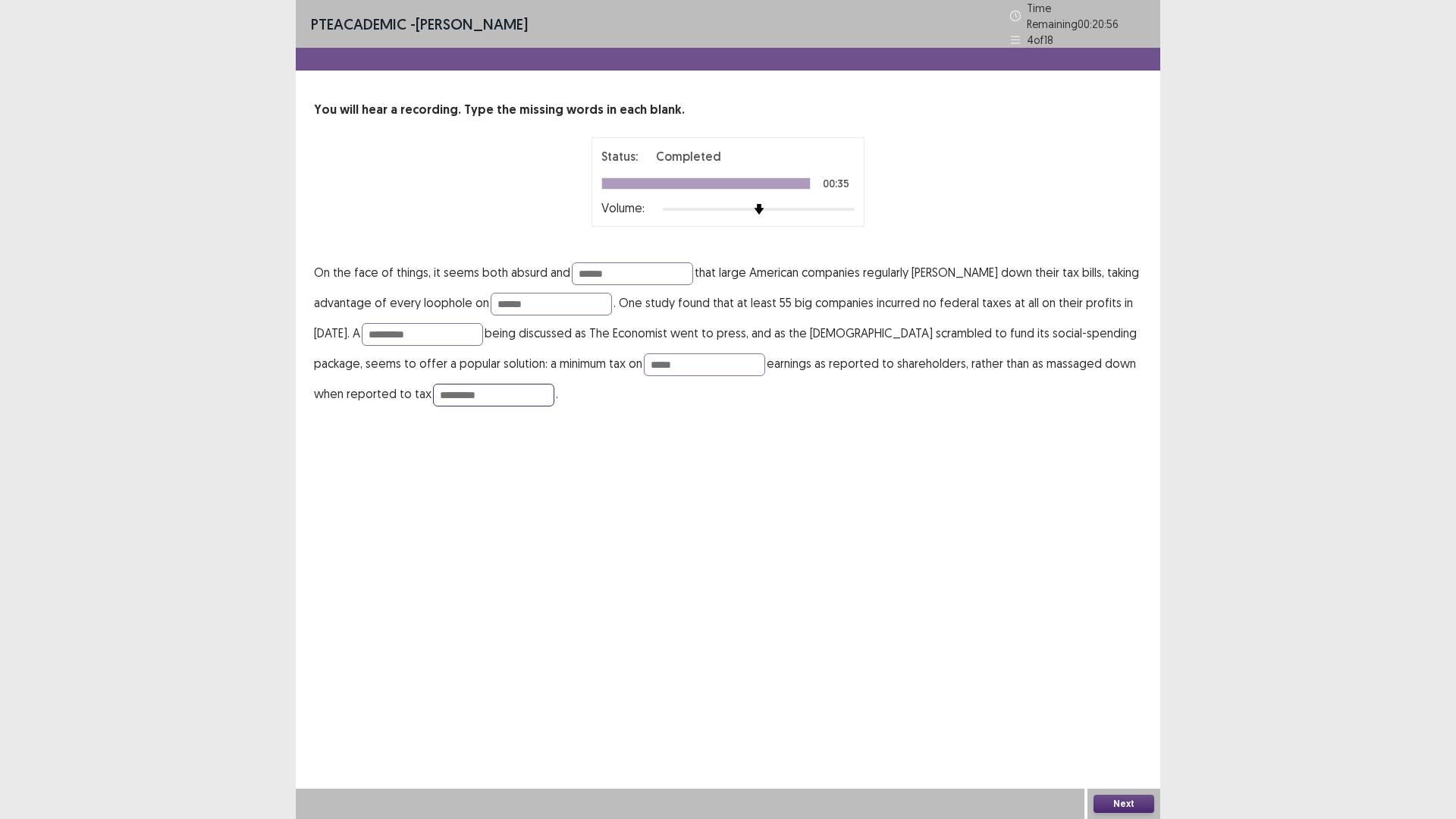
type input "*********"
click at [1134, 722] on button "Next" at bounding box center [1124, 803] width 61 height 18
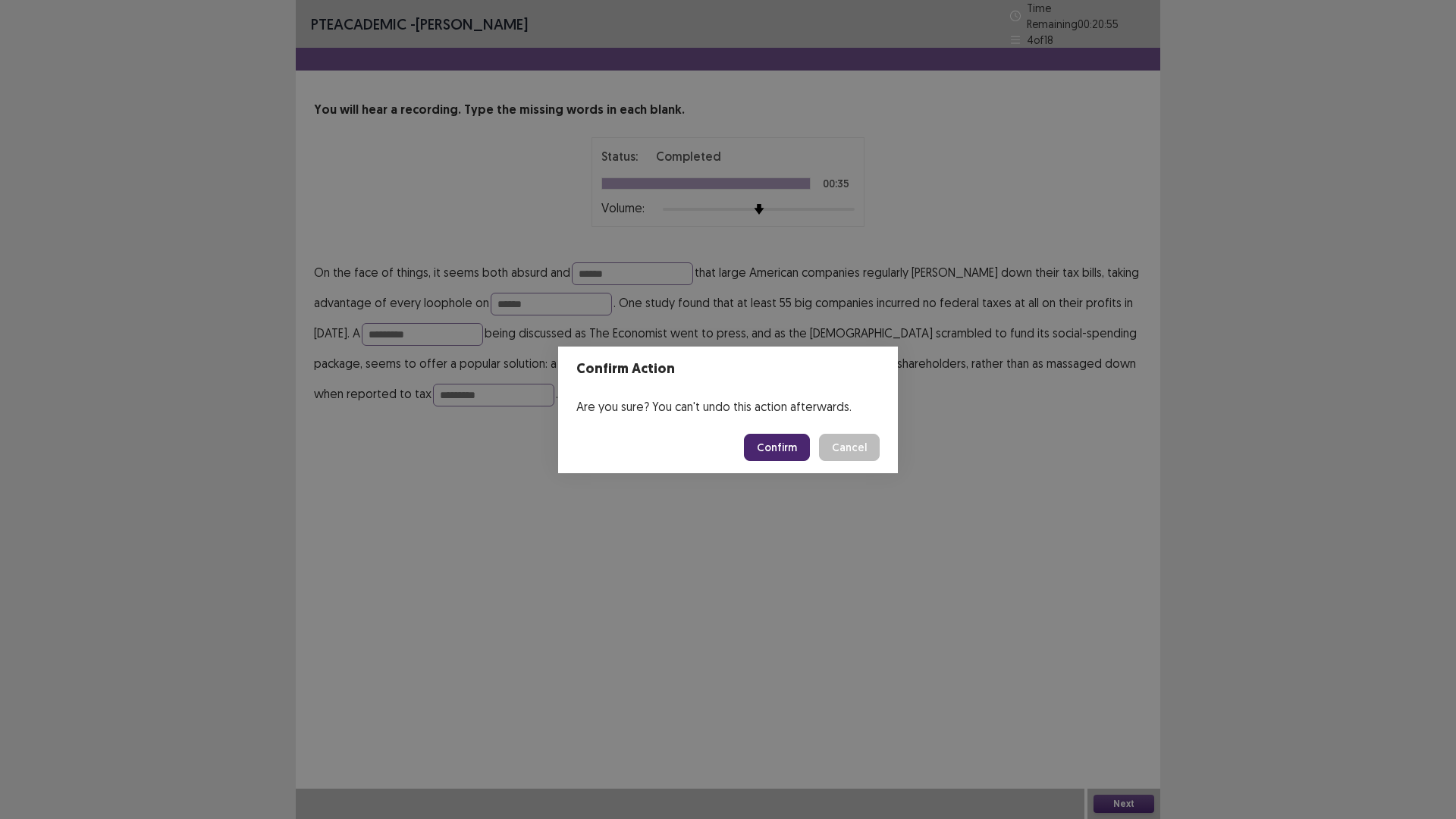
click at [773, 444] on button "Confirm" at bounding box center [776, 447] width 66 height 27
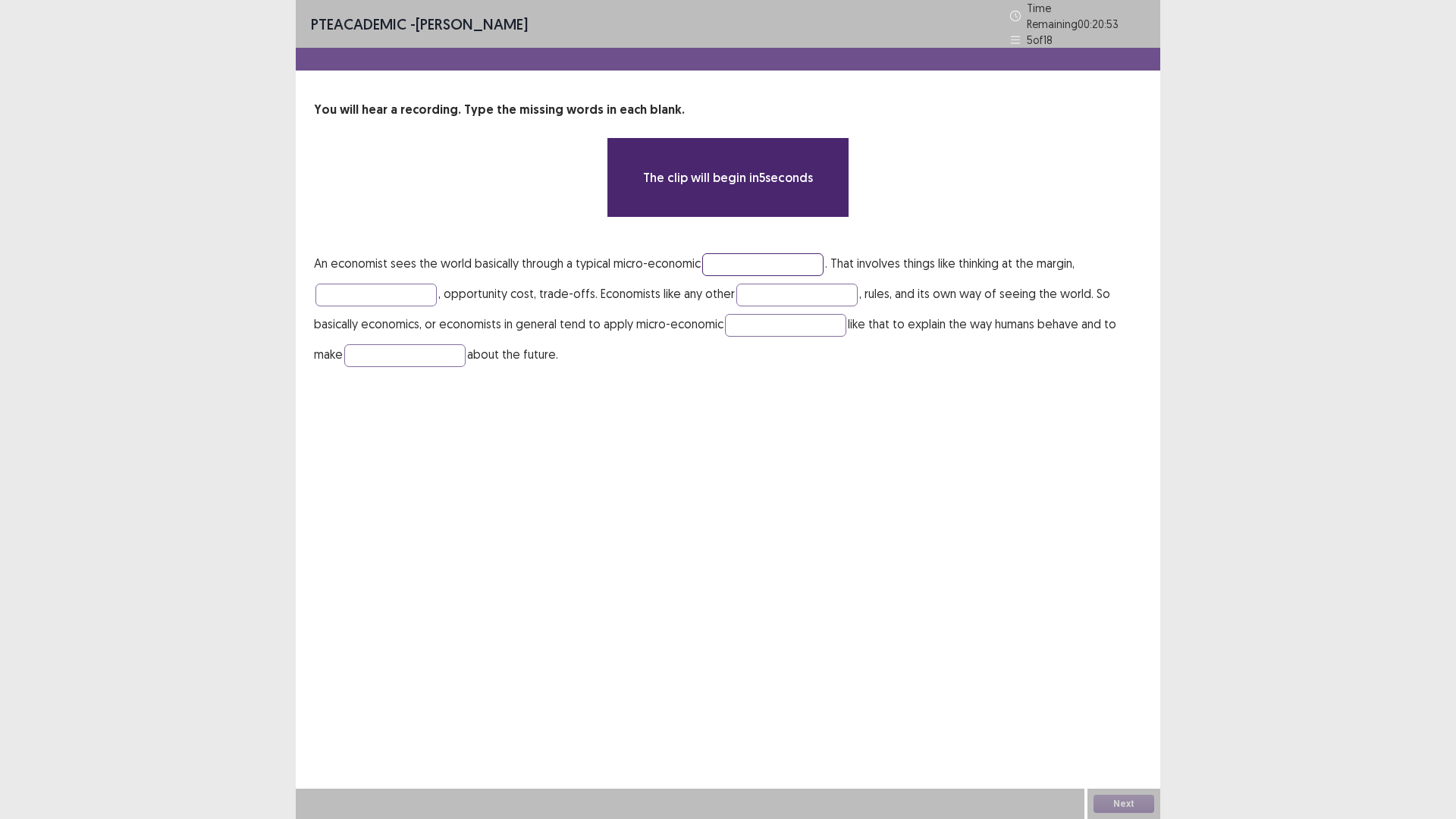
drag, startPoint x: 738, startPoint y: 253, endPoint x: 758, endPoint y: 247, distance: 20.9
click at [738, 253] on input "text" at bounding box center [763, 264] width 121 height 23
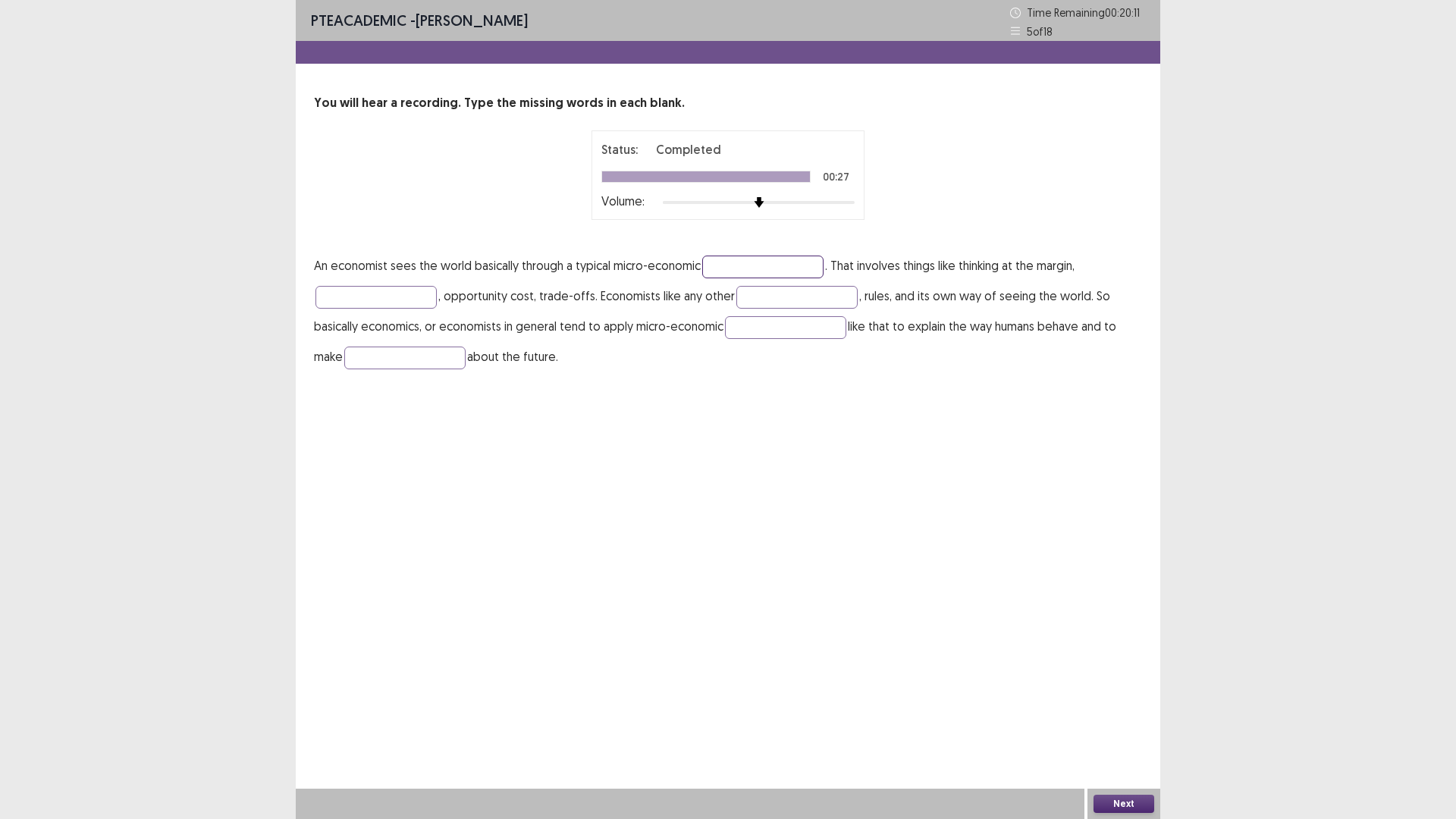
click at [744, 269] on input "text" at bounding box center [763, 266] width 121 height 23
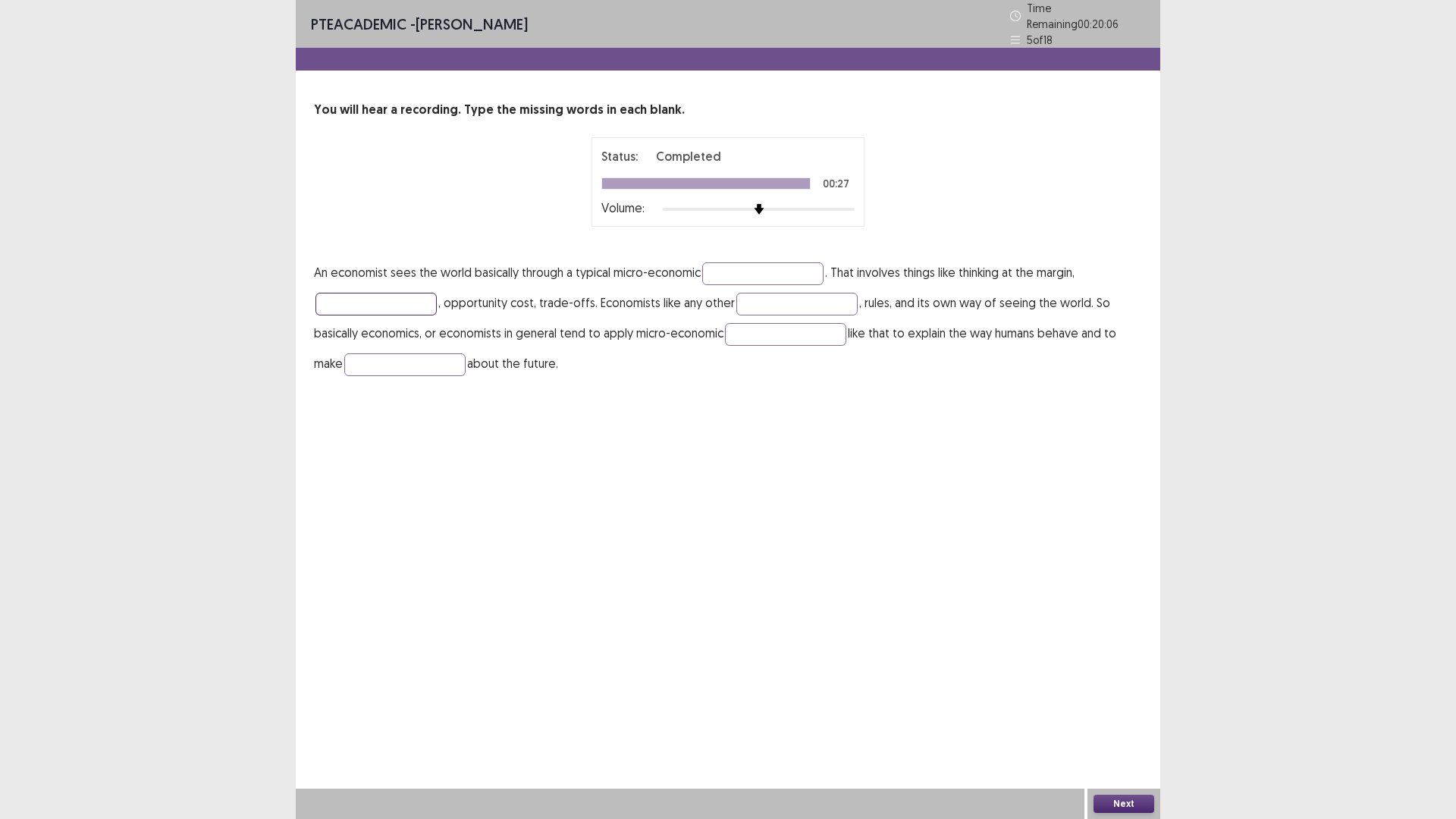
click at [362, 297] on input "text" at bounding box center [376, 304] width 121 height 23
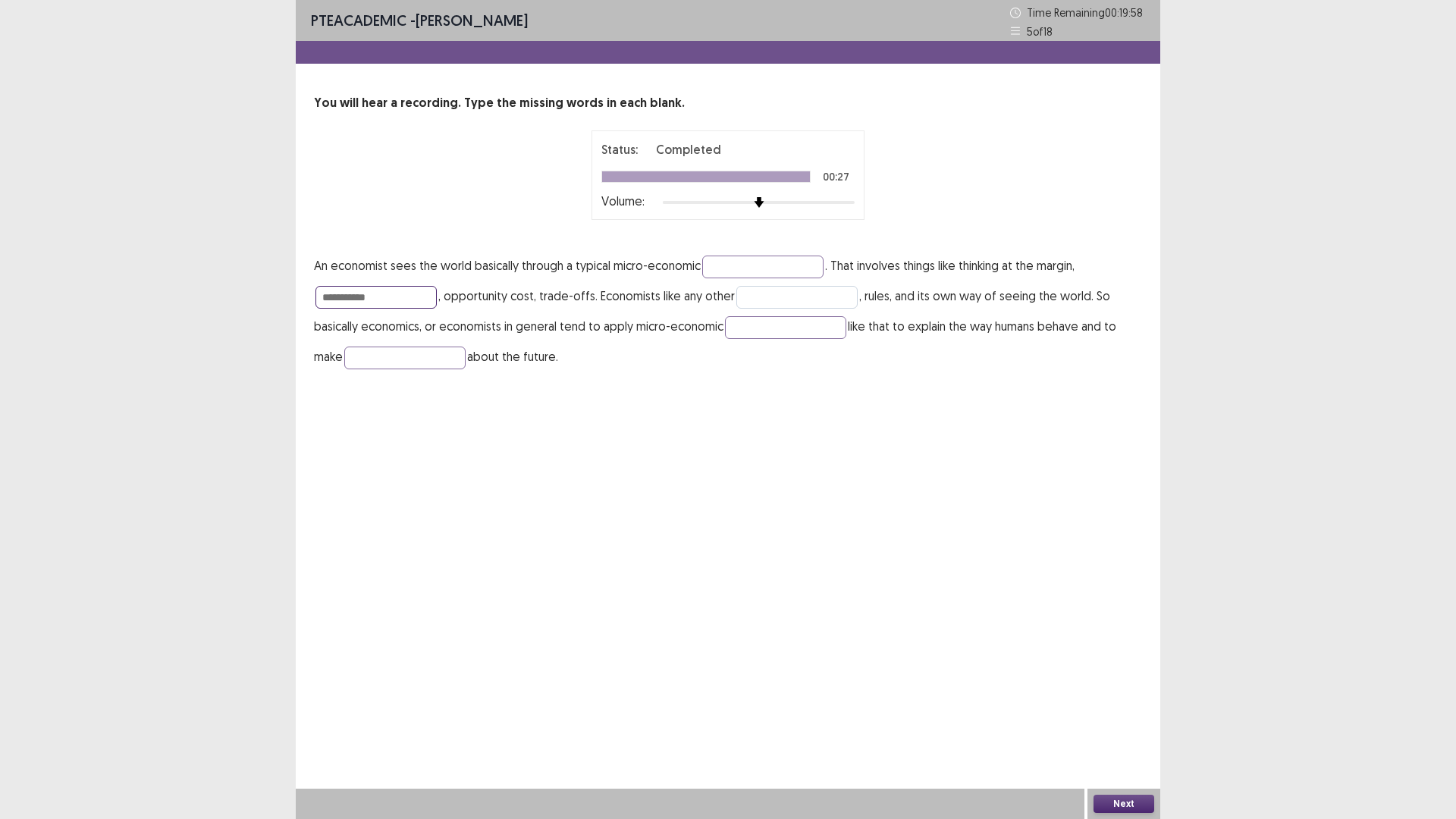
type input "**********"
click at [776, 297] on input "text" at bounding box center [797, 297] width 121 height 23
type input "*********"
click at [750, 325] on input "text" at bounding box center [785, 327] width 121 height 23
type input "*"
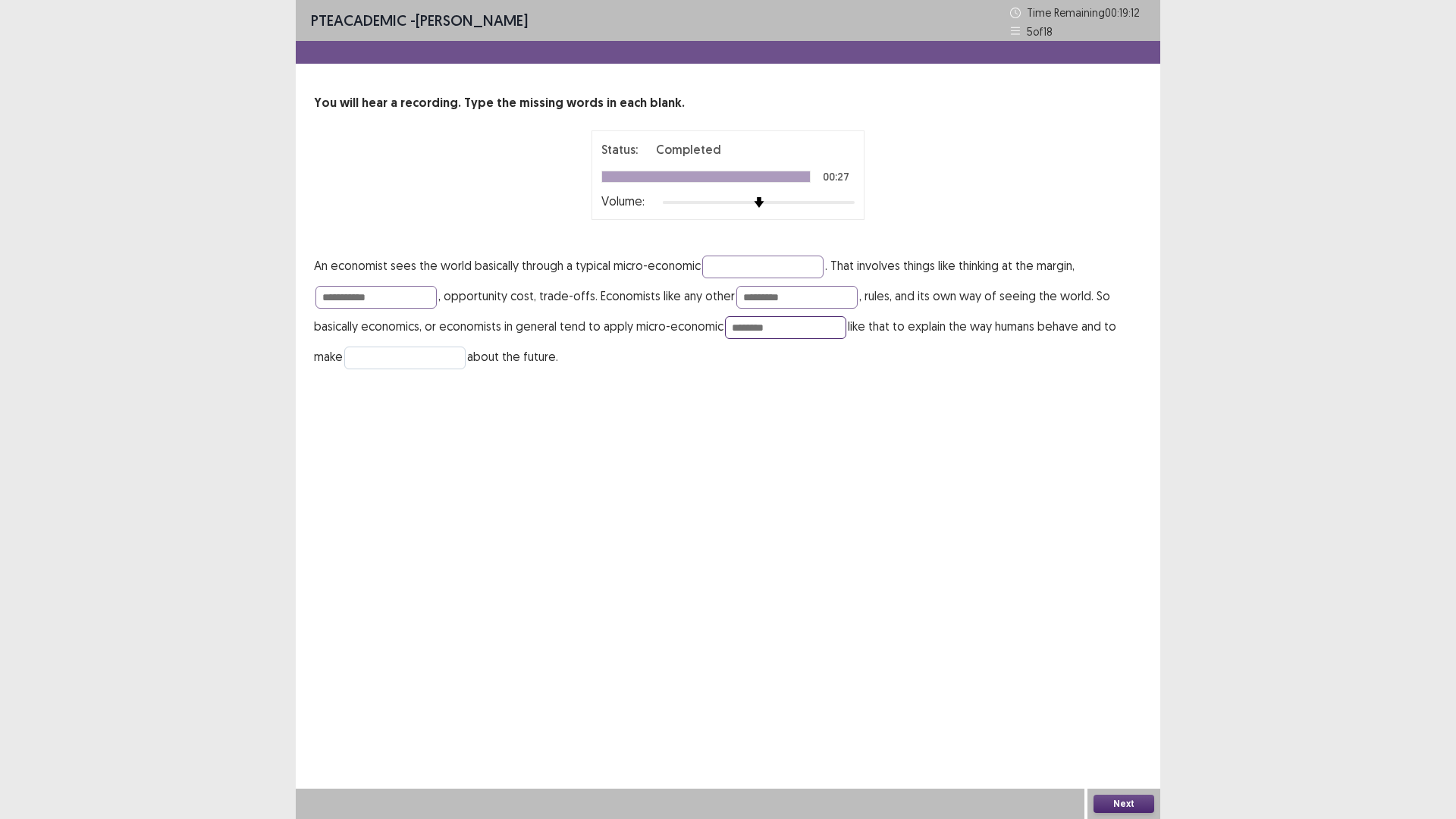
type input "********"
drag, startPoint x: 395, startPoint y: 362, endPoint x: 416, endPoint y: 359, distance: 21.2
click at [391, 362] on input "text" at bounding box center [405, 357] width 121 height 23
type input "**********"
click at [1128, 722] on button "Next" at bounding box center [1124, 803] width 61 height 18
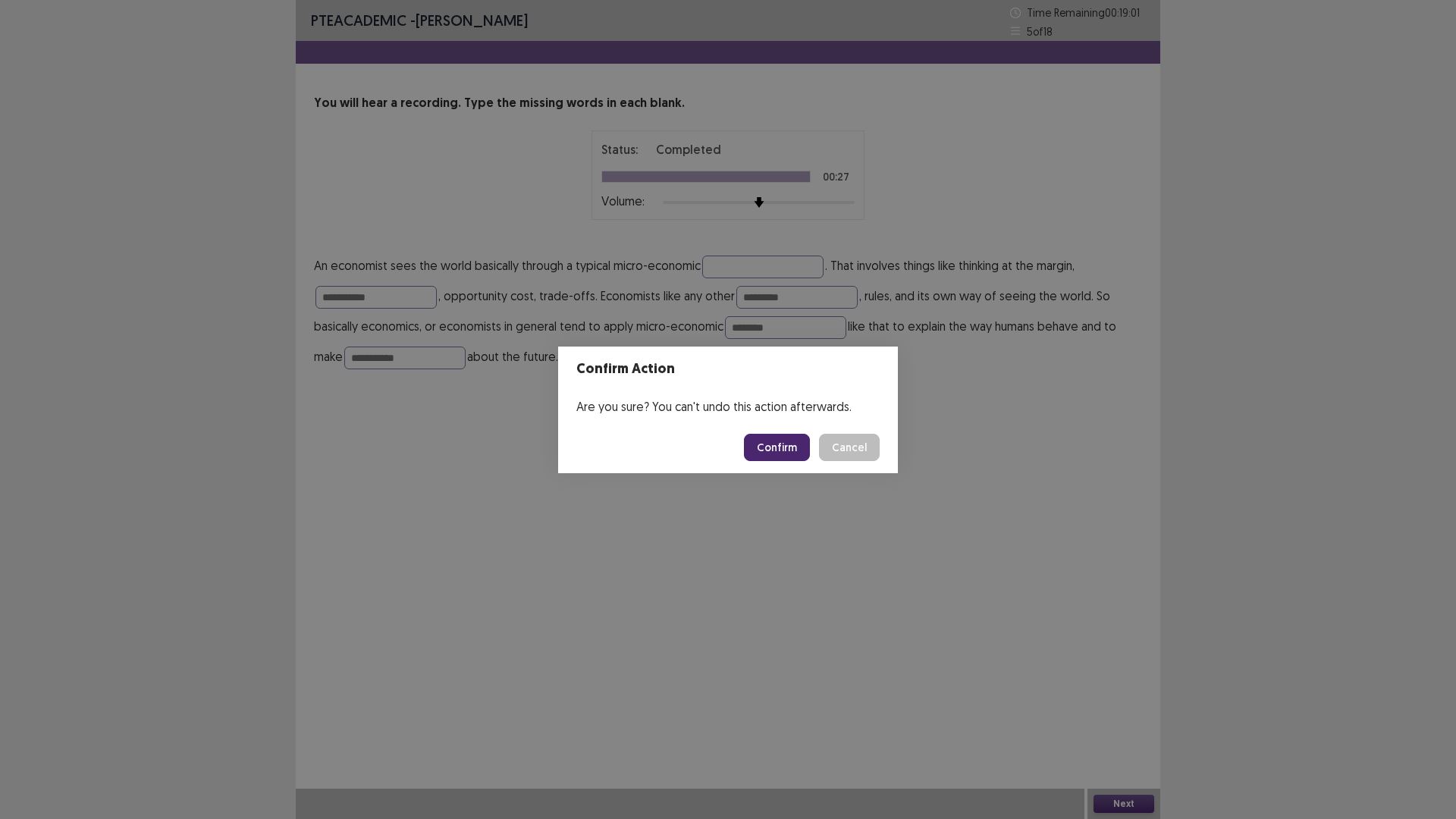
click at [780, 445] on button "Confirm" at bounding box center [776, 447] width 66 height 27
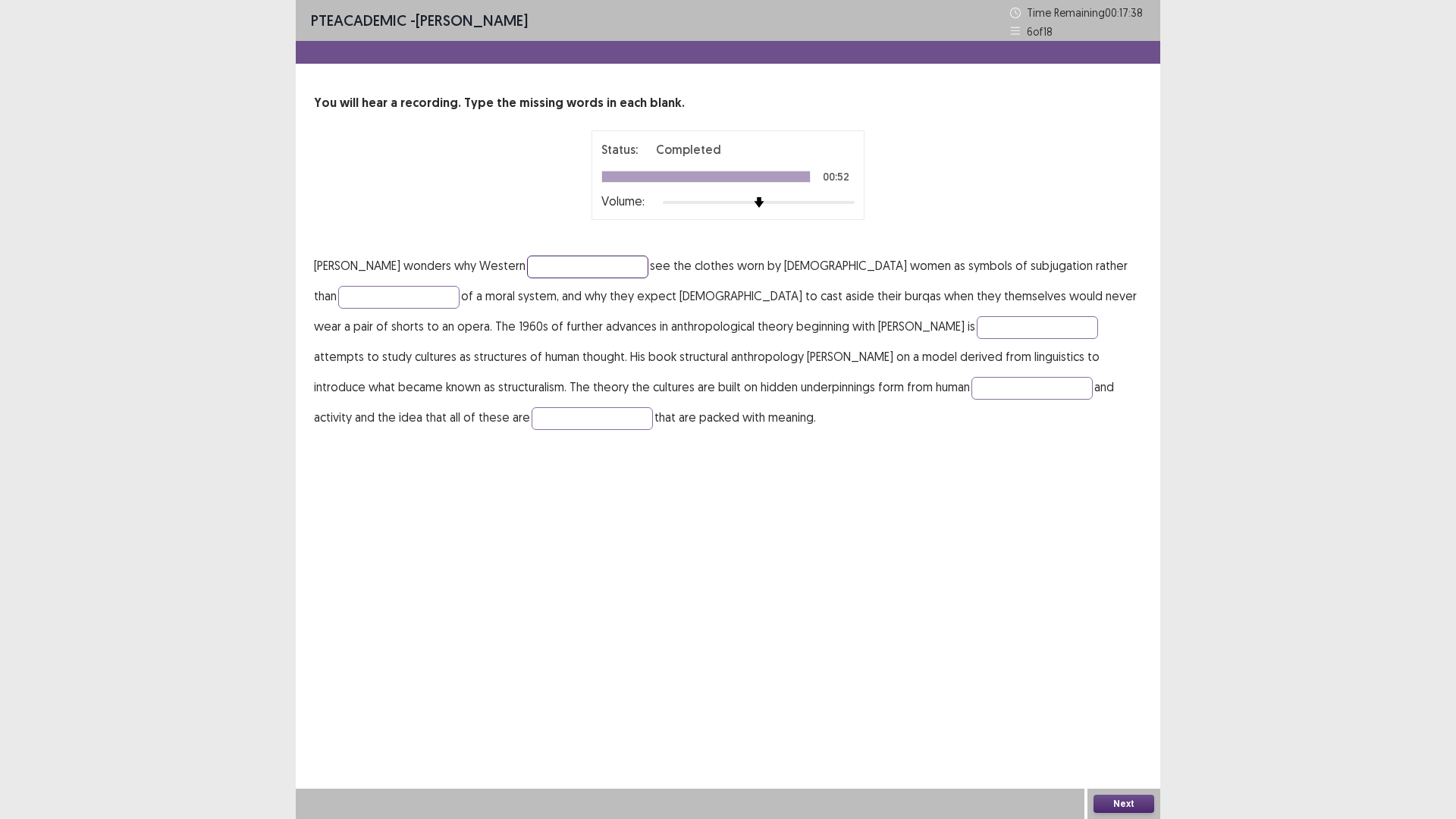
drag, startPoint x: 539, startPoint y: 271, endPoint x: 556, endPoint y: 266, distance: 17.7
click at [539, 271] on input "text" at bounding box center [588, 266] width 121 height 23
type input "********"
drag, startPoint x: 346, startPoint y: 301, endPoint x: 382, endPoint y: 295, distance: 36.5
click at [346, 301] on input "text" at bounding box center [399, 297] width 121 height 23
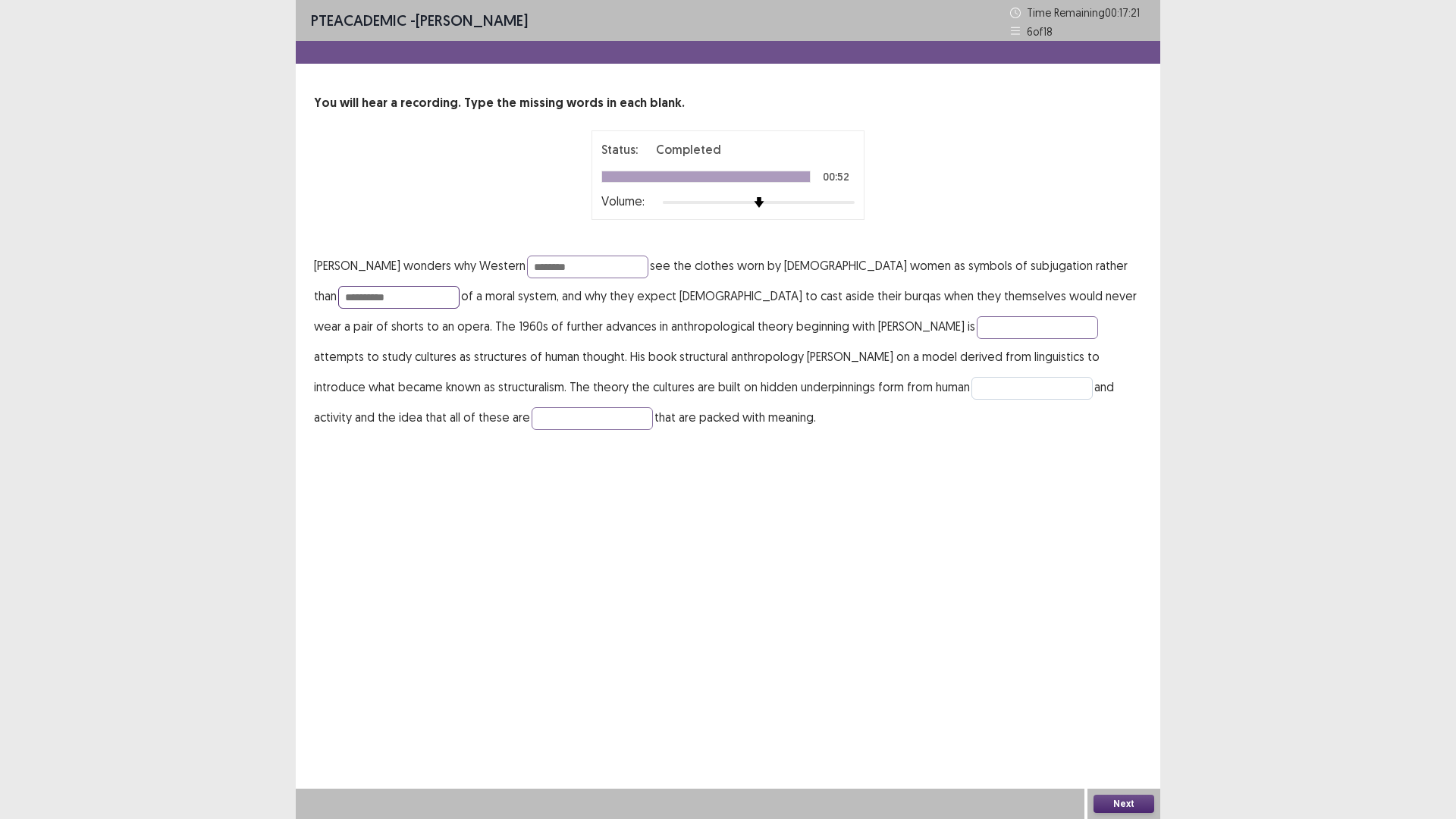
type input "**********"
click at [972, 394] on input "text" at bounding box center [1032, 388] width 121 height 23
click at [972, 390] on input "**********" at bounding box center [1032, 388] width 121 height 23
type input "**********"
drag, startPoint x: 377, startPoint y: 417, endPoint x: 375, endPoint y: 425, distance: 8.2
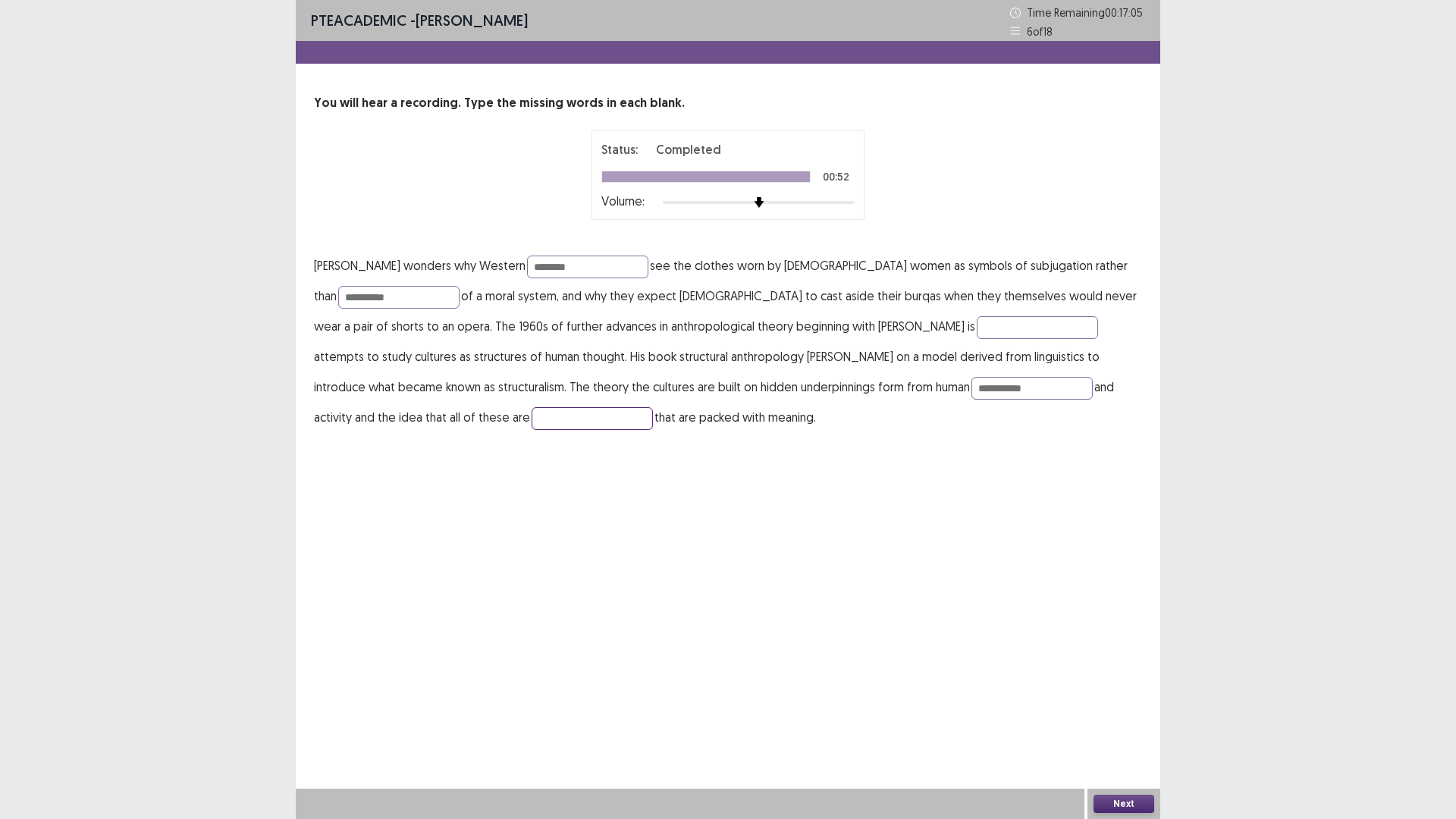
click at [532, 425] on input "text" at bounding box center [592, 418] width 121 height 23
type input "**********"
click at [1132, 722] on button "Next" at bounding box center [1124, 803] width 61 height 18
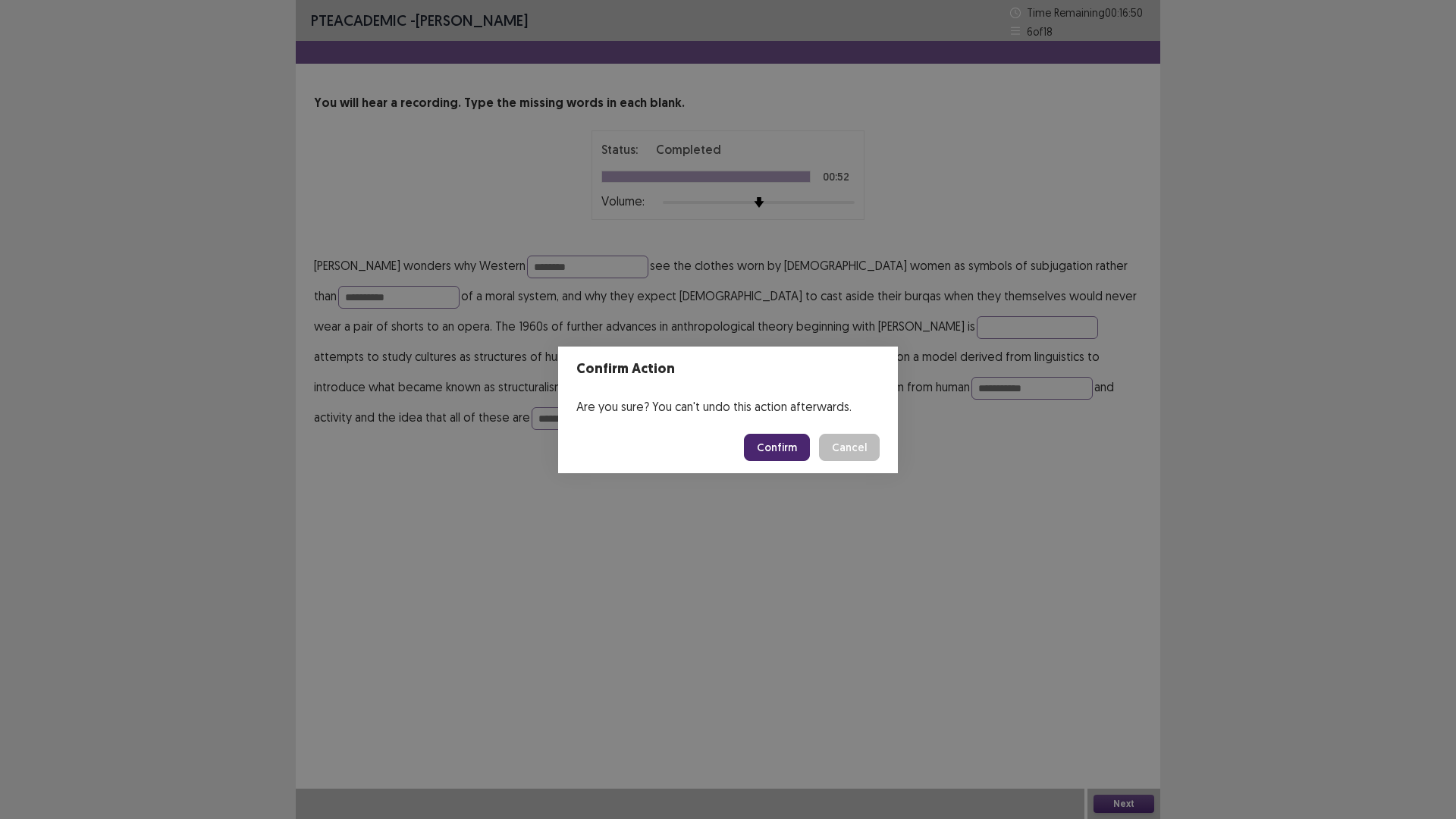
click at [379, 491] on div "Confirm Action Are you sure? You can't undo this action afterwards. Confirm Can…" at bounding box center [728, 409] width 1456 height 819
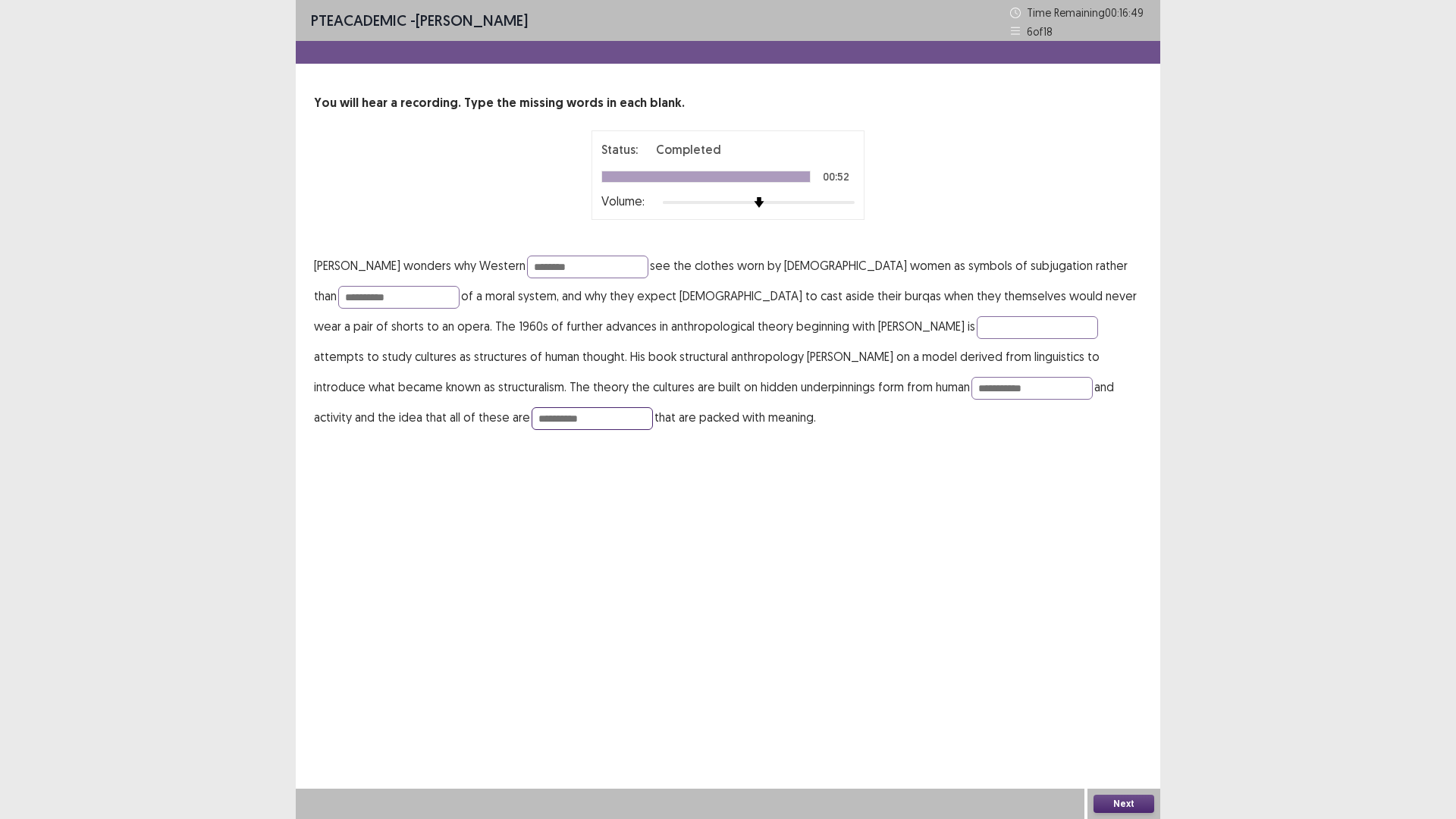
click at [532, 418] on input "**********" at bounding box center [592, 418] width 121 height 23
click at [1125, 722] on button "Next" at bounding box center [1124, 803] width 61 height 18
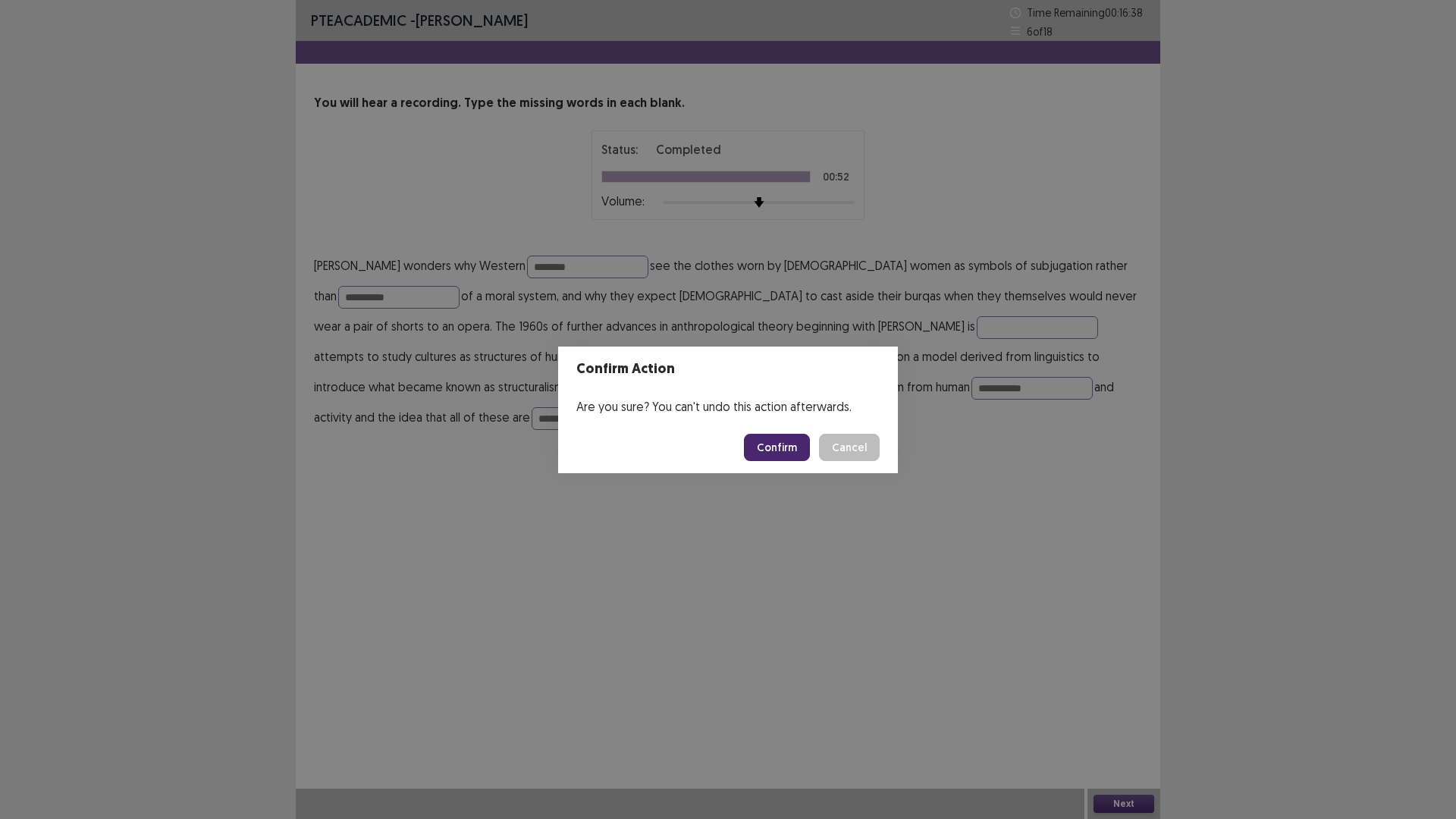
click at [778, 449] on button "Confirm" at bounding box center [776, 447] width 66 height 27
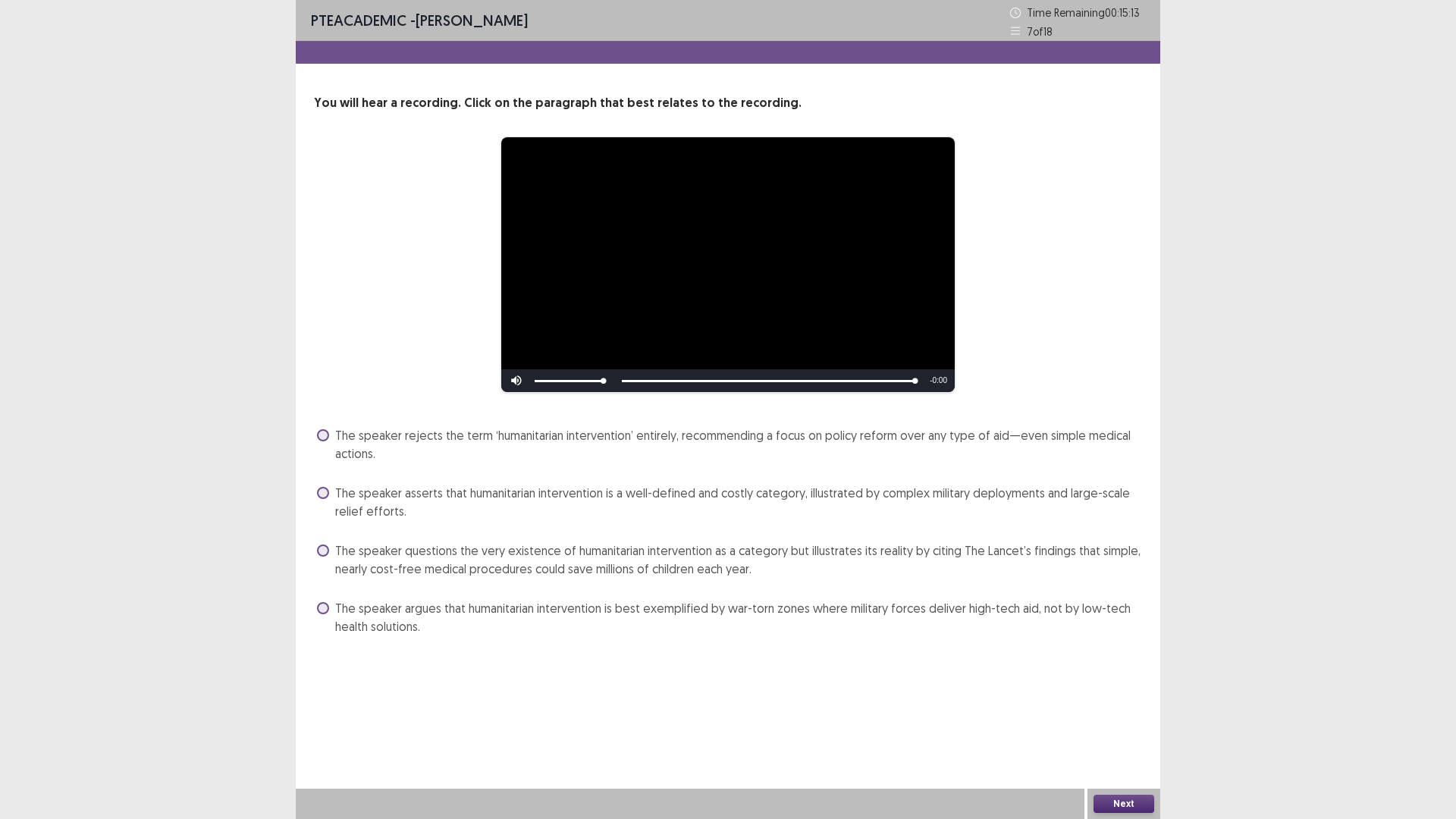
click at [319, 432] on span at bounding box center [323, 436] width 12 height 12
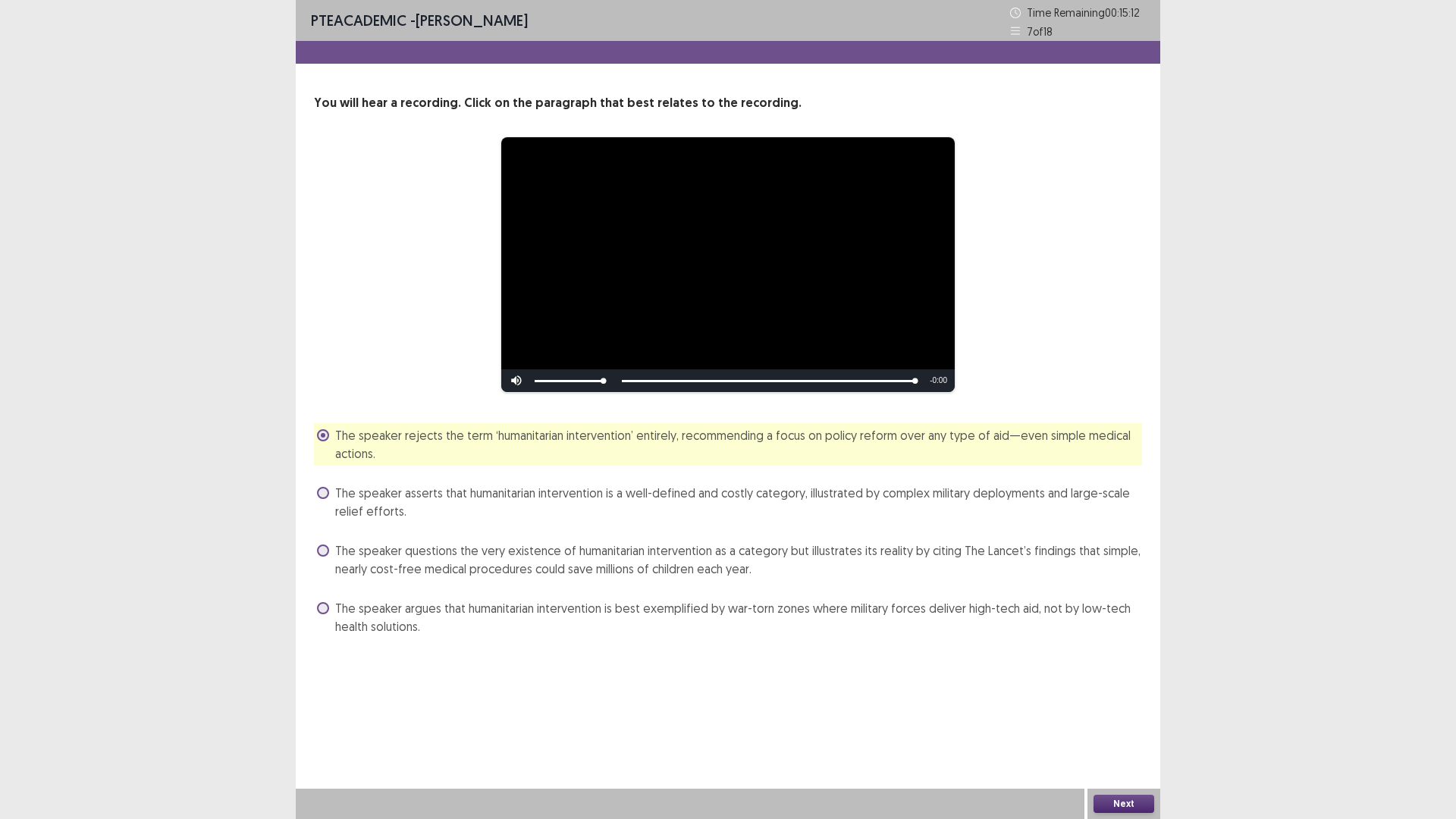
click at [1109, 722] on button "Next" at bounding box center [1124, 803] width 61 height 18
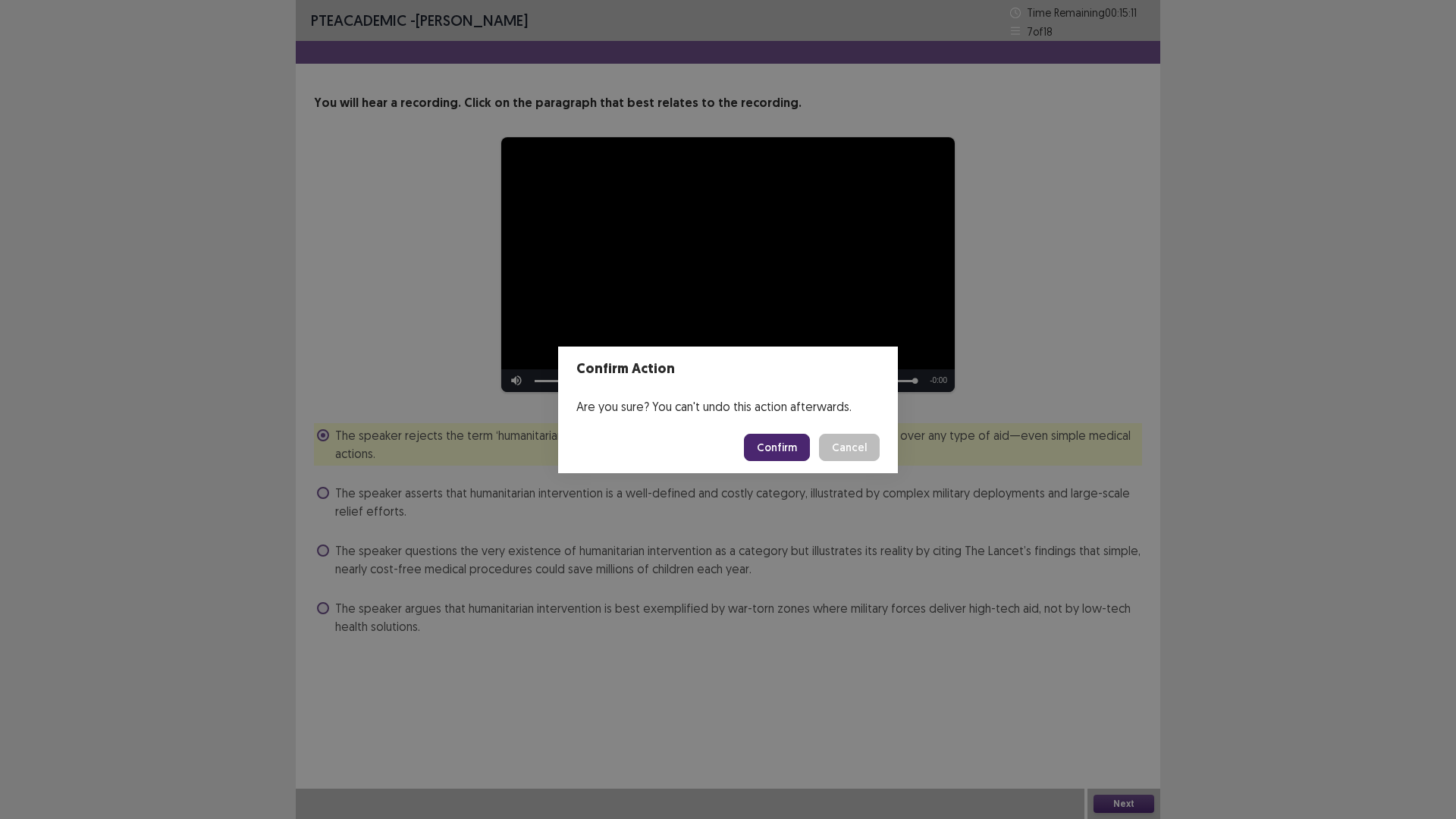
click at [769, 449] on button "Confirm" at bounding box center [776, 447] width 66 height 27
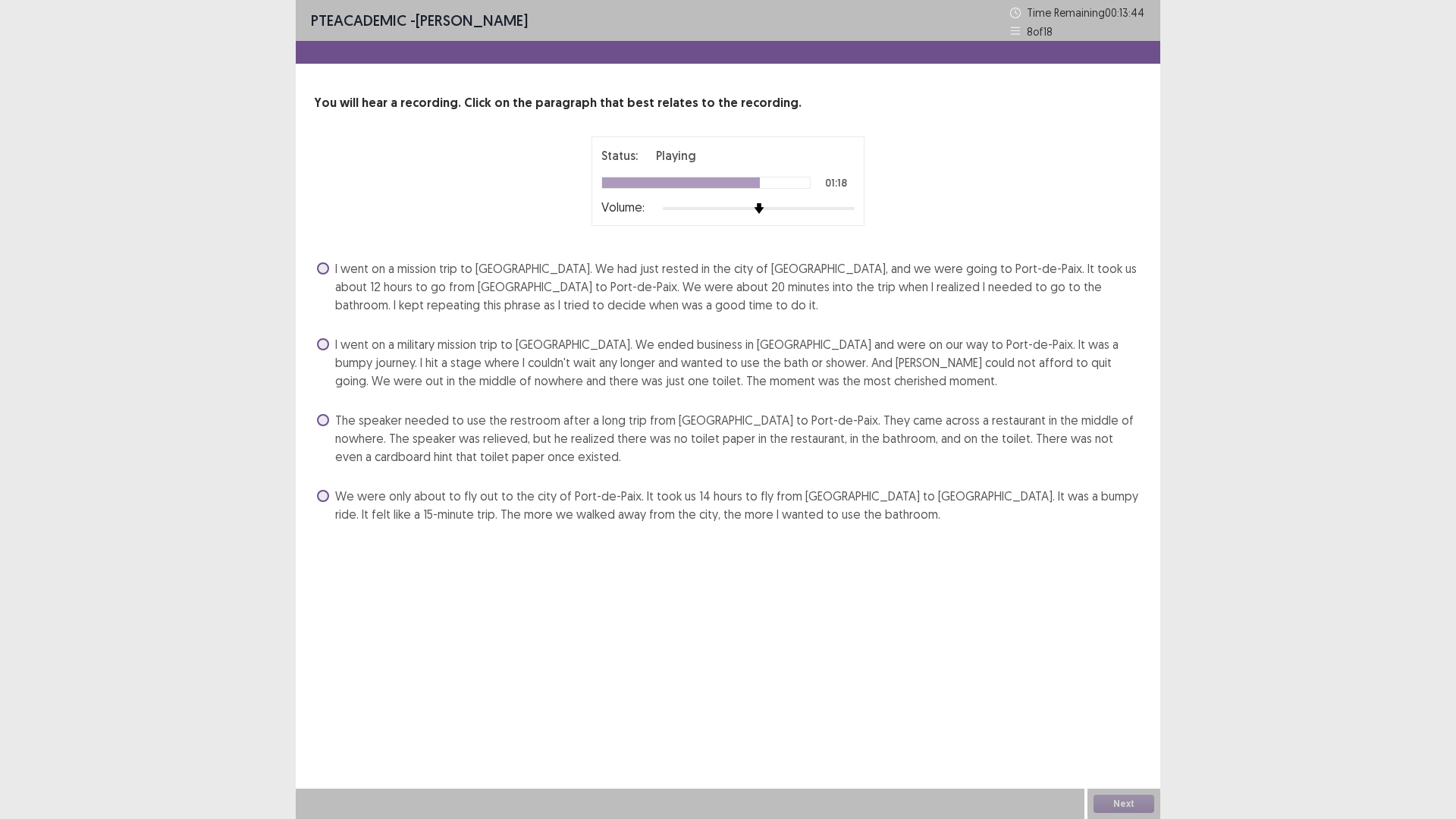
click at [324, 420] on span at bounding box center [323, 420] width 12 height 12
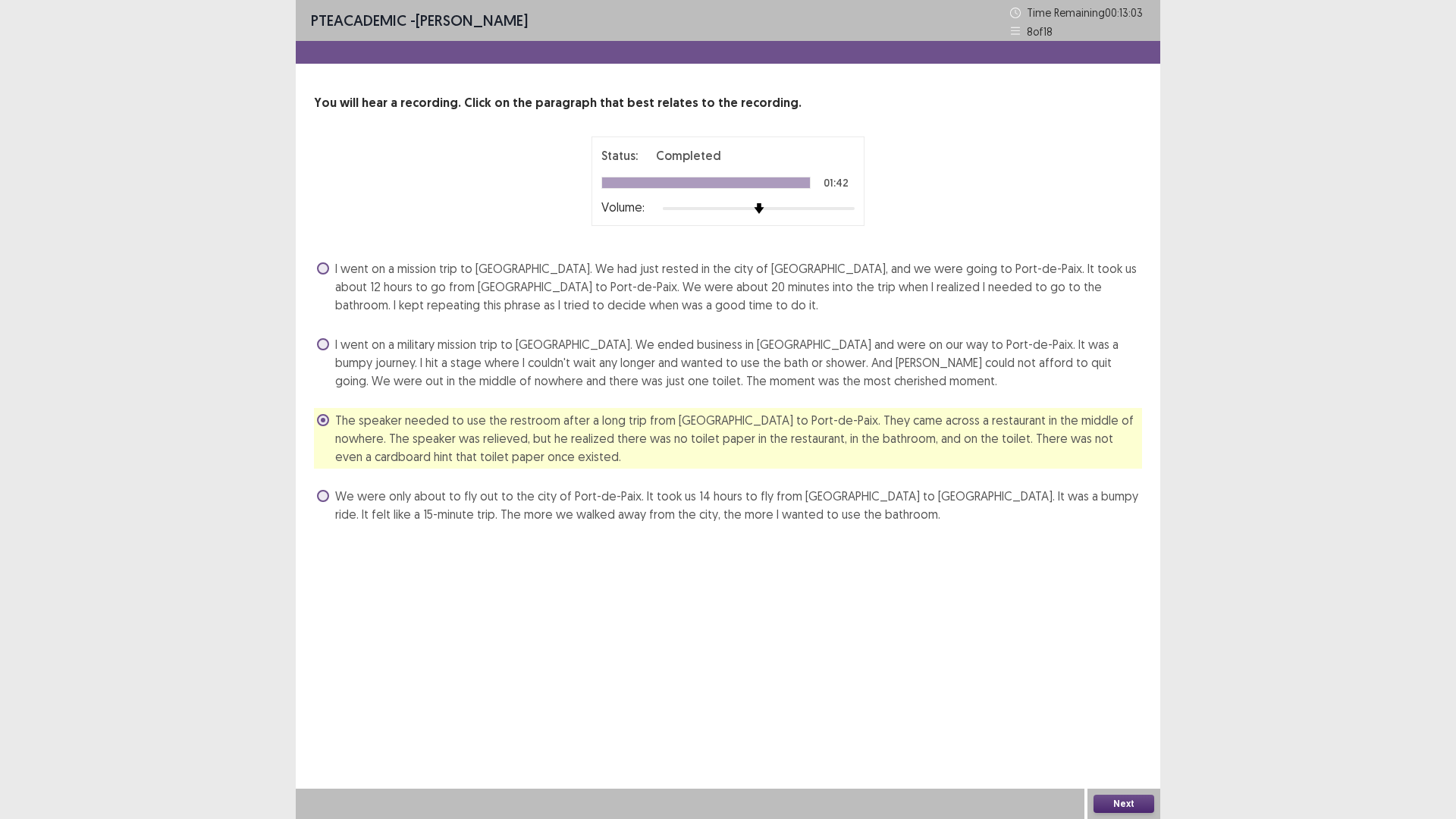
click at [1134, 722] on button "Next" at bounding box center [1124, 803] width 61 height 18
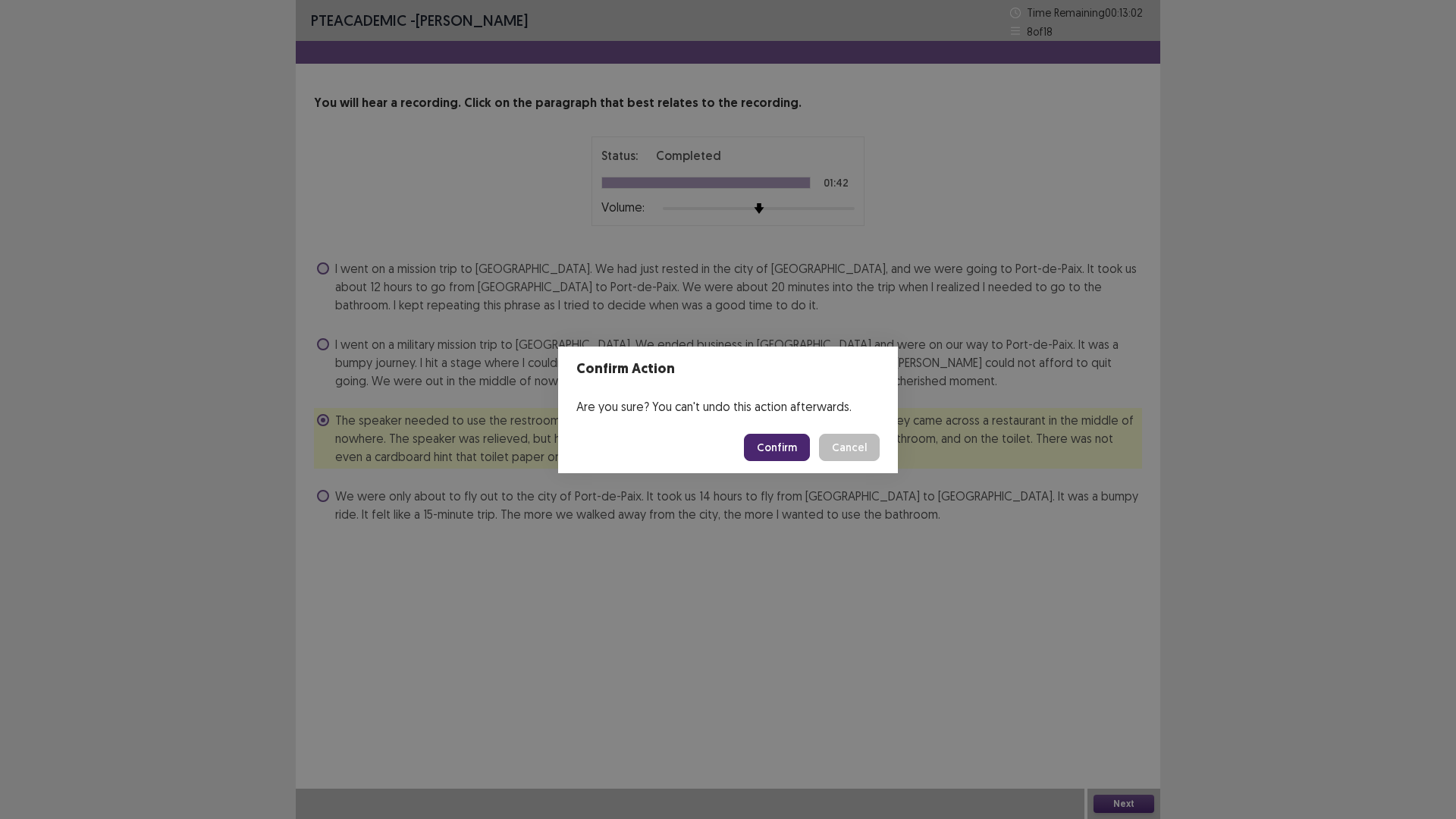
click at [791, 449] on button "Confirm" at bounding box center [776, 447] width 66 height 27
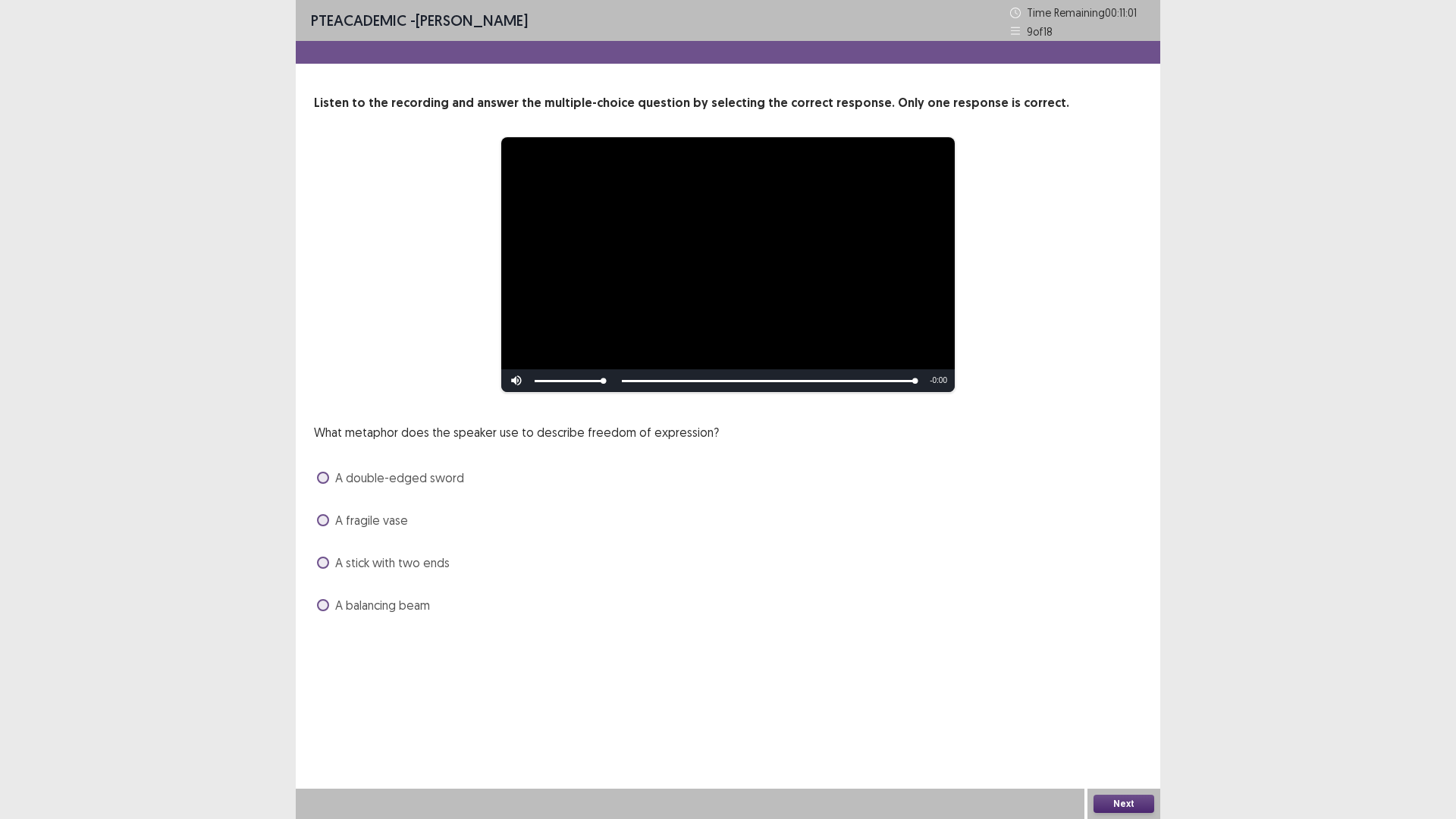
drag, startPoint x: 329, startPoint y: 604, endPoint x: 340, endPoint y: 602, distance: 11.2
click at [328, 605] on label "A balancing beam" at bounding box center [373, 605] width 113 height 18
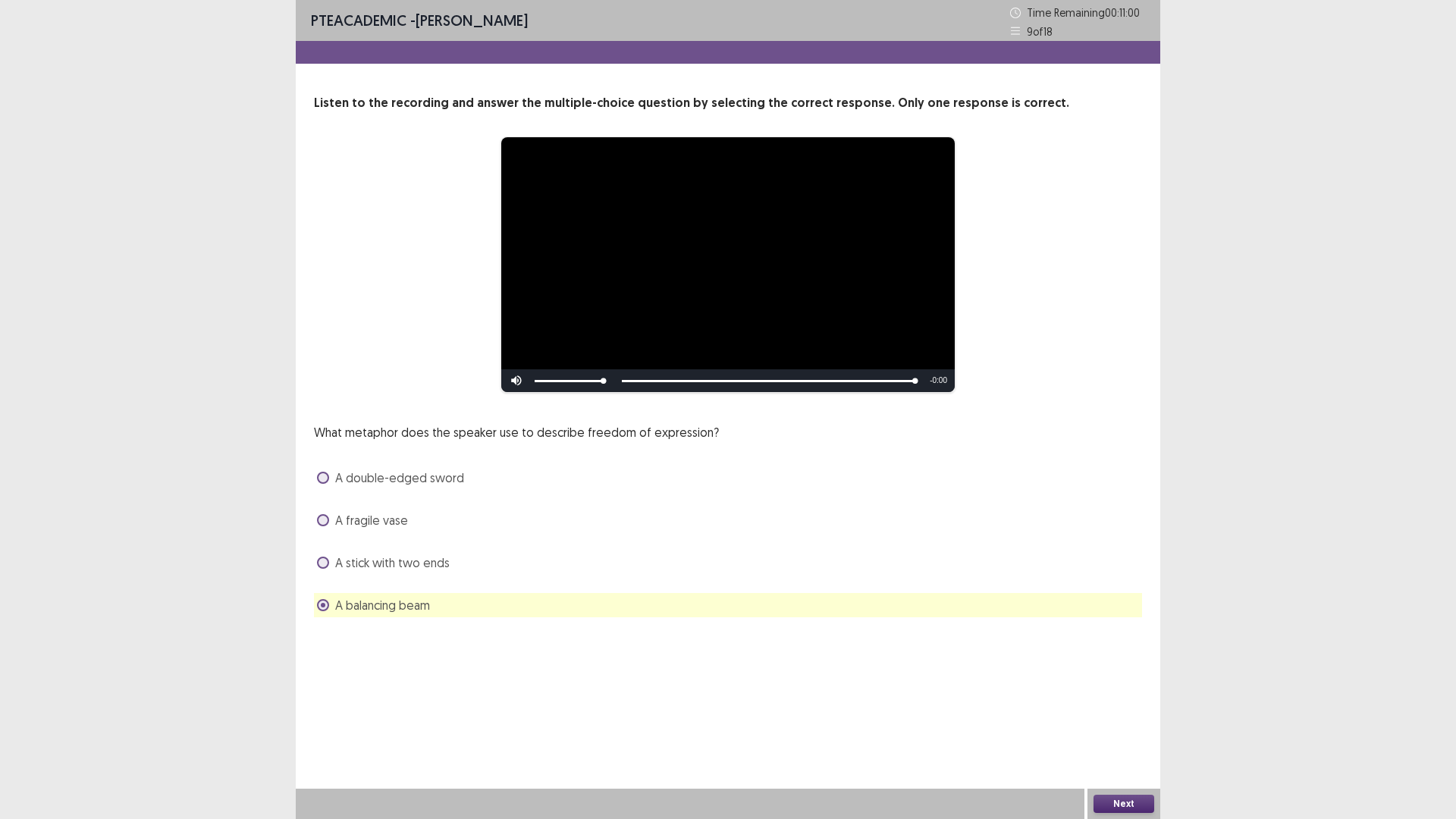
click at [1121, 722] on button "Next" at bounding box center [1124, 803] width 61 height 18
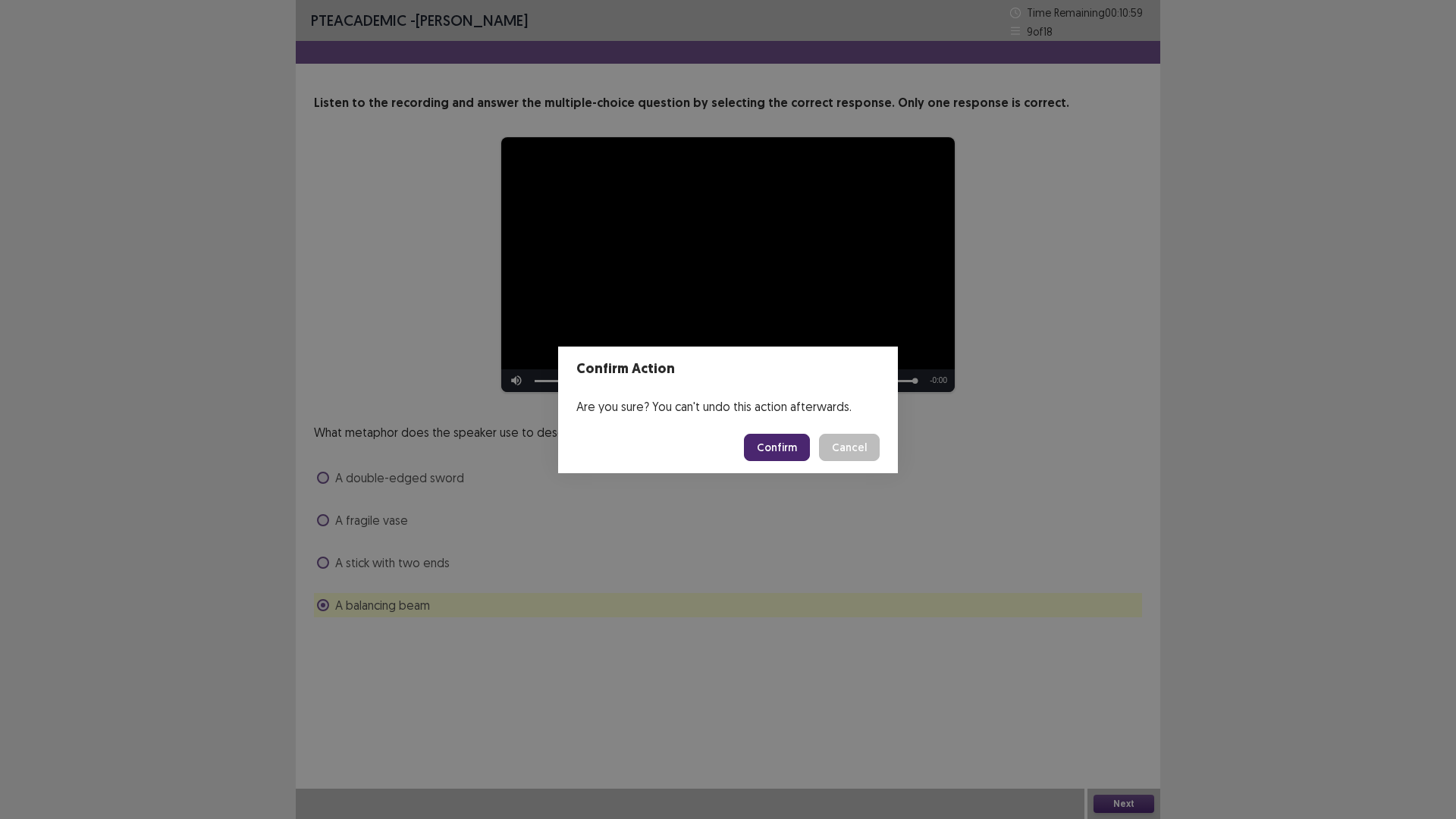
click at [776, 440] on button "Confirm" at bounding box center [776, 447] width 66 height 27
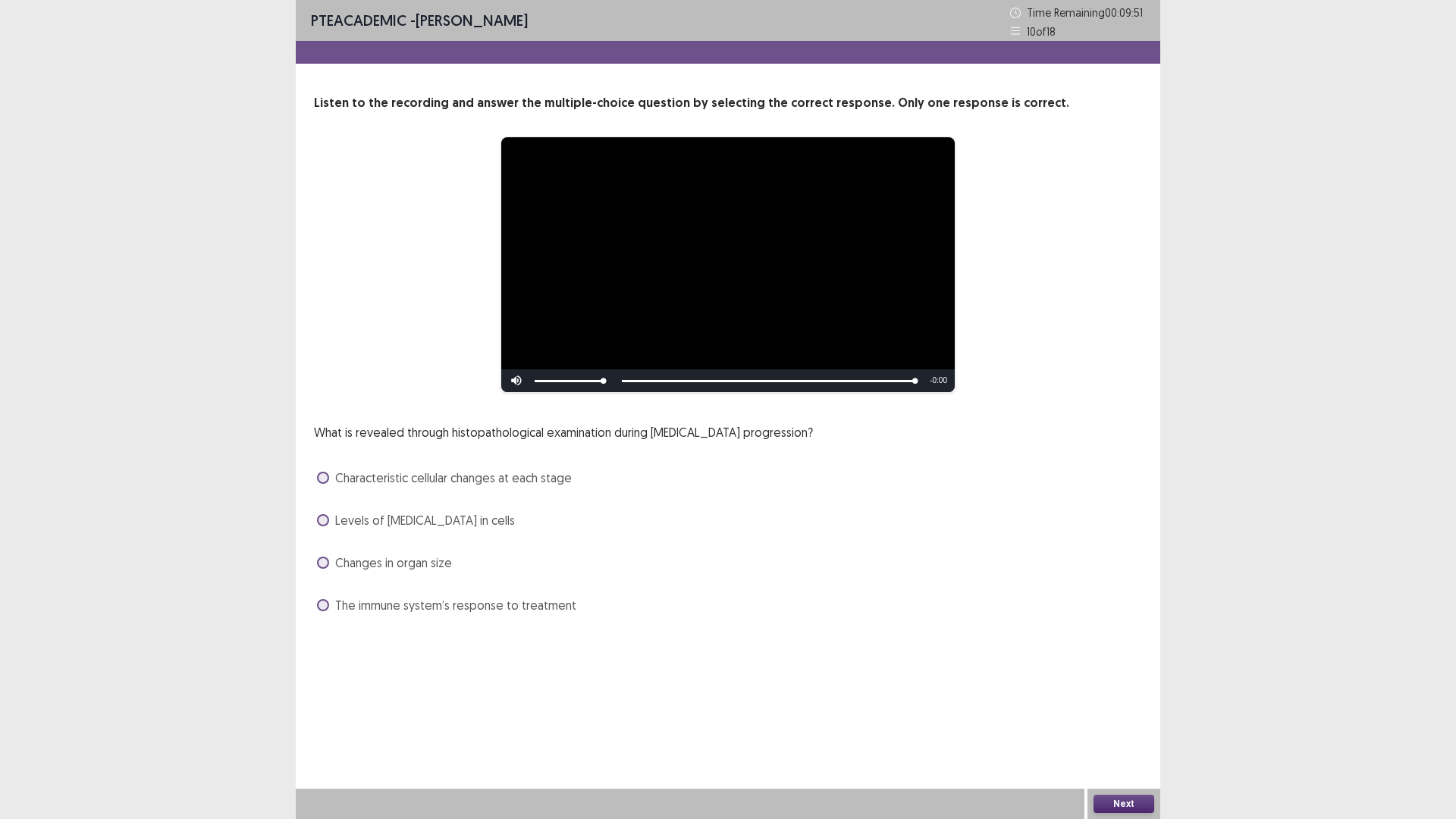
click at [324, 603] on span at bounding box center [323, 606] width 12 height 12
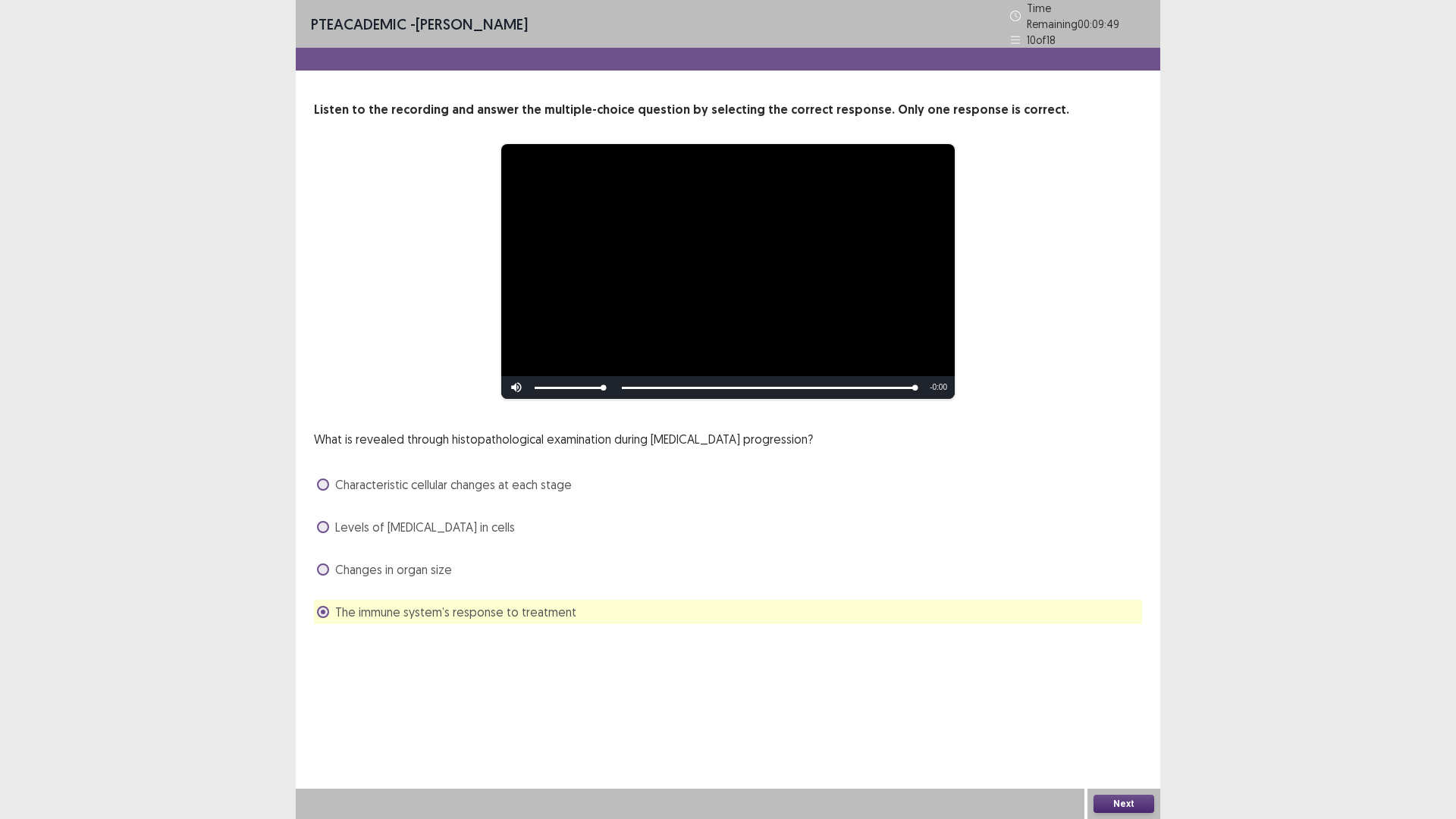
click at [1115, 722] on button "Next" at bounding box center [1124, 803] width 61 height 18
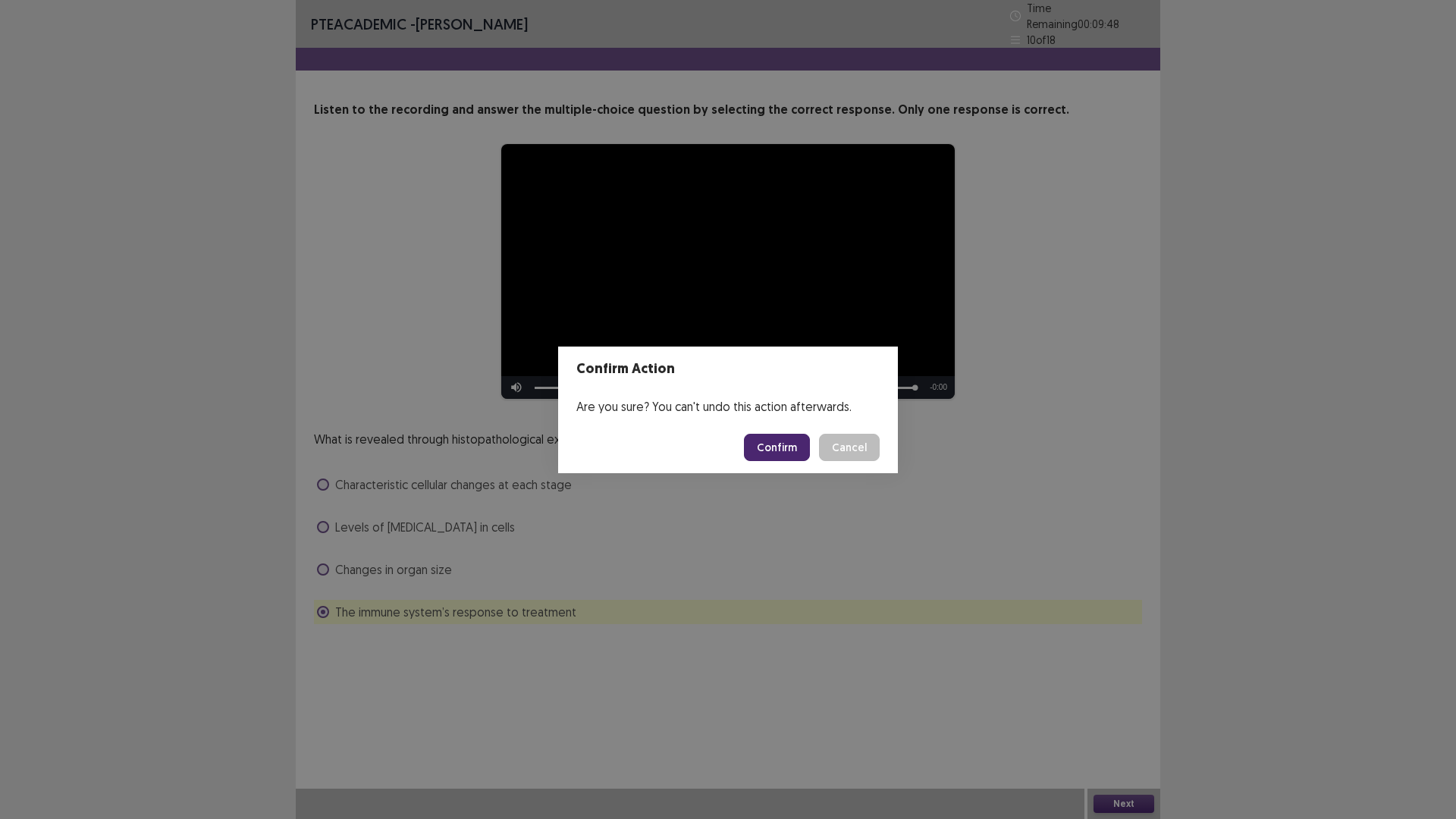
click at [792, 448] on button "Confirm" at bounding box center [776, 447] width 66 height 27
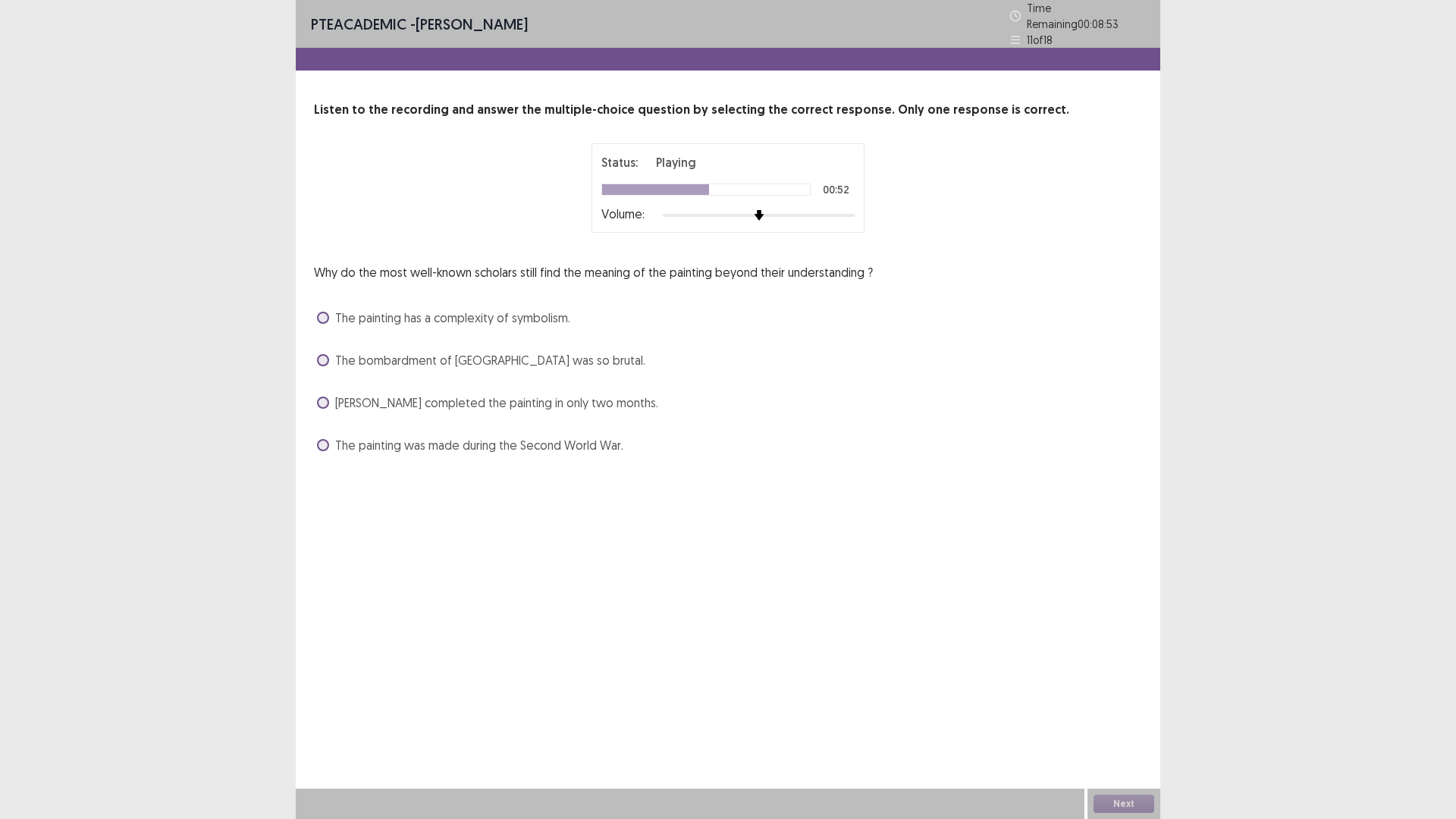
click at [322, 439] on span at bounding box center [323, 446] width 12 height 12
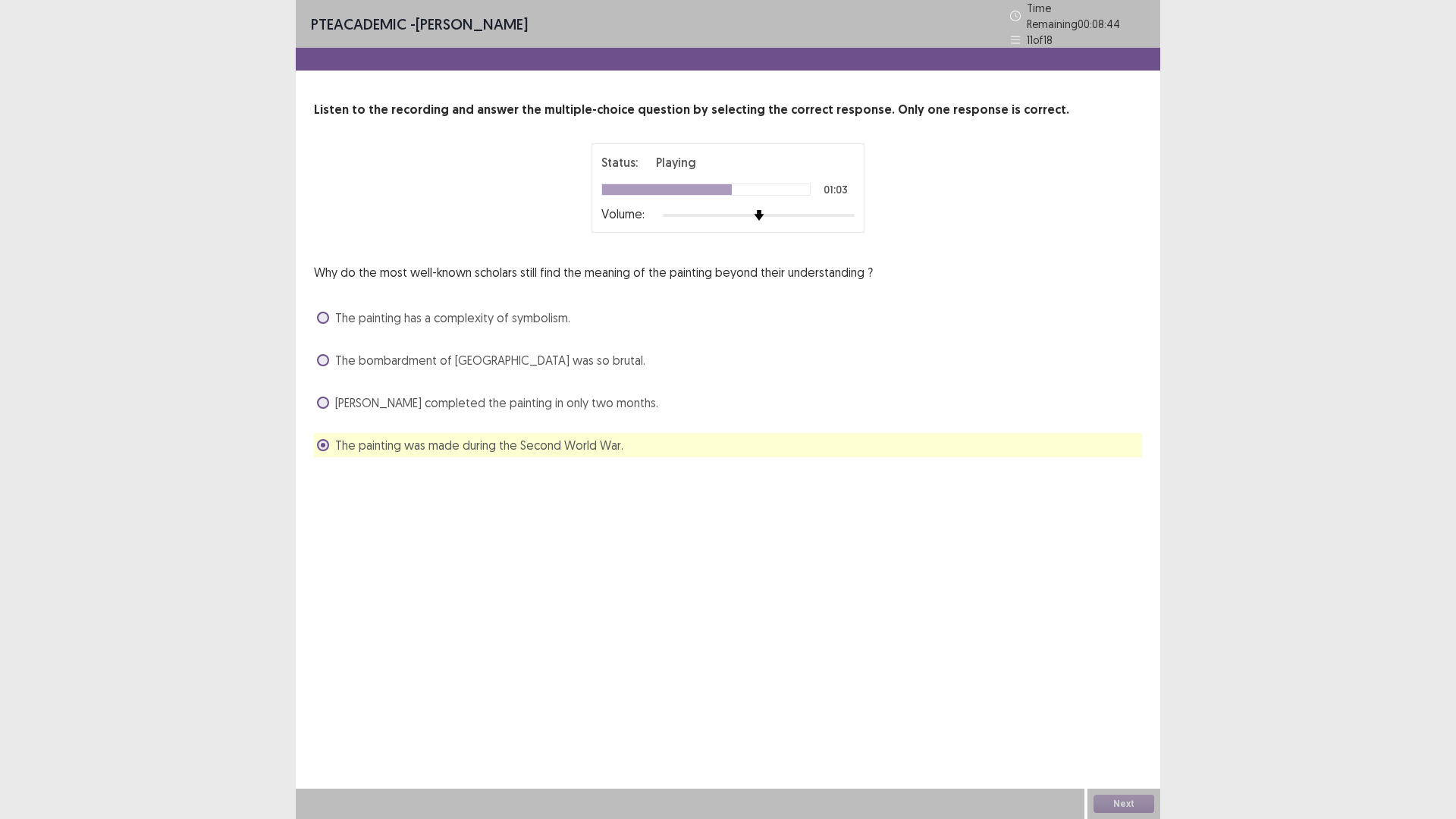
click at [324, 312] on span at bounding box center [323, 318] width 12 height 12
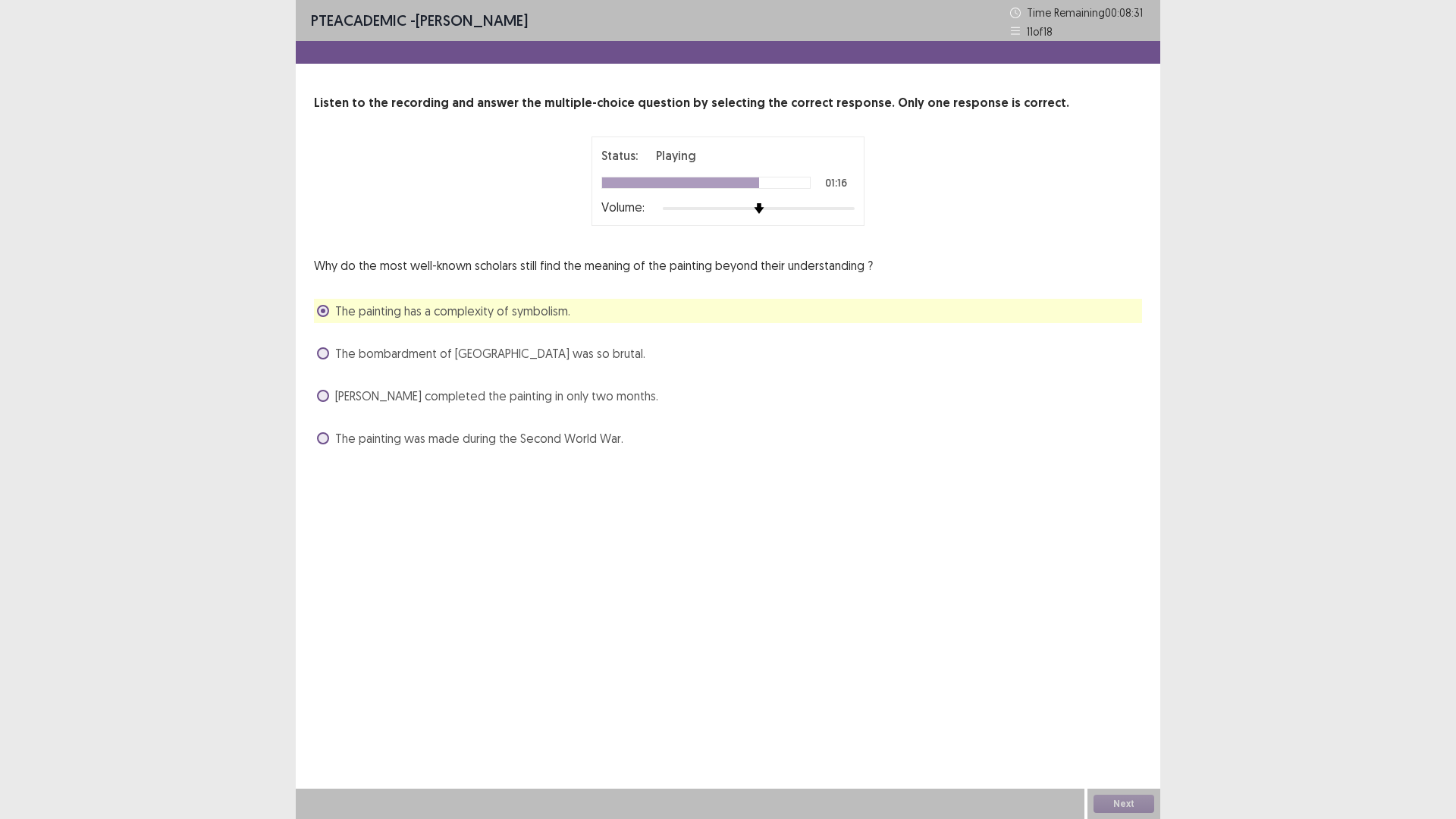
click at [321, 436] on span at bounding box center [323, 439] width 12 height 12
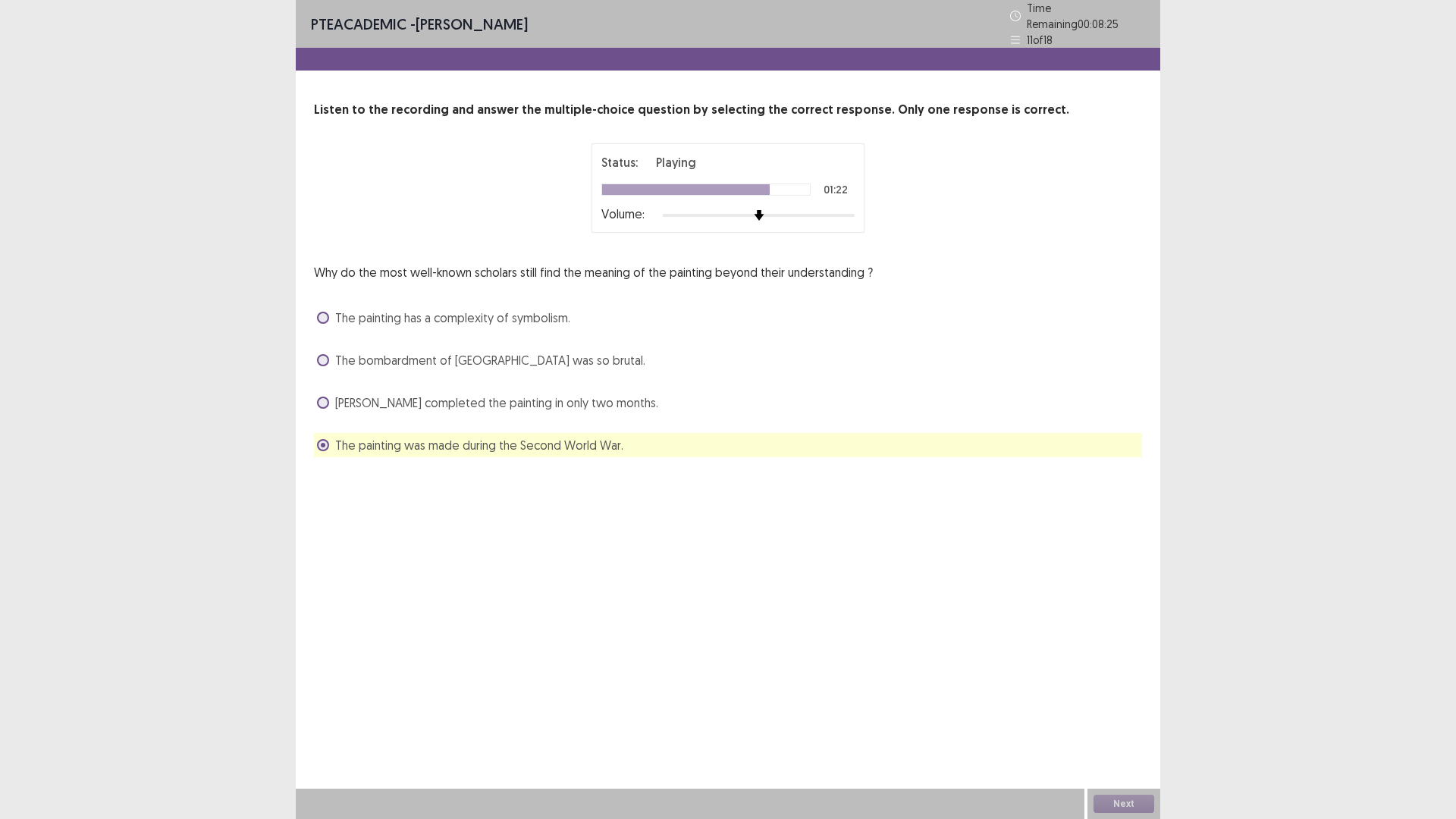
click at [321, 312] on span at bounding box center [323, 318] width 12 height 12
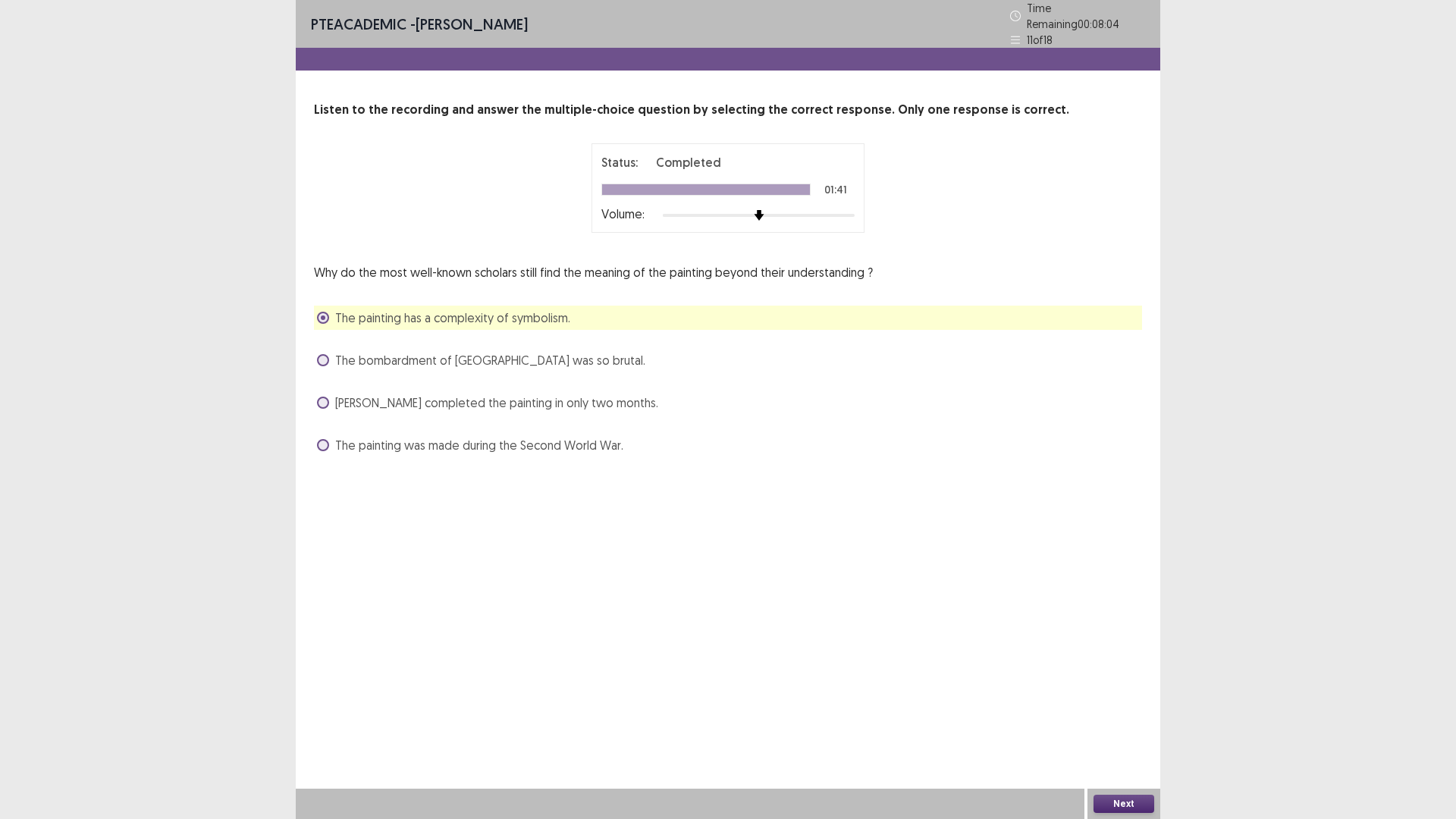
click at [1113, 722] on button "Next" at bounding box center [1124, 803] width 61 height 18
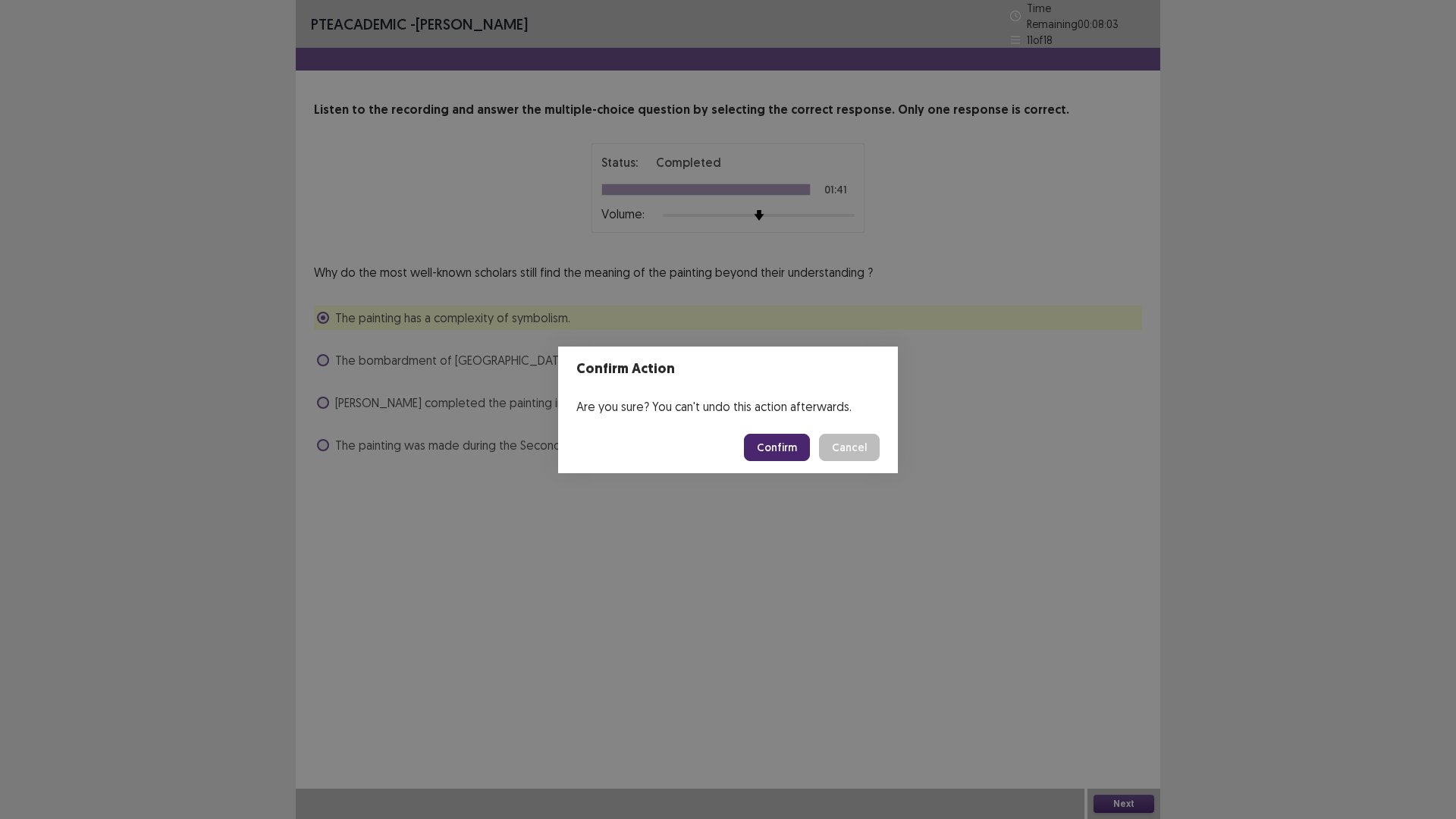
click at [777, 446] on button "Confirm" at bounding box center [776, 447] width 66 height 27
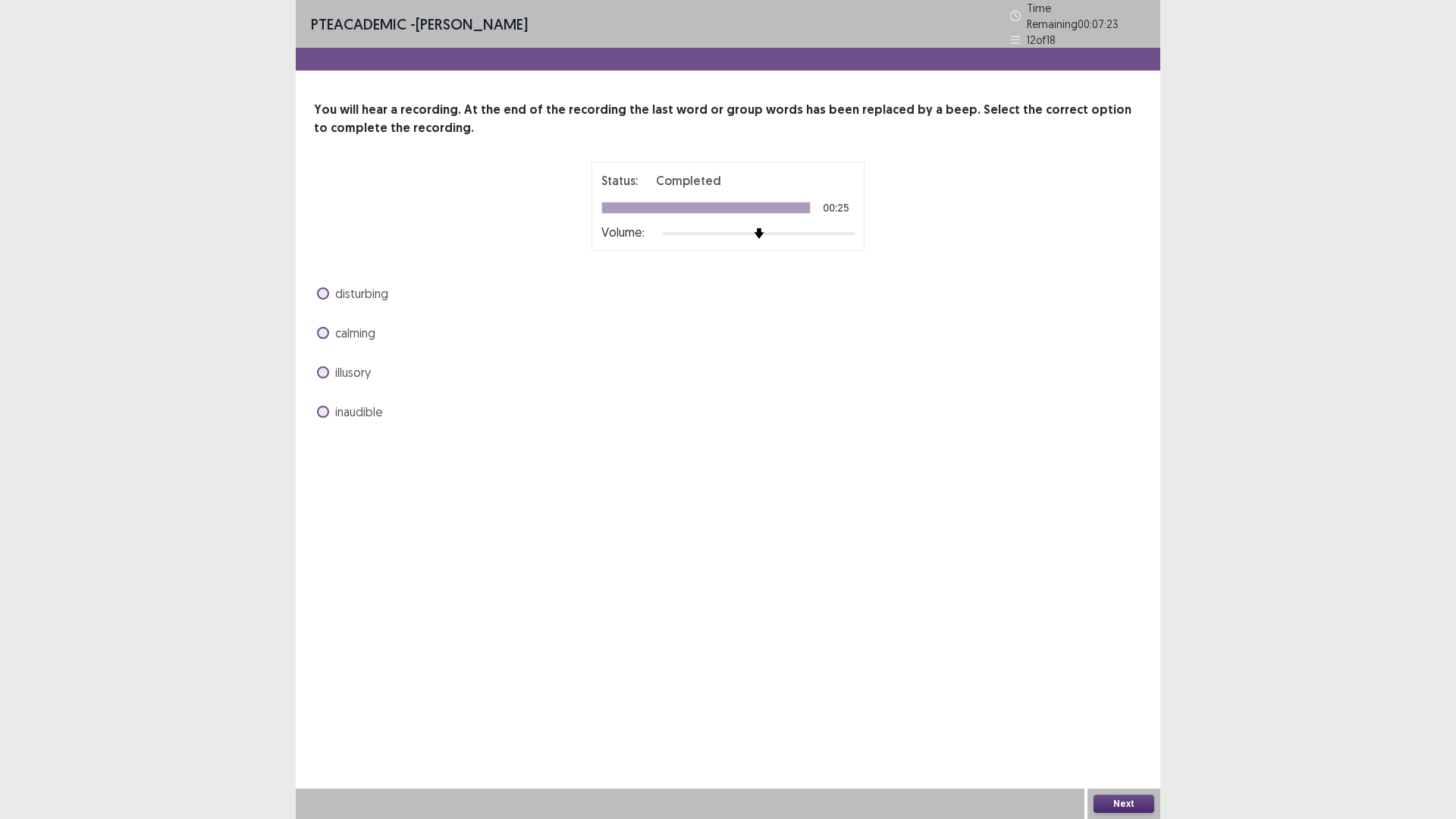
click at [326, 327] on span at bounding box center [323, 333] width 12 height 12
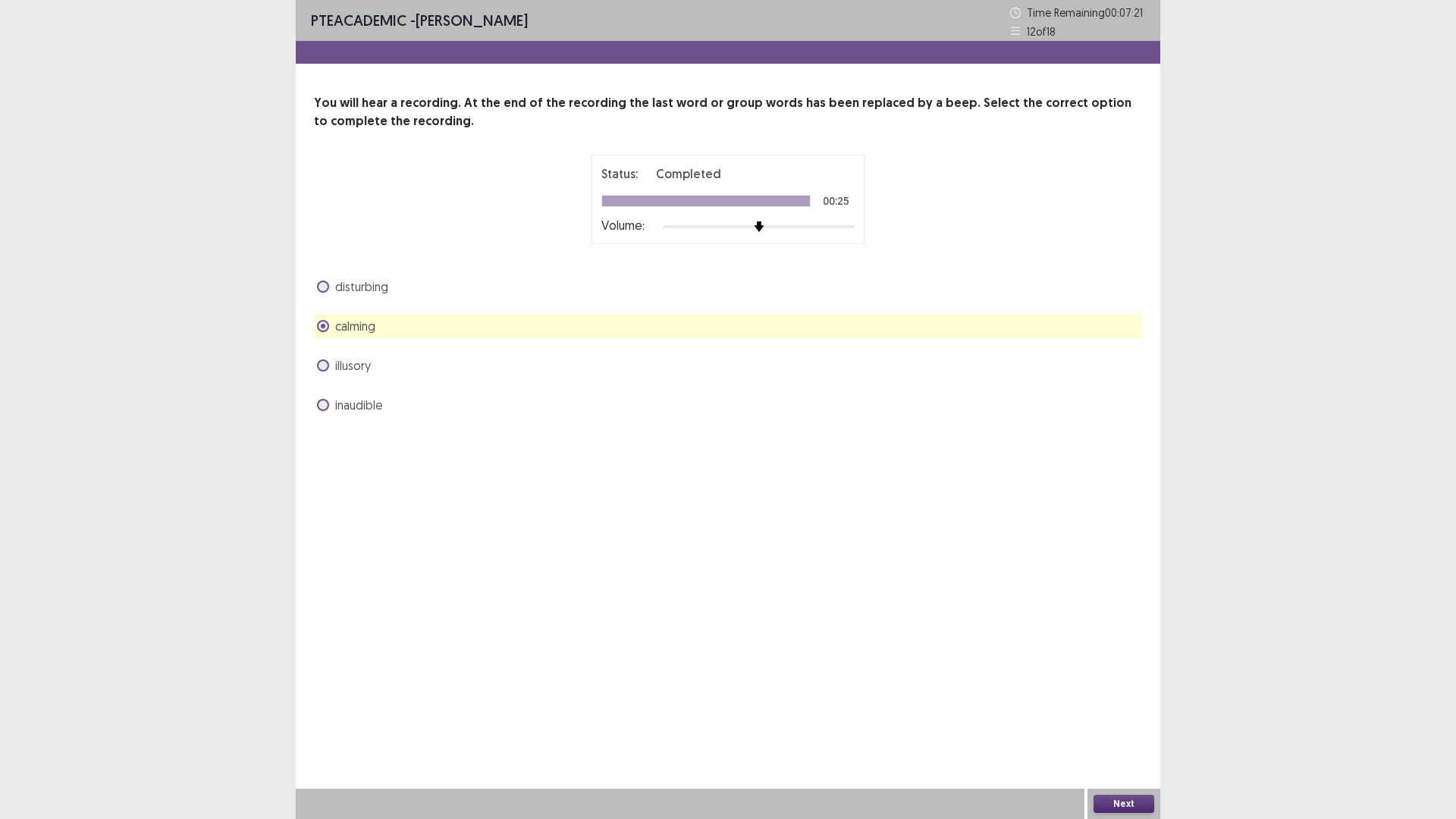
click at [1121, 722] on button "Next" at bounding box center [1124, 803] width 61 height 18
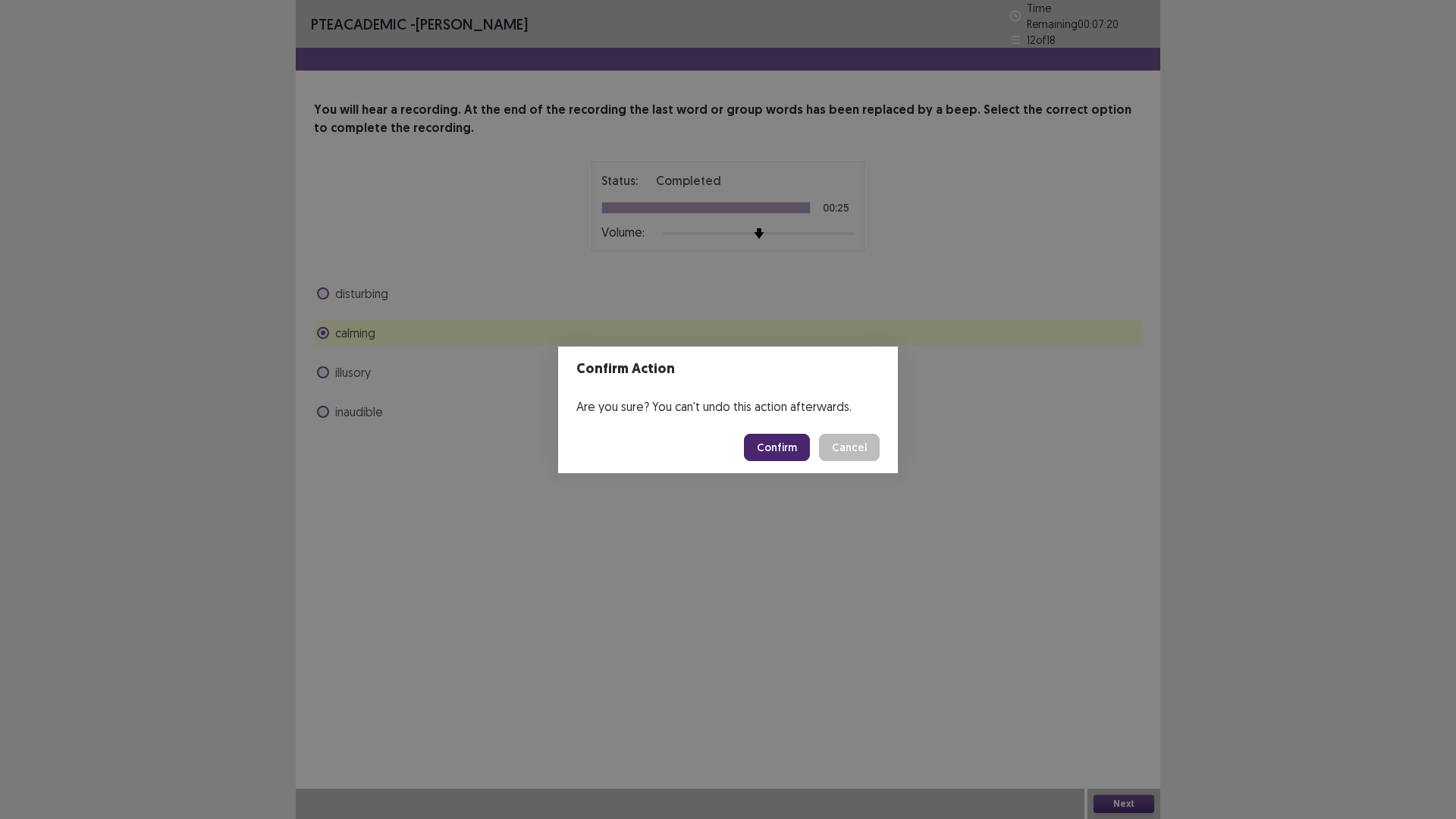
click at [775, 446] on button "Confirm" at bounding box center [776, 447] width 66 height 27
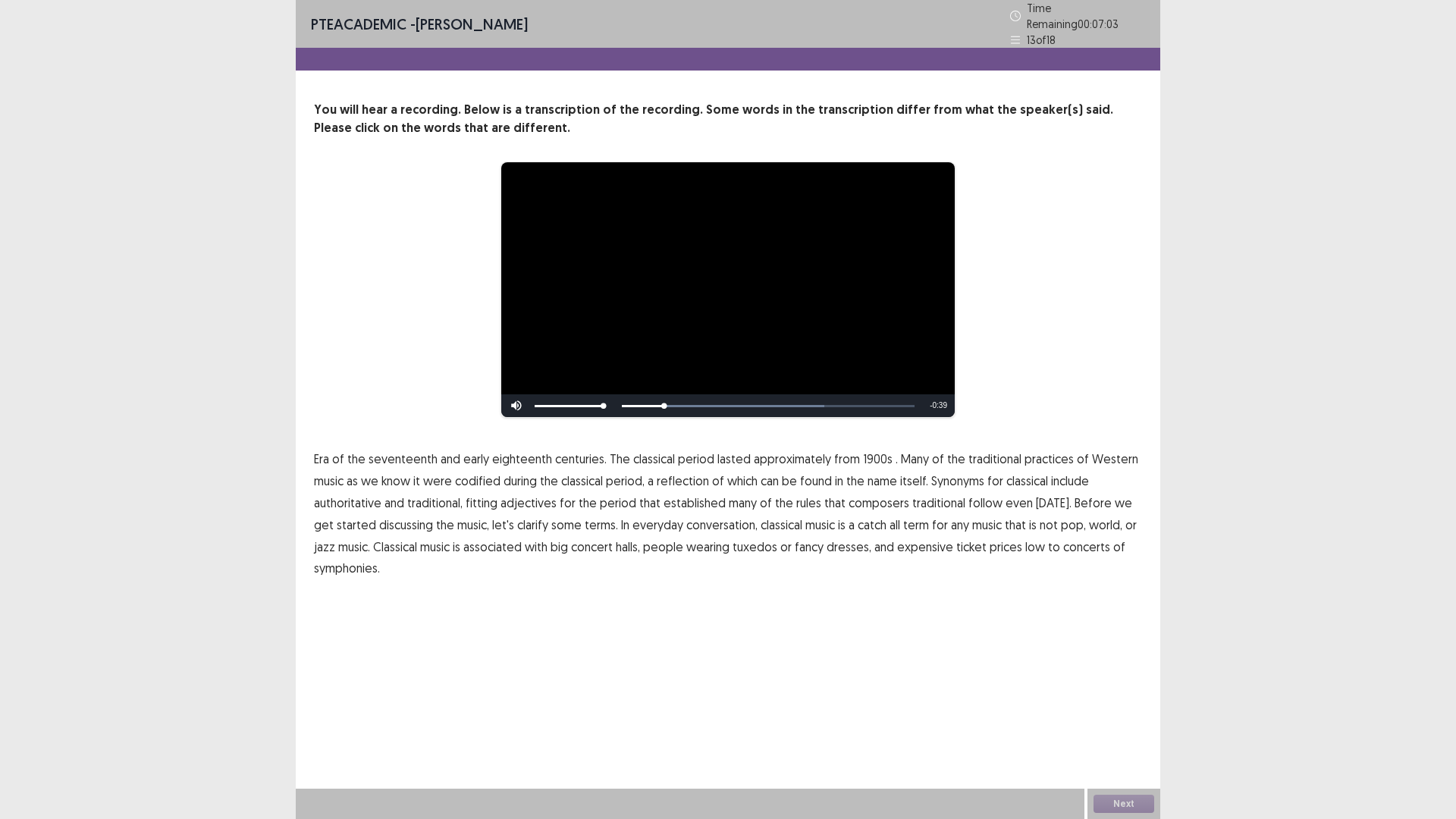
click at [863, 449] on span "1900s" at bounding box center [878, 458] width 29 height 18
click at [345, 563] on span "symphonies." at bounding box center [346, 567] width 66 height 18
click at [1126, 722] on button "Next" at bounding box center [1124, 803] width 61 height 18
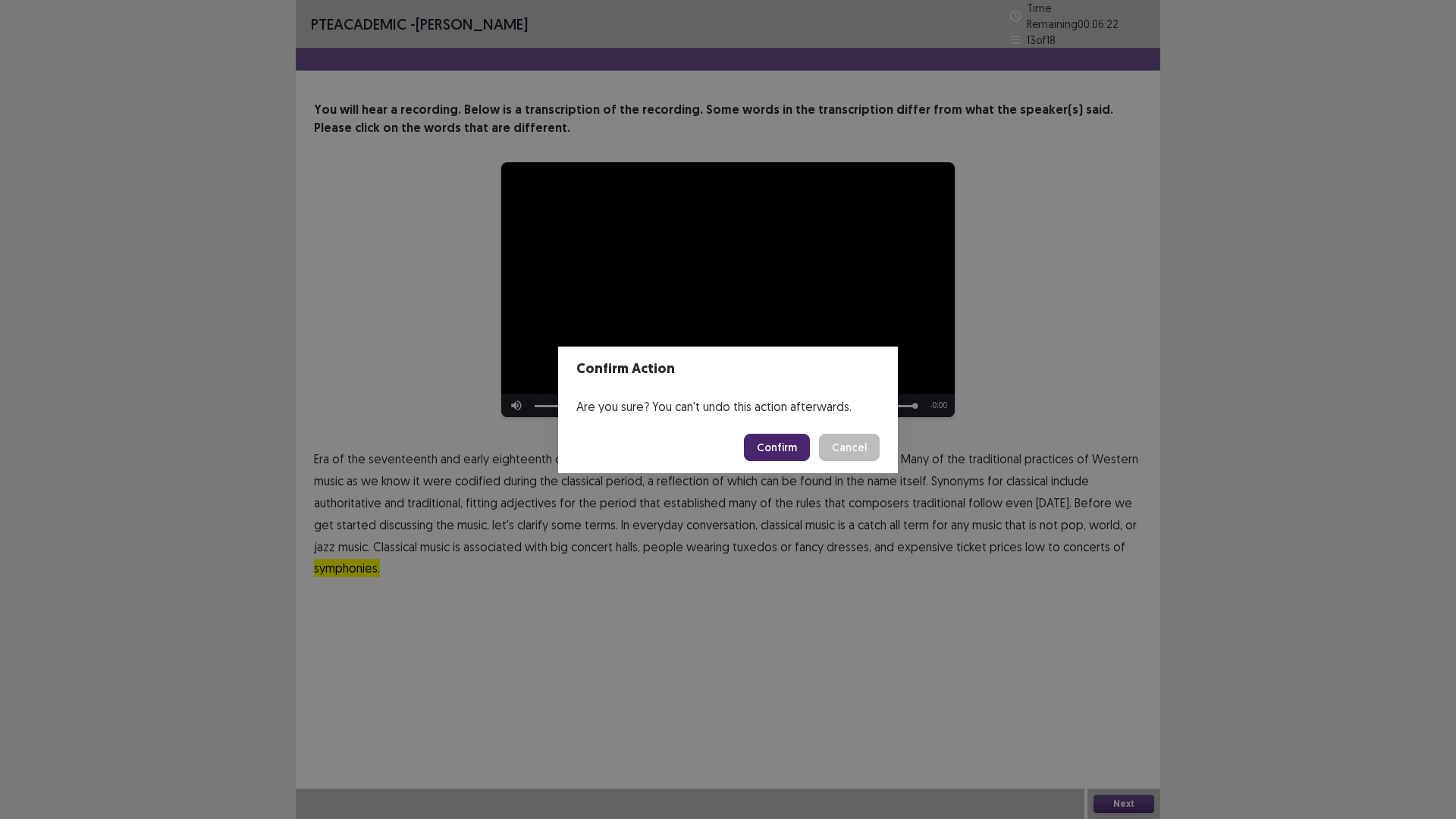
click at [777, 446] on button "Confirm" at bounding box center [776, 447] width 66 height 27
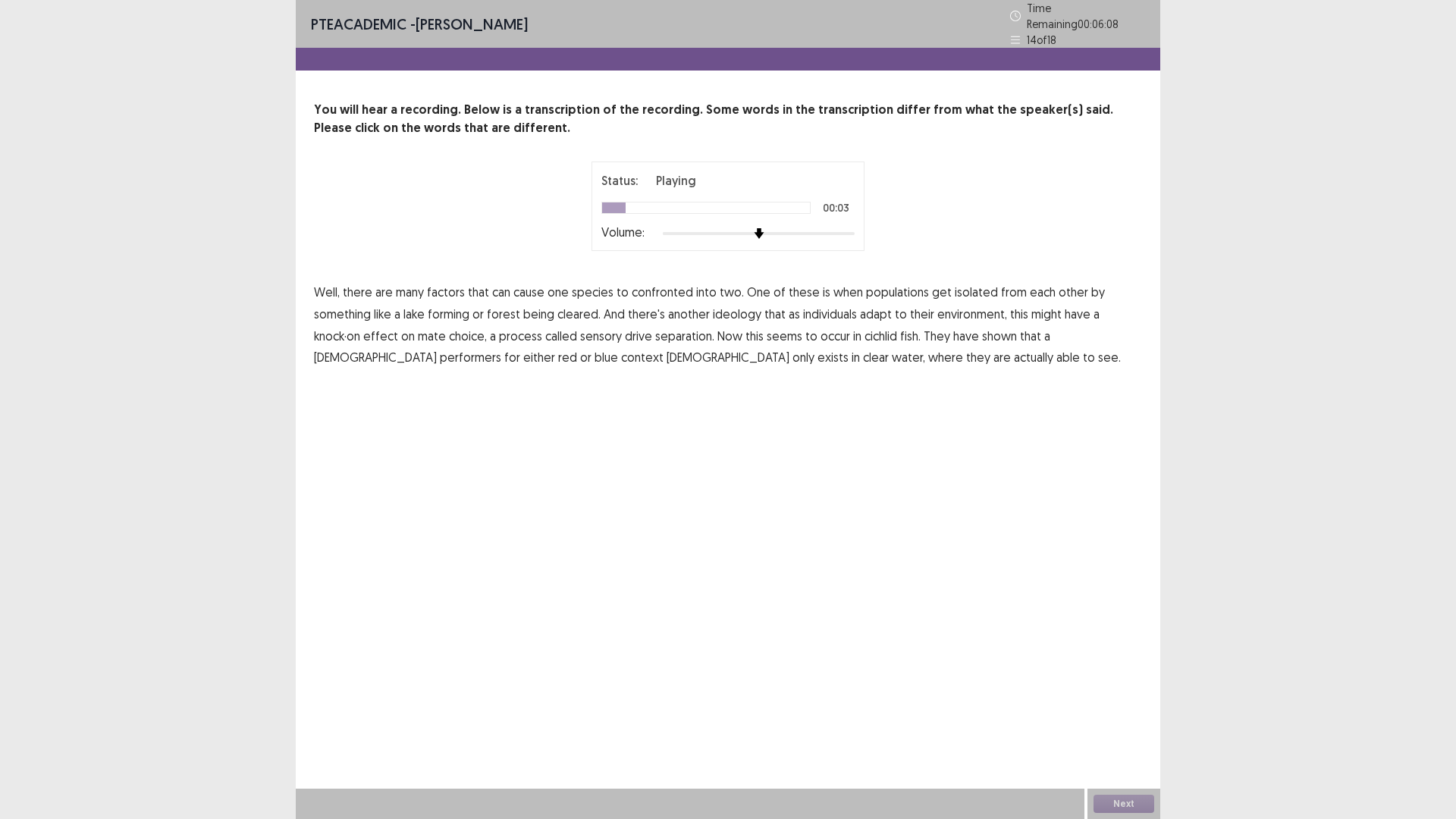
click at [654, 283] on span "confronted" at bounding box center [662, 291] width 61 height 18
click at [733, 310] on span "ideology" at bounding box center [737, 314] width 49 height 18
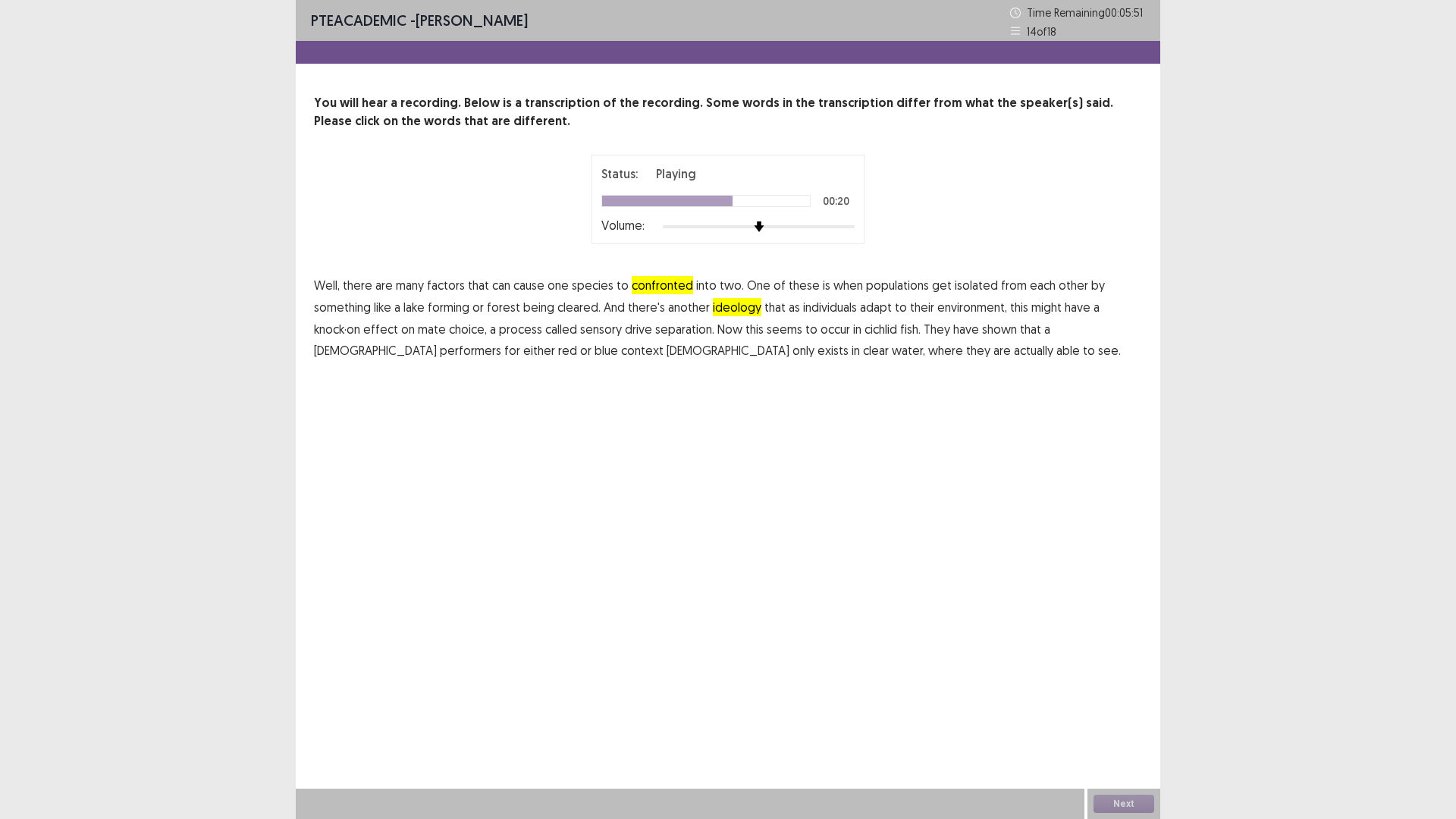
click at [684, 332] on span "separation." at bounding box center [685, 328] width 59 height 18
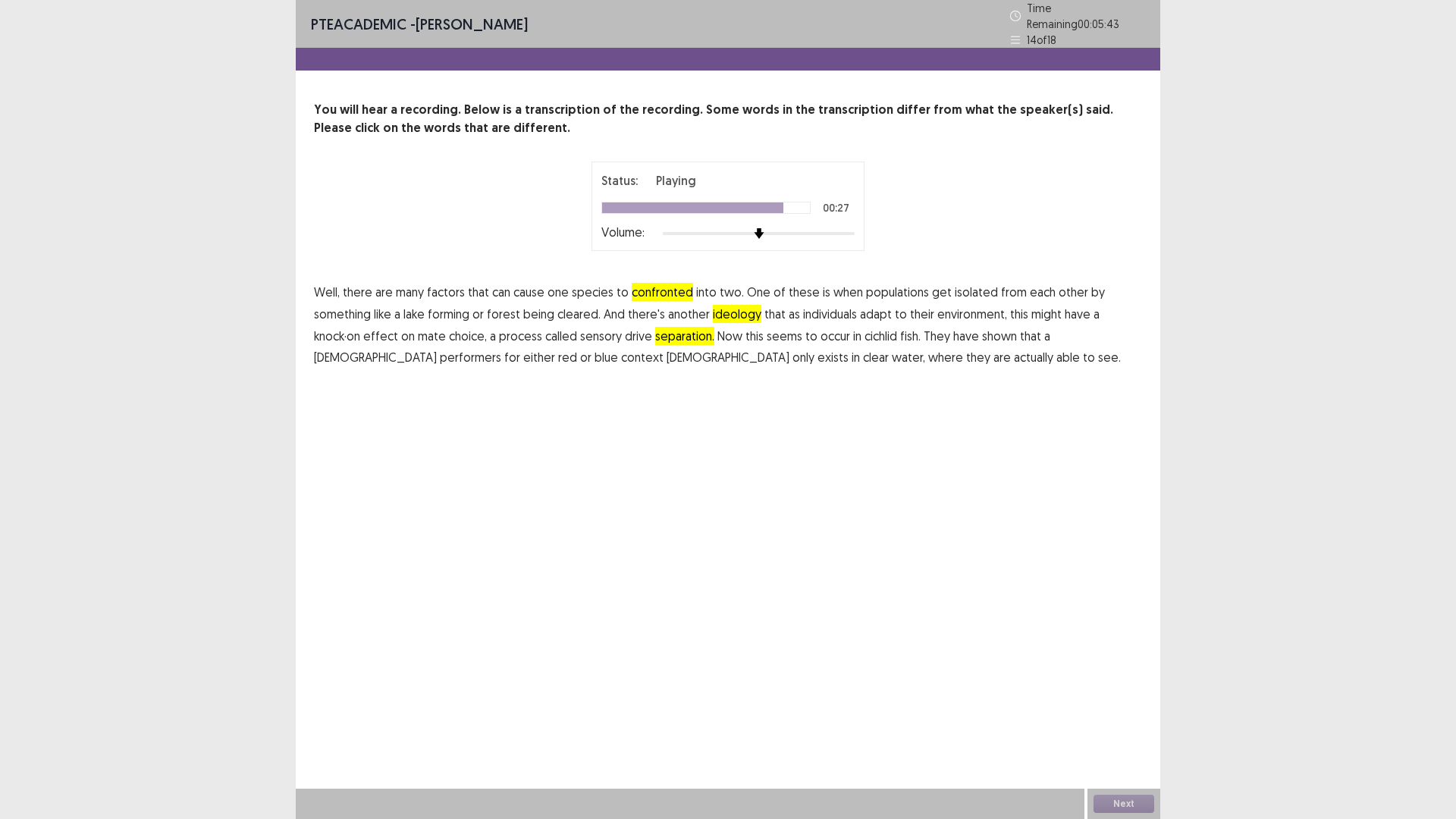
click at [621, 353] on span "context" at bounding box center [642, 356] width 43 height 18
click at [1118, 722] on button "Next" at bounding box center [1124, 803] width 61 height 18
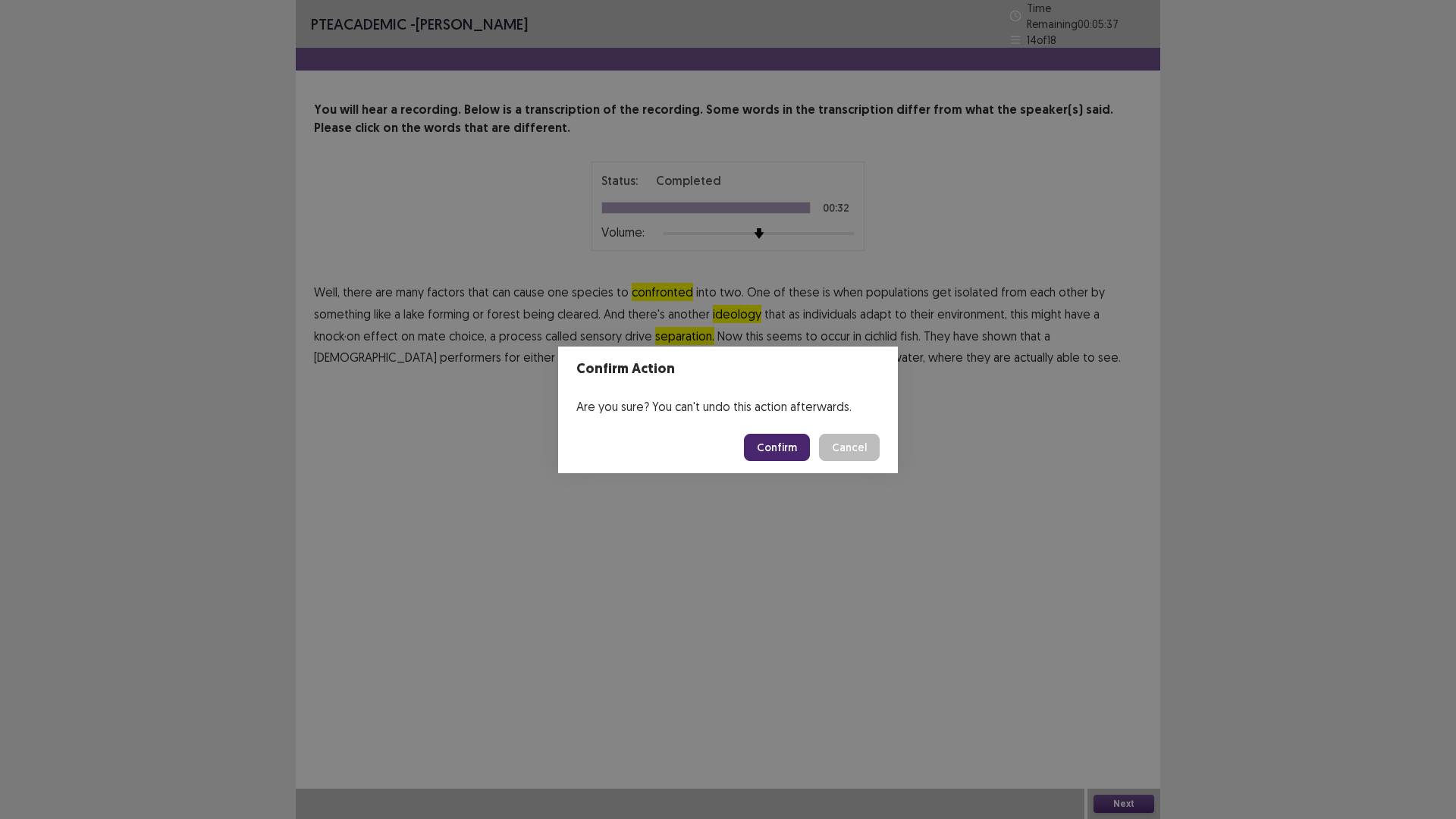
click at [788, 445] on button "Confirm" at bounding box center [776, 447] width 66 height 27
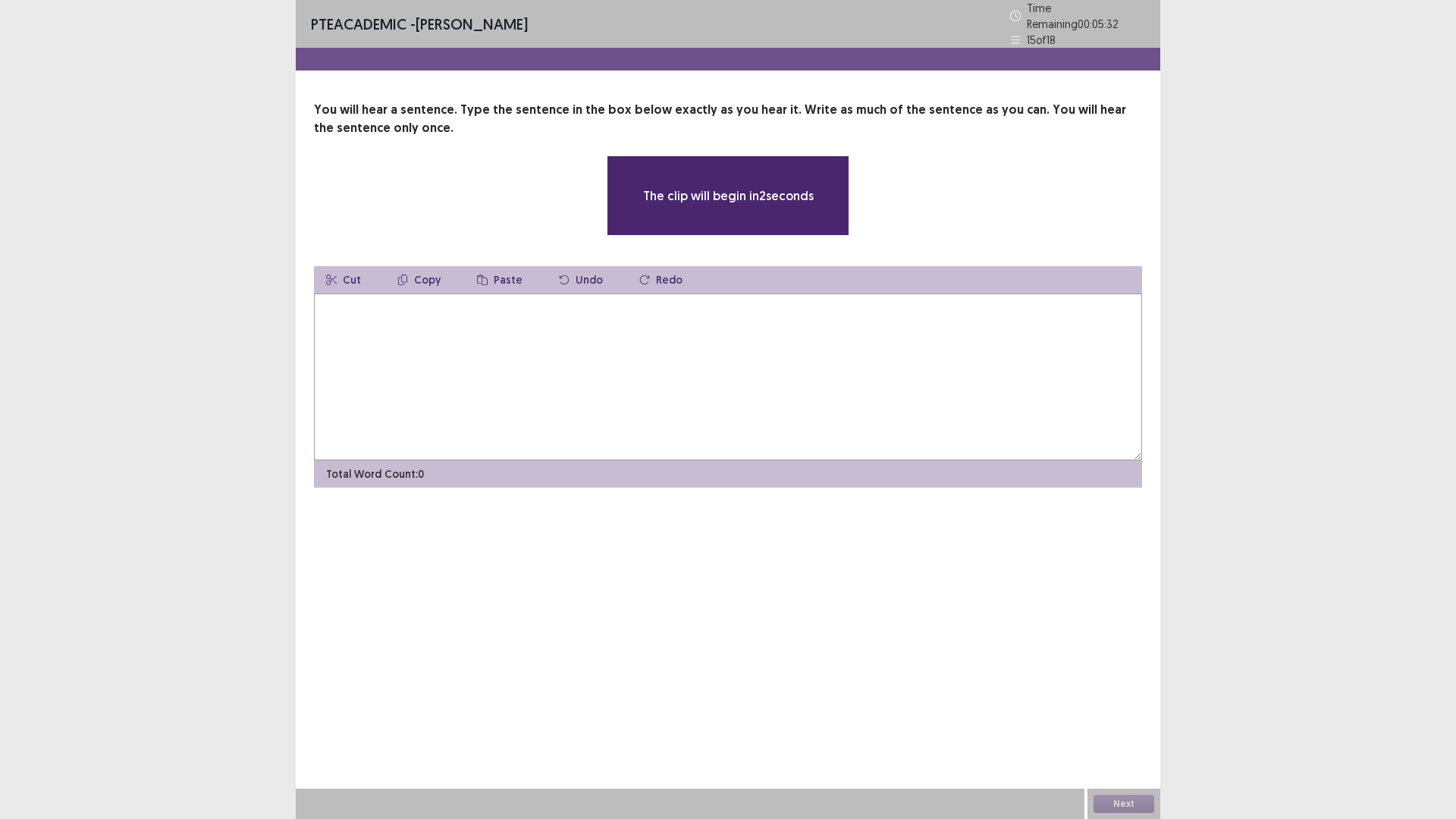
click at [376, 317] on textarea at bounding box center [727, 377] width 828 height 167
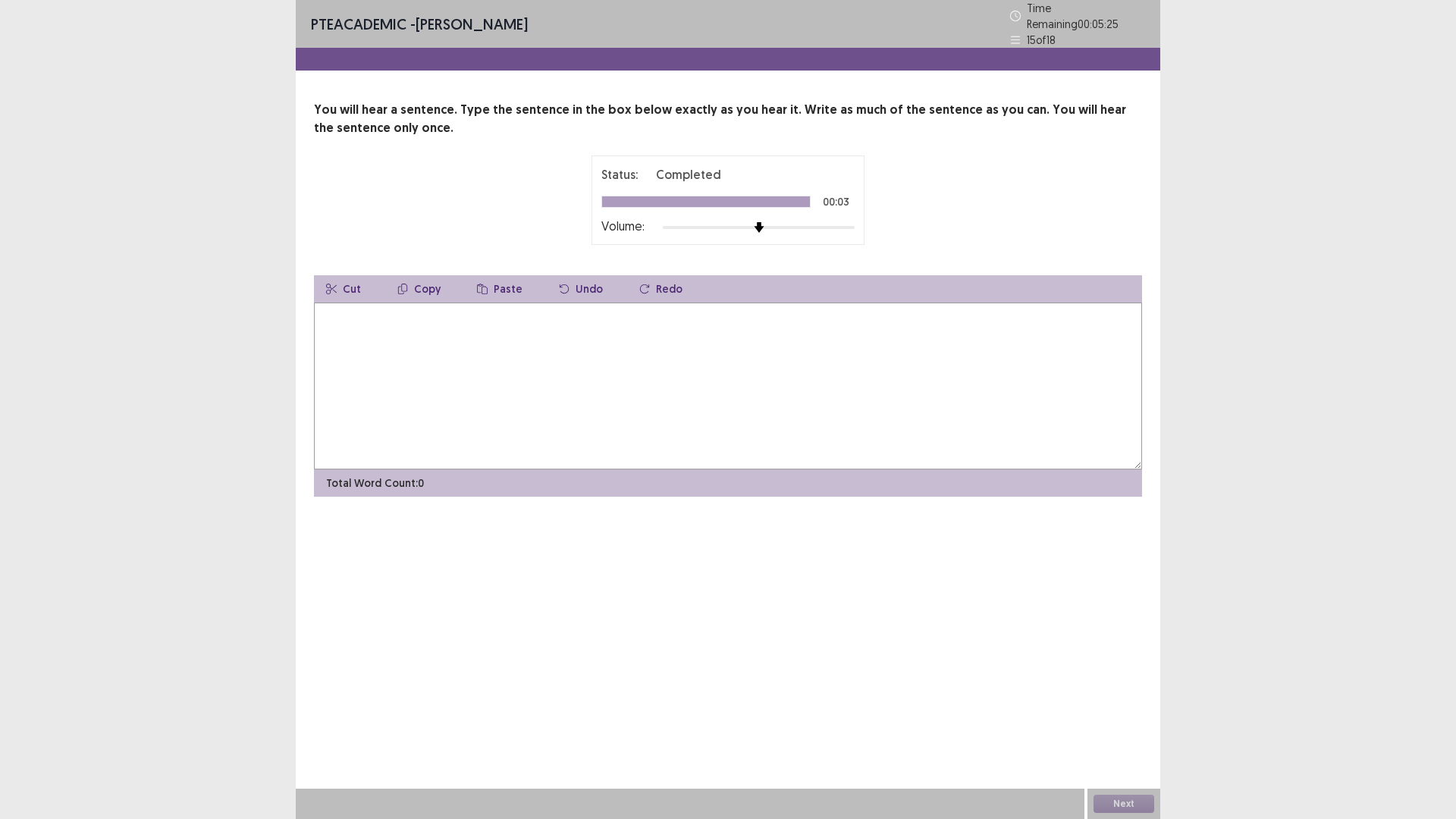
click at [368, 332] on textarea at bounding box center [727, 386] width 828 height 167
type textarea "**********"
click at [1124, 722] on button "Next" at bounding box center [1124, 803] width 61 height 18
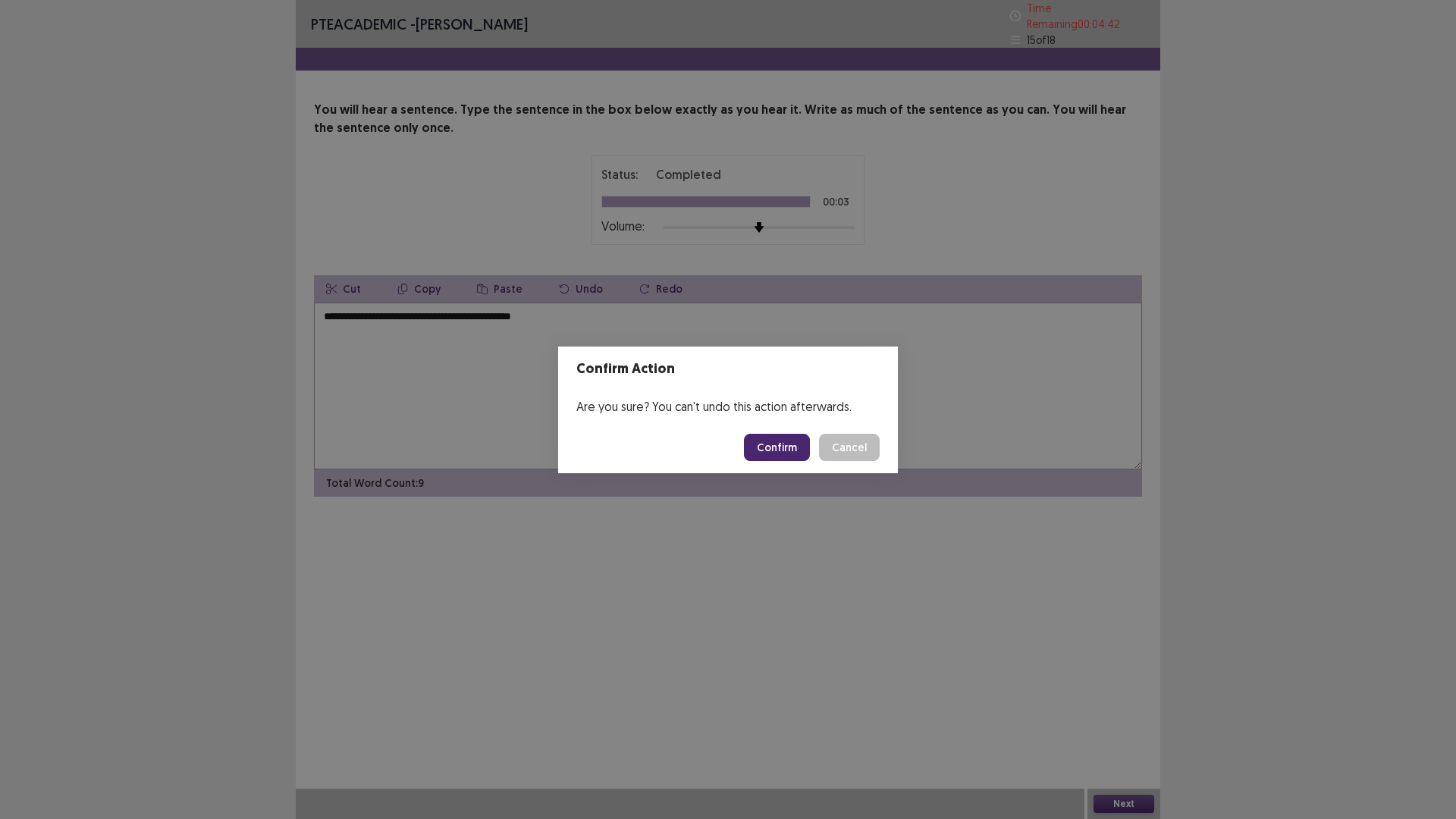
click at [778, 444] on button "Confirm" at bounding box center [776, 447] width 66 height 27
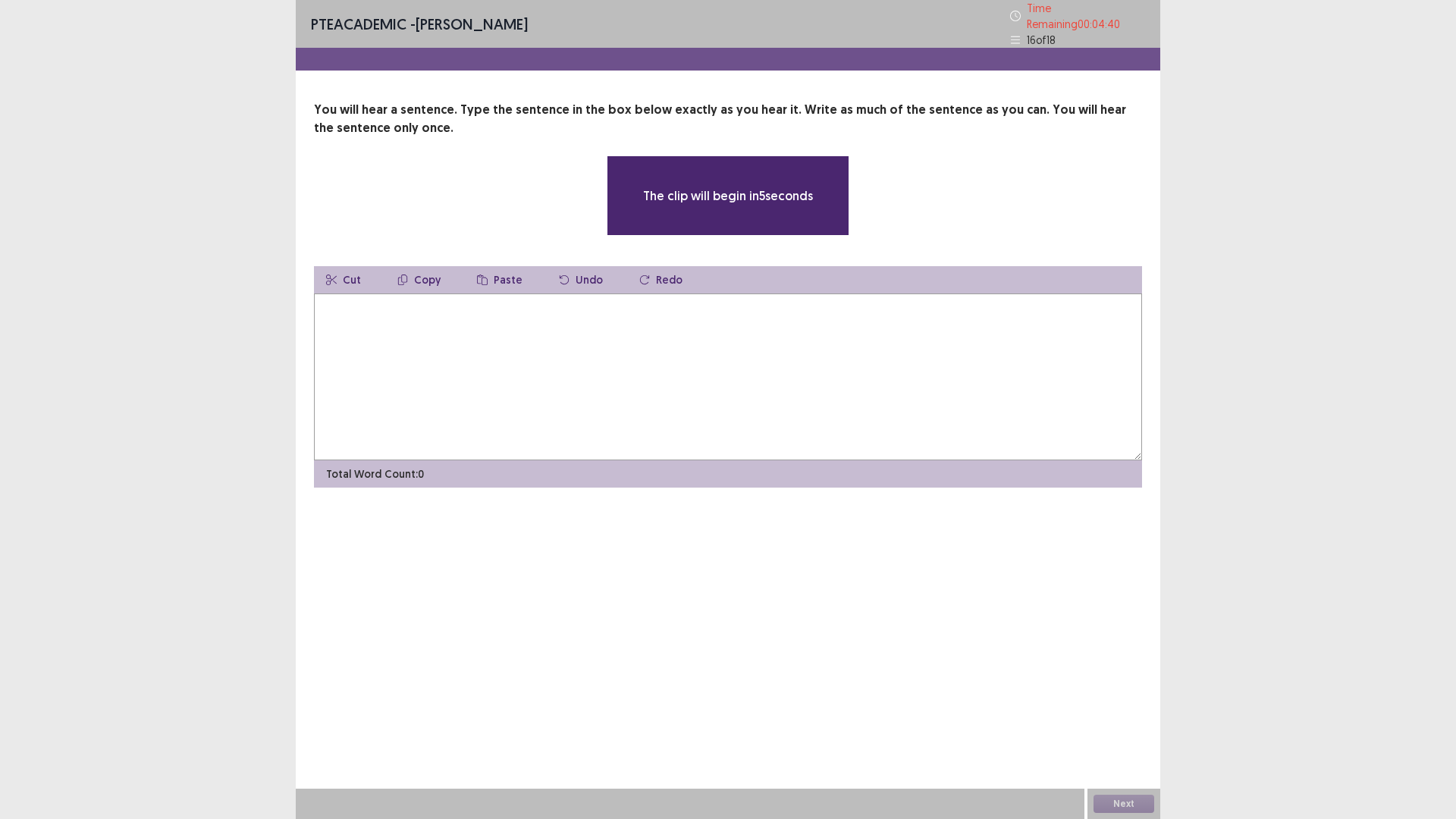
click at [362, 324] on textarea at bounding box center [727, 377] width 828 height 167
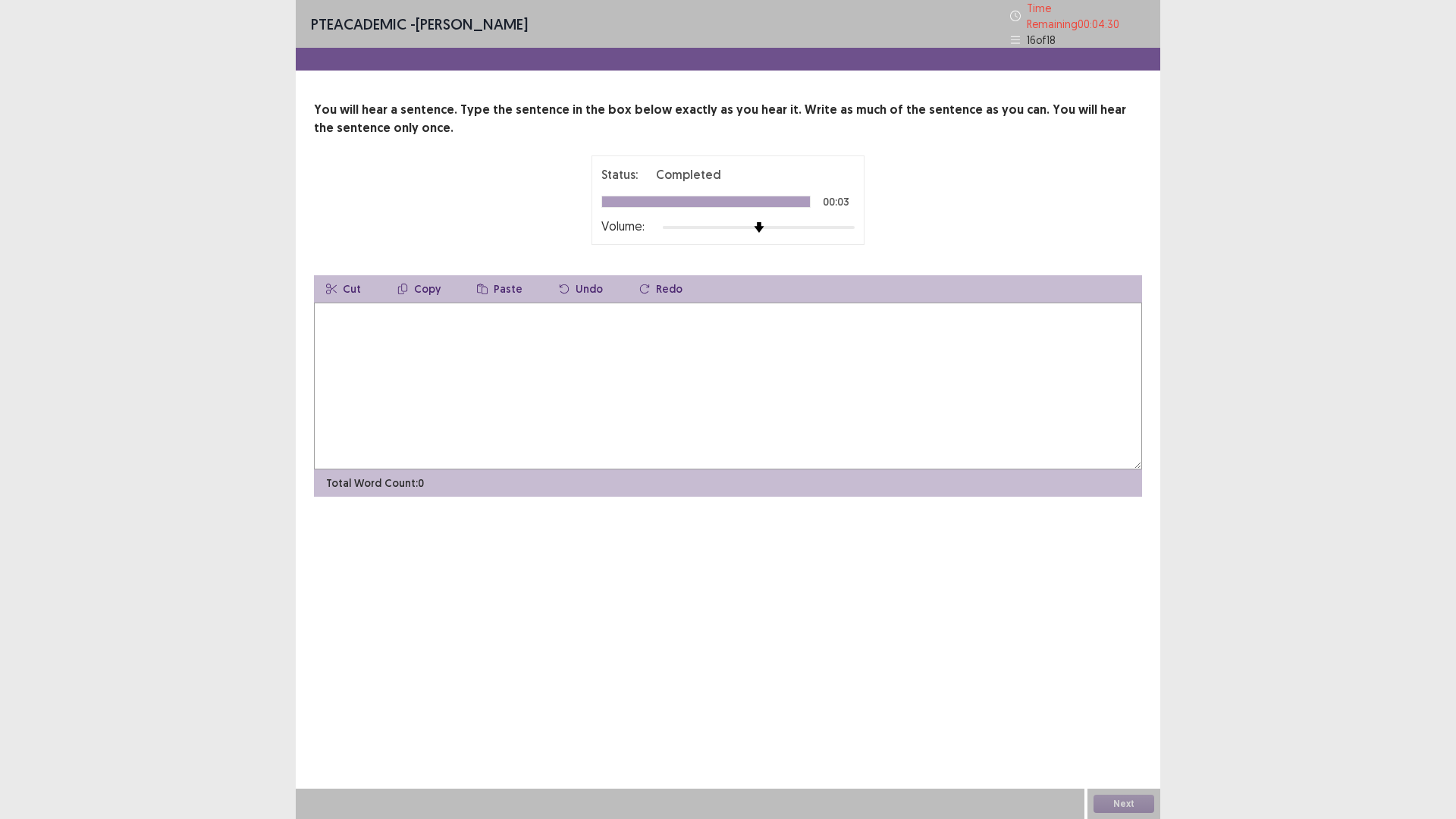
click at [432, 328] on textarea at bounding box center [727, 386] width 828 height 167
type textarea "*"
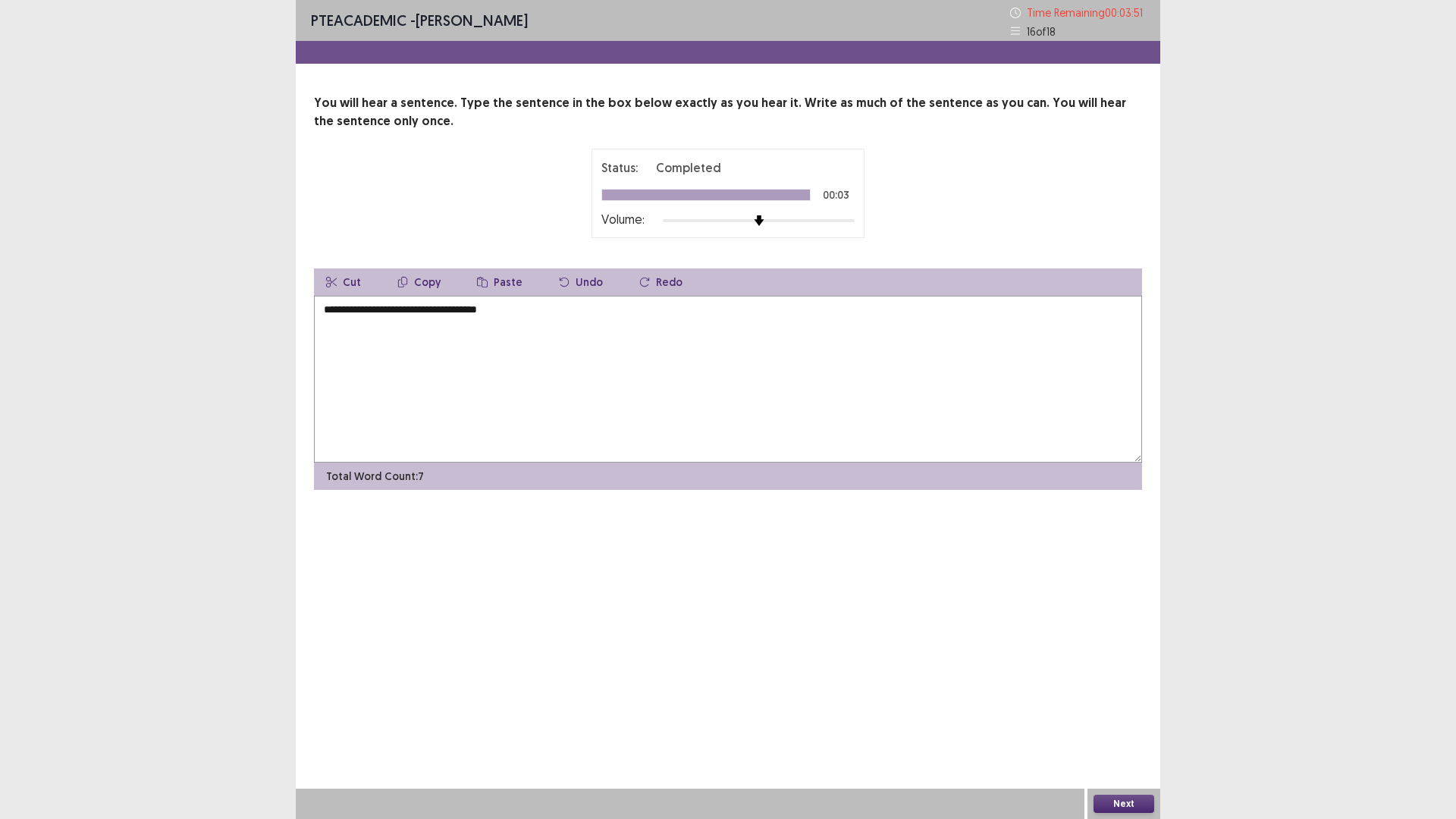
type textarea "**********"
click at [1139, 722] on button "Next" at bounding box center [1124, 803] width 61 height 18
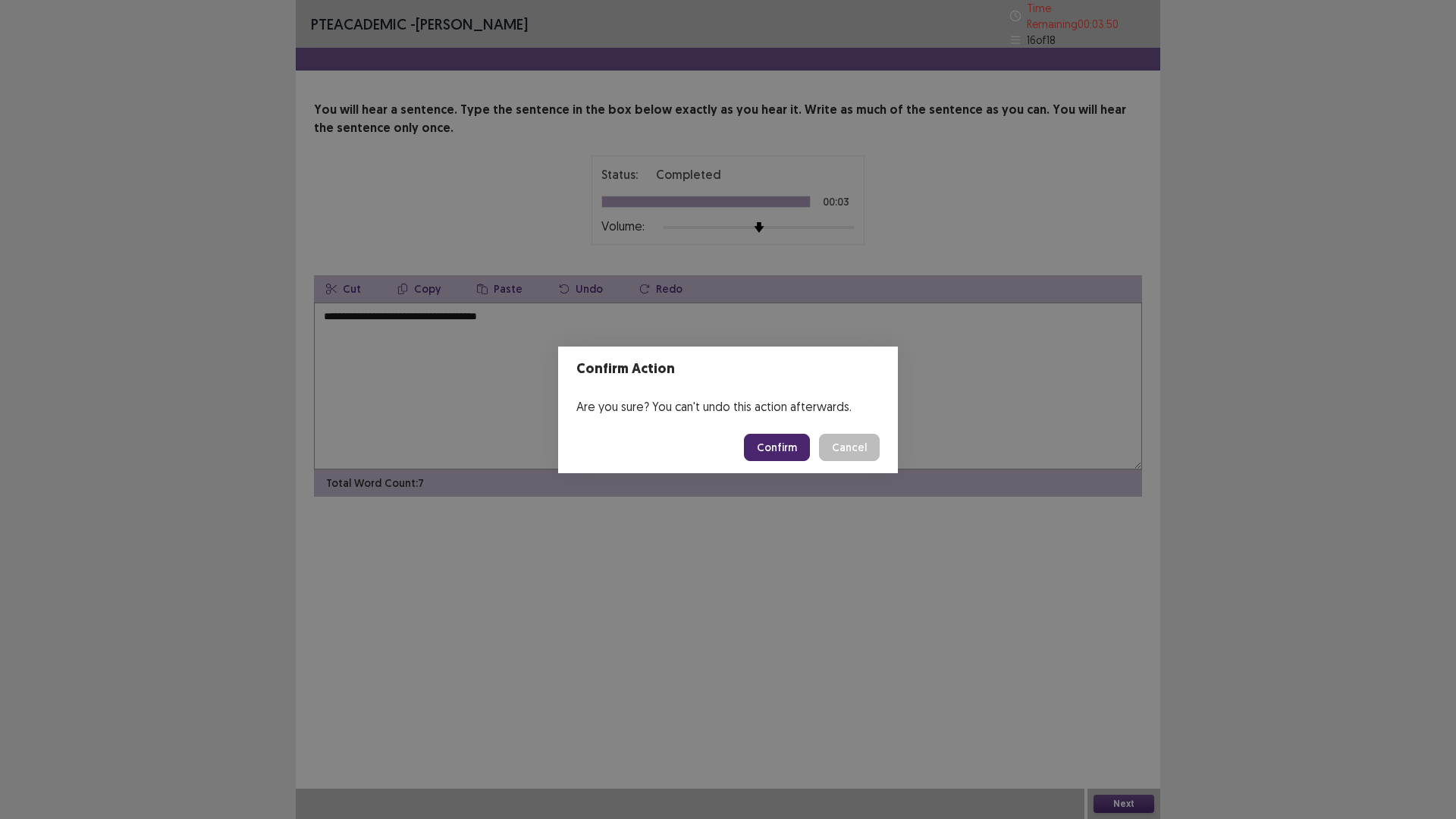
click at [771, 446] on button "Confirm" at bounding box center [776, 447] width 66 height 27
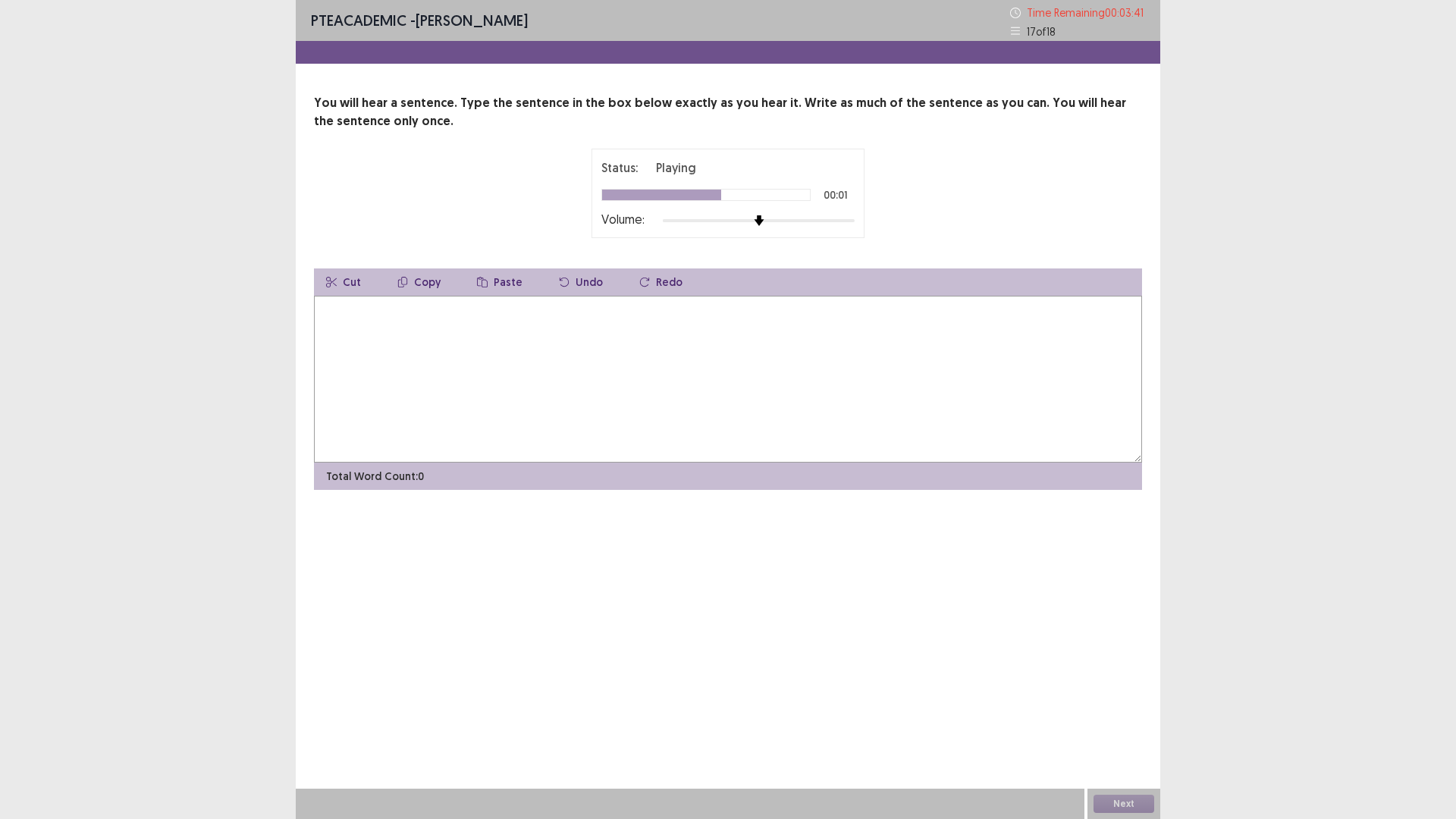
click at [348, 327] on textarea at bounding box center [727, 379] width 828 height 167
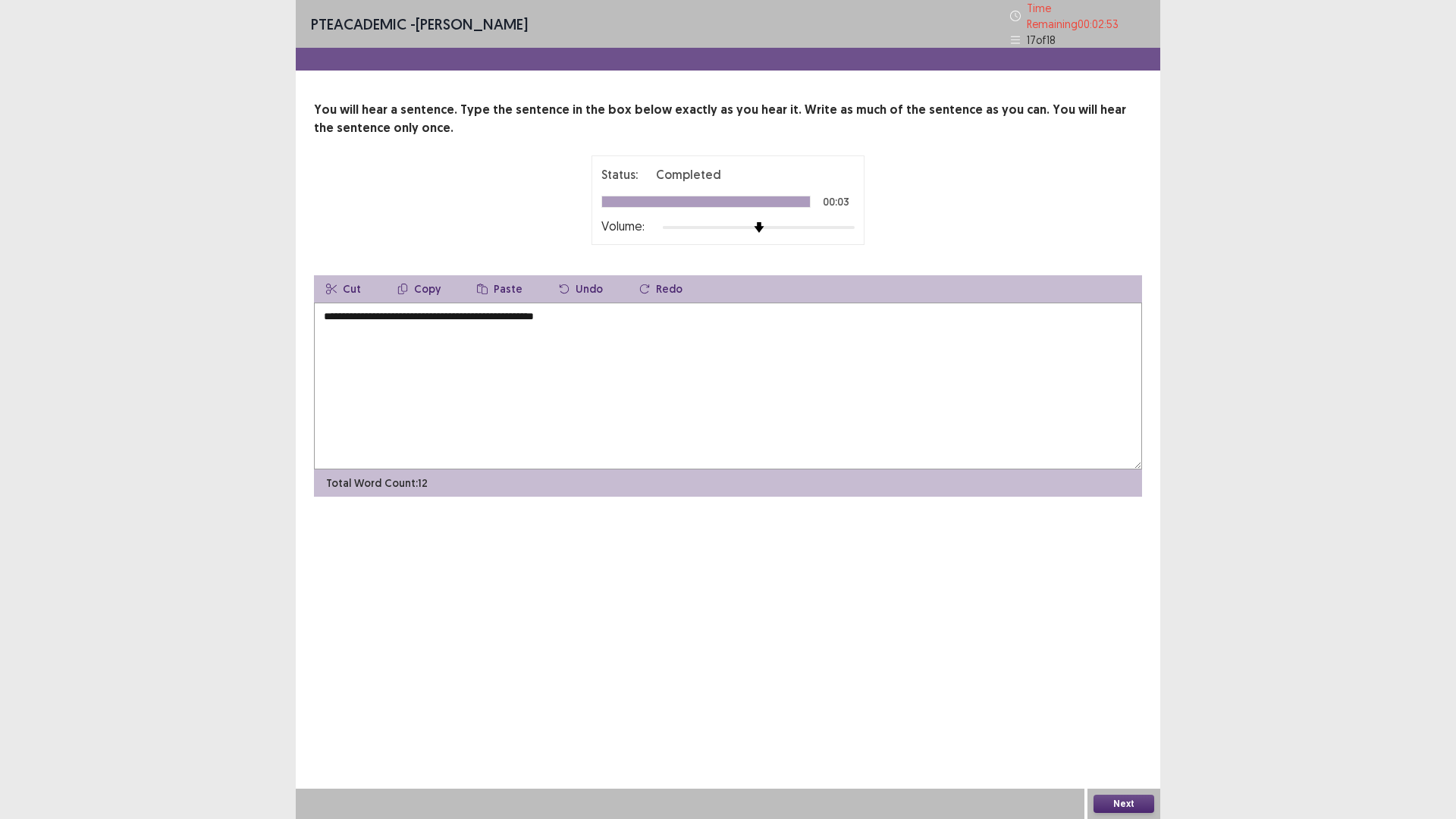
drag, startPoint x: 511, startPoint y: 314, endPoint x: 520, endPoint y: 311, distance: 9.5
click at [511, 314] on textarea "**********" at bounding box center [727, 386] width 828 height 167
click at [591, 310] on textarea "**********" at bounding box center [727, 386] width 828 height 167
type textarea "**********"
click at [1132, 722] on button "Next" at bounding box center [1124, 803] width 61 height 18
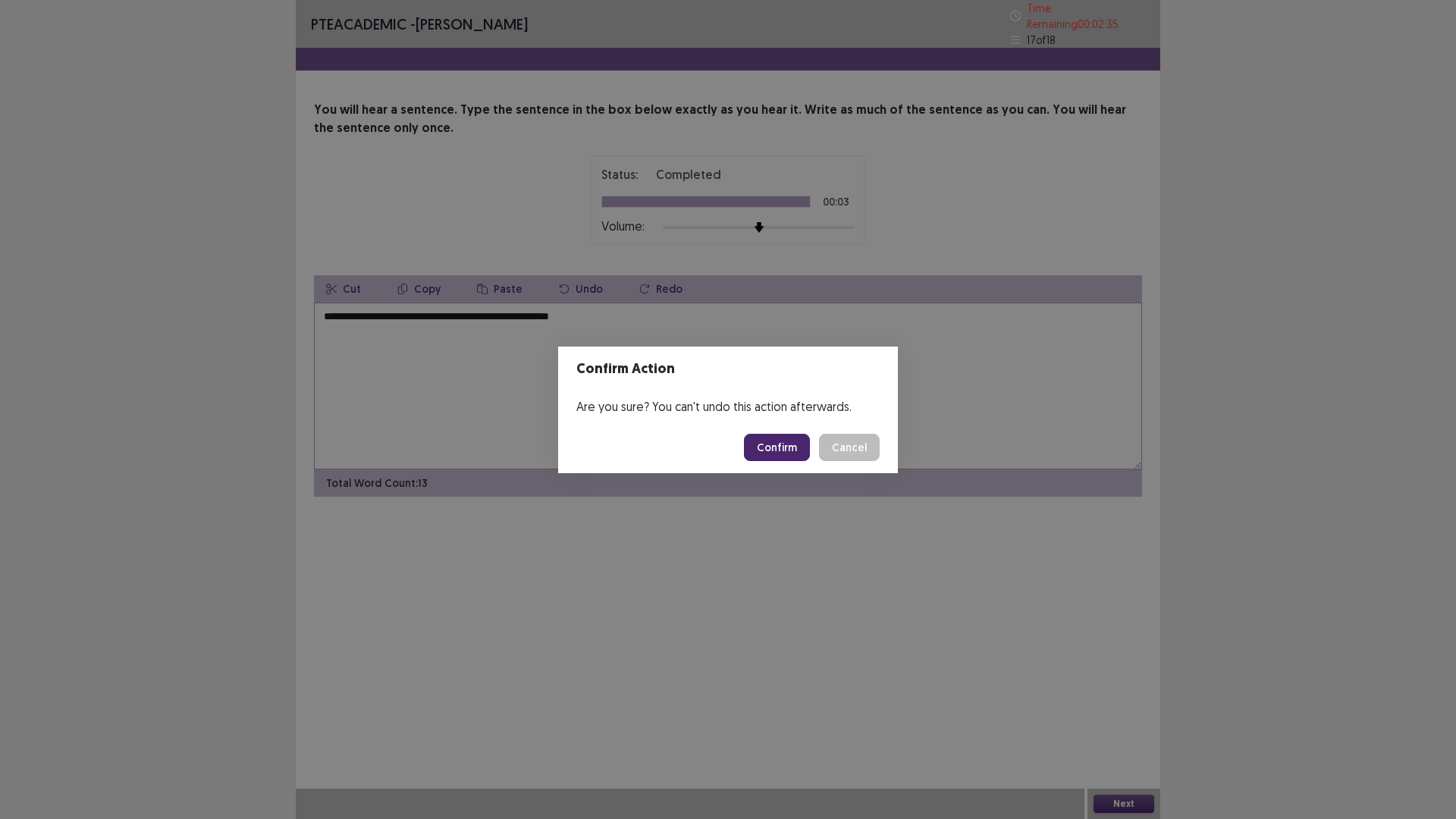
click at [781, 449] on button "Confirm" at bounding box center [776, 447] width 66 height 27
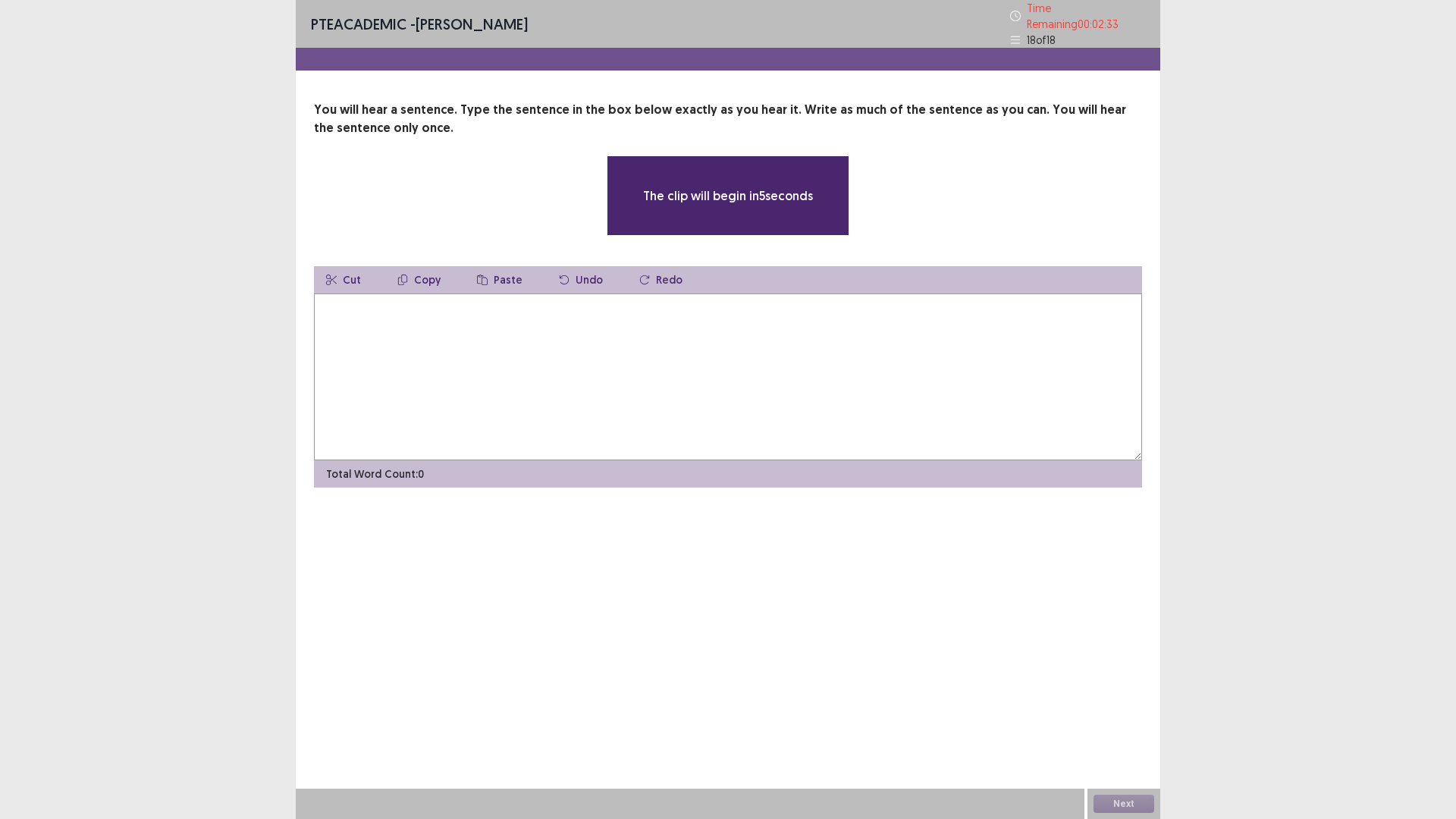
click at [473, 346] on textarea at bounding box center [727, 377] width 828 height 167
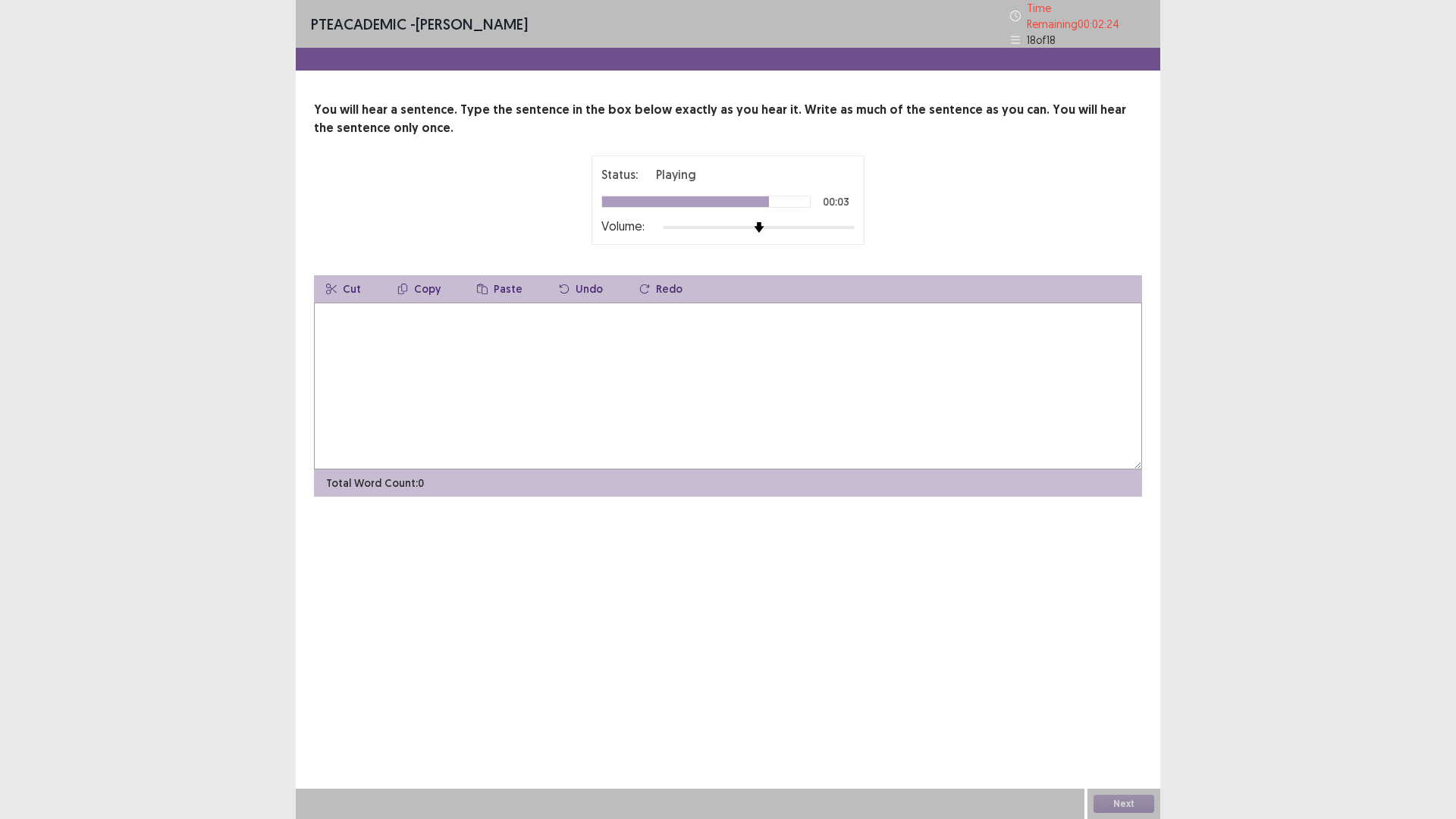
click at [408, 324] on textarea at bounding box center [727, 386] width 828 height 167
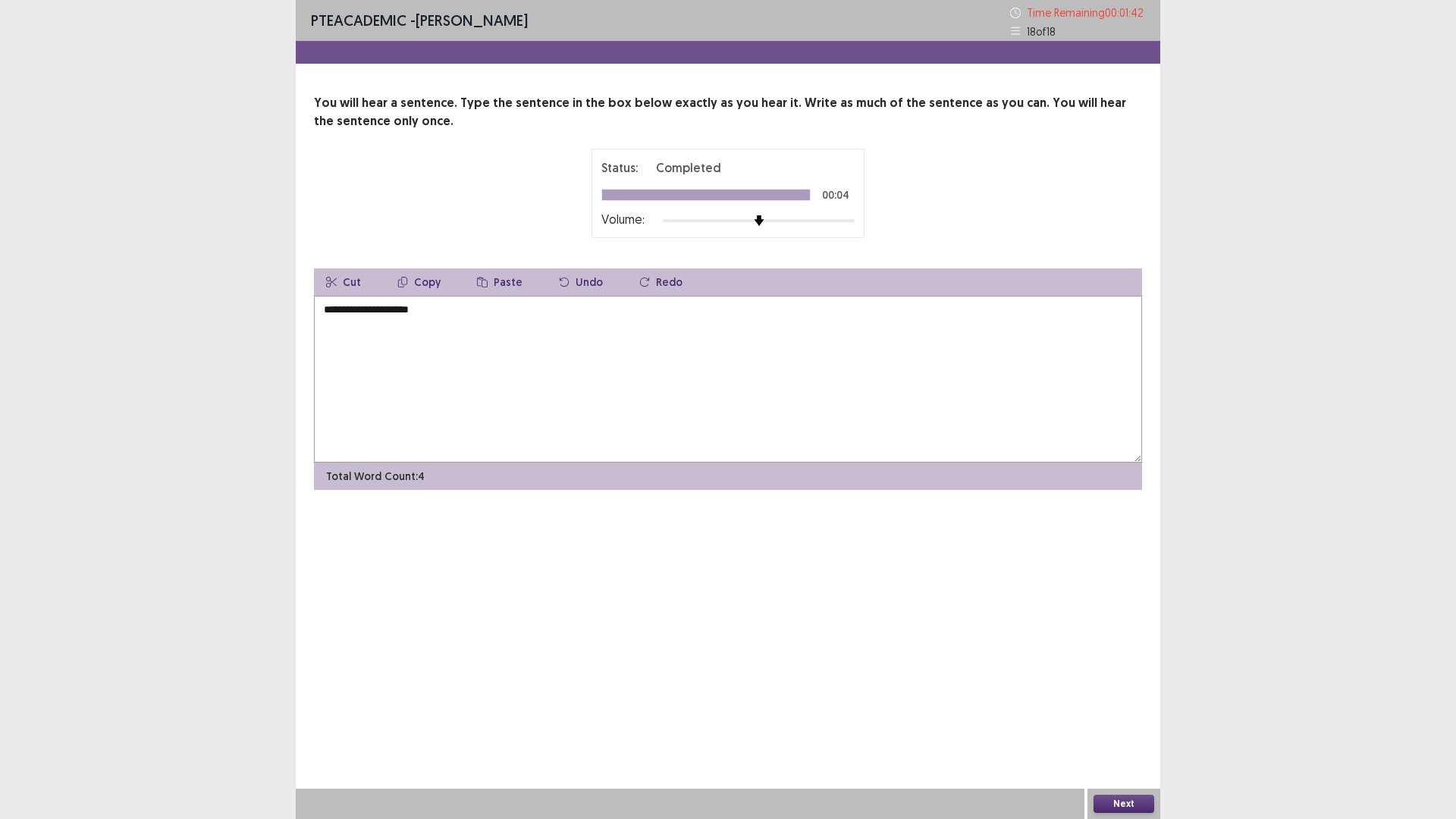
type textarea "**********"
click at [1122, 722] on button "Next" at bounding box center [1124, 803] width 61 height 18
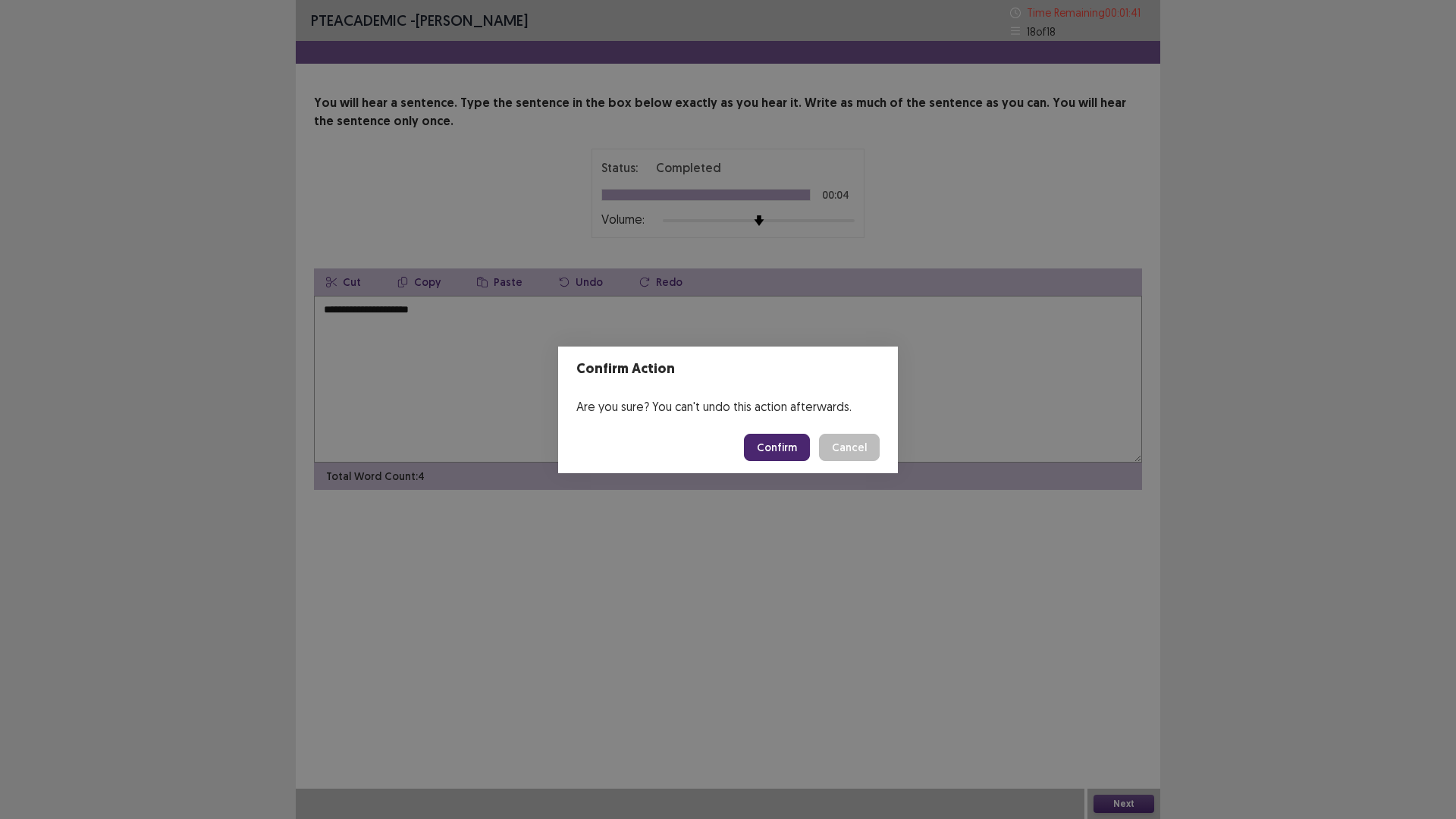
click at [771, 450] on button "Confirm" at bounding box center [776, 447] width 66 height 27
